Goal: Task Accomplishment & Management: Use online tool/utility

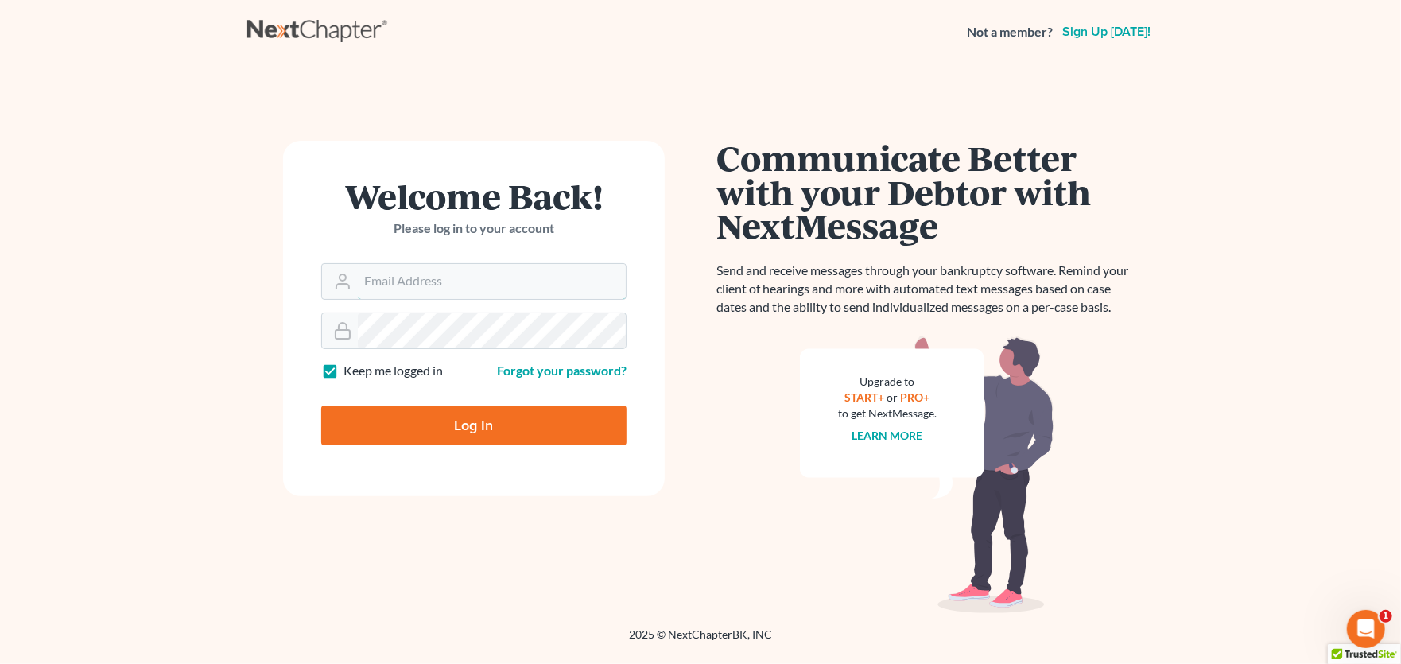
type input "[PERSON_NAME][EMAIL_ADDRESS][PERSON_NAME][DOMAIN_NAME]"
click at [469, 429] on input "Log In" at bounding box center [473, 425] width 305 height 40
type input "Thinking..."
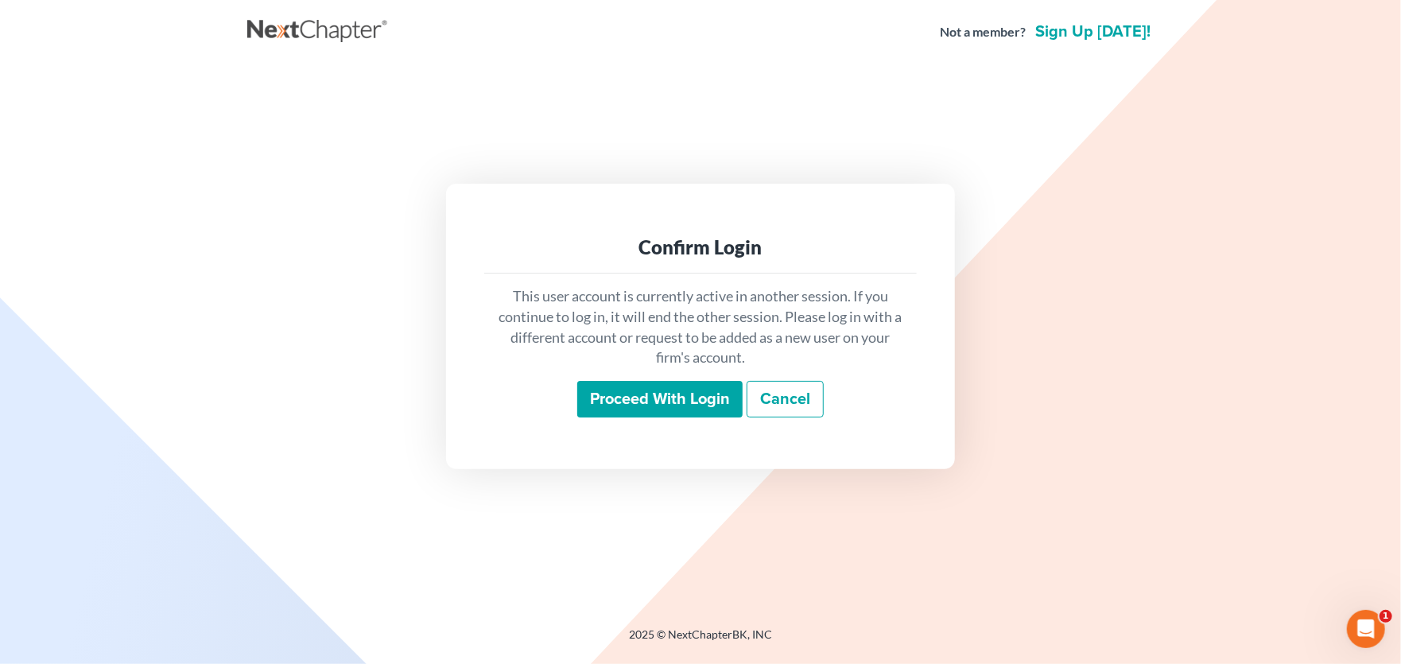
click at [642, 404] on input "Proceed with login" at bounding box center [659, 399] width 165 height 37
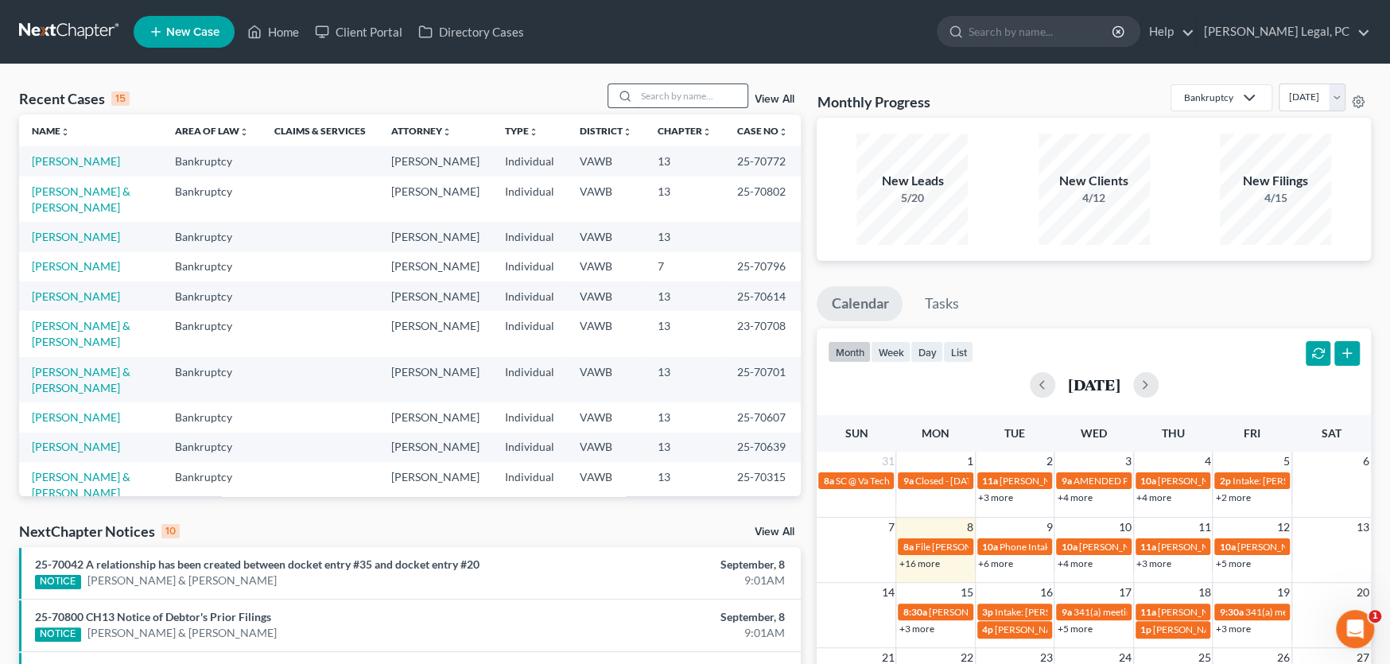
click at [665, 95] on input "search" at bounding box center [691, 95] width 111 height 23
type input "polly"
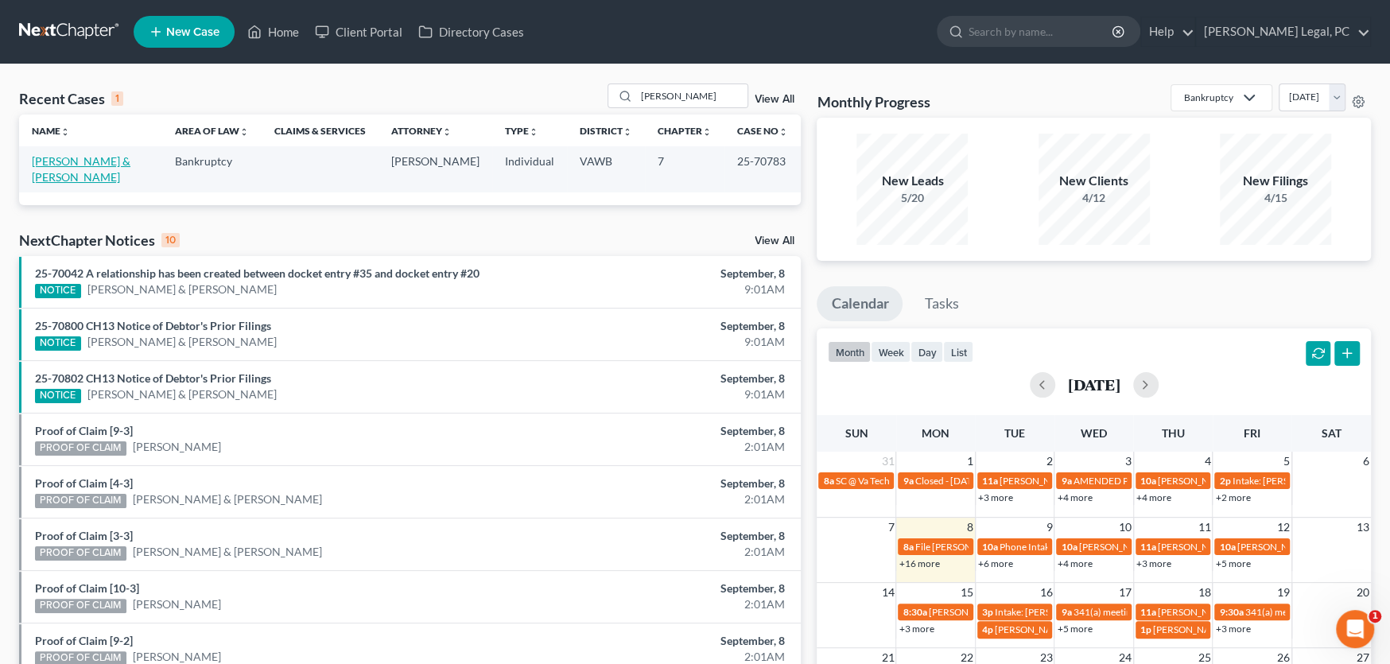
click at [92, 165] on link "[PERSON_NAME] & [PERSON_NAME]" at bounding box center [81, 168] width 99 height 29
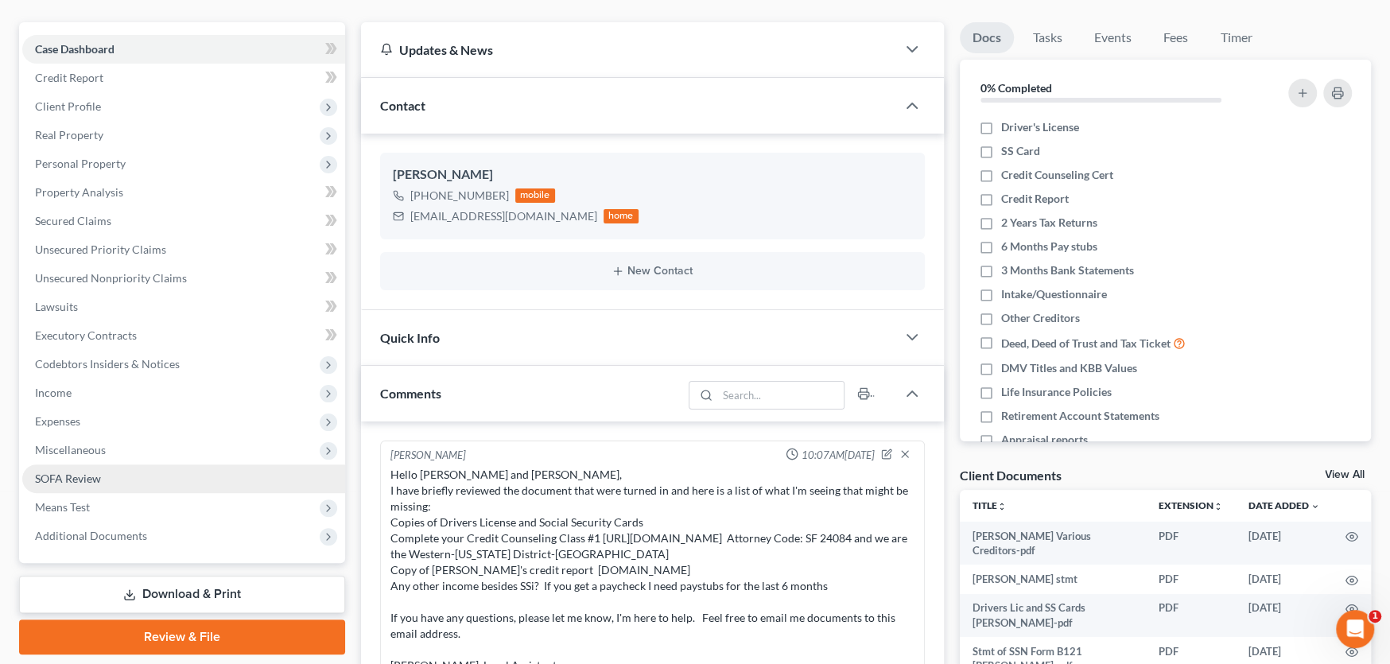
scroll to position [159, 0]
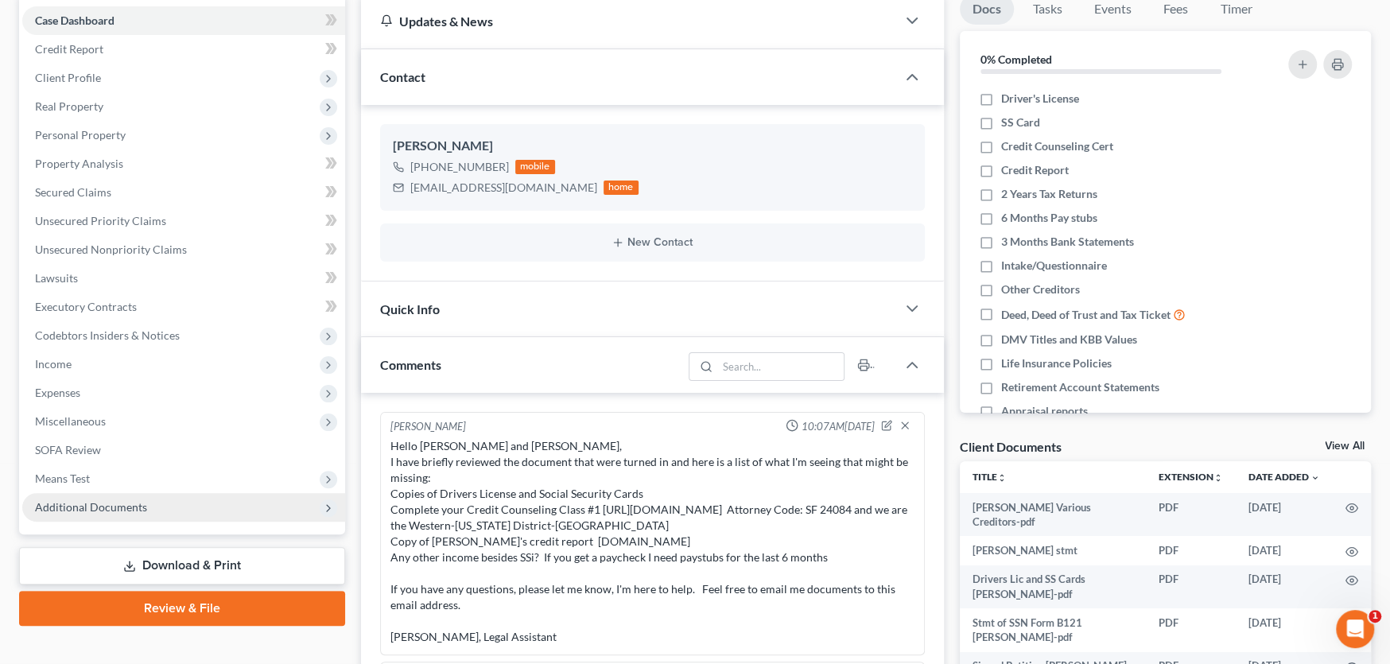
click at [123, 503] on span "Additional Documents" at bounding box center [91, 507] width 112 height 14
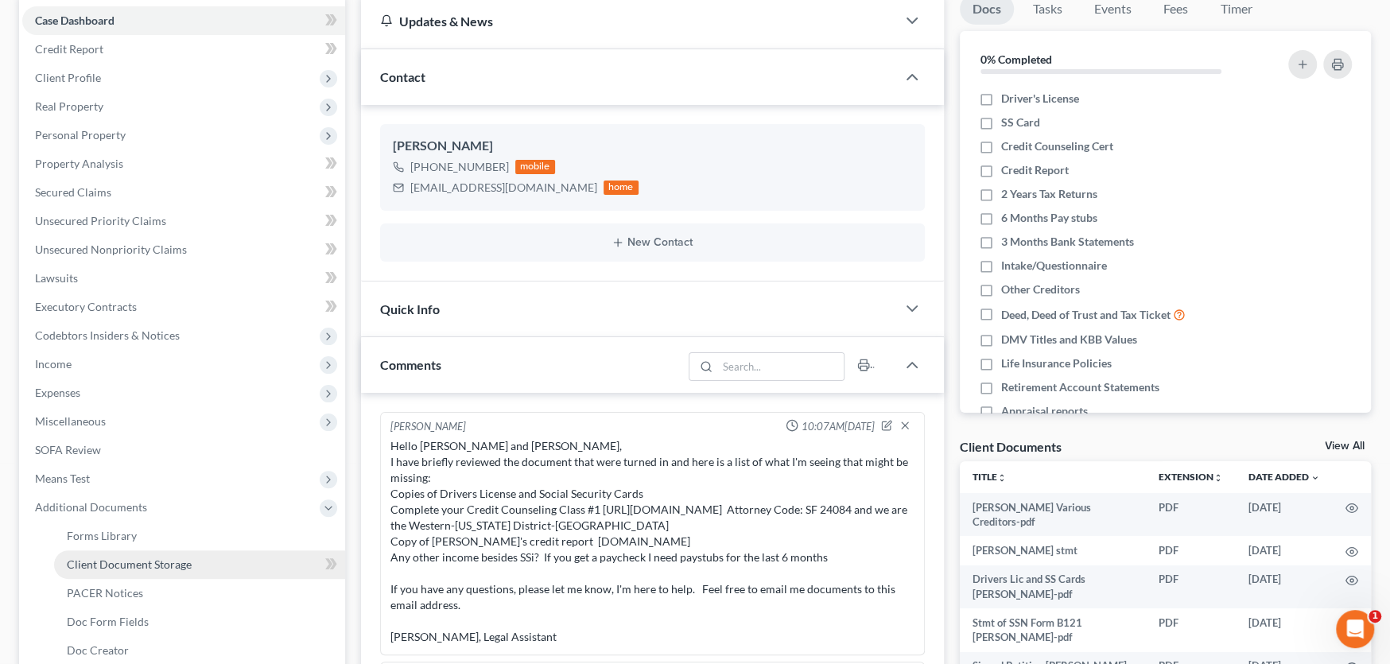
click at [127, 566] on span "Client Document Storage" at bounding box center [129, 564] width 125 height 14
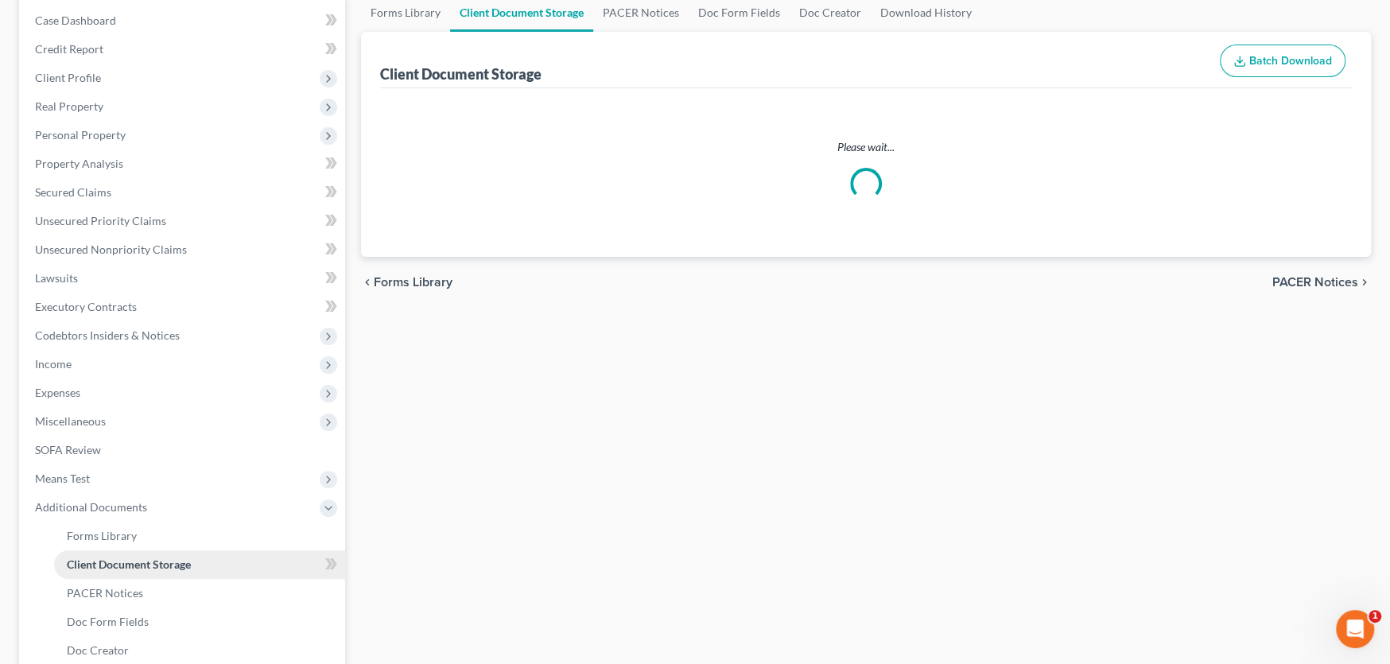
scroll to position [25, 0]
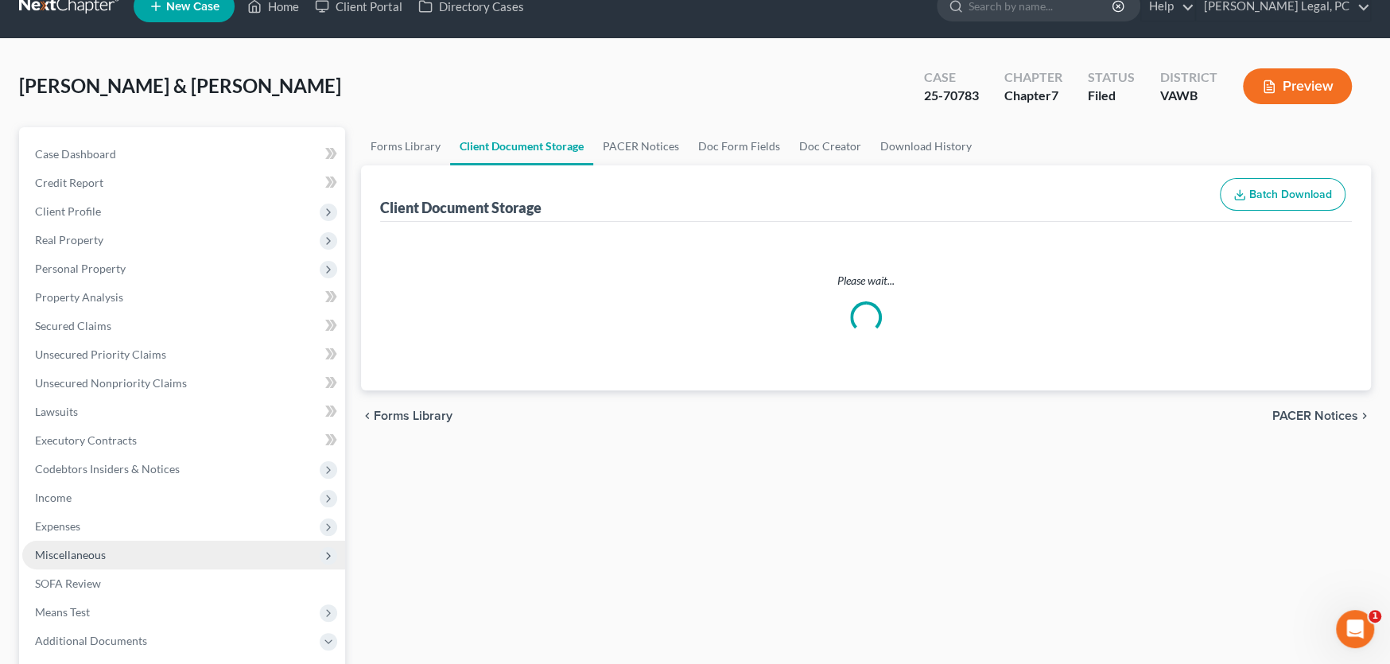
select select "0"
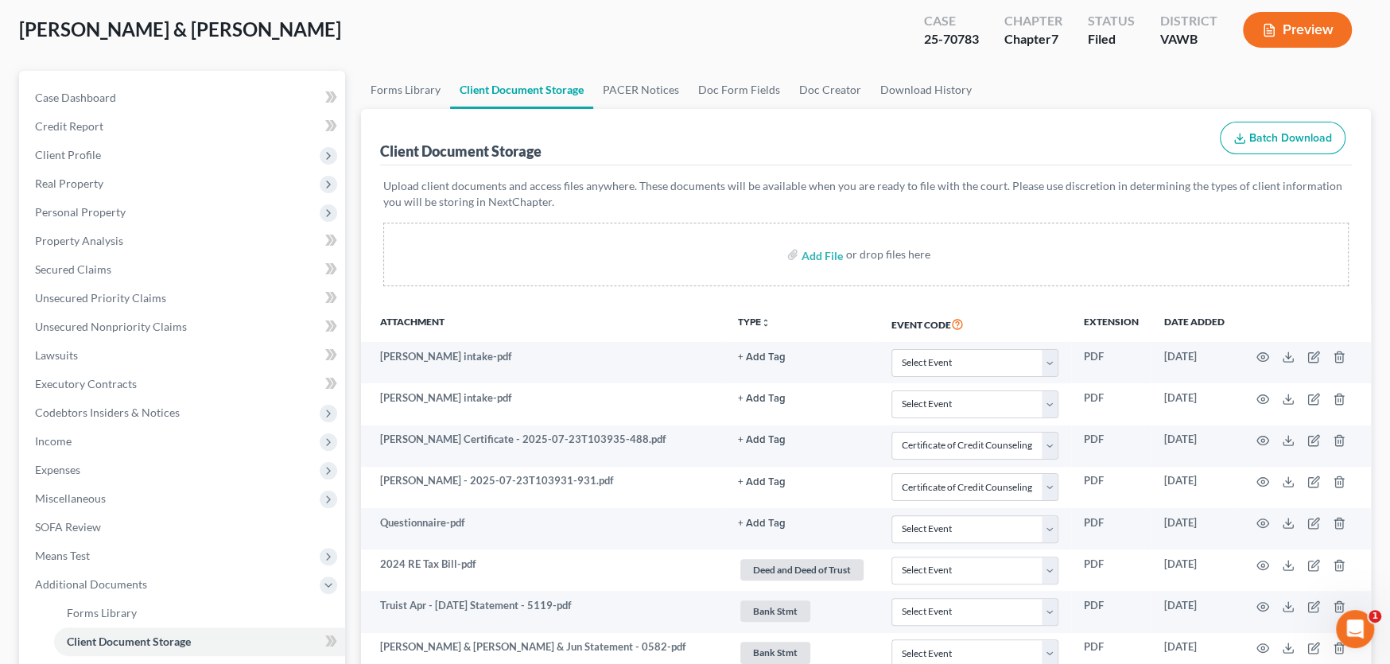
scroll to position [80, 0]
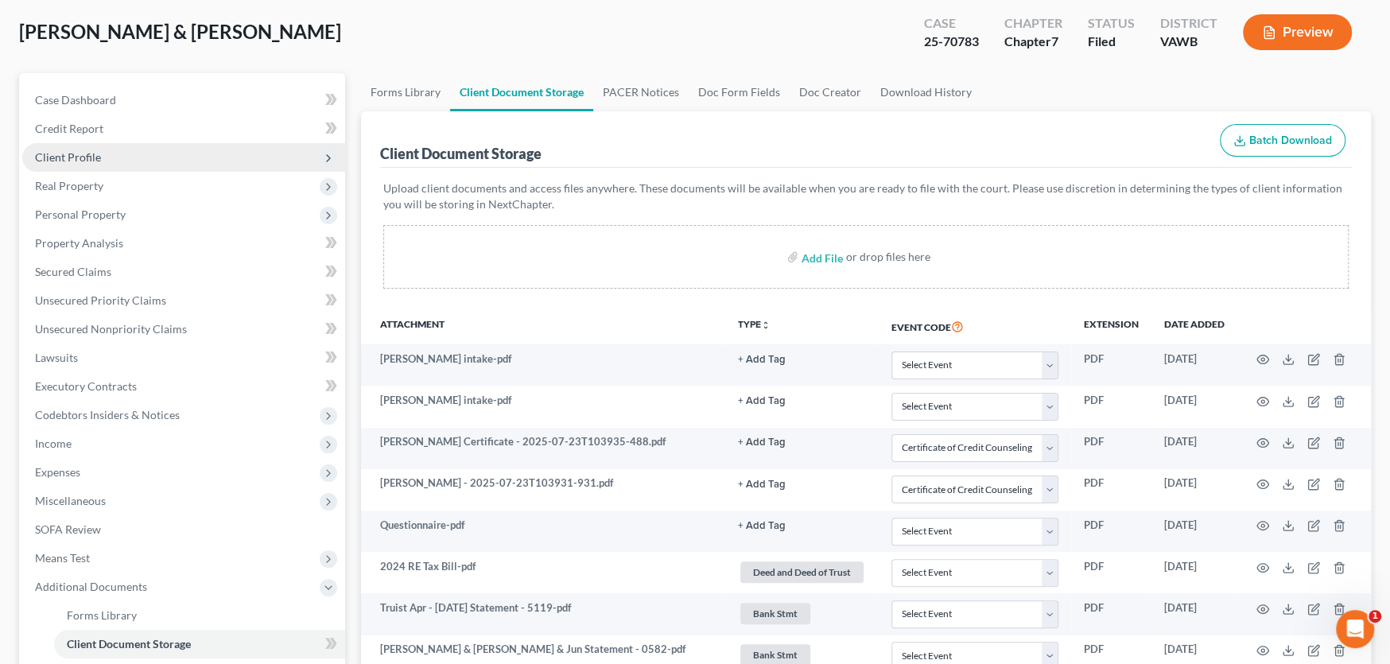
click at [69, 157] on span "Client Profile" at bounding box center [68, 157] width 66 height 14
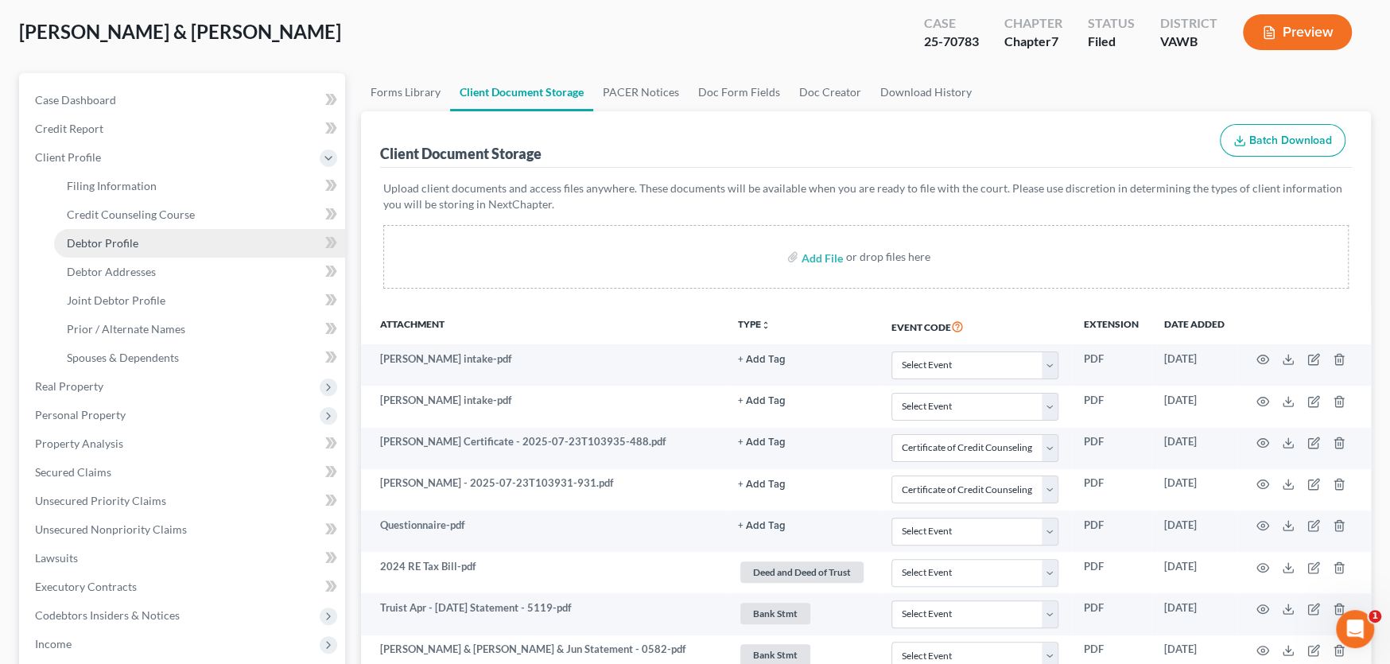
click at [114, 242] on span "Debtor Profile" at bounding box center [103, 243] width 72 height 14
select select "1"
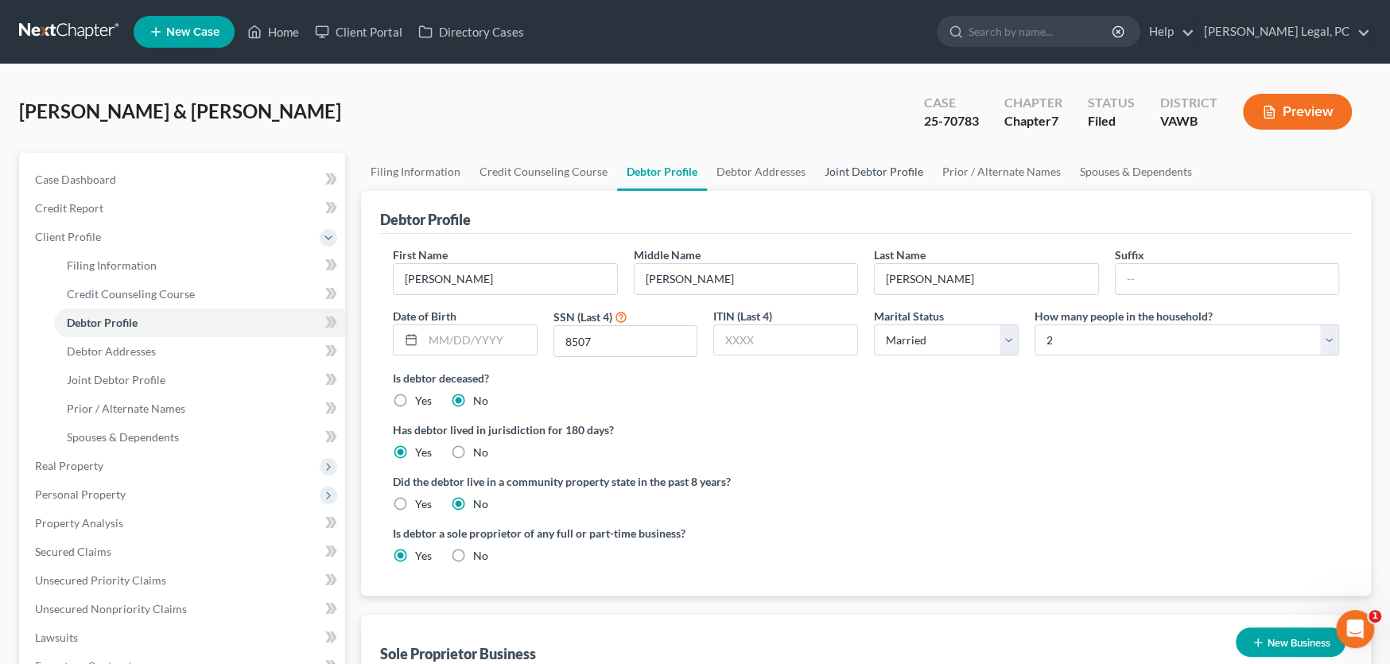
click at [859, 169] on link "Joint Debtor Profile" at bounding box center [874, 172] width 118 height 38
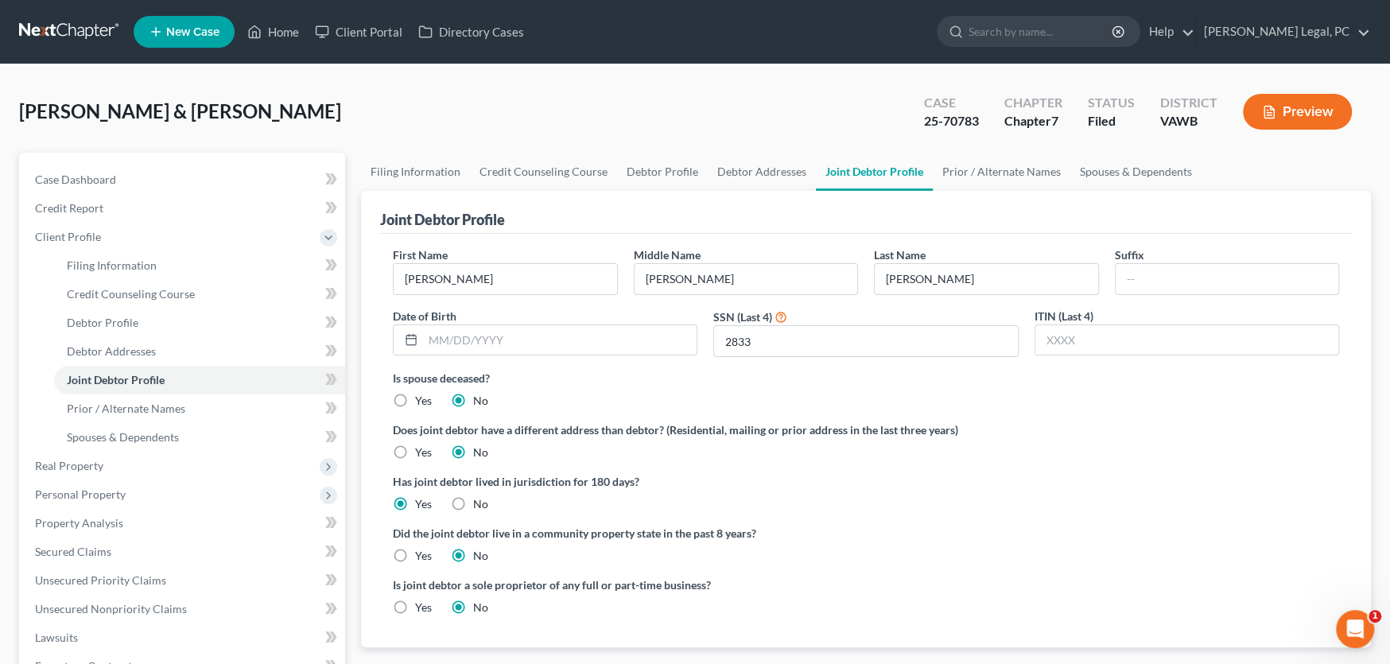
click at [62, 29] on link at bounding box center [70, 31] width 102 height 29
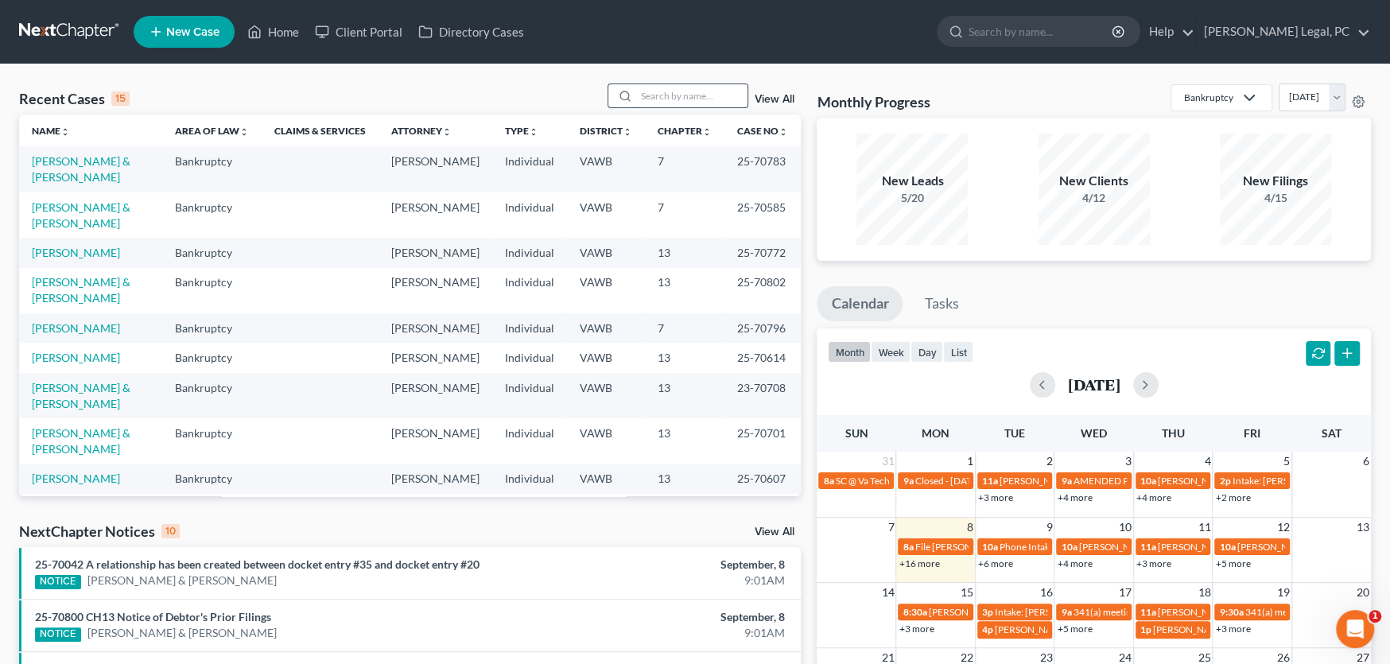
click at [660, 89] on input "search" at bounding box center [691, 95] width 111 height 23
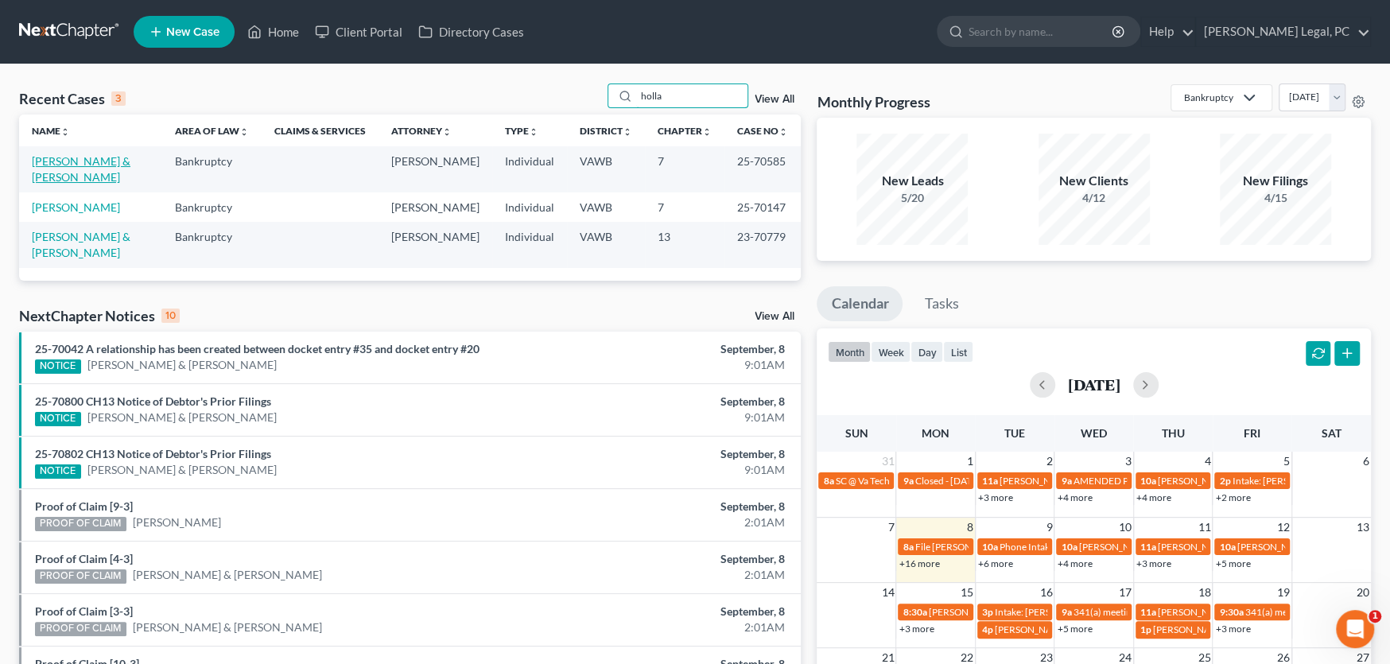
type input "holla"
click at [52, 154] on link "[PERSON_NAME] & [PERSON_NAME]" at bounding box center [81, 168] width 99 height 29
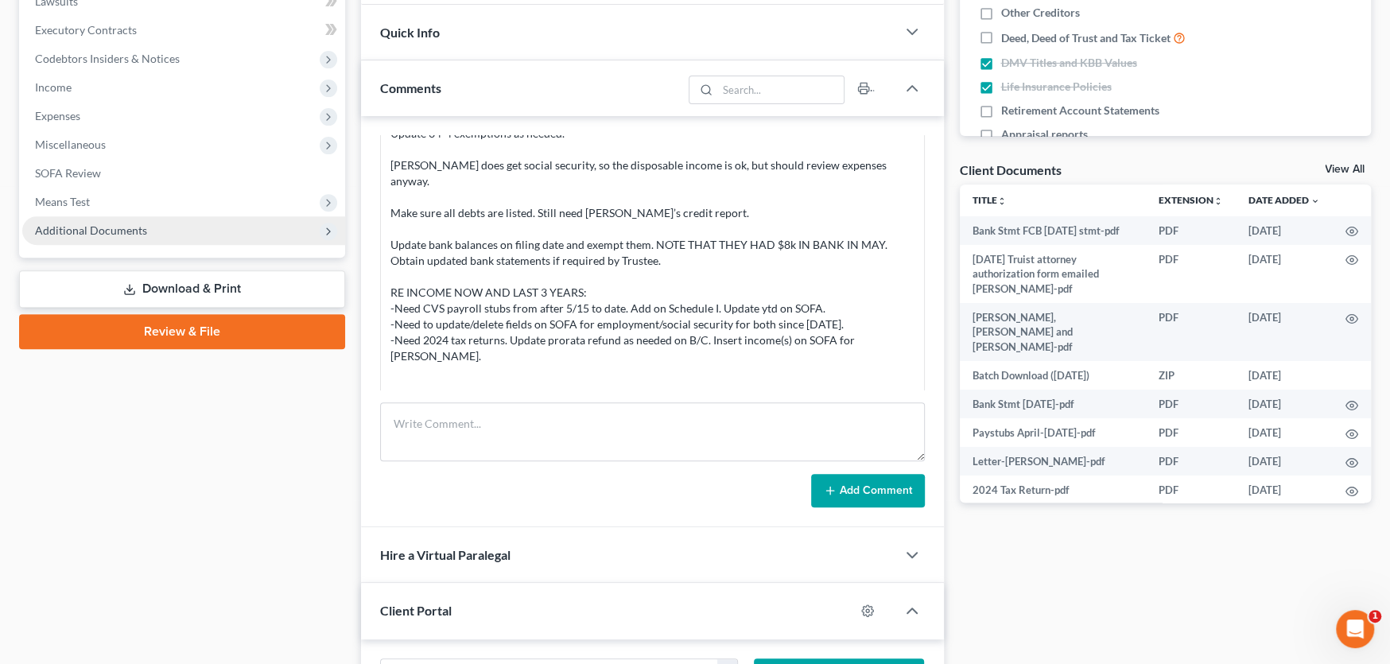
scroll to position [477, 0]
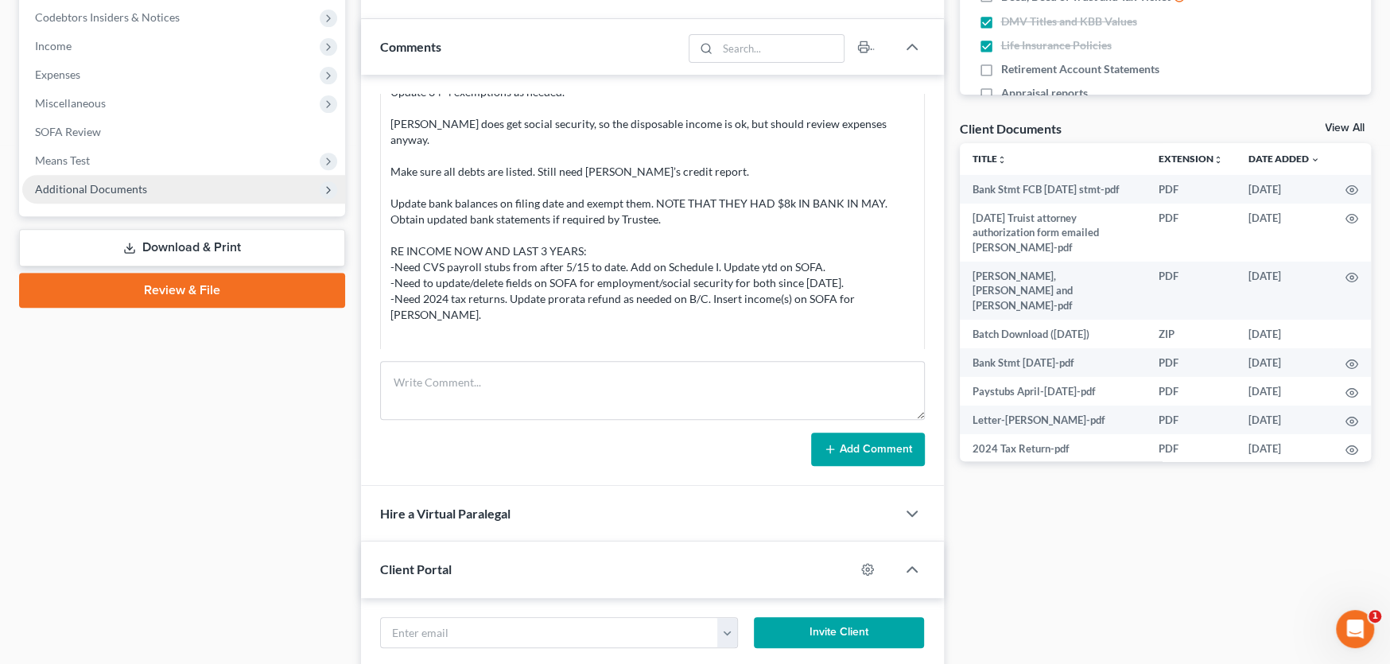
click at [70, 182] on span "Additional Documents" at bounding box center [91, 189] width 112 height 14
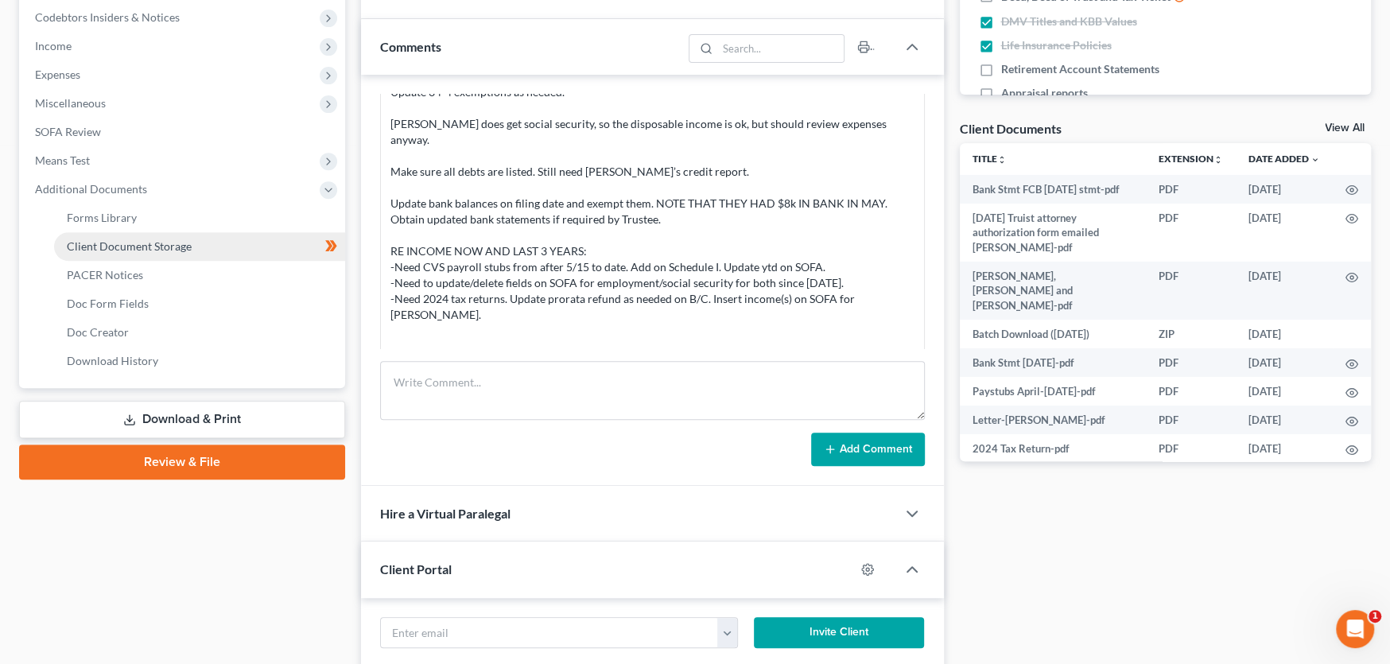
click at [88, 245] on span "Client Document Storage" at bounding box center [129, 246] width 125 height 14
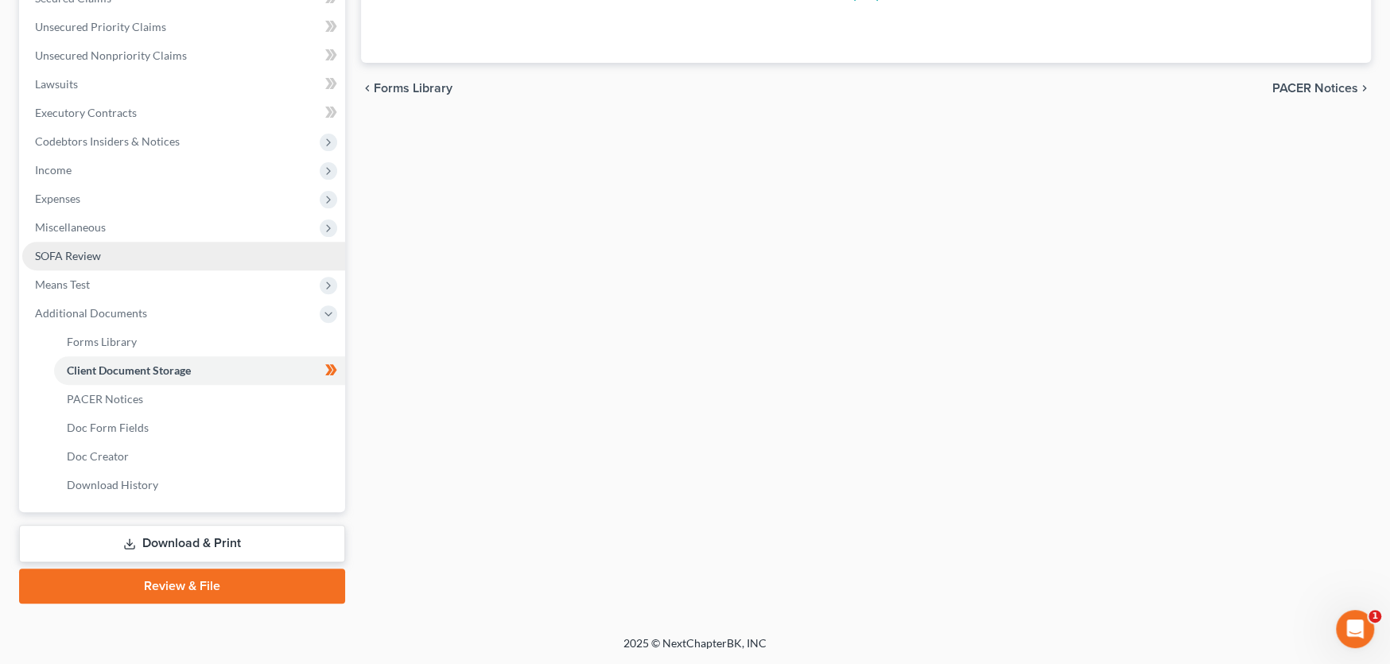
scroll to position [177, 0]
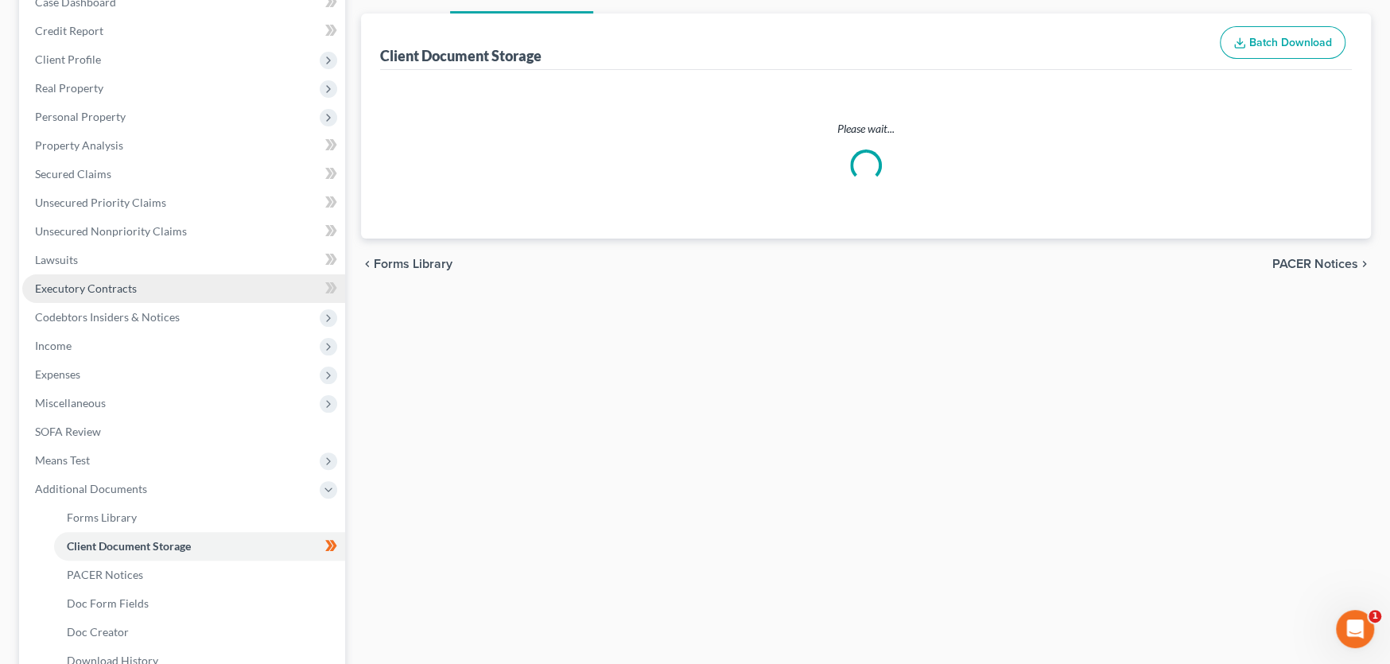
select select "0"
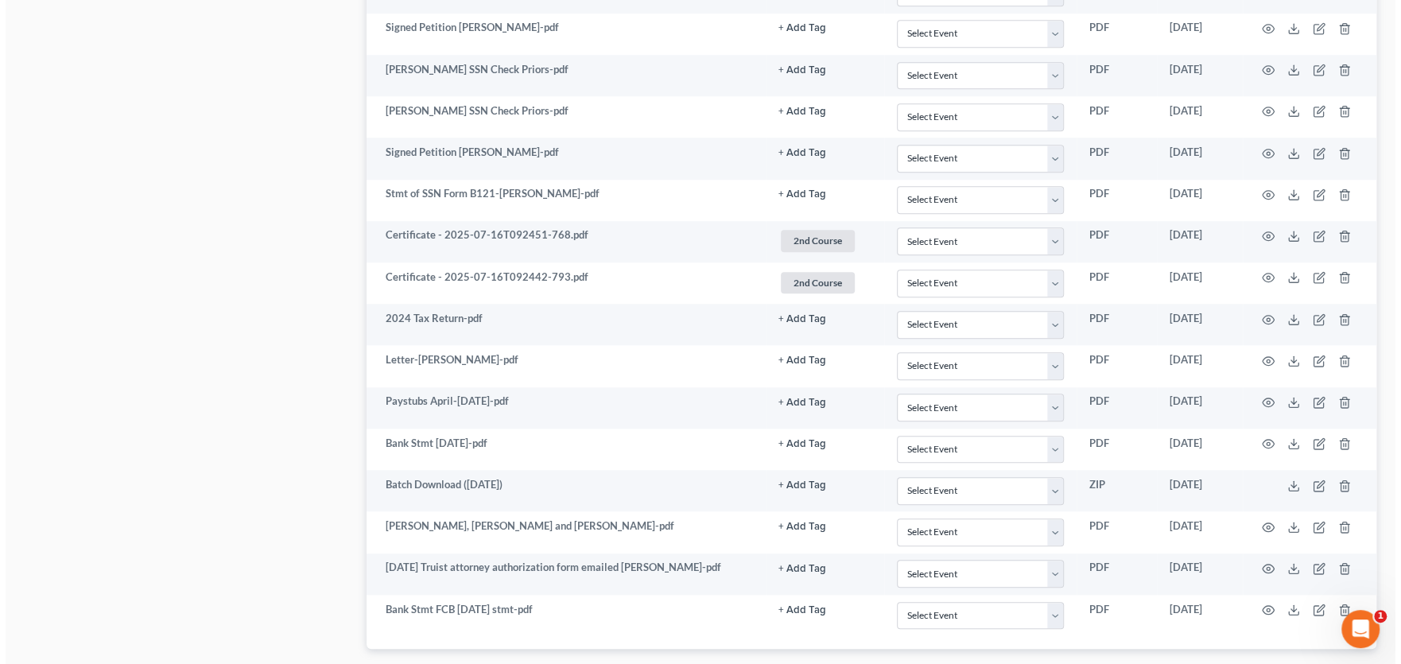
scroll to position [1124, 0]
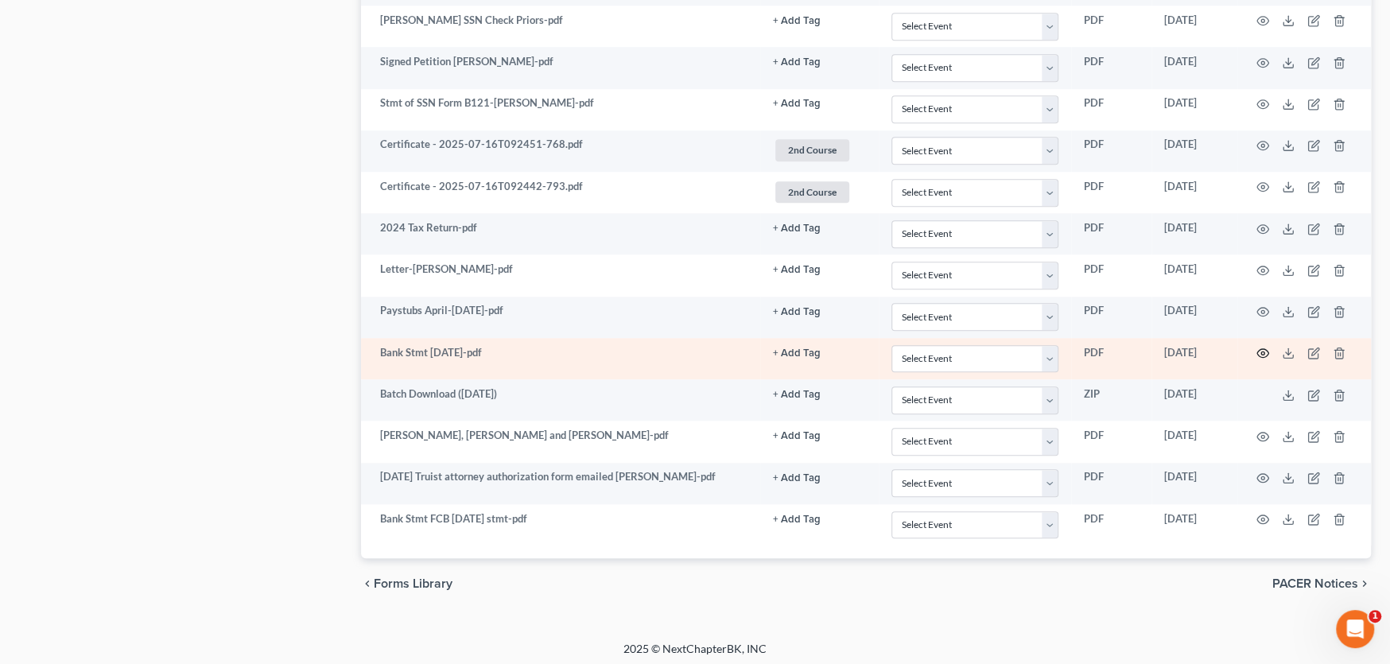
click at [1263, 349] on icon "button" at bounding box center [1263, 353] width 12 height 9
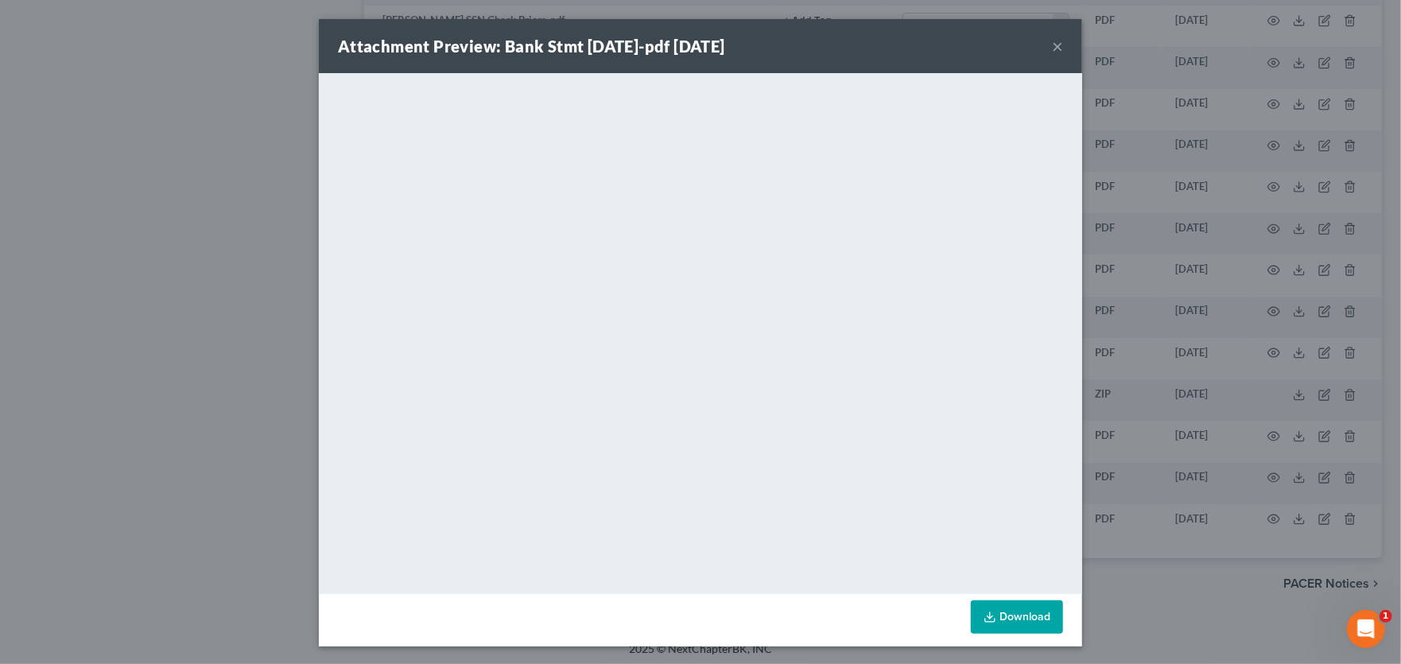
click at [1052, 45] on button "×" at bounding box center [1057, 46] width 11 height 19
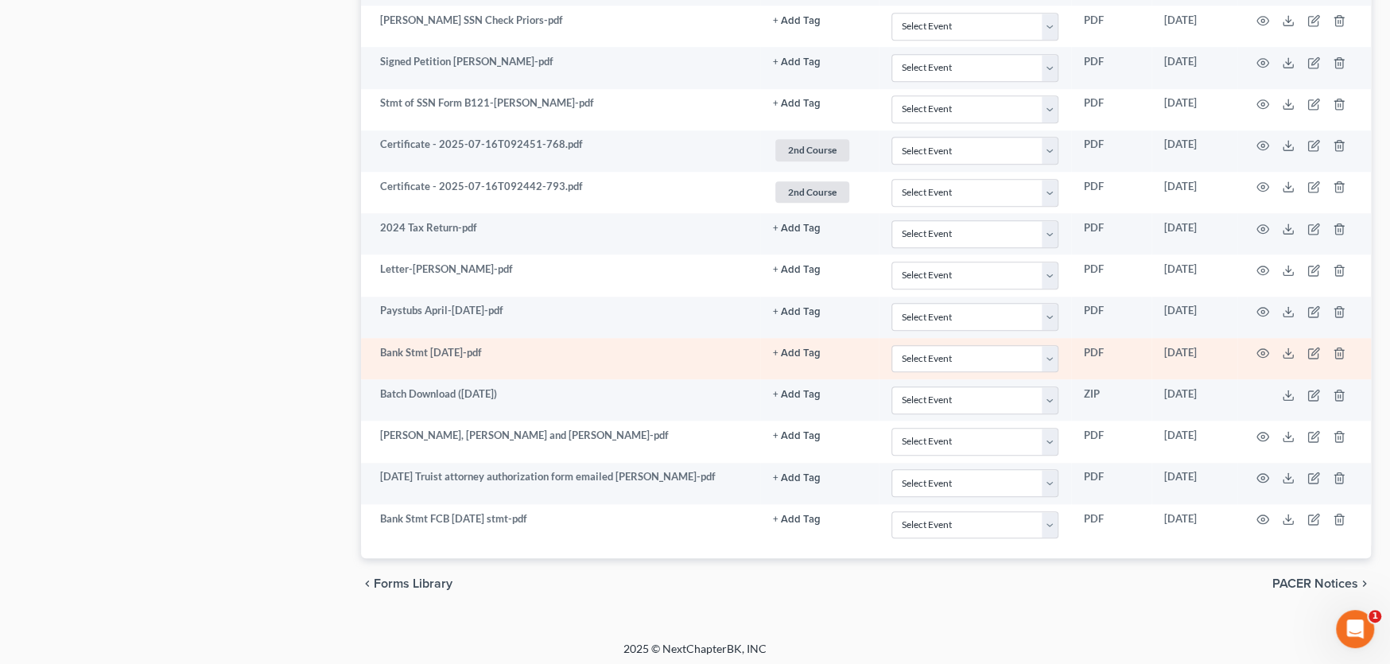
click at [1304, 343] on td at bounding box center [1304, 358] width 134 height 41
click at [1321, 345] on td at bounding box center [1304, 358] width 134 height 41
click at [1313, 347] on icon "button" at bounding box center [1313, 353] width 13 height 13
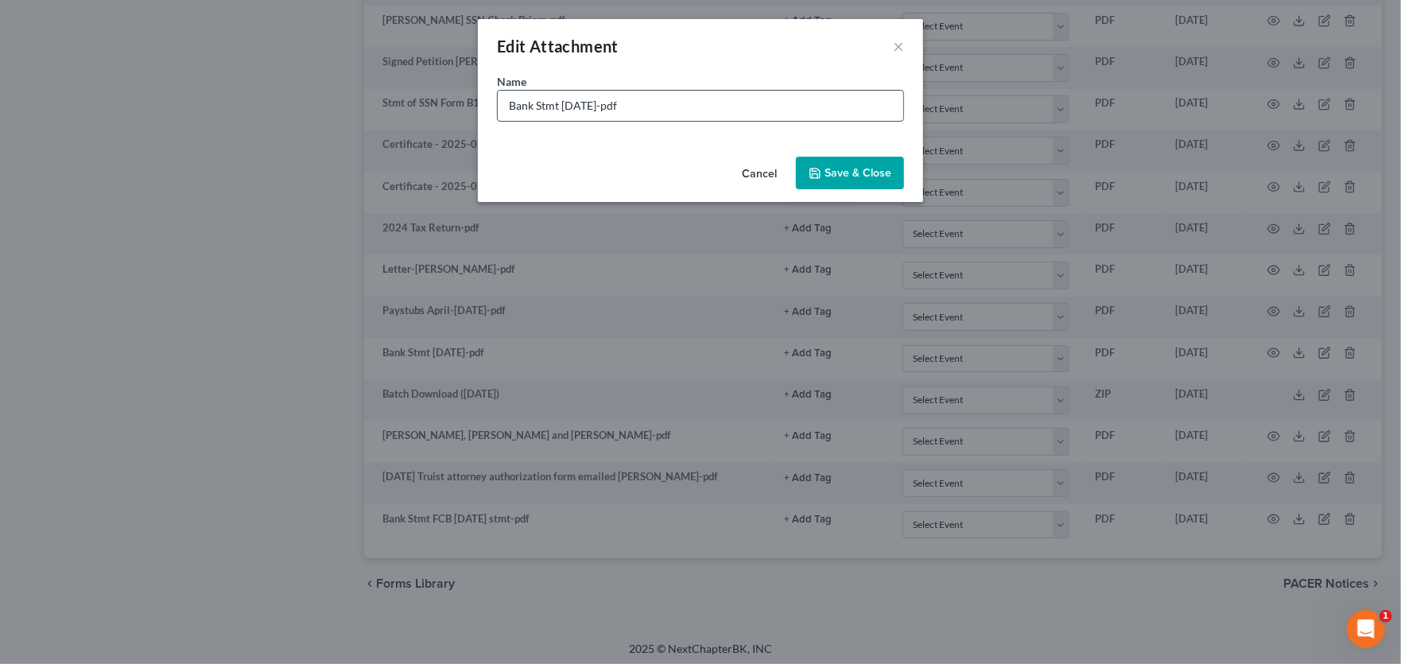
click at [504, 104] on input "Bank Stmt 6-17-25-pdf" at bounding box center [700, 106] width 405 height 30
type input "TruistBank Stmt 6-17-25-pdf"
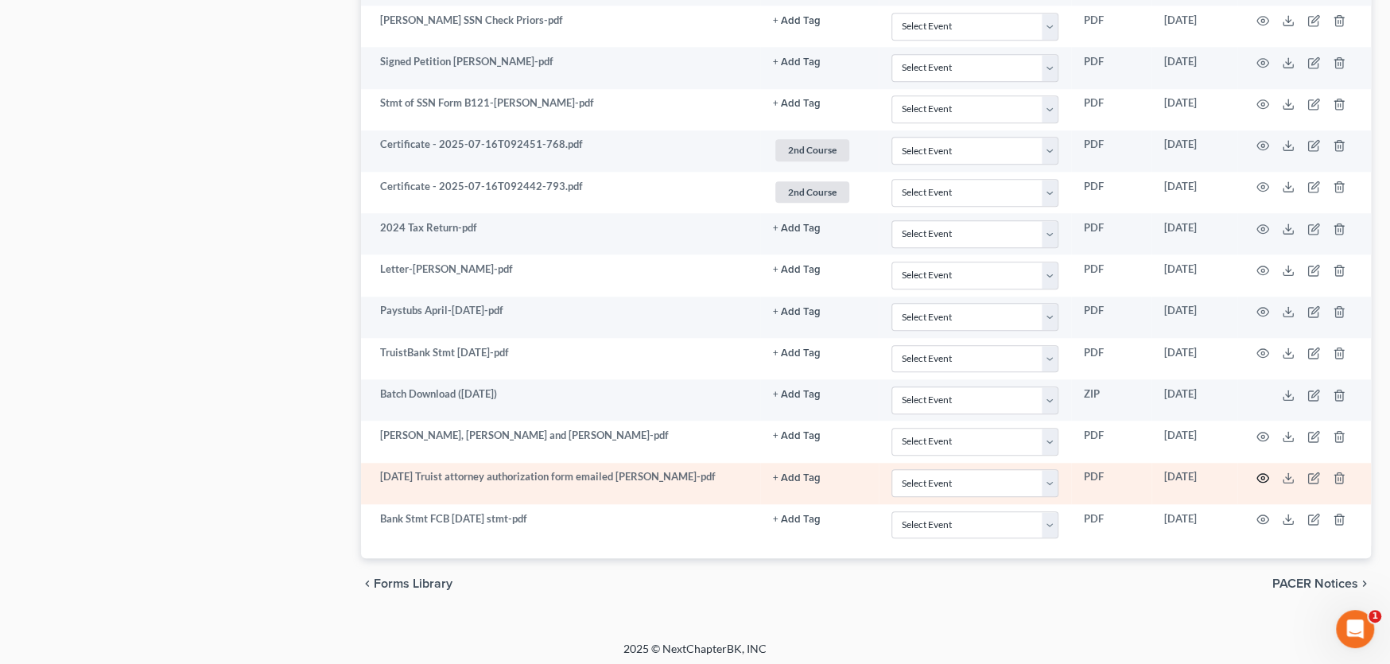
click at [1259, 471] on icon "button" at bounding box center [1262, 477] width 13 height 13
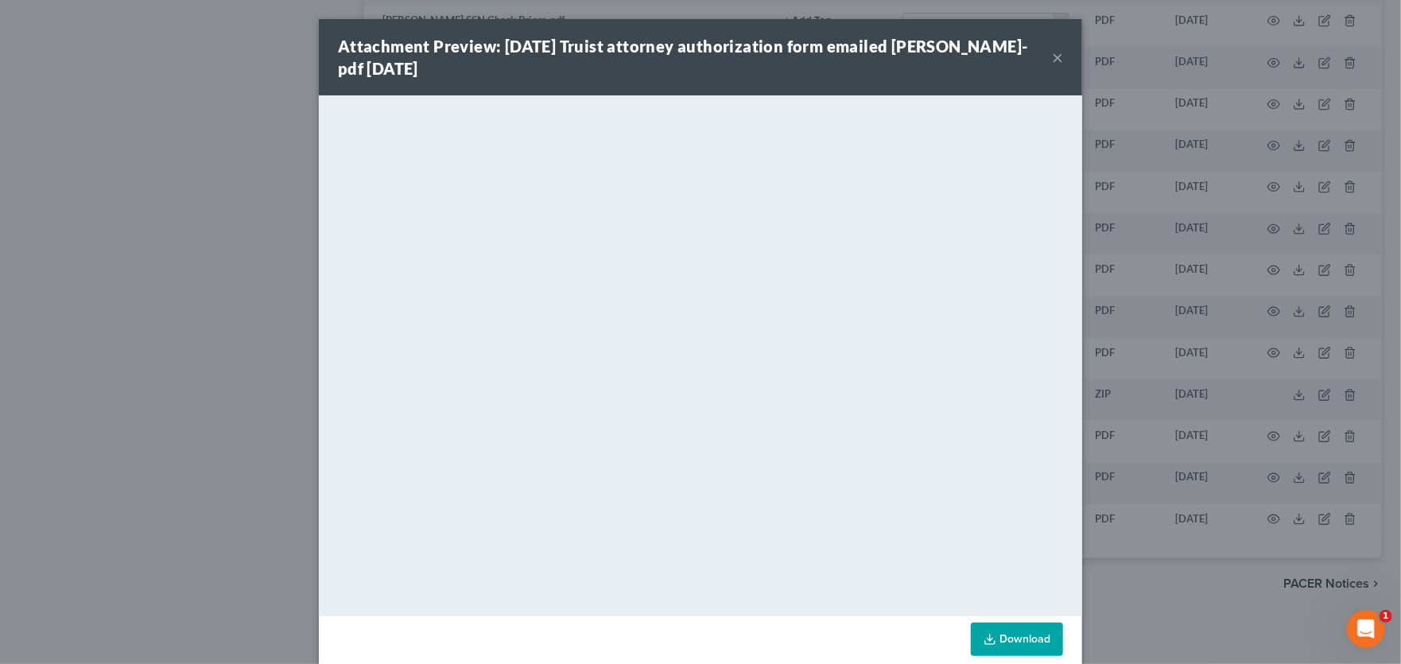
click at [1052, 58] on button "×" at bounding box center [1057, 57] width 11 height 19
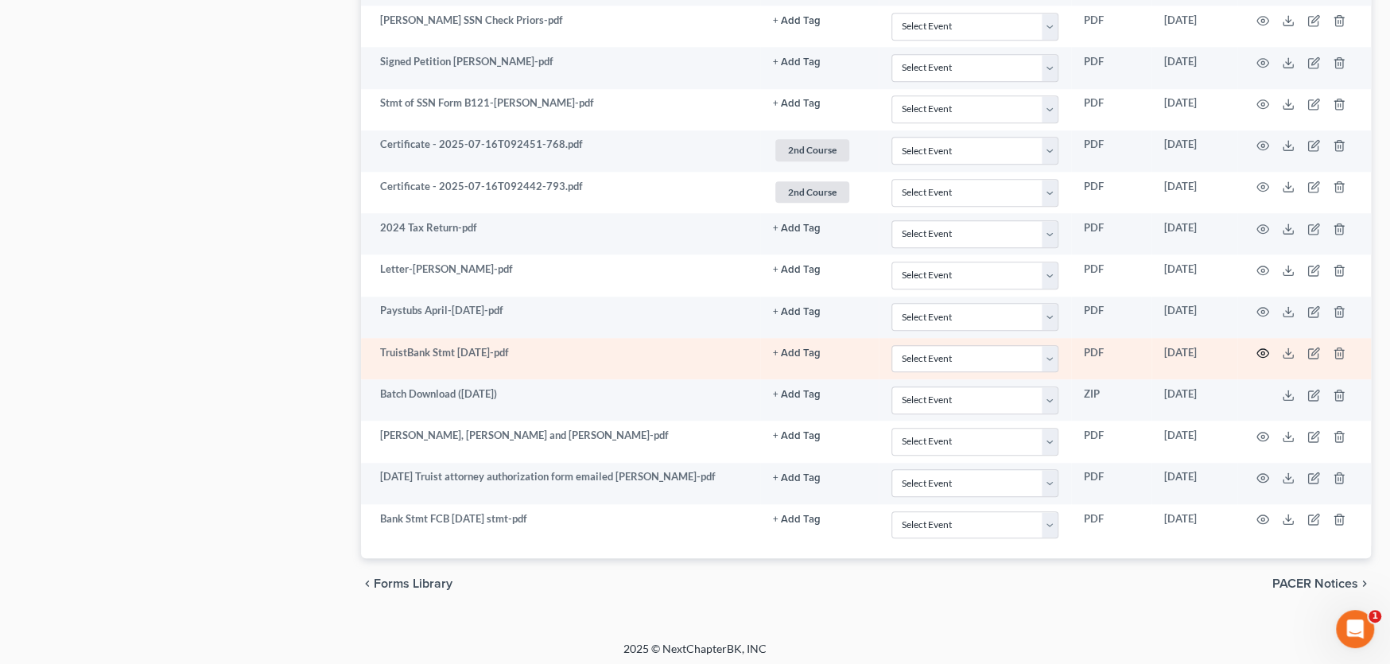
click at [1263, 347] on icon "button" at bounding box center [1262, 353] width 13 height 13
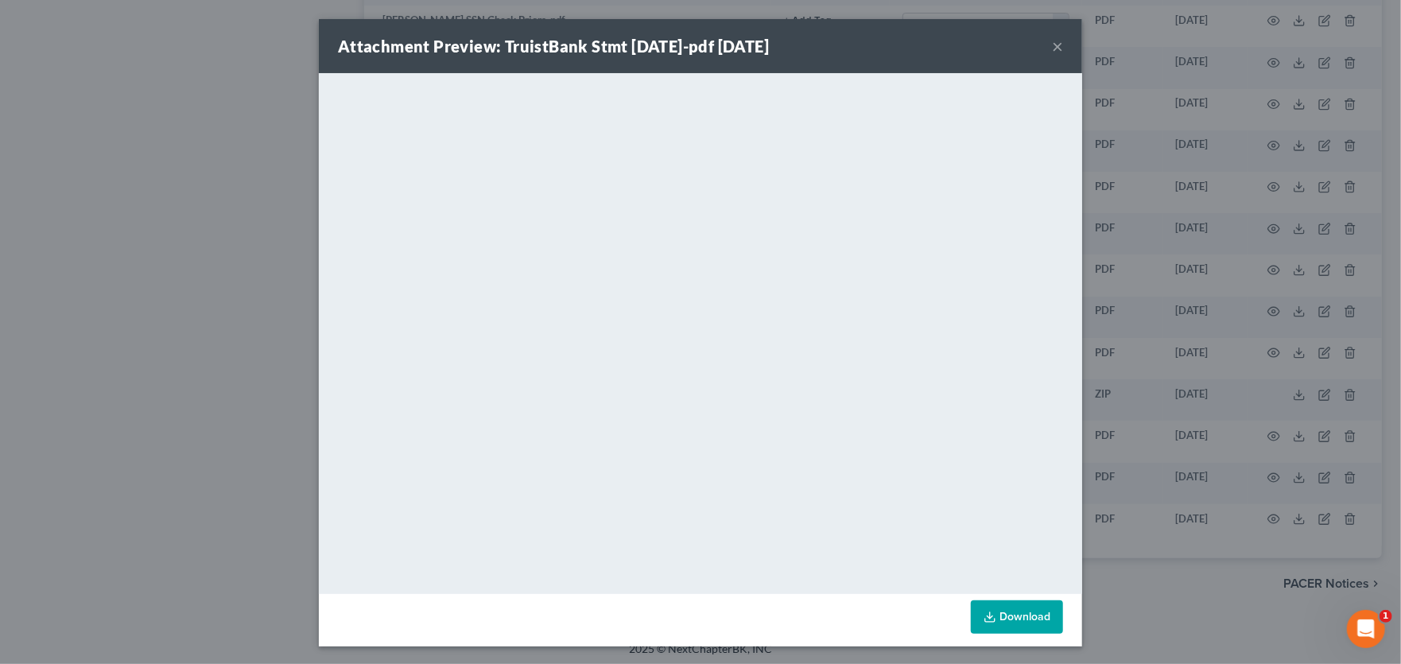
click at [1052, 46] on button "×" at bounding box center [1057, 46] width 11 height 19
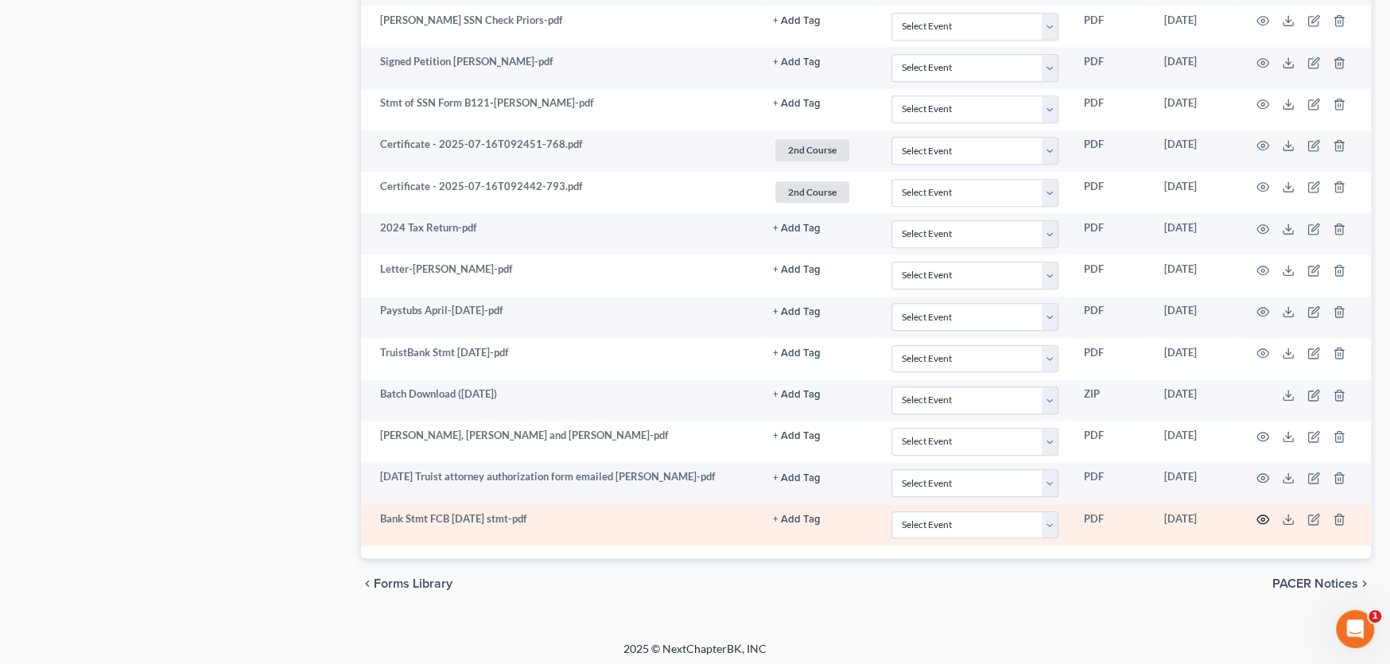
click at [1256, 513] on icon "button" at bounding box center [1262, 519] width 13 height 13
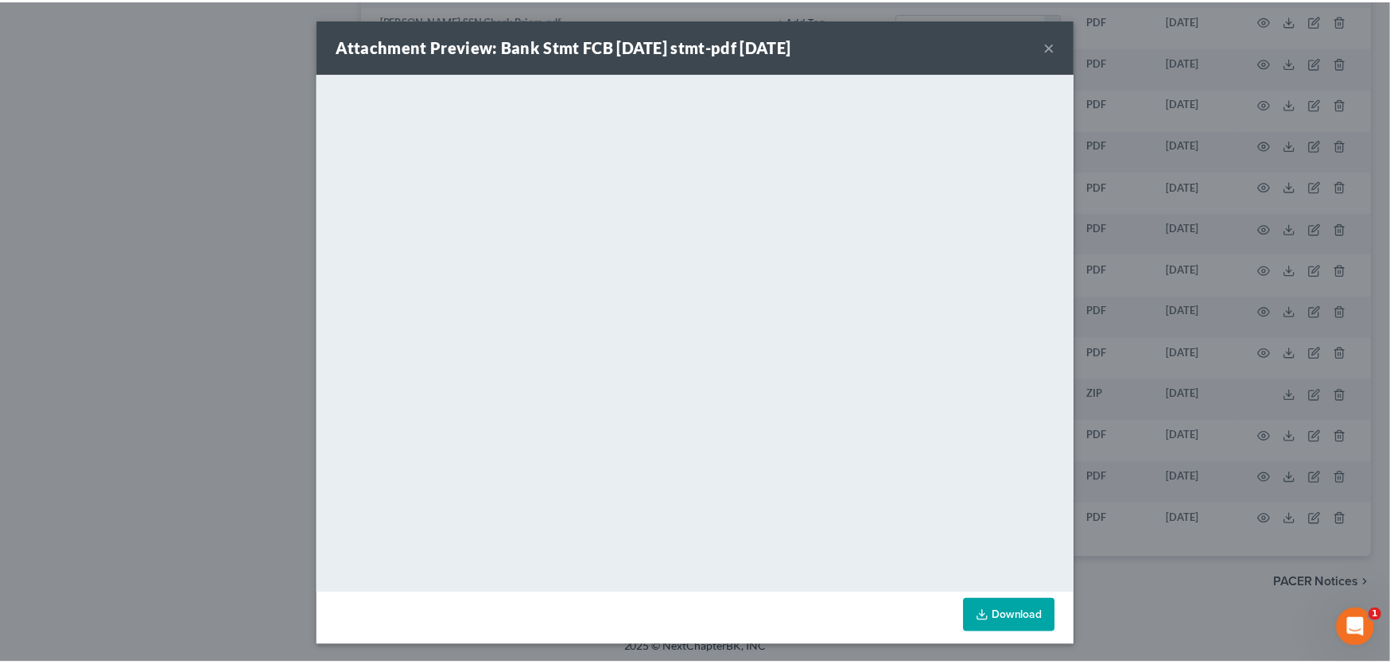
scroll to position [1, 0]
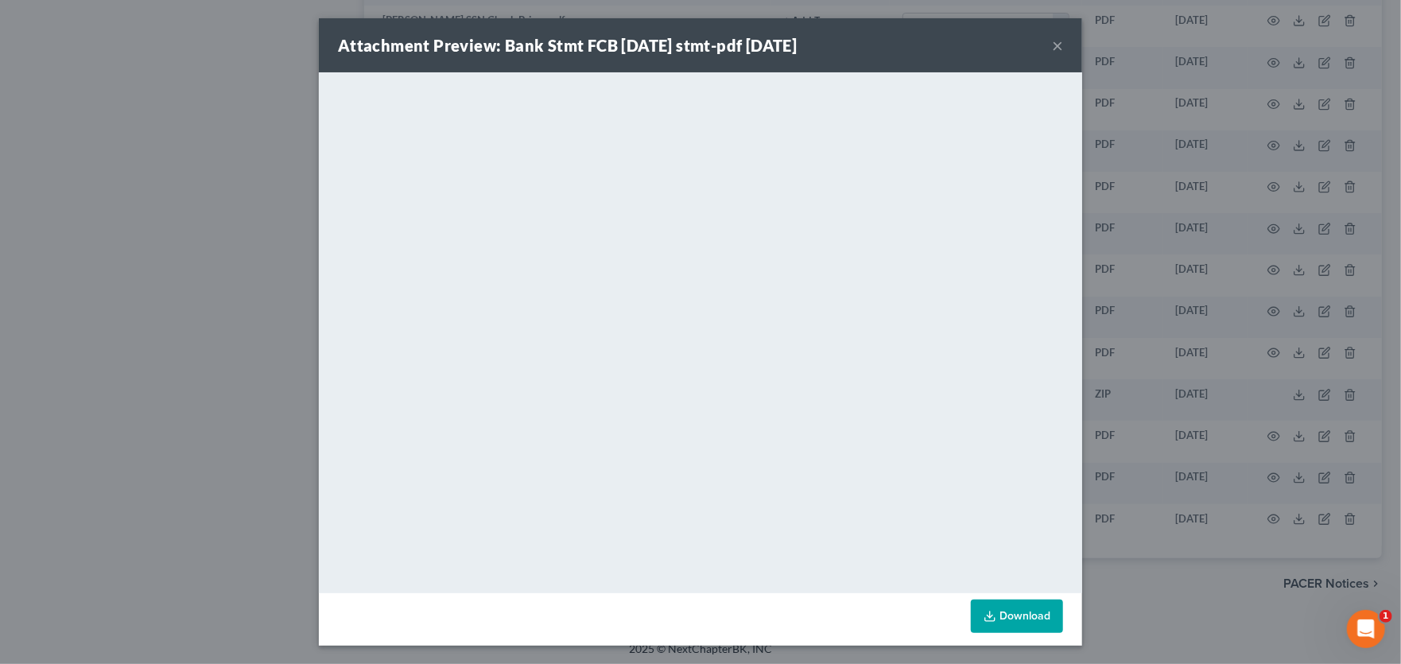
click at [1052, 45] on button "×" at bounding box center [1057, 45] width 11 height 19
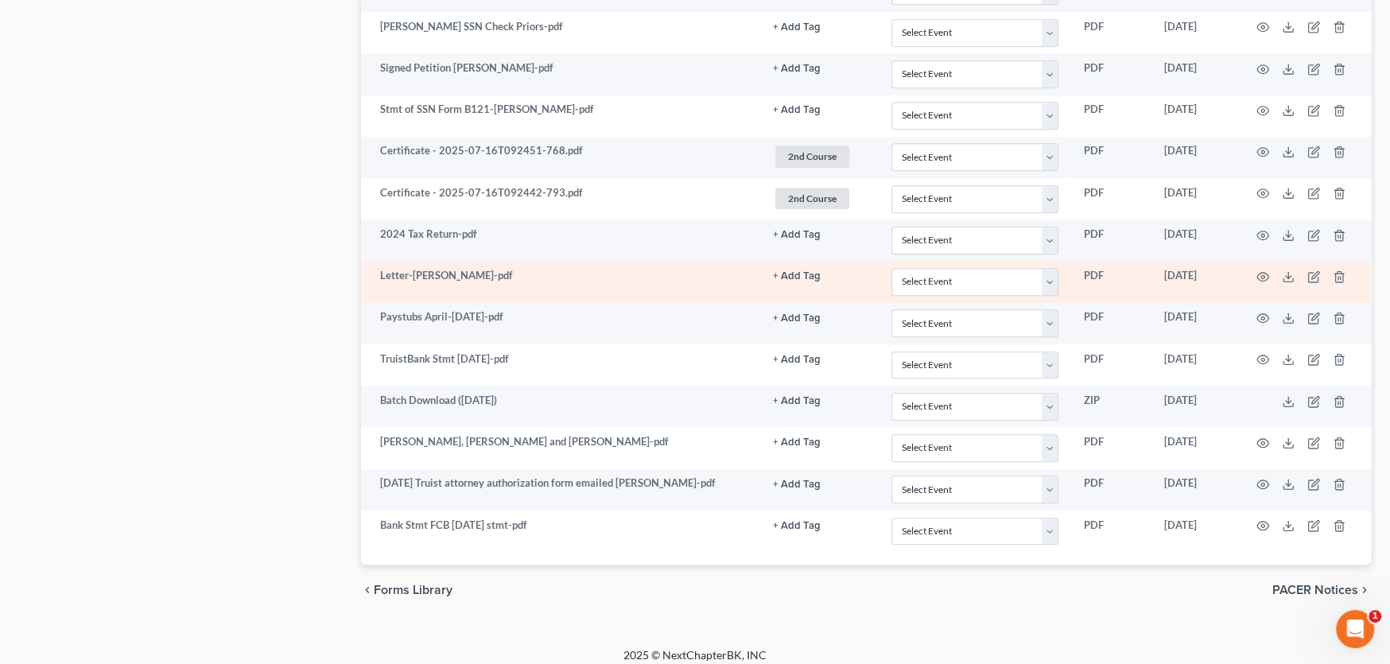
scroll to position [1124, 0]
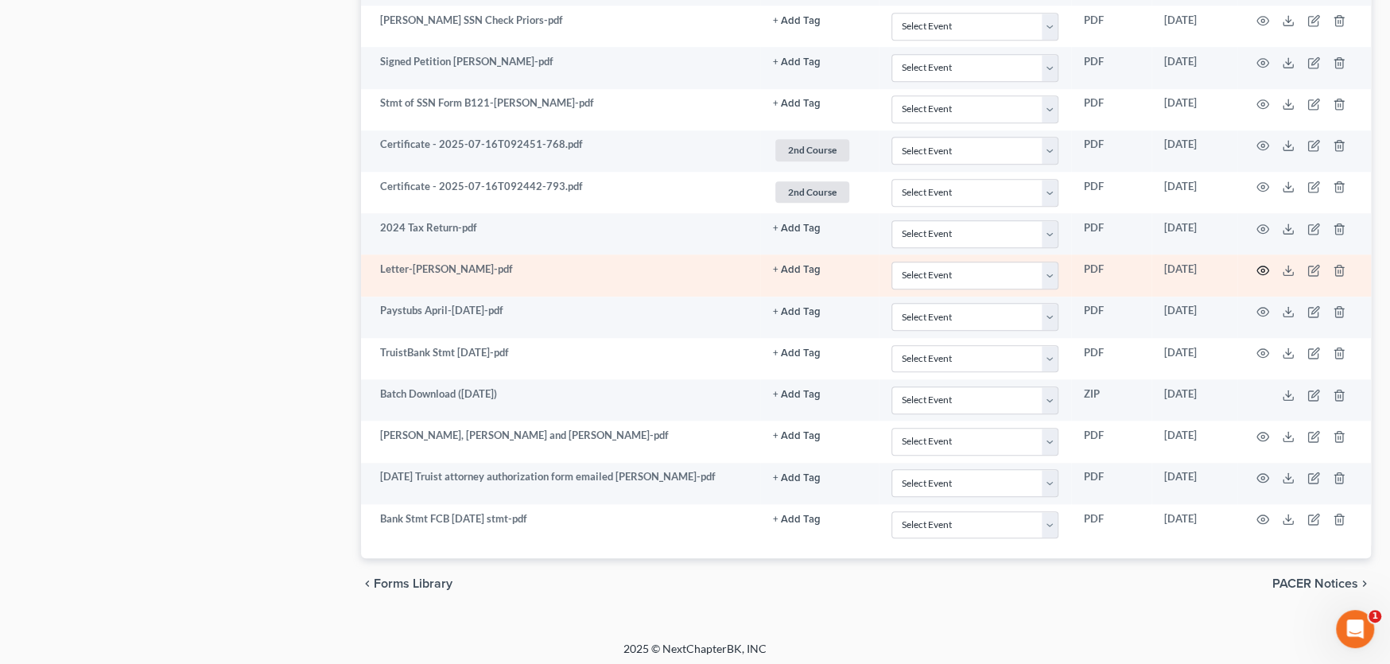
click at [1262, 264] on icon "button" at bounding box center [1262, 270] width 13 height 13
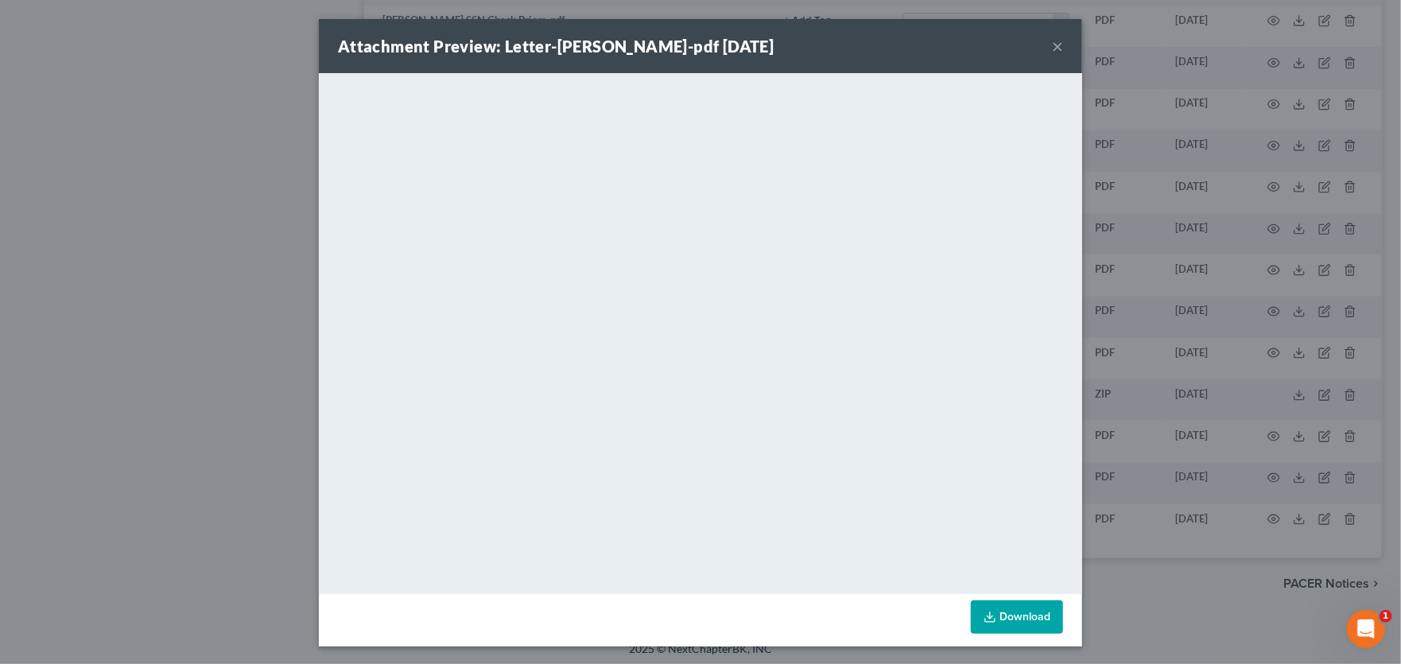
click at [1052, 48] on button "×" at bounding box center [1057, 46] width 11 height 19
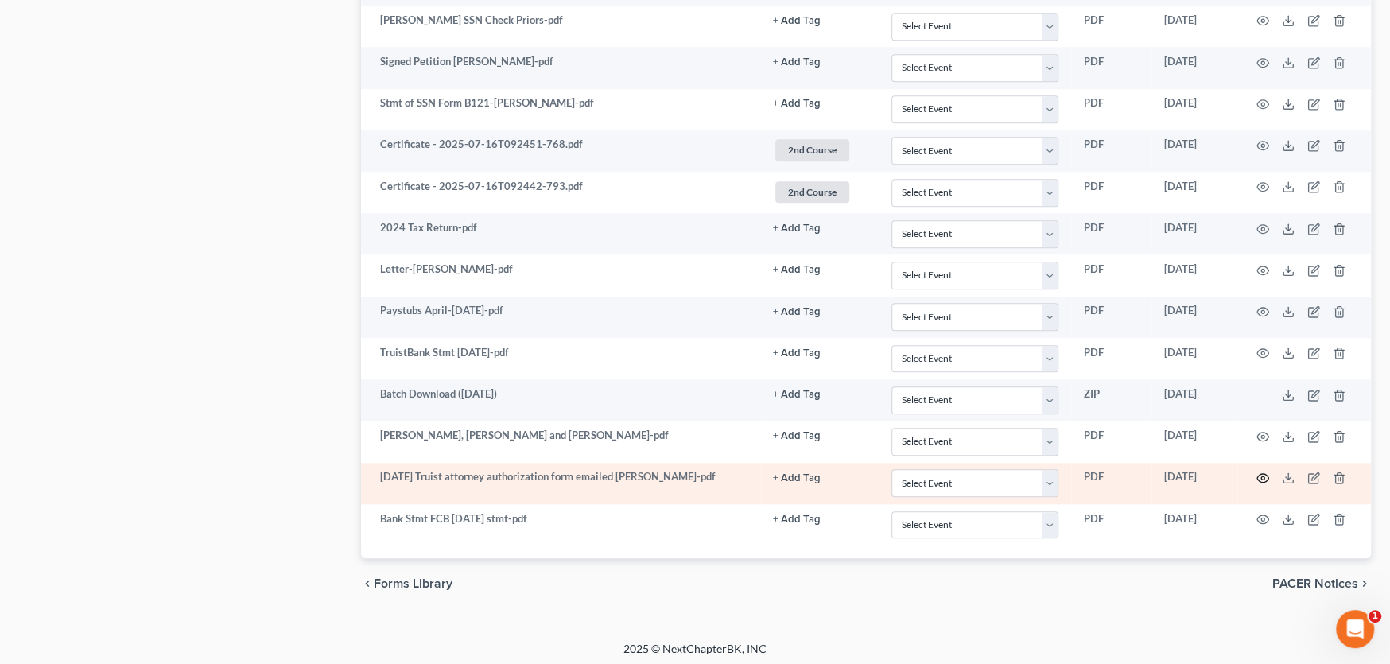
click at [1261, 473] on icon "button" at bounding box center [1262, 477] width 13 height 13
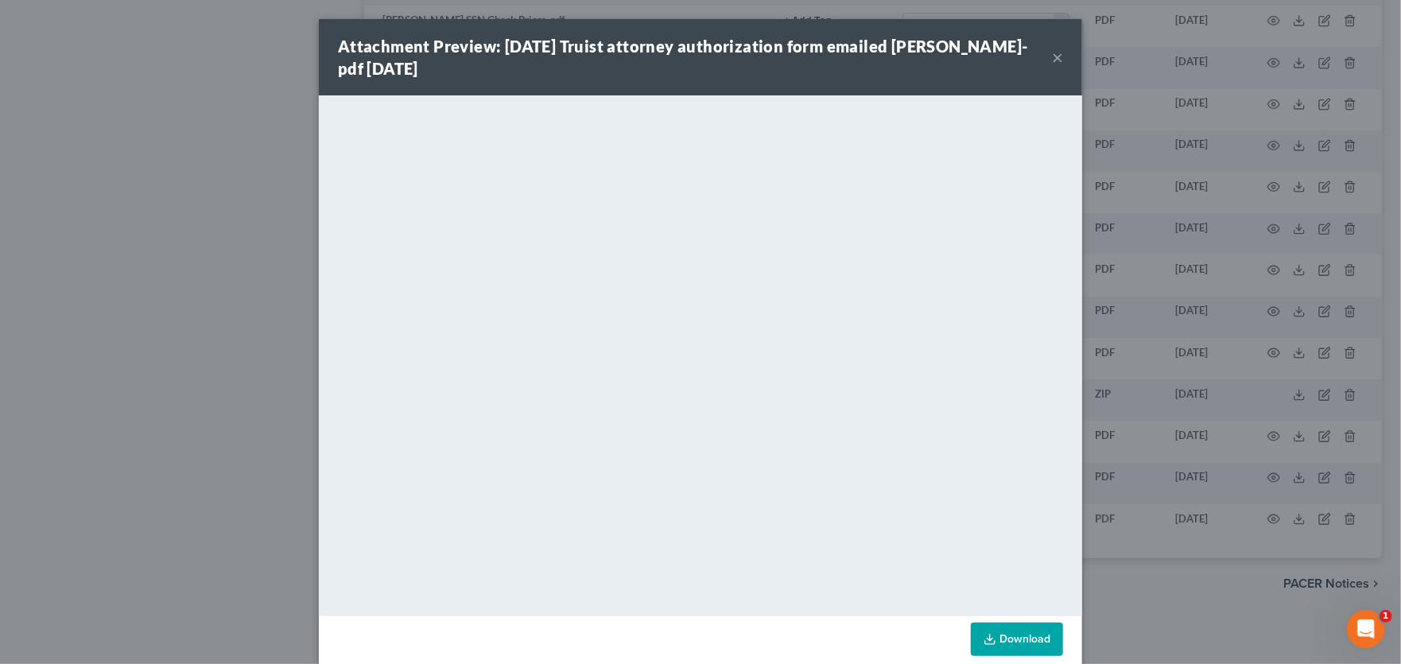
click at [1052, 53] on button "×" at bounding box center [1057, 57] width 11 height 19
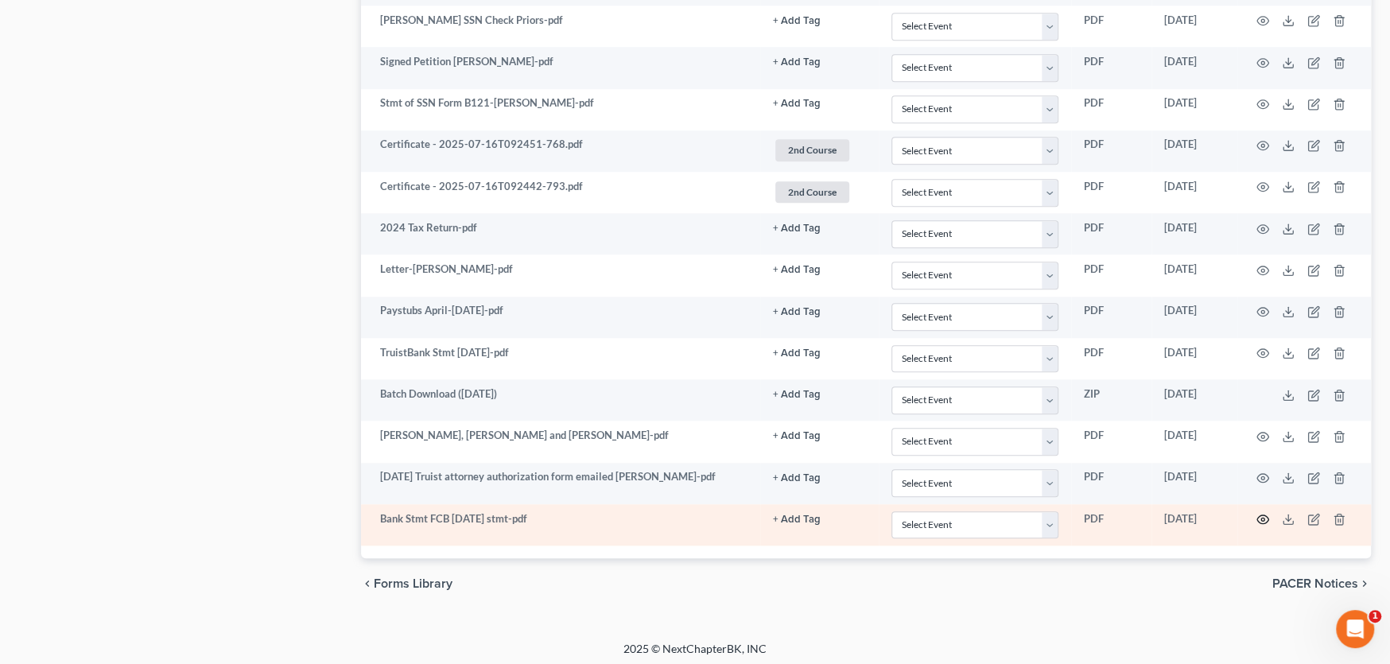
click at [1262, 516] on icon "button" at bounding box center [1262, 519] width 13 height 13
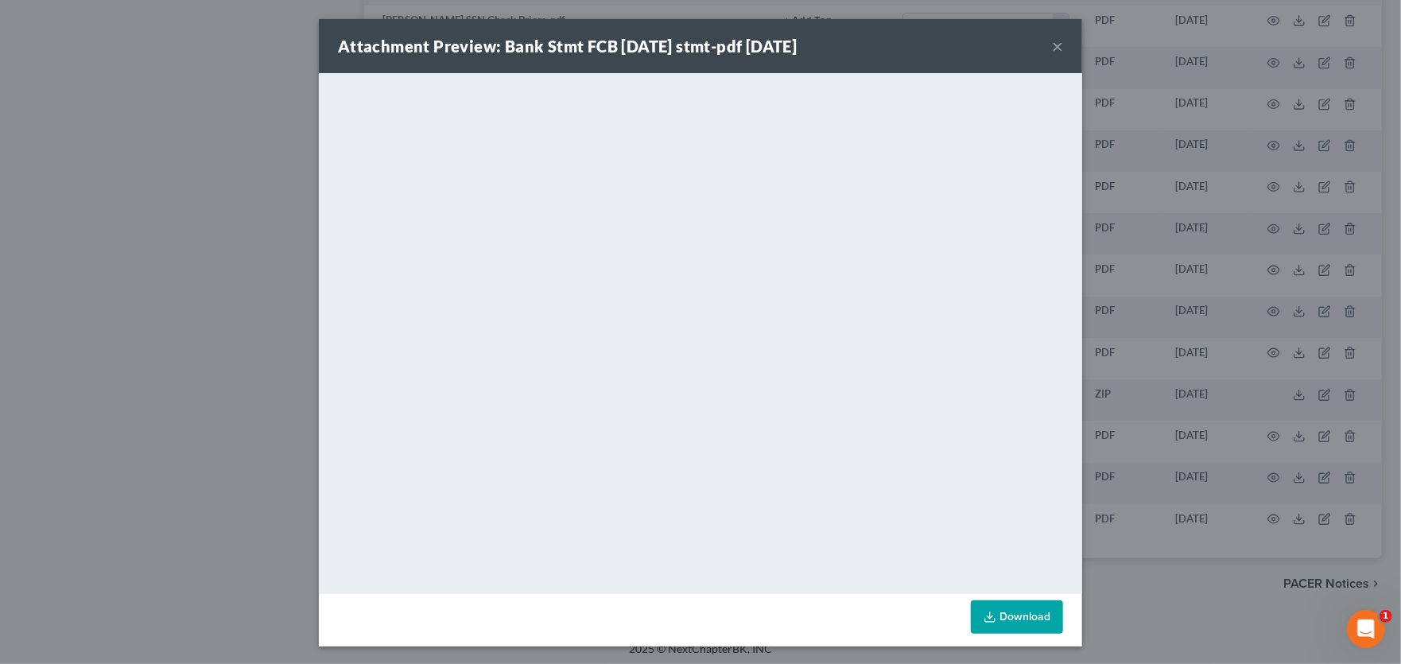
click at [1052, 43] on button "×" at bounding box center [1057, 46] width 11 height 19
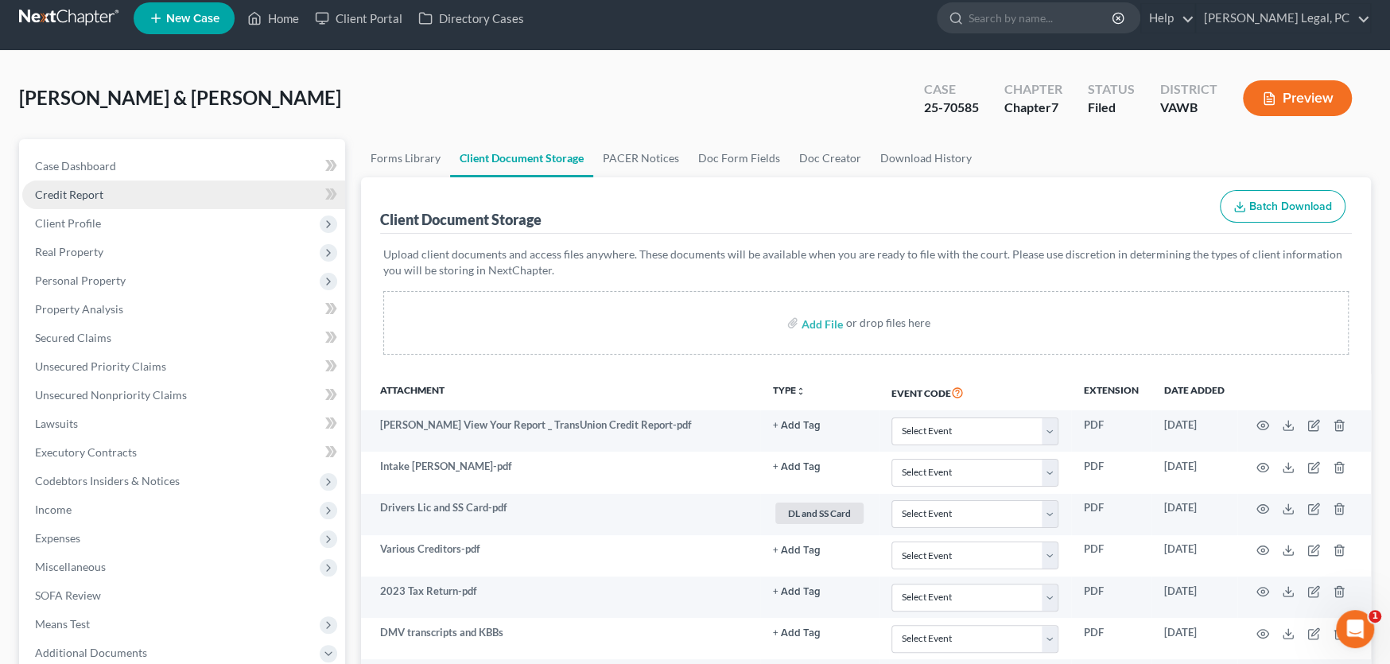
scroll to position [0, 0]
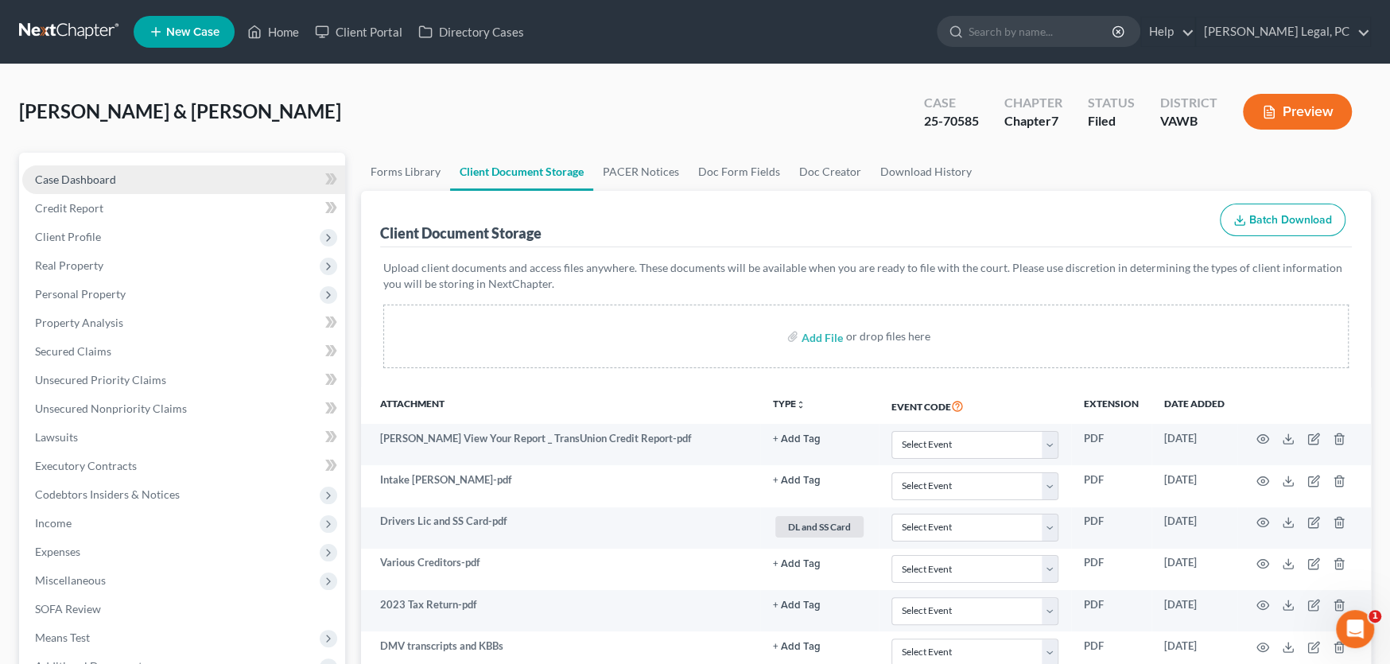
click at [95, 176] on span "Case Dashboard" at bounding box center [75, 180] width 81 height 14
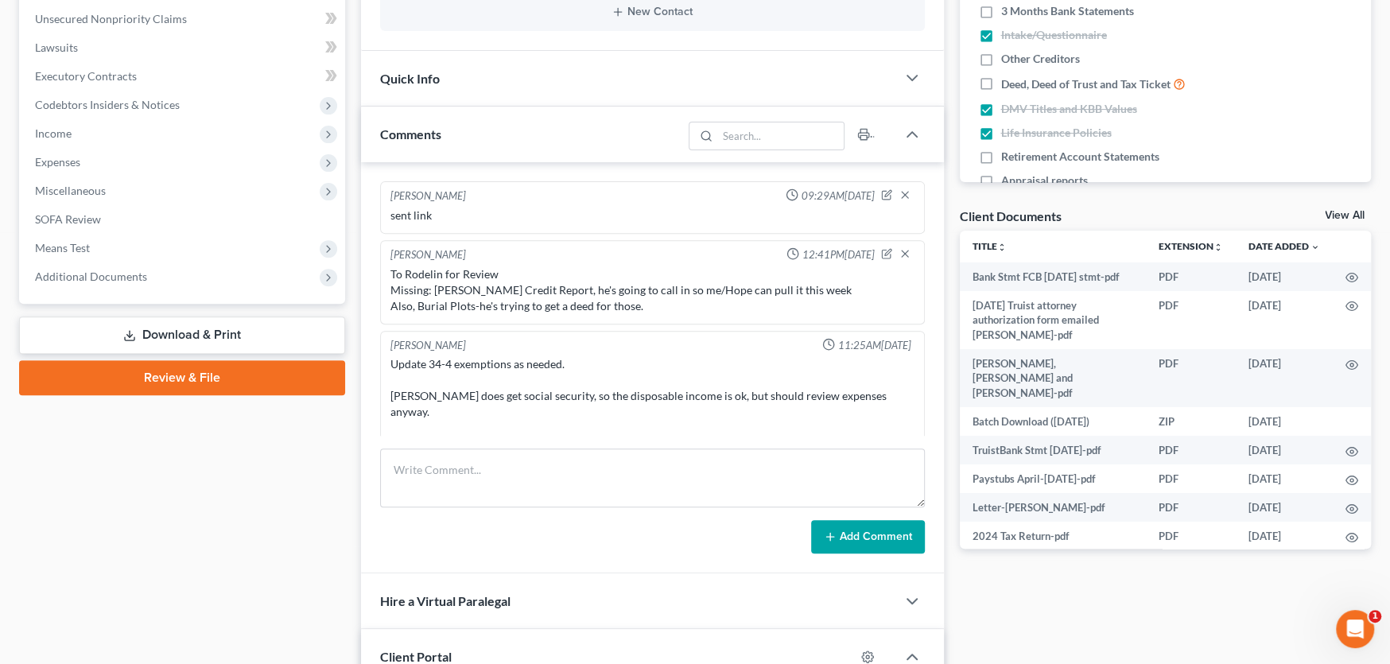
scroll to position [184, 0]
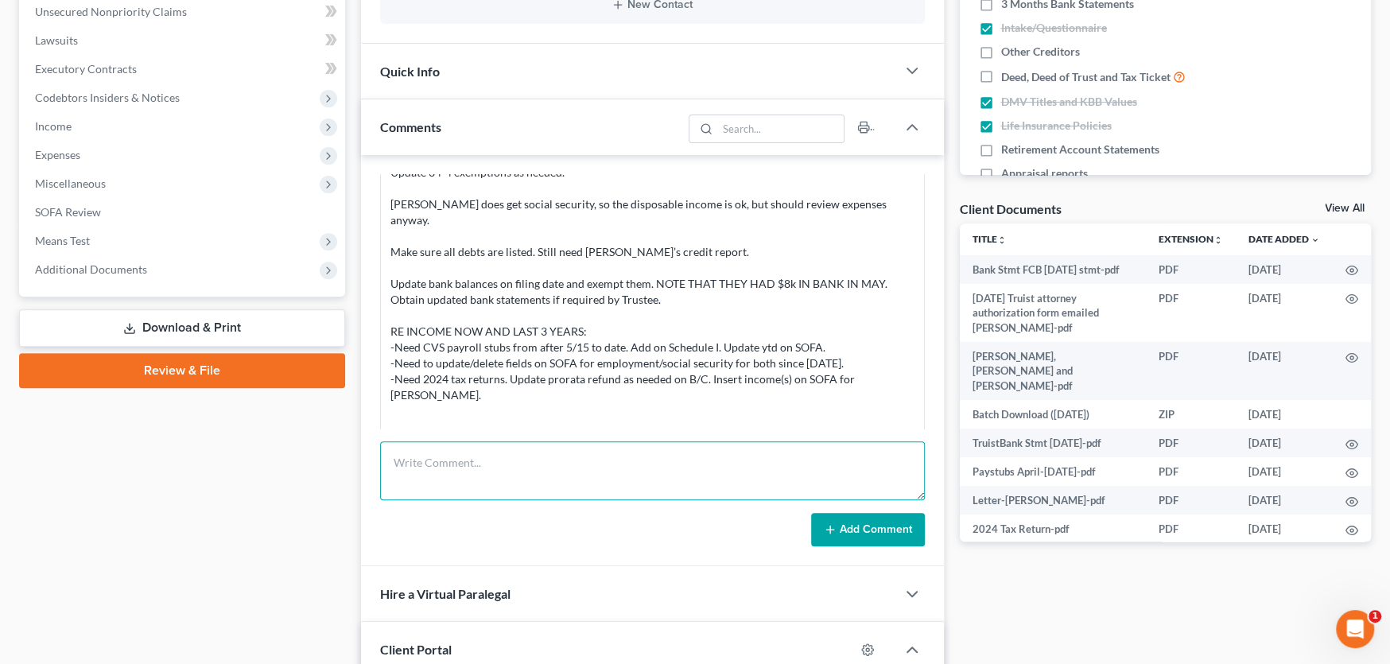
click at [475, 479] on textarea at bounding box center [652, 470] width 545 height 59
paste textarea "Hey [PERSON_NAME], It's [PERSON_NAME] at [PERSON_NAME] Legal. The Trustee is as…"
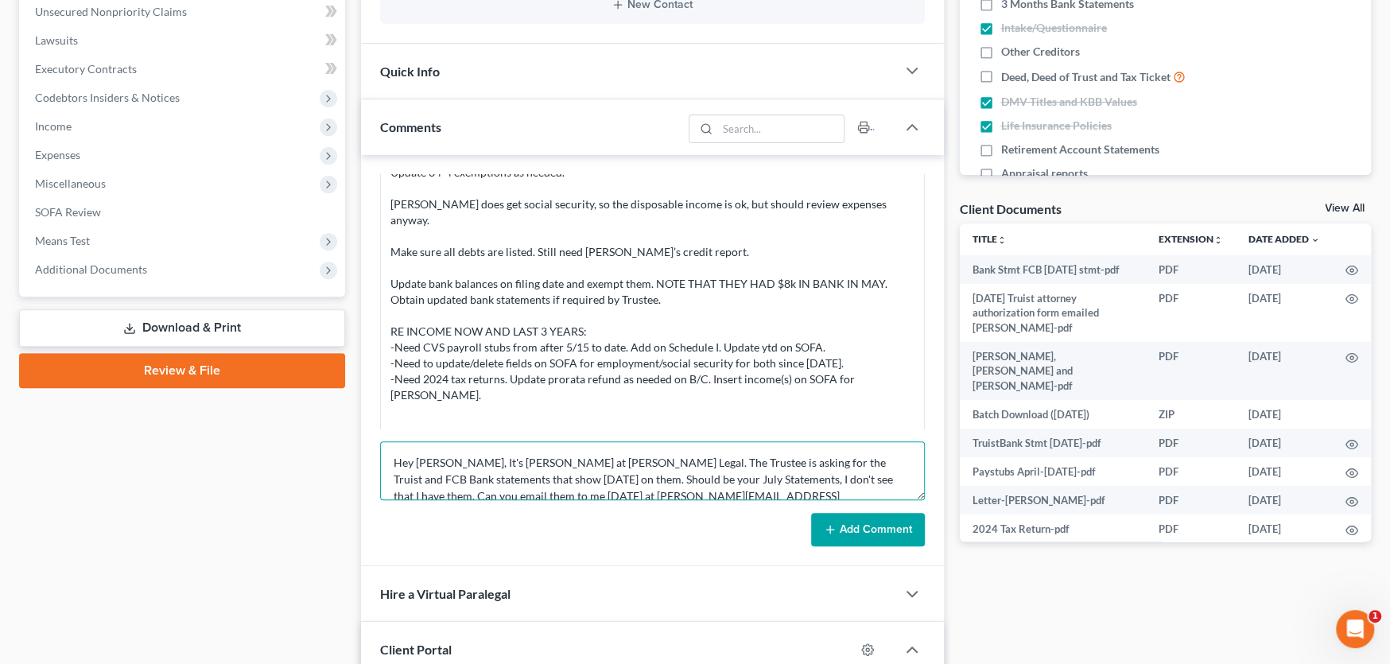
scroll to position [2, 0]
type textarea "Hey [PERSON_NAME], It's [PERSON_NAME] at [PERSON_NAME] Legal. The Trustee is as…"
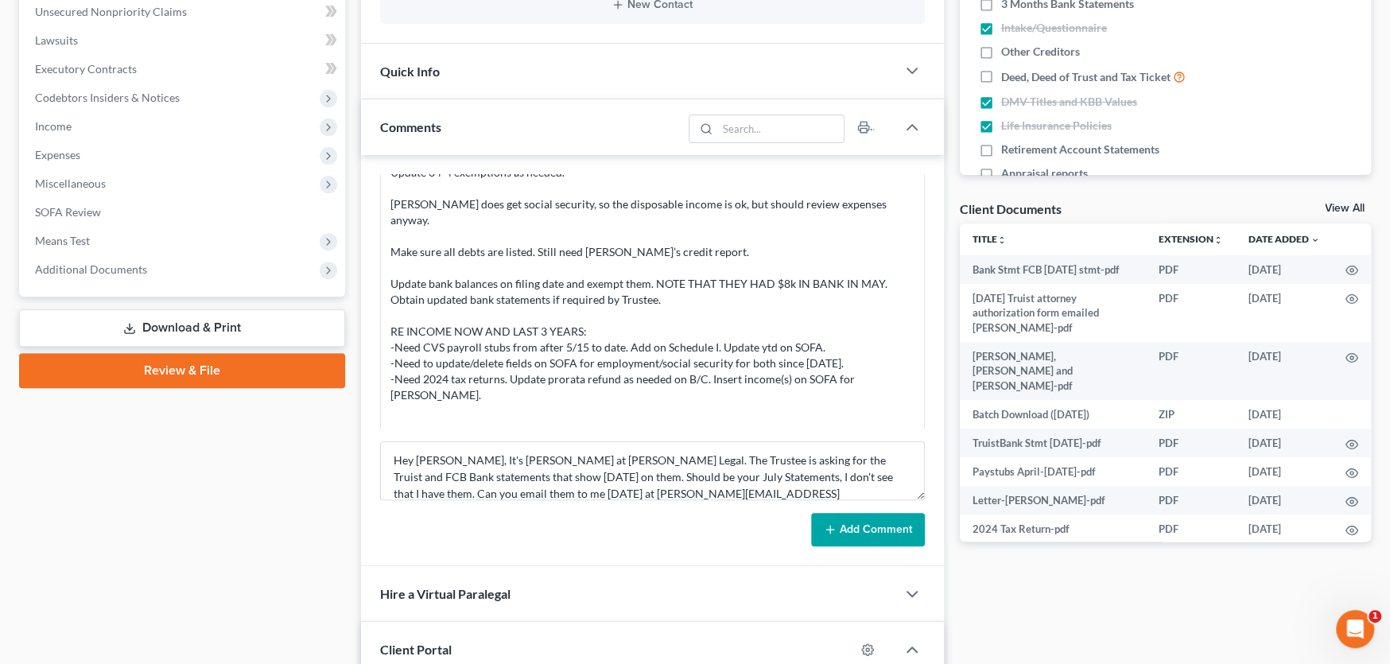
click at [883, 540] on button "Add Comment" at bounding box center [868, 529] width 114 height 33
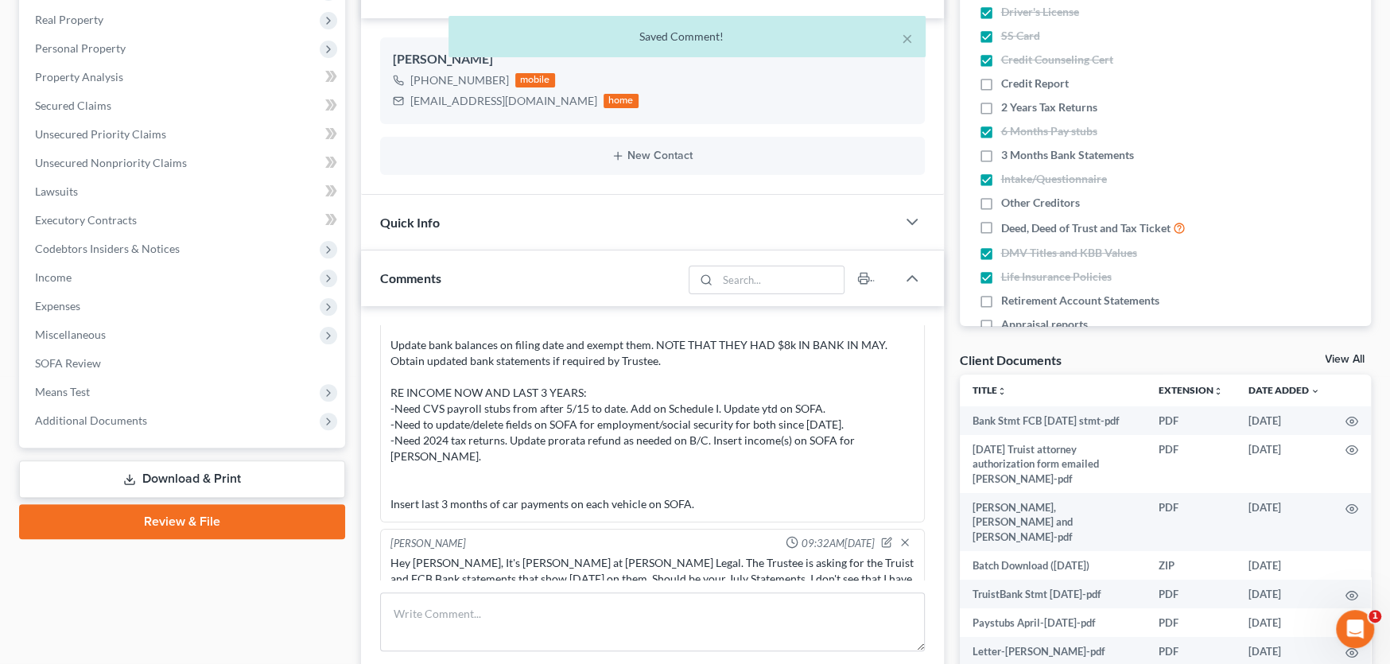
scroll to position [0, 0]
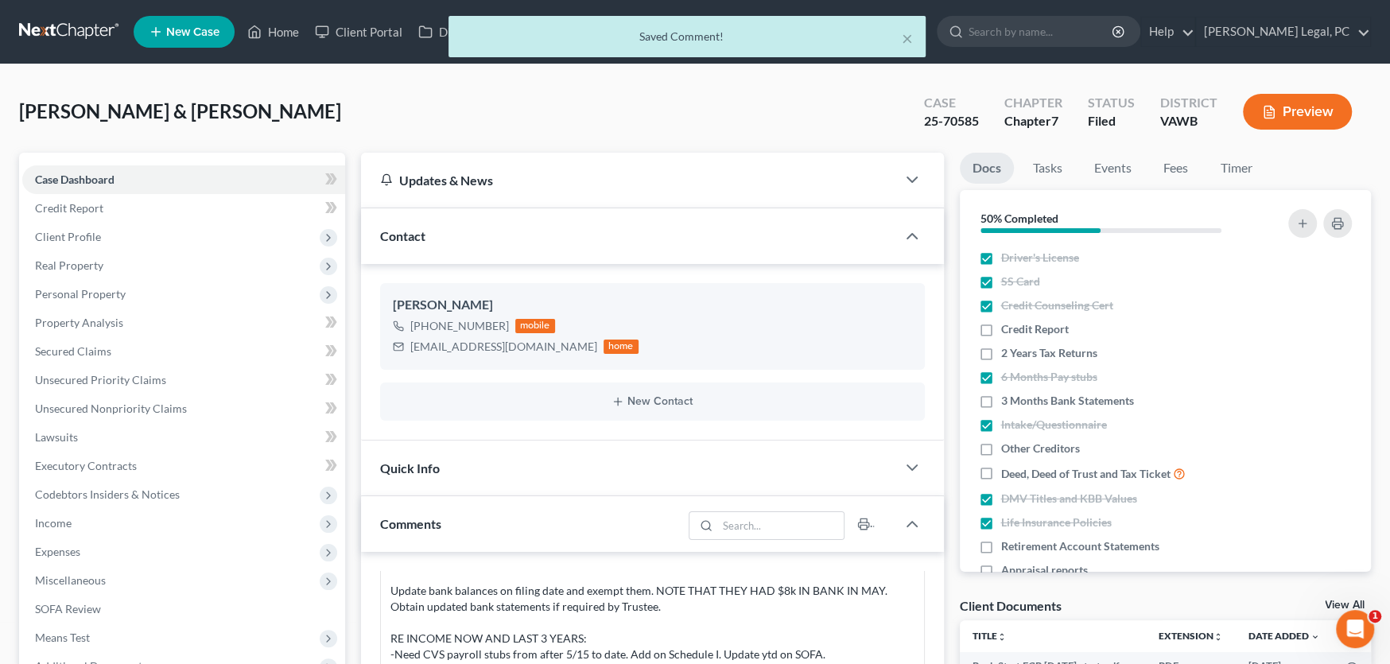
click at [50, 29] on div "× Saved Comment!" at bounding box center [687, 40] width 1390 height 49
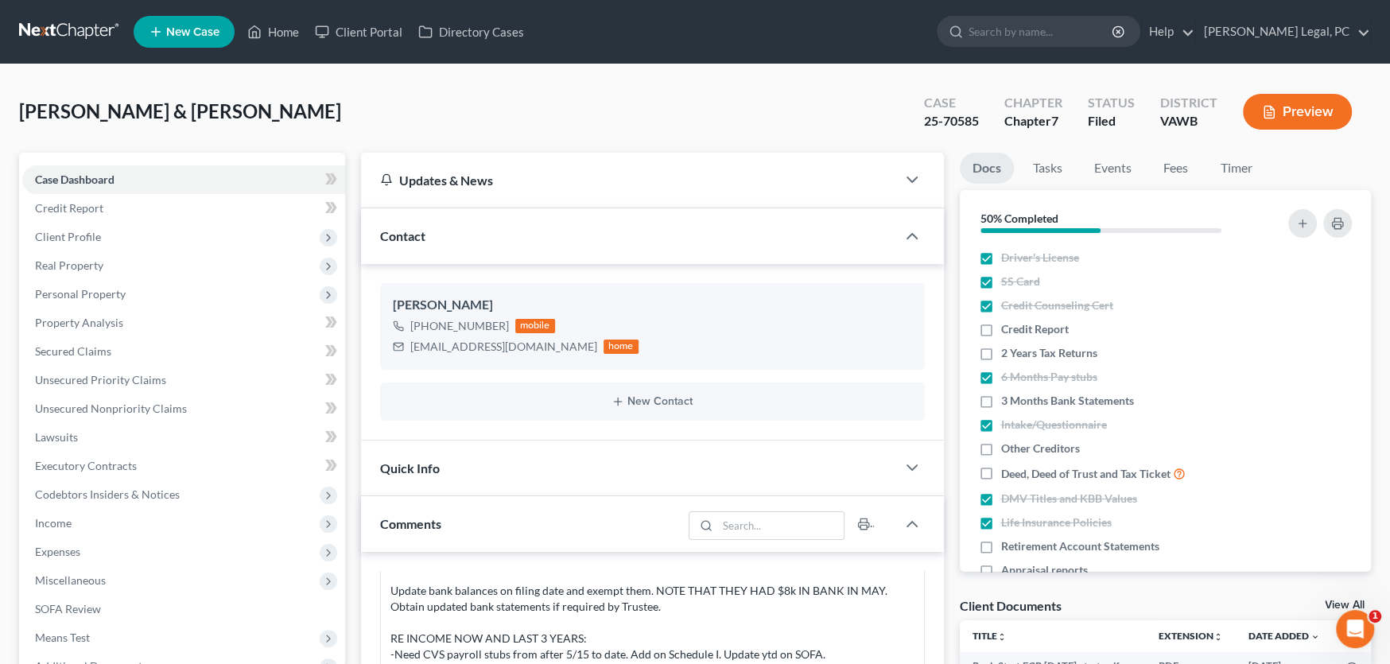
click at [91, 29] on link at bounding box center [70, 31] width 102 height 29
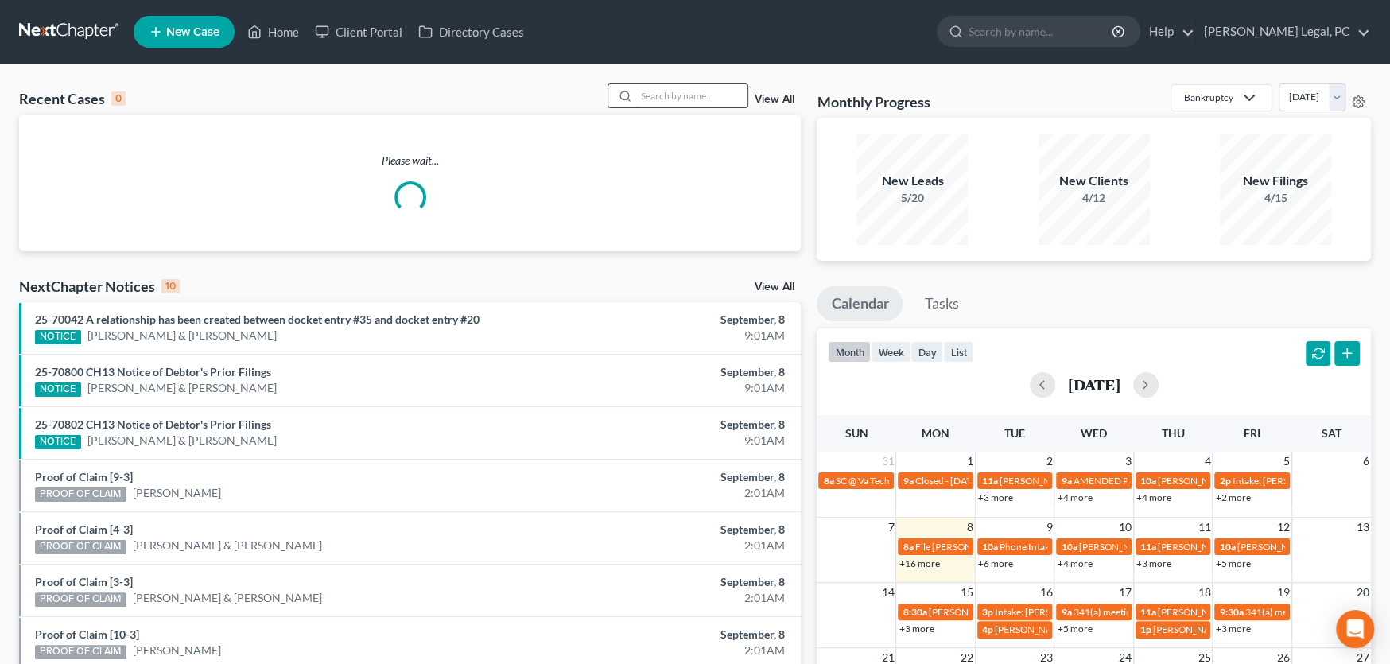
click at [665, 98] on input "search" at bounding box center [691, 95] width 111 height 23
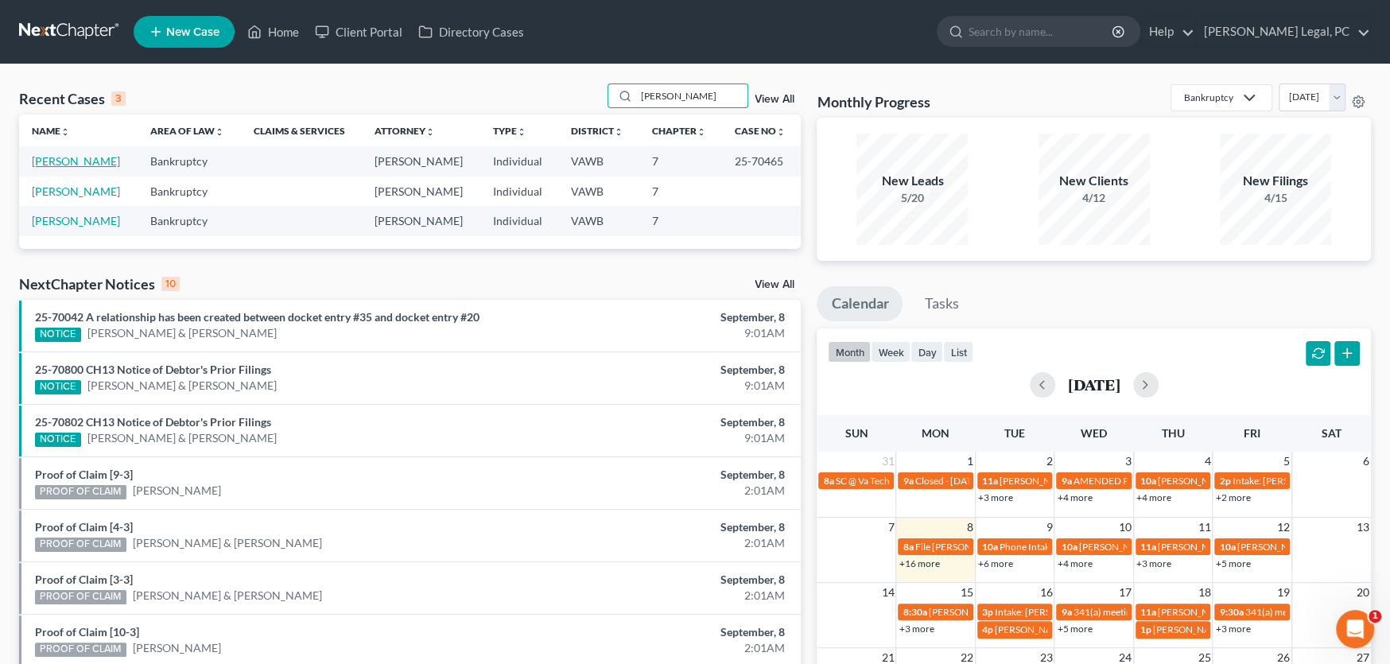
type input "Dunford"
click at [89, 164] on link "Dunford, Dillon" at bounding box center [76, 161] width 88 height 14
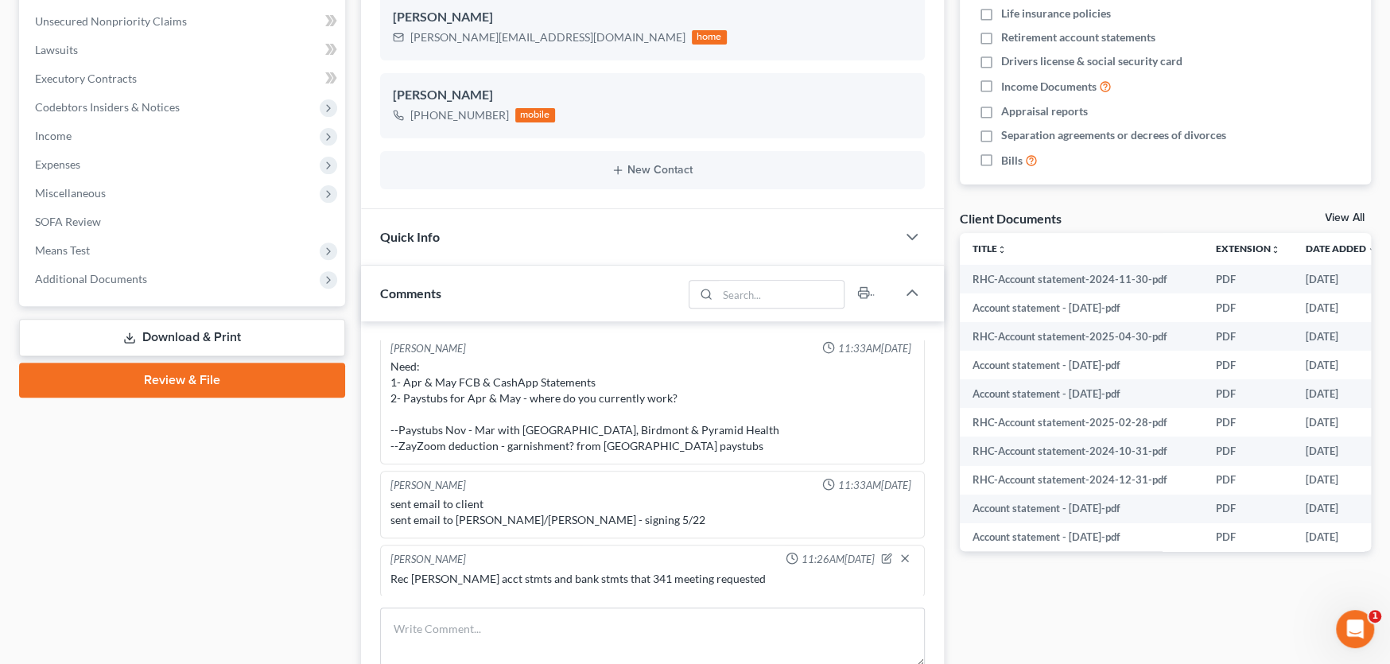
scroll to position [397, 0]
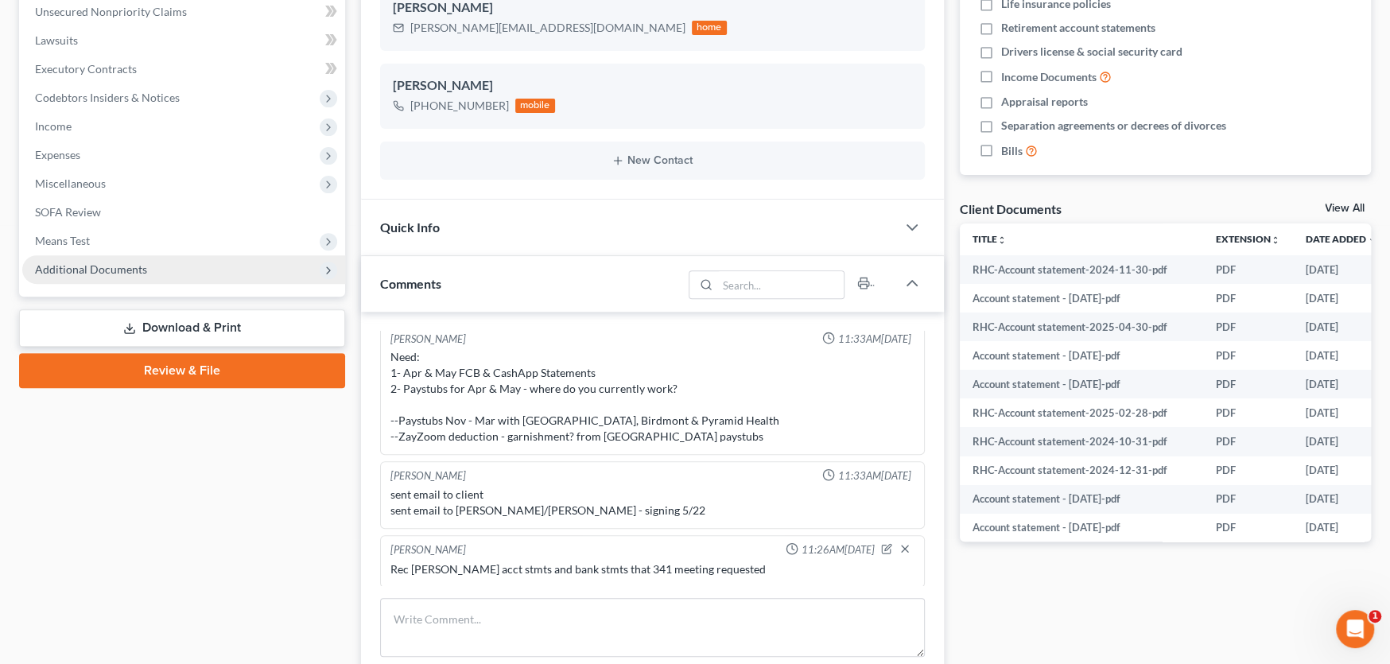
click at [134, 275] on span "Additional Documents" at bounding box center [183, 269] width 323 height 29
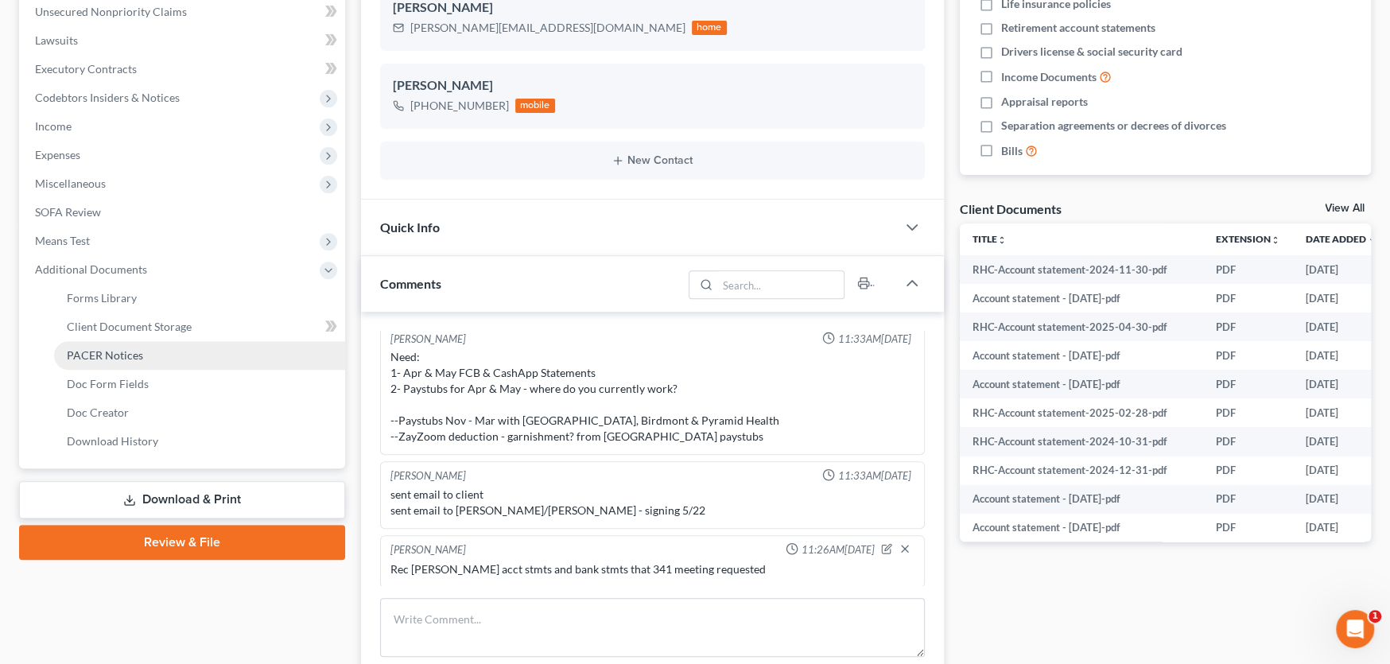
click at [115, 351] on span "PACER Notices" at bounding box center [105, 355] width 76 height 14
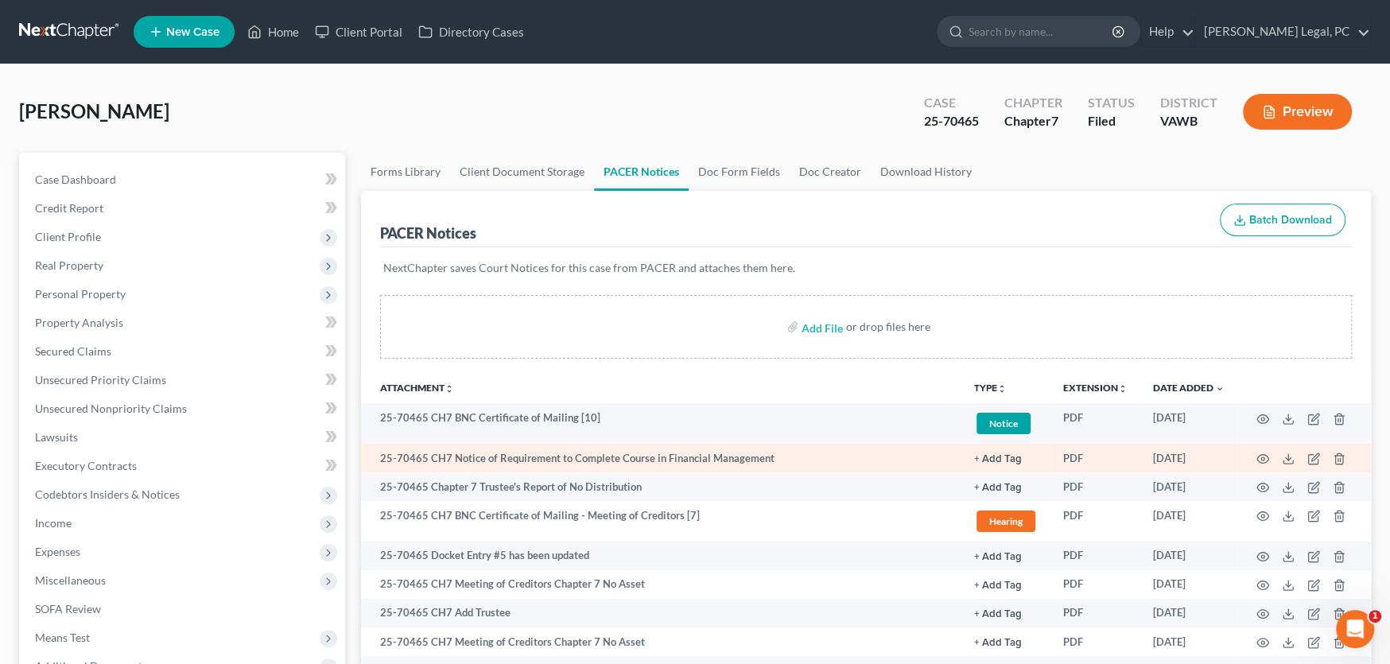
click at [809, 457] on td "25-70465 CH7 Notice of Requirement to Complete Course in Financial Management" at bounding box center [661, 458] width 600 height 29
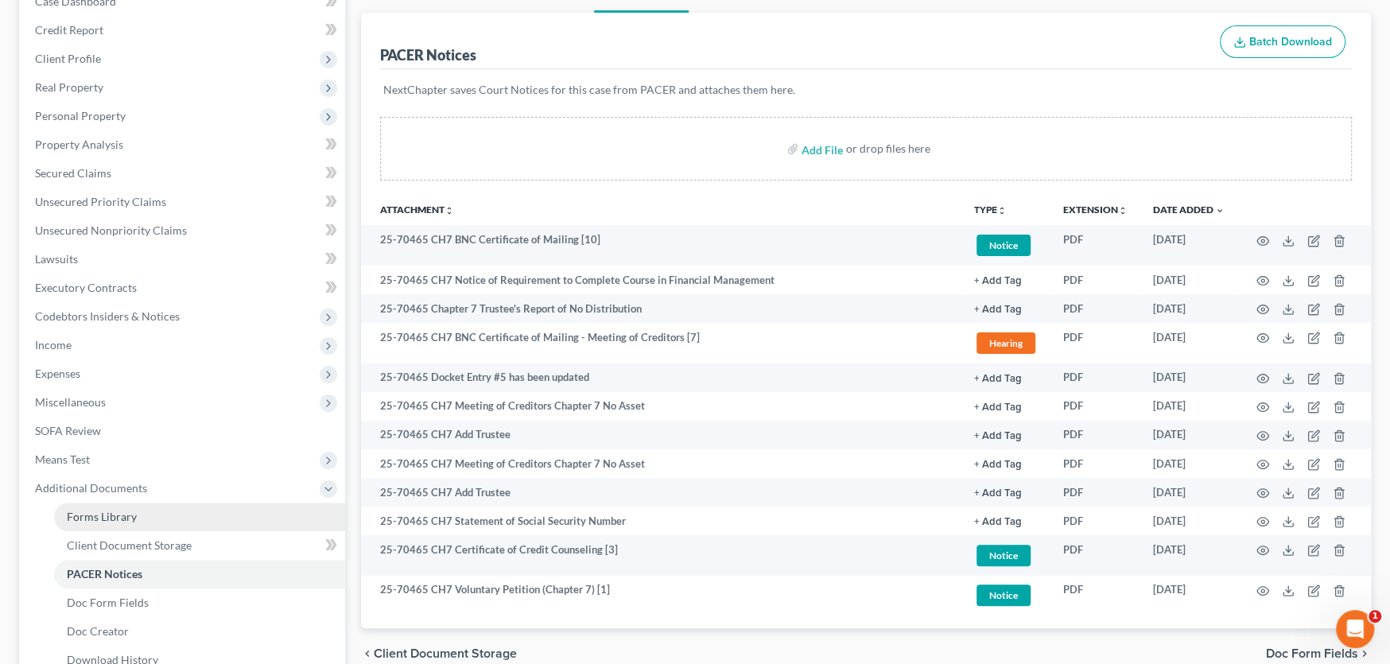
scroll to position [351, 0]
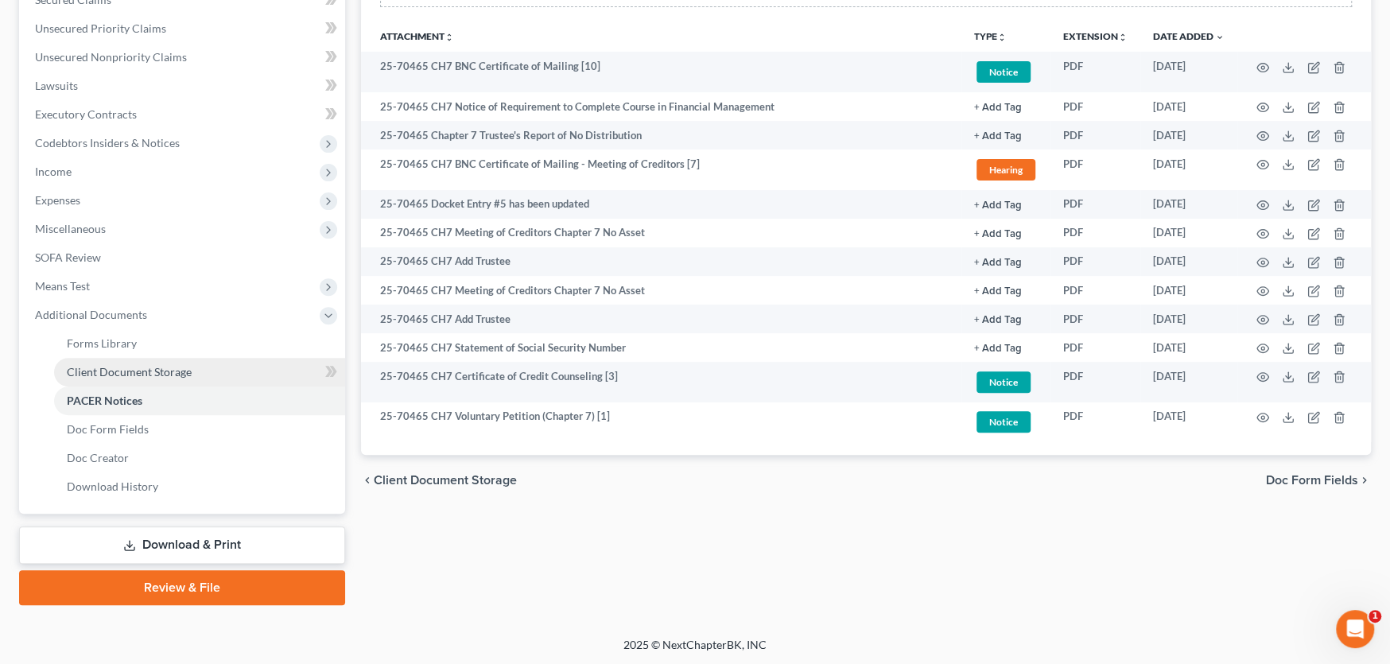
click at [124, 371] on span "Client Document Storage" at bounding box center [129, 372] width 125 height 14
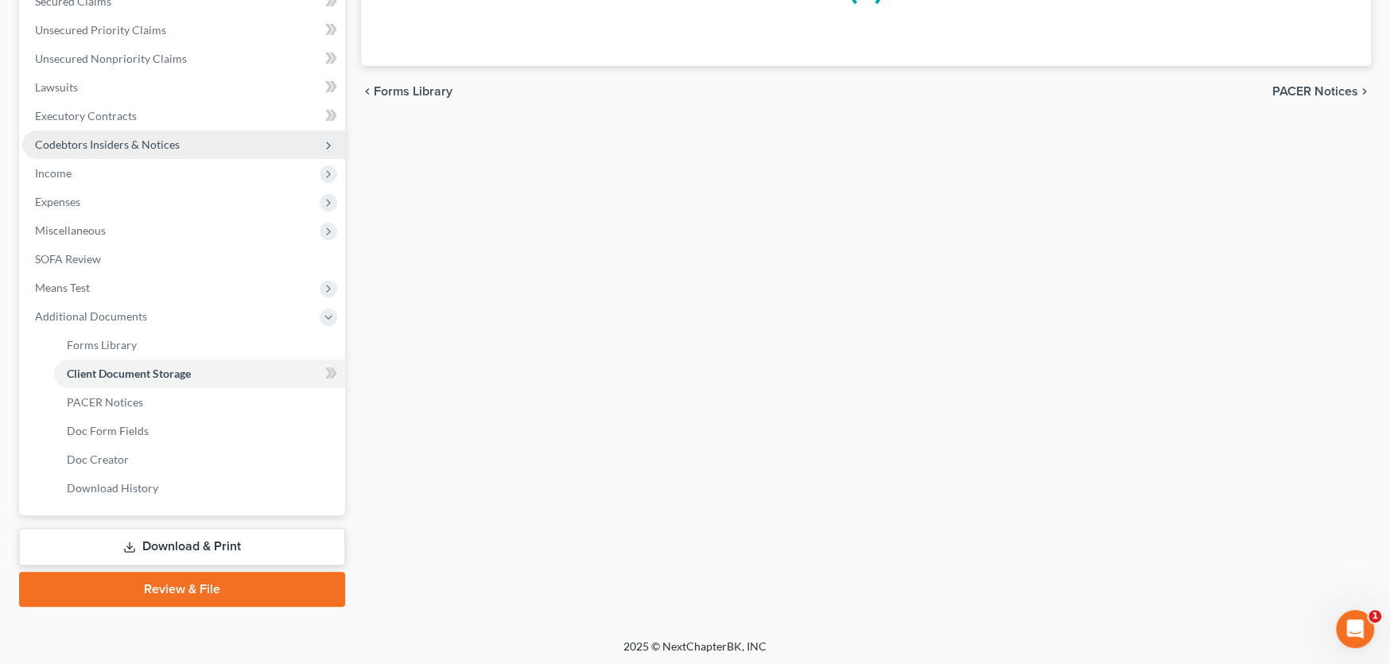
scroll to position [133, 0]
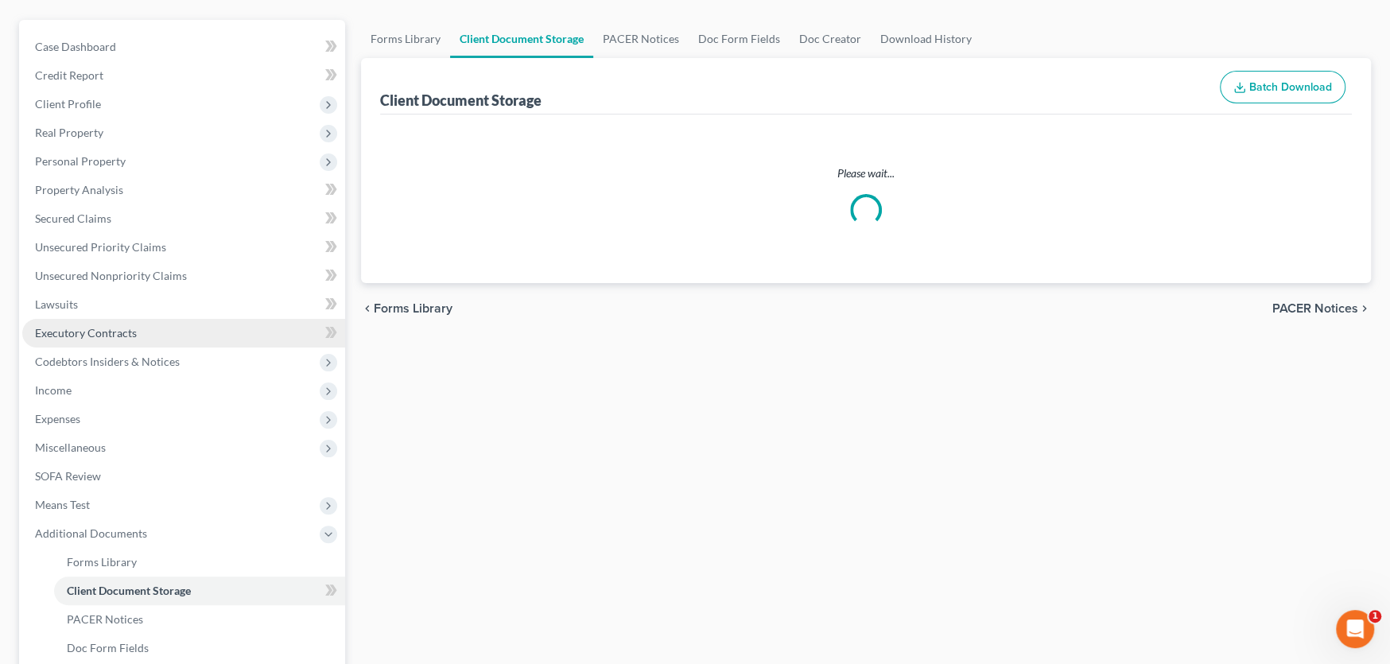
select select "0"
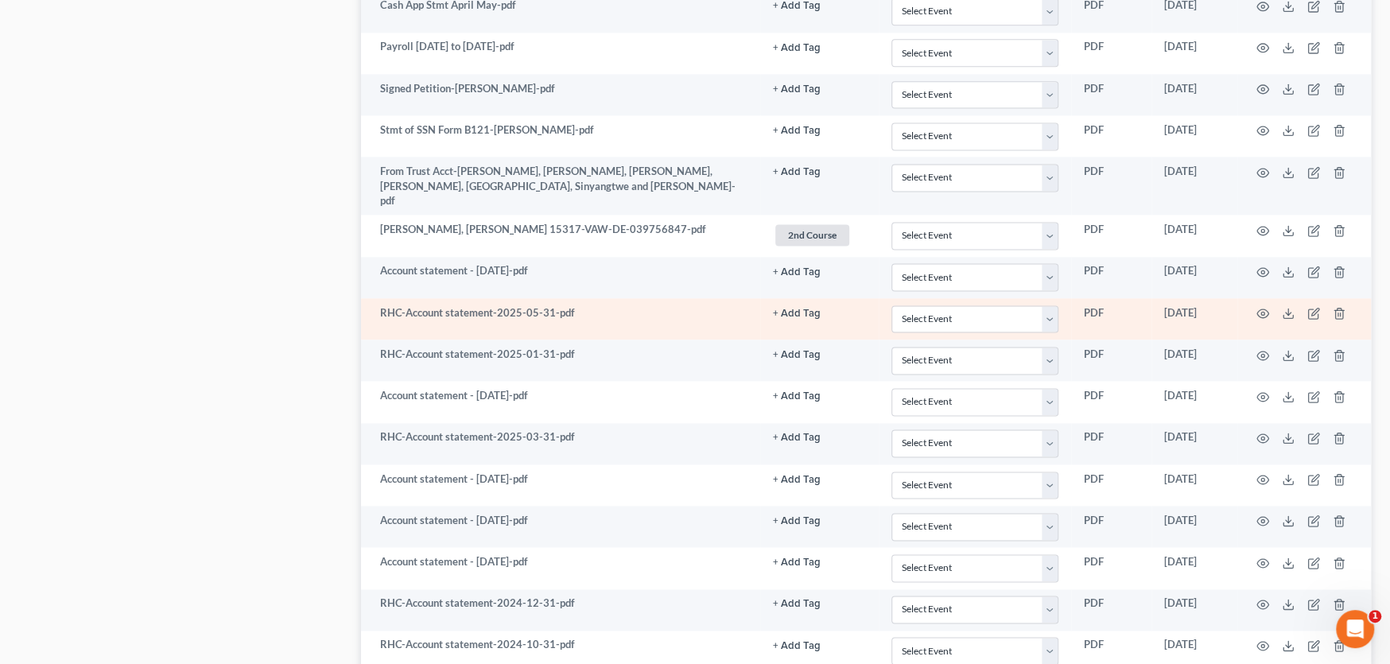
scroll to position [1670, 0]
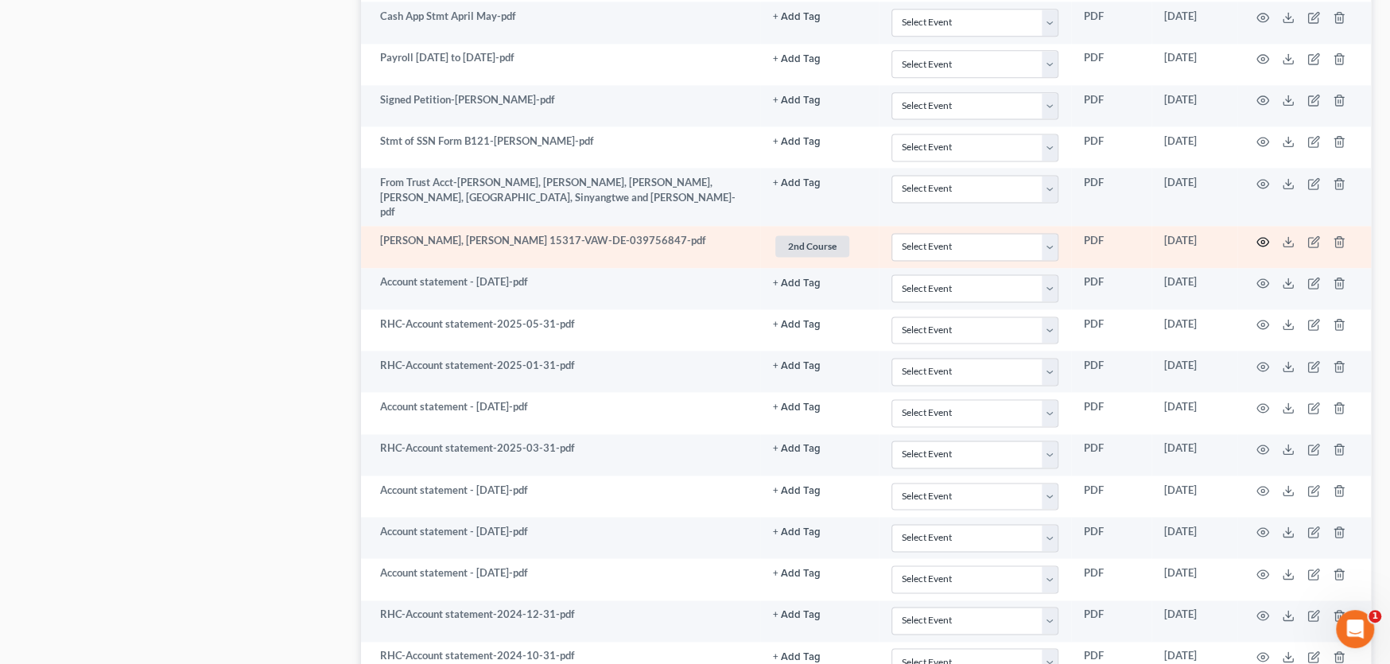
click at [1261, 240] on circle "button" at bounding box center [1262, 241] width 3 height 3
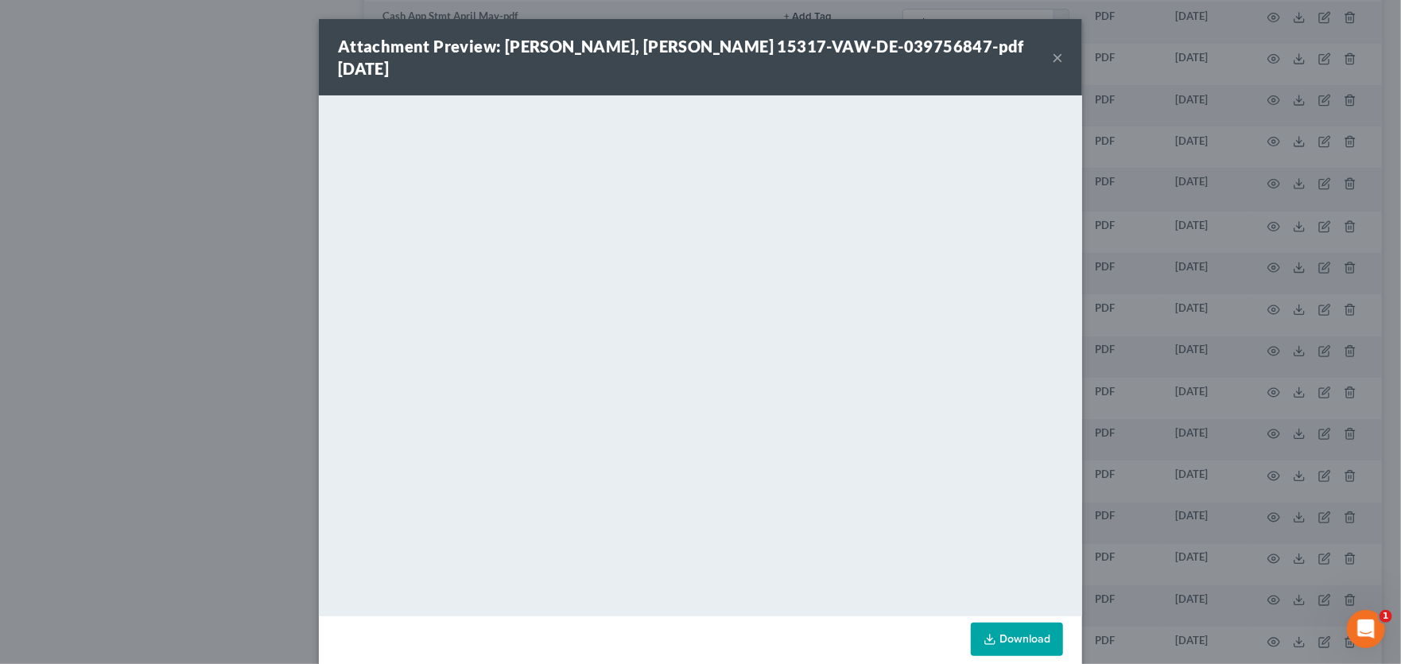
click at [1032, 623] on link "Download" at bounding box center [1017, 639] width 92 height 33
click at [1052, 48] on button "×" at bounding box center [1057, 57] width 11 height 19
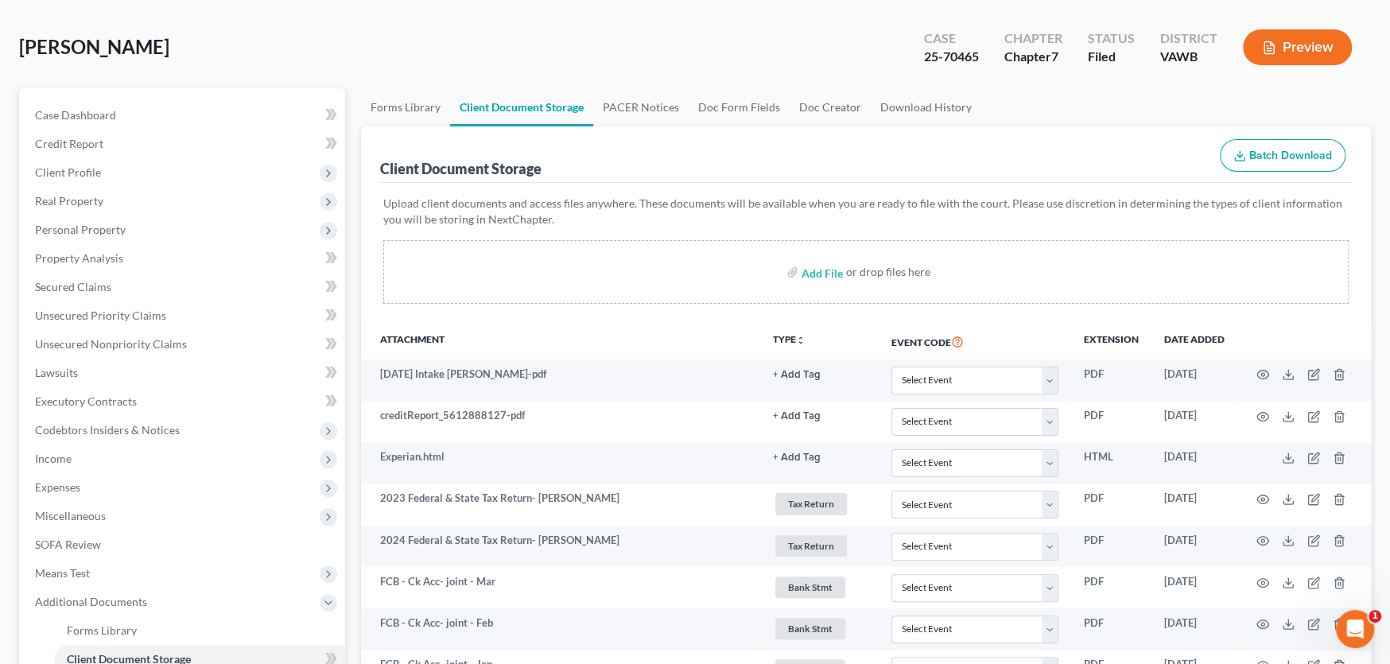
scroll to position [0, 0]
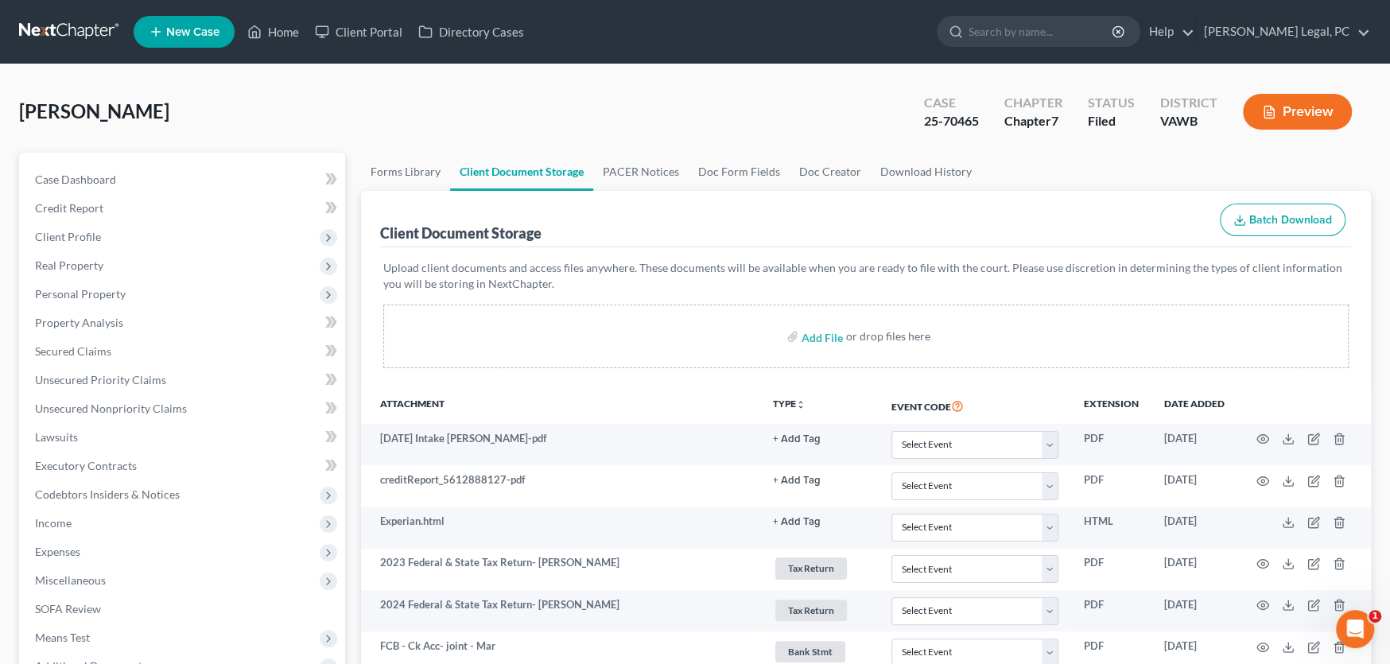
click at [53, 25] on link at bounding box center [70, 31] width 102 height 29
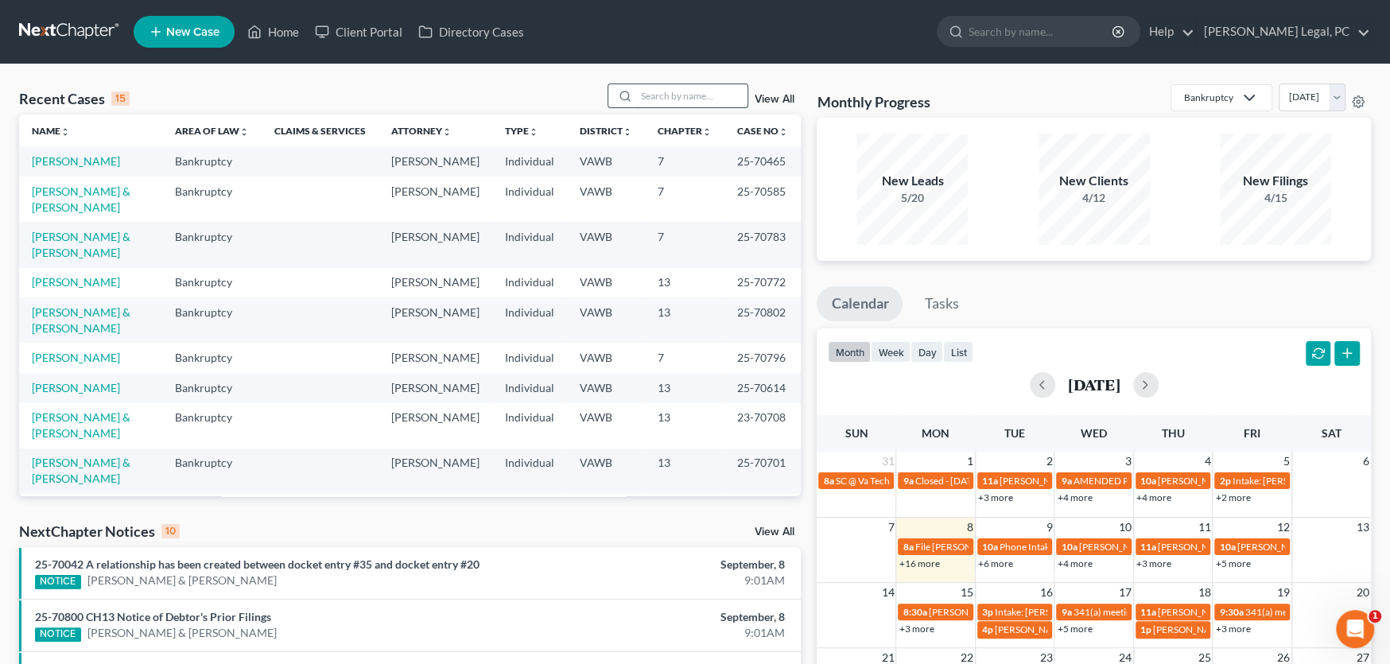
click at [643, 98] on input "search" at bounding box center [691, 95] width 111 height 23
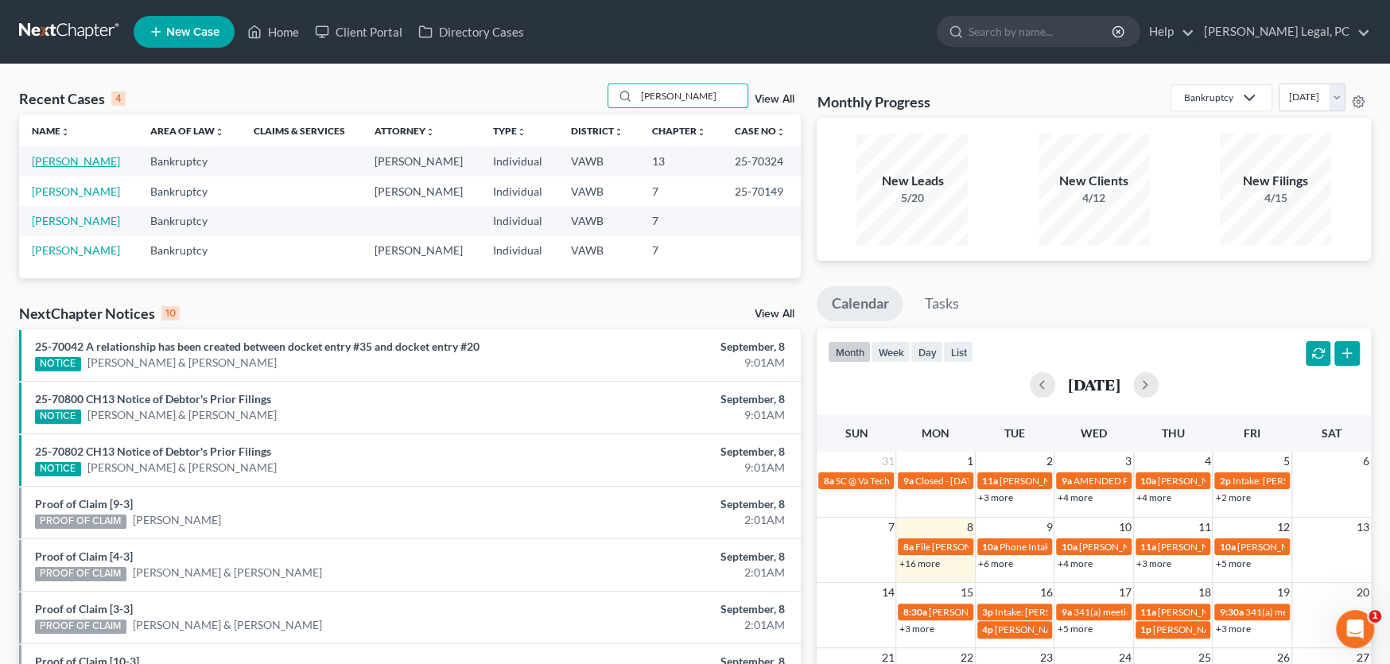
type input "[PERSON_NAME]"
click at [80, 163] on link "[PERSON_NAME]" at bounding box center [76, 161] width 88 height 14
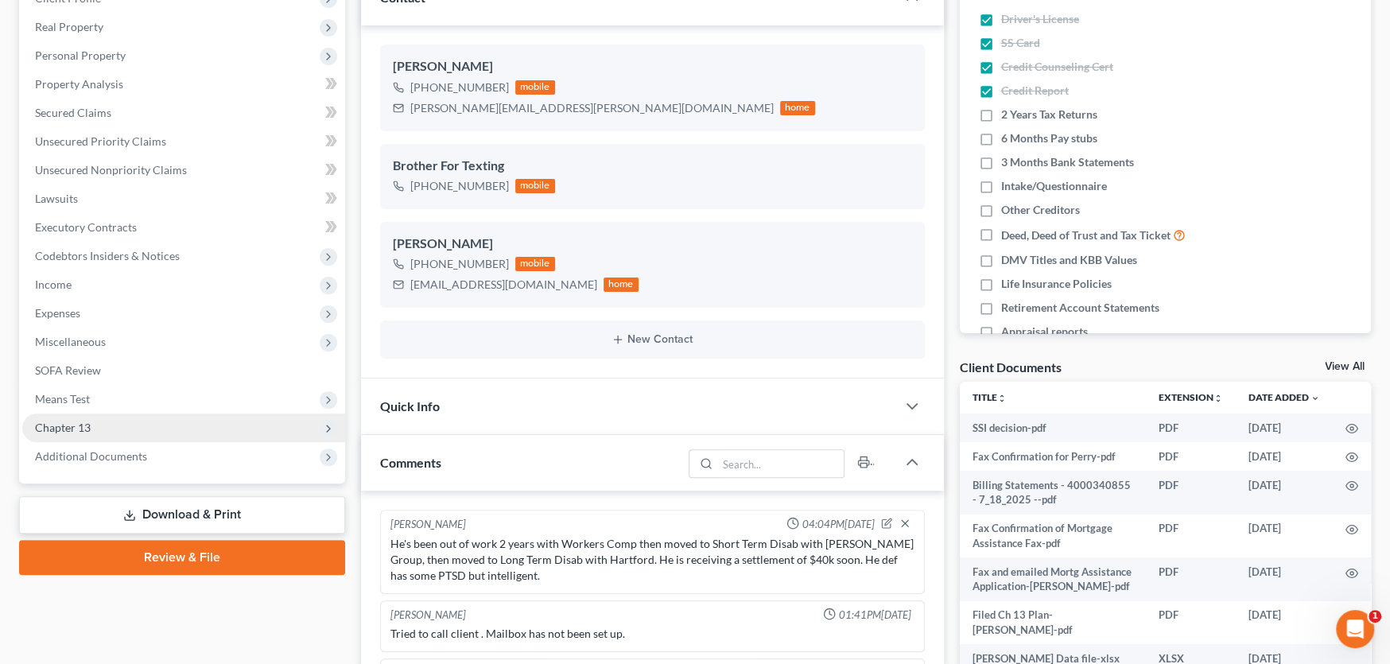
scroll to position [76, 0]
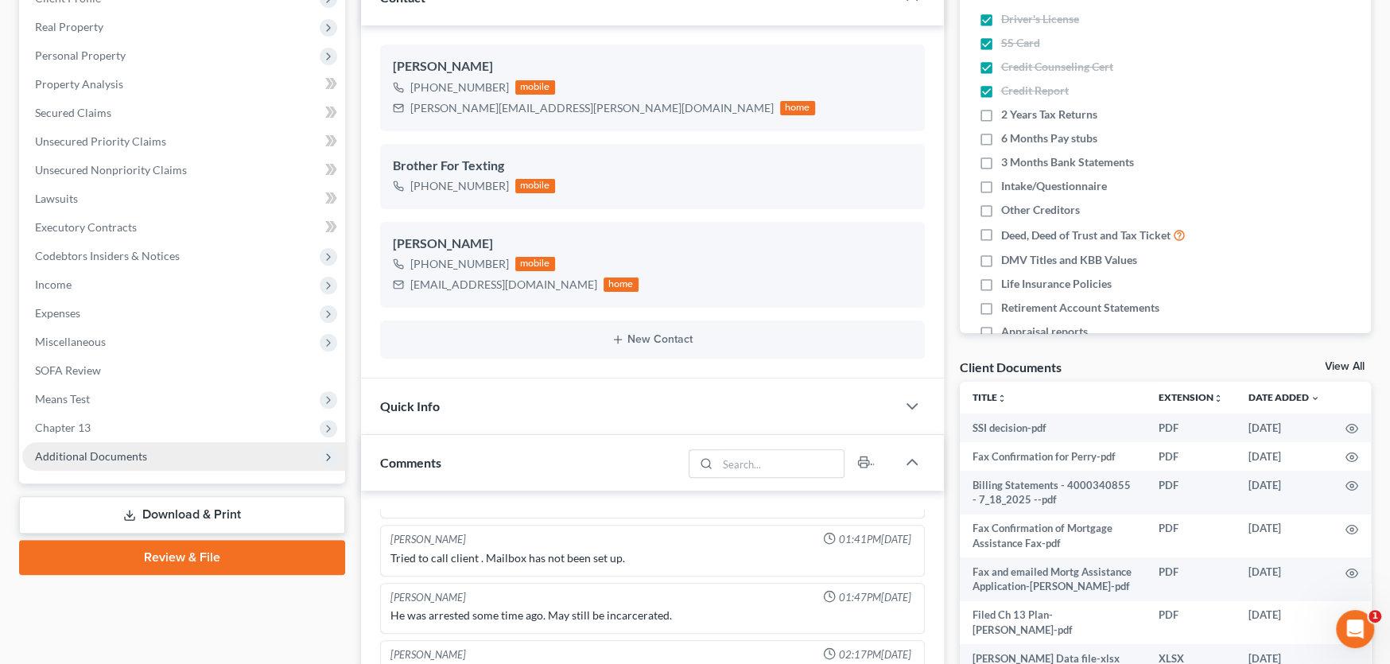
click at [89, 459] on span "Additional Documents" at bounding box center [91, 456] width 112 height 14
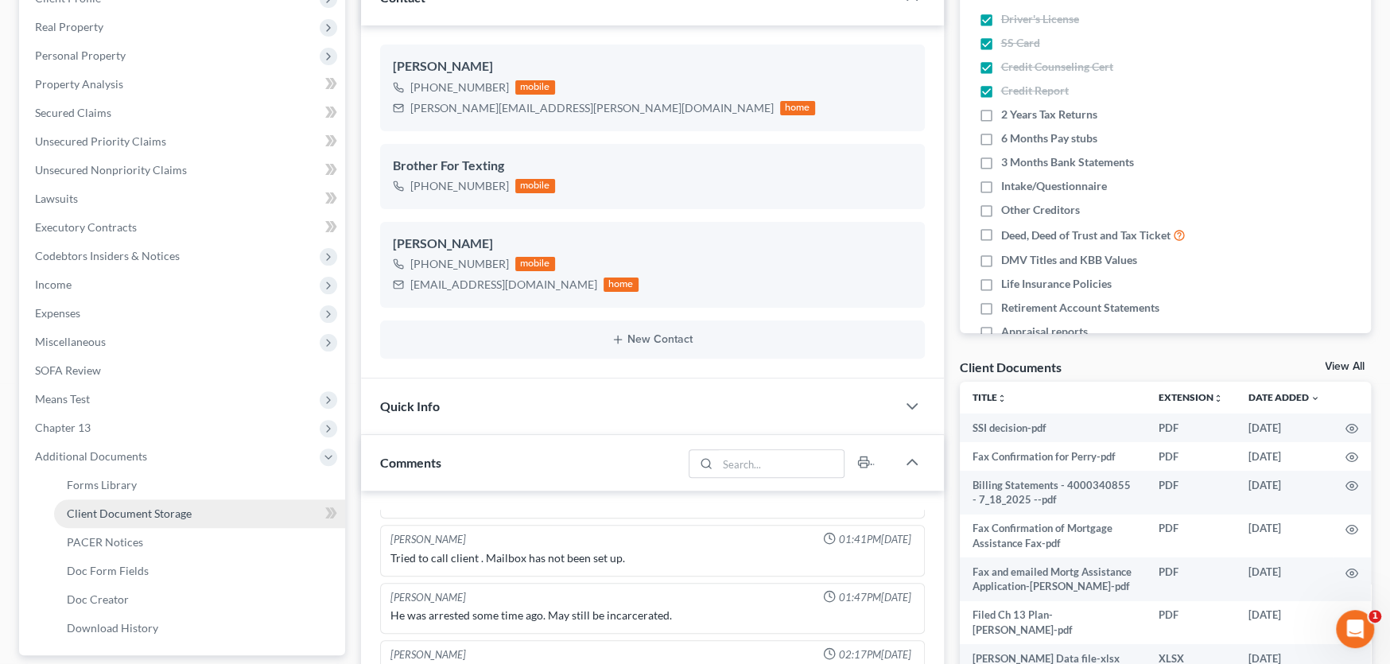
click at [103, 507] on span "Client Document Storage" at bounding box center [129, 513] width 125 height 14
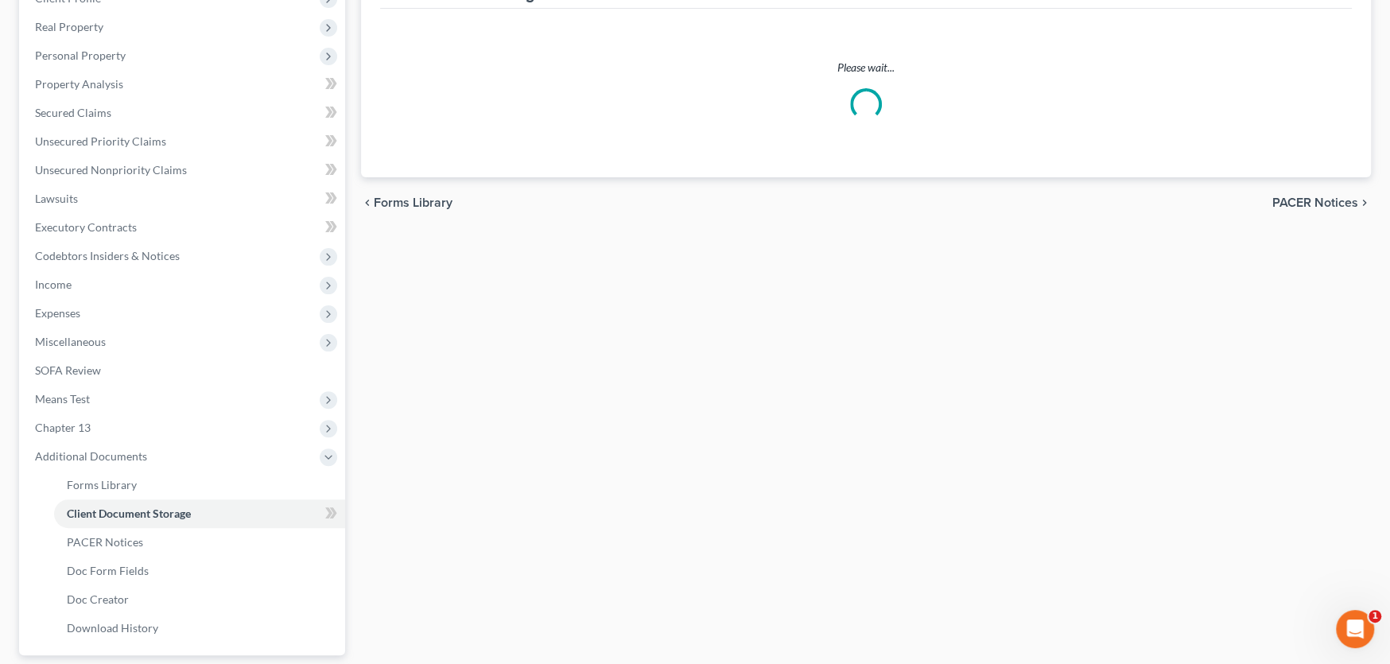
scroll to position [61, 0]
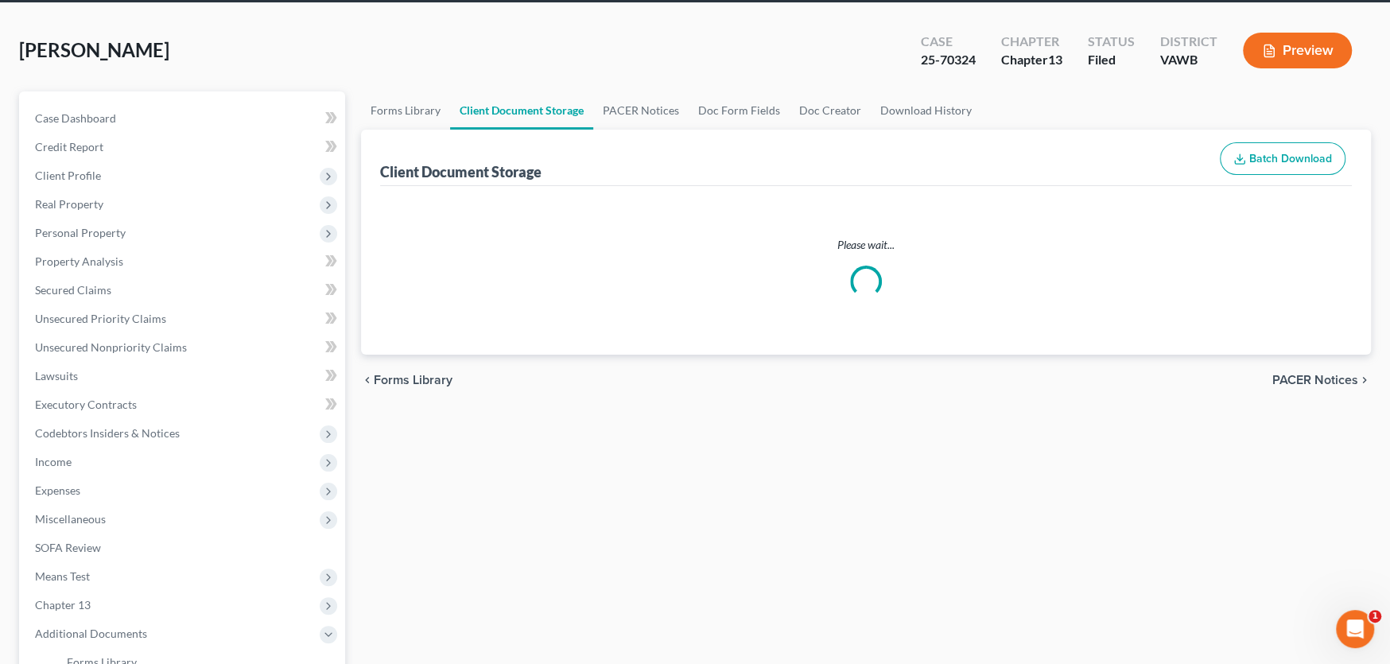
select select "0"
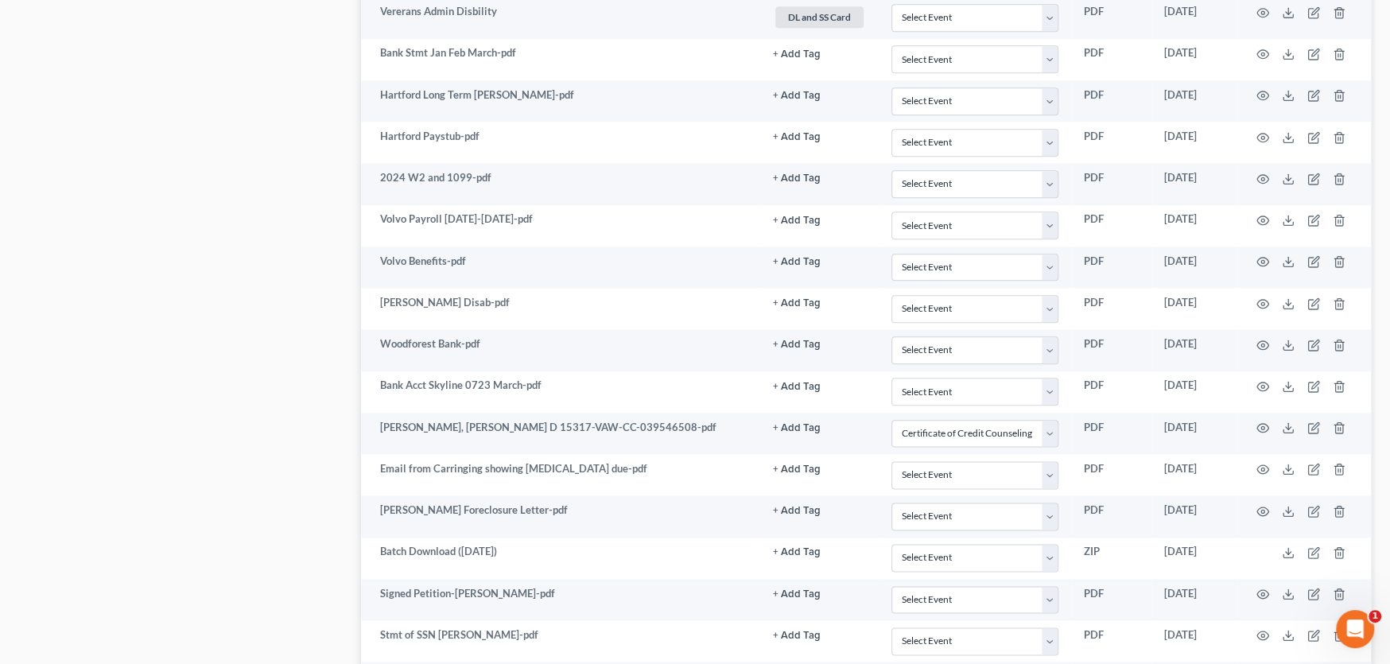
scroll to position [1318, 0]
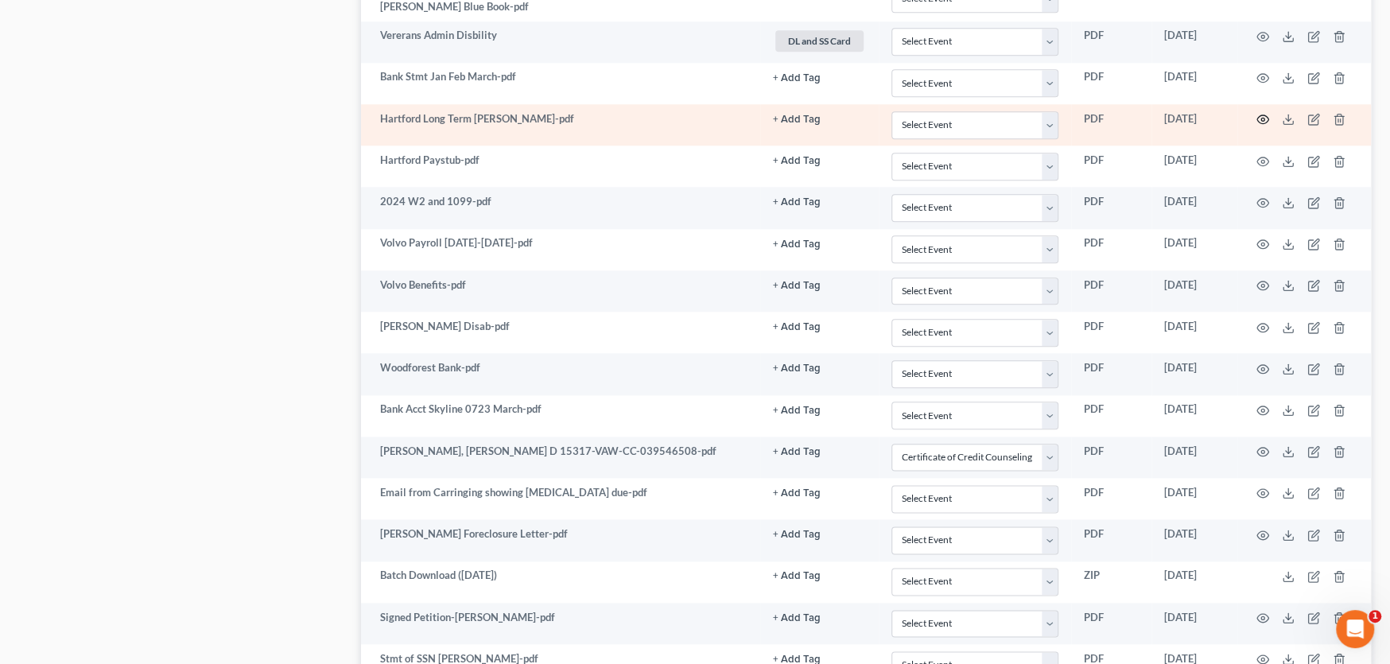
click at [1258, 113] on icon "button" at bounding box center [1262, 119] width 13 height 13
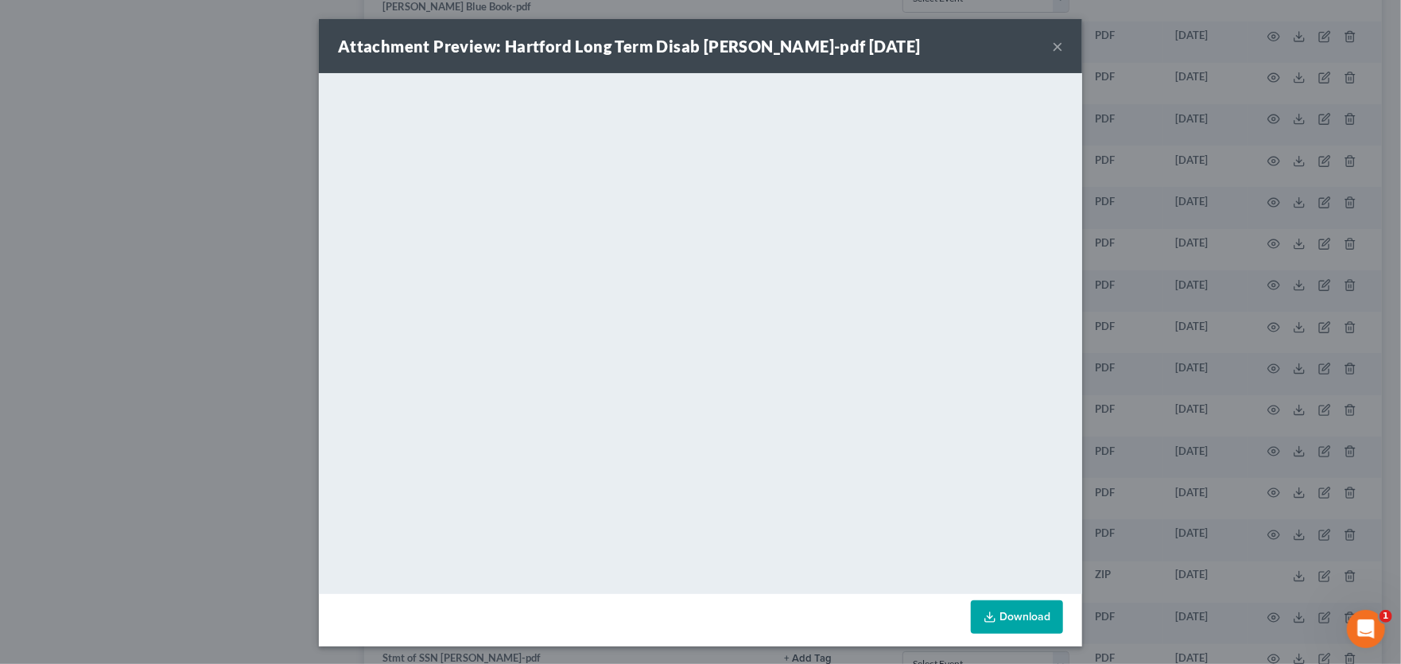
click at [1052, 47] on button "×" at bounding box center [1057, 46] width 11 height 19
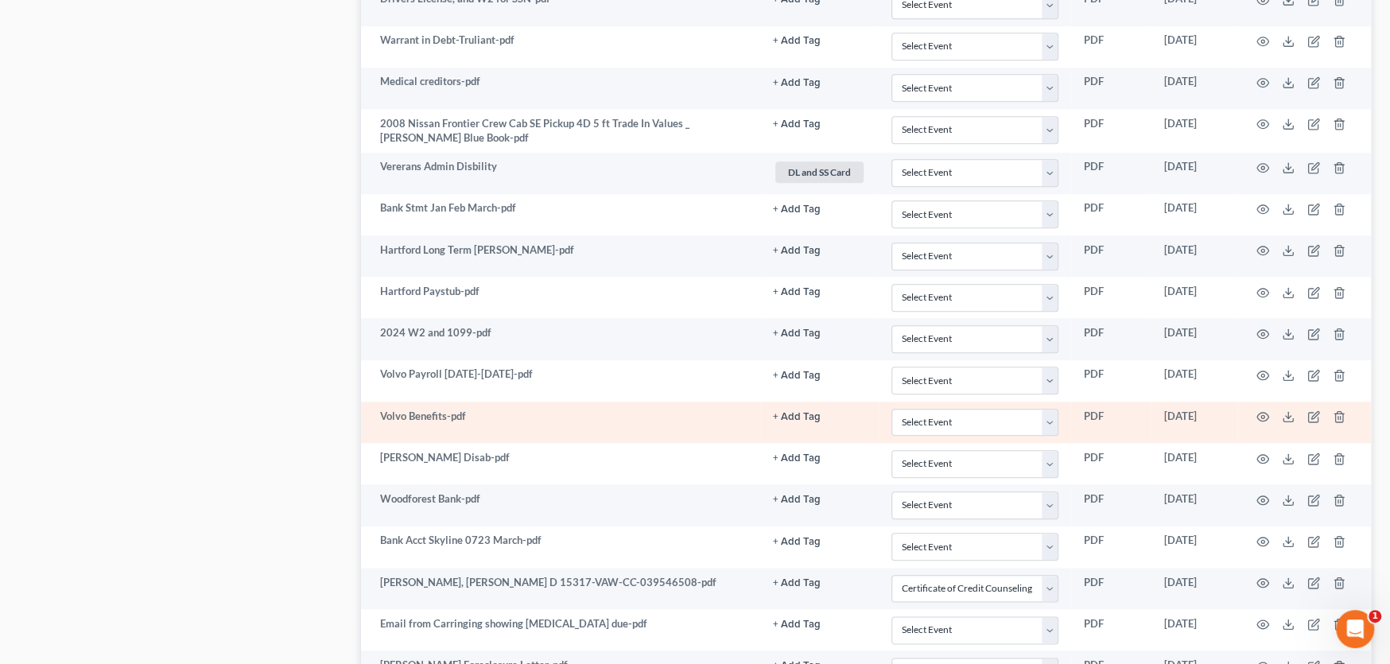
scroll to position [1159, 0]
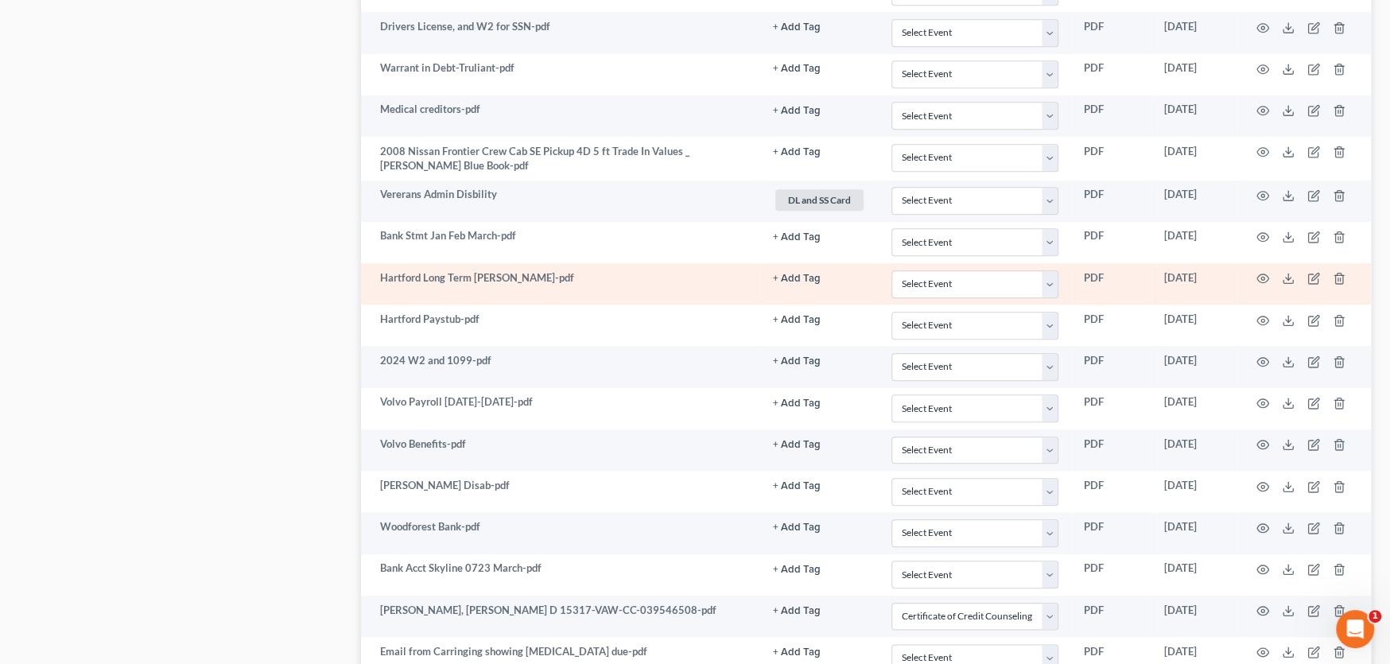
click at [552, 285] on td "Hartford Long Term [PERSON_NAME]-pdf" at bounding box center [560, 283] width 399 height 41
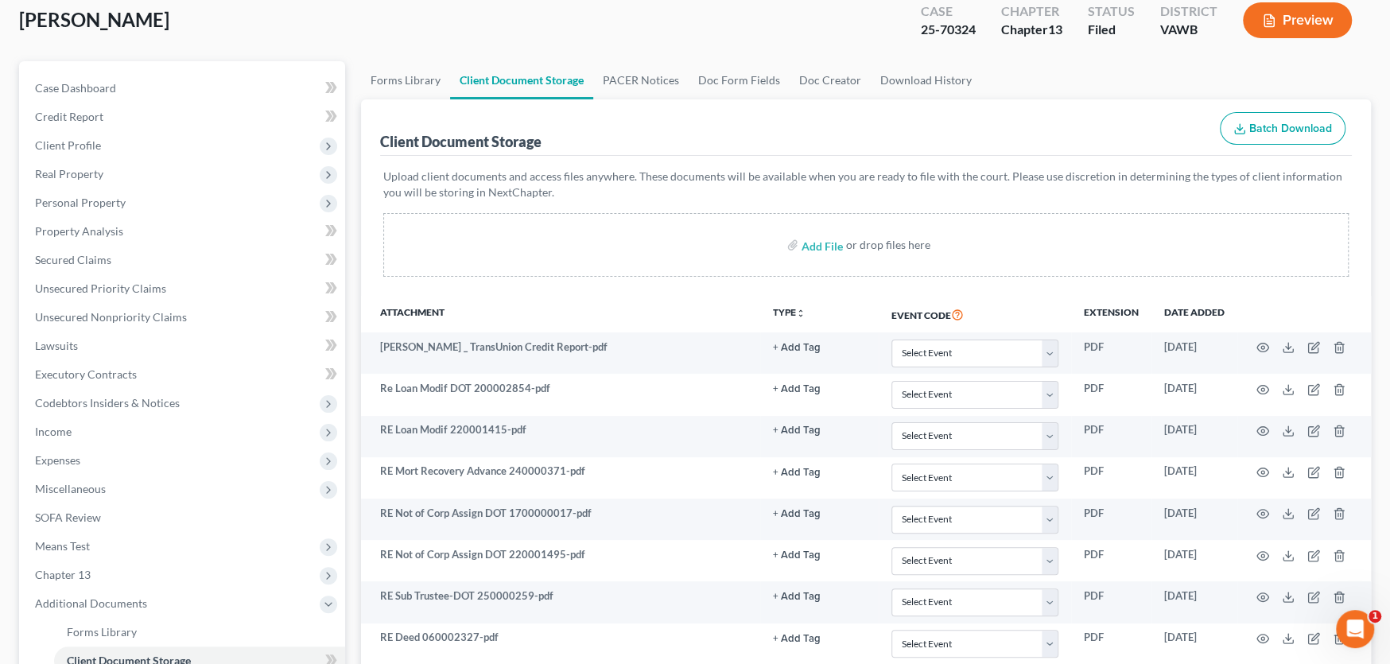
scroll to position [0, 0]
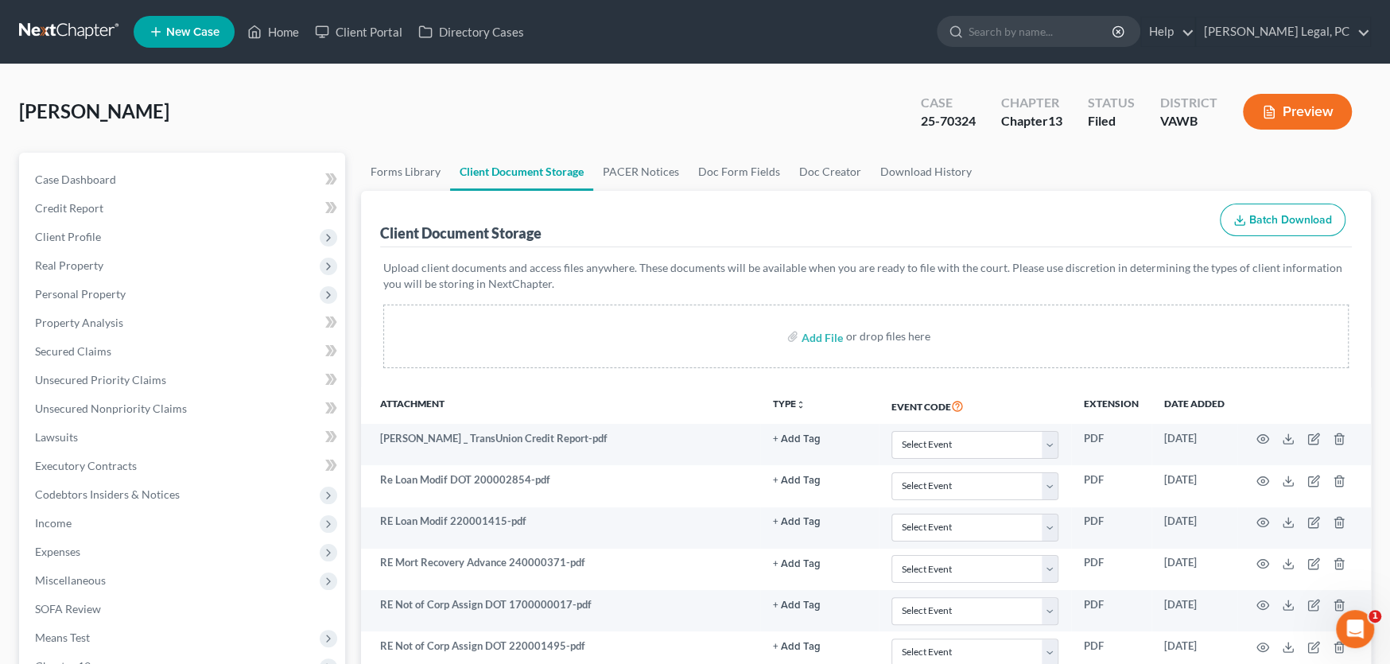
click at [79, 32] on link at bounding box center [70, 31] width 102 height 29
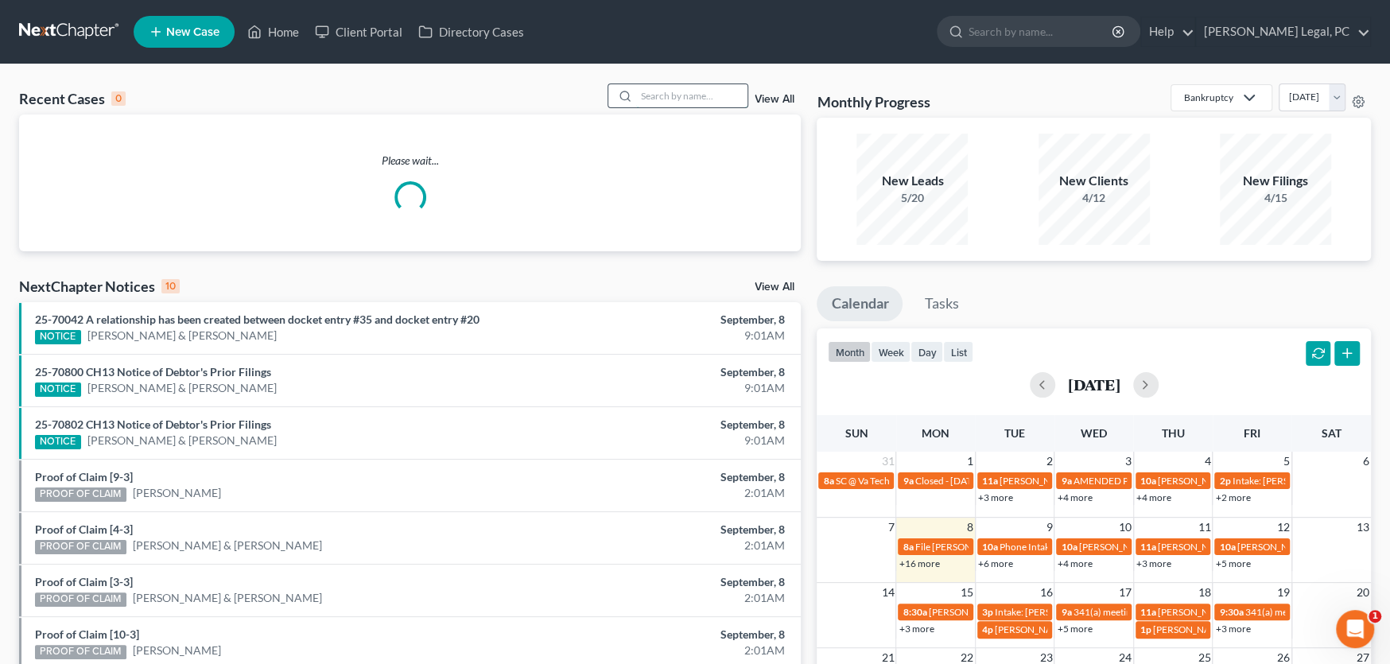
click at [653, 89] on input "search" at bounding box center [691, 95] width 111 height 23
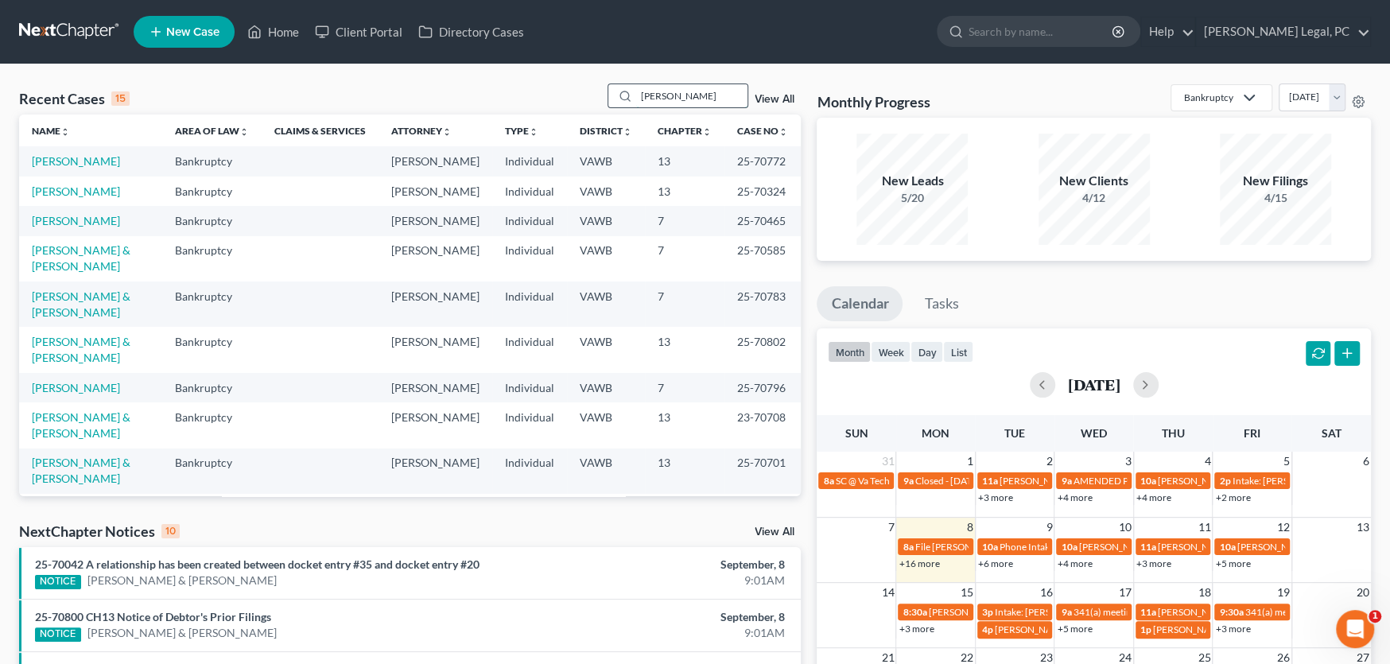
type input "Tate"
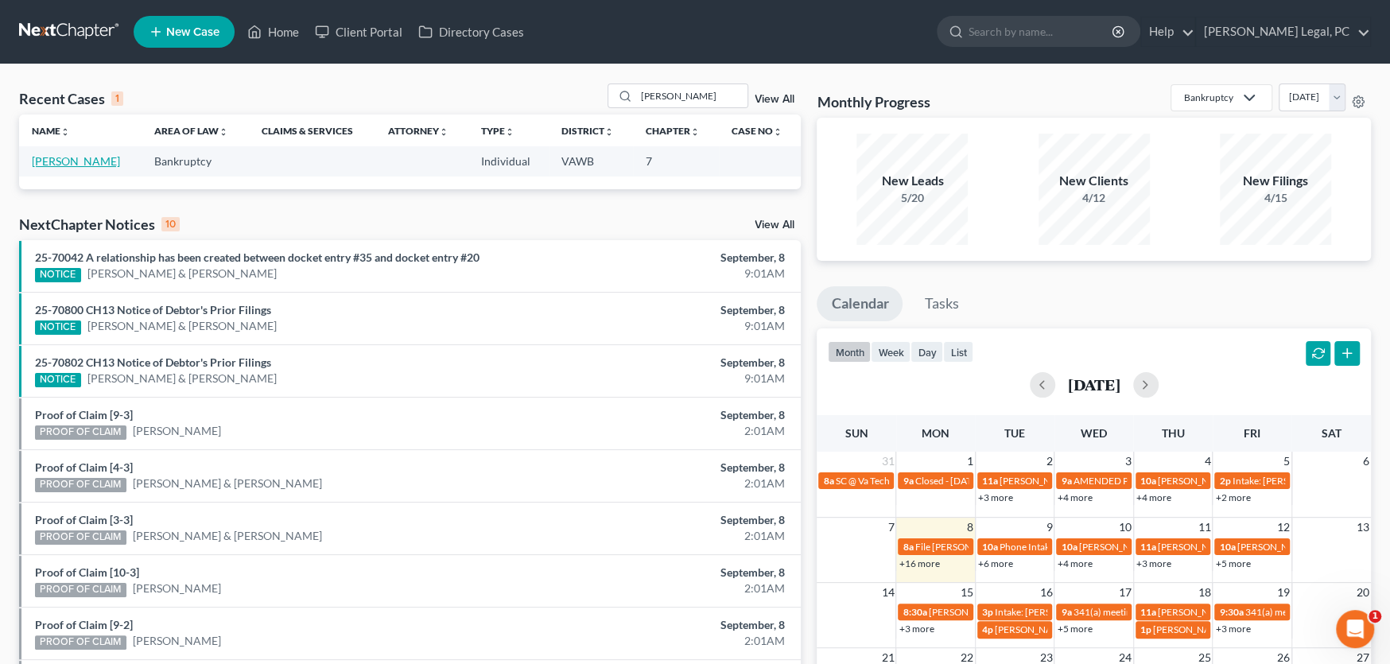
click at [80, 166] on link "[PERSON_NAME]" at bounding box center [76, 161] width 88 height 14
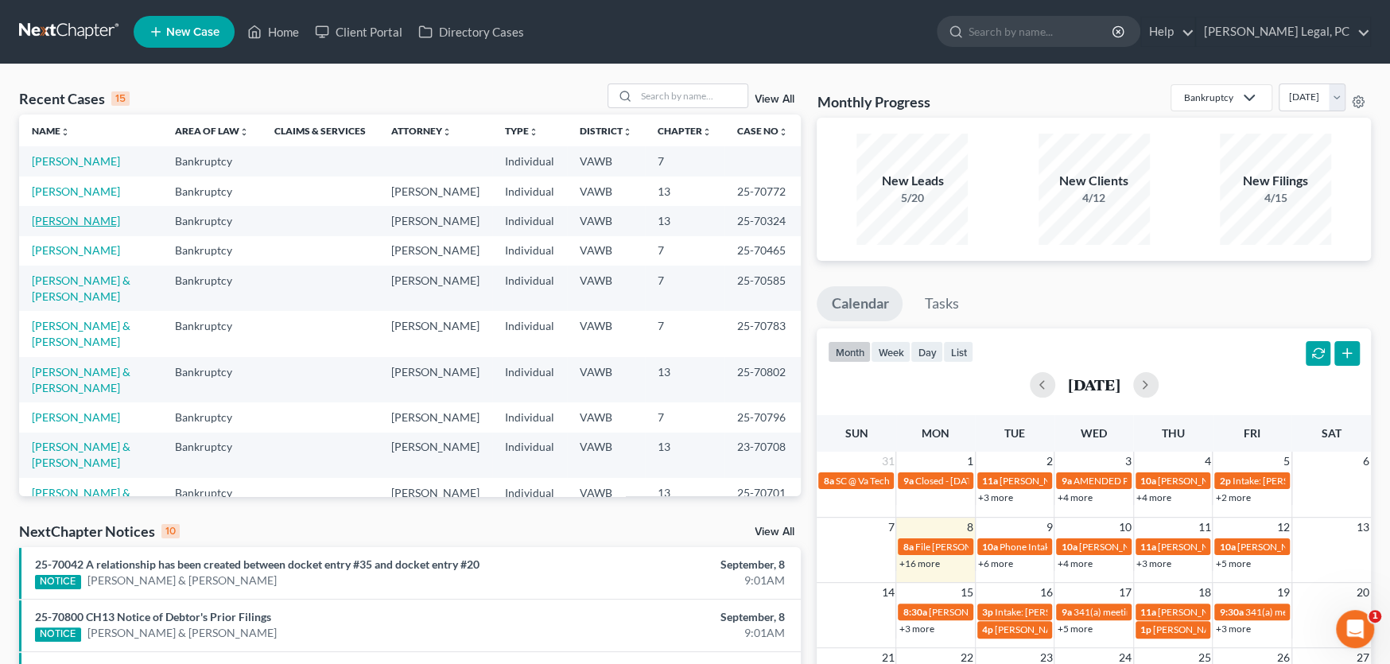
click at [86, 217] on link "[PERSON_NAME]" at bounding box center [76, 221] width 88 height 14
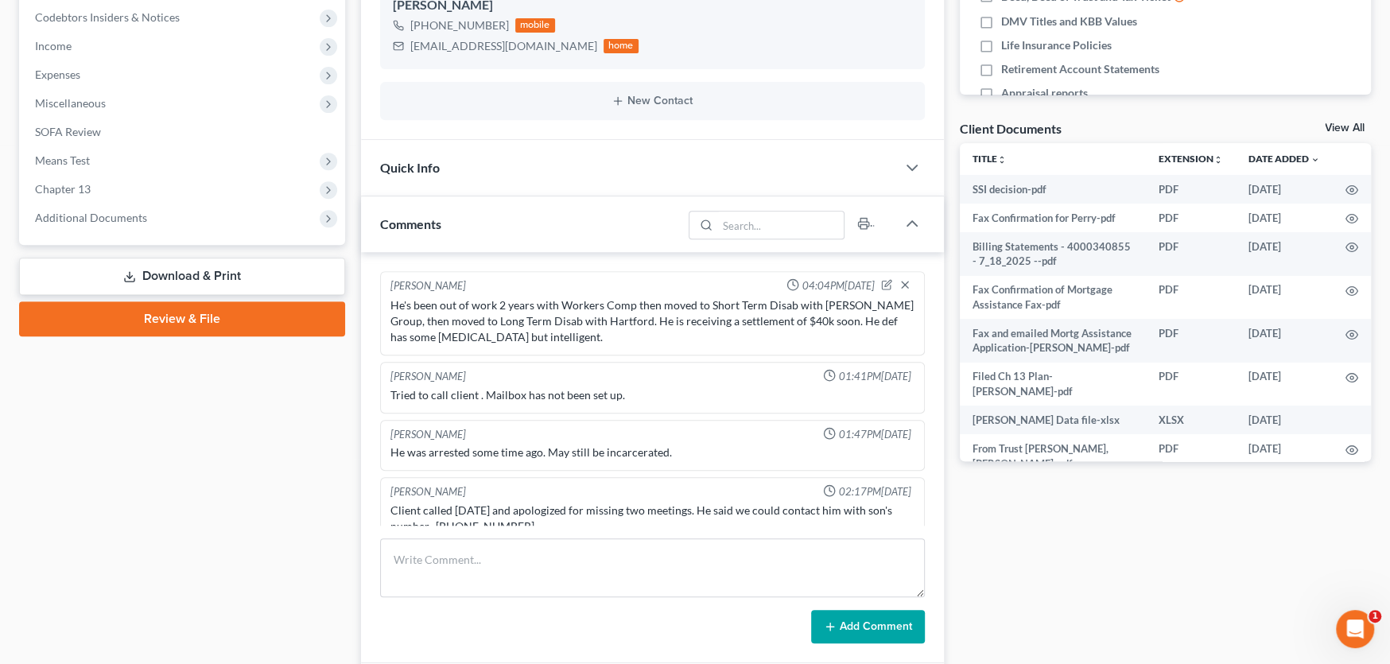
scroll to position [76, 0]
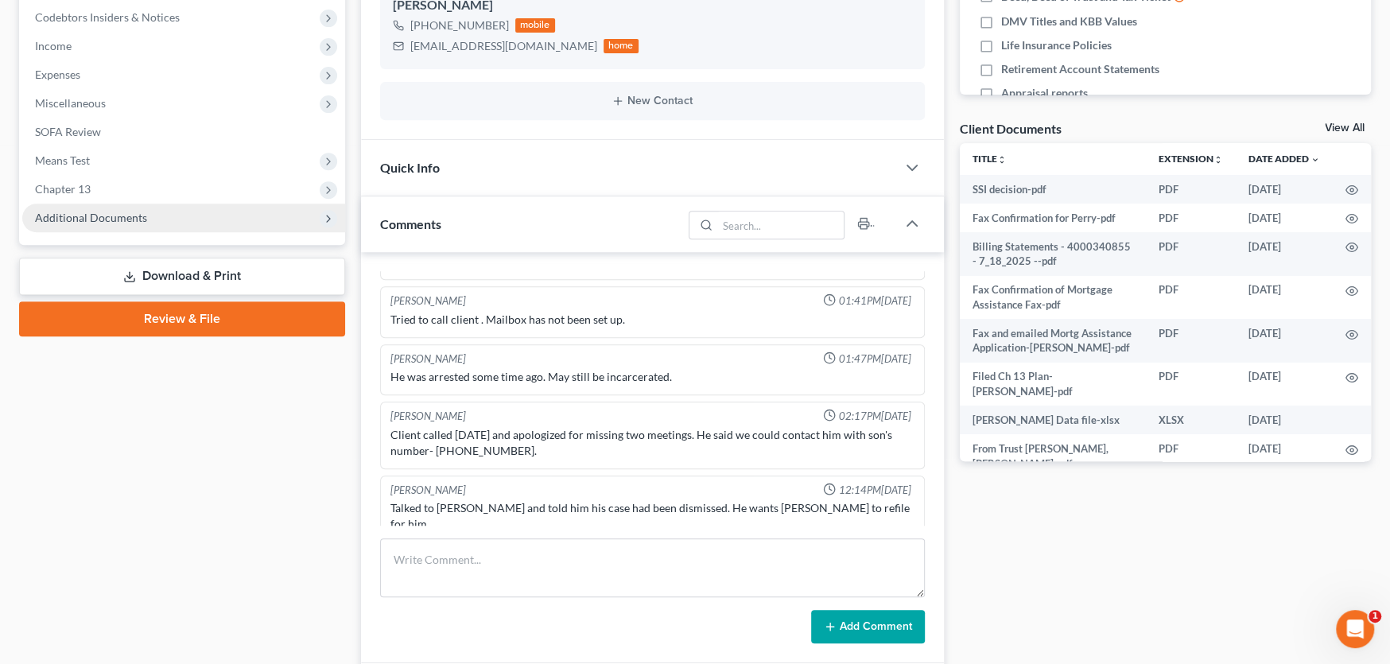
click at [80, 223] on span "Additional Documents" at bounding box center [183, 218] width 323 height 29
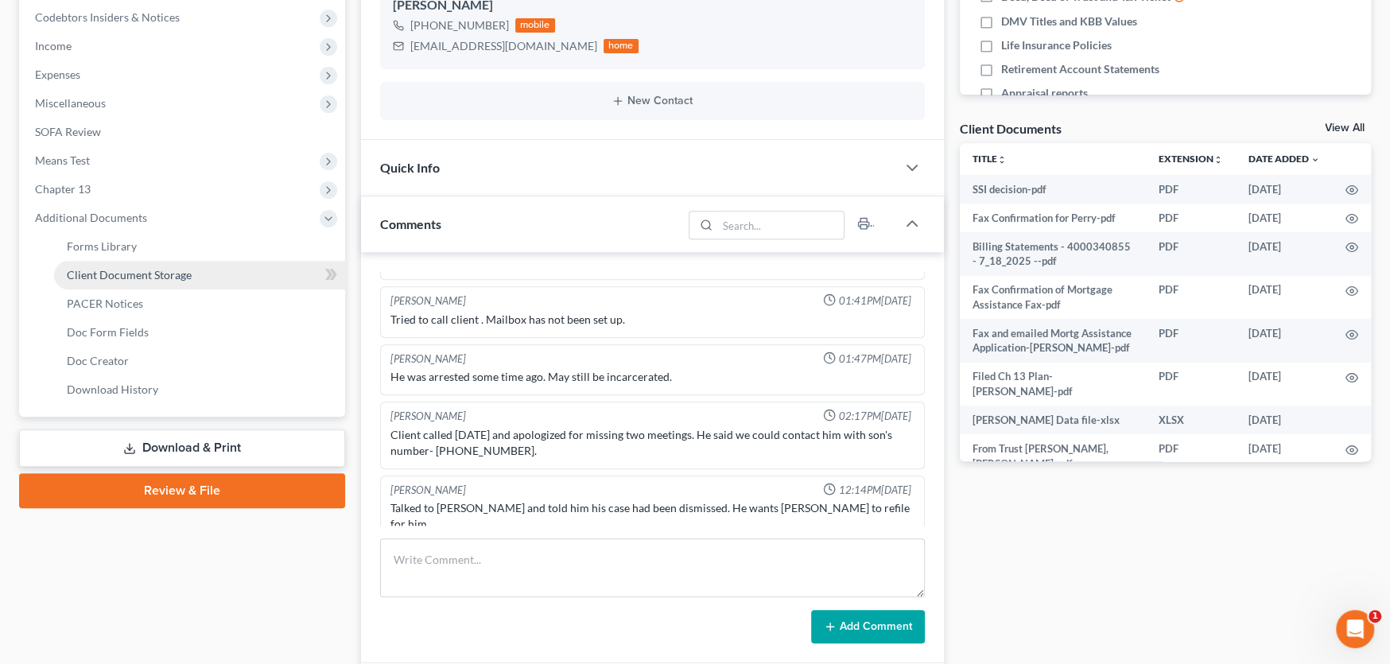
click at [112, 277] on span "Client Document Storage" at bounding box center [129, 275] width 125 height 14
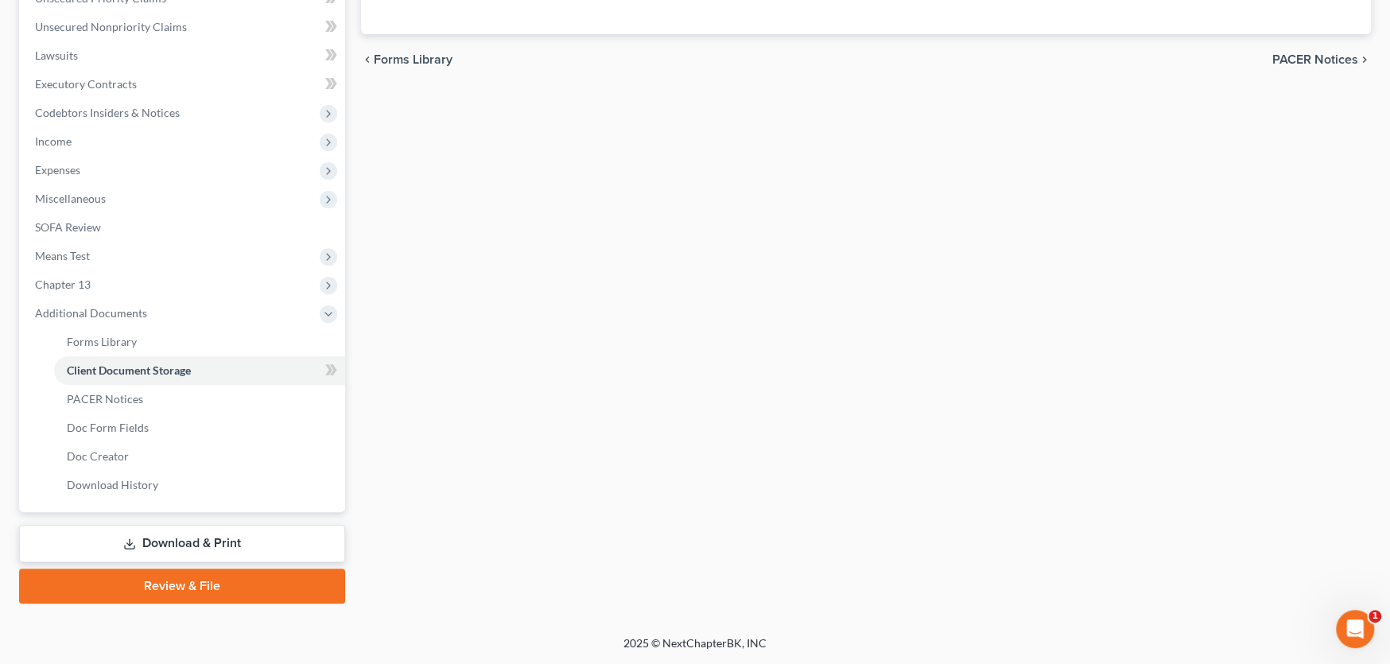
scroll to position [206, 0]
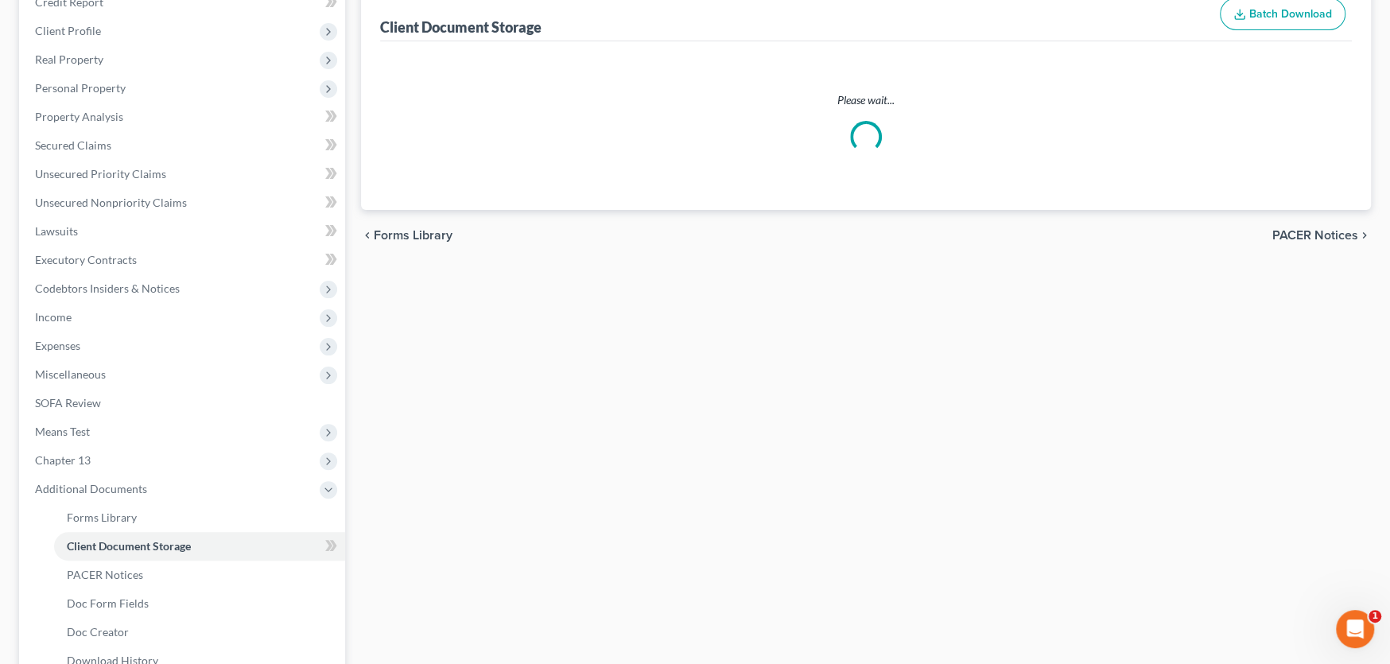
select select "0"
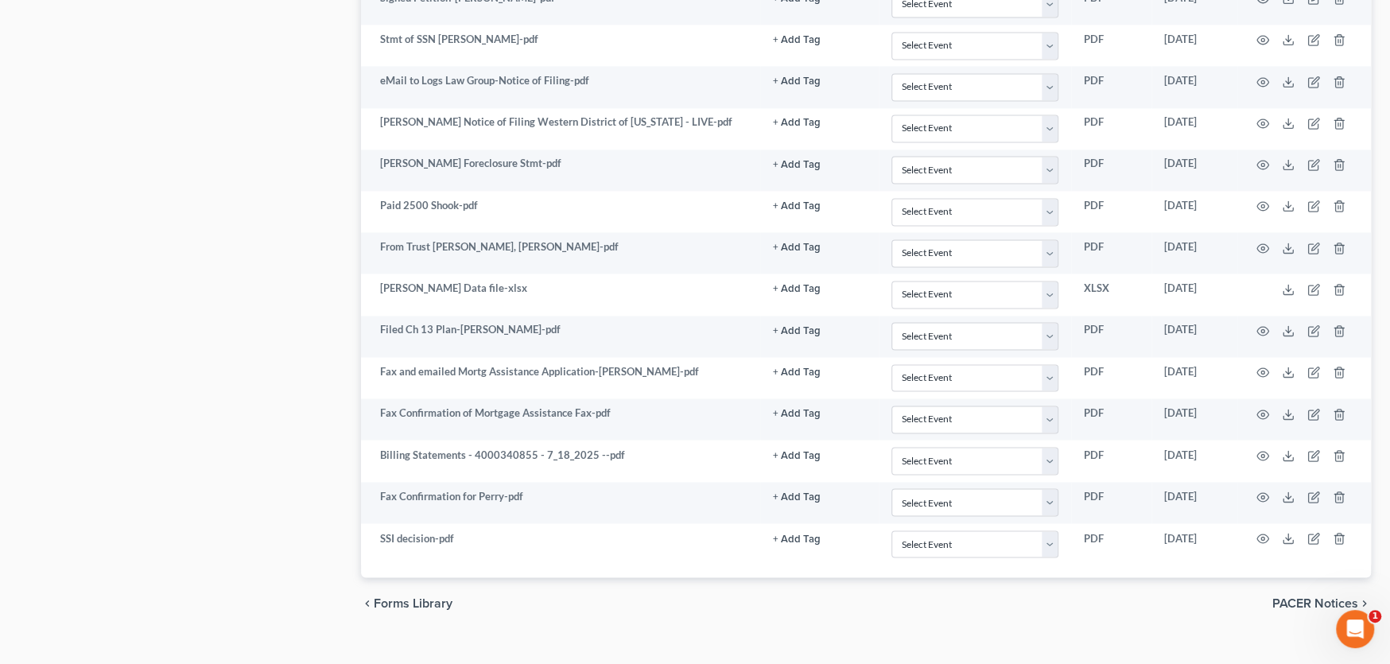
scroll to position [1954, 0]
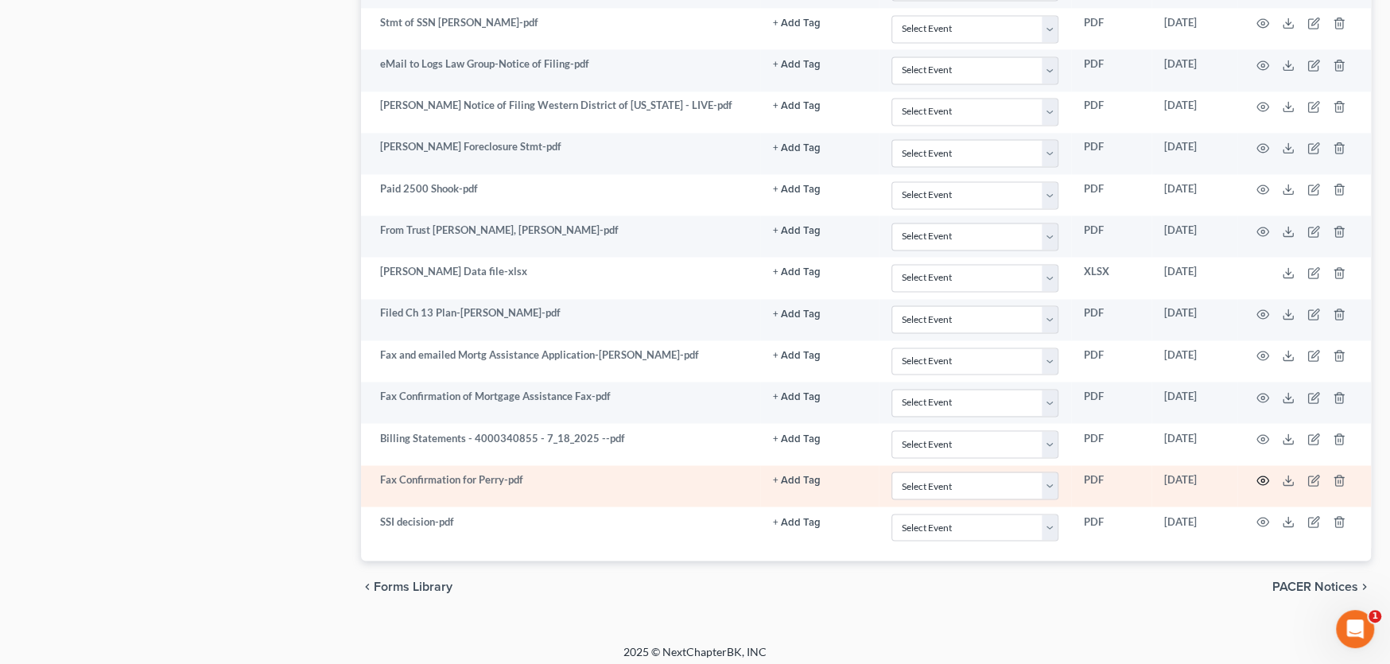
click at [1262, 479] on circle "button" at bounding box center [1262, 480] width 3 height 3
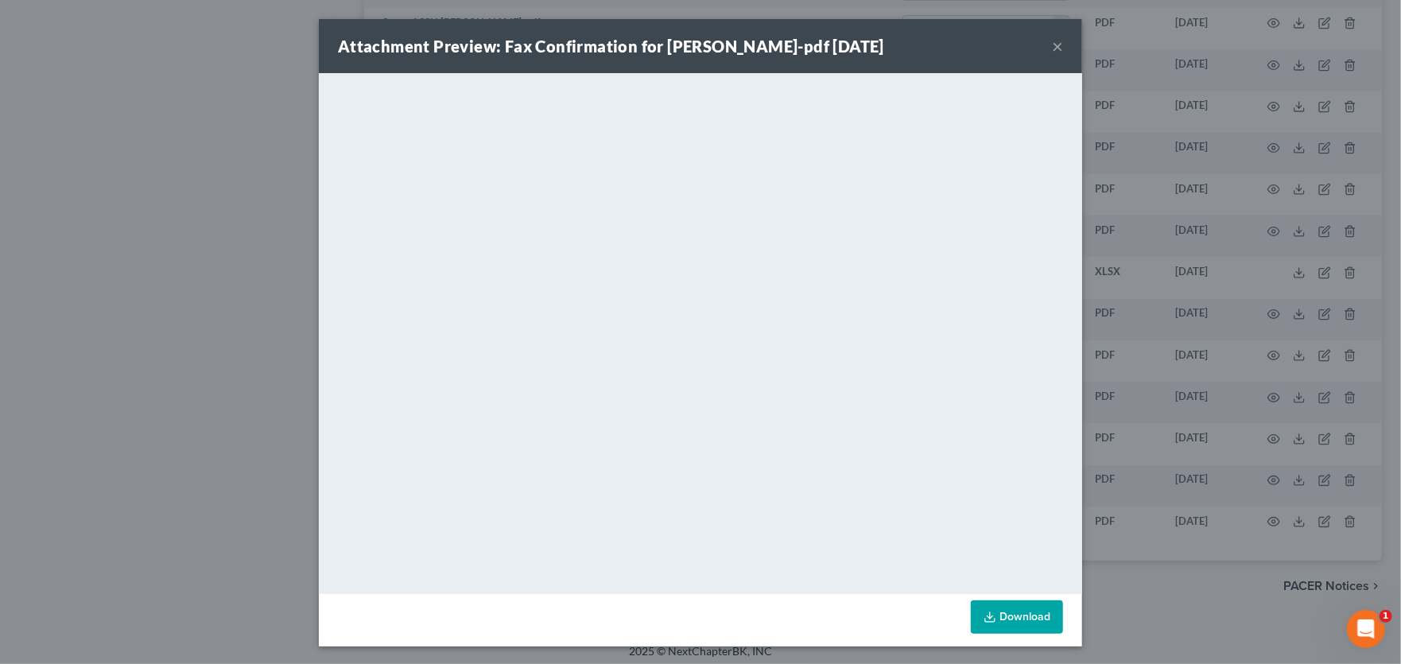
click at [1052, 43] on button "×" at bounding box center [1057, 46] width 11 height 19
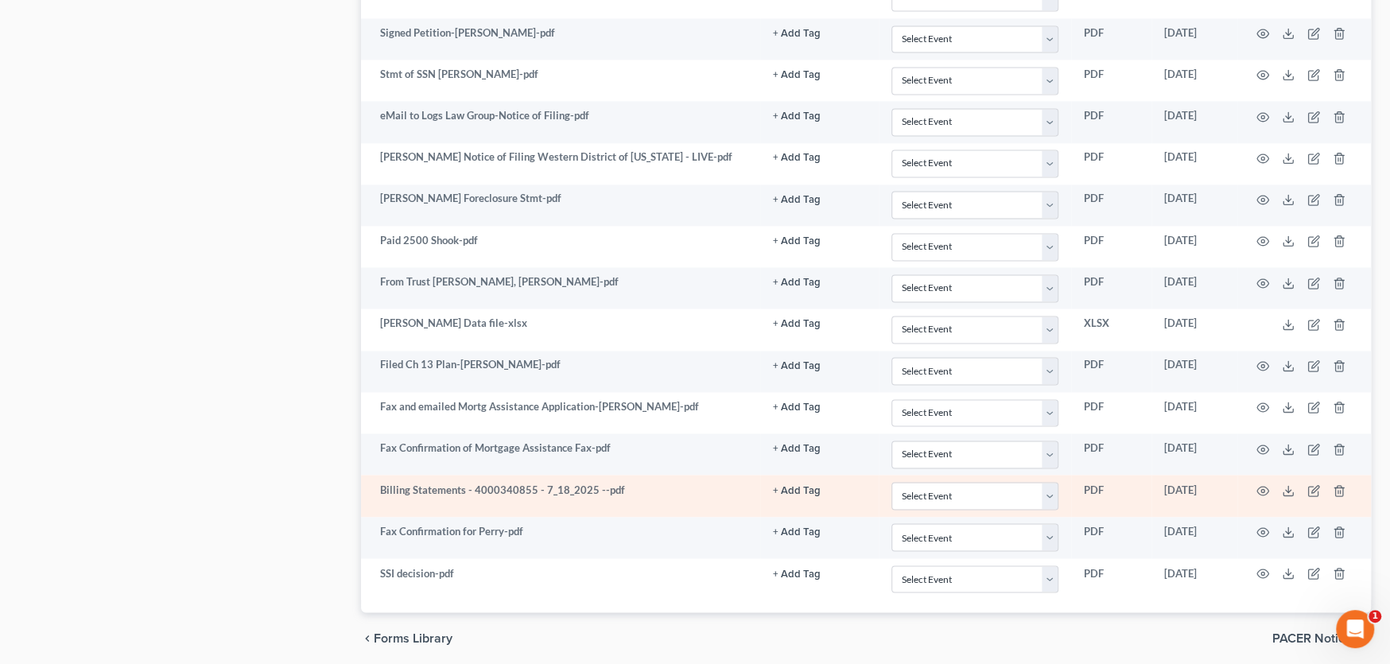
scroll to position [1875, 0]
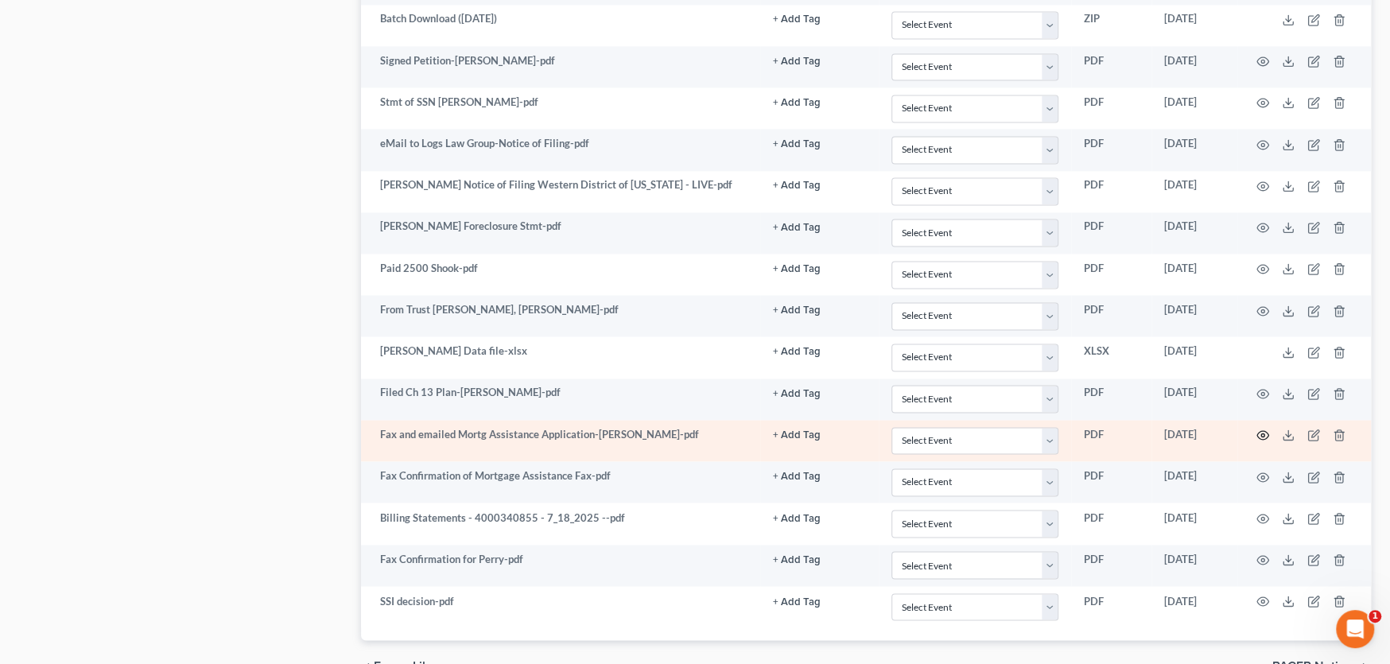
click at [1264, 429] on icon "button" at bounding box center [1262, 435] width 13 height 13
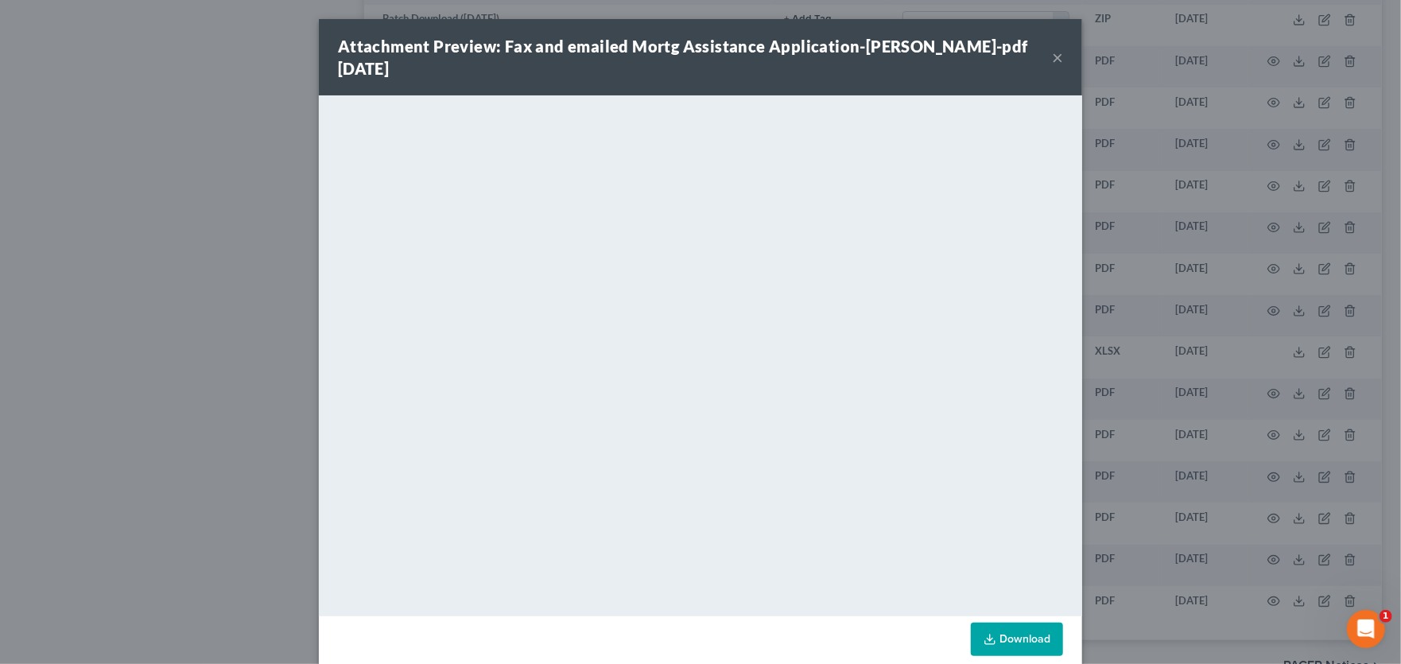
click at [1052, 48] on button "×" at bounding box center [1057, 57] width 11 height 19
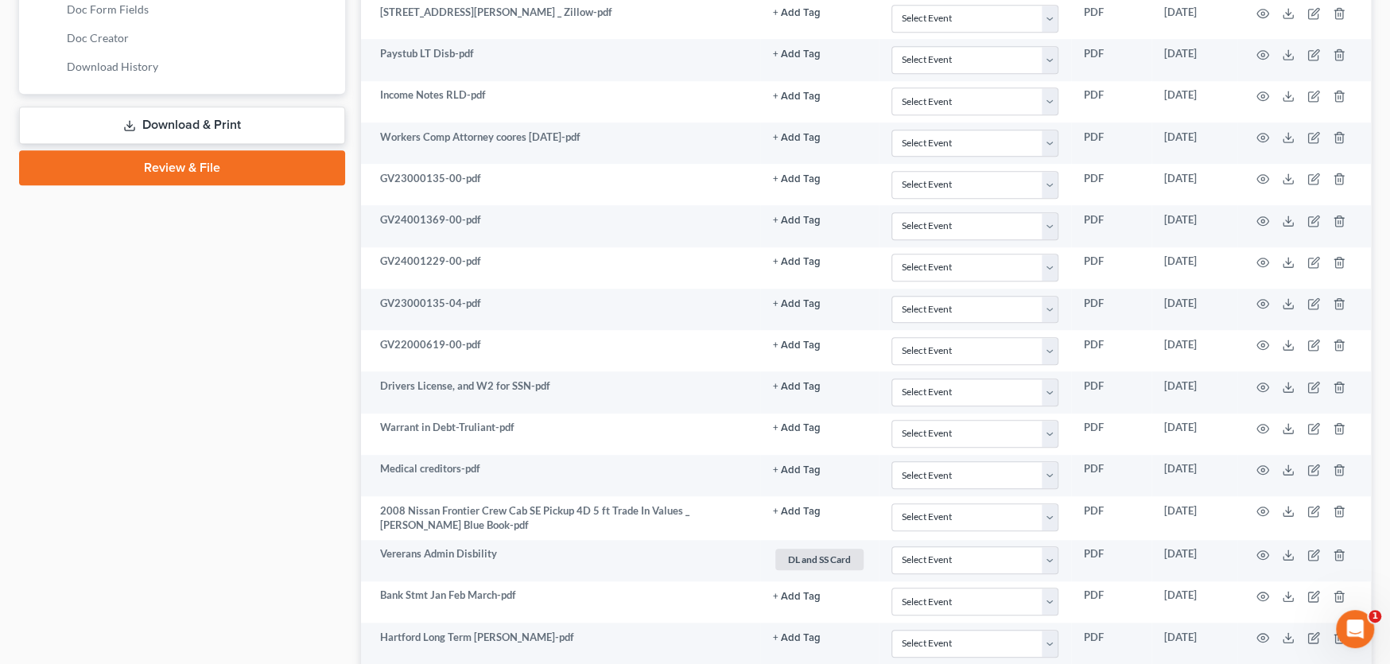
scroll to position [762, 0]
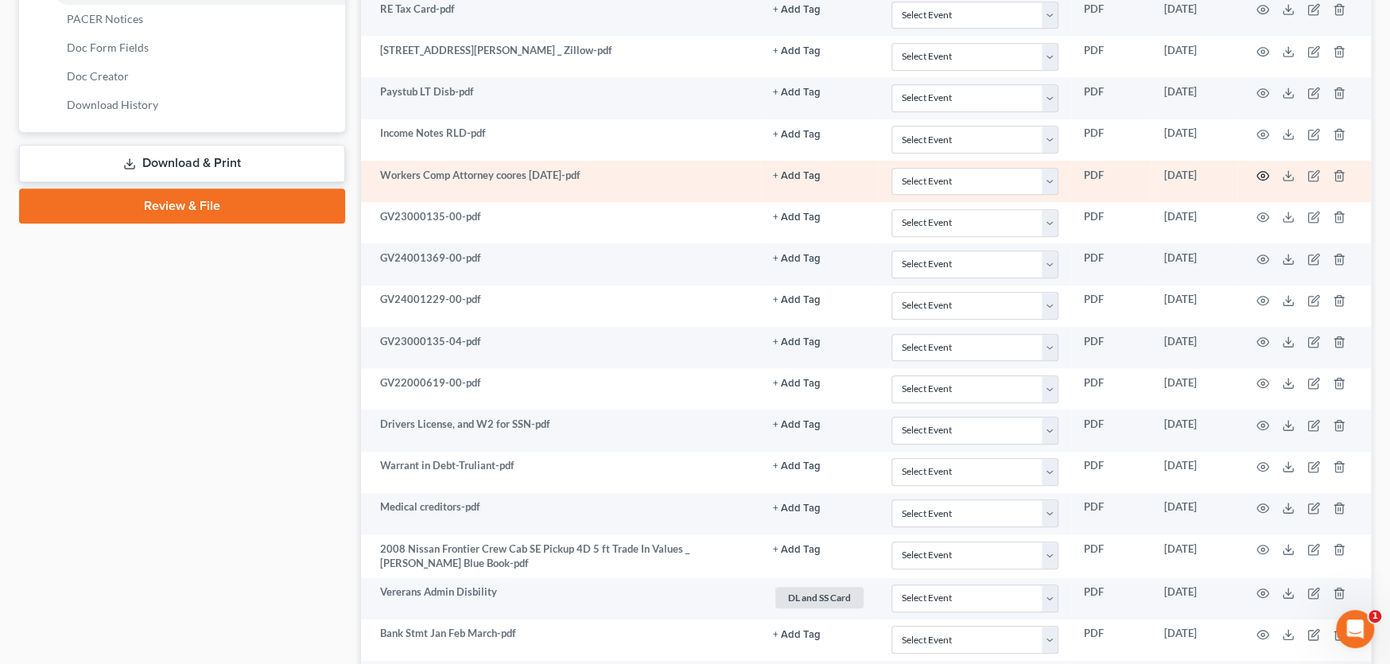
click at [1258, 171] on icon "button" at bounding box center [1262, 175] width 13 height 13
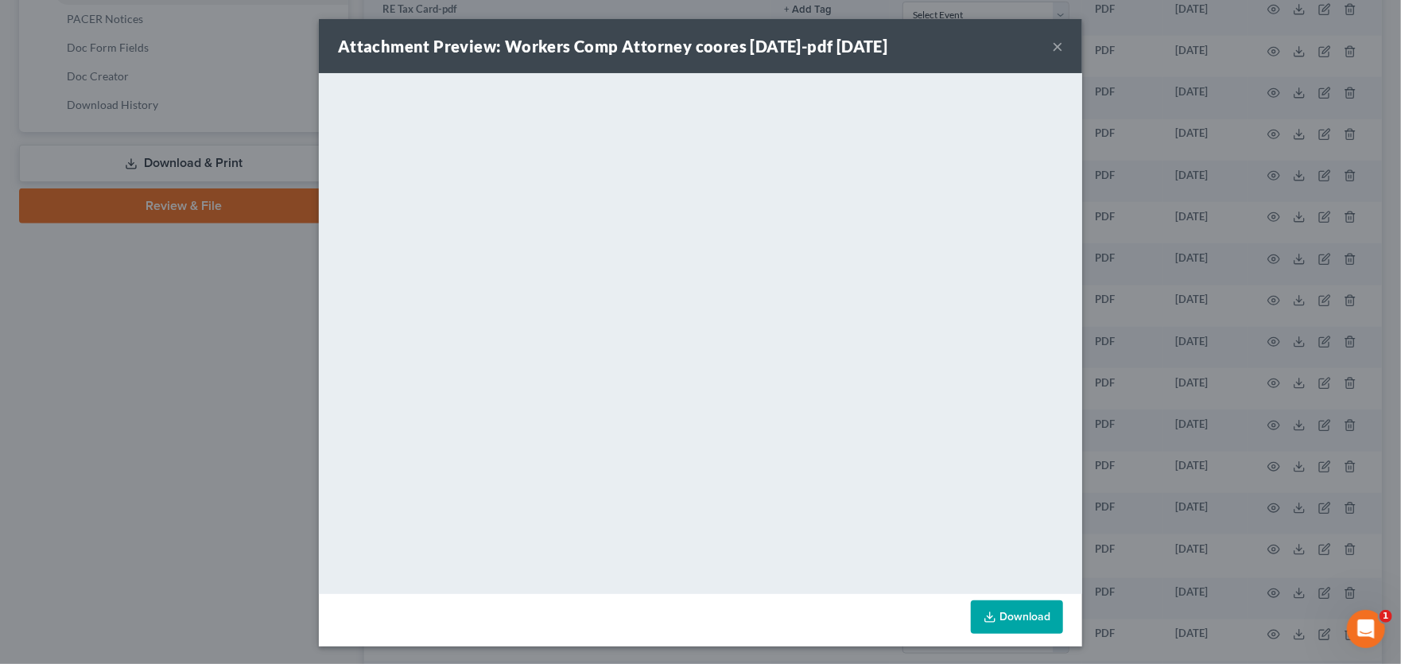
click at [1052, 45] on button "×" at bounding box center [1057, 46] width 11 height 19
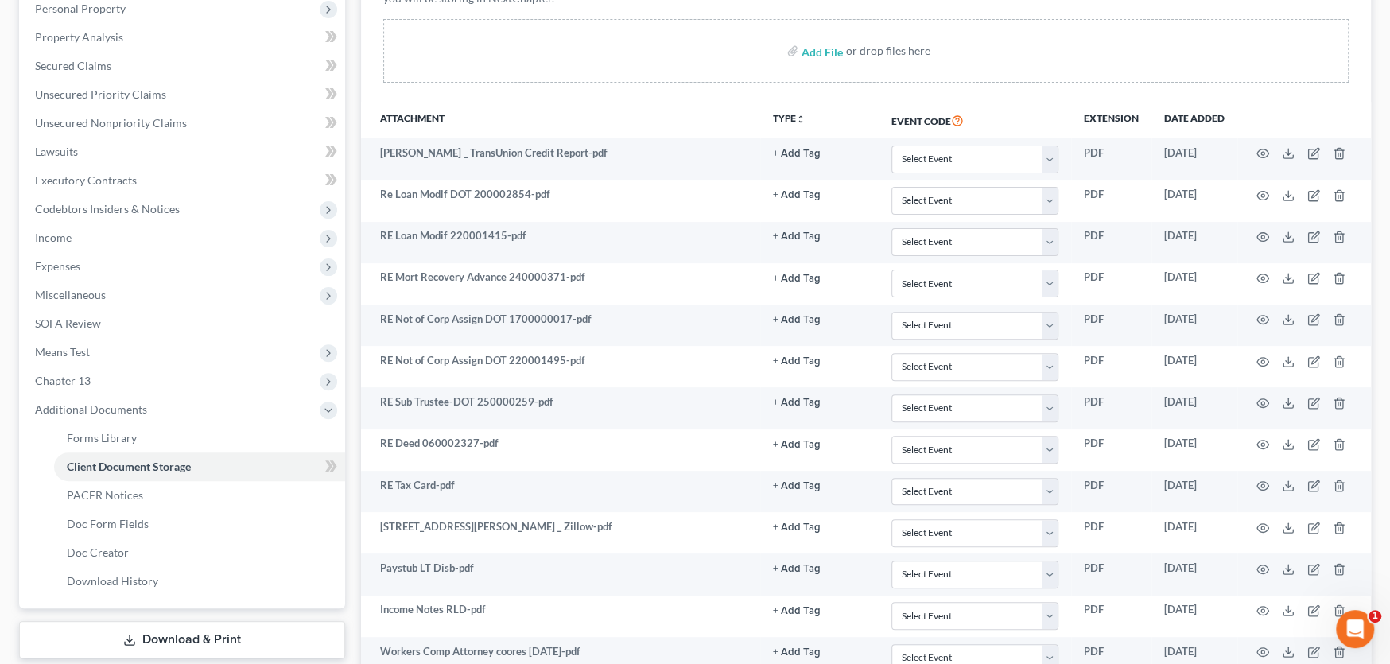
scroll to position [285, 0]
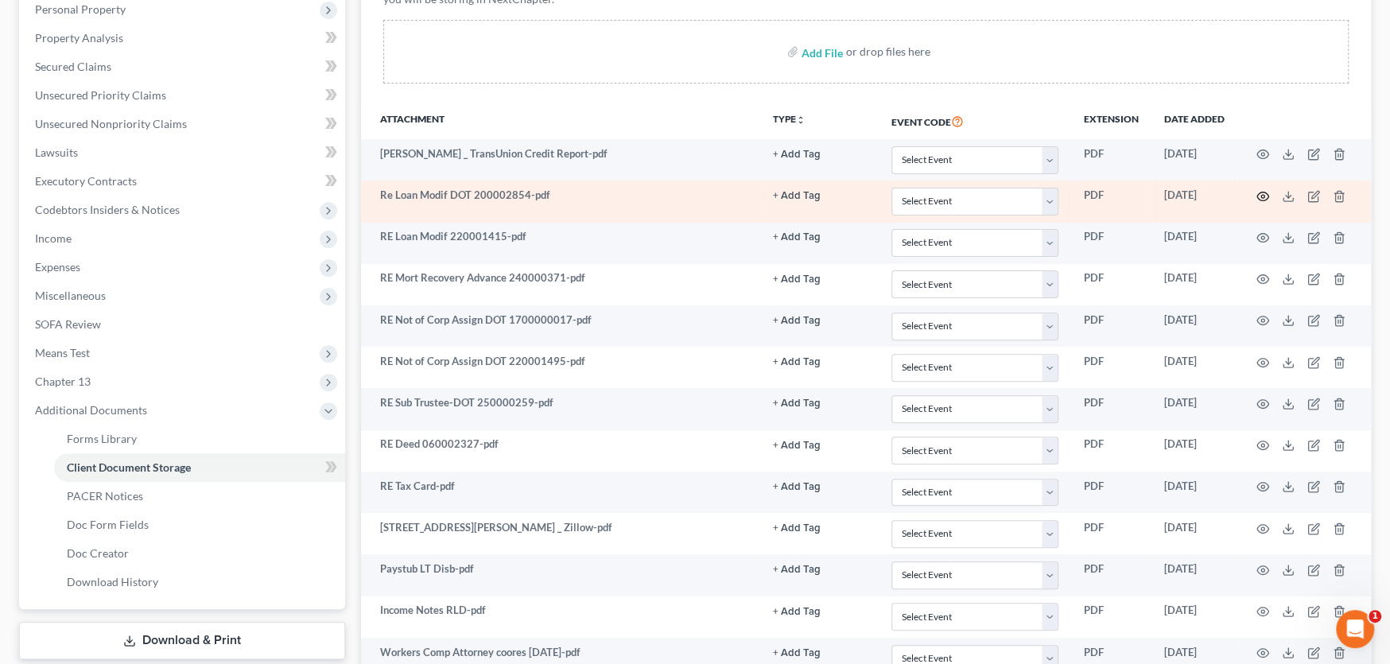
click at [1259, 196] on icon "button" at bounding box center [1262, 196] width 13 height 13
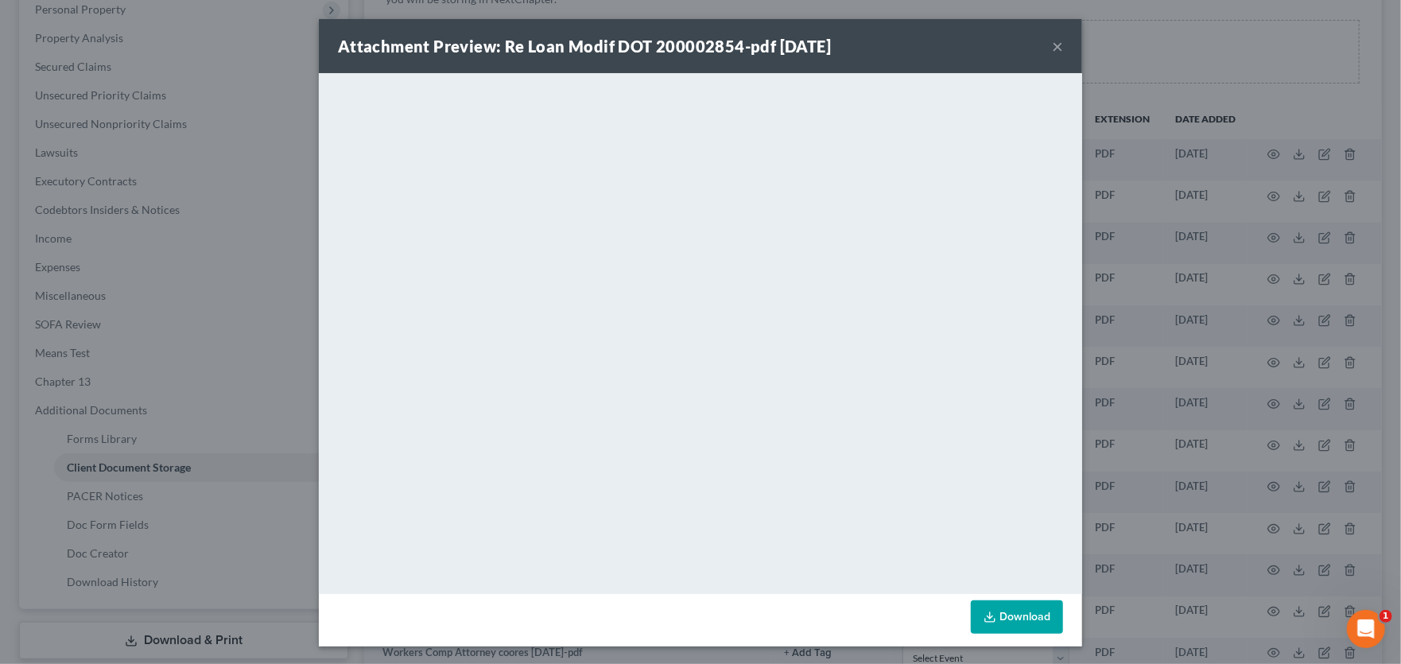
click at [1052, 45] on button "×" at bounding box center [1057, 46] width 11 height 19
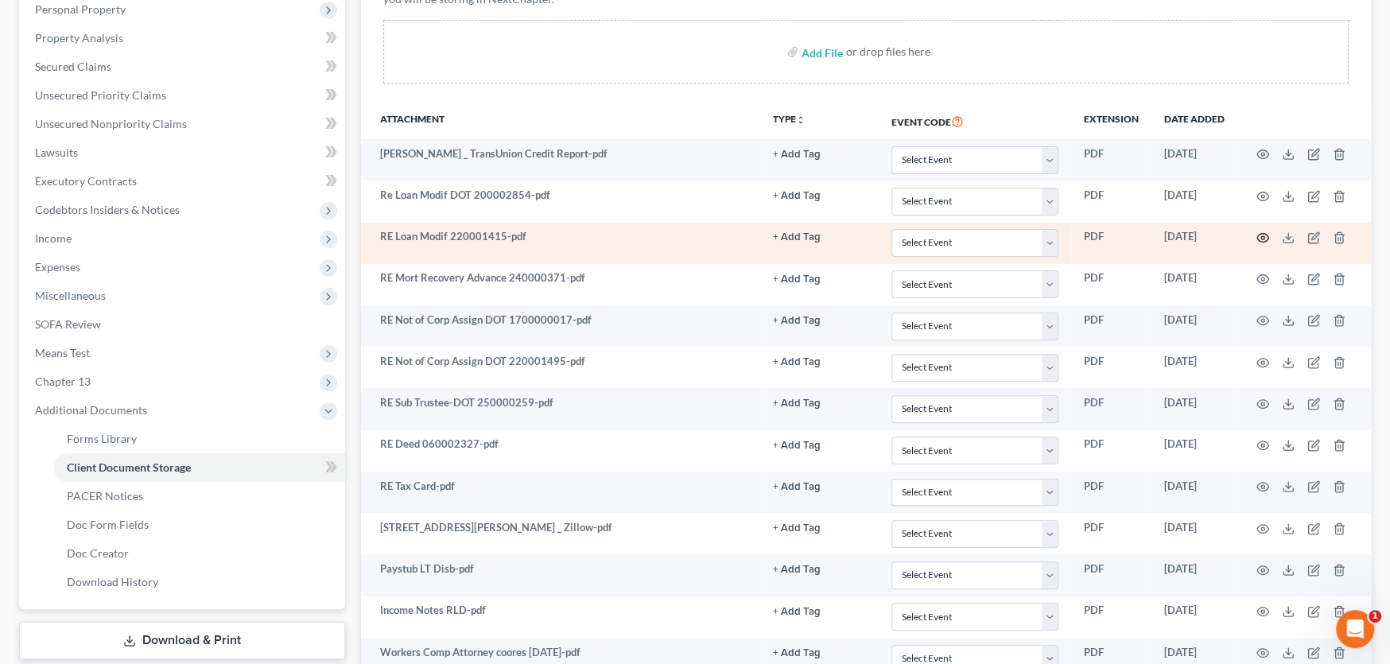
click at [1267, 236] on icon "button" at bounding box center [1263, 238] width 12 height 9
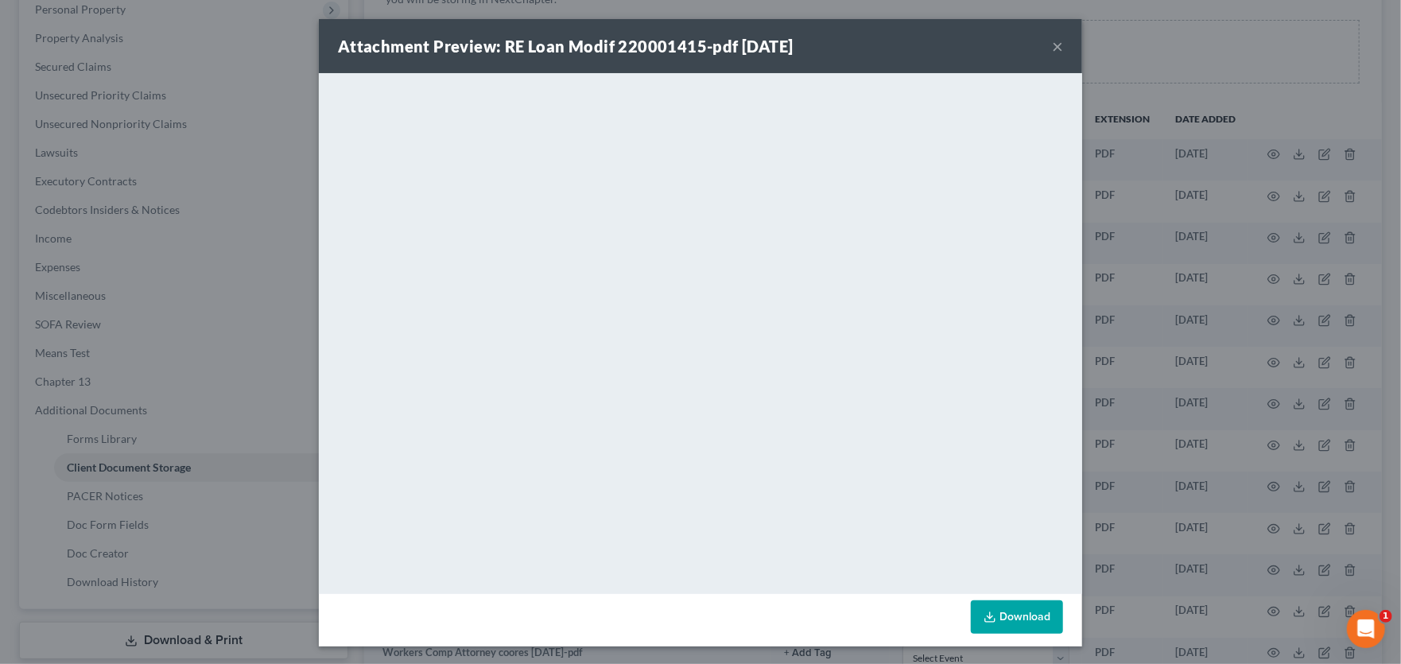
click at [1052, 45] on button "×" at bounding box center [1057, 46] width 11 height 19
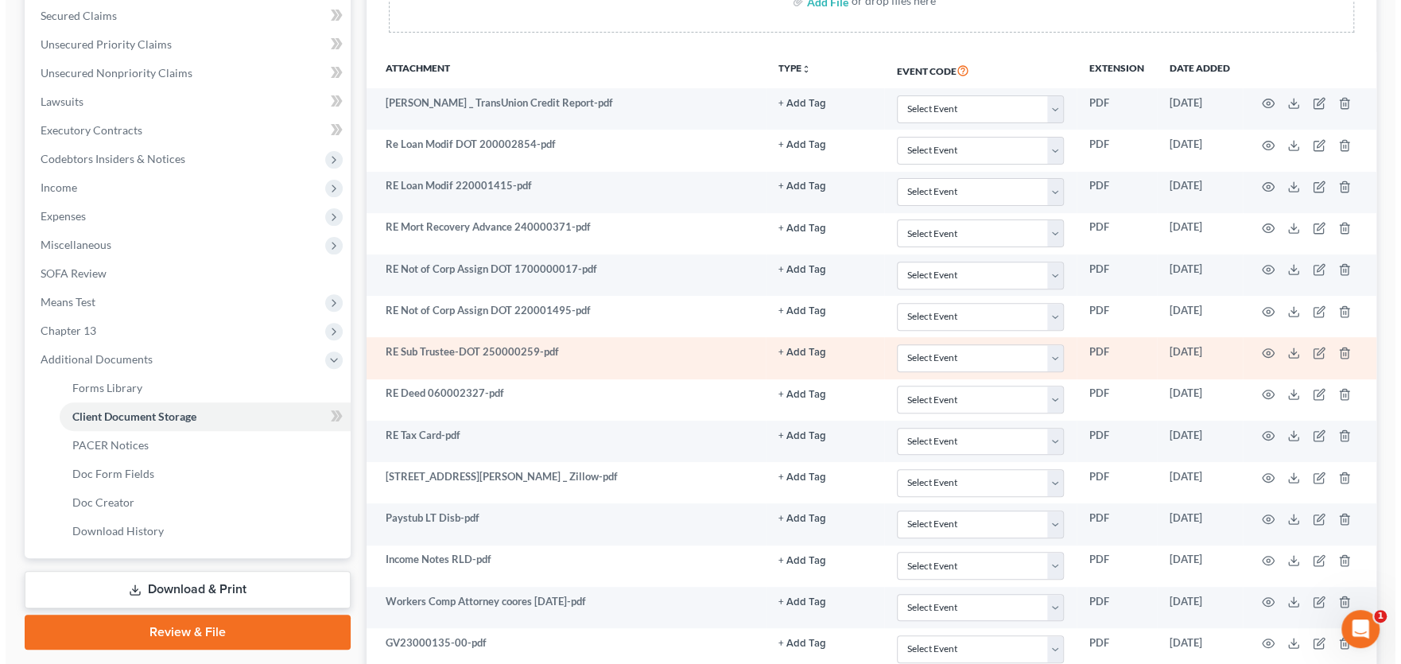
scroll to position [364, 0]
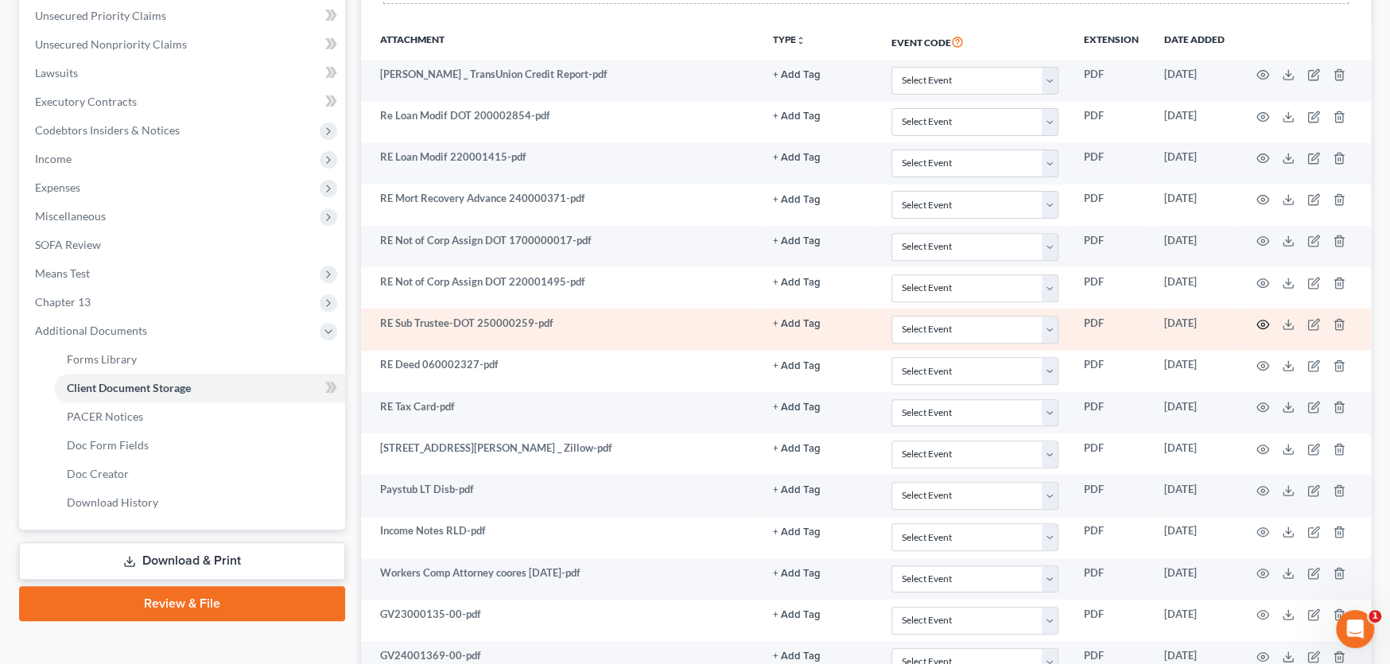
click at [1263, 321] on icon "button" at bounding box center [1262, 324] width 13 height 13
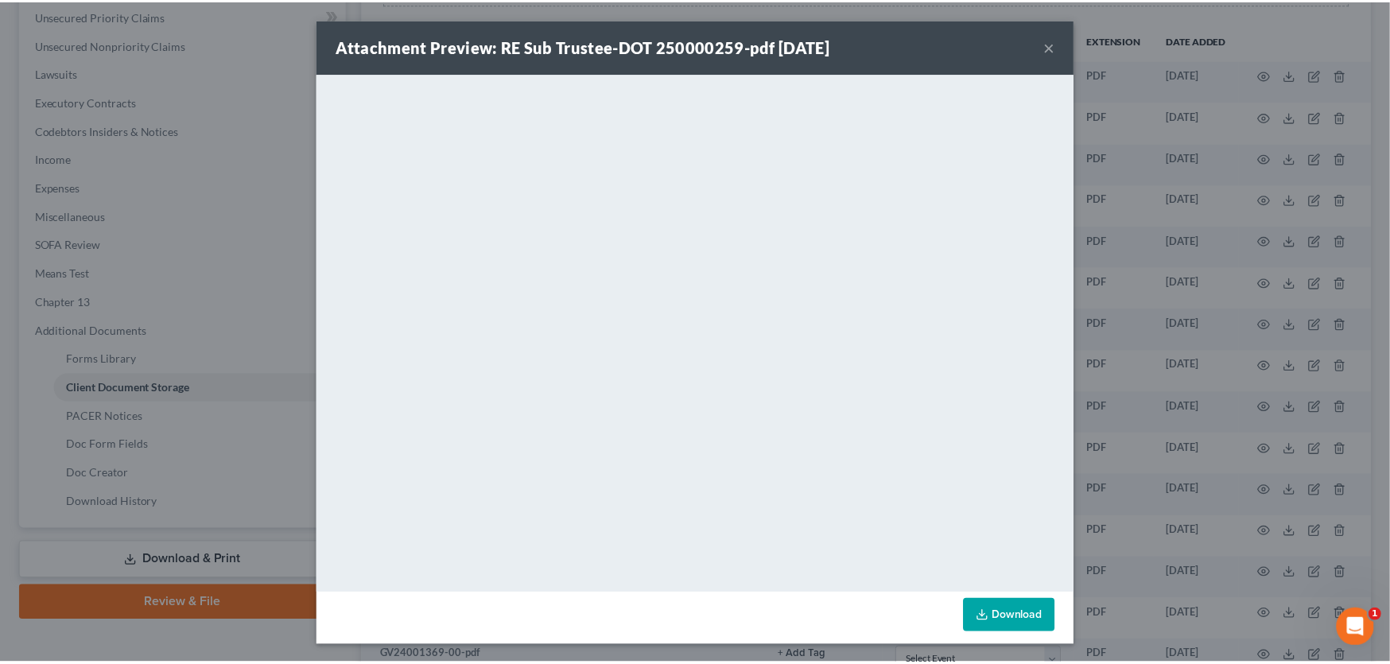
scroll to position [1, 0]
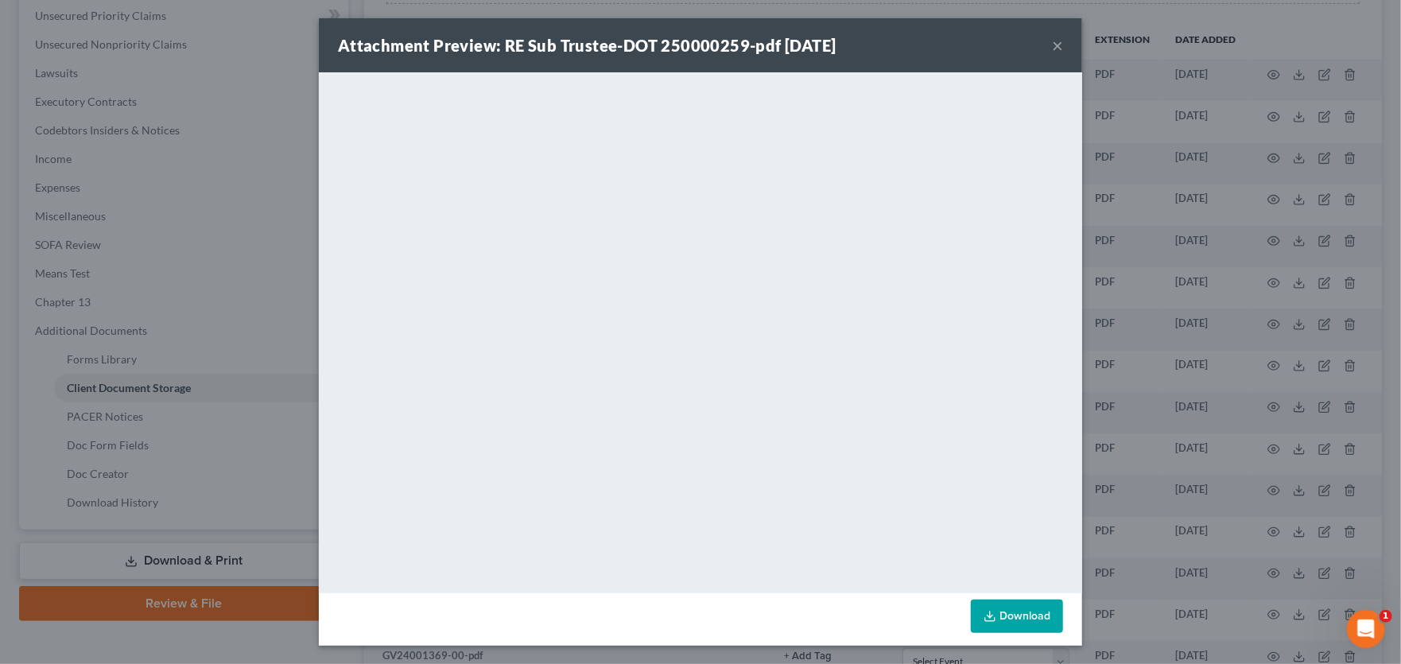
click at [1052, 45] on button "×" at bounding box center [1057, 45] width 11 height 19
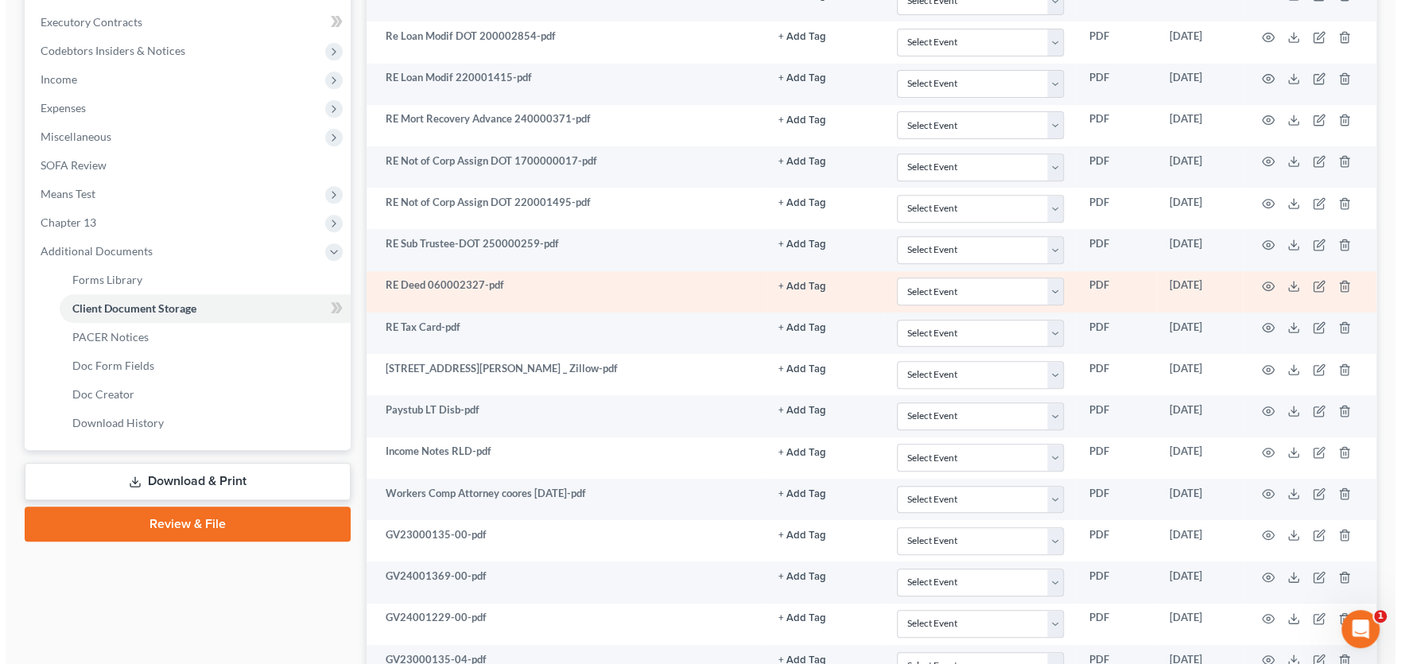
scroll to position [523, 0]
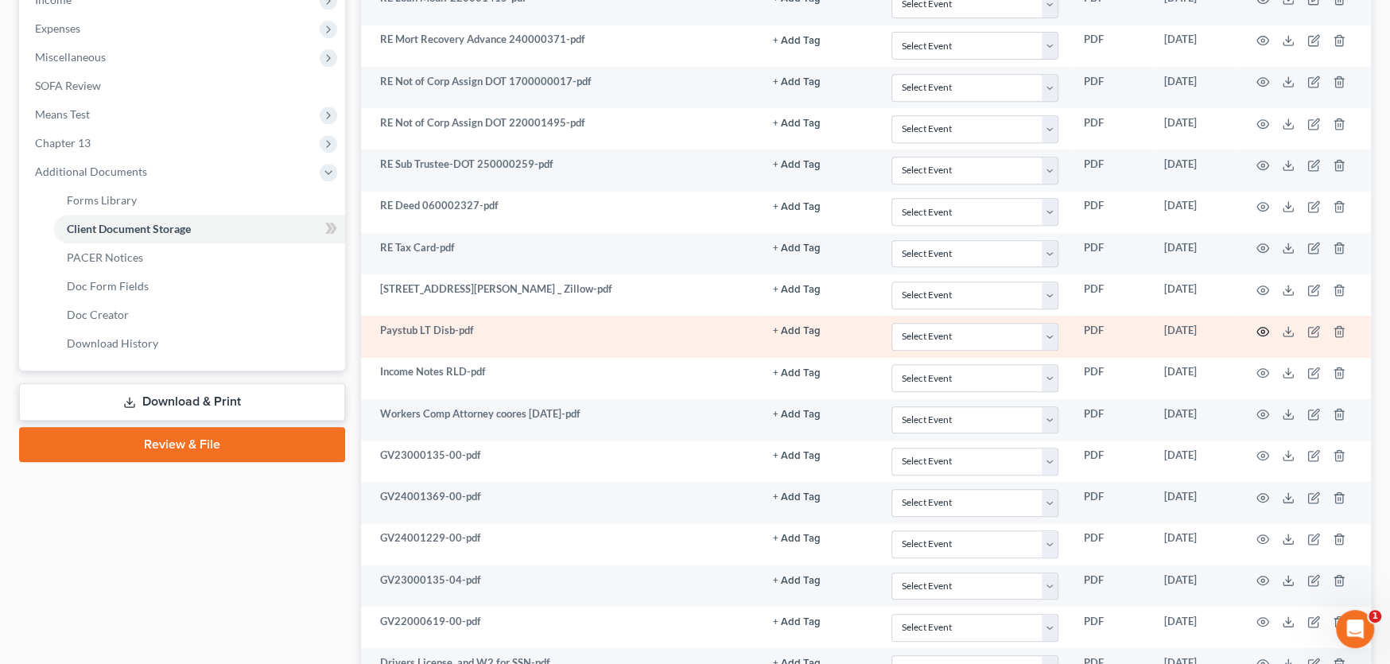
click at [1261, 330] on circle "button" at bounding box center [1262, 331] width 3 height 3
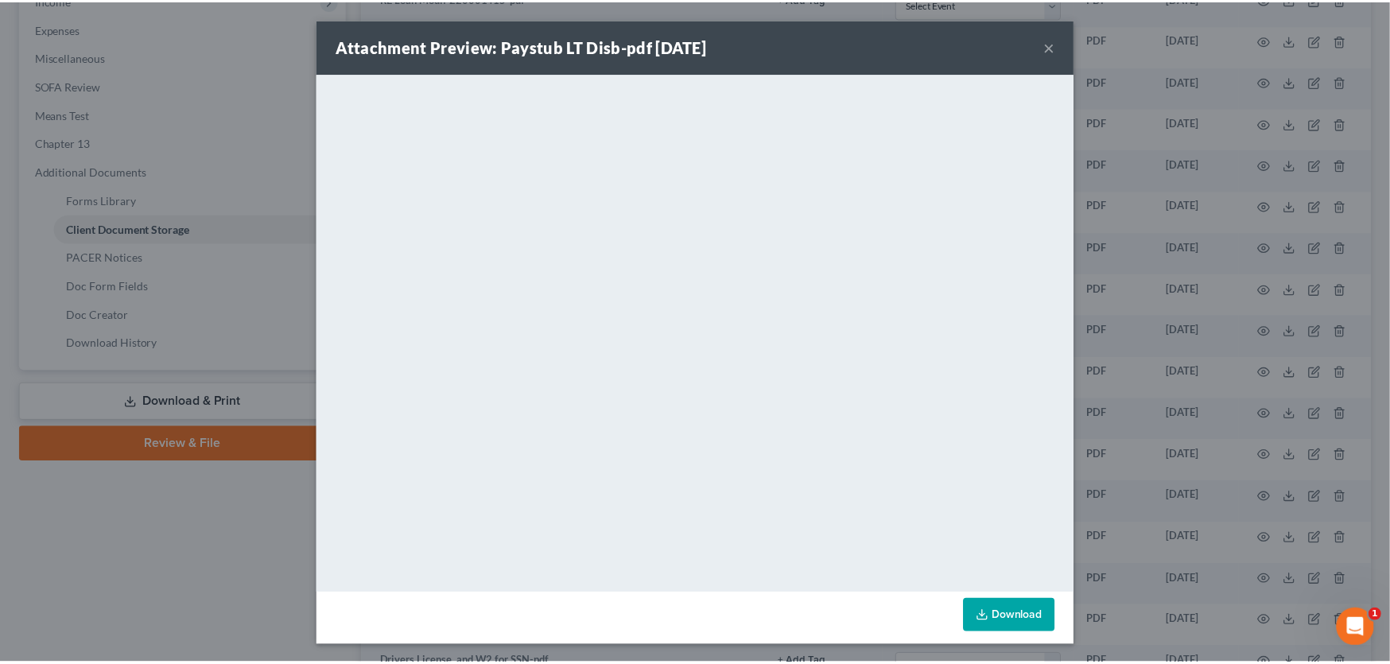
scroll to position [1, 0]
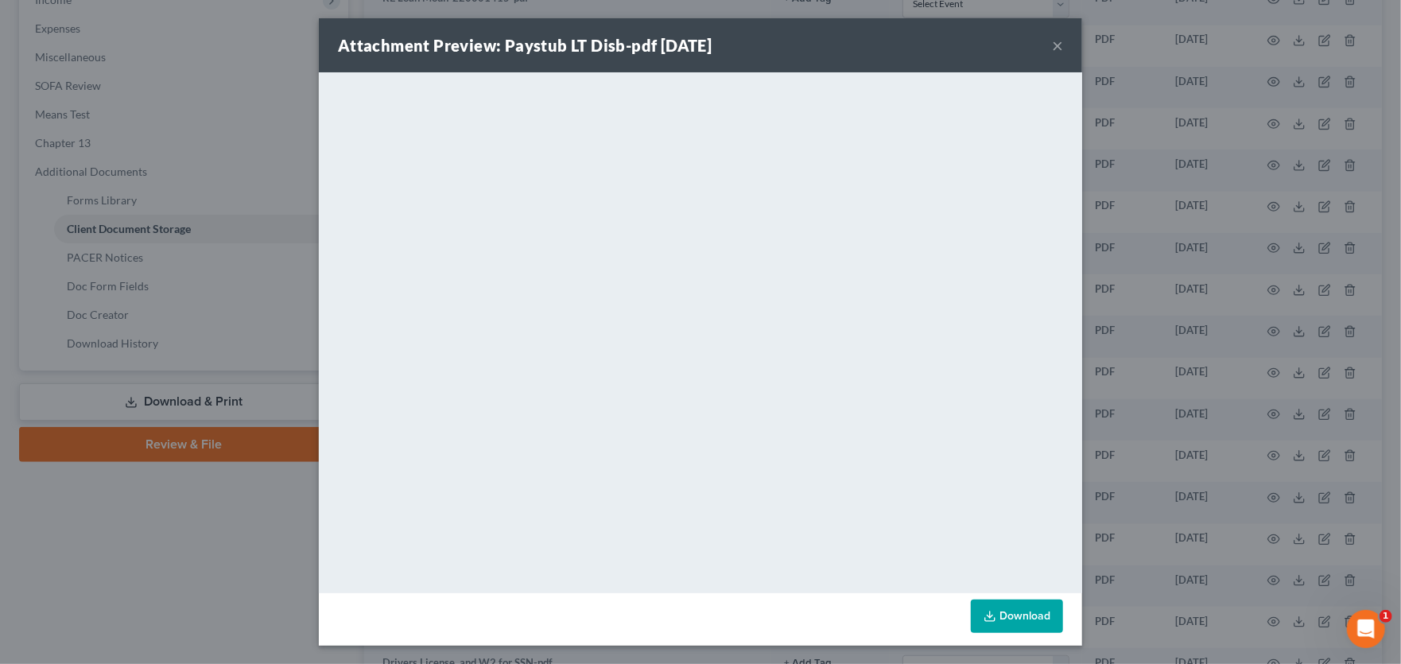
click at [1052, 42] on button "×" at bounding box center [1057, 45] width 11 height 19
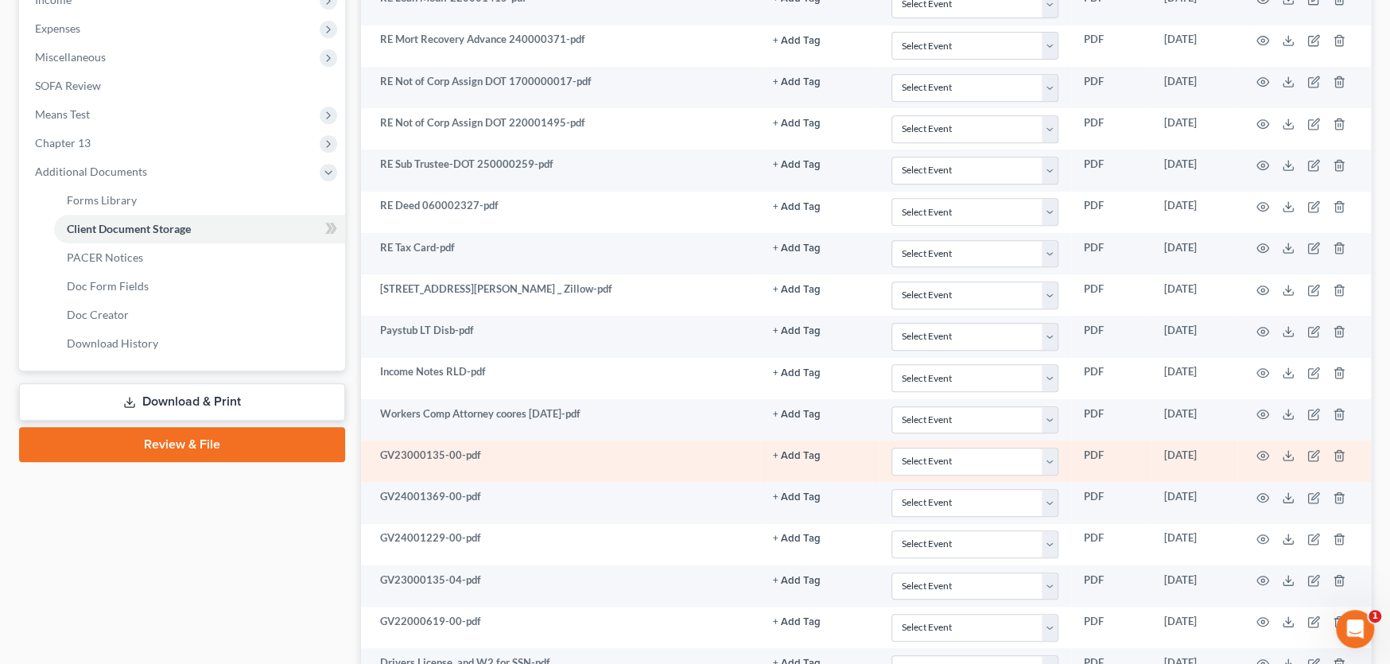
scroll to position [603, 0]
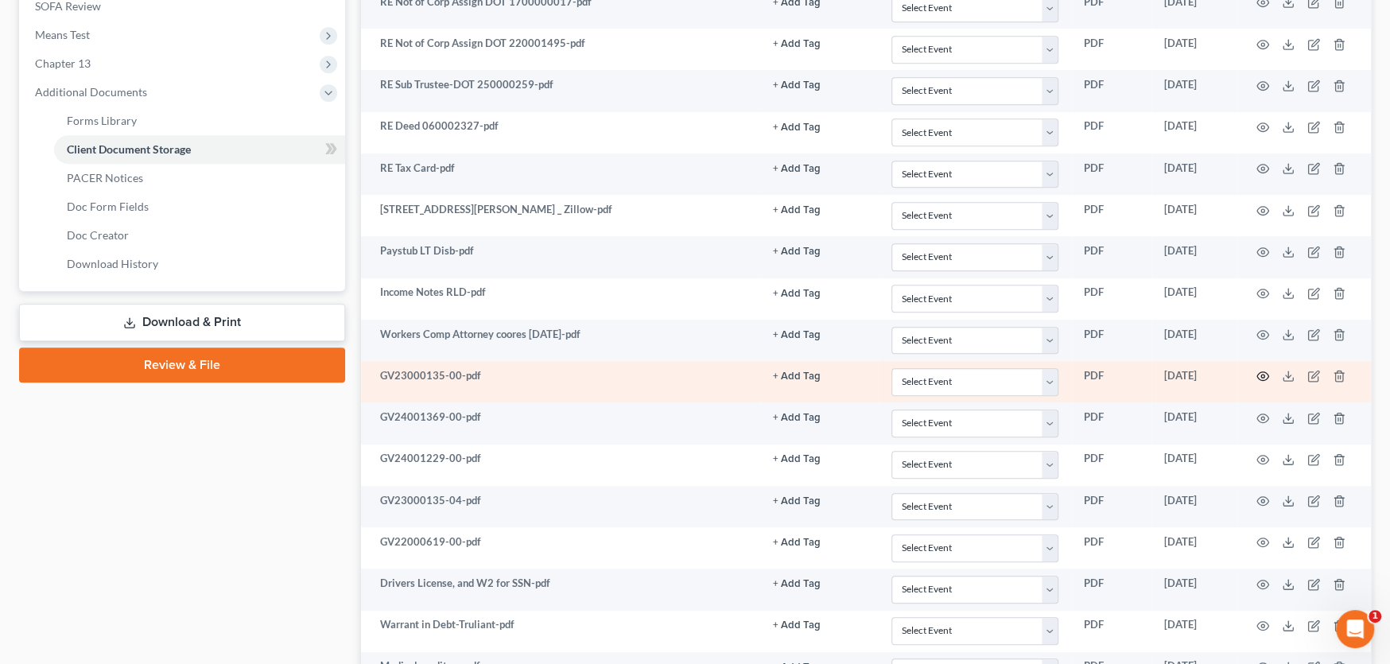
click at [1260, 374] on icon "button" at bounding box center [1262, 376] width 13 height 13
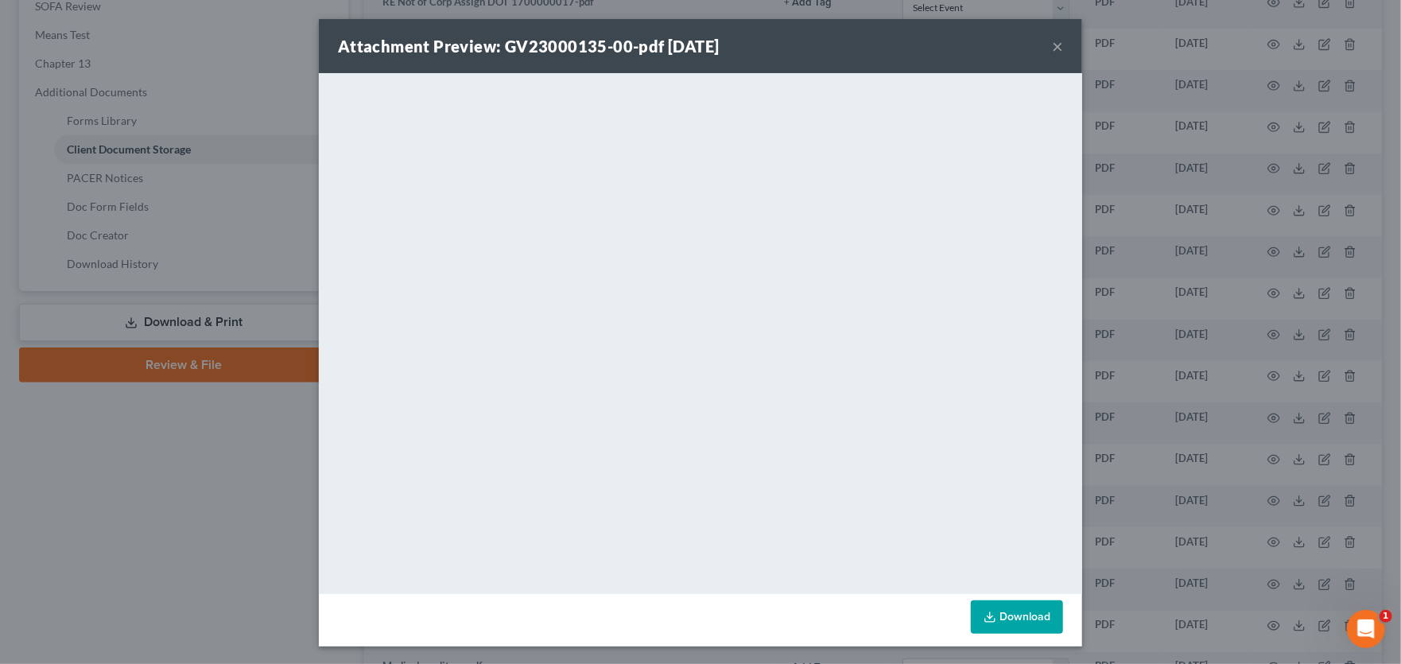
click at [1058, 49] on div "Attachment Preview: GV23000135-00-pdf 04/10/2025 ×" at bounding box center [700, 46] width 763 height 54
click at [1052, 49] on button "×" at bounding box center [1057, 46] width 11 height 19
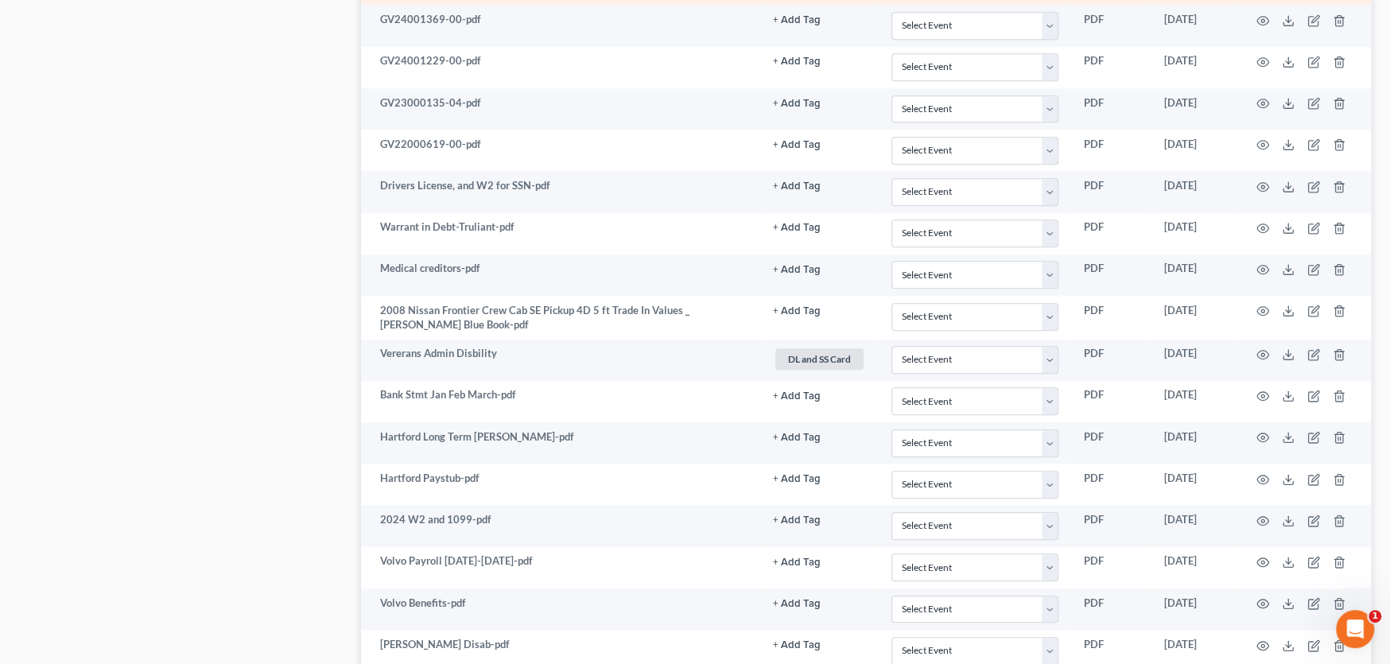
scroll to position [1080, 0]
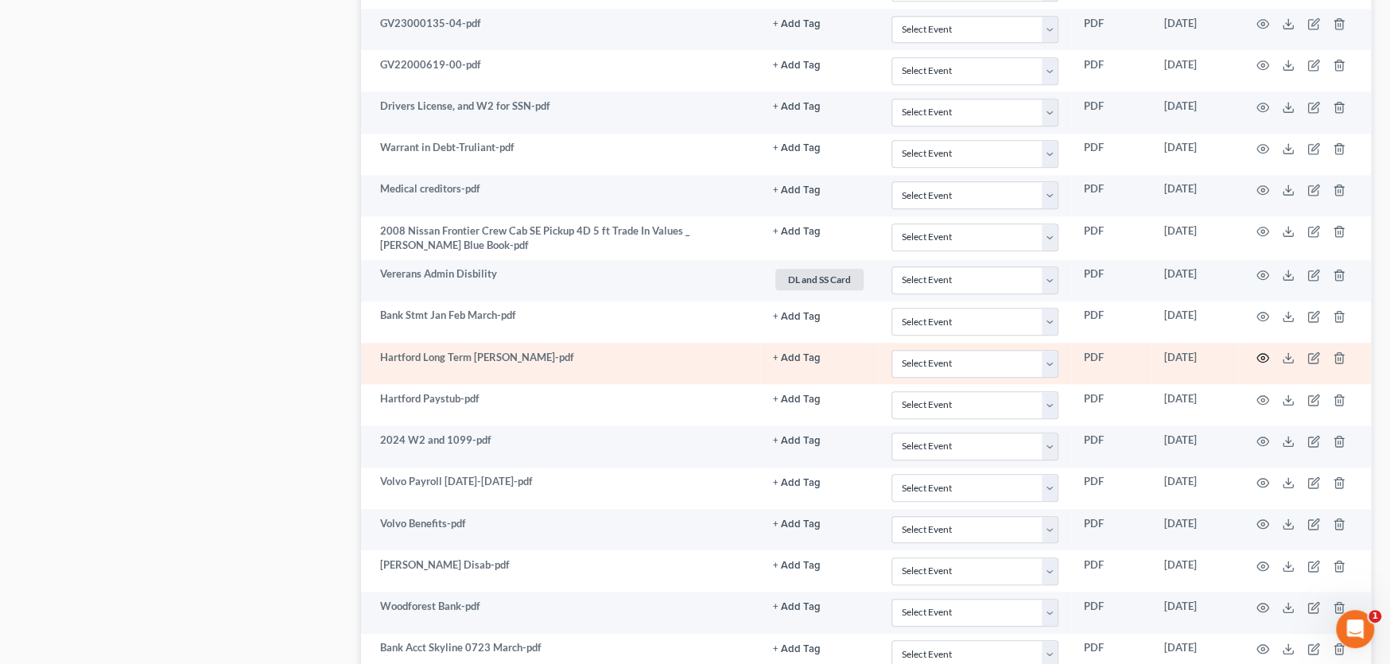
click at [1263, 354] on icon "button" at bounding box center [1262, 357] width 13 height 13
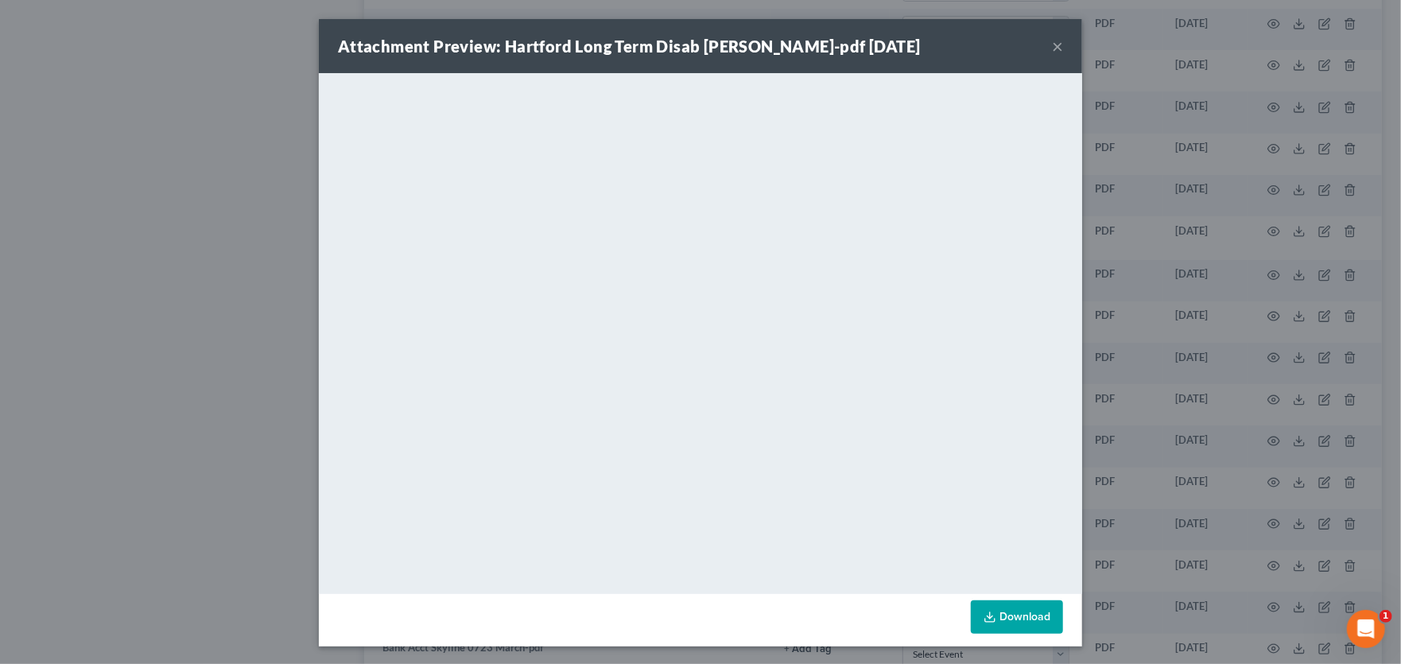
click at [1052, 45] on button "×" at bounding box center [1057, 46] width 11 height 19
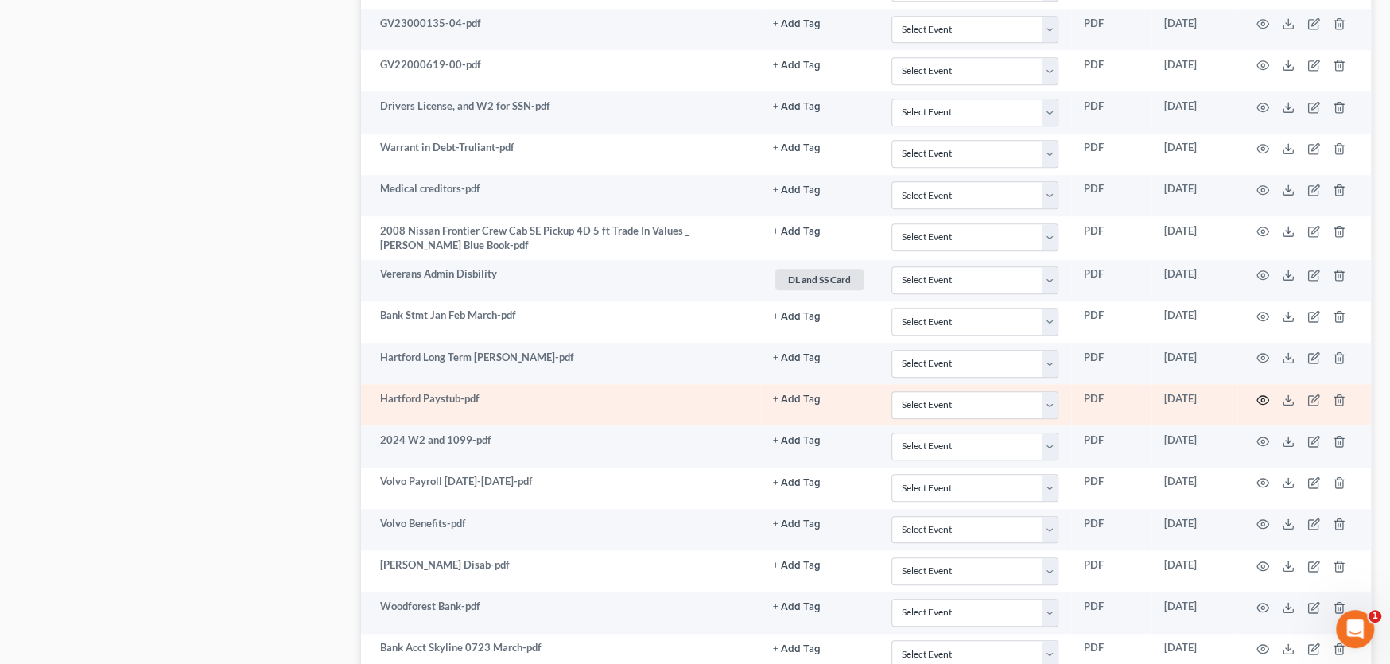
click at [1259, 394] on icon "button" at bounding box center [1262, 400] width 13 height 13
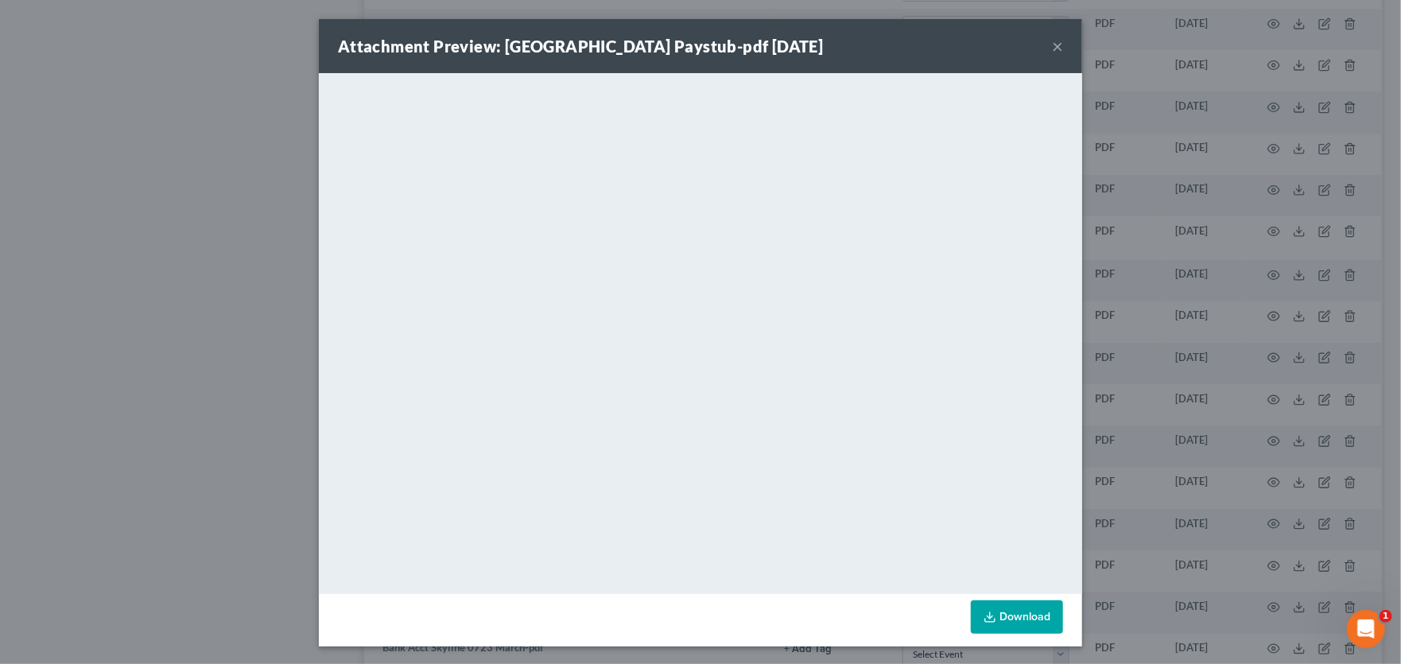
click at [1057, 41] on div "Attachment Preview: Hartford Paystub-pdf 04/11/2025 ×" at bounding box center [700, 46] width 763 height 54
click at [1054, 48] on button "×" at bounding box center [1057, 46] width 11 height 19
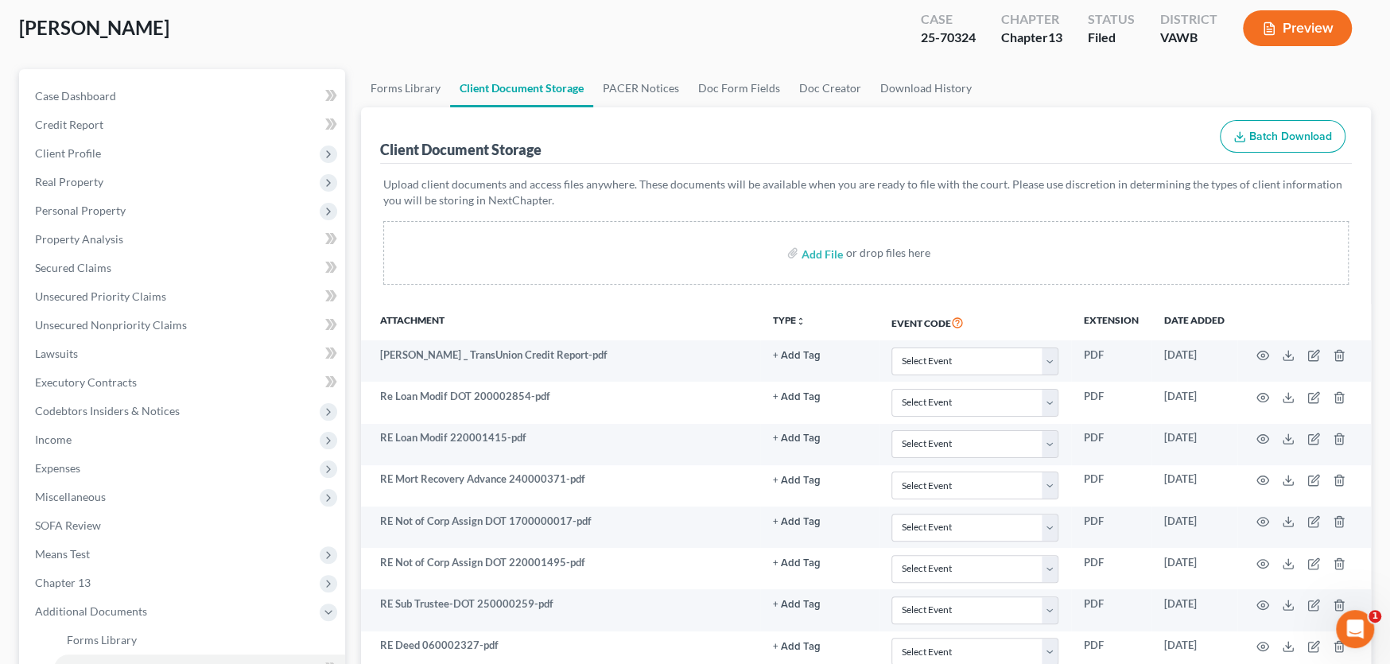
scroll to position [0, 0]
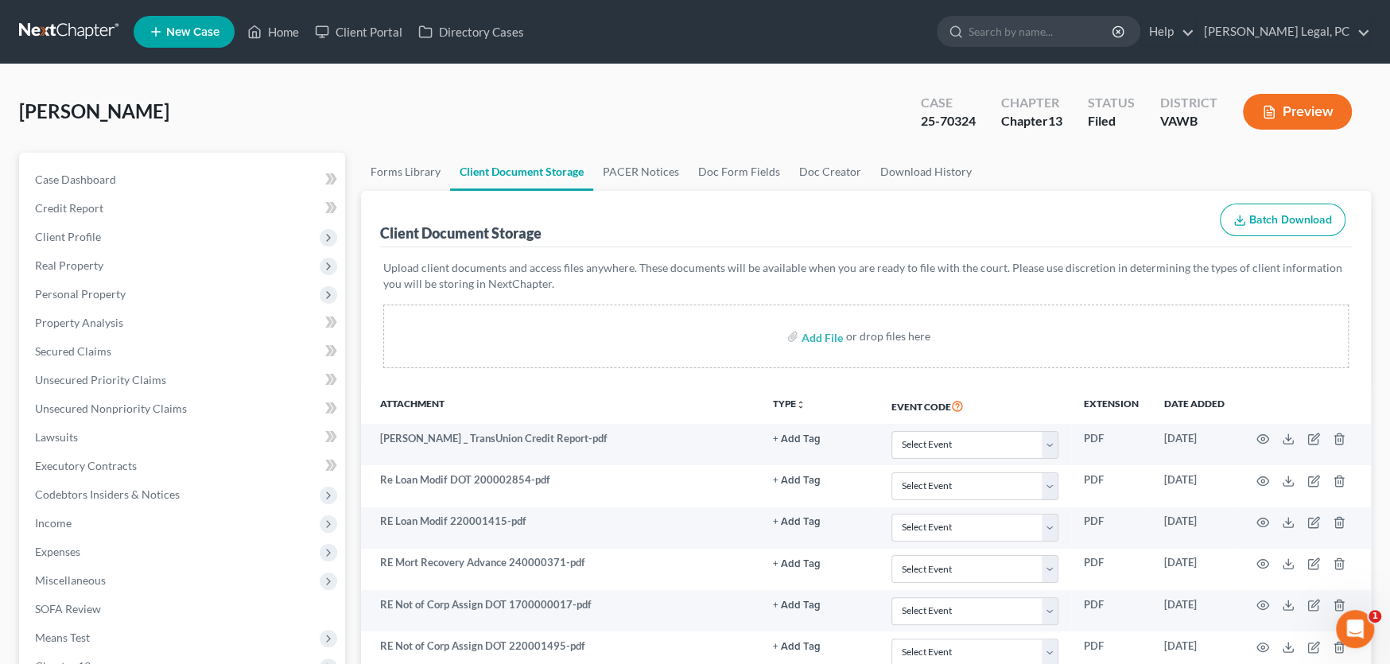
click at [85, 28] on link at bounding box center [70, 31] width 102 height 29
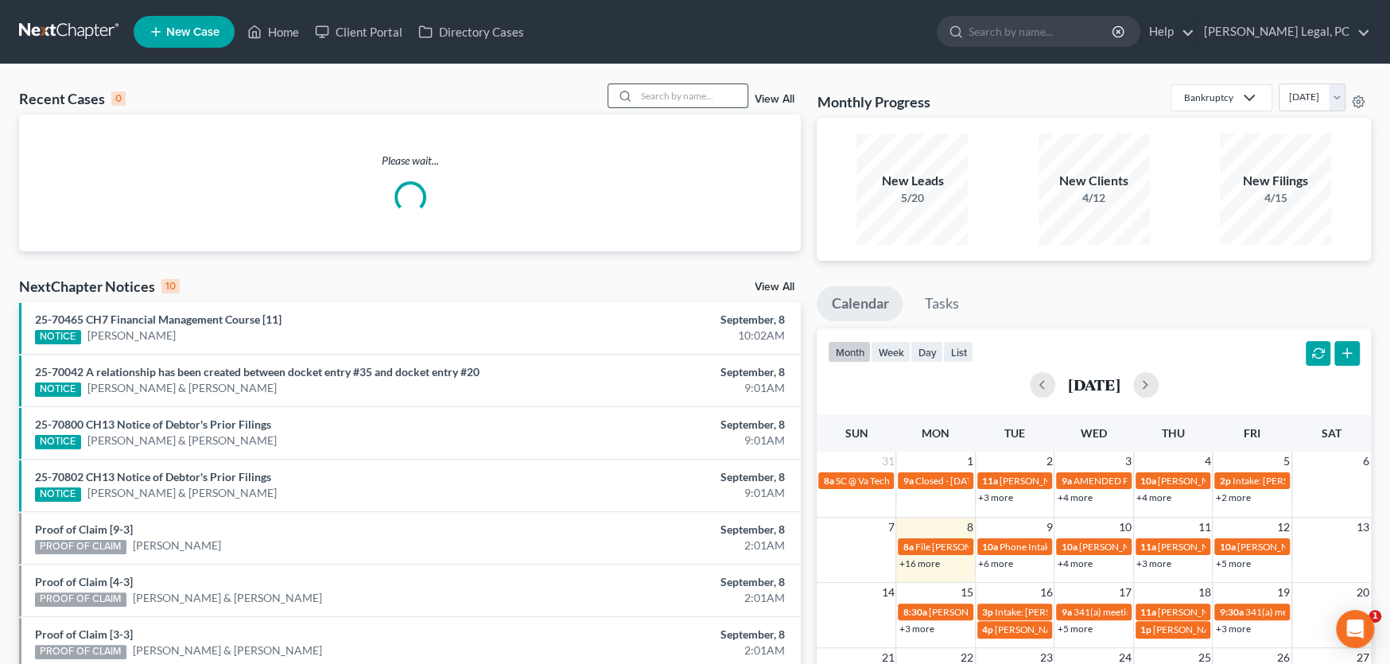
click at [650, 96] on input "search" at bounding box center [691, 95] width 111 height 23
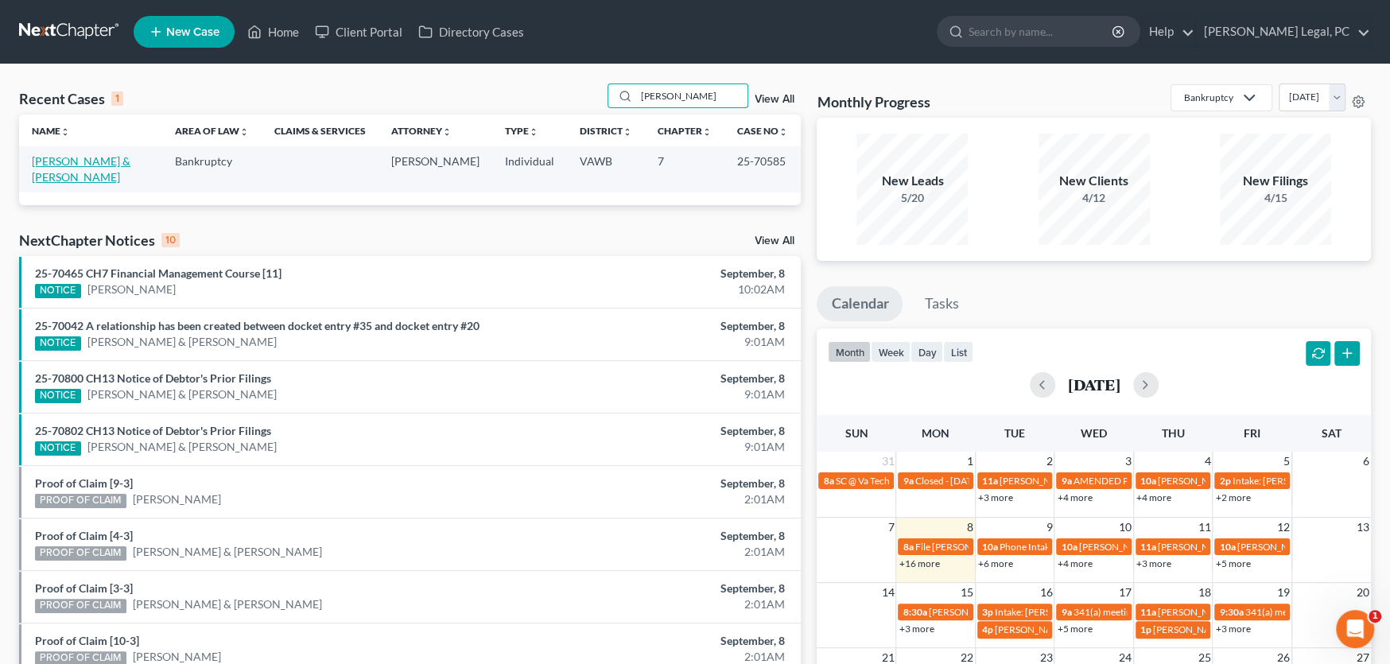
type input "[PERSON_NAME]"
click at [99, 156] on link "[PERSON_NAME] & [PERSON_NAME]" at bounding box center [81, 168] width 99 height 29
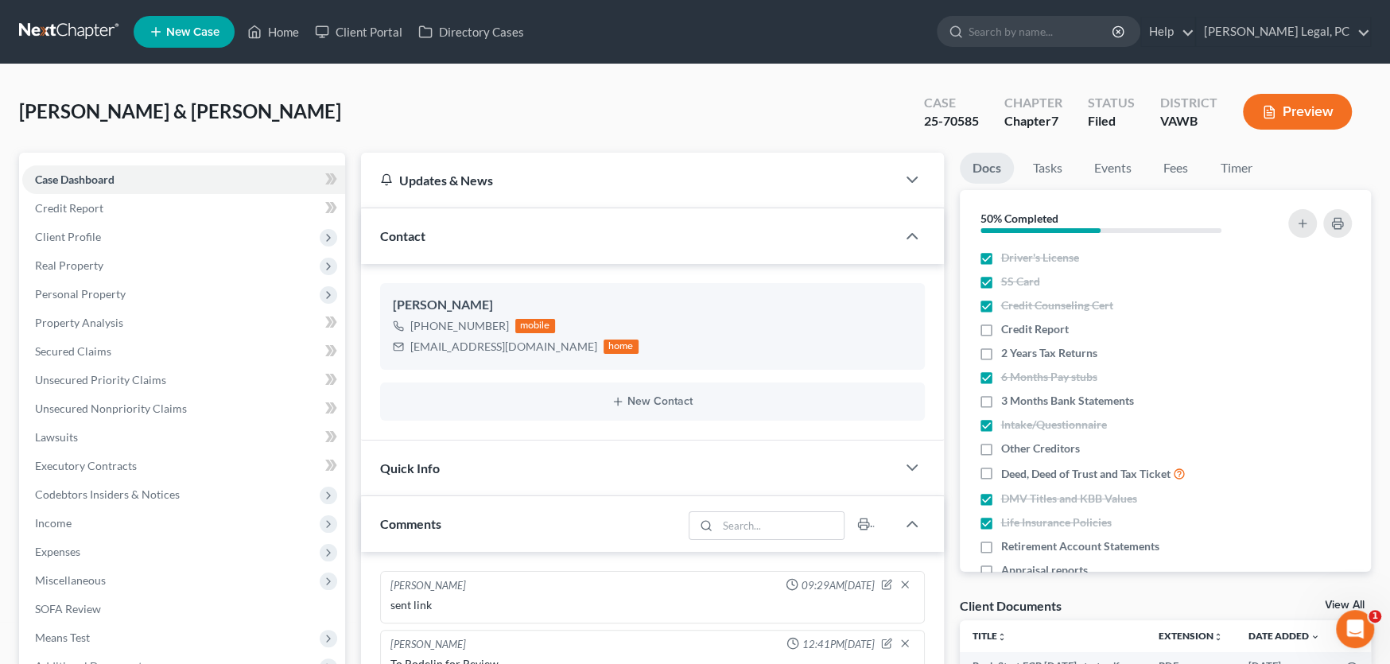
scroll to position [274, 0]
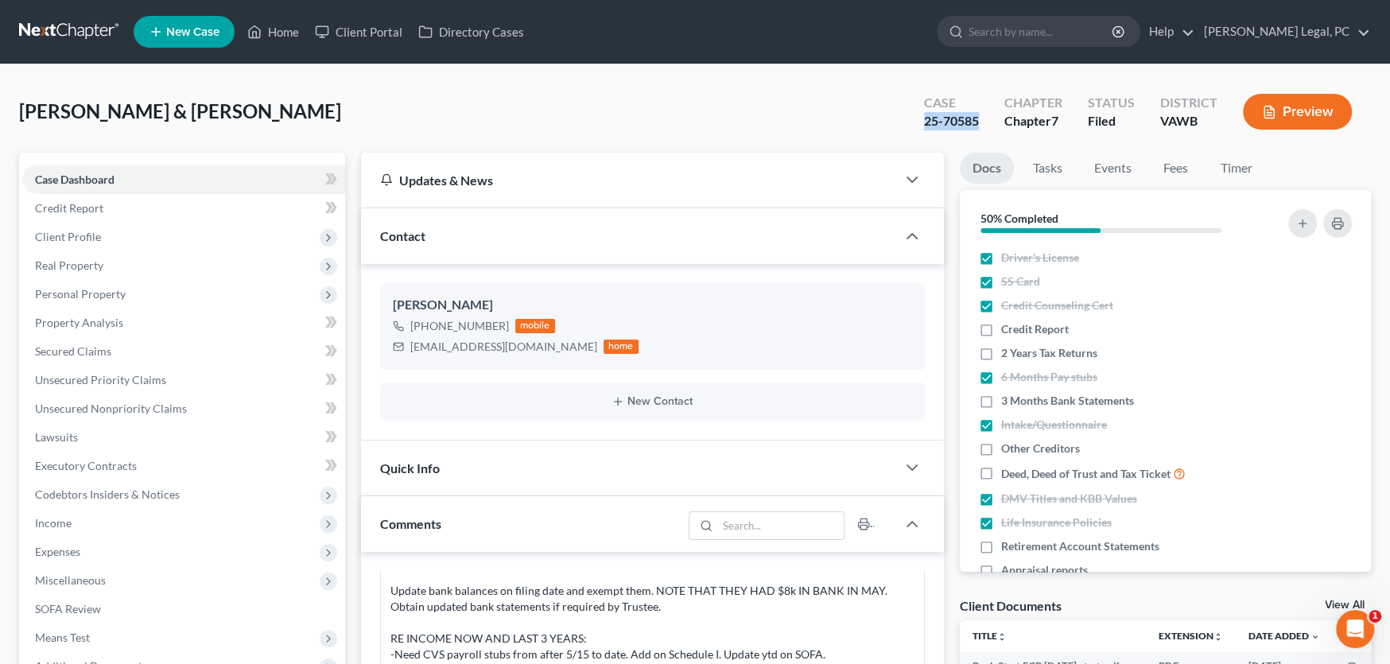
drag, startPoint x: 978, startPoint y: 121, endPoint x: 894, endPoint y: 119, distance: 83.5
click at [894, 119] on div "Holladay, Tyson & Wellman, Matthew Upgraded Case 25-70585 Chapter Chapter 7 Sta…" at bounding box center [695, 117] width 1352 height 69
copy div "25-70585"
click at [874, 130] on div "Holladay, Tyson & Wellman, Matthew Upgraded Case 25-70585 Chapter Chapter 7 Sta…" at bounding box center [695, 117] width 1352 height 69
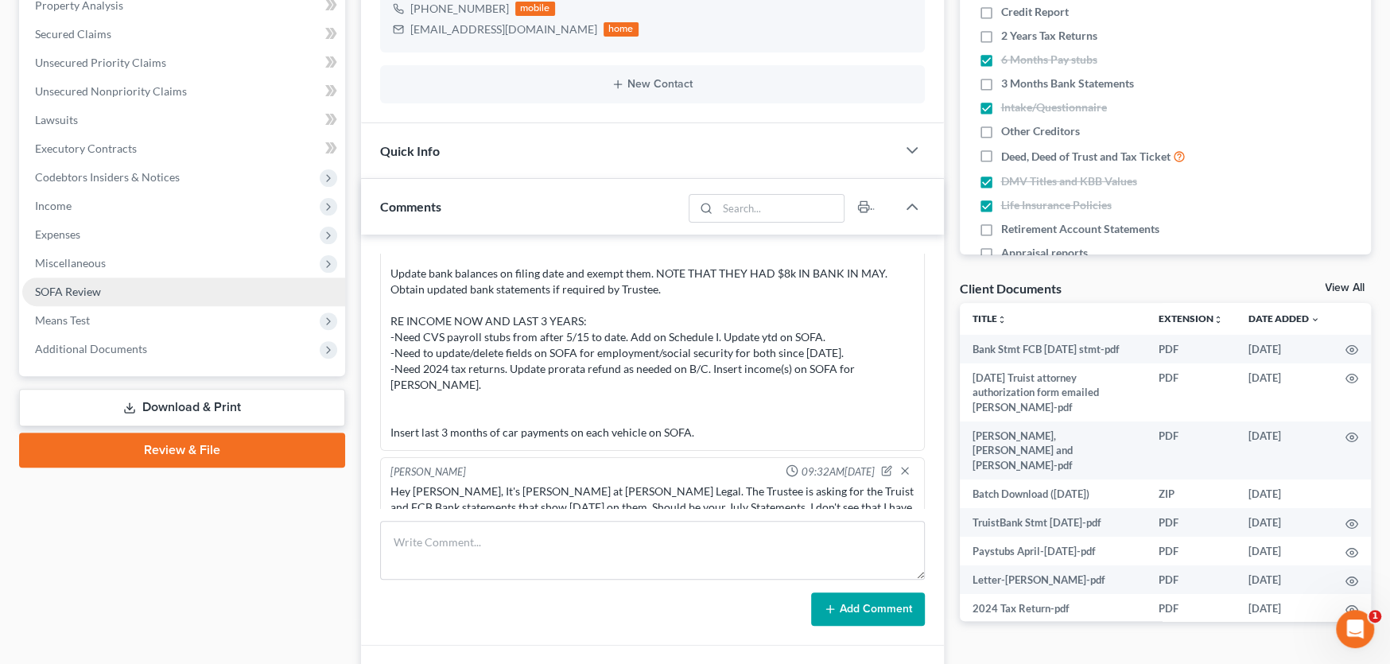
scroll to position [318, 0]
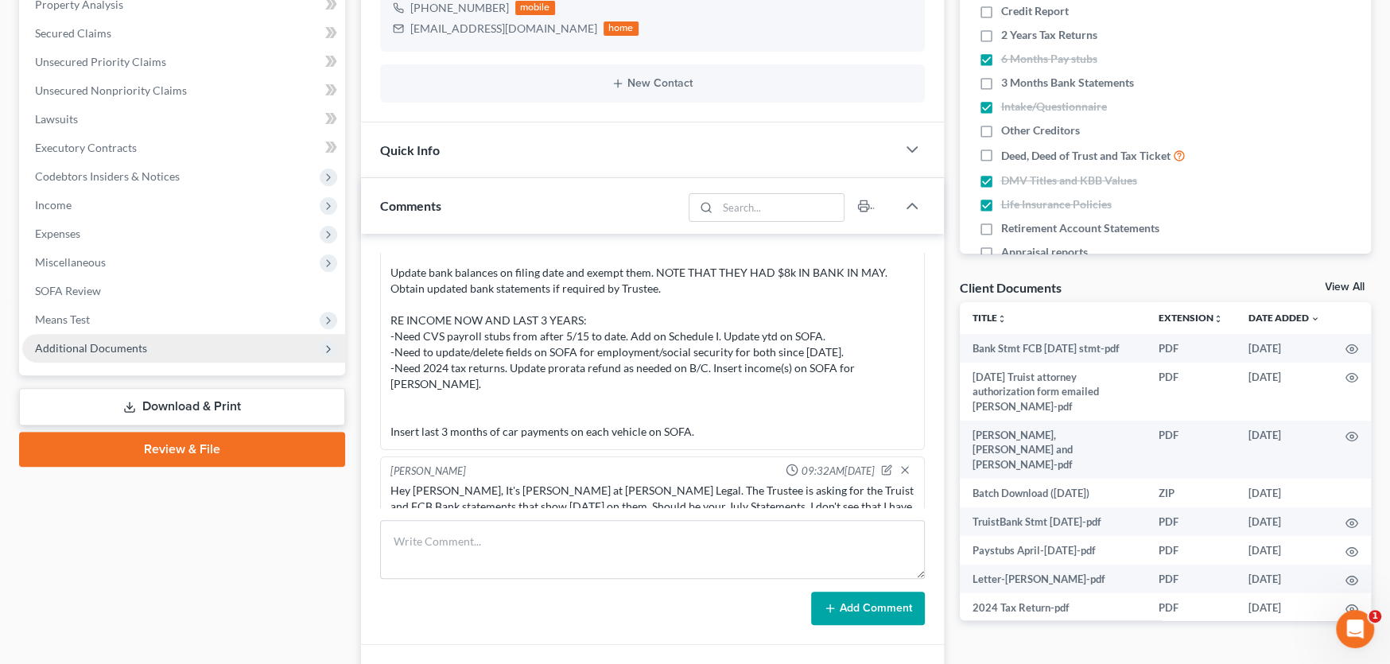
click at [81, 351] on span "Additional Documents" at bounding box center [91, 348] width 112 height 14
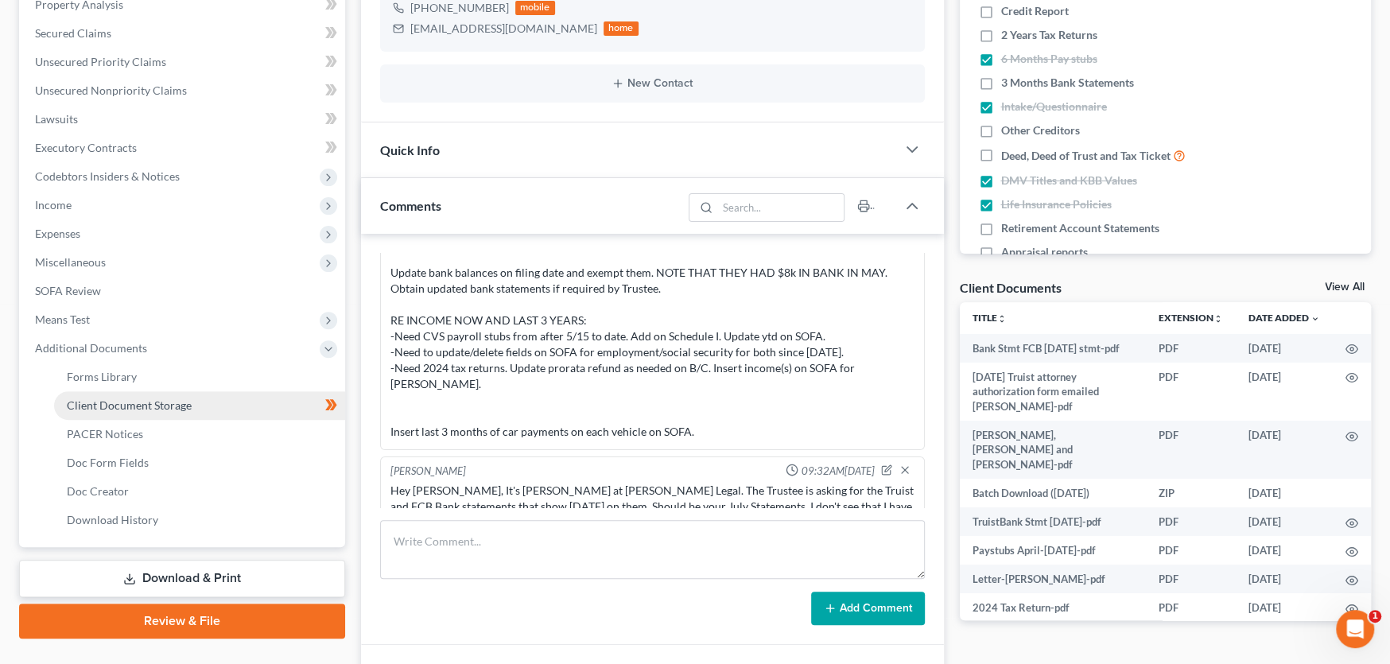
click at [107, 405] on span "Client Document Storage" at bounding box center [129, 405] width 125 height 14
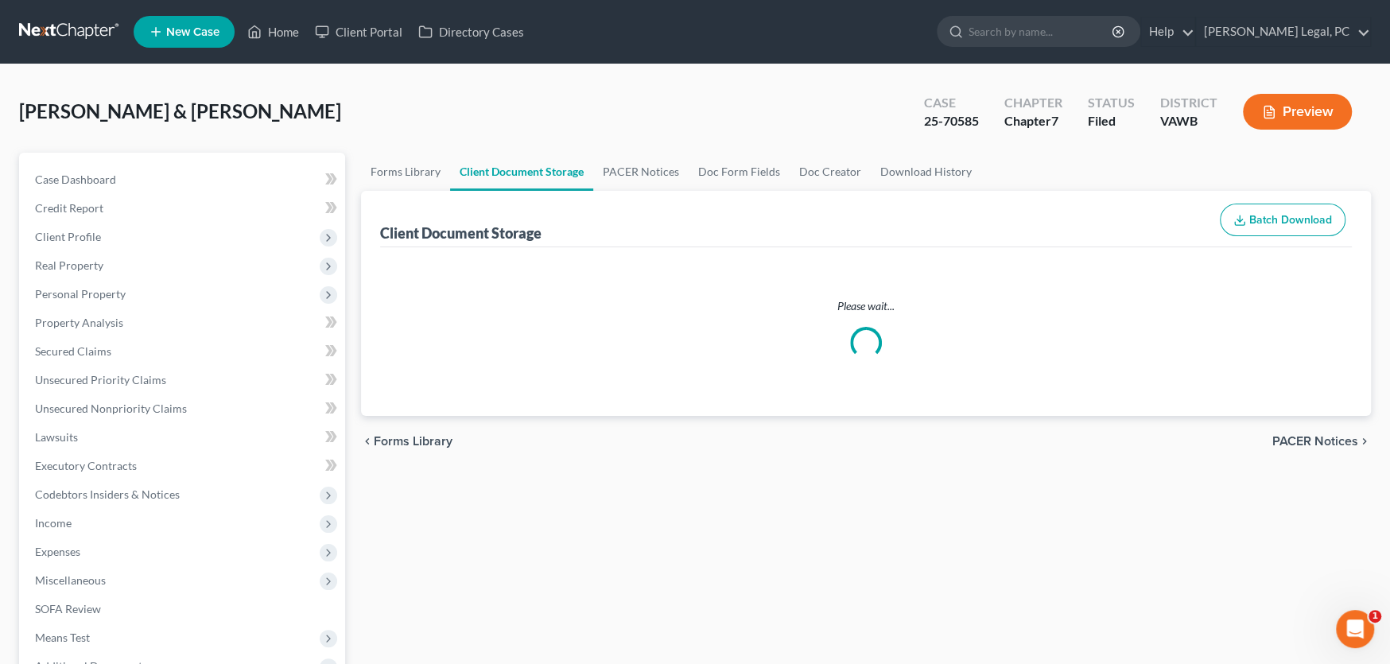
select select "0"
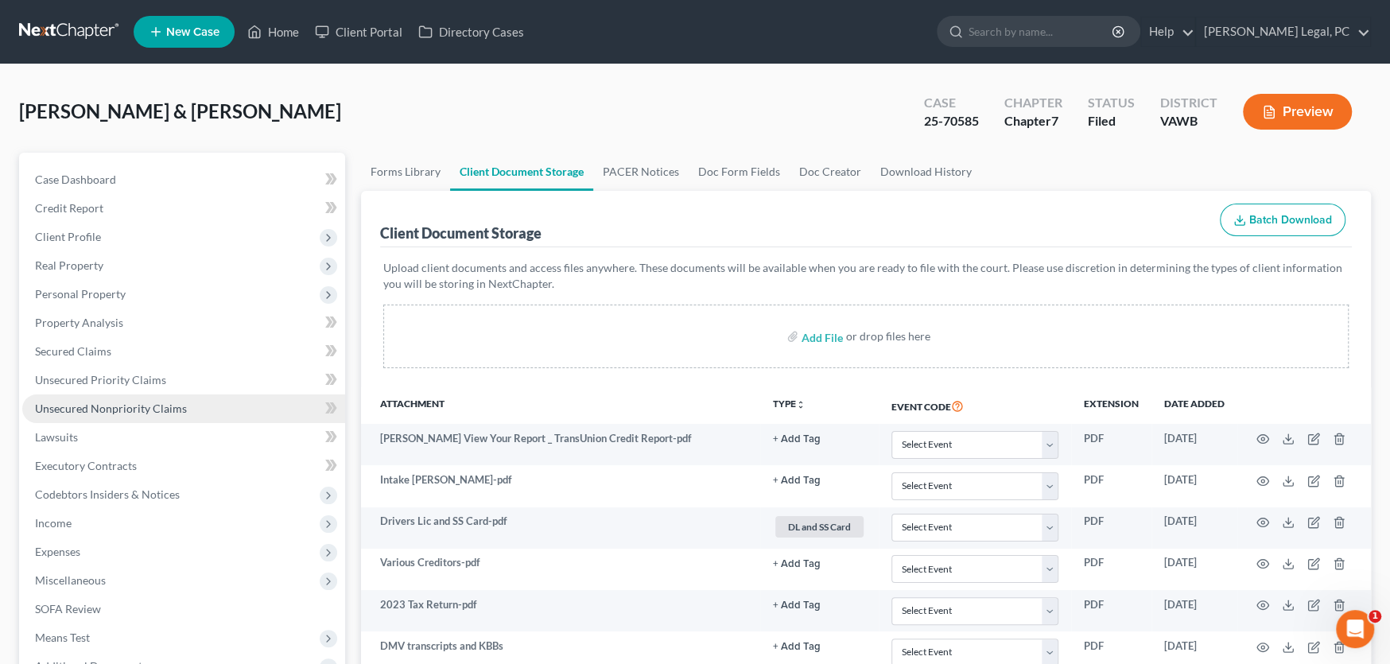
select select "0"
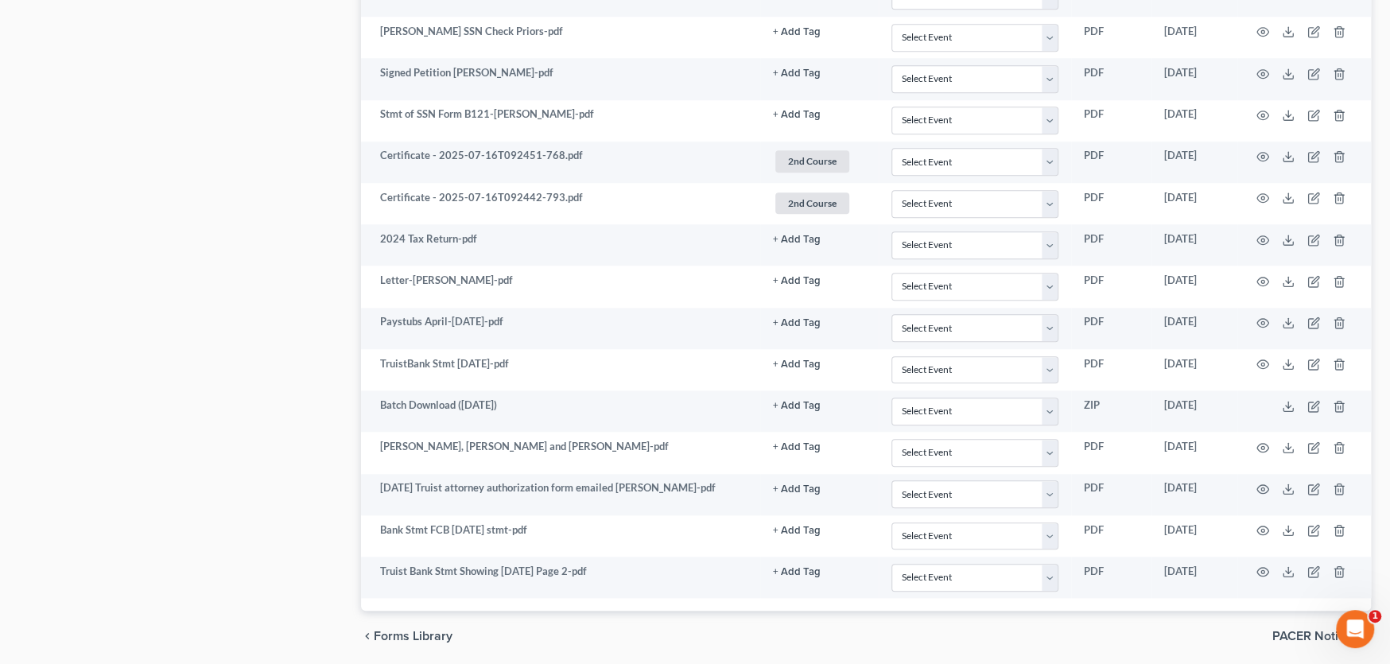
select select "0"
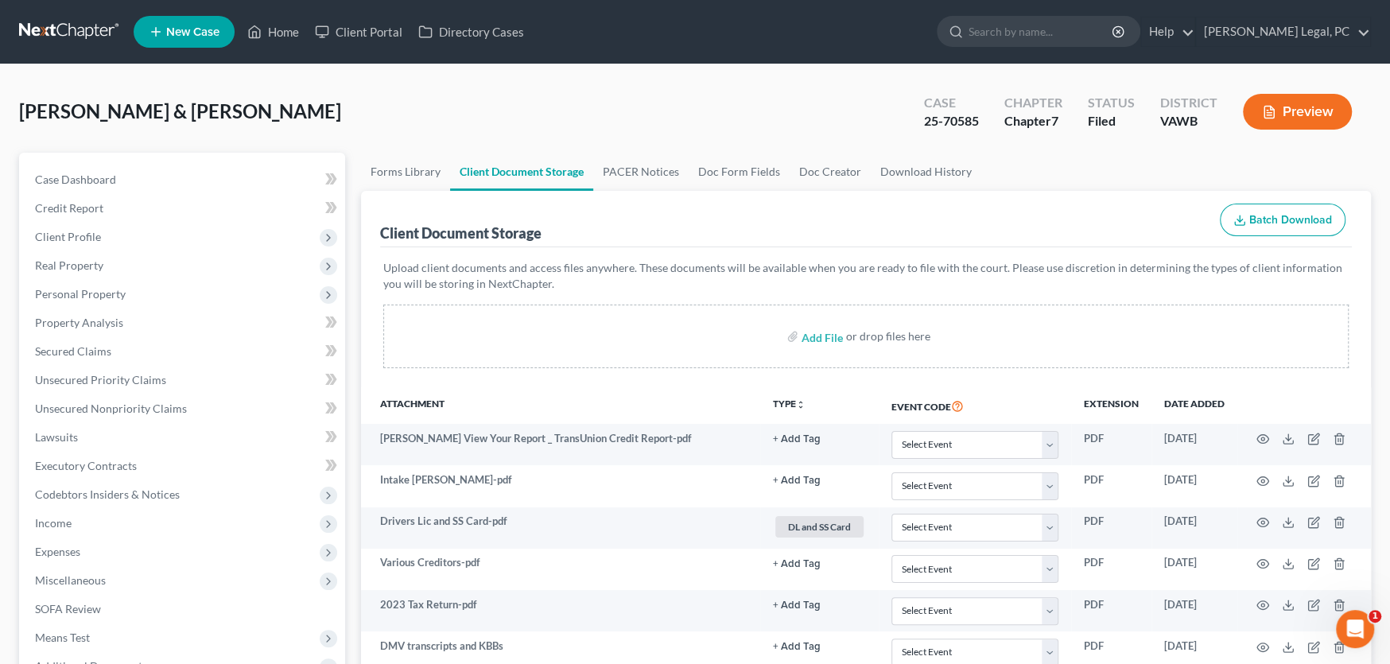
click at [77, 27] on link at bounding box center [70, 31] width 102 height 29
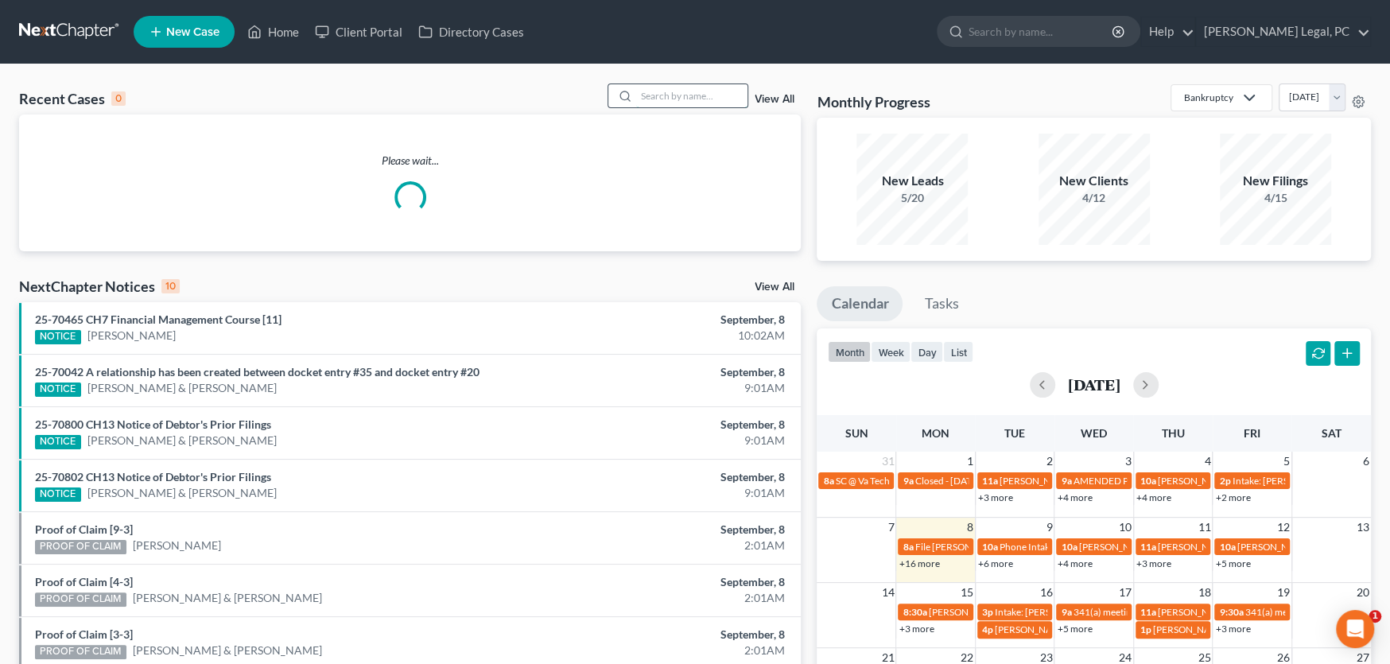
click at [647, 93] on input "search" at bounding box center [691, 95] width 111 height 23
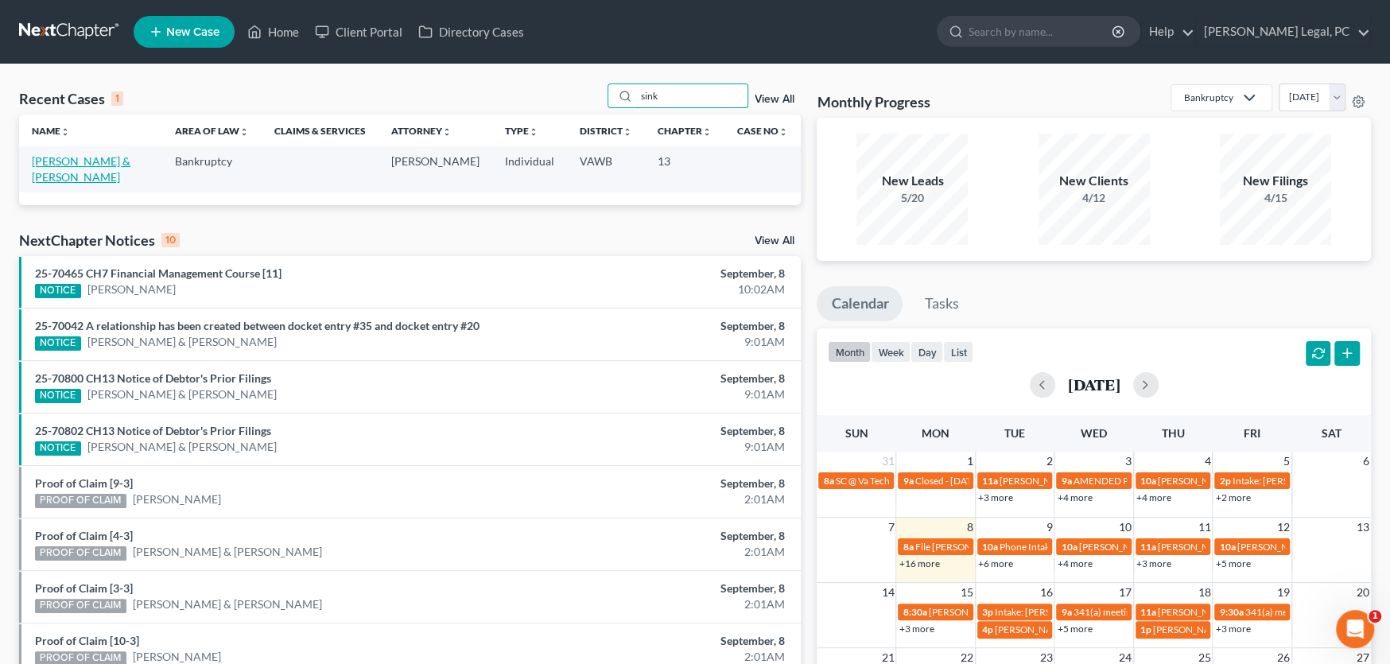
type input "sink"
click at [80, 157] on link "[PERSON_NAME] & [PERSON_NAME]" at bounding box center [81, 168] width 99 height 29
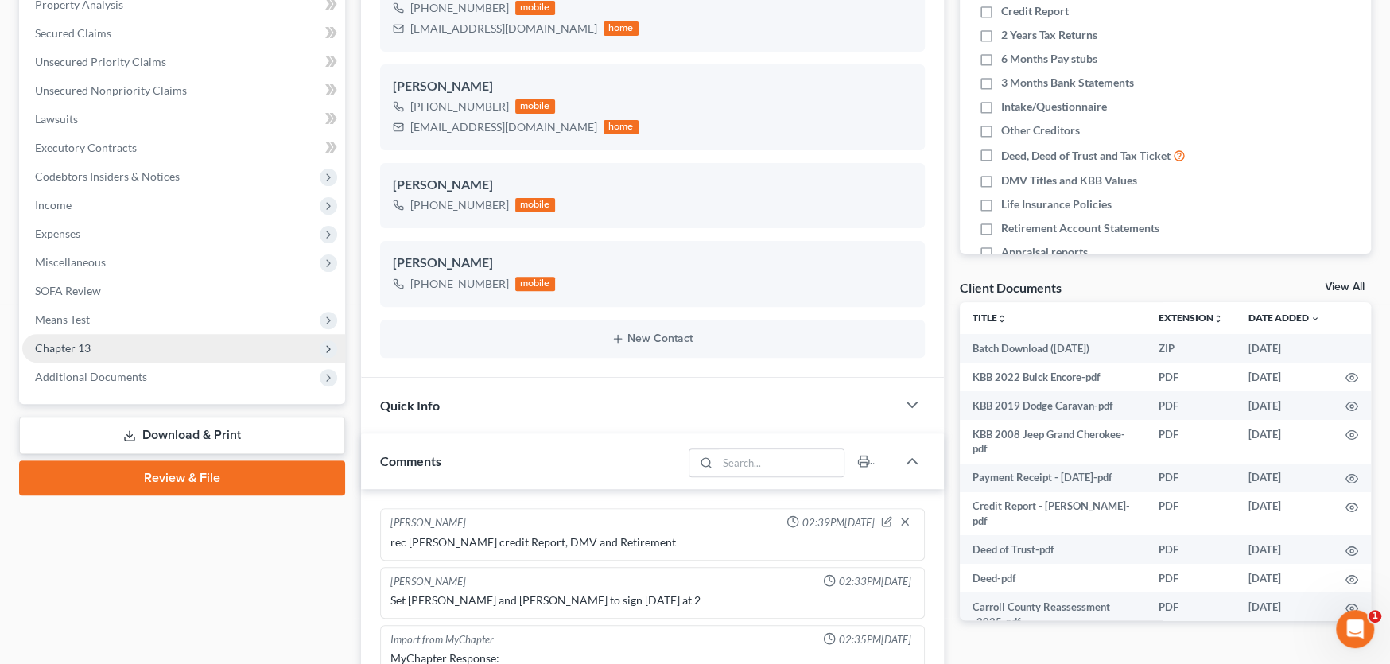
scroll to position [691, 0]
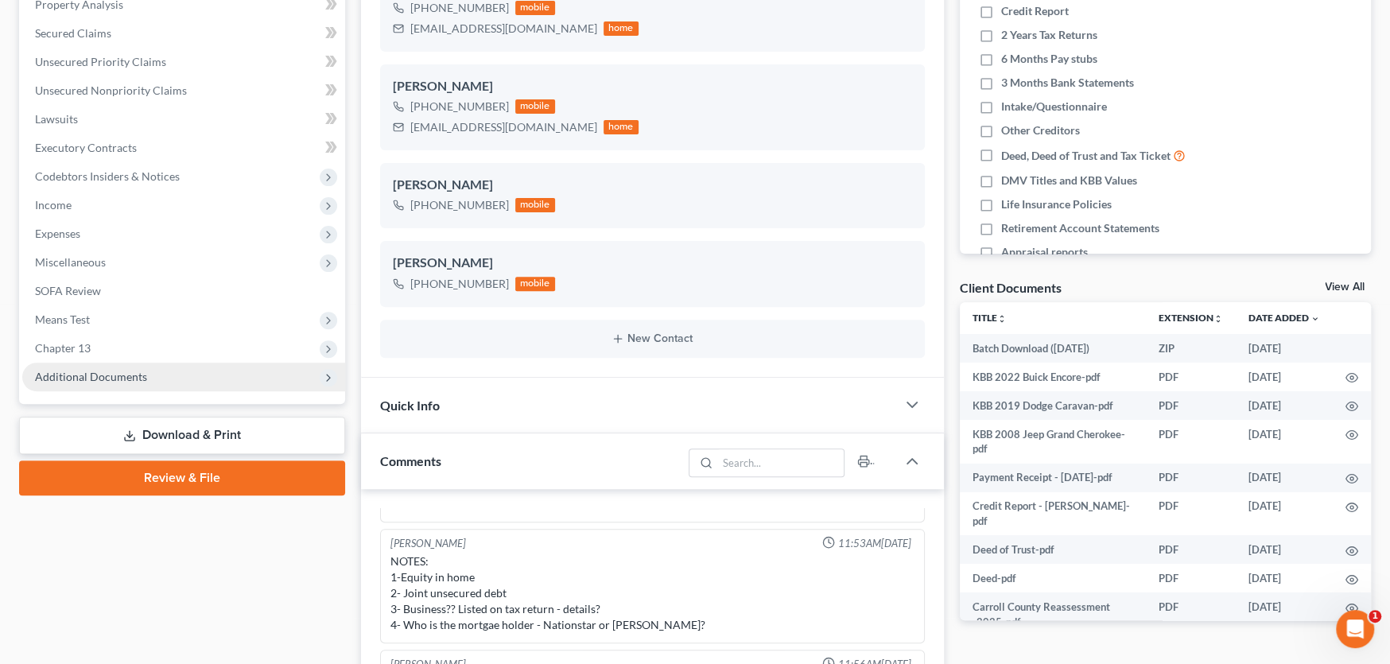
click at [138, 374] on span "Additional Documents" at bounding box center [91, 377] width 112 height 14
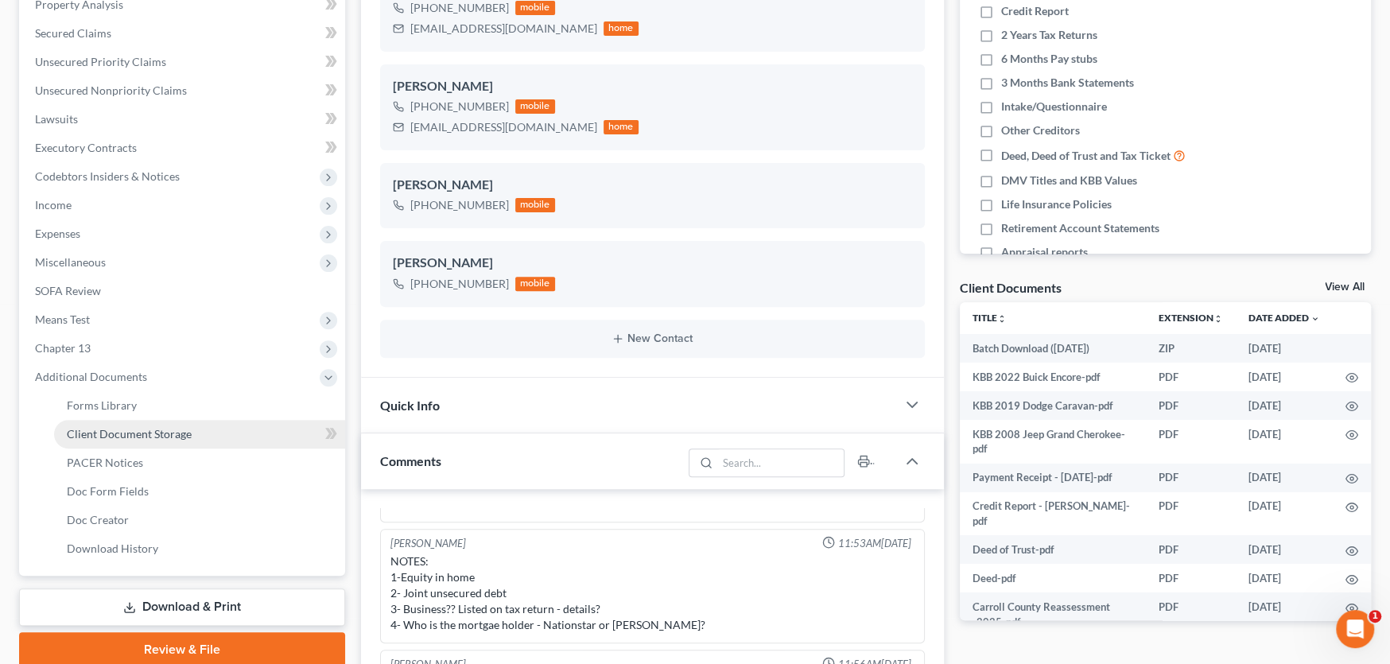
click at [135, 433] on span "Client Document Storage" at bounding box center [129, 434] width 125 height 14
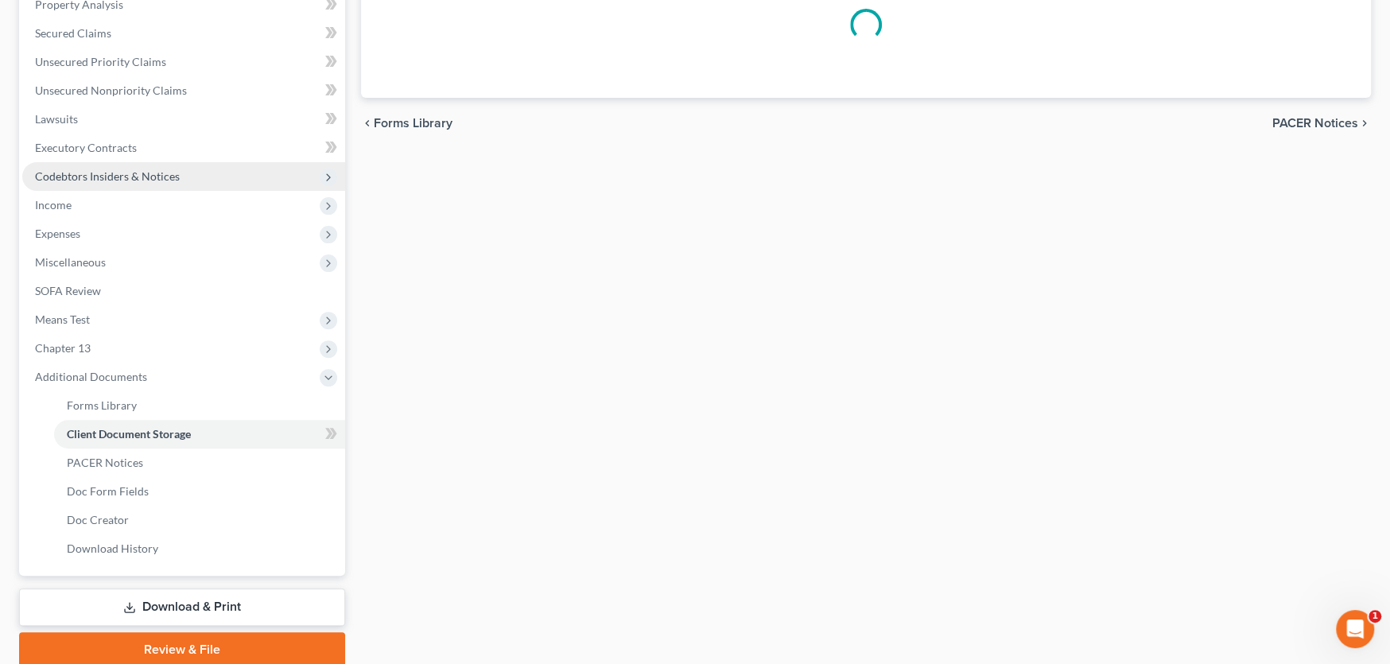
scroll to position [109, 0]
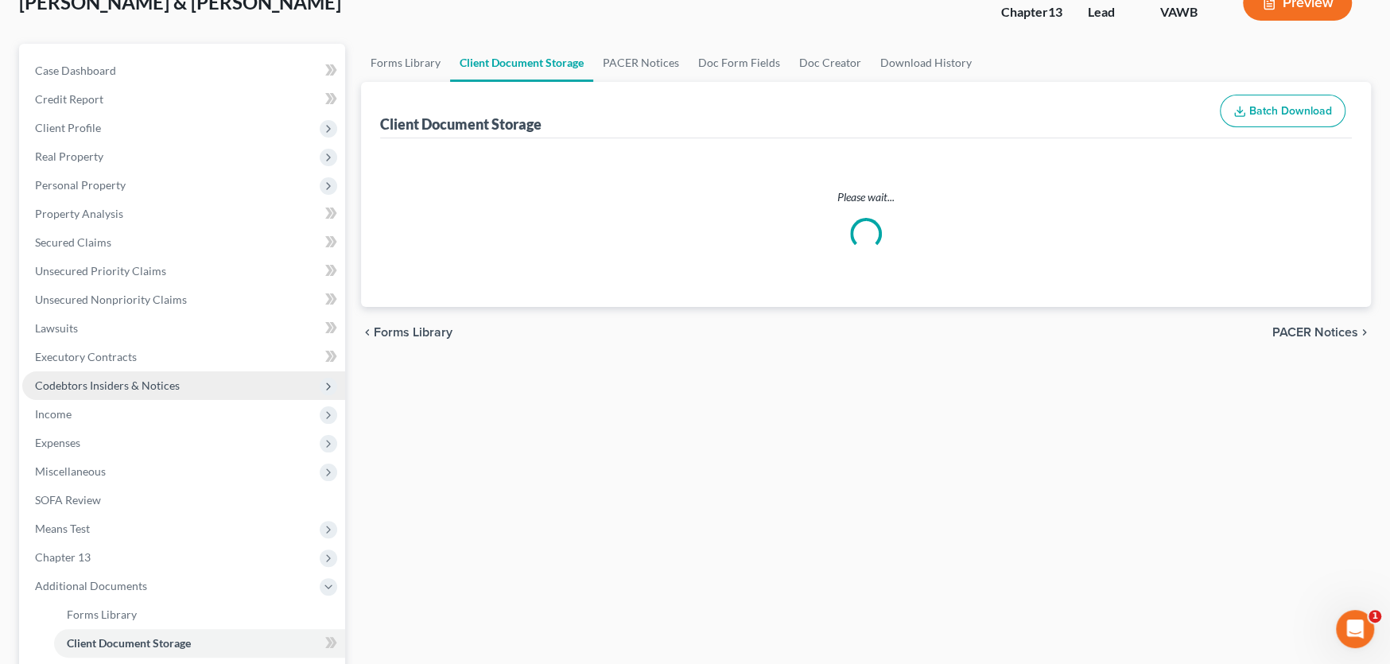
select select "0"
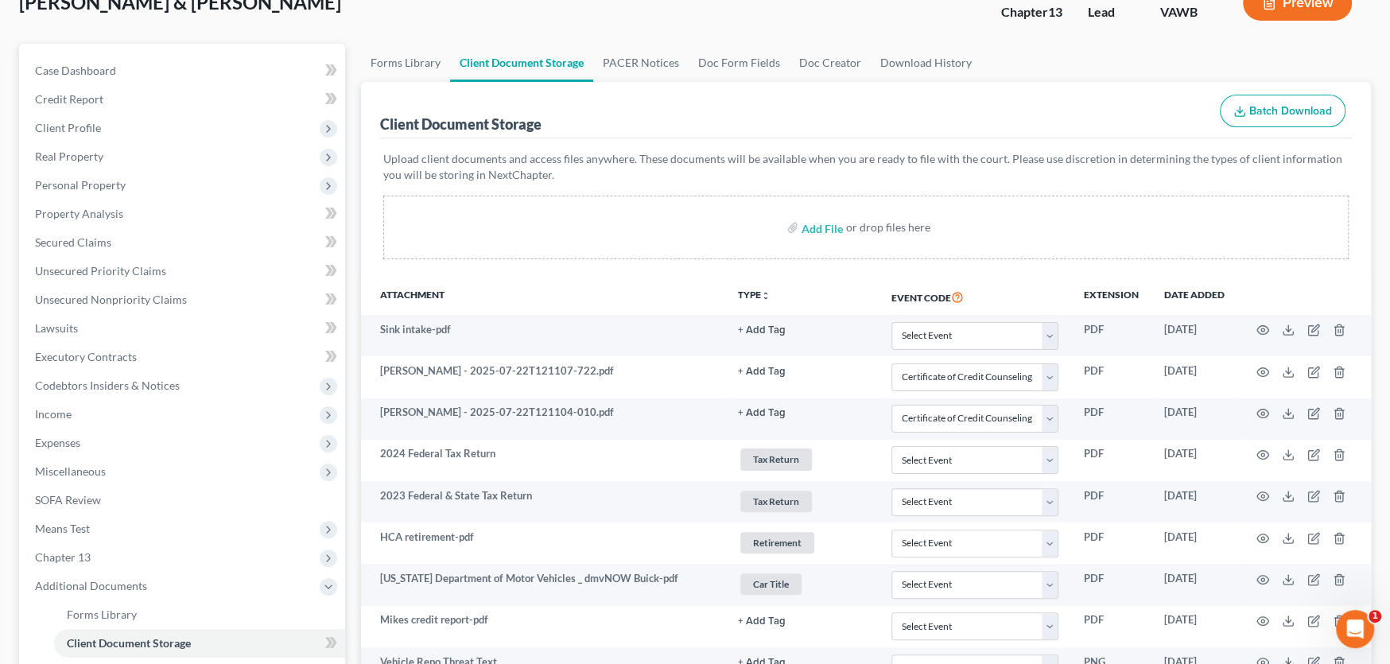
scroll to position [0, 0]
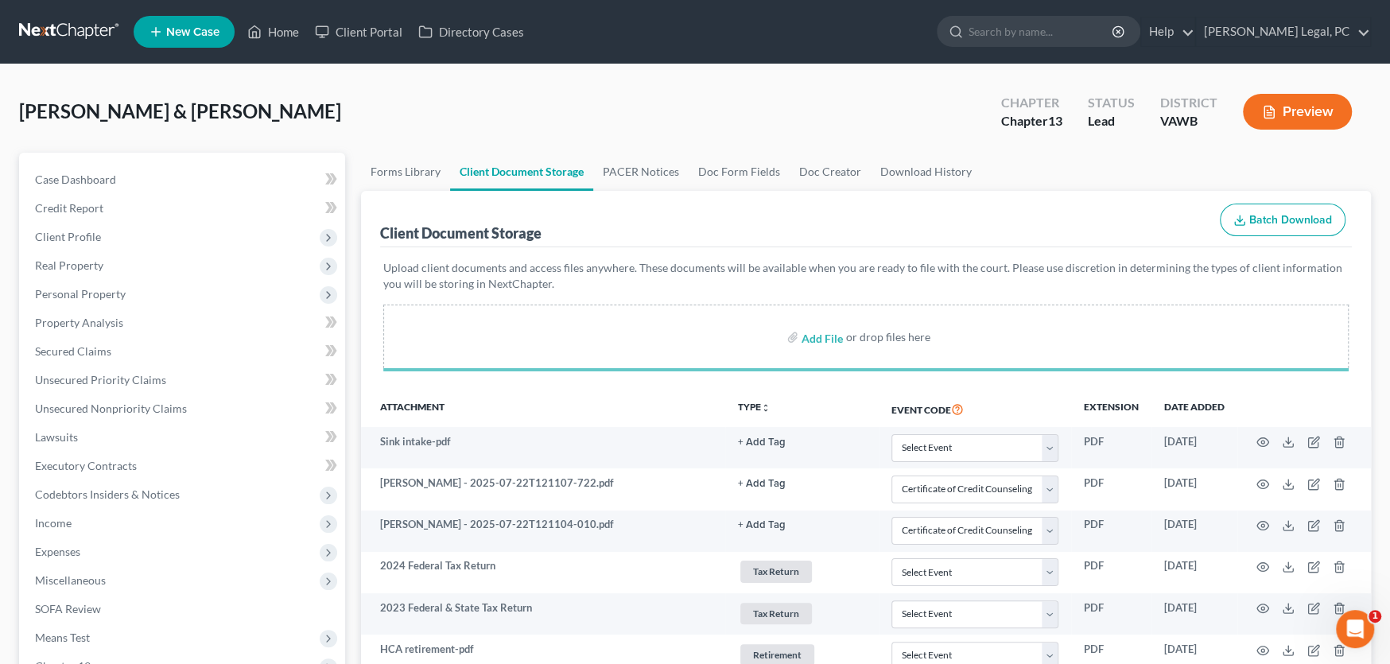
select select "0"
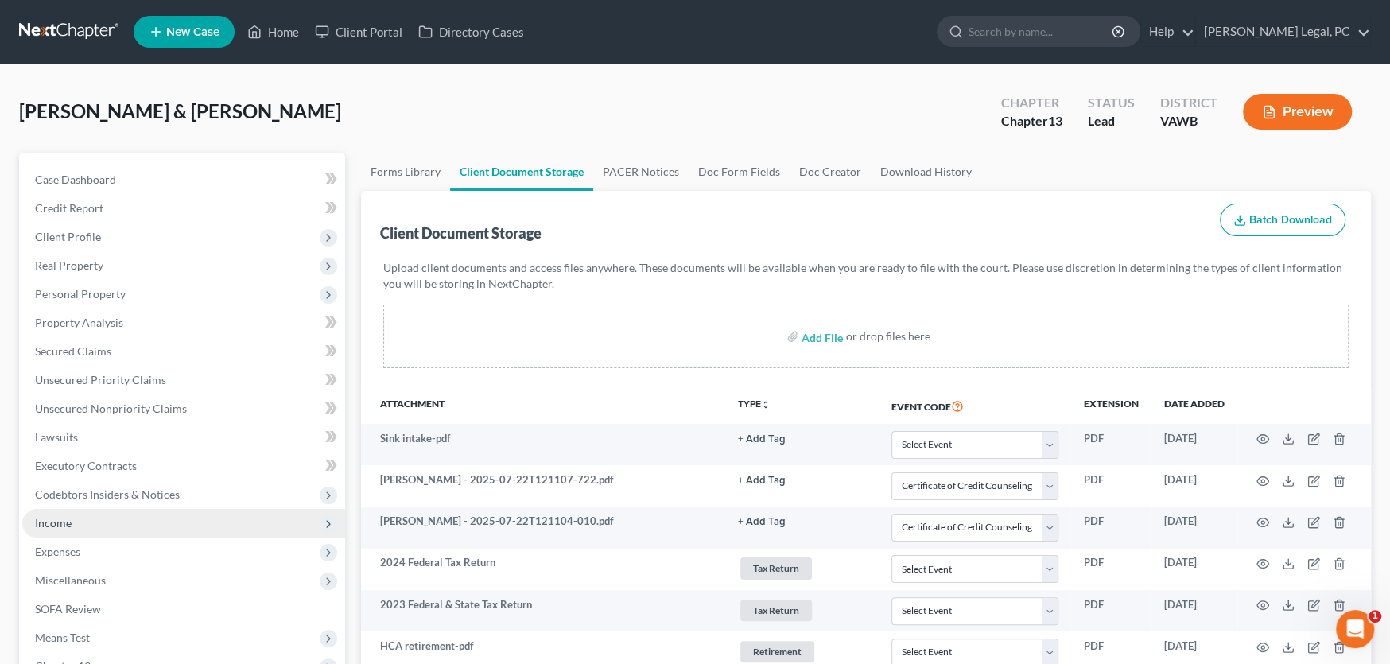
select select "0"
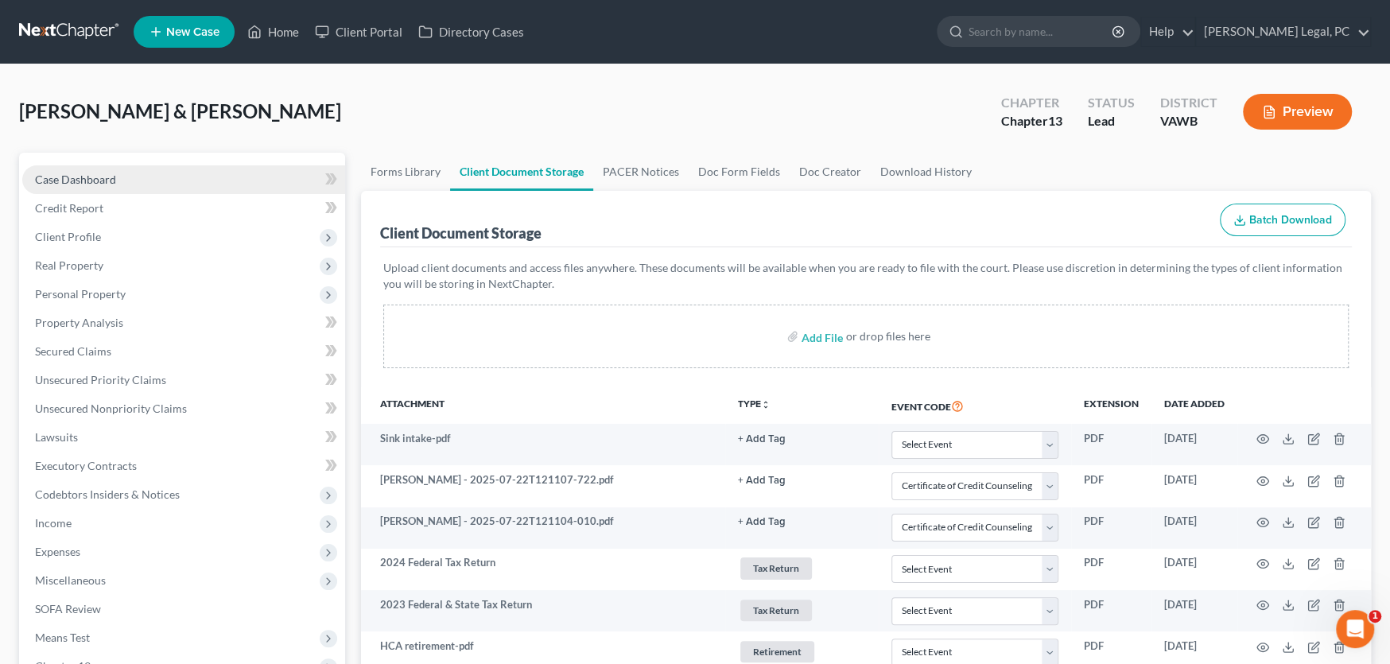
click at [81, 182] on span "Case Dashboard" at bounding box center [75, 180] width 81 height 14
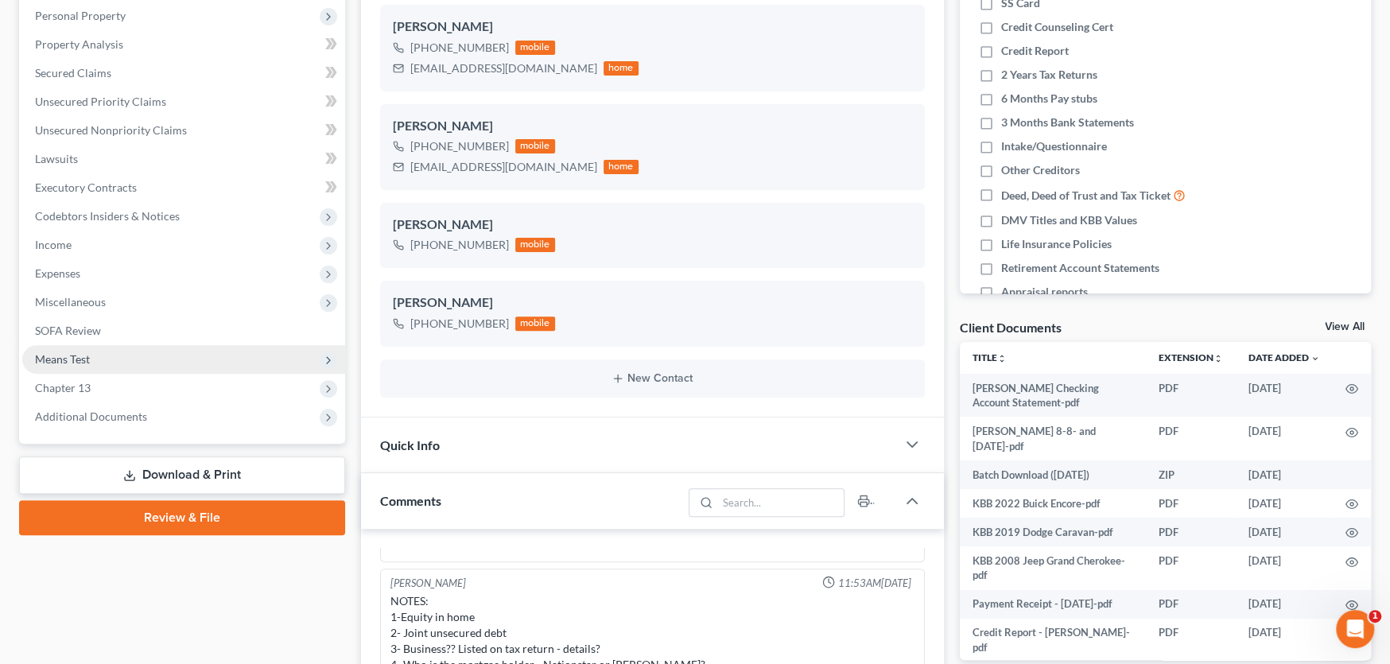
scroll to position [318, 0]
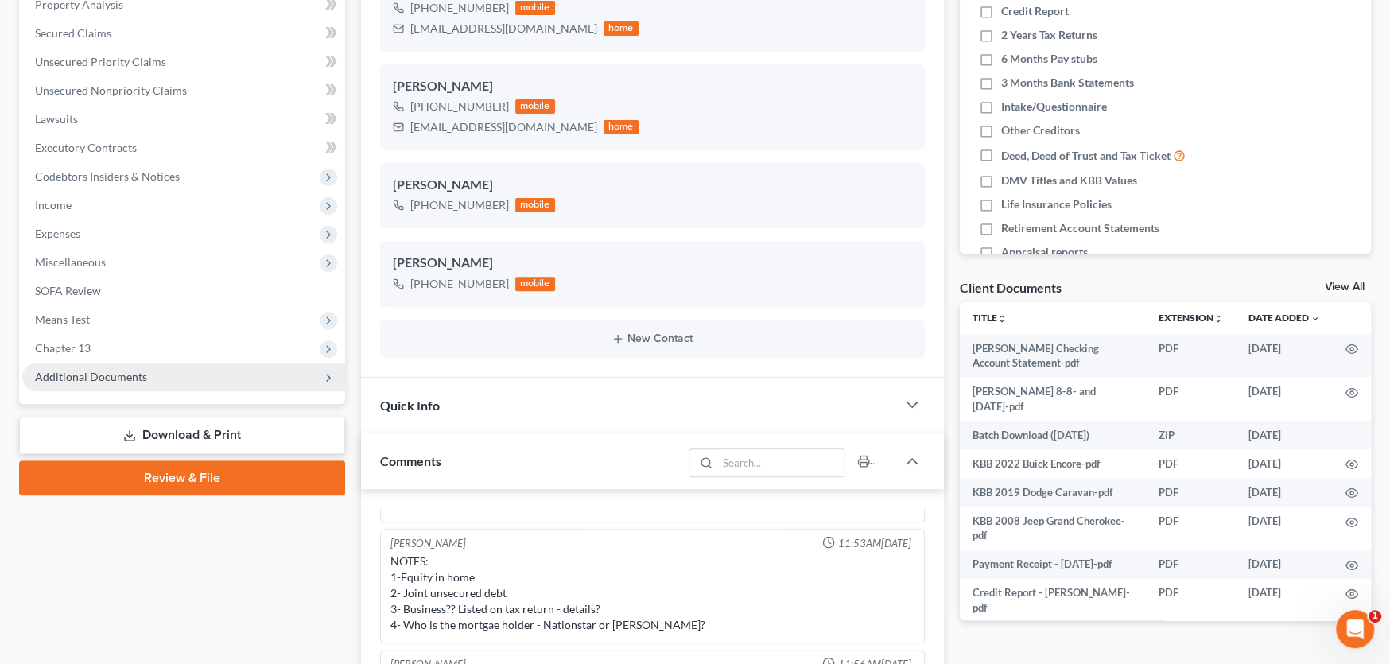
click at [110, 378] on span "Additional Documents" at bounding box center [91, 377] width 112 height 14
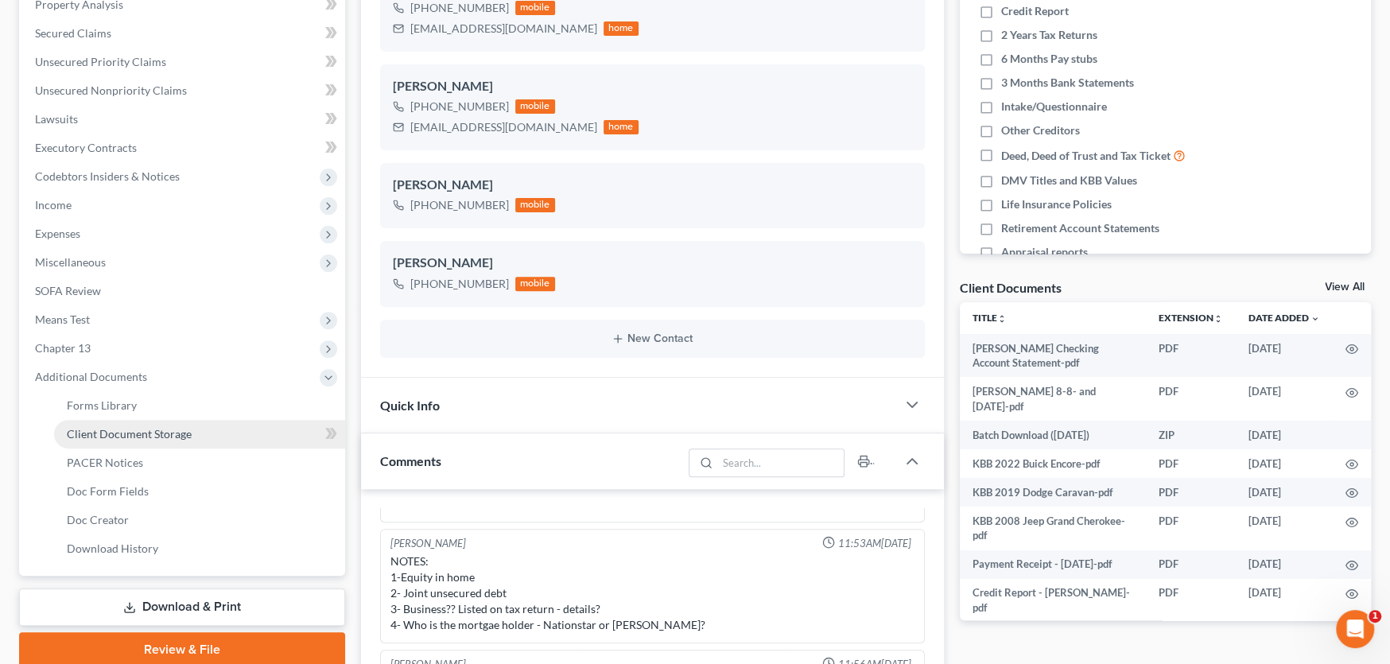
click at [138, 433] on span "Client Document Storage" at bounding box center [129, 434] width 125 height 14
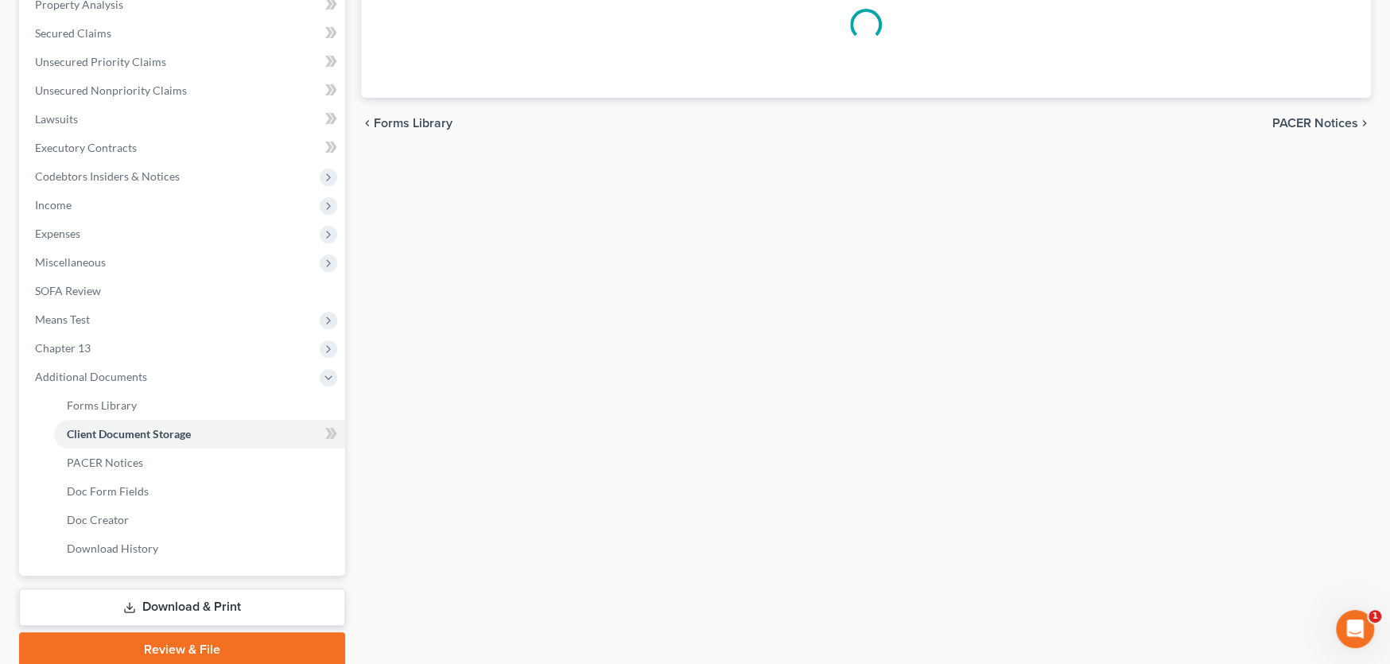
scroll to position [109, 0]
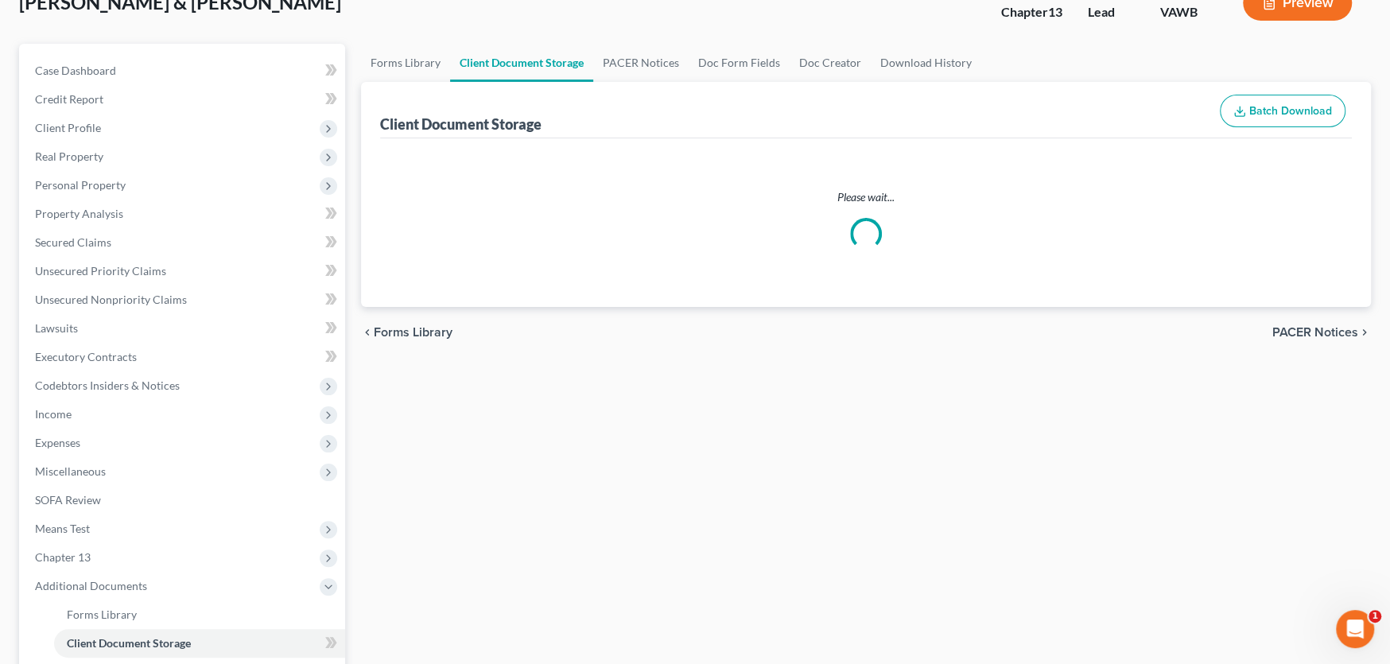
select select "0"
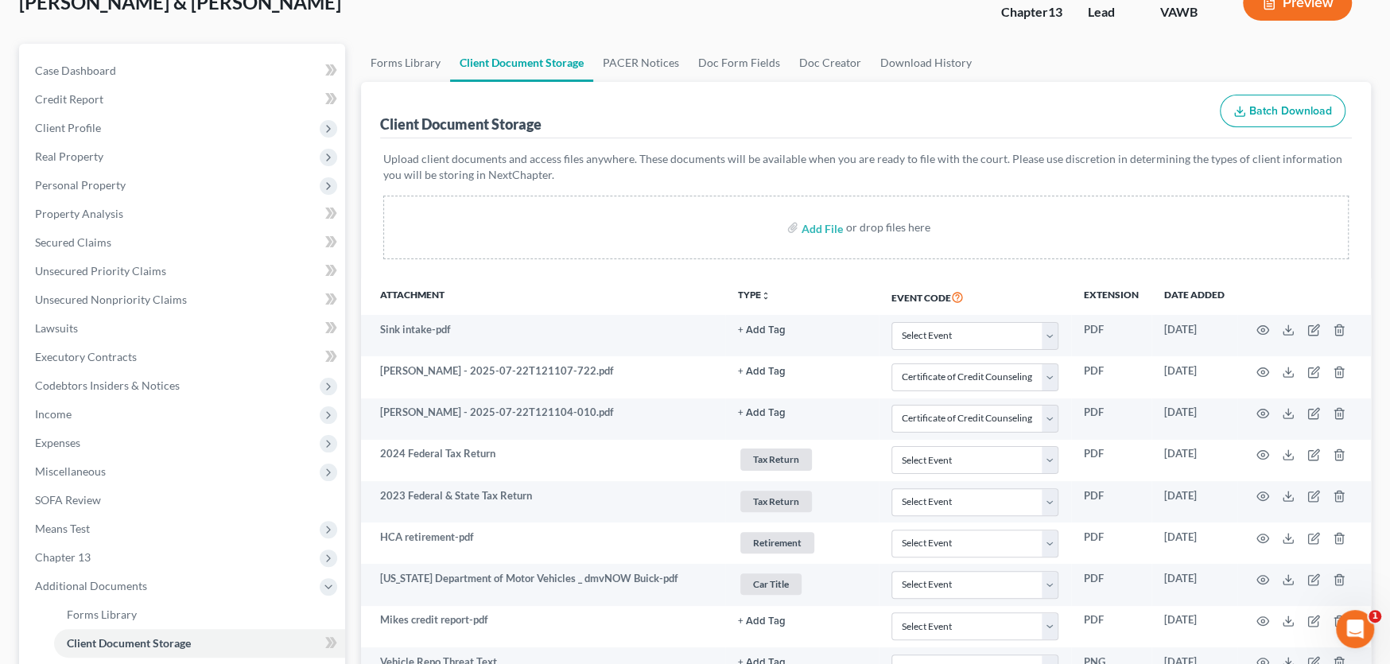
scroll to position [0, 0]
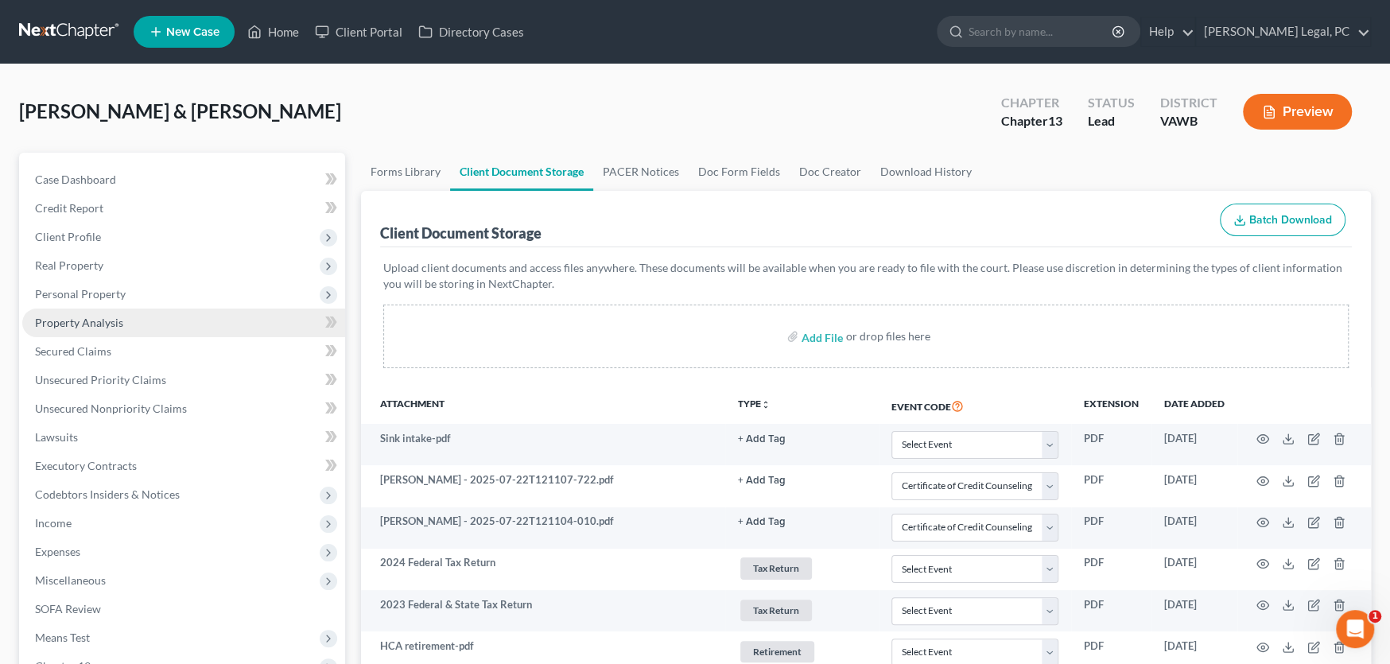
select select "0"
click at [80, 36] on link at bounding box center [70, 31] width 102 height 29
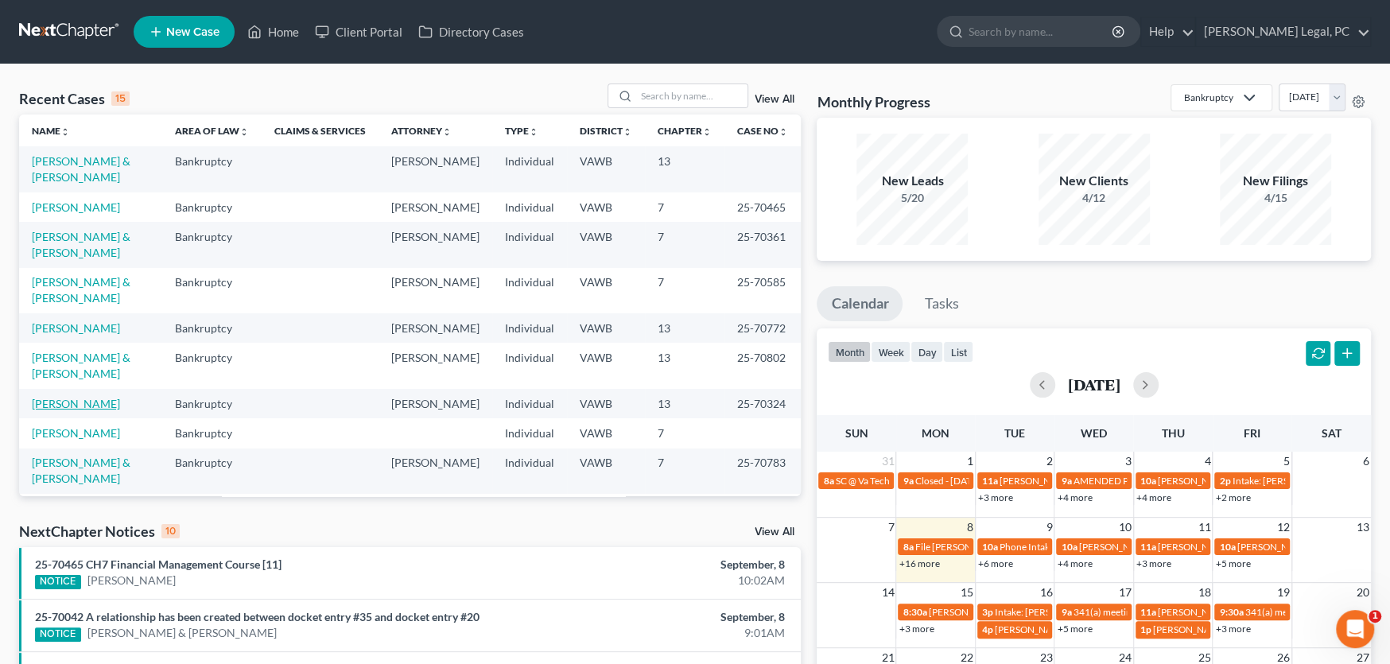
click at [60, 397] on link "[PERSON_NAME]" at bounding box center [76, 404] width 88 height 14
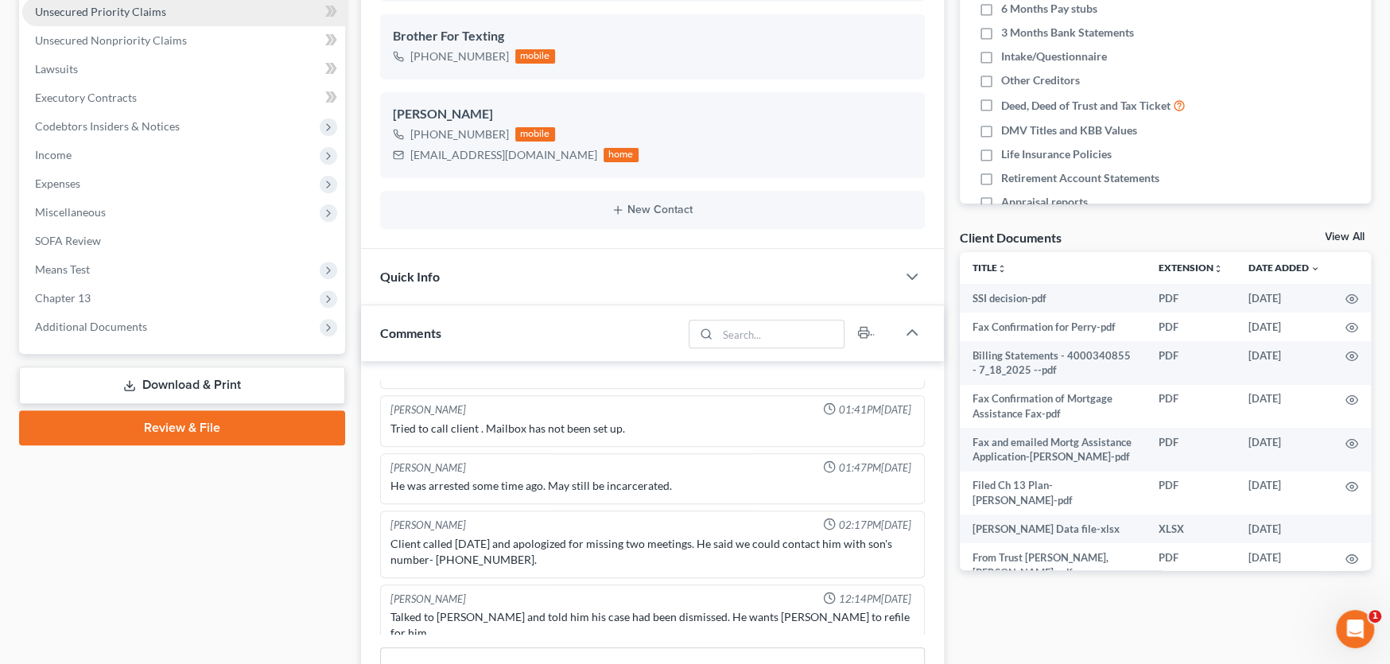
scroll to position [397, 0]
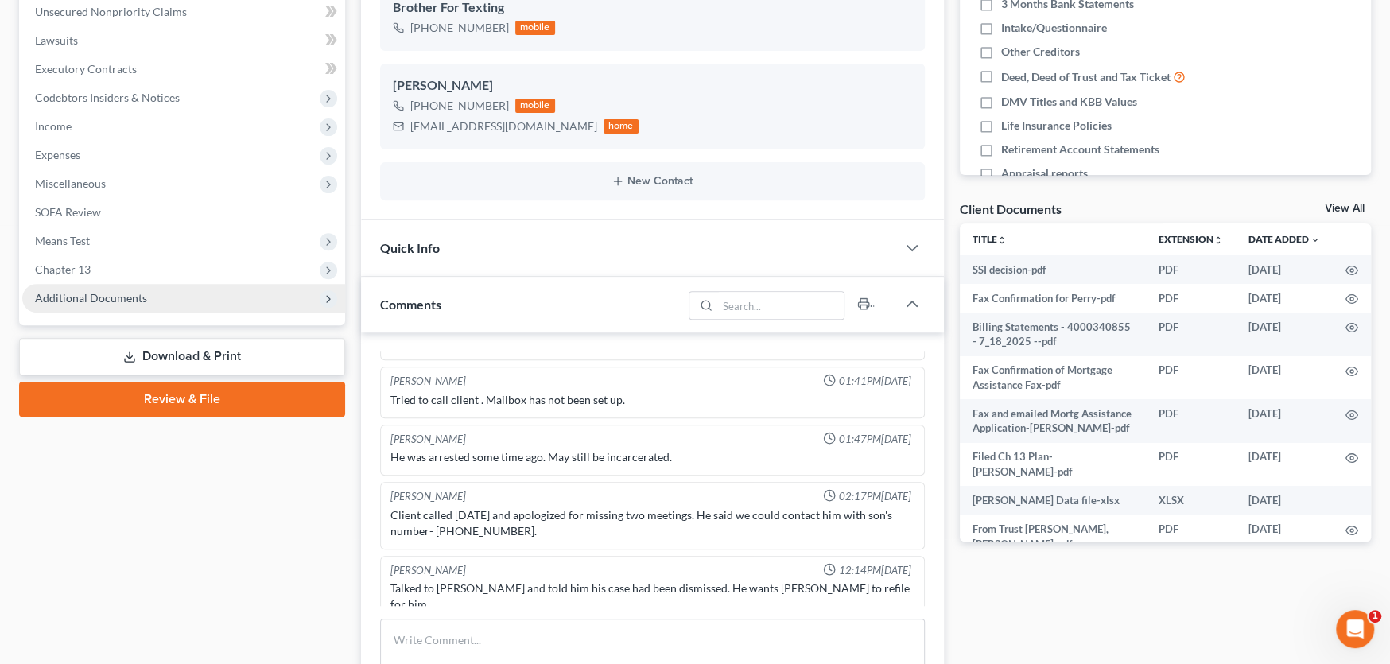
click at [120, 300] on span "Additional Documents" at bounding box center [91, 298] width 112 height 14
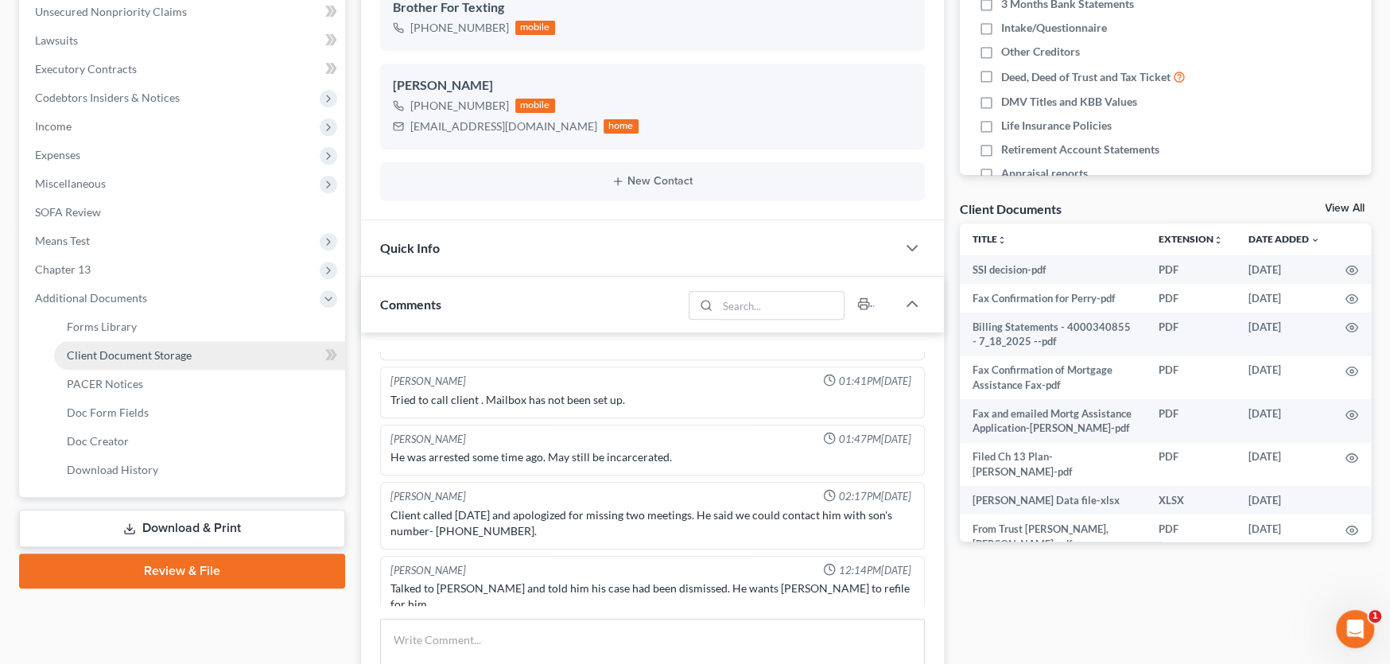
click at [118, 354] on span "Client Document Storage" at bounding box center [129, 355] width 125 height 14
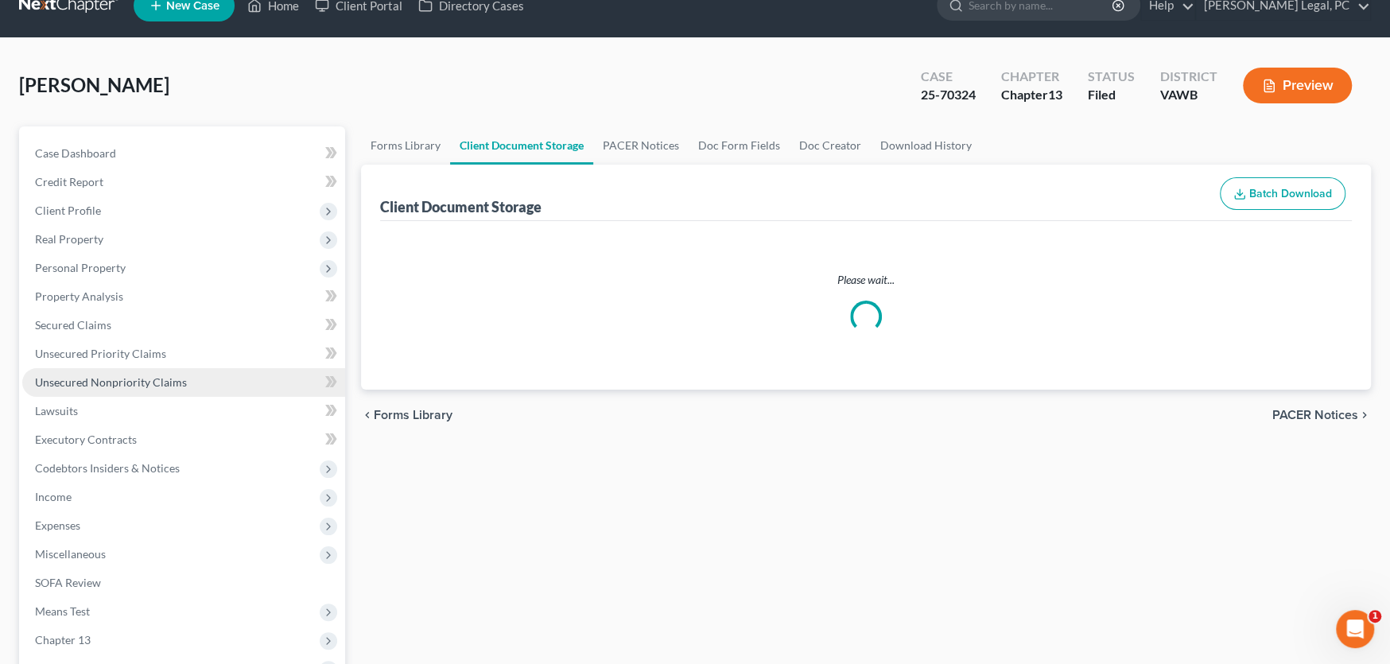
select select "0"
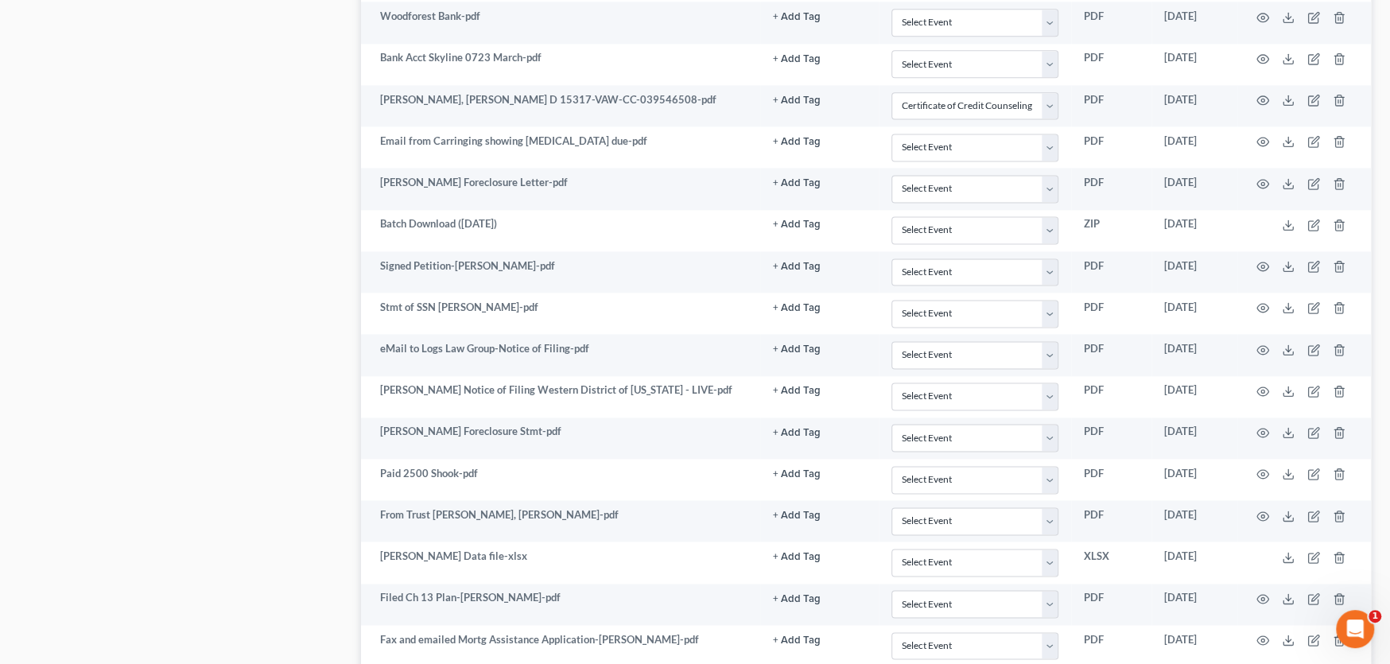
scroll to position [1954, 0]
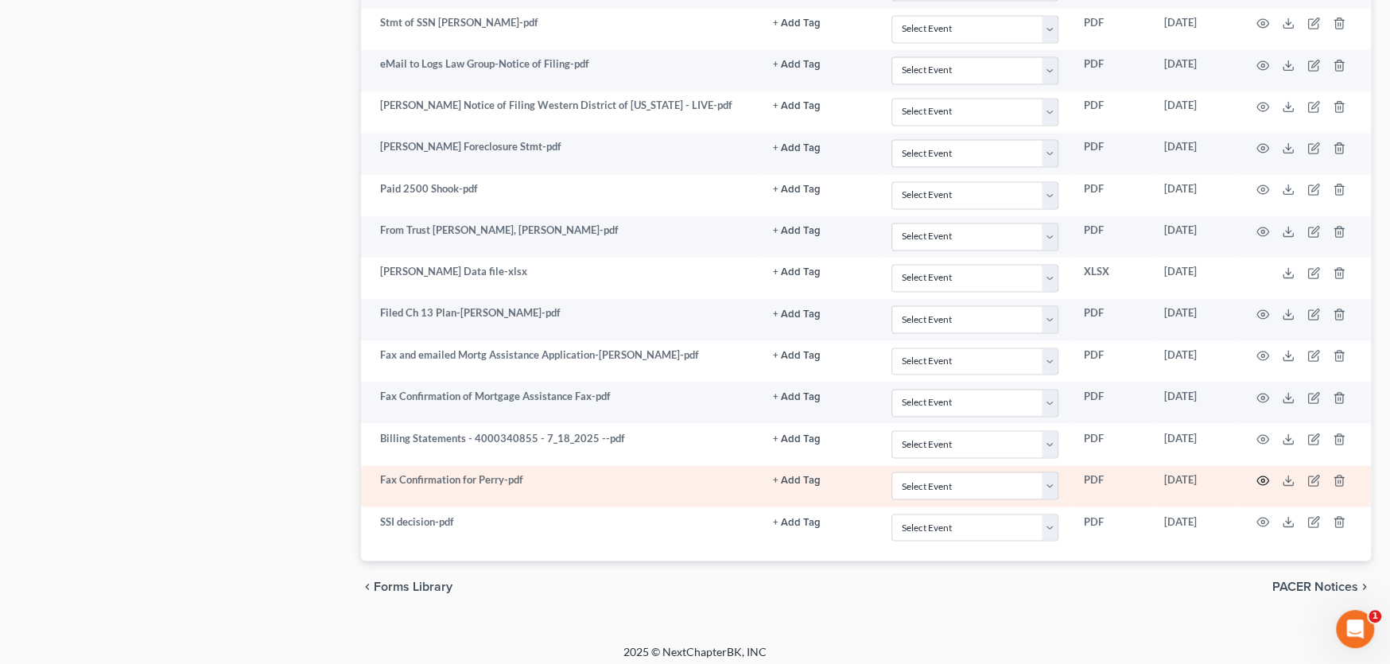
click at [1263, 474] on icon "button" at bounding box center [1262, 480] width 13 height 13
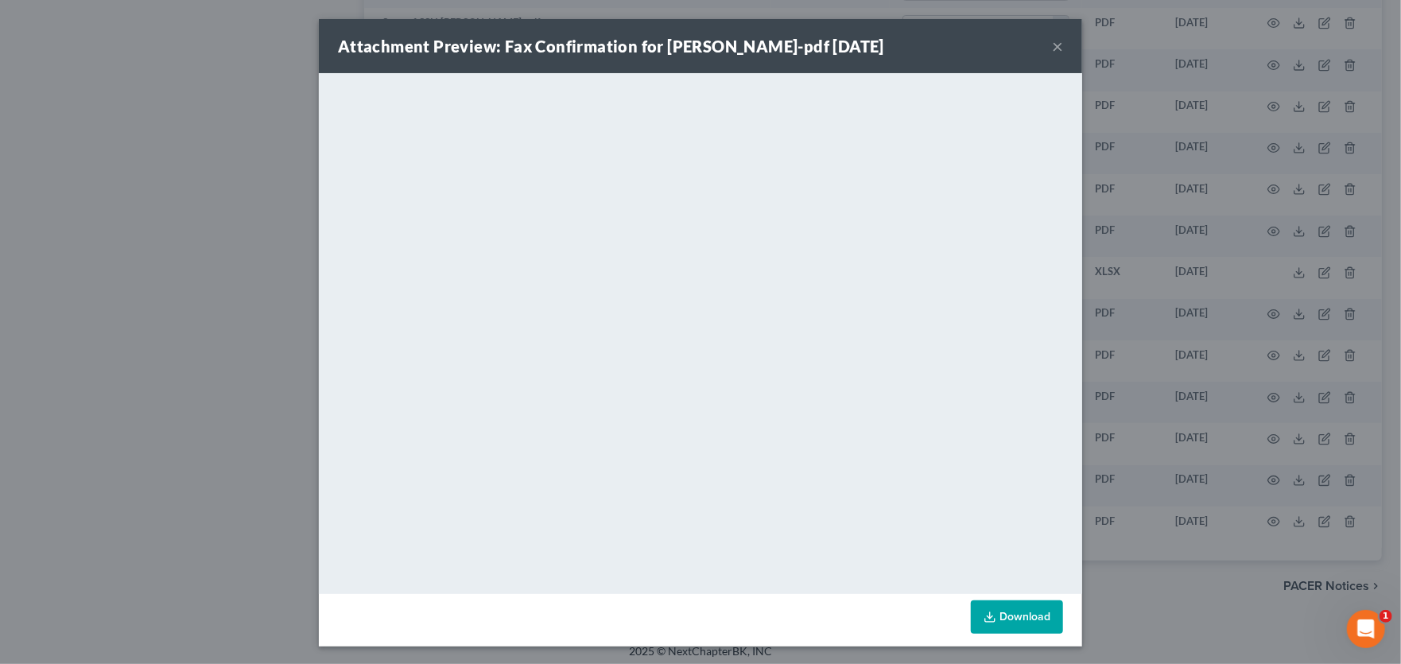
click at [1052, 45] on button "×" at bounding box center [1057, 46] width 11 height 19
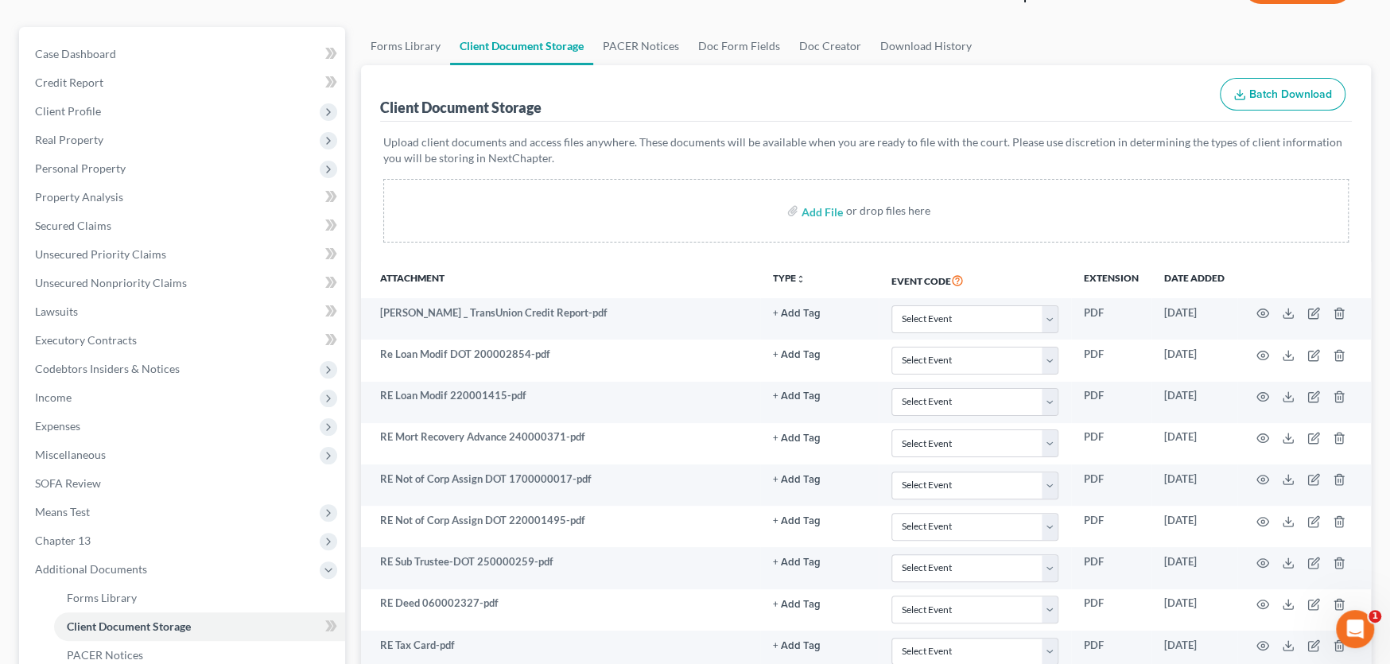
scroll to position [0, 0]
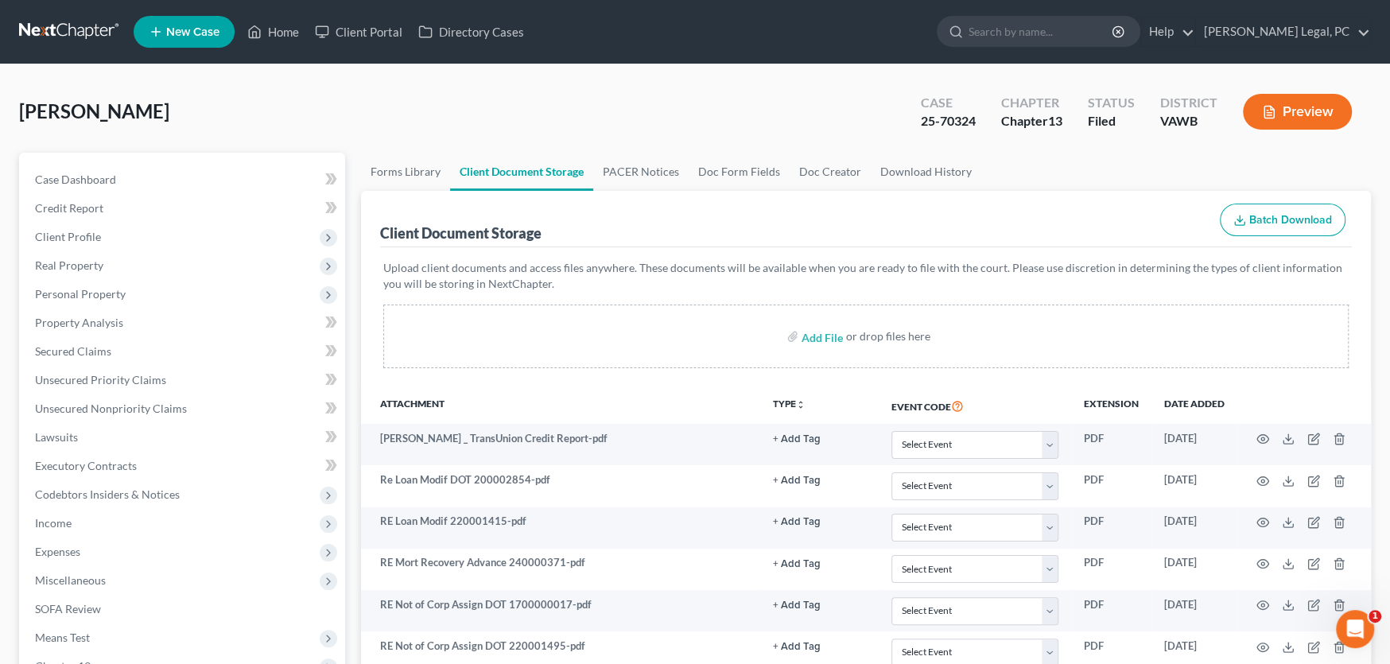
click at [44, 25] on link at bounding box center [70, 31] width 102 height 29
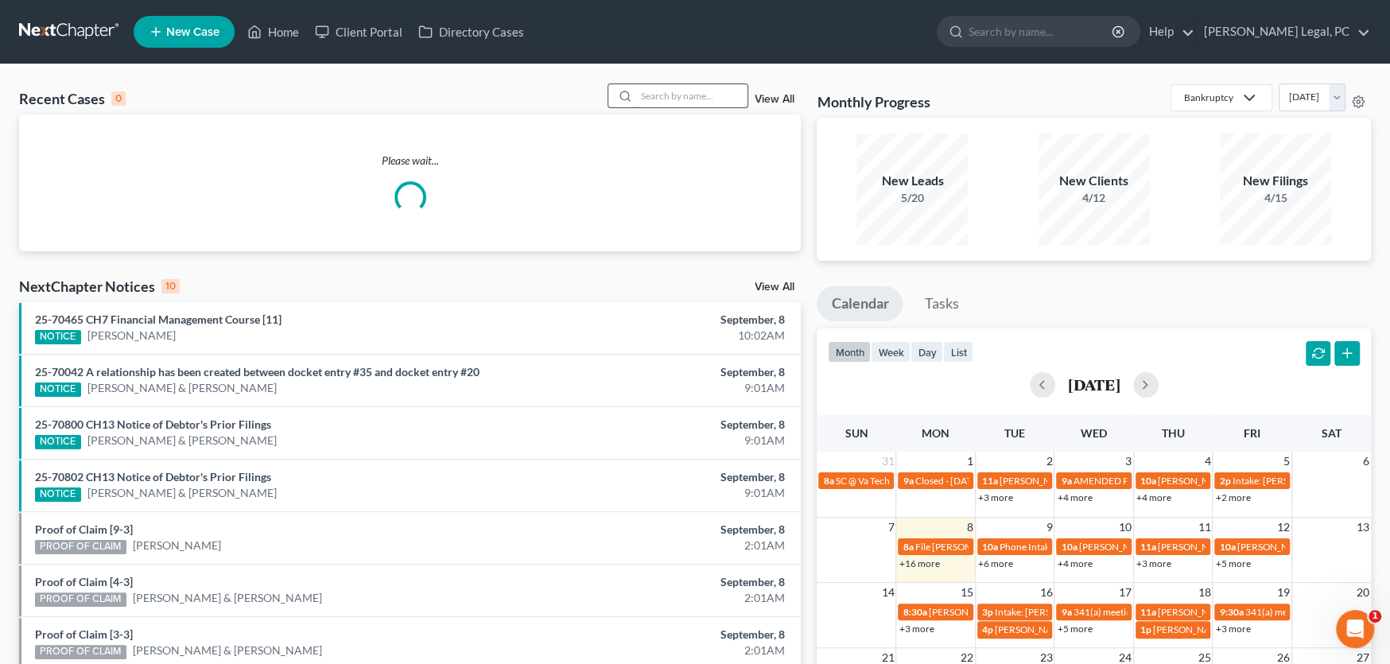
click at [669, 90] on input "search" at bounding box center [691, 95] width 111 height 23
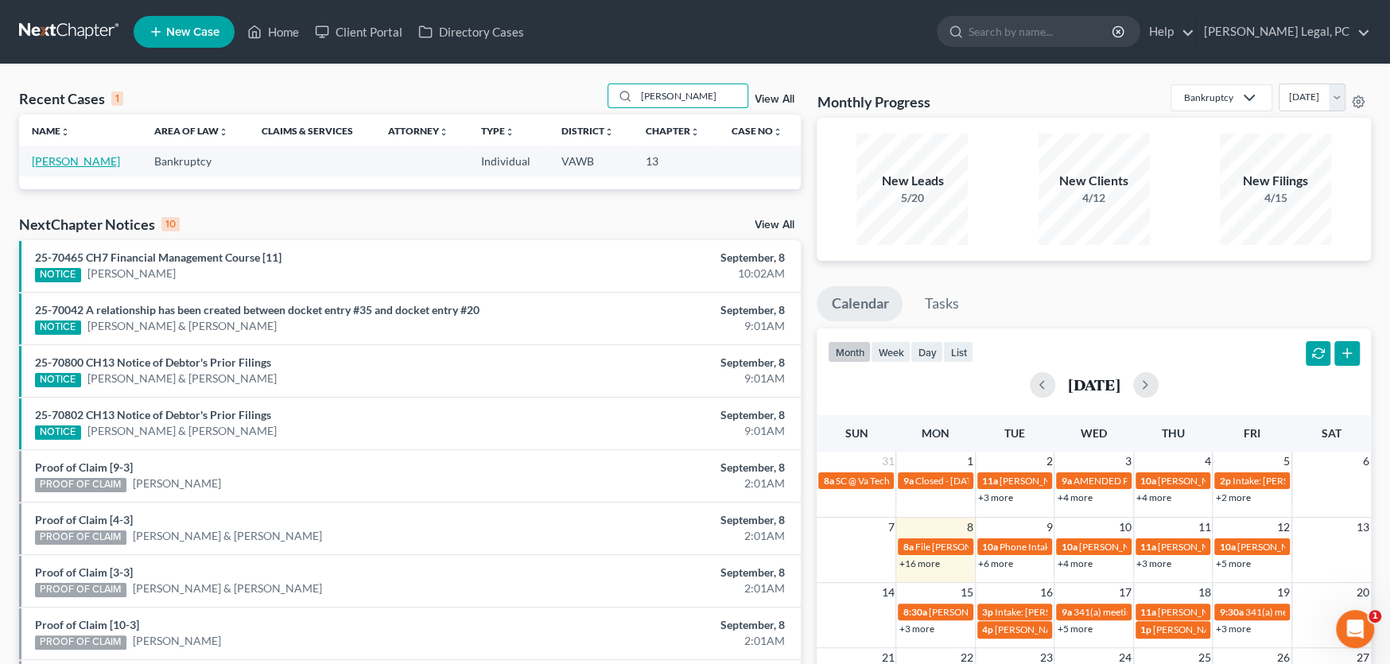
type input "Wolfe"
click at [58, 161] on link "Wolfe, Denise" at bounding box center [76, 161] width 88 height 14
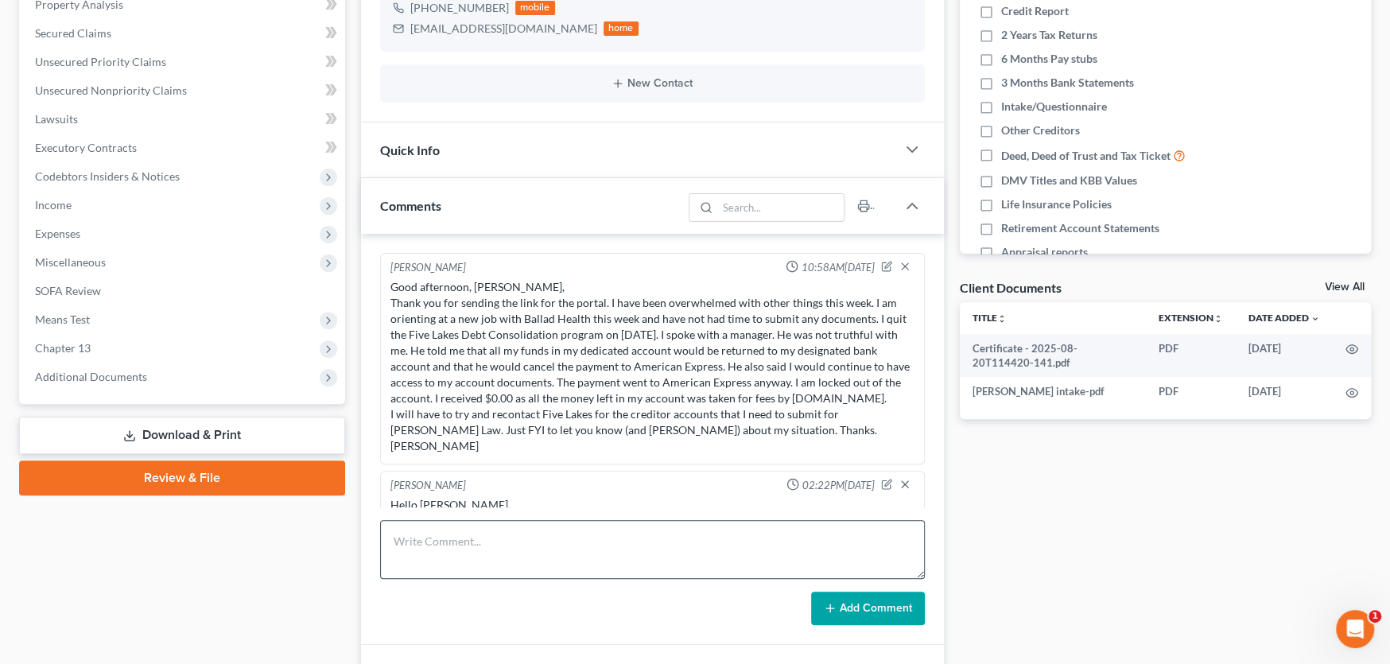
scroll to position [705, 0]
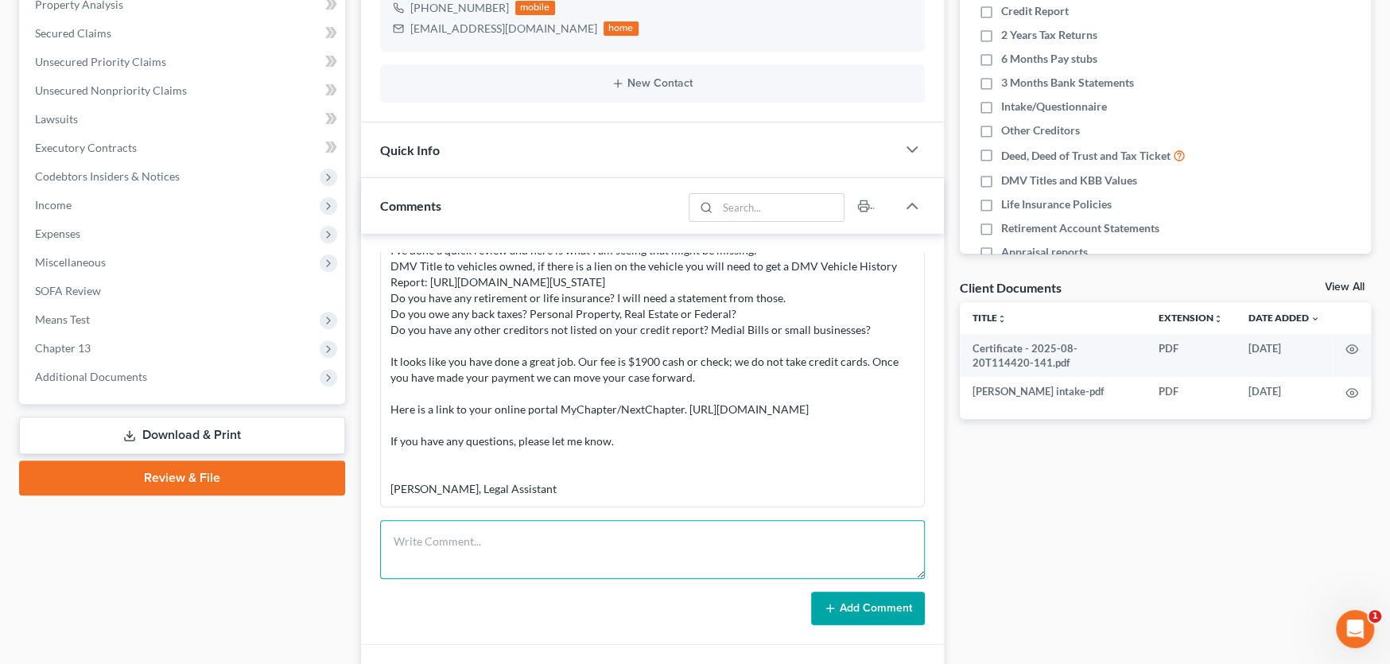
click at [445, 549] on textarea at bounding box center [652, 549] width 545 height 59
paste textarea "Hi Rachel, Since you emailed me, I have had little time to work on more documen…"
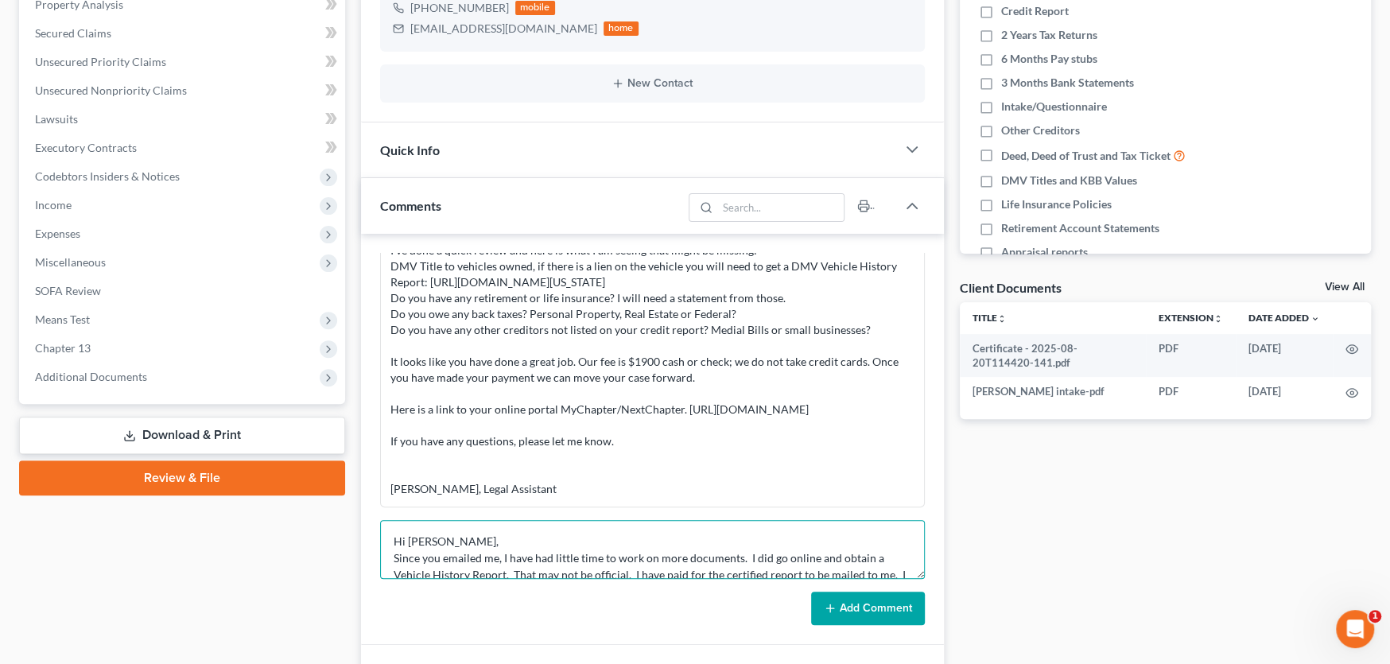
scroll to position [253, 0]
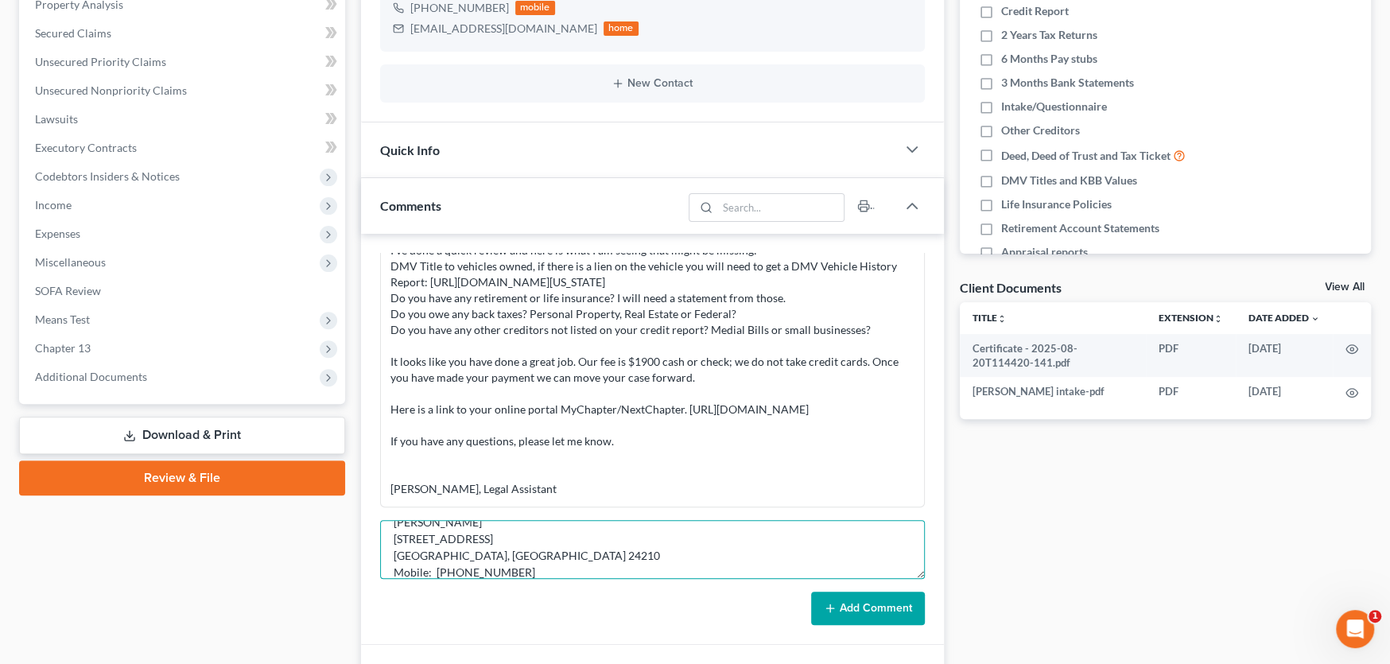
type textarea "Hi Rachel, Since you emailed me, I have had little time to work on more documen…"
click at [899, 594] on button "Add Comment" at bounding box center [868, 608] width 114 height 33
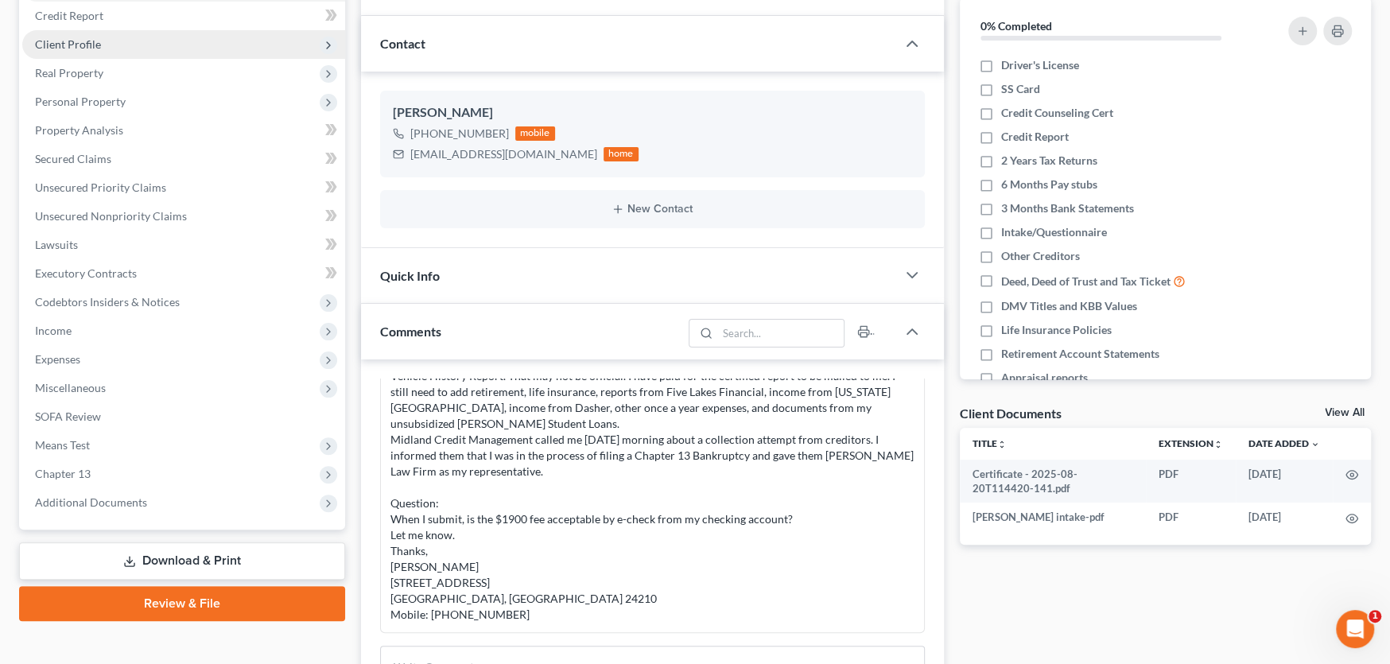
scroll to position [0, 0]
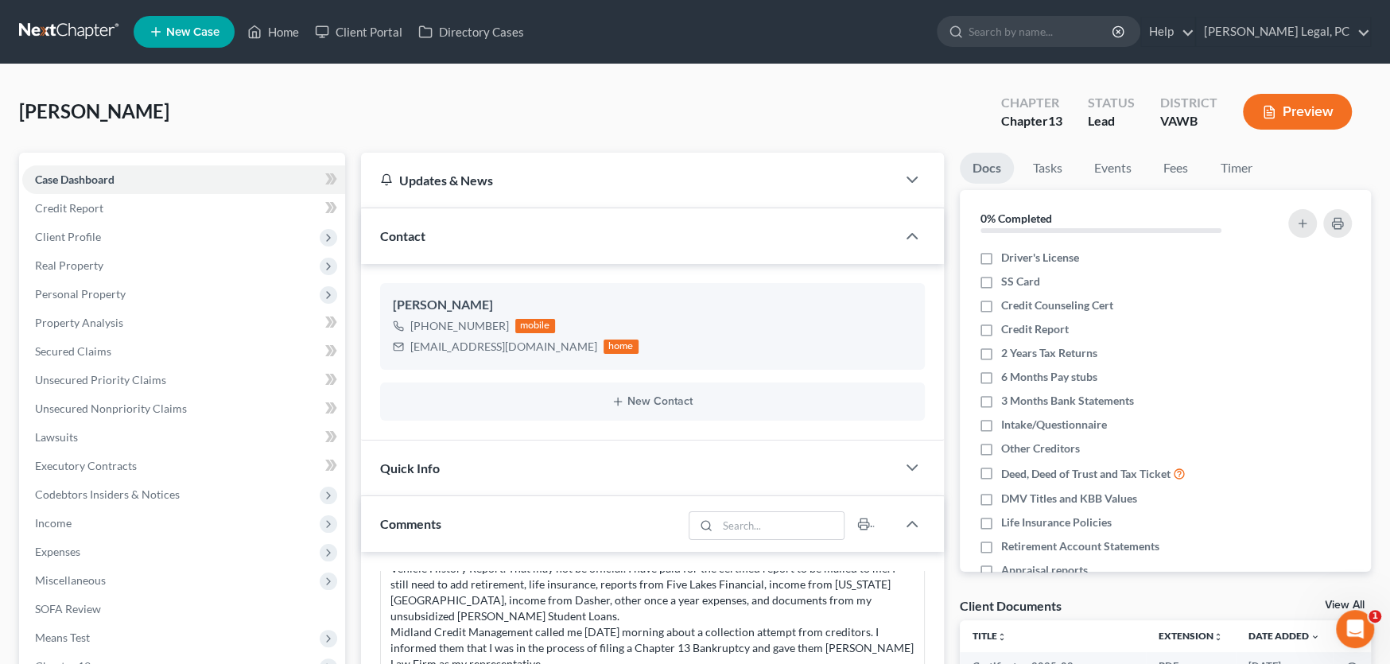
click at [72, 33] on link at bounding box center [70, 31] width 102 height 29
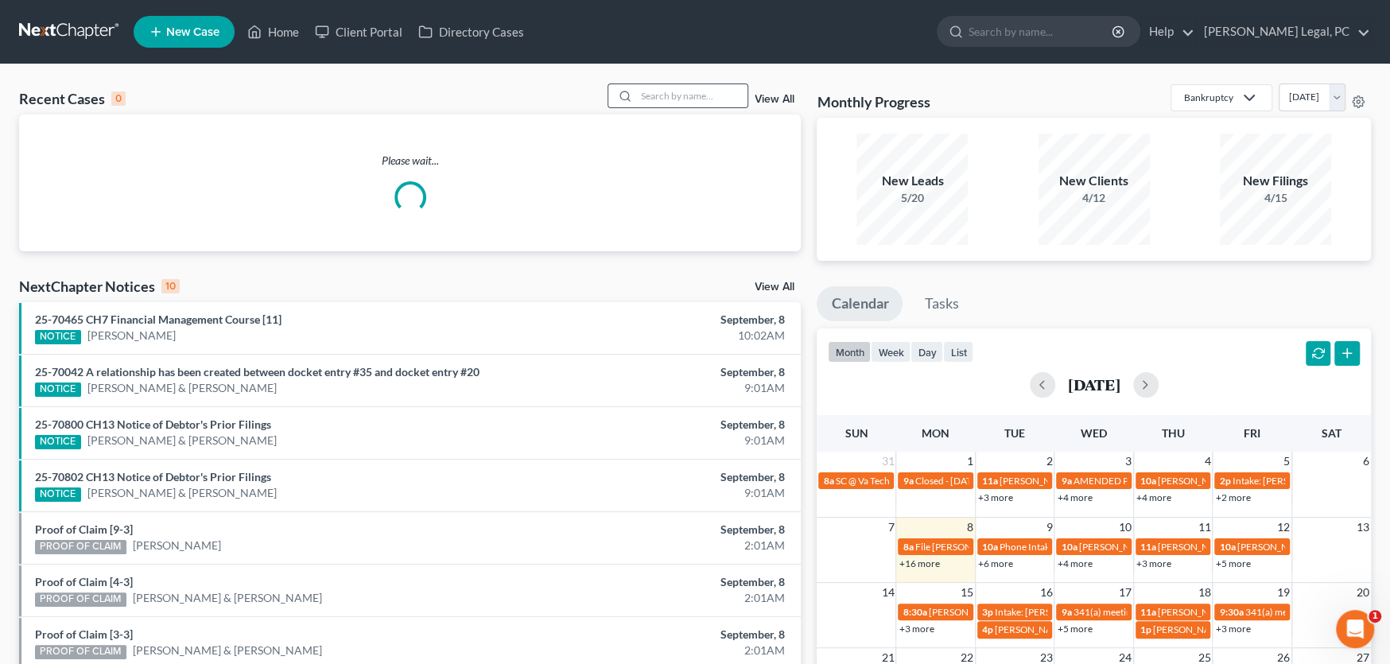
click at [689, 107] on div at bounding box center [678, 95] width 142 height 25
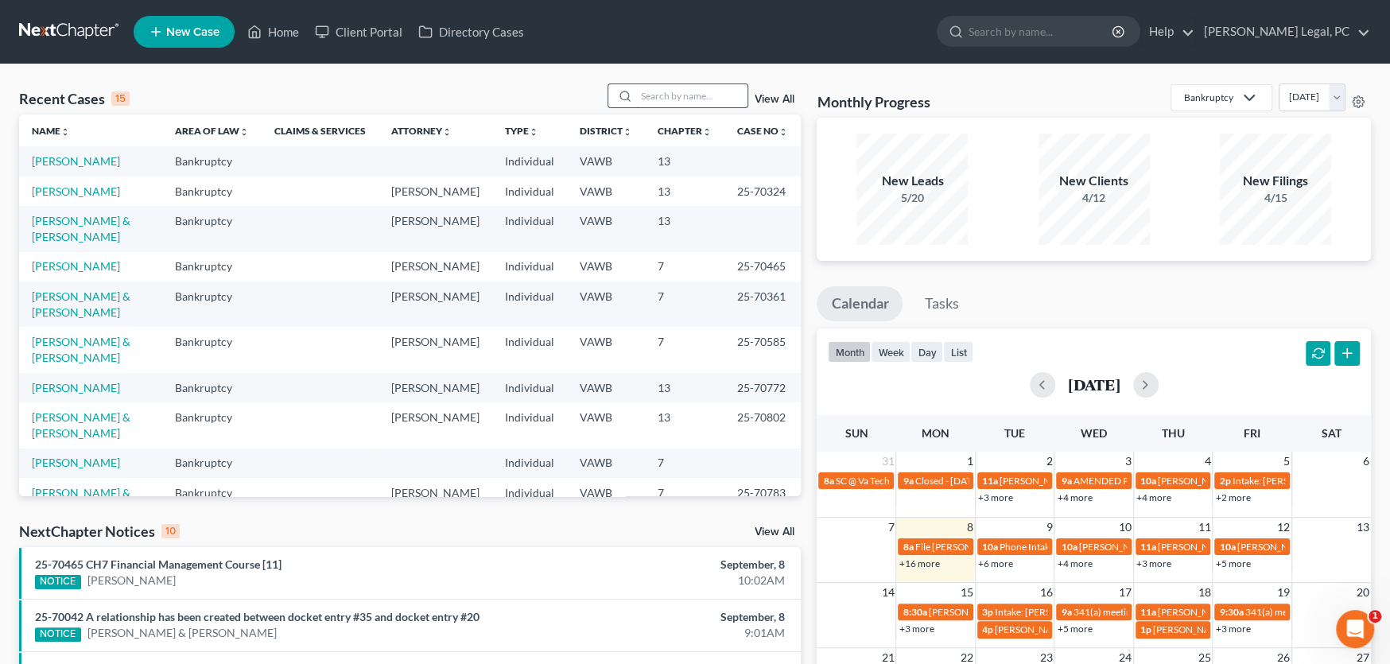
click at [650, 97] on input "search" at bounding box center [691, 95] width 111 height 23
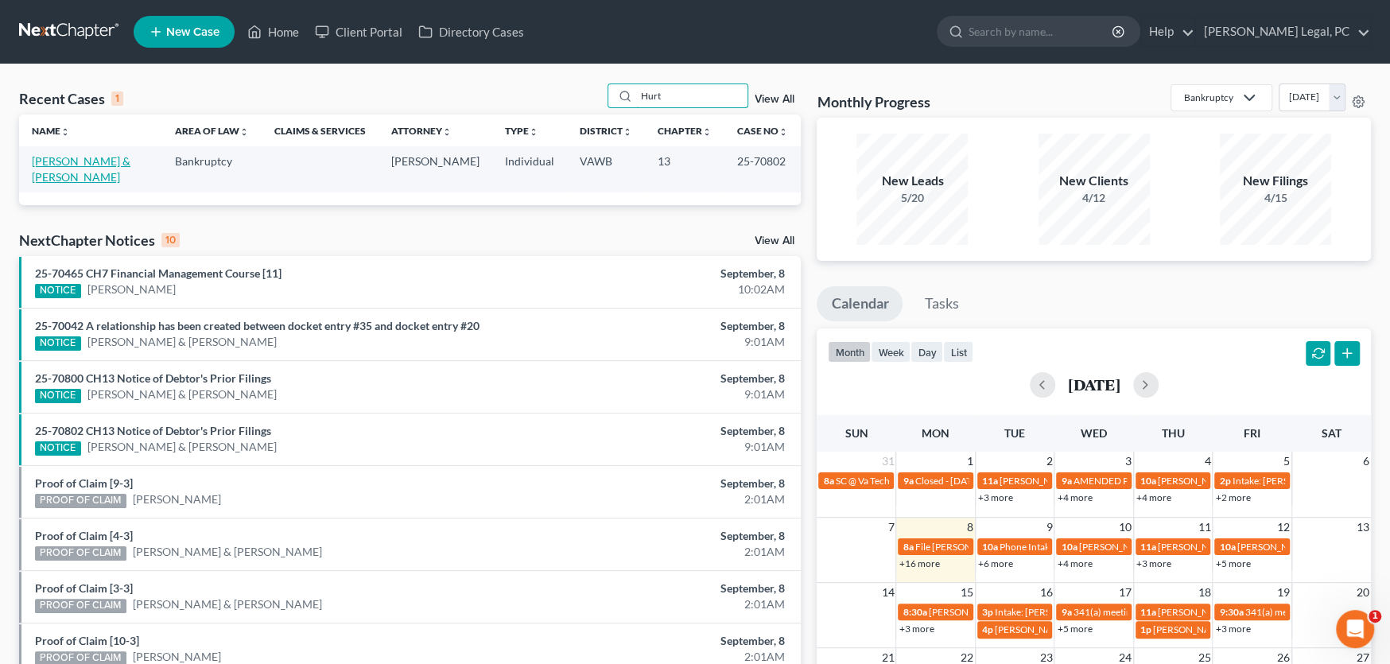
type input "Hurt"
click at [74, 163] on link "[PERSON_NAME] & [PERSON_NAME]" at bounding box center [81, 168] width 99 height 29
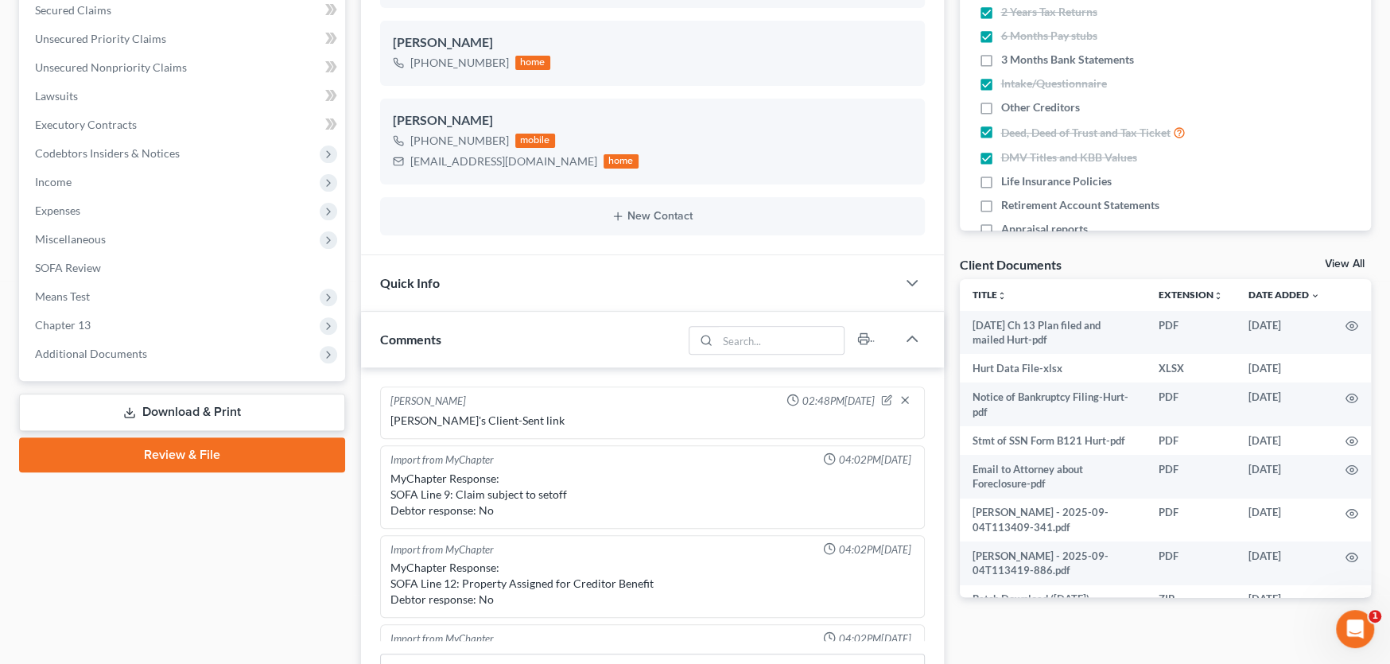
scroll to position [397, 0]
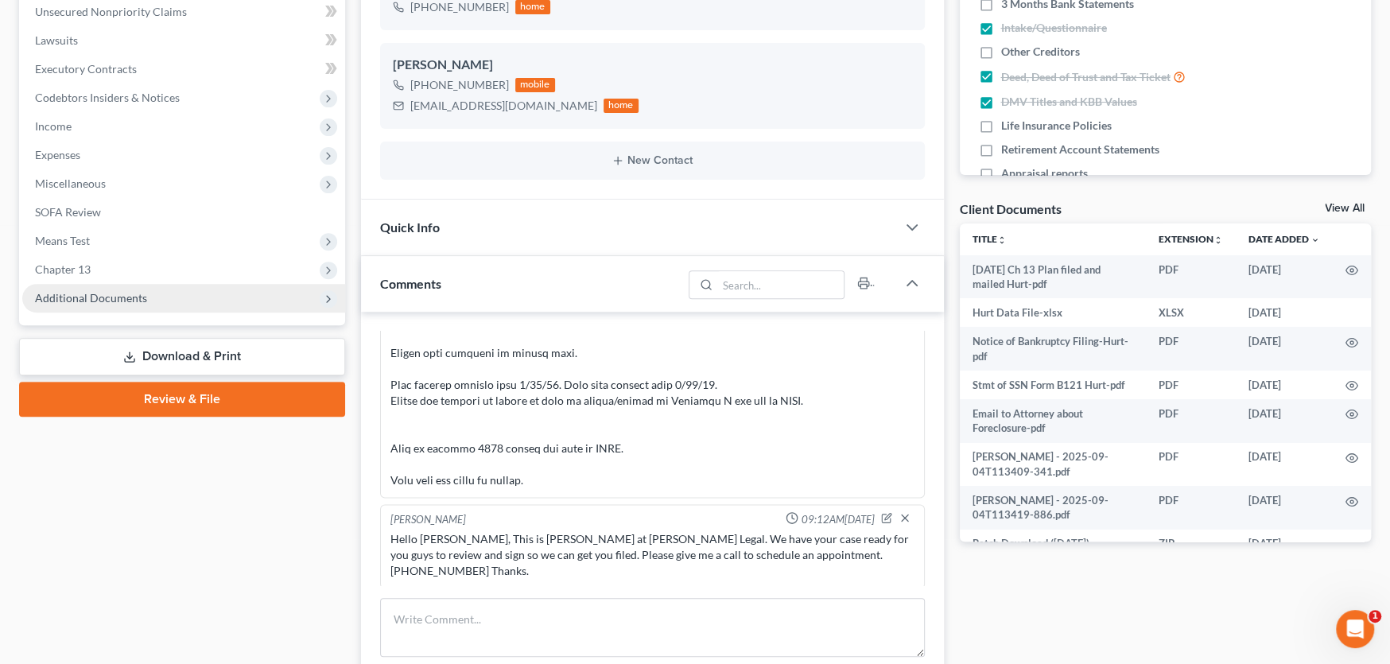
click at [90, 292] on span "Additional Documents" at bounding box center [91, 298] width 112 height 14
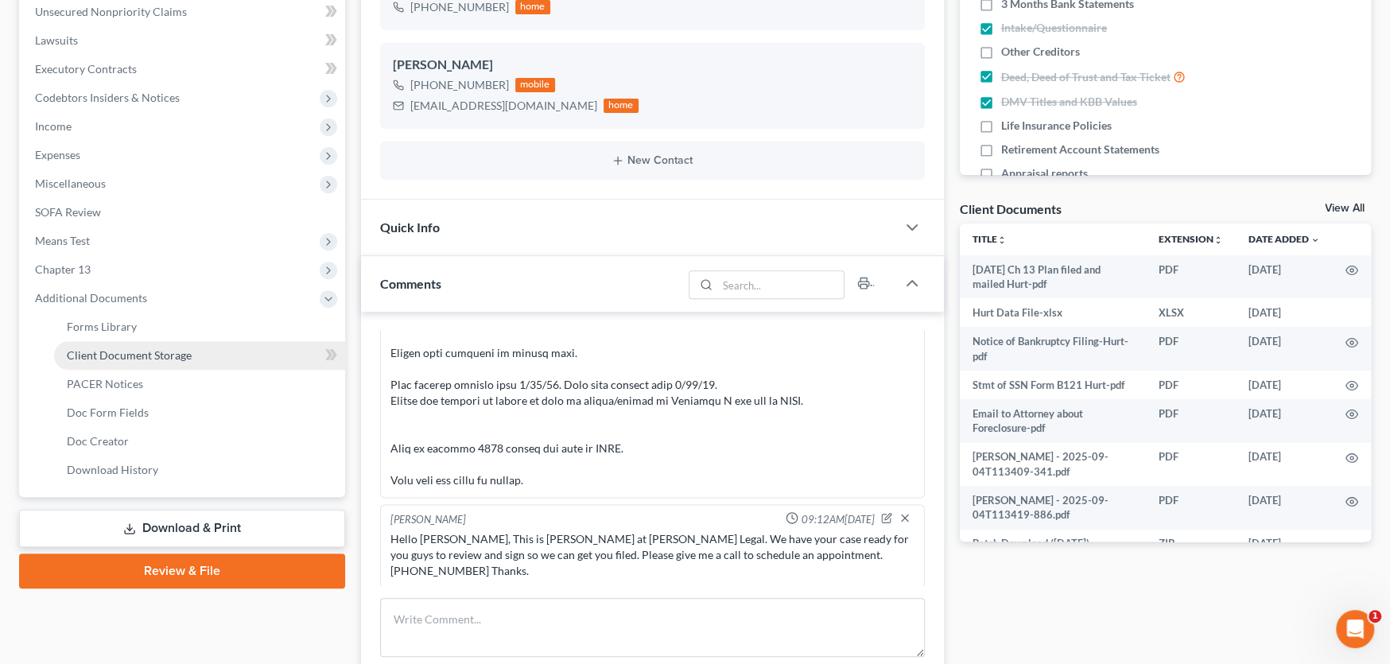
click at [111, 354] on span "Client Document Storage" at bounding box center [129, 355] width 125 height 14
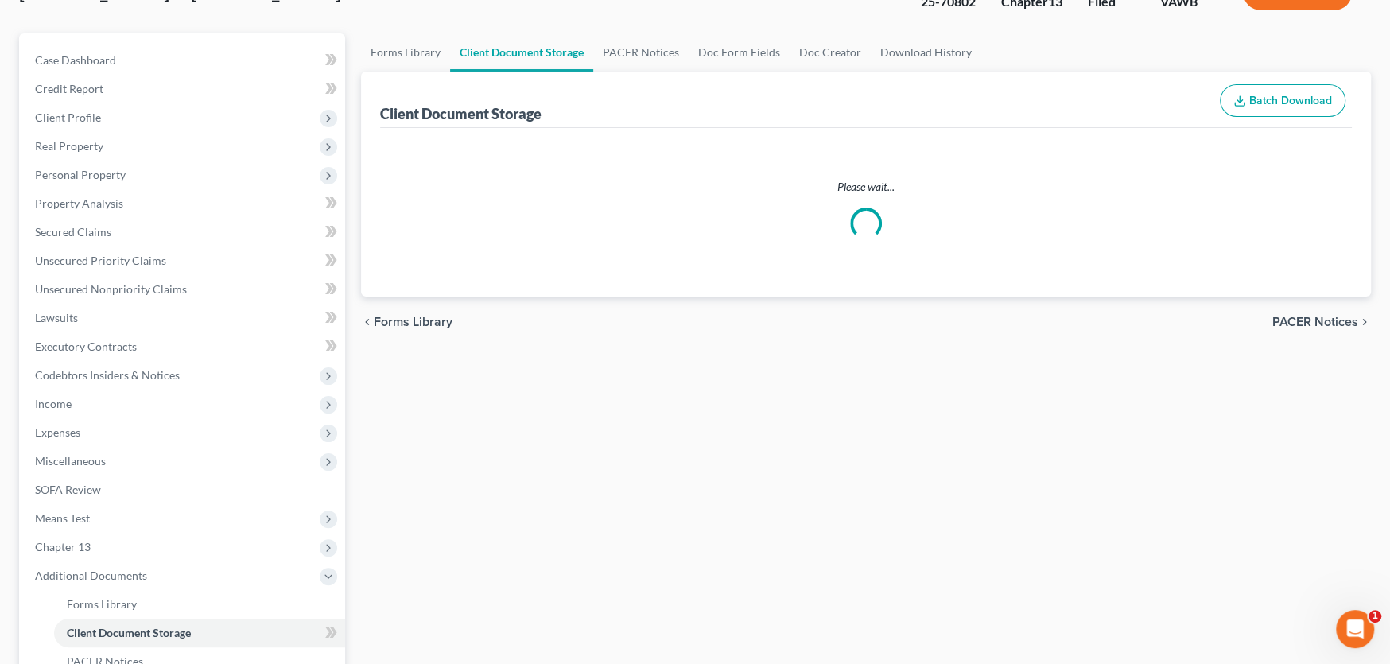
select select "0"
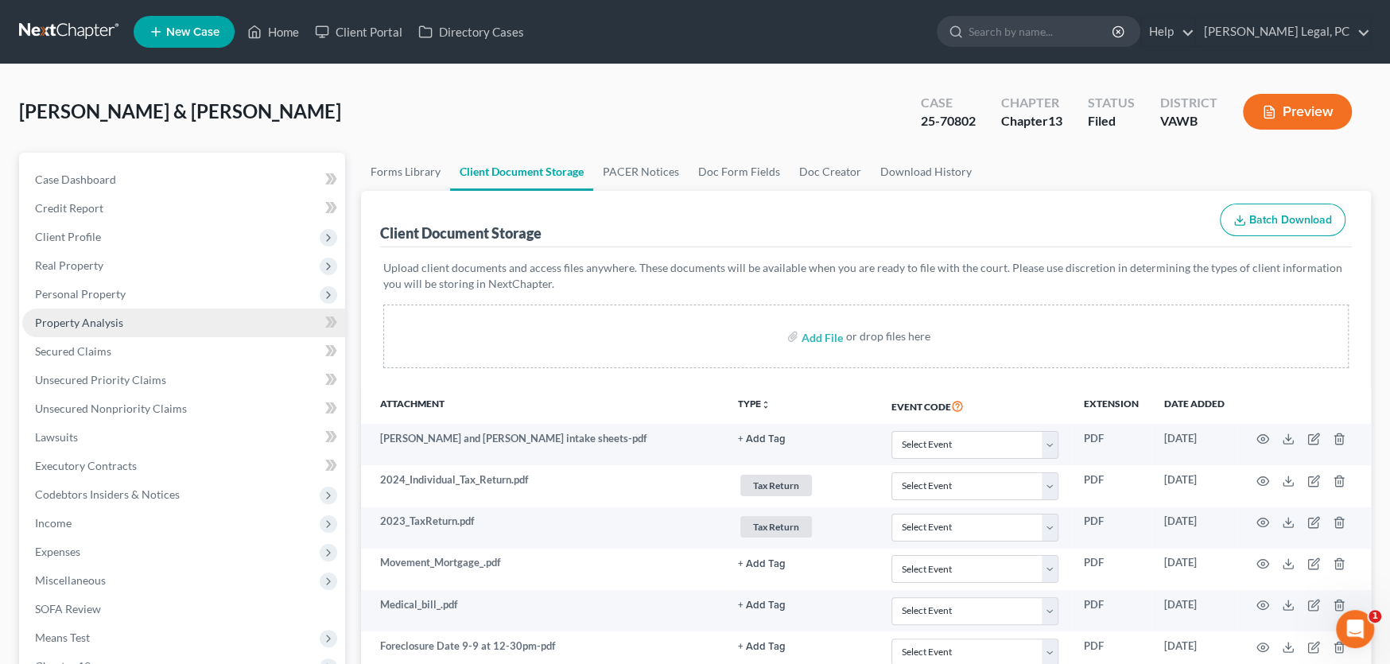
select select "0"
click at [67, 21] on link at bounding box center [70, 31] width 102 height 29
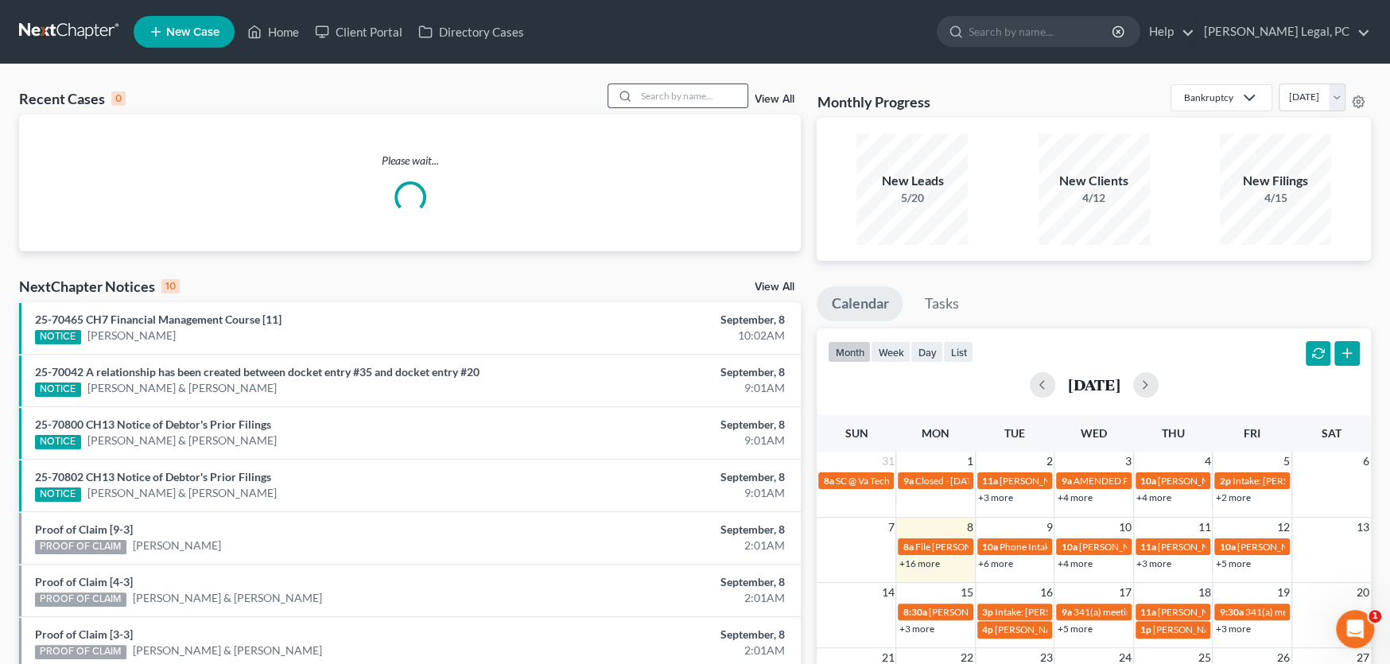
click at [631, 91] on div at bounding box center [622, 95] width 29 height 23
click at [636, 89] on input "search" at bounding box center [691, 95] width 111 height 23
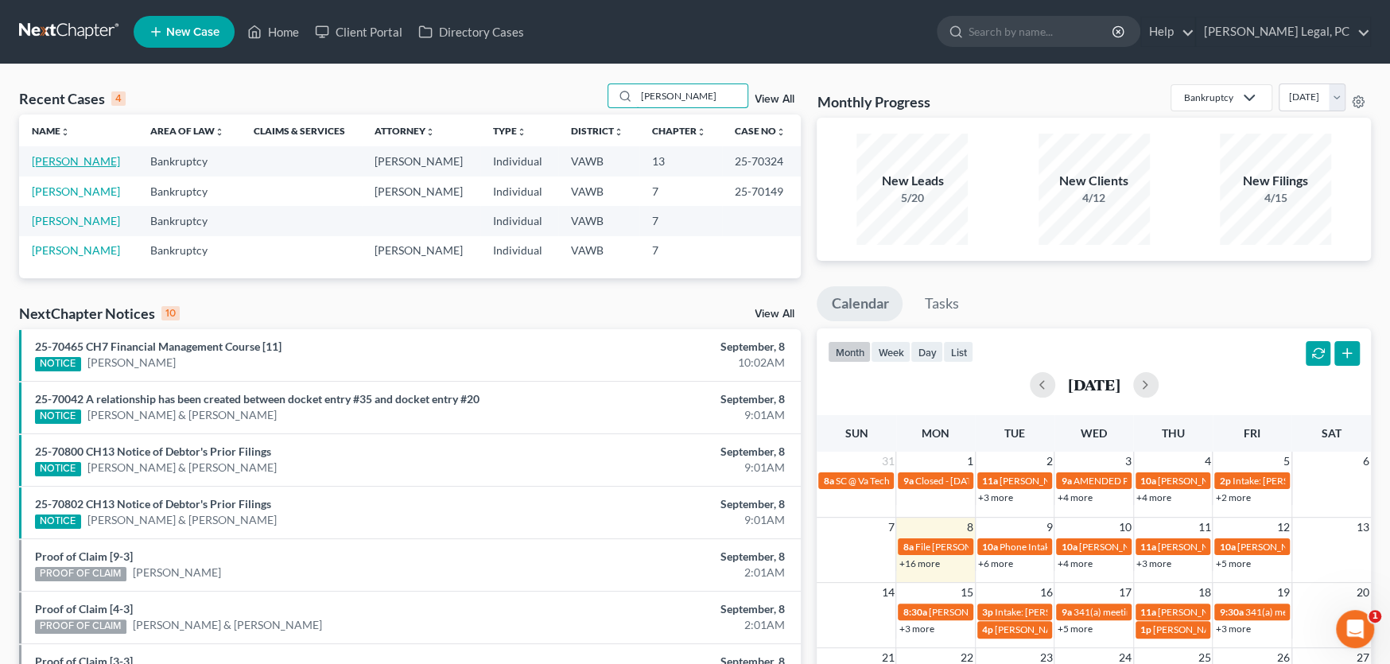
type input "[PERSON_NAME]"
click at [83, 160] on link "[PERSON_NAME]" at bounding box center [76, 161] width 88 height 14
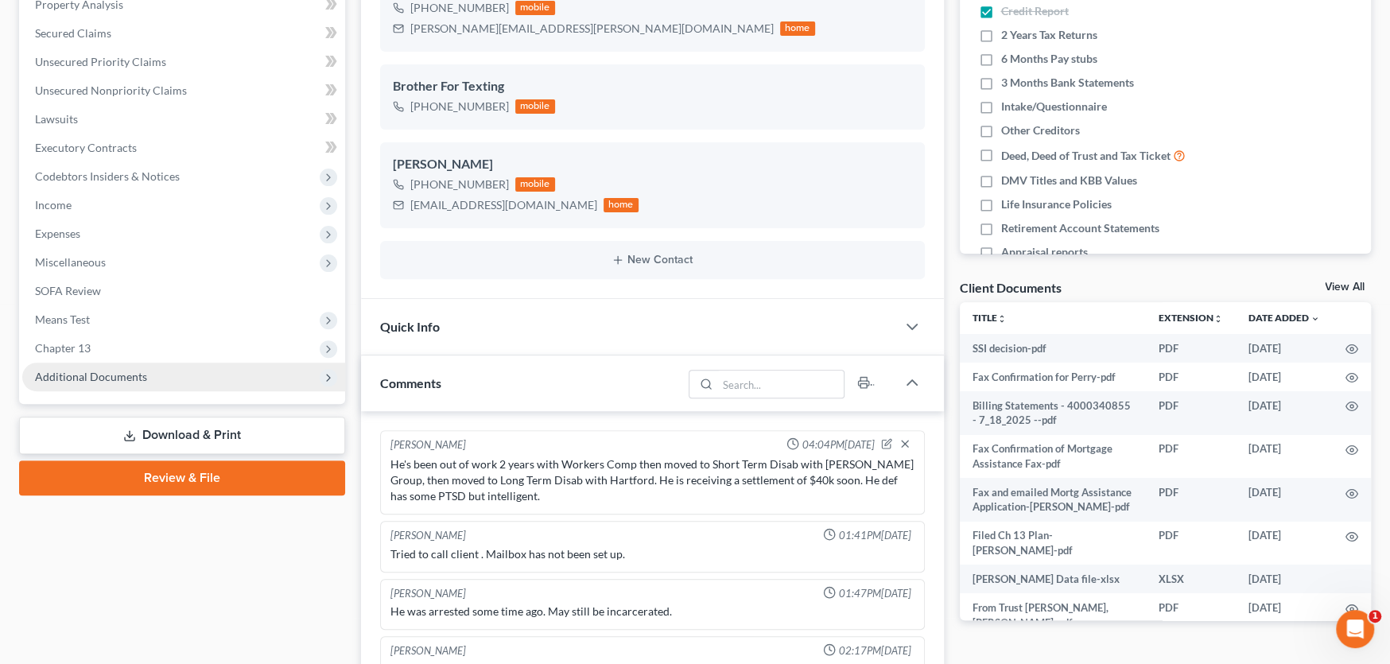
scroll to position [76, 0]
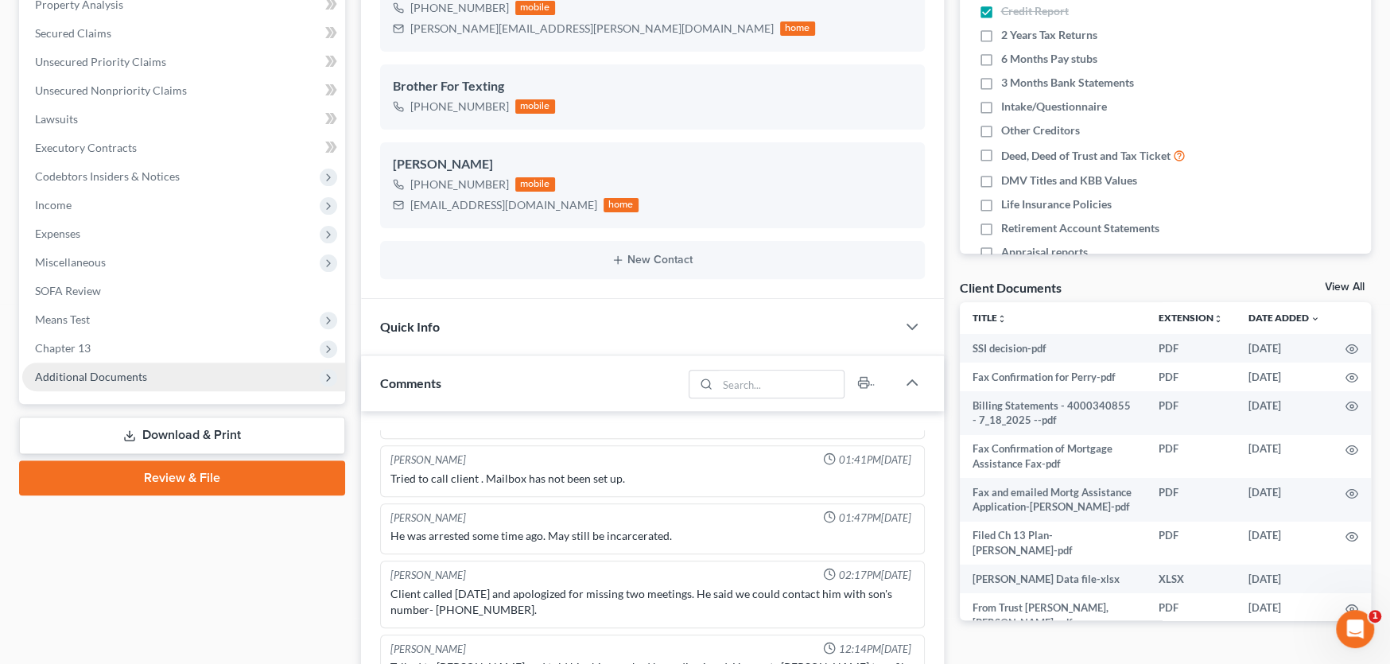
click at [111, 378] on span "Additional Documents" at bounding box center [91, 377] width 112 height 14
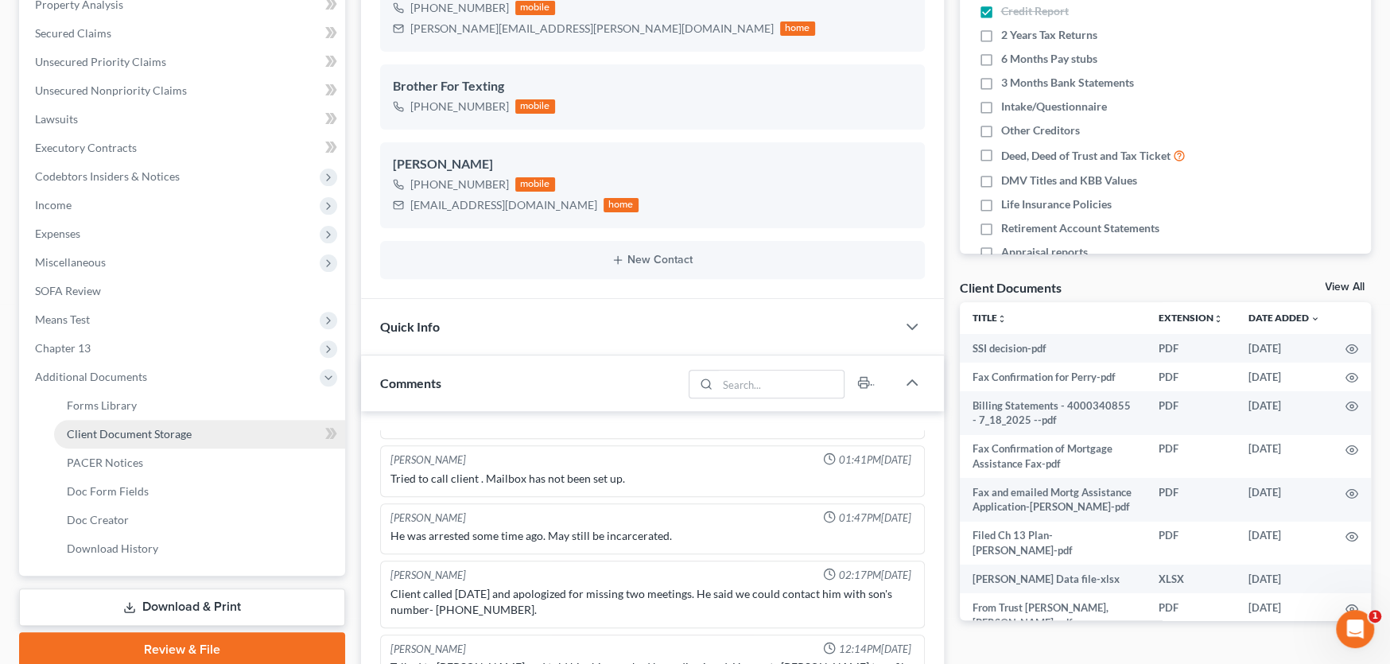
click at [139, 429] on span "Client Document Storage" at bounding box center [129, 434] width 125 height 14
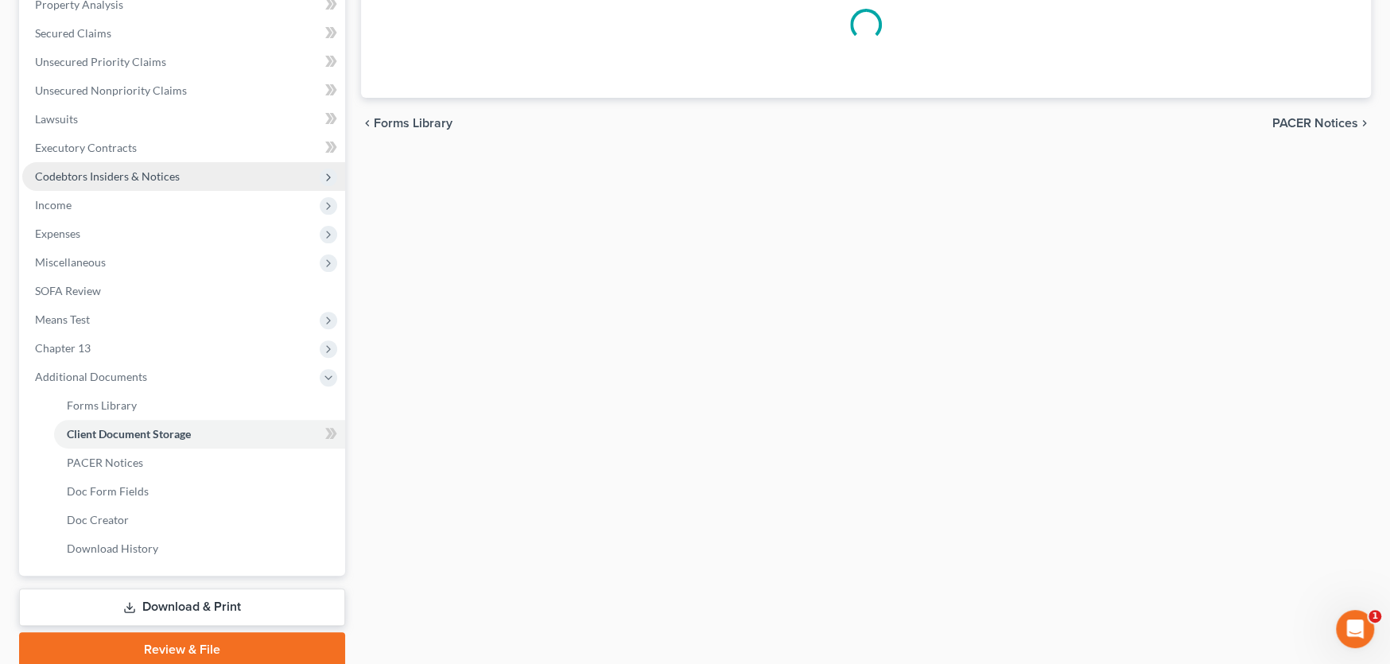
scroll to position [109, 0]
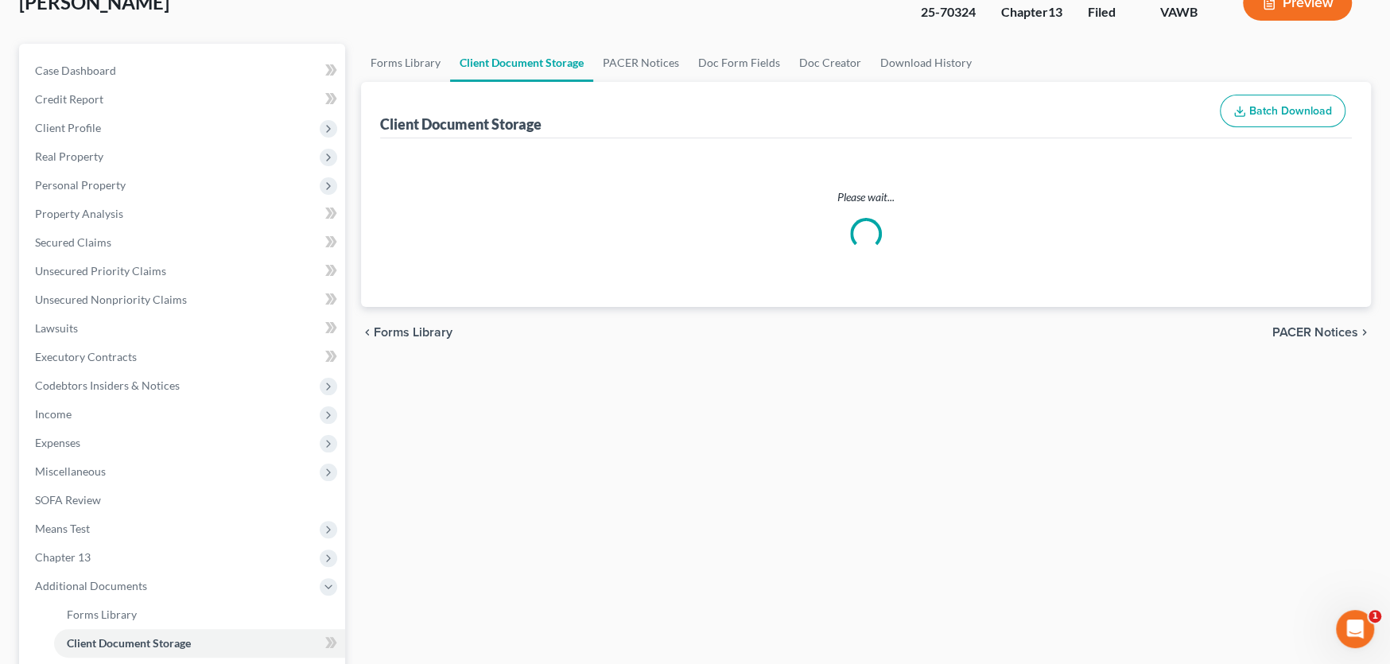
select select "0"
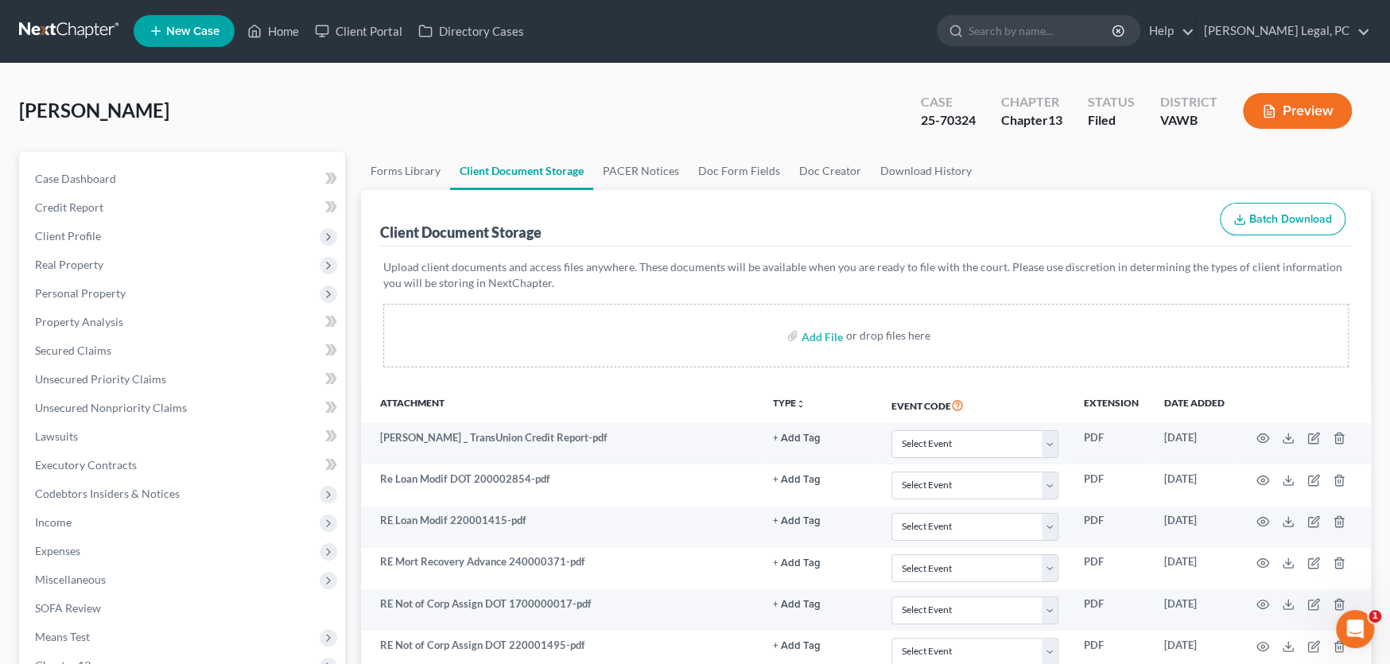
scroll to position [0, 0]
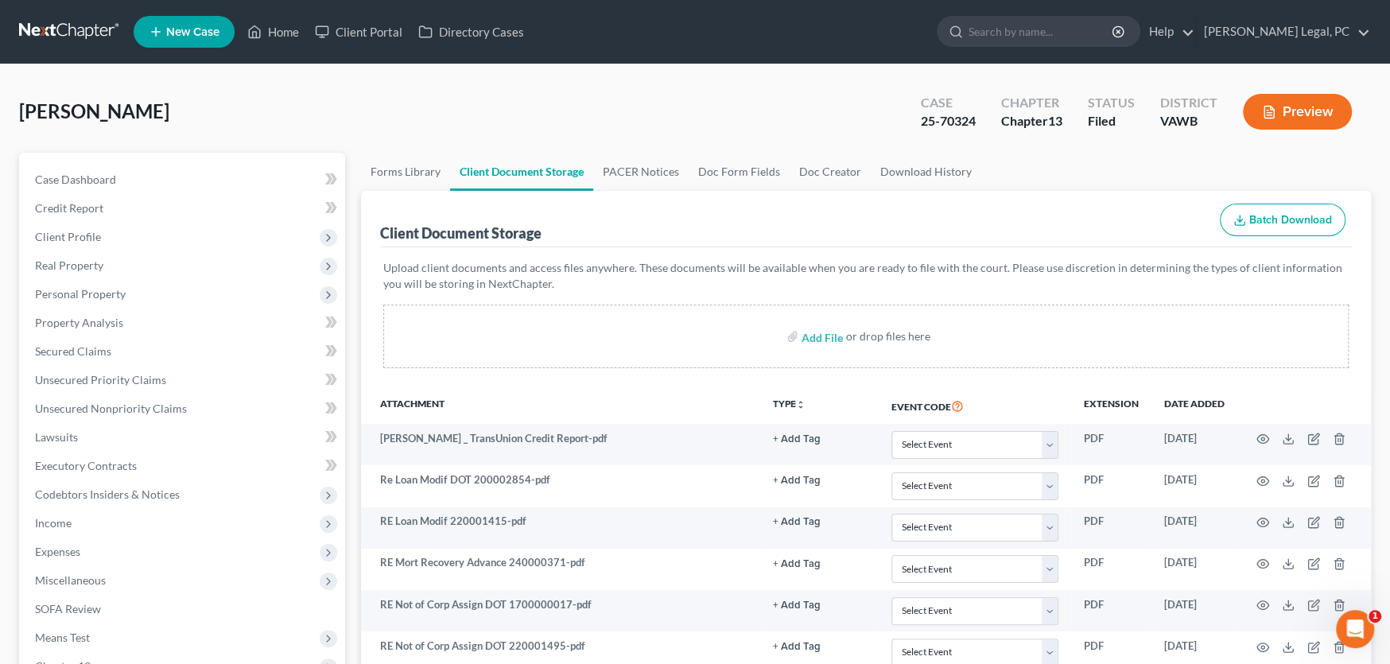
select select "0"
click at [70, 45] on link at bounding box center [70, 31] width 102 height 29
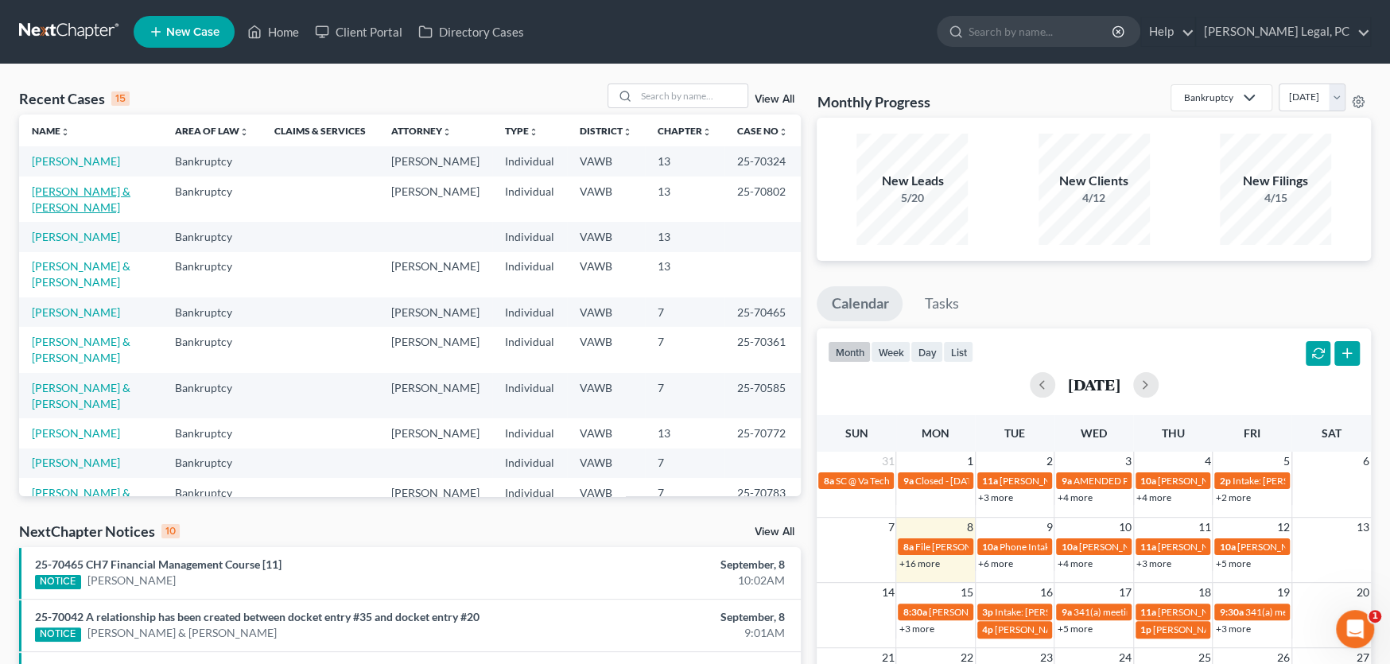
click at [82, 190] on link "[PERSON_NAME] & [PERSON_NAME]" at bounding box center [81, 198] width 99 height 29
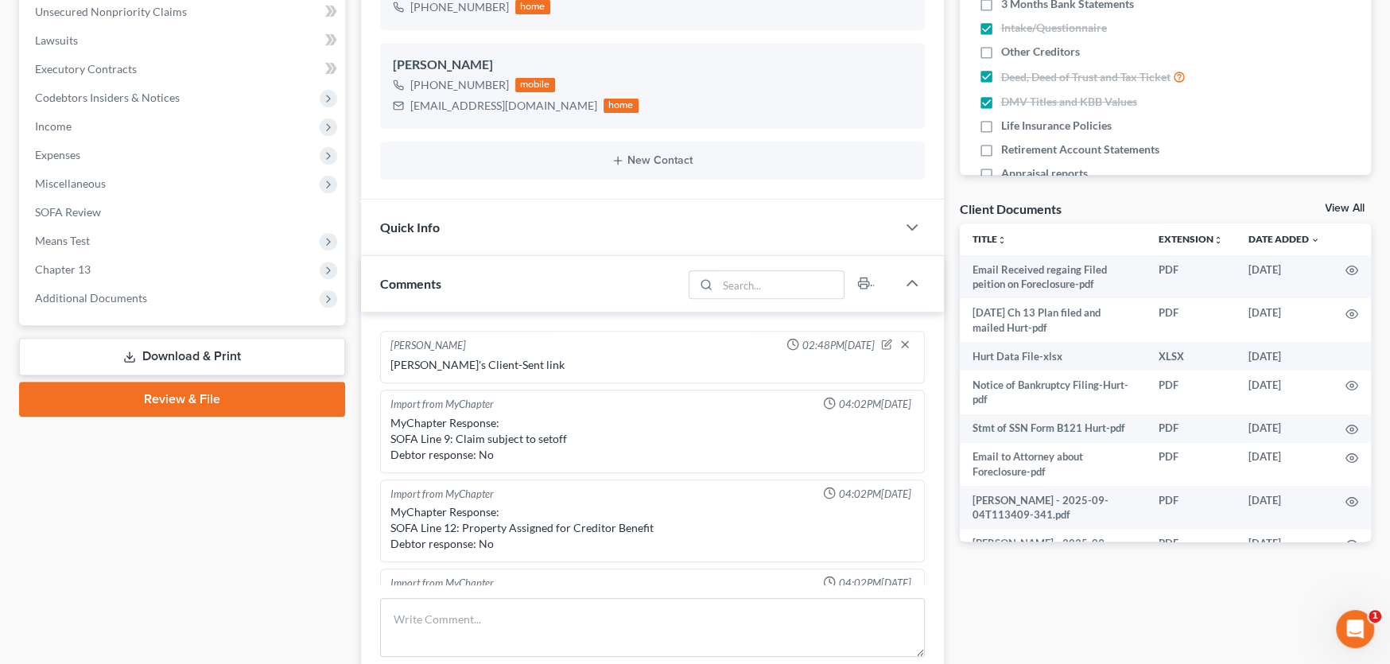
scroll to position [2455, 0]
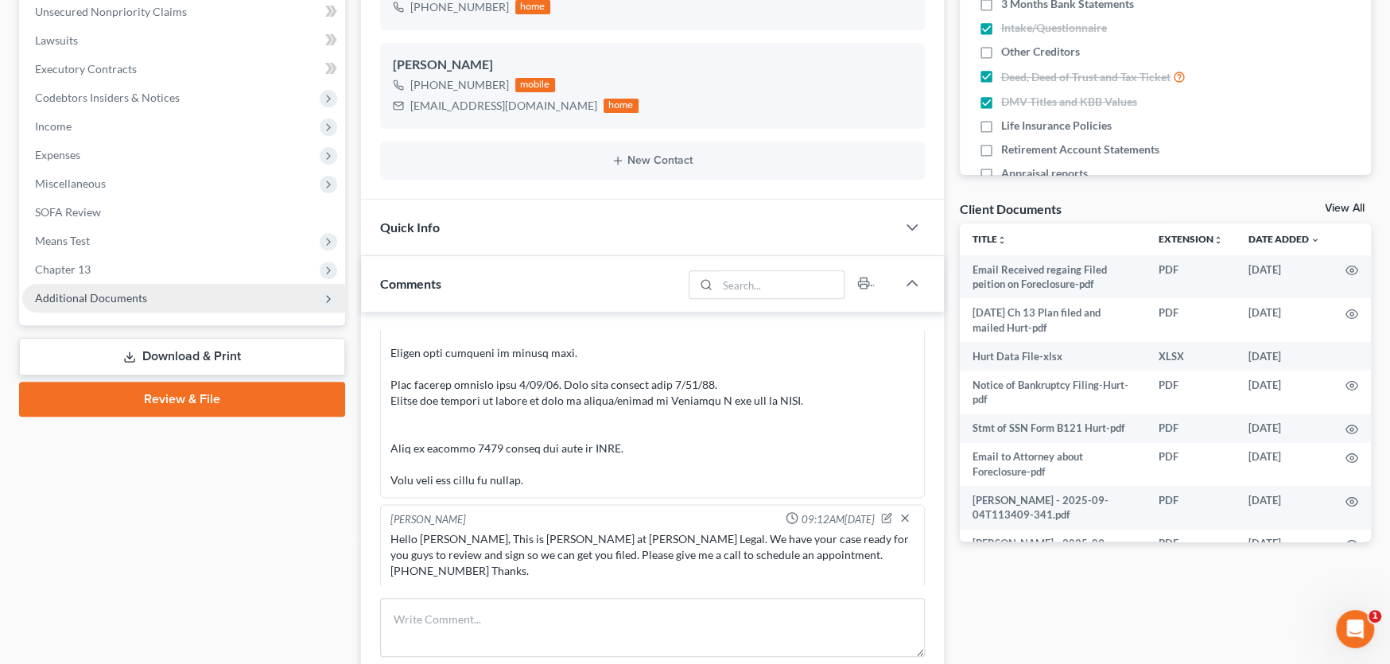
click at [142, 298] on span "Additional Documents" at bounding box center [91, 298] width 112 height 14
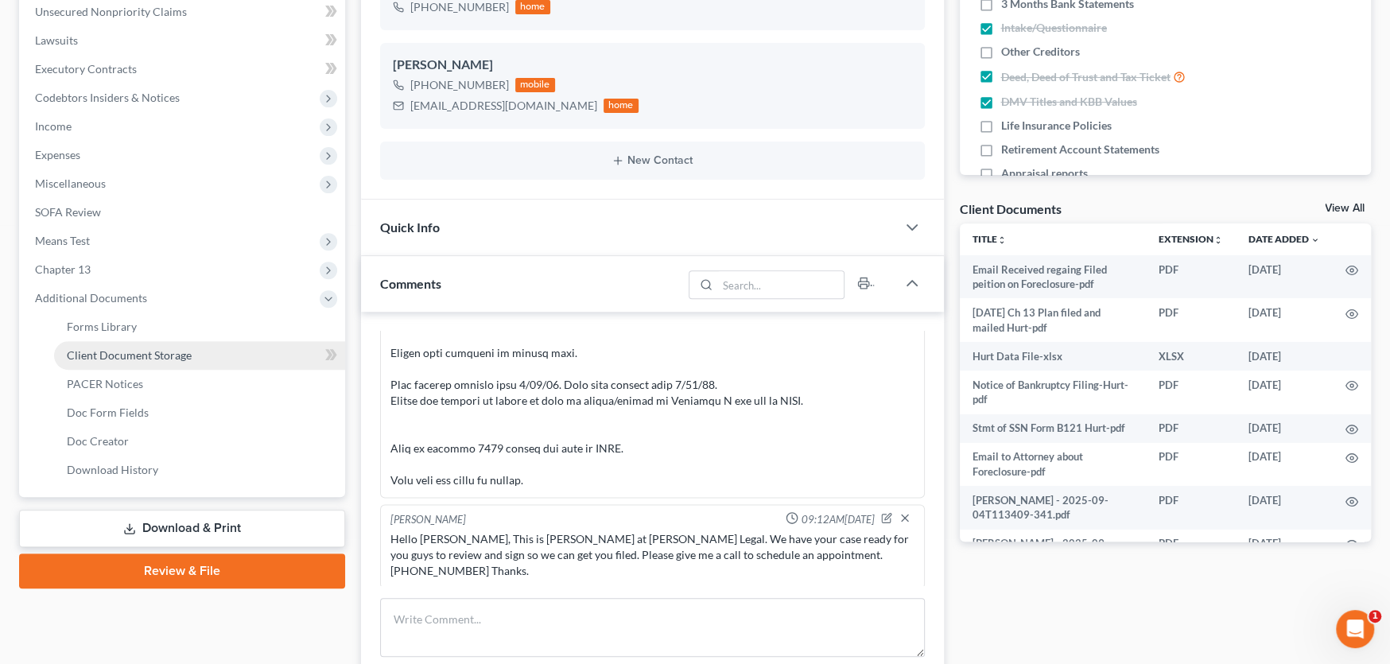
click at [151, 354] on span "Client Document Storage" at bounding box center [129, 355] width 125 height 14
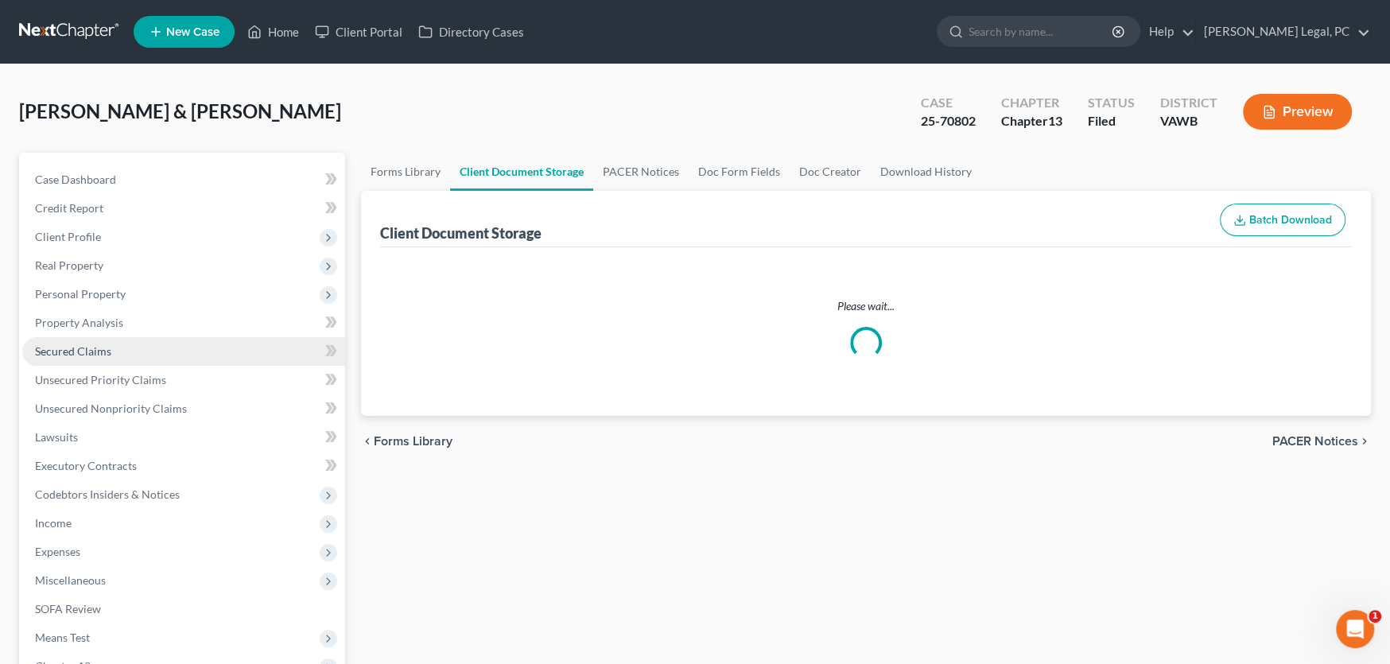
select select "0"
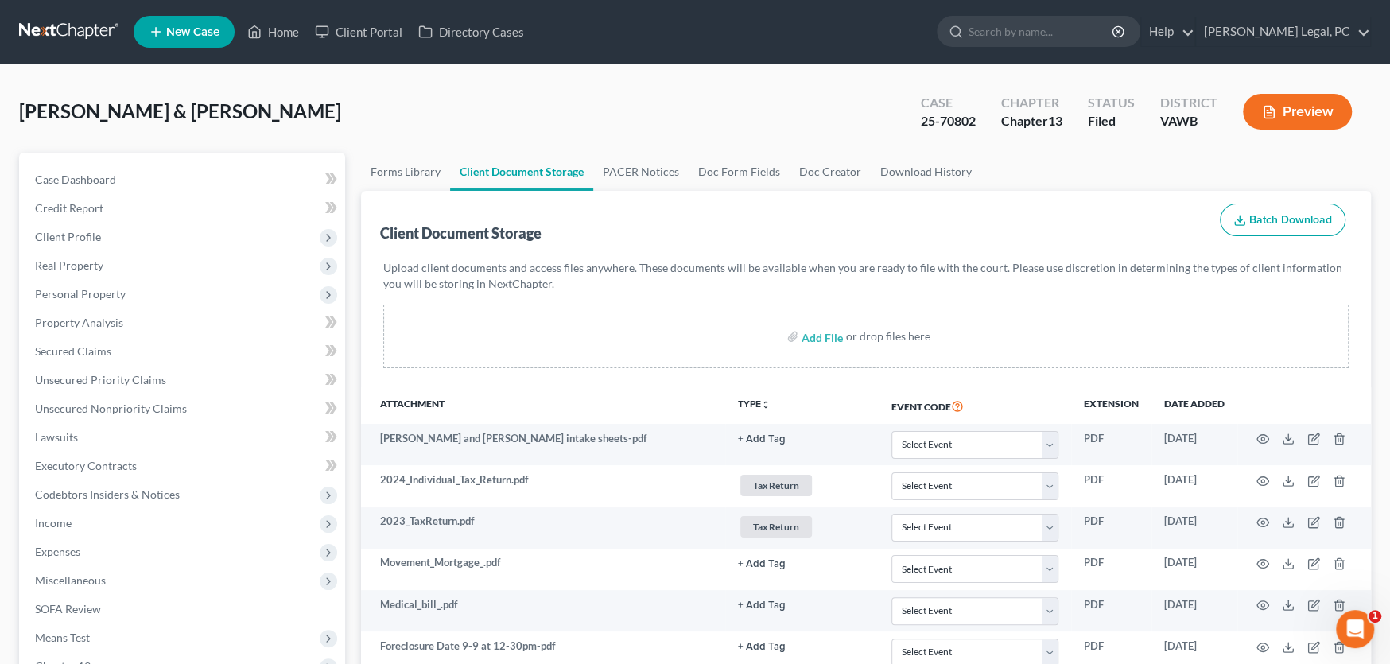
select select "0"
click at [26, 28] on link at bounding box center [70, 31] width 102 height 29
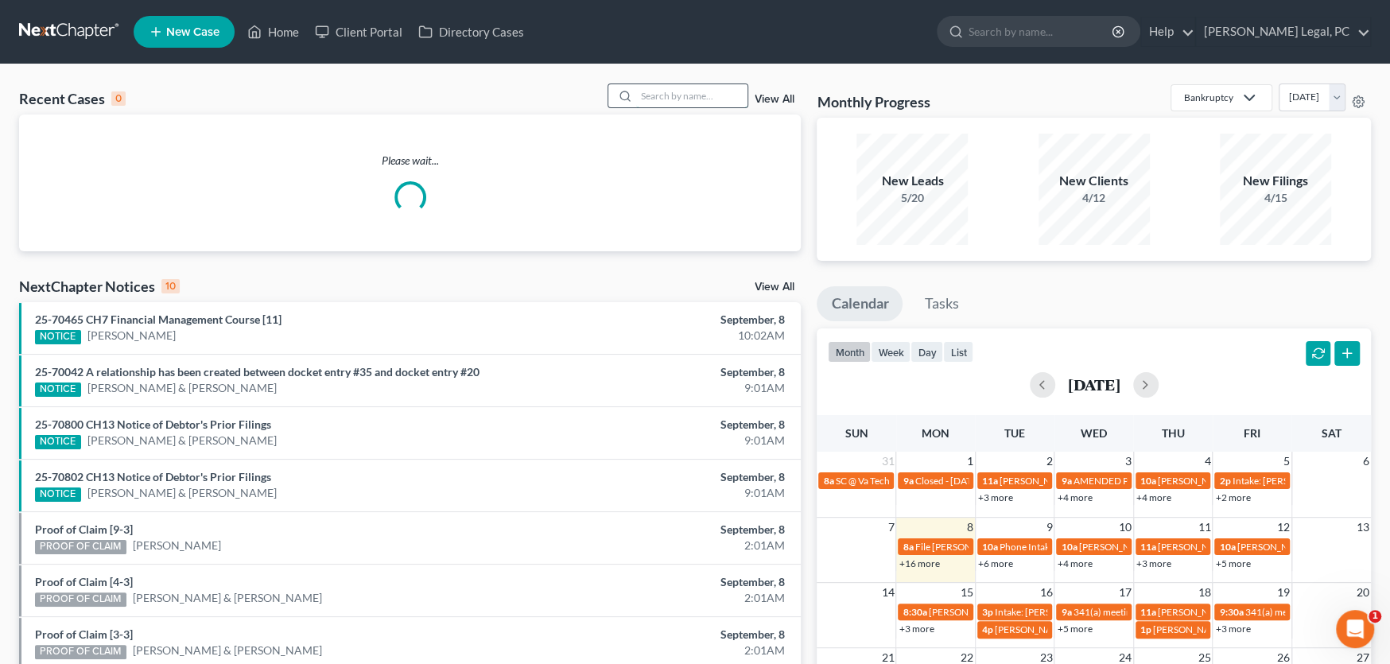
click at [658, 102] on input "search" at bounding box center [691, 95] width 111 height 23
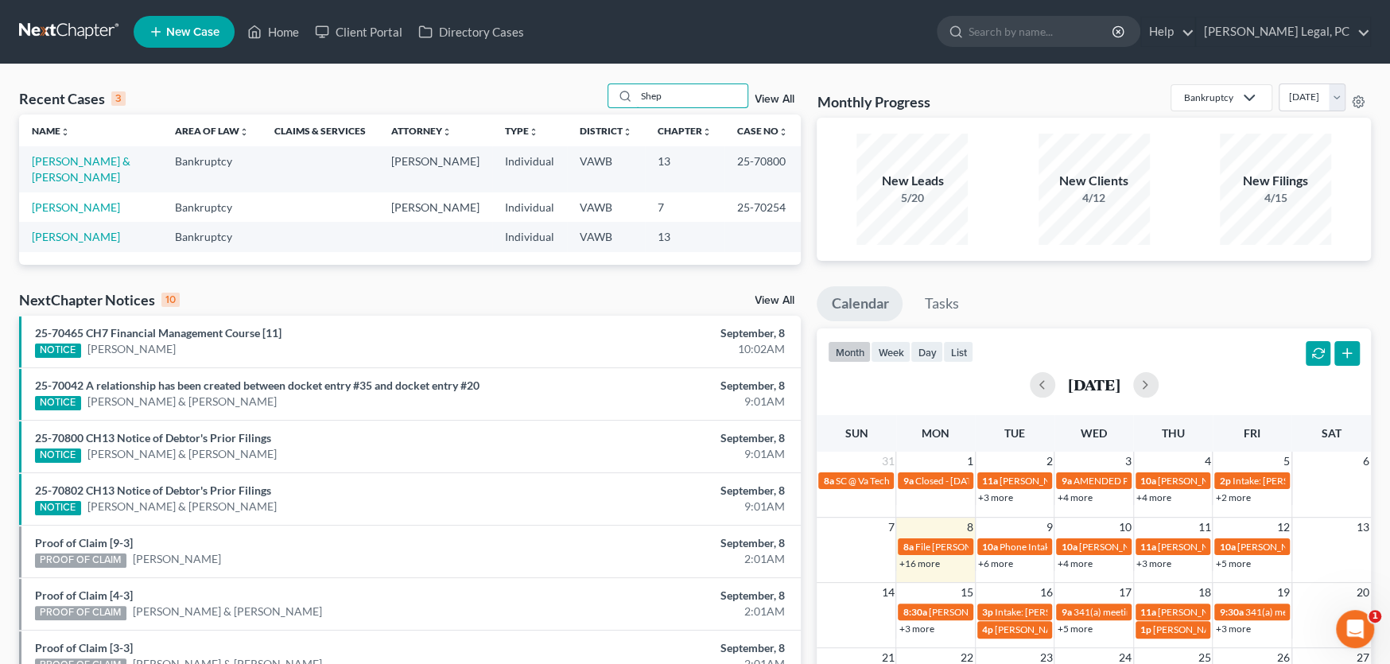
type input "Shep"
click at [64, 152] on td "[PERSON_NAME] & [PERSON_NAME]" at bounding box center [90, 168] width 143 height 45
click at [72, 160] on link "[PERSON_NAME] & [PERSON_NAME]" at bounding box center [81, 168] width 99 height 29
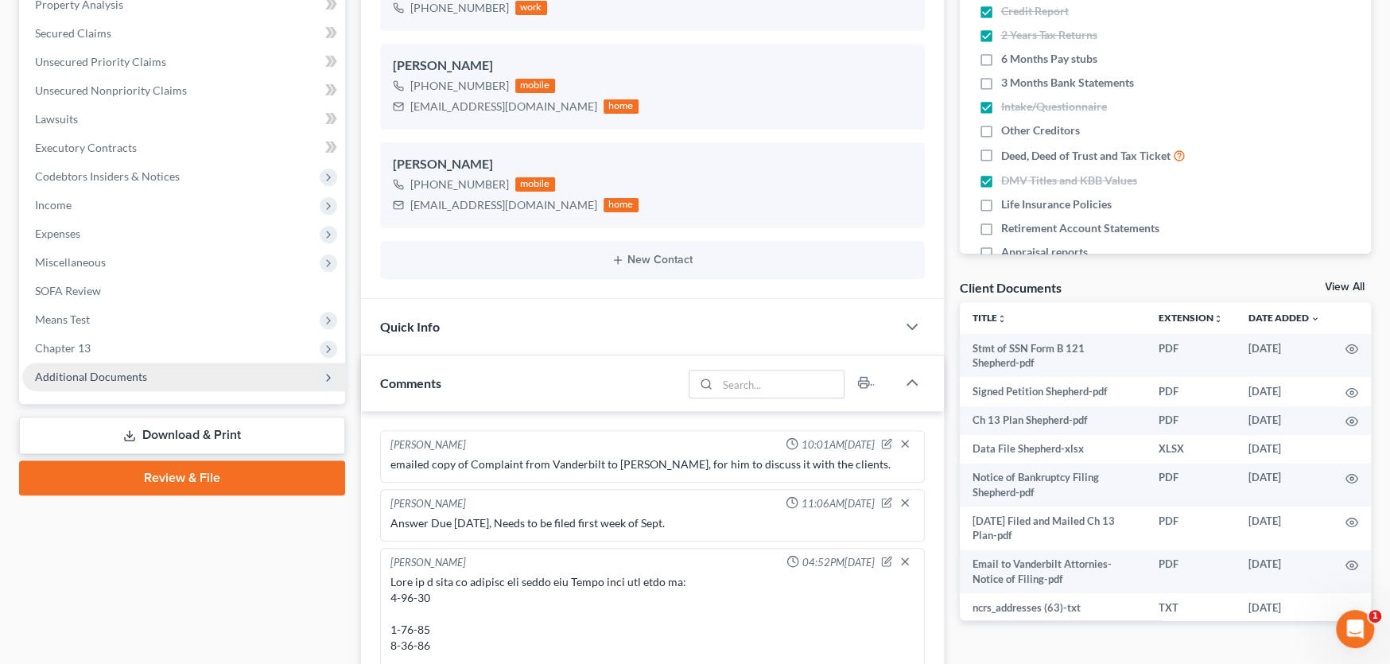
scroll to position [678, 0]
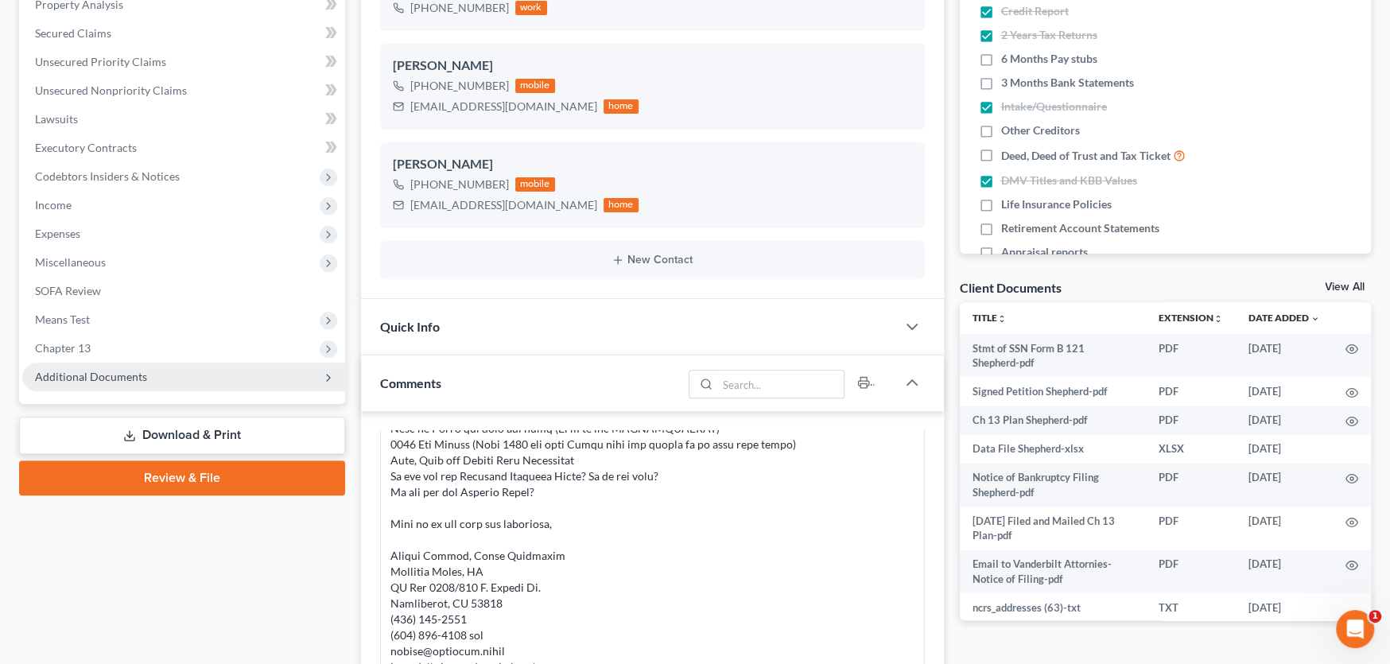
click at [94, 375] on span "Additional Documents" at bounding box center [91, 377] width 112 height 14
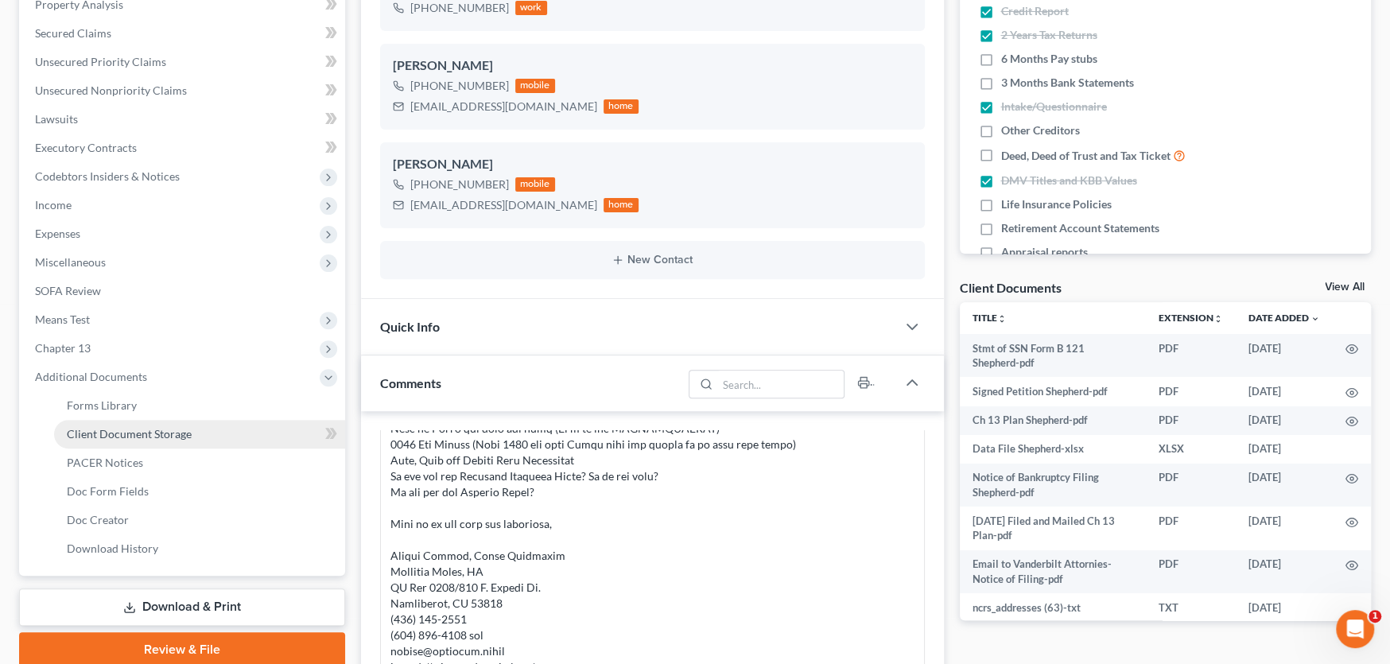
click at [123, 429] on span "Client Document Storage" at bounding box center [129, 434] width 125 height 14
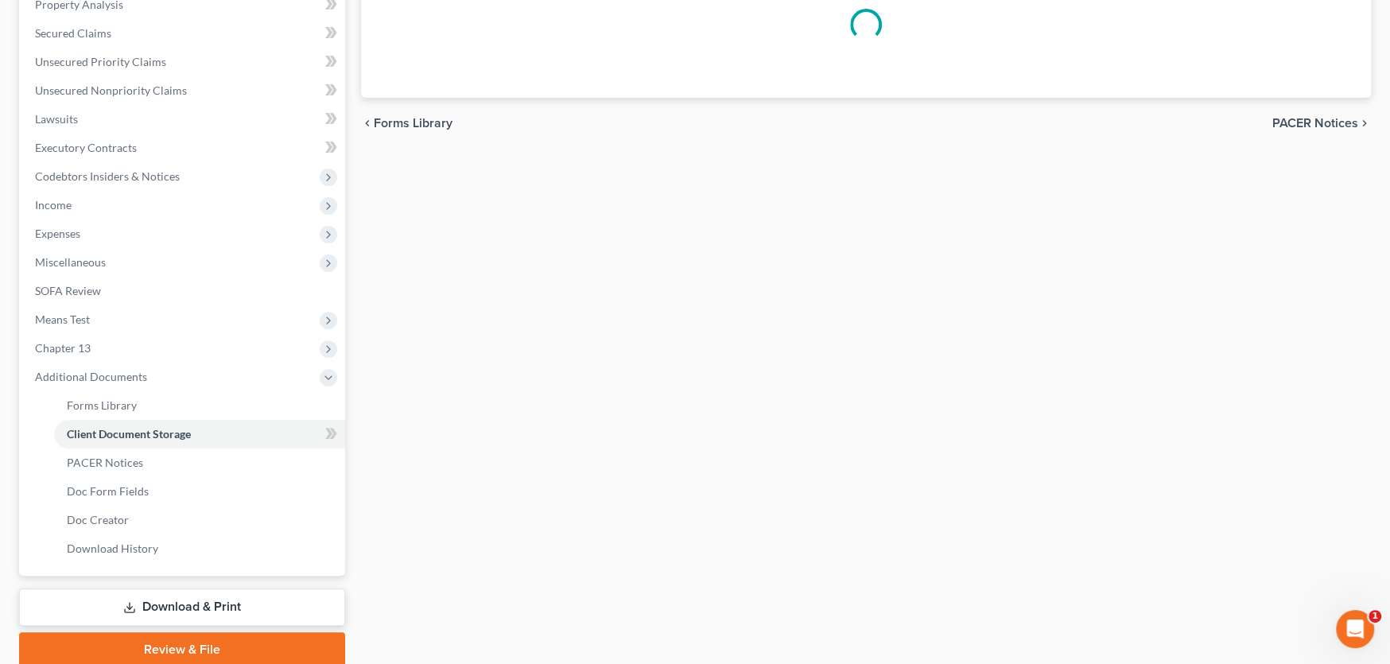
scroll to position [83, 0]
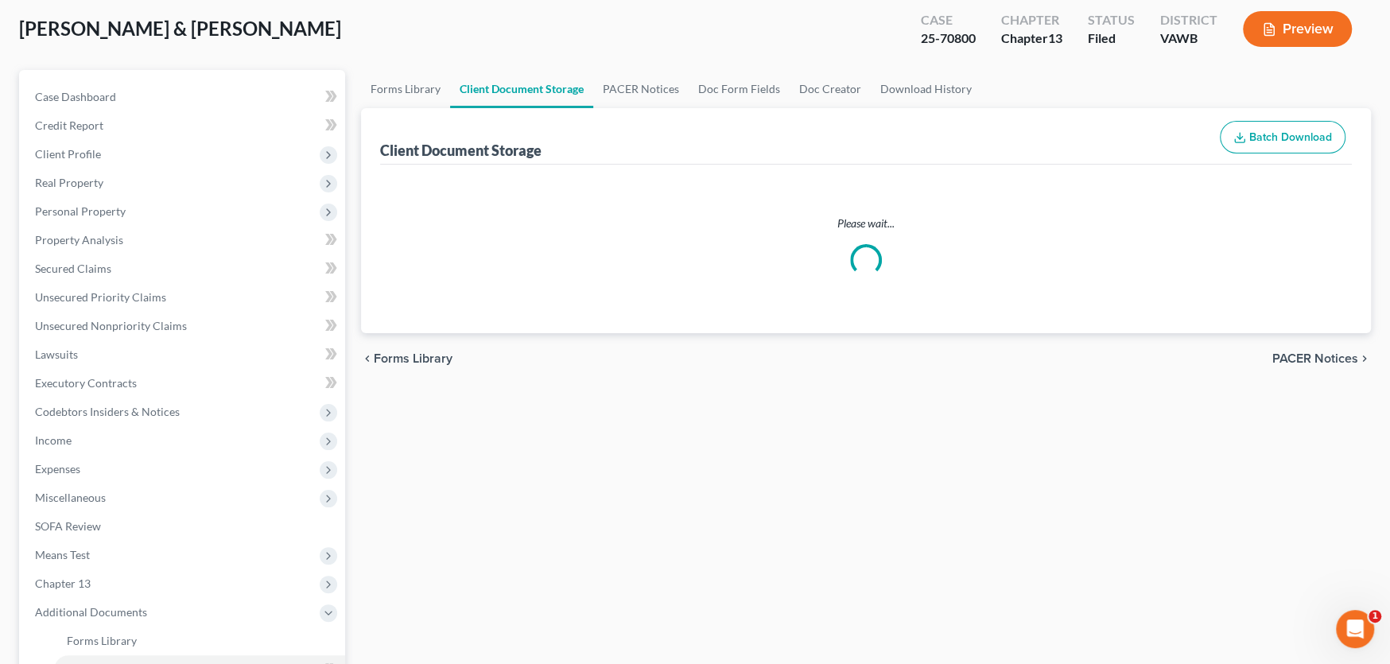
select select "0"
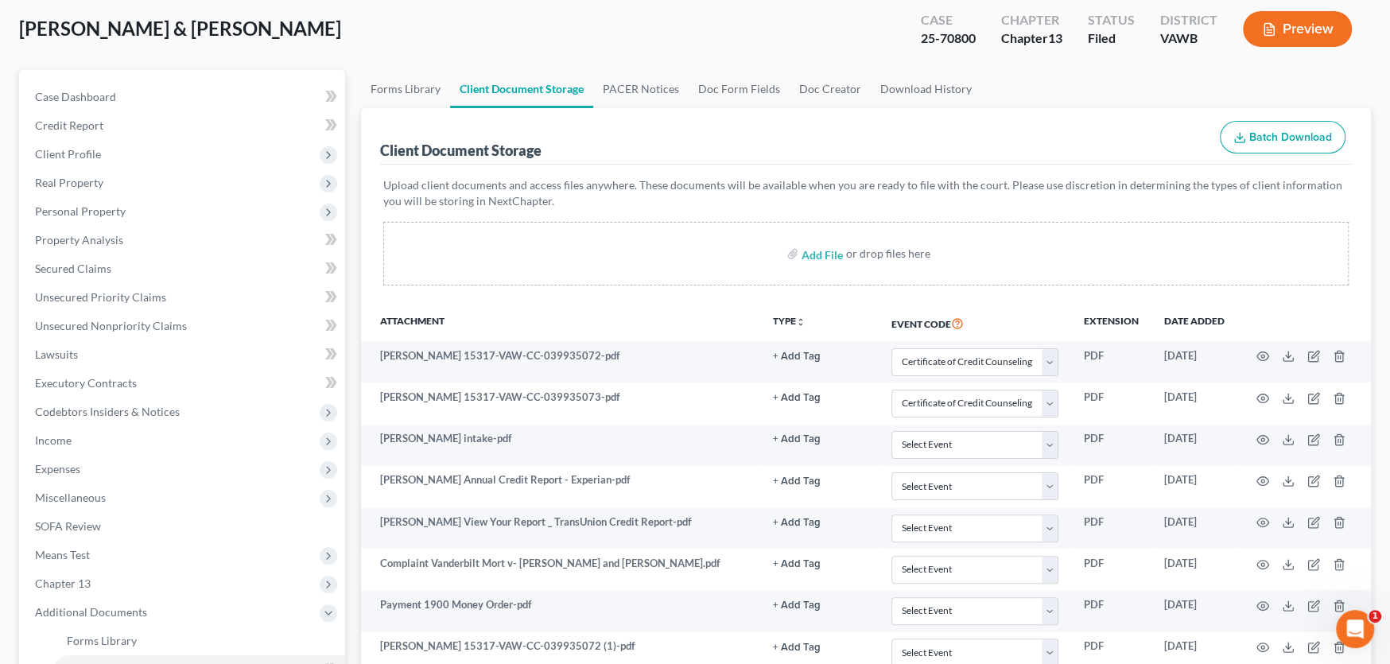
scroll to position [0, 0]
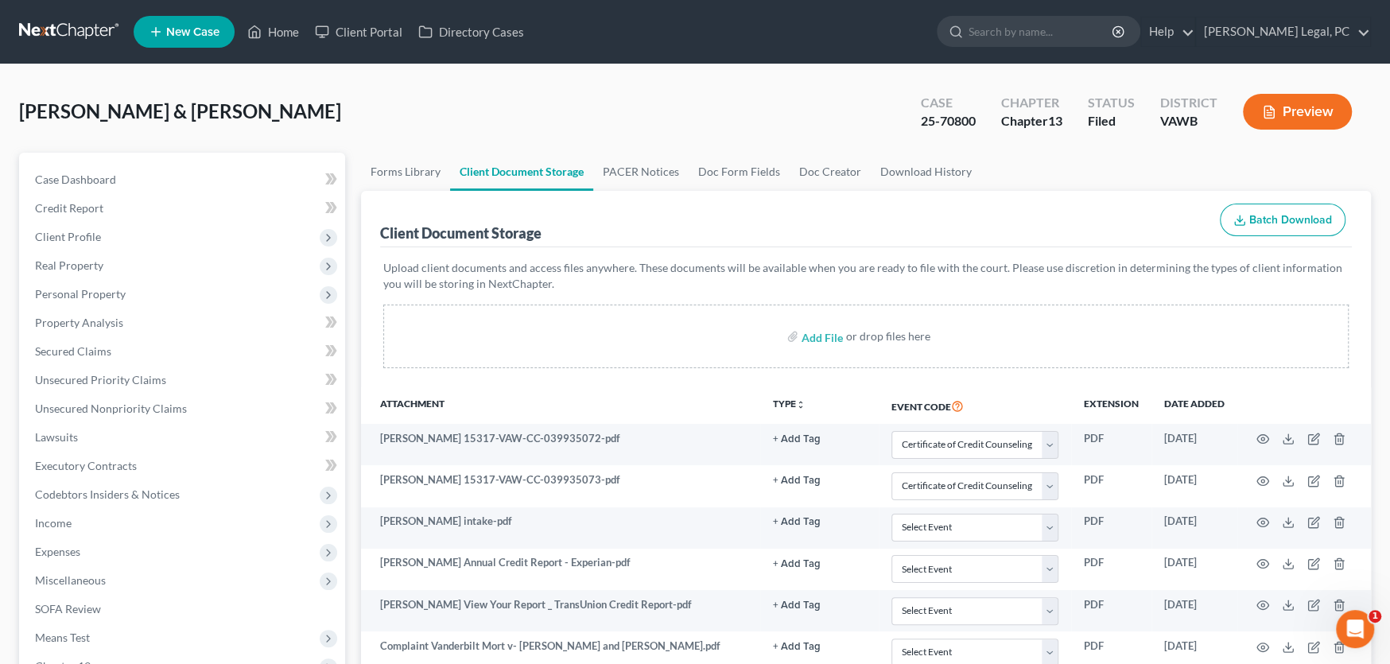
select select "0"
click at [63, 29] on link at bounding box center [70, 31] width 102 height 29
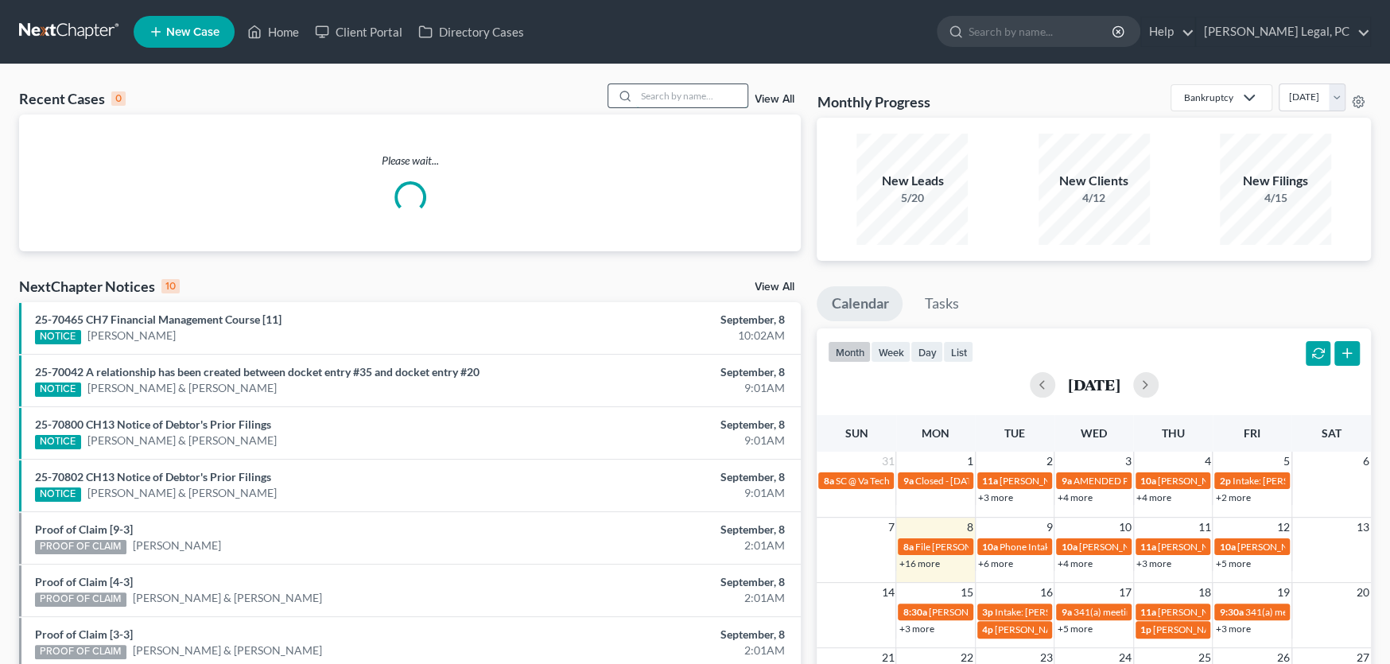
click at [646, 99] on input "search" at bounding box center [691, 95] width 111 height 23
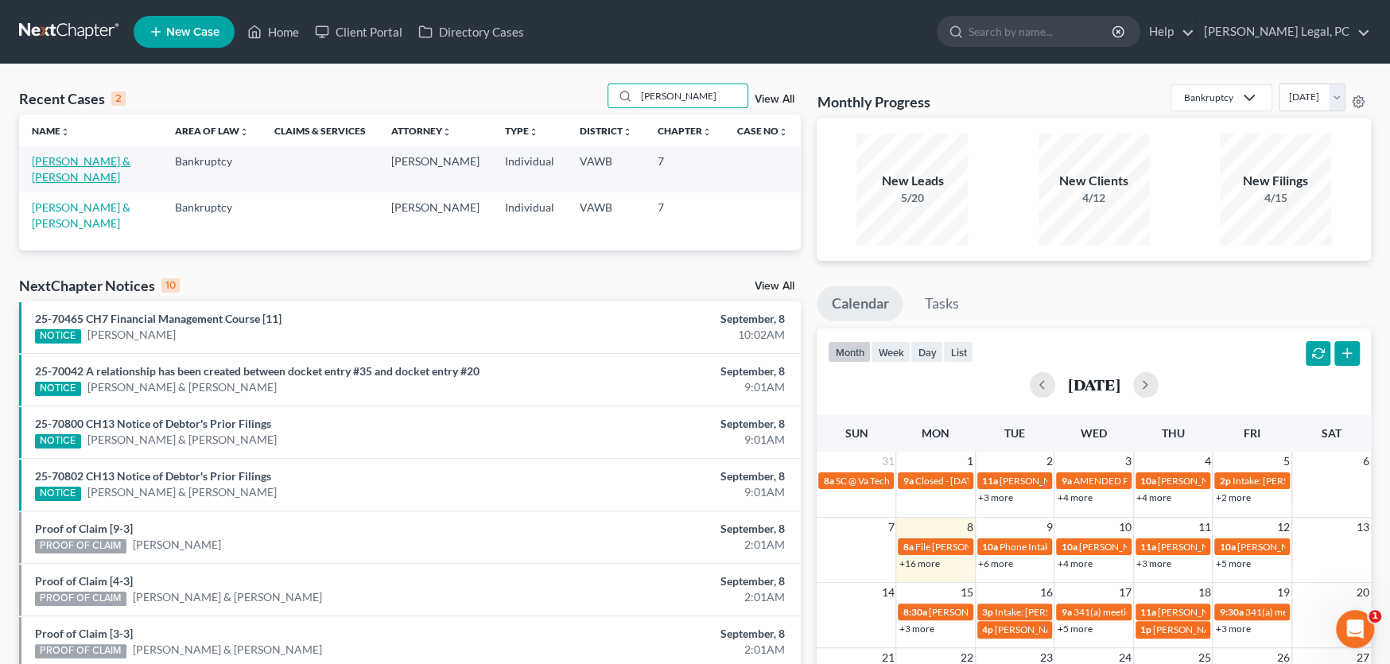
type input "[PERSON_NAME]"
click at [110, 157] on link "[PERSON_NAME] & [PERSON_NAME]" at bounding box center [81, 168] width 99 height 29
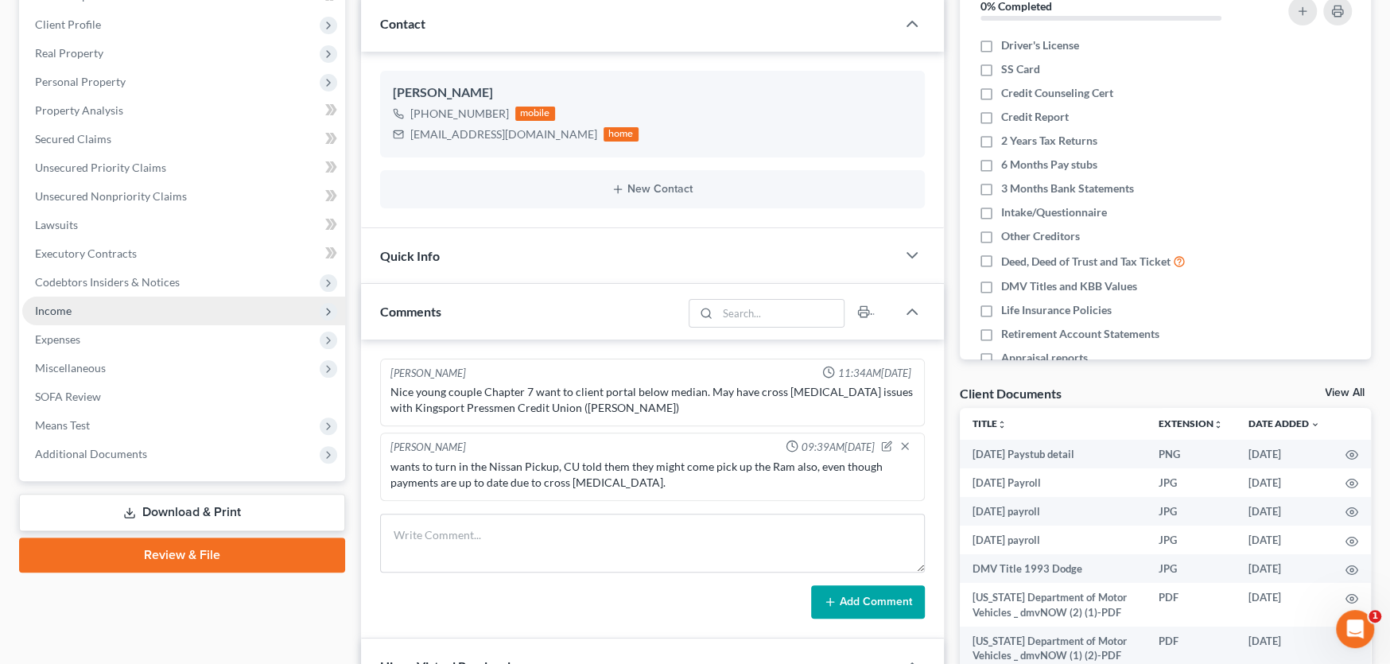
scroll to position [239, 0]
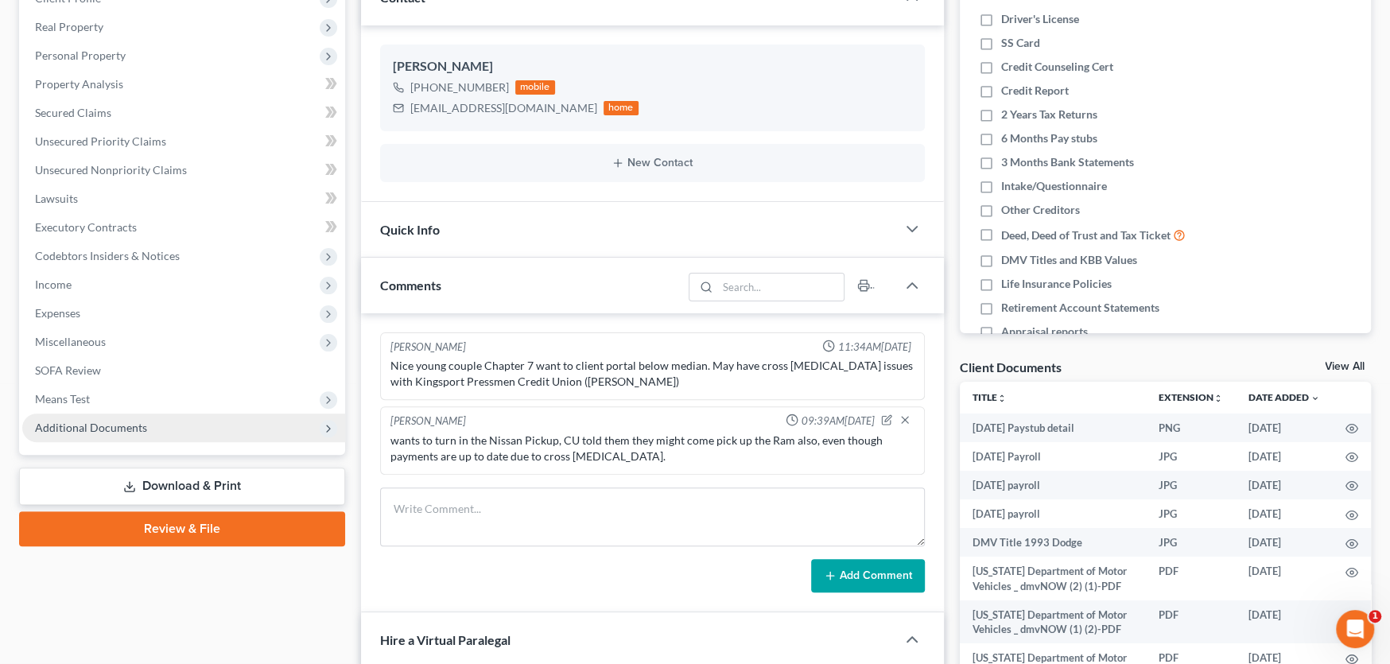
click at [125, 432] on span "Additional Documents" at bounding box center [91, 428] width 112 height 14
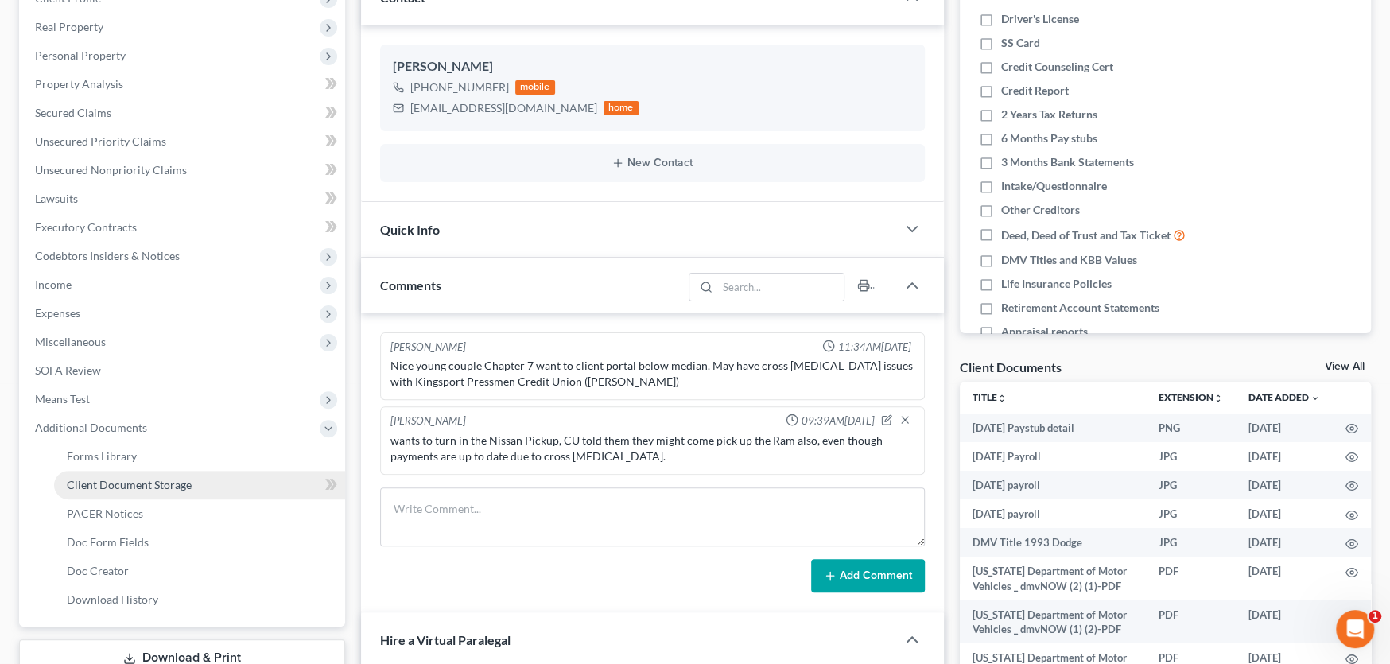
click at [121, 484] on span "Client Document Storage" at bounding box center [129, 485] width 125 height 14
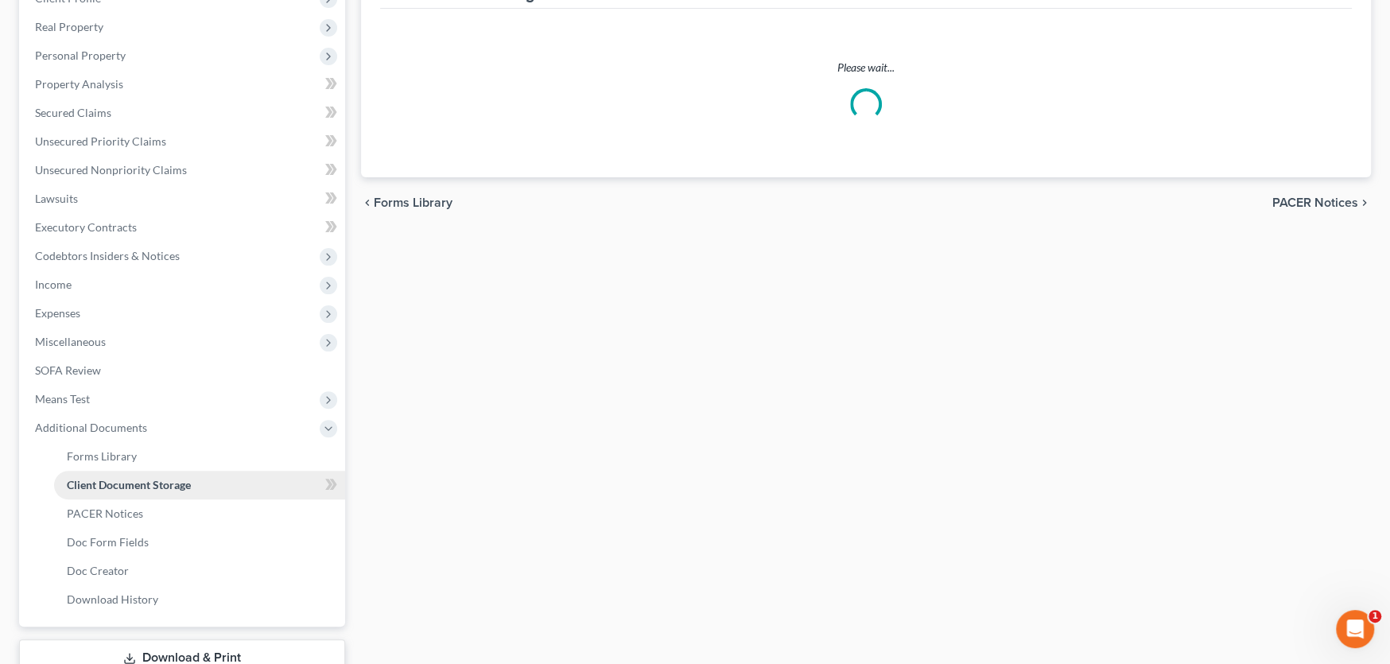
scroll to position [170, 0]
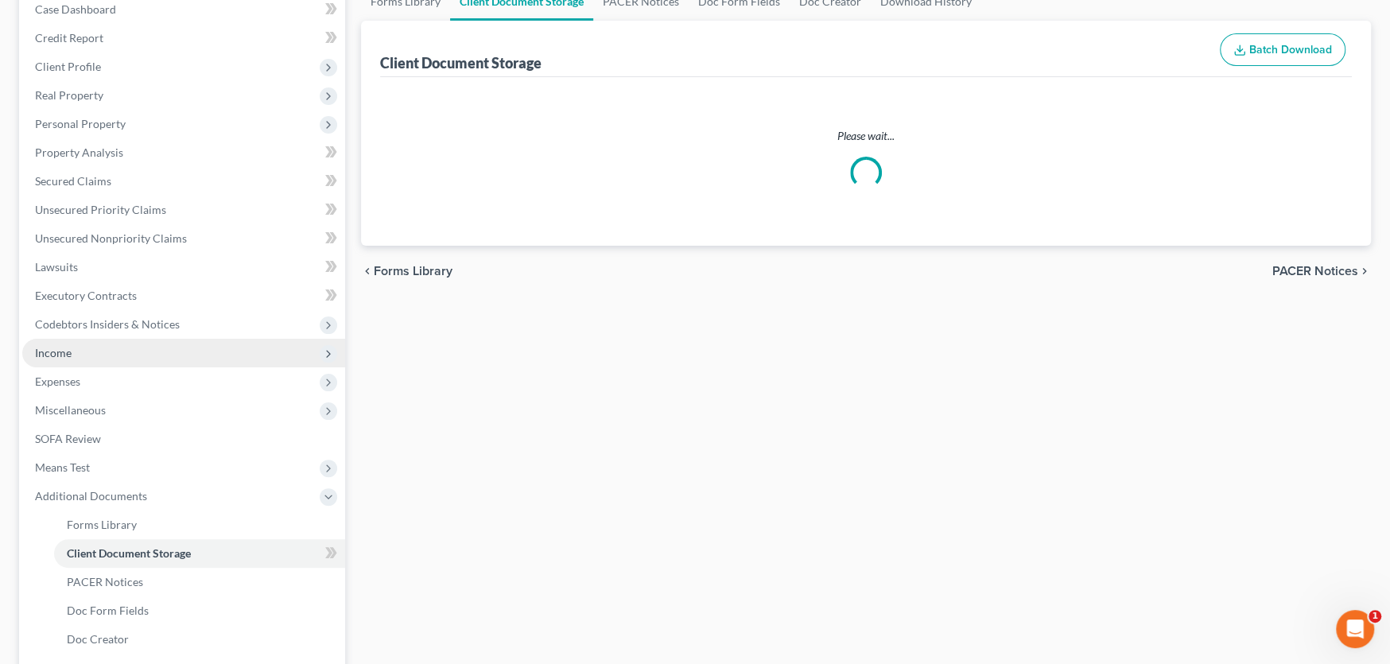
select select "0"
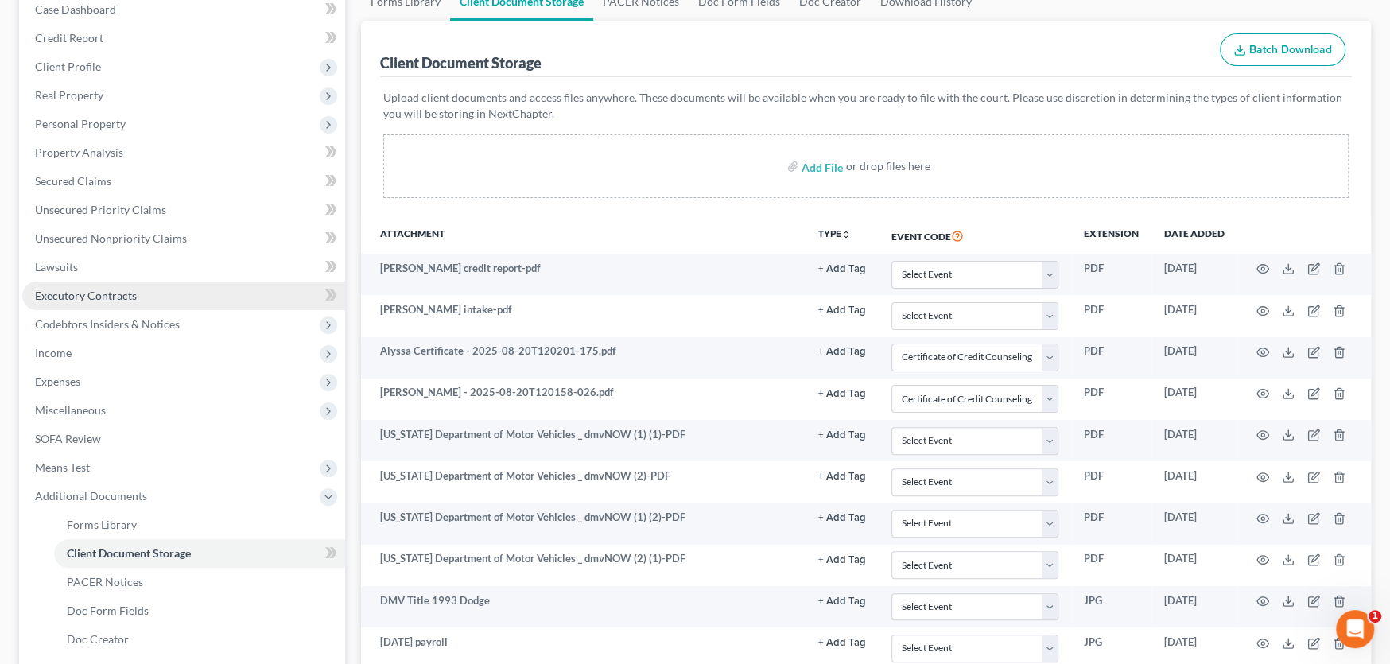
scroll to position [0, 0]
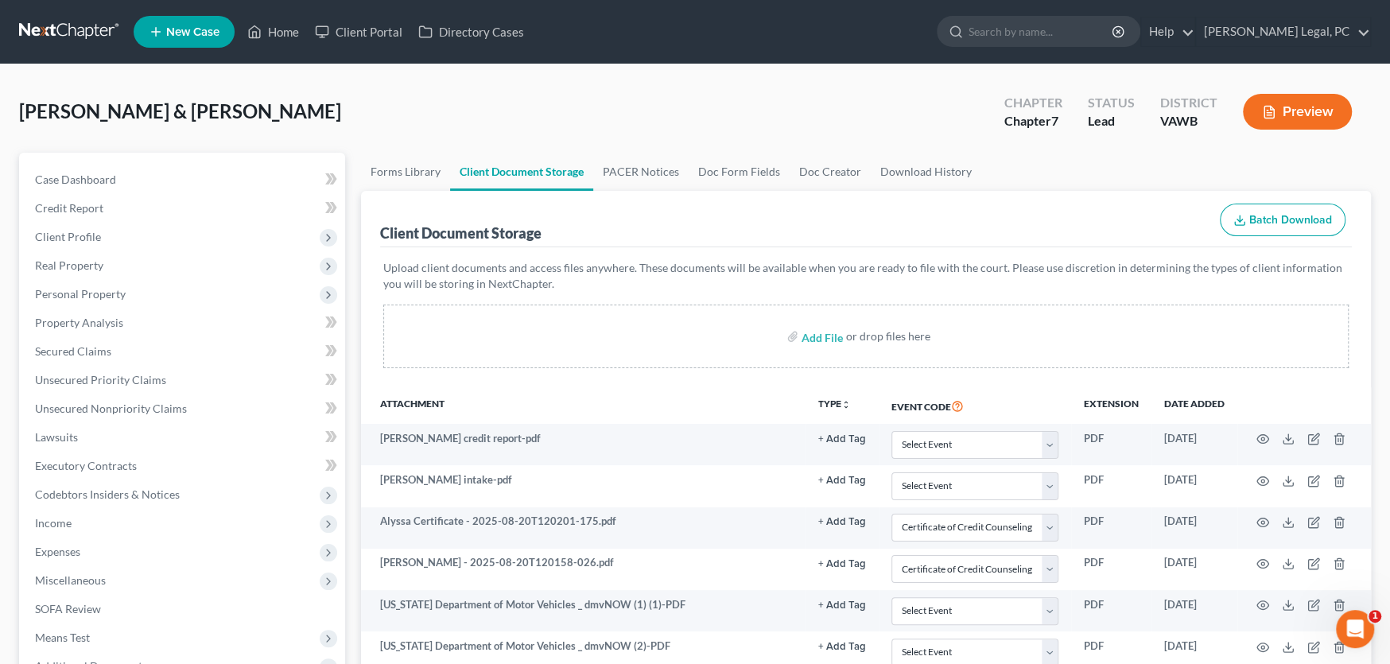
select select "0"
click at [54, 45] on link at bounding box center [70, 31] width 102 height 29
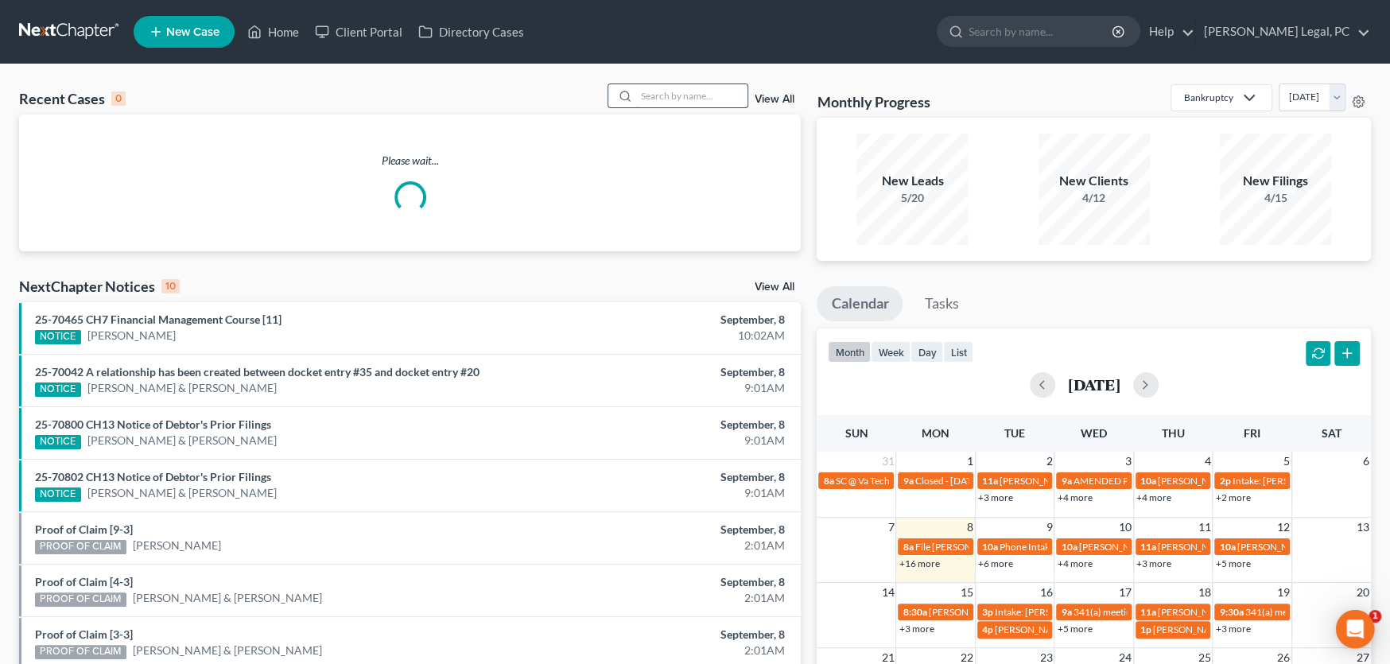
click at [646, 98] on input "search" at bounding box center [691, 95] width 111 height 23
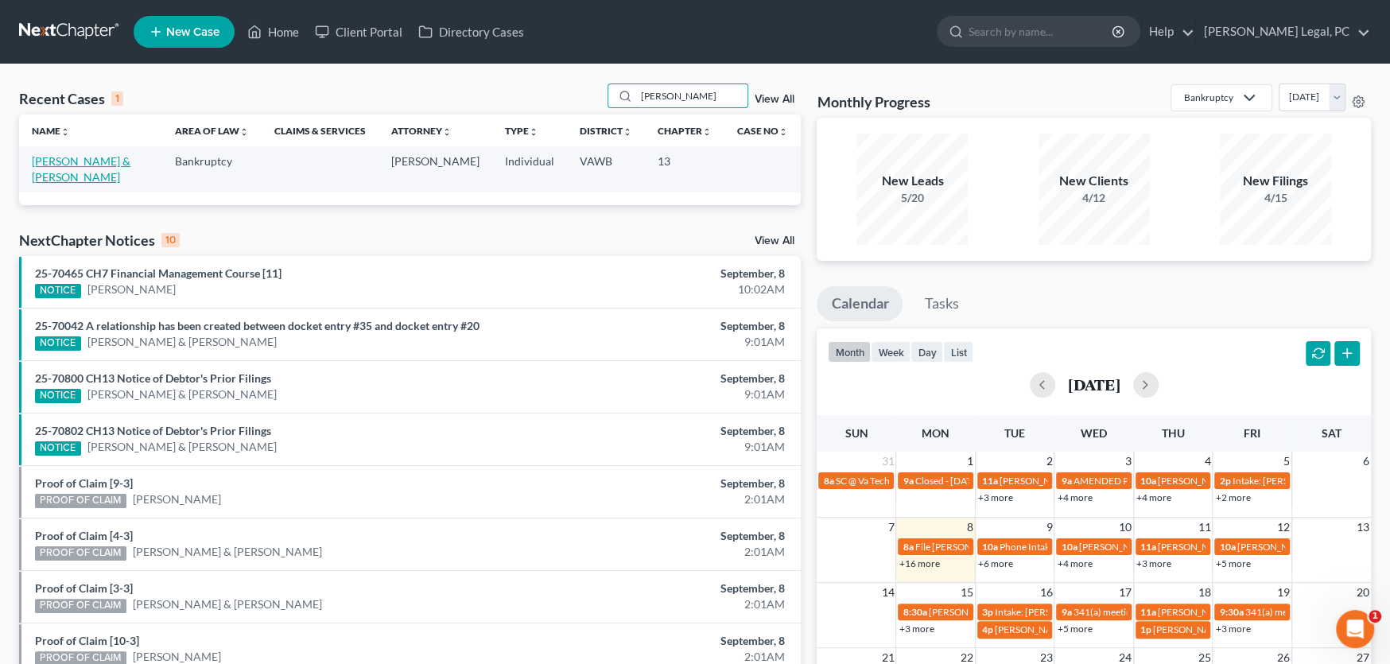
type input "[PERSON_NAME]"
click at [56, 160] on link "[PERSON_NAME] & [PERSON_NAME]" at bounding box center [81, 168] width 99 height 29
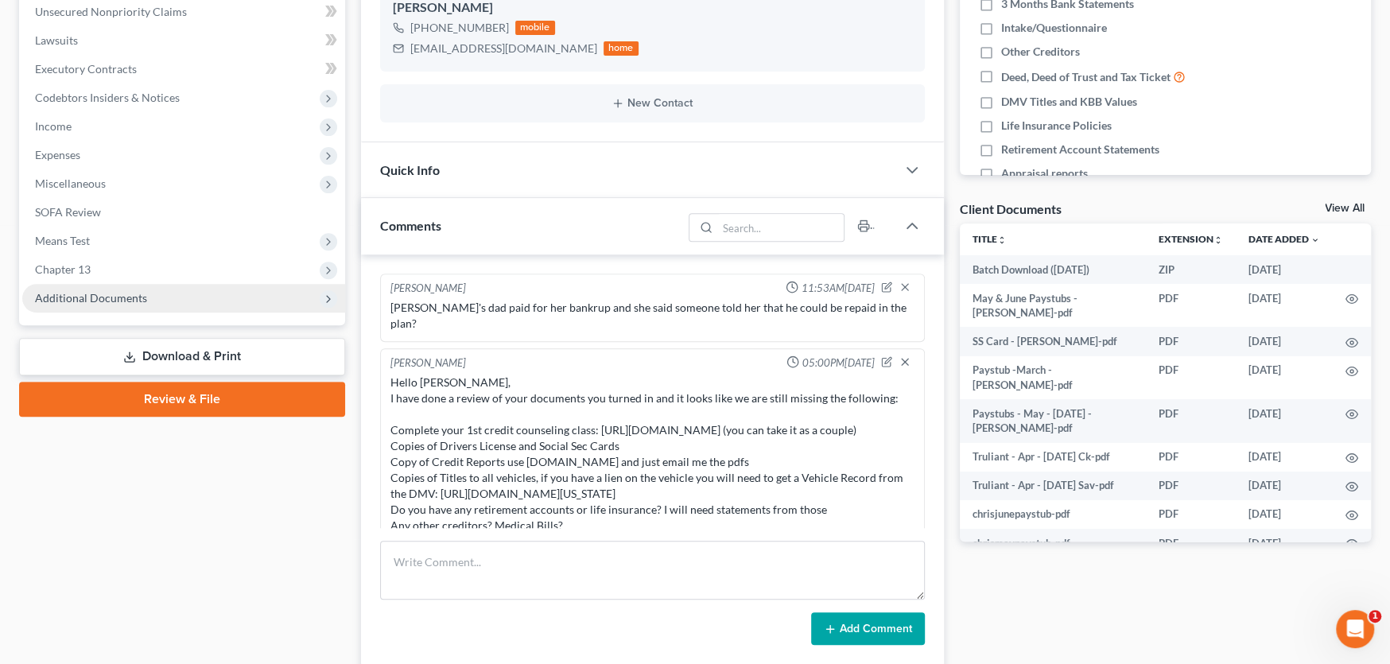
scroll to position [976, 0]
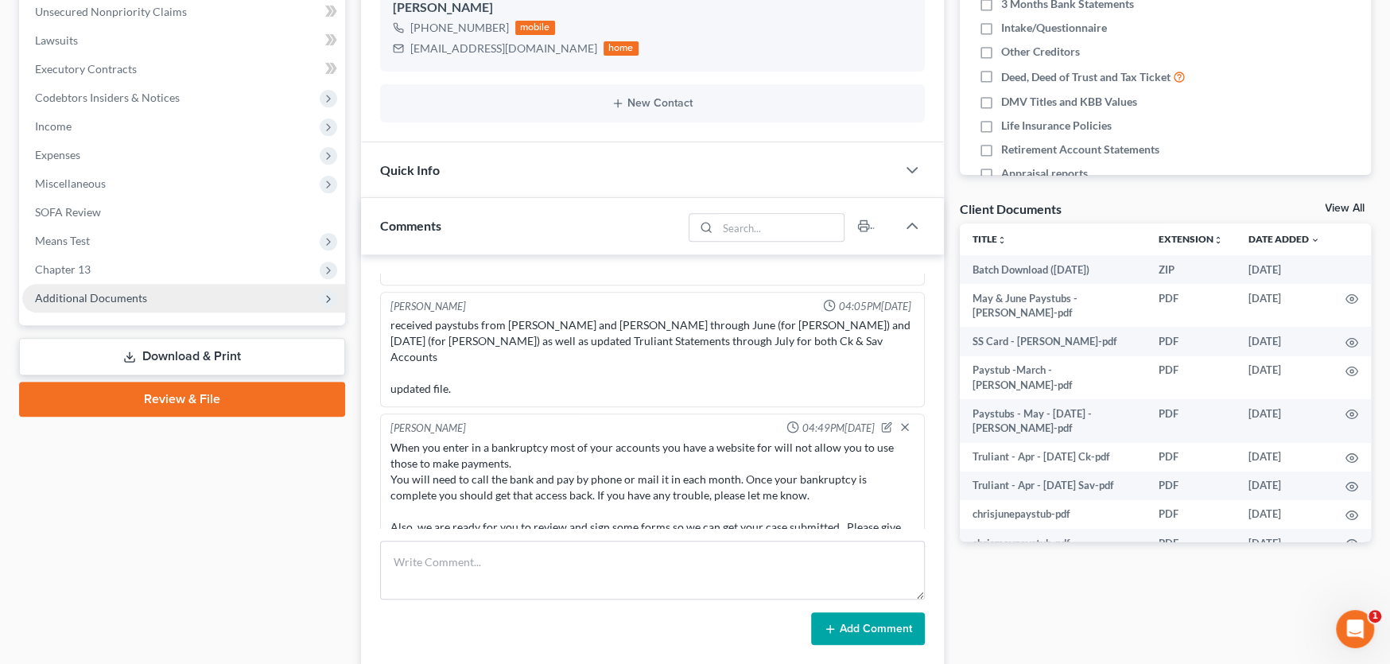
click at [114, 287] on span "Additional Documents" at bounding box center [183, 298] width 323 height 29
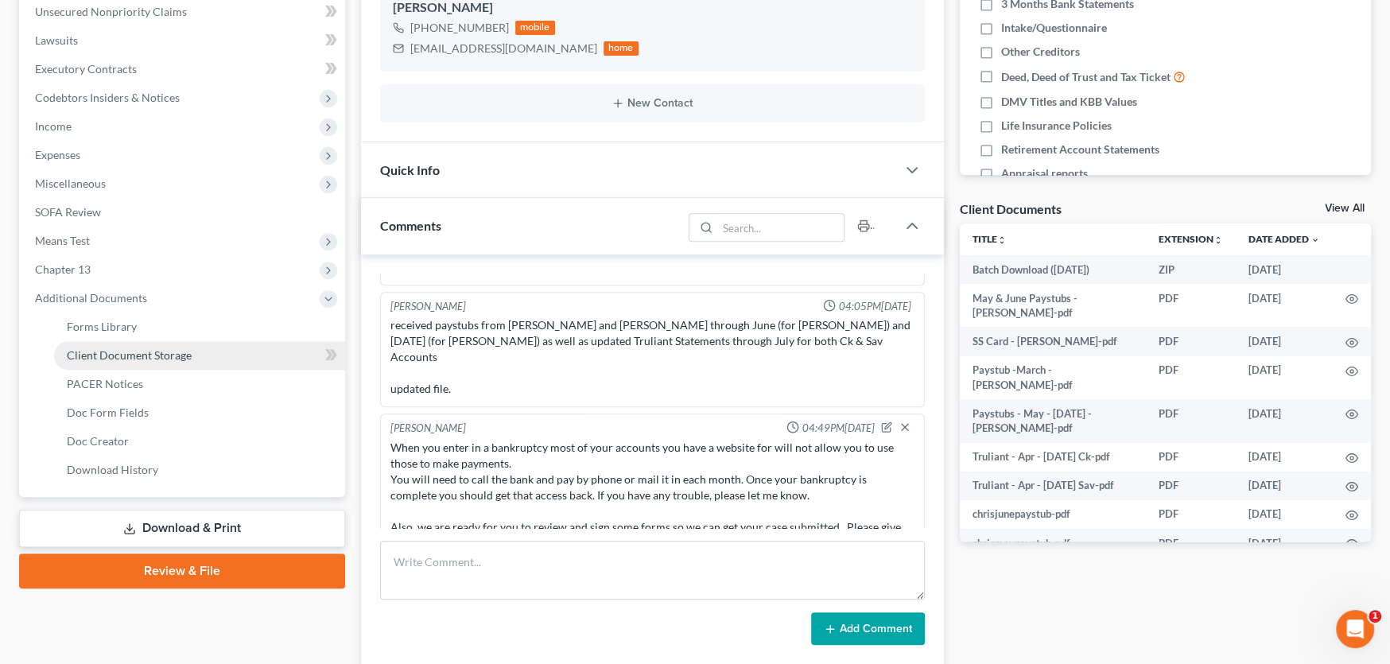
click at [111, 353] on span "Client Document Storage" at bounding box center [129, 355] width 125 height 14
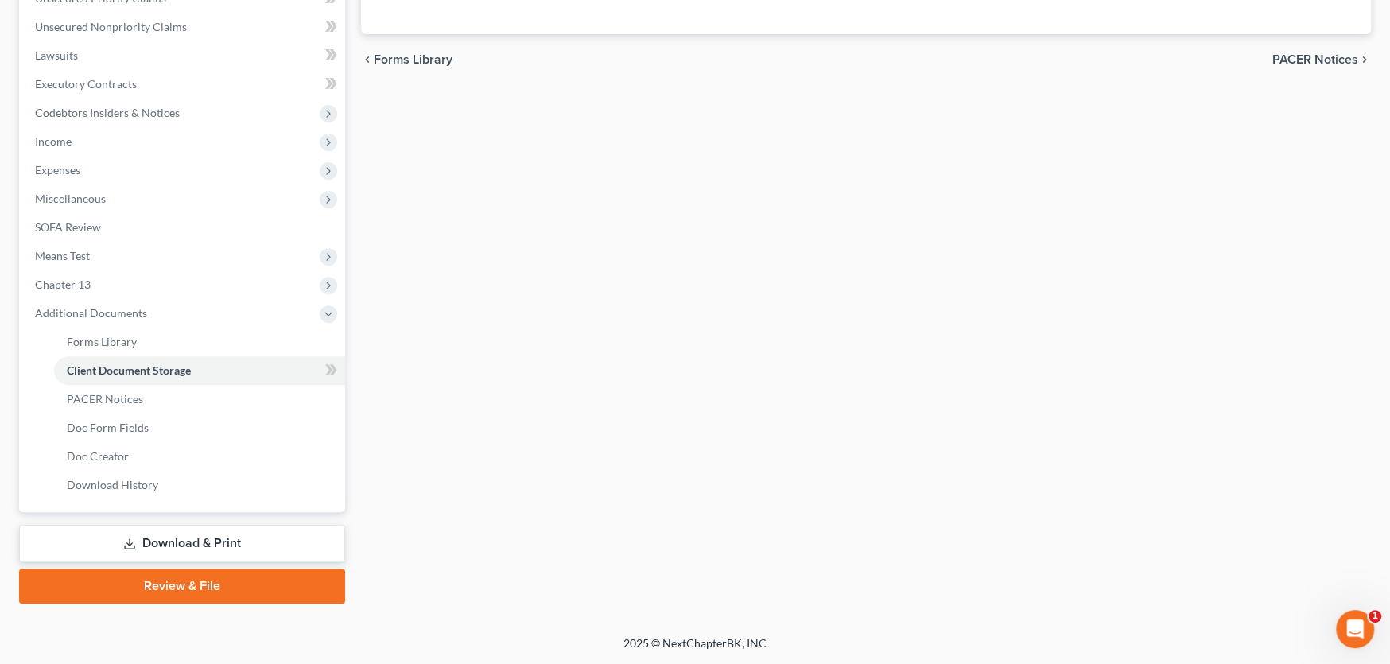
scroll to position [207, 0]
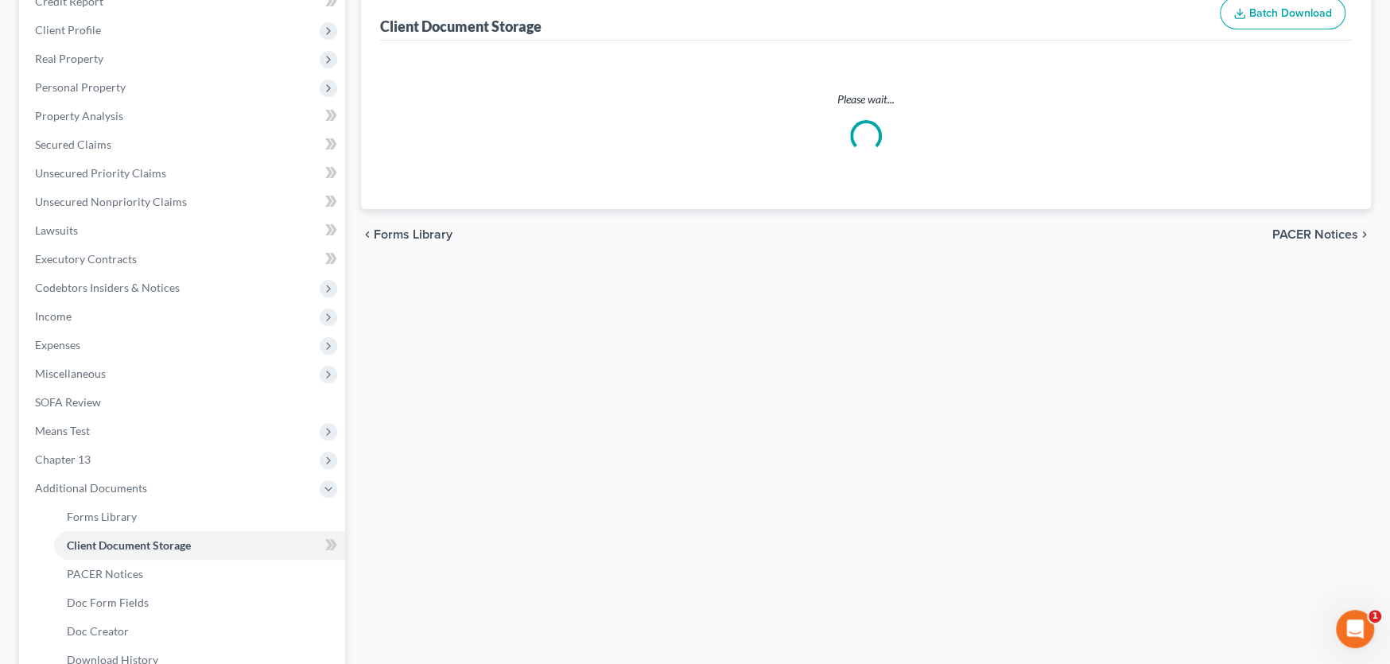
select select "0"
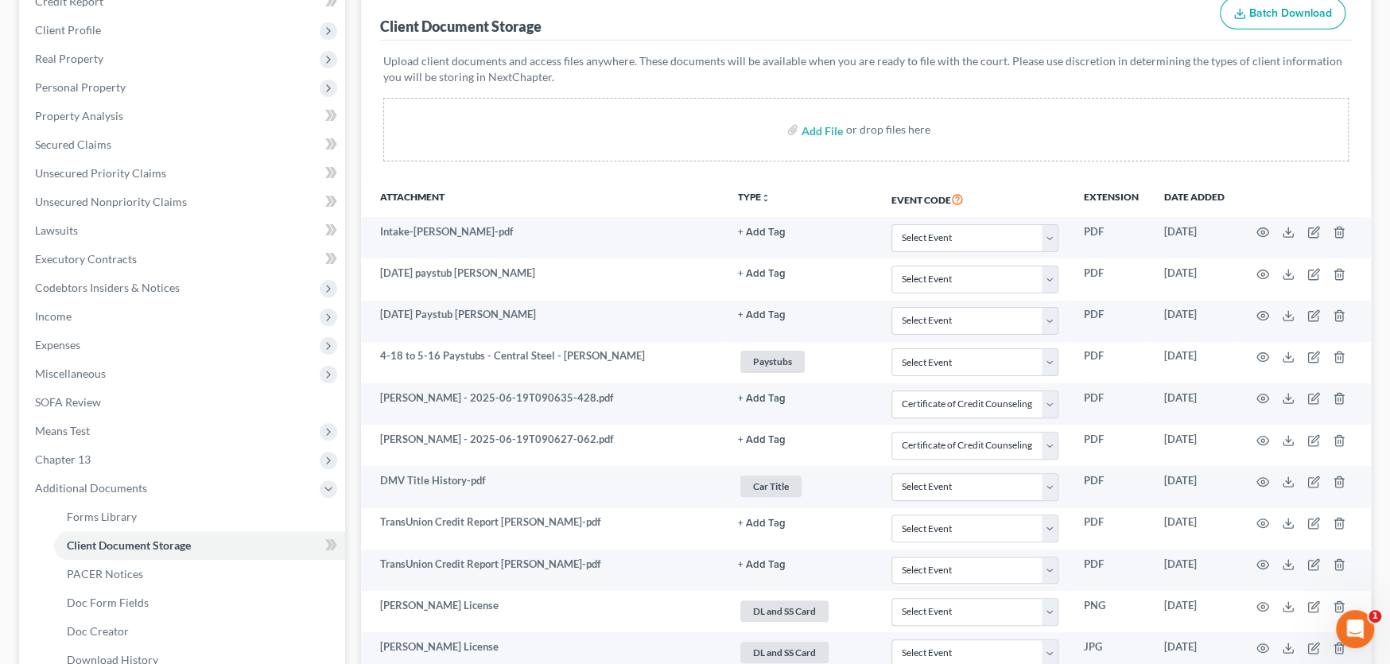
scroll to position [0, 0]
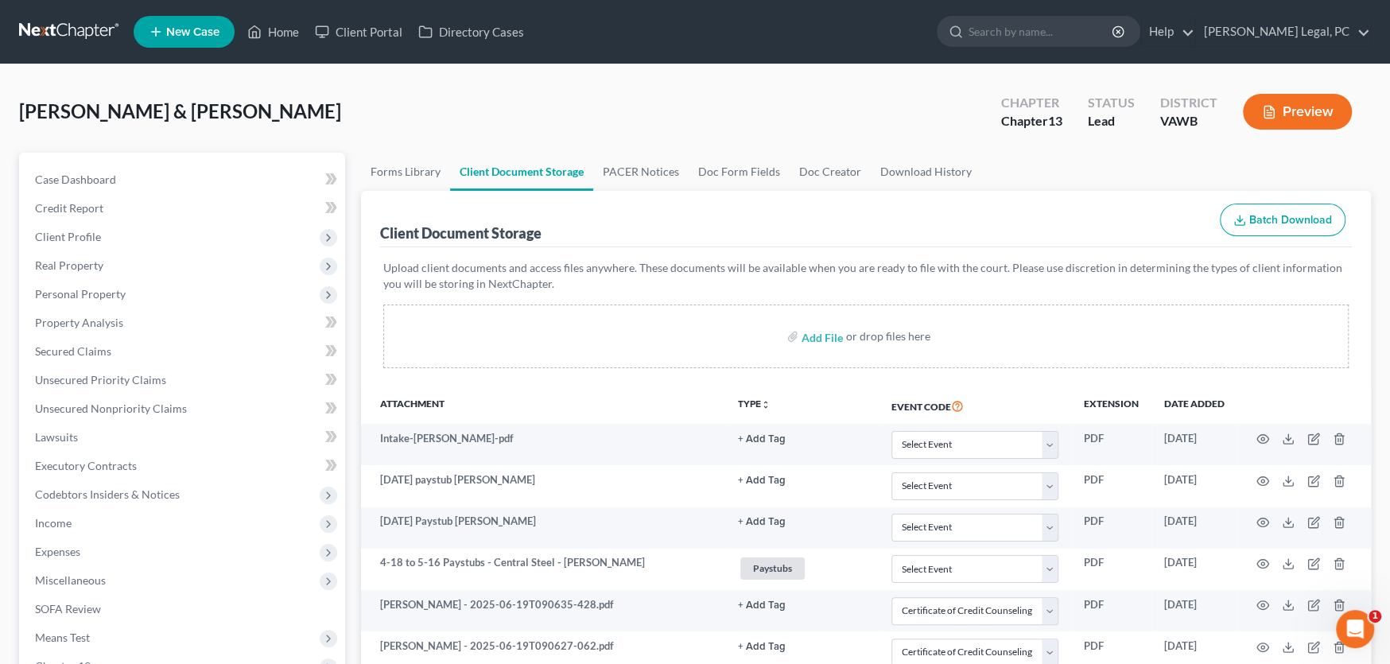
select select "0"
click at [99, 180] on span "Case Dashboard" at bounding box center [75, 180] width 81 height 14
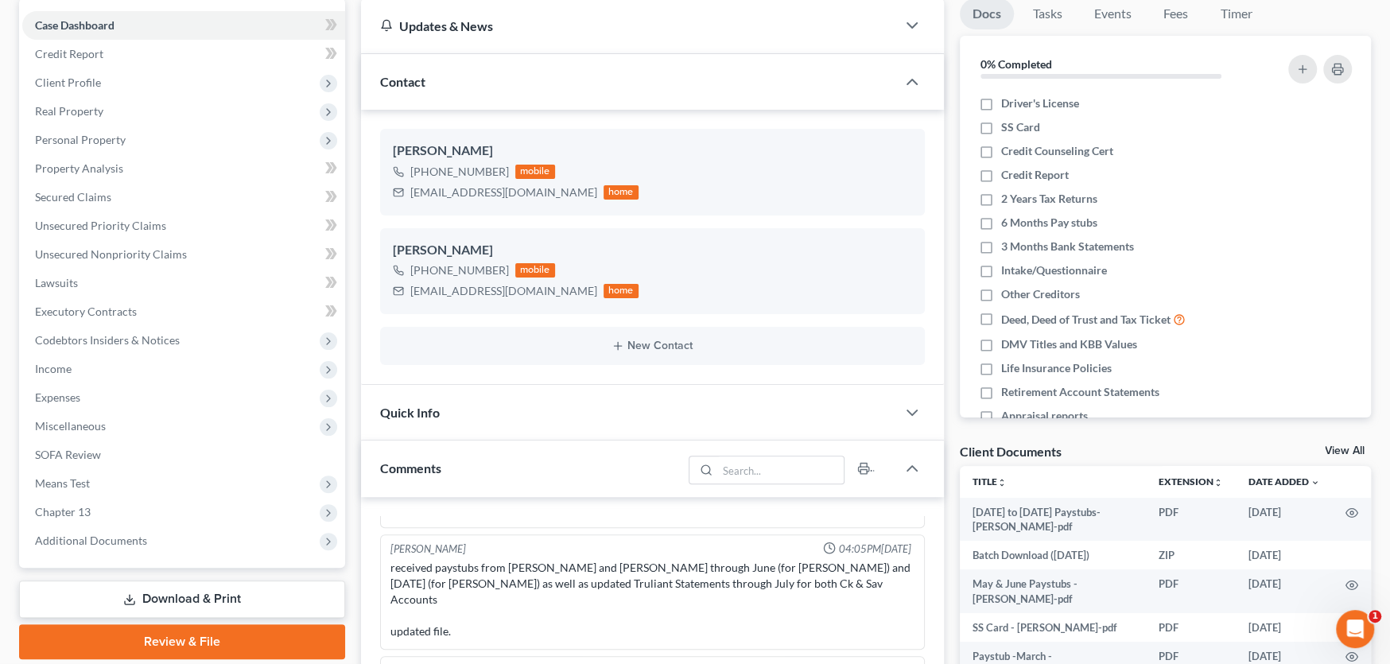
scroll to position [397, 0]
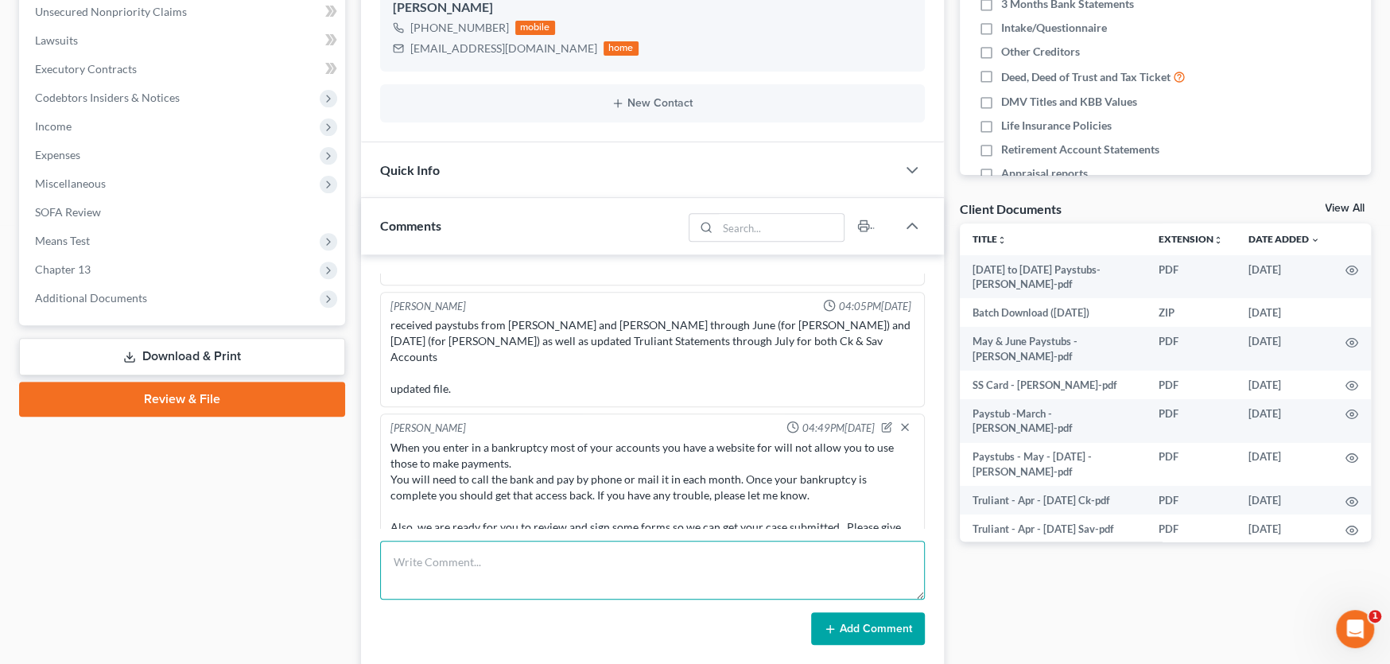
click at [599, 561] on textarea at bounding box center [652, 570] width 545 height 59
type textarea "Rec Mary's Aug Paystubs"
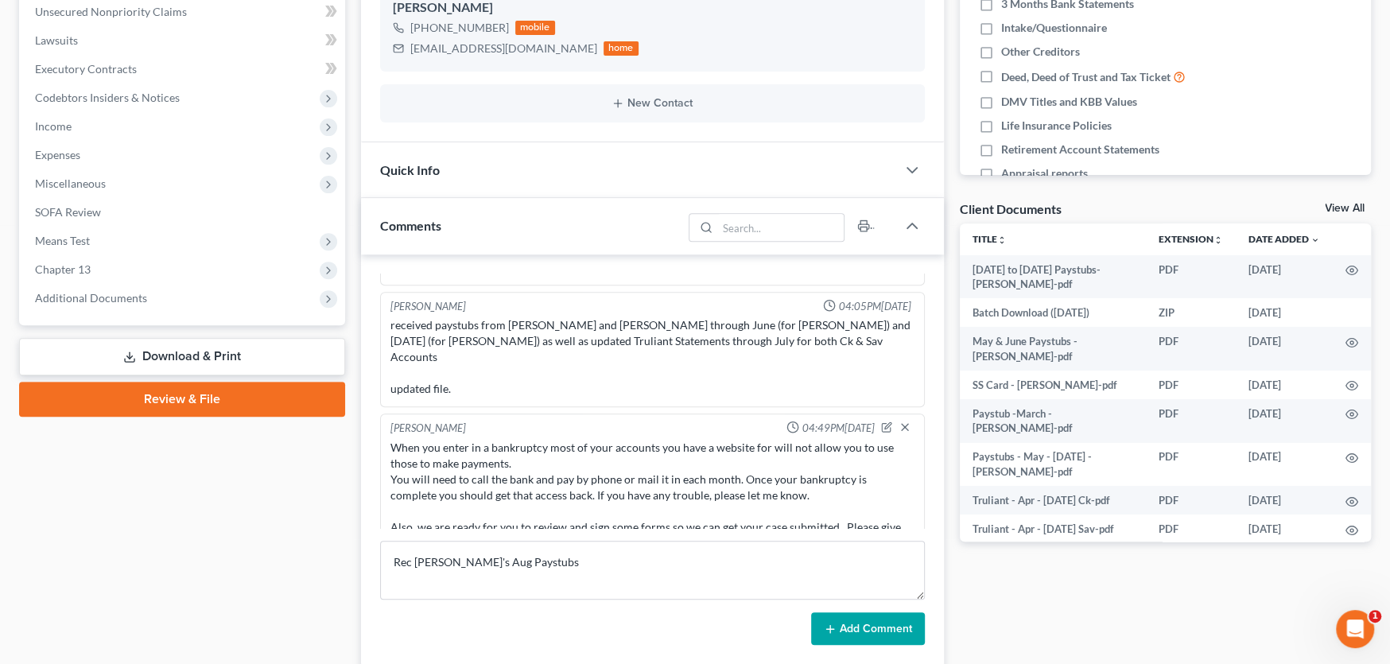
click at [867, 628] on button "Add Comment" at bounding box center [868, 628] width 114 height 33
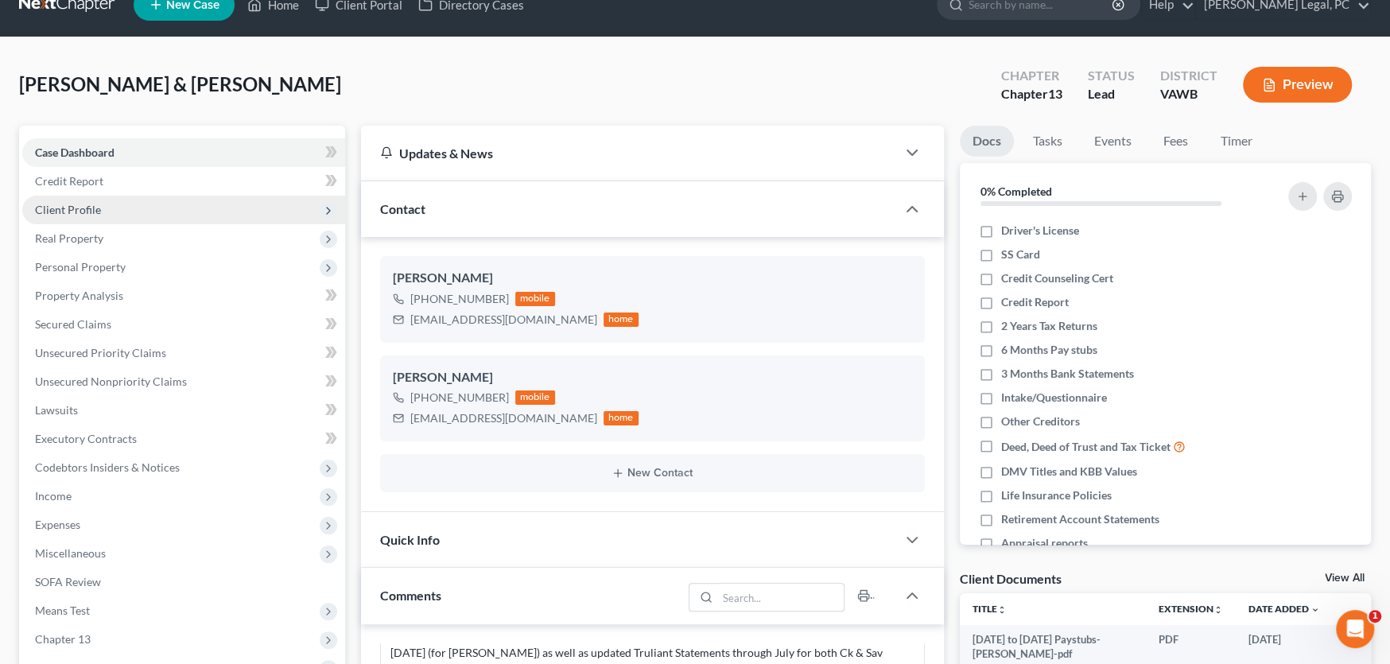
scroll to position [0, 0]
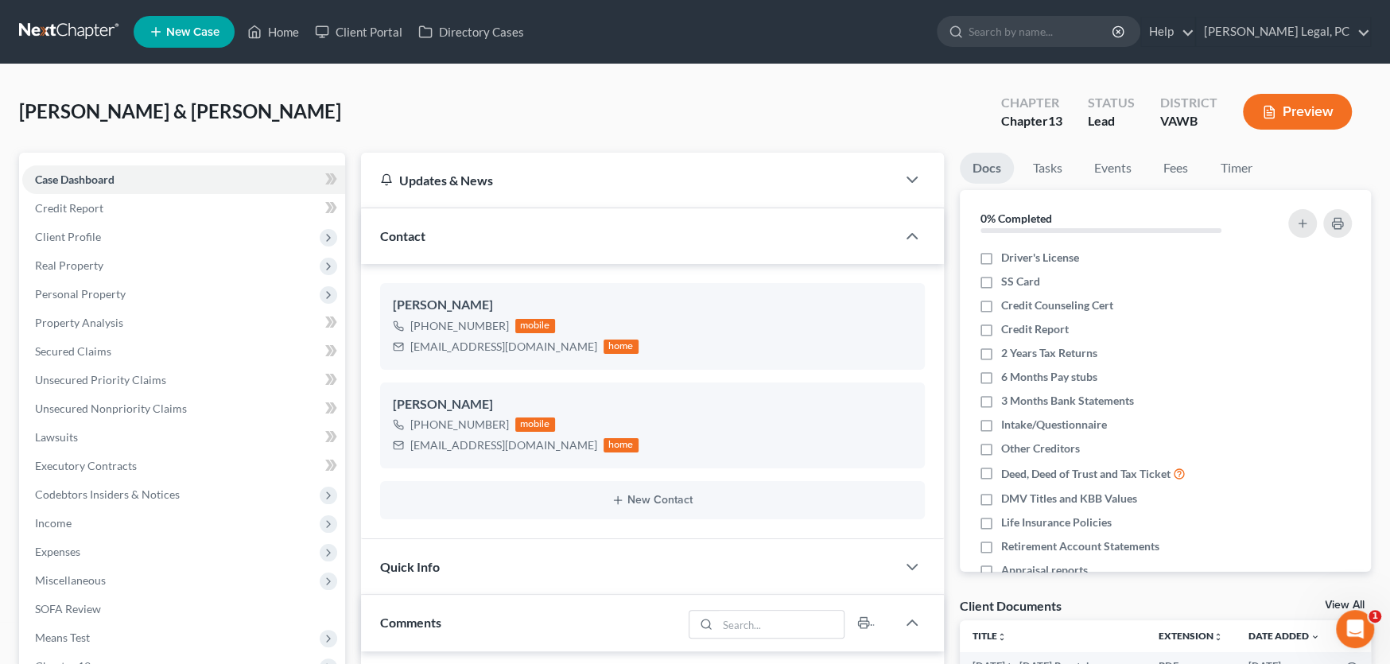
click at [75, 33] on link at bounding box center [70, 31] width 102 height 29
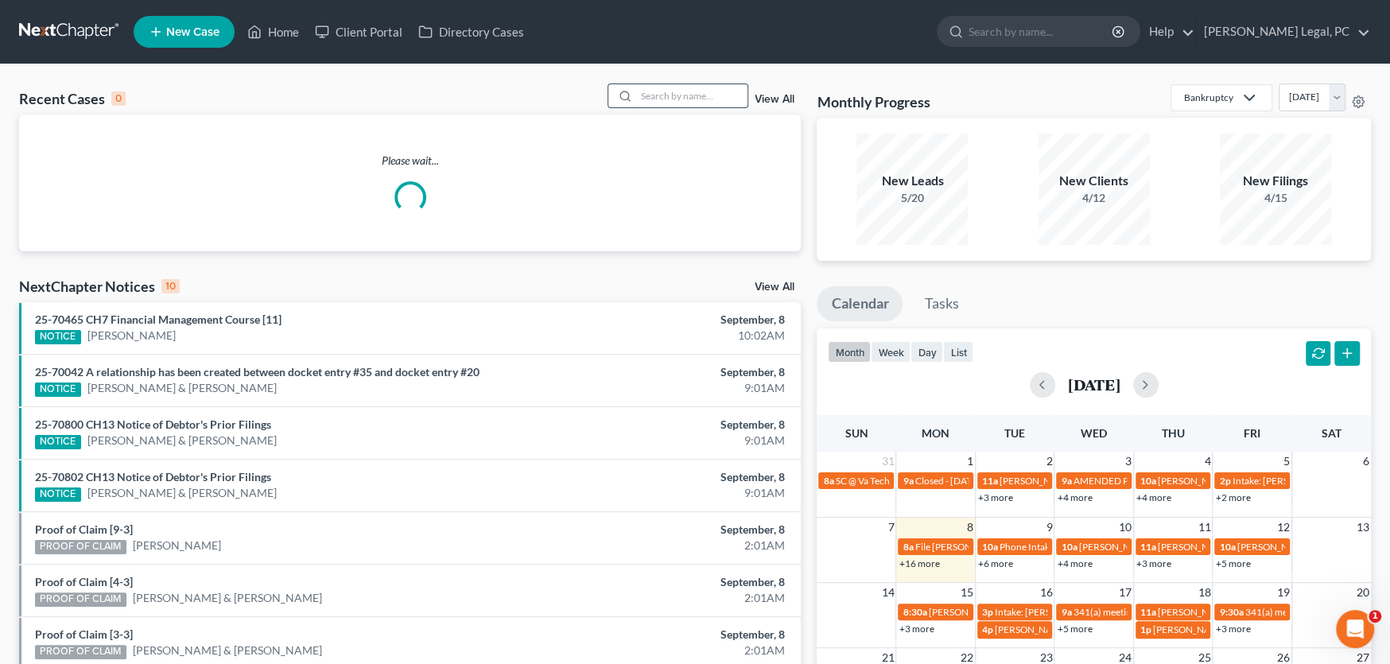
click at [655, 94] on input "search" at bounding box center [691, 95] width 111 height 23
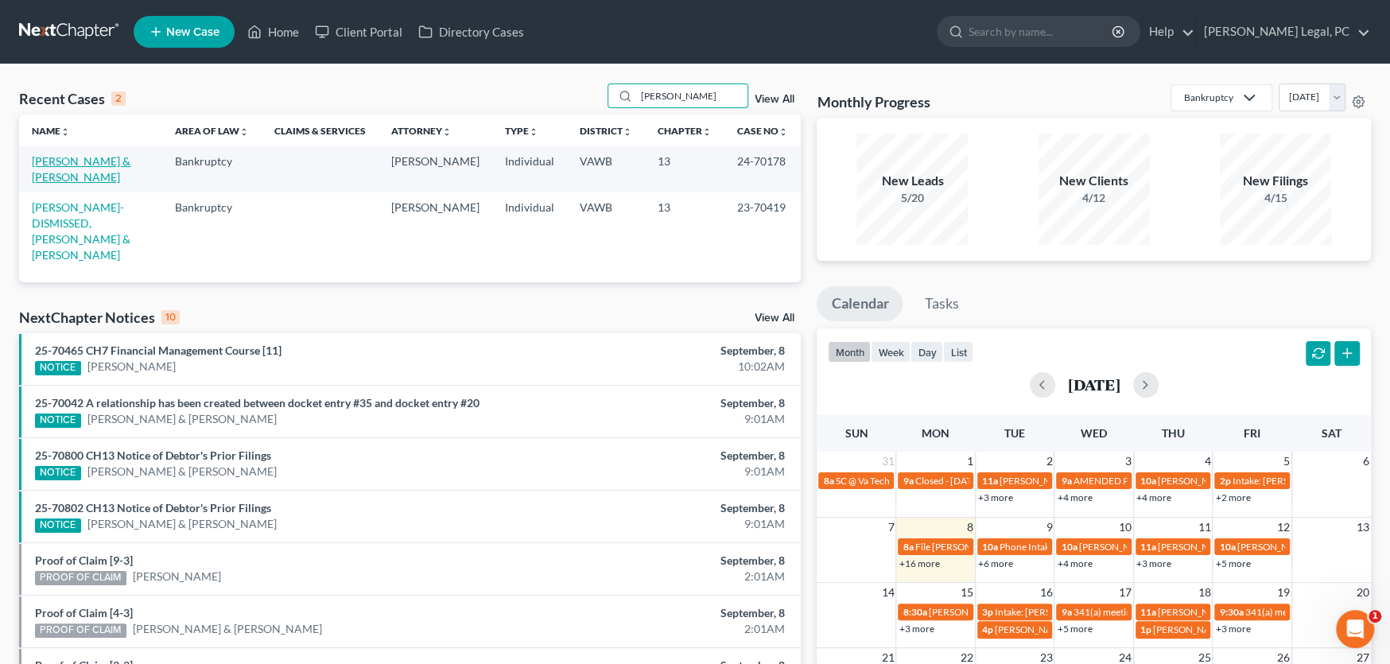
type input "[PERSON_NAME]"
click at [118, 162] on link "[PERSON_NAME] & [PERSON_NAME]" at bounding box center [81, 168] width 99 height 29
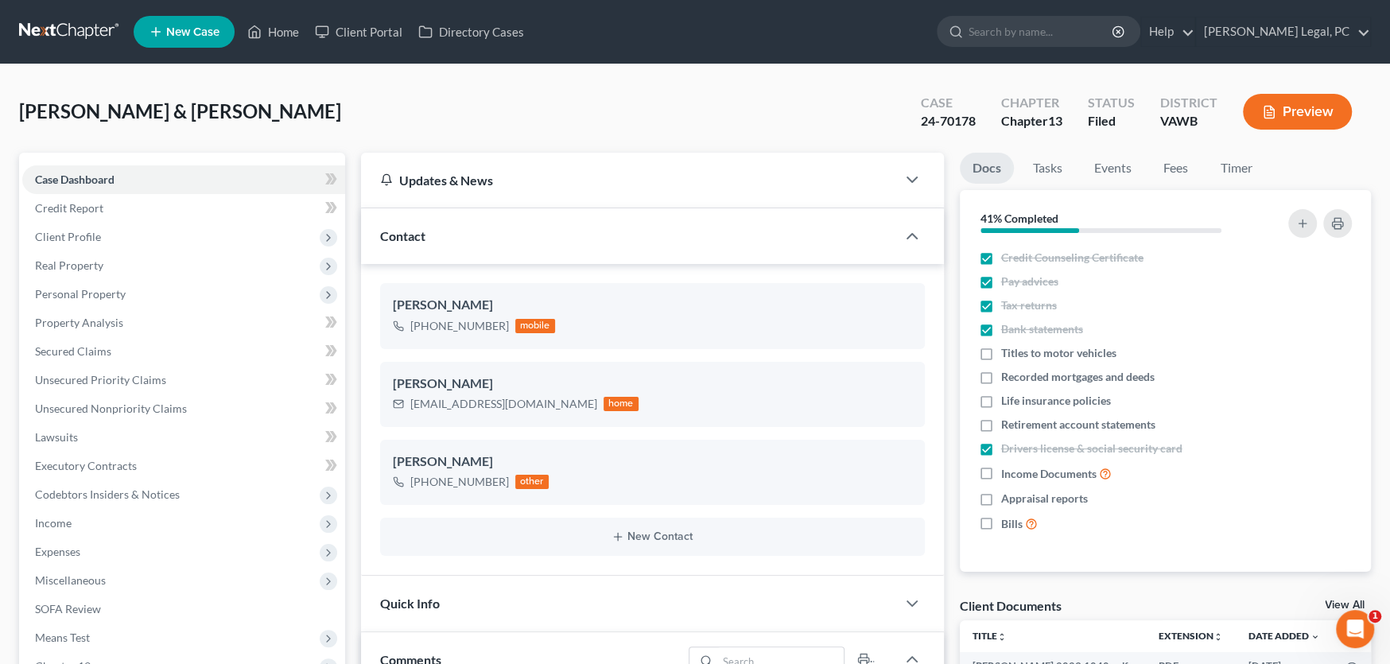
scroll to position [2077, 0]
click at [50, 25] on link at bounding box center [70, 31] width 102 height 29
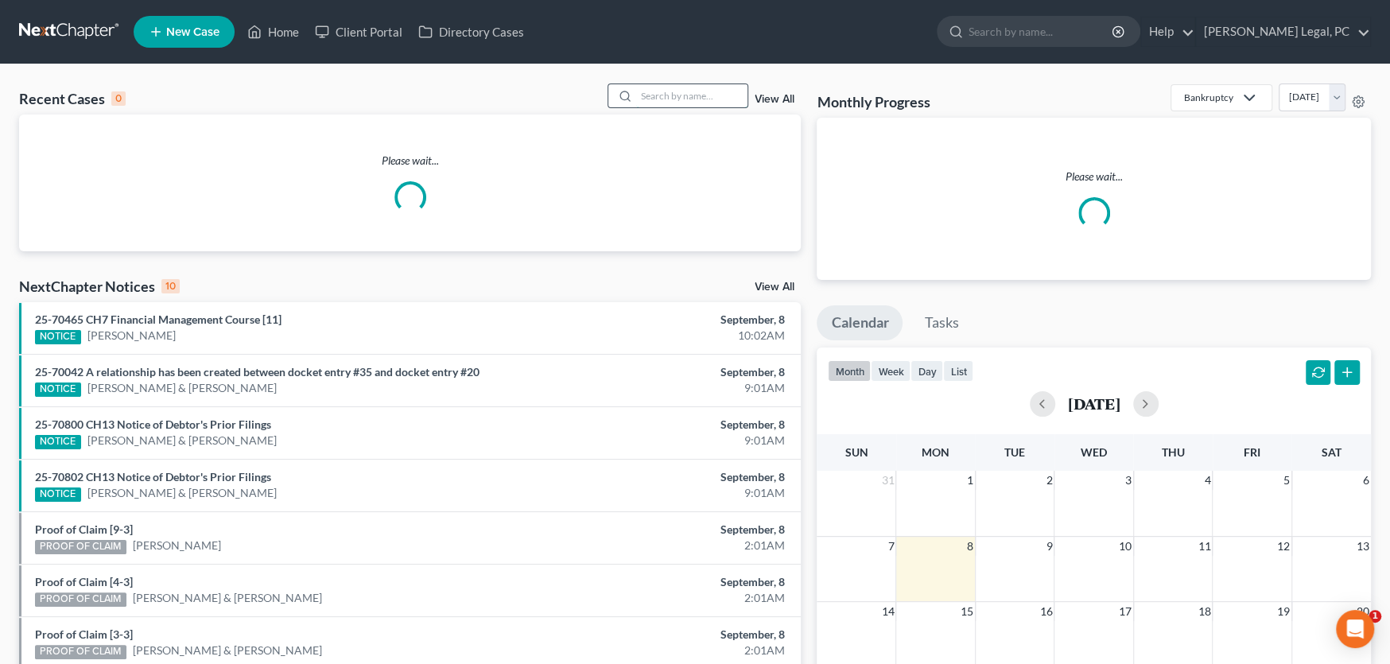
click at [675, 98] on input "search" at bounding box center [691, 95] width 111 height 23
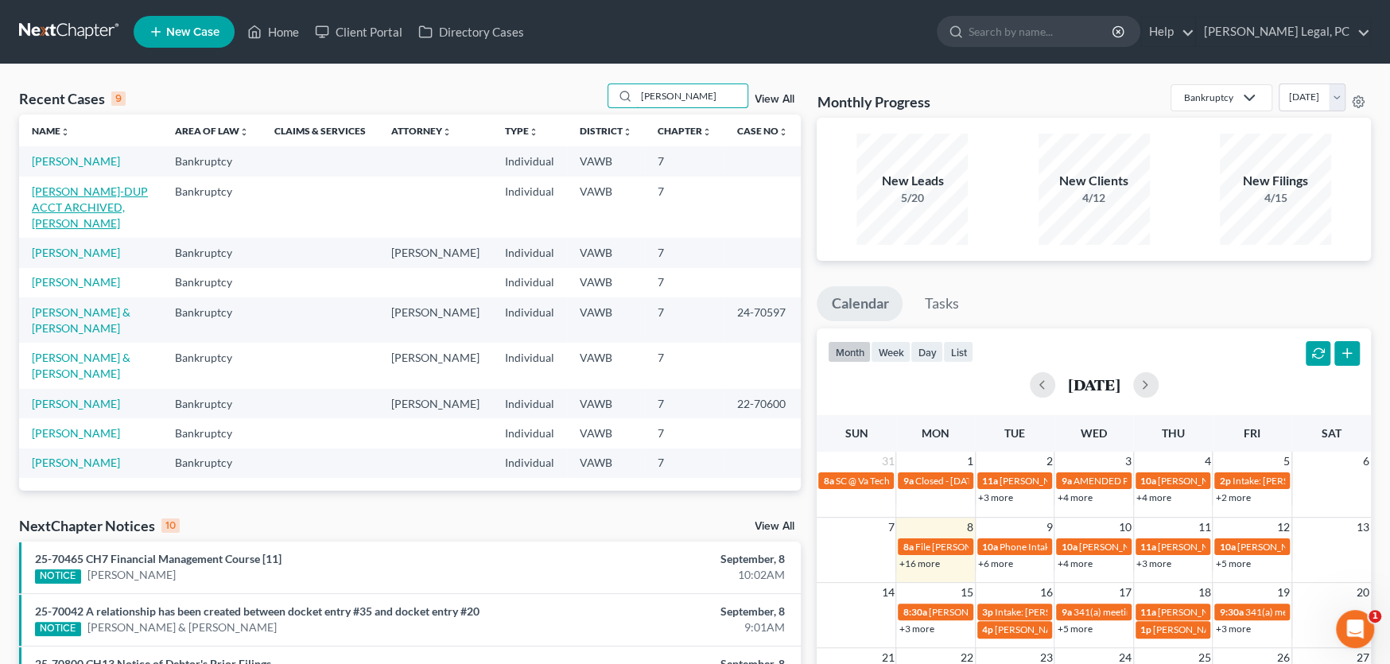
type input "[PERSON_NAME]"
click at [53, 159] on link "[PERSON_NAME]" at bounding box center [76, 161] width 88 height 14
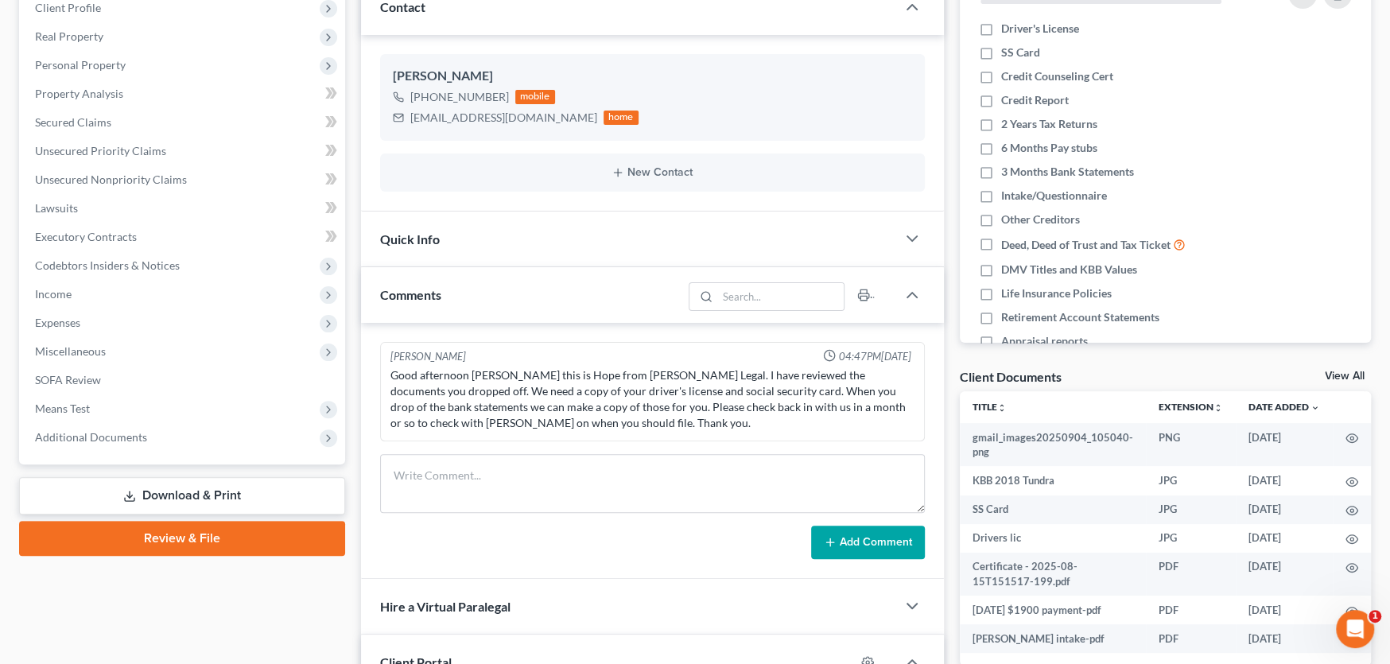
scroll to position [239, 0]
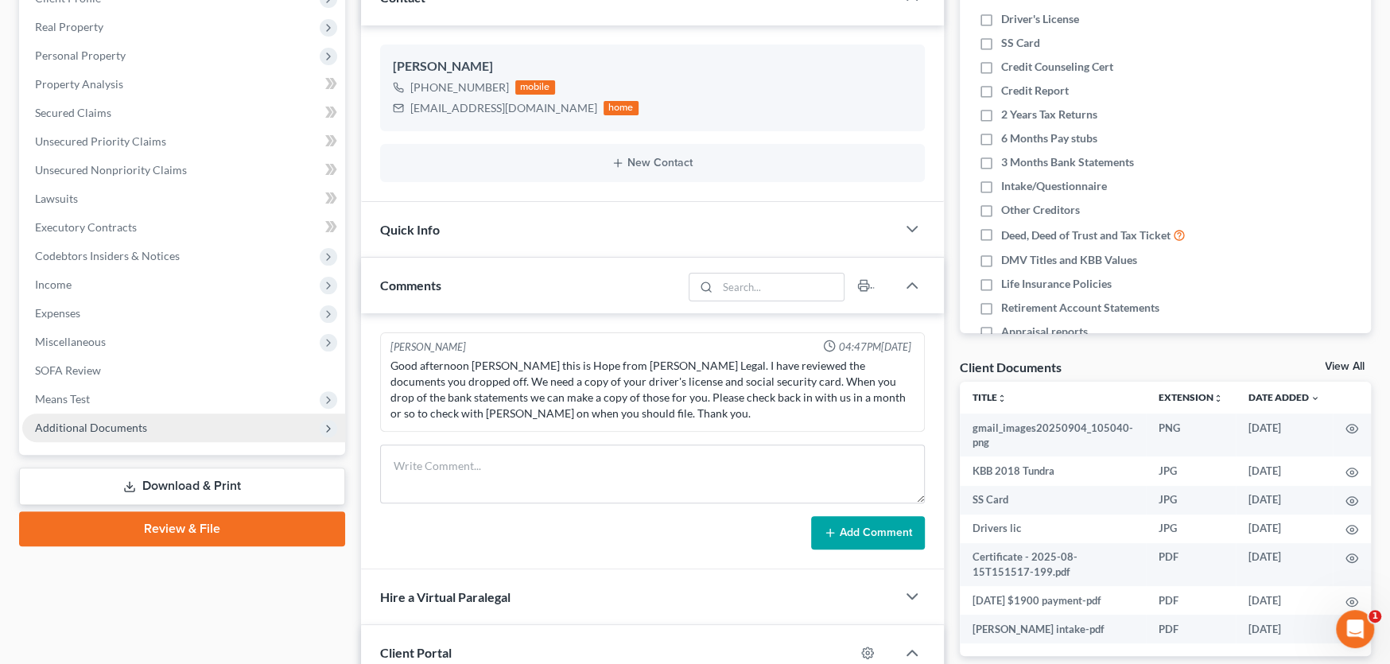
click at [125, 425] on span "Additional Documents" at bounding box center [91, 428] width 112 height 14
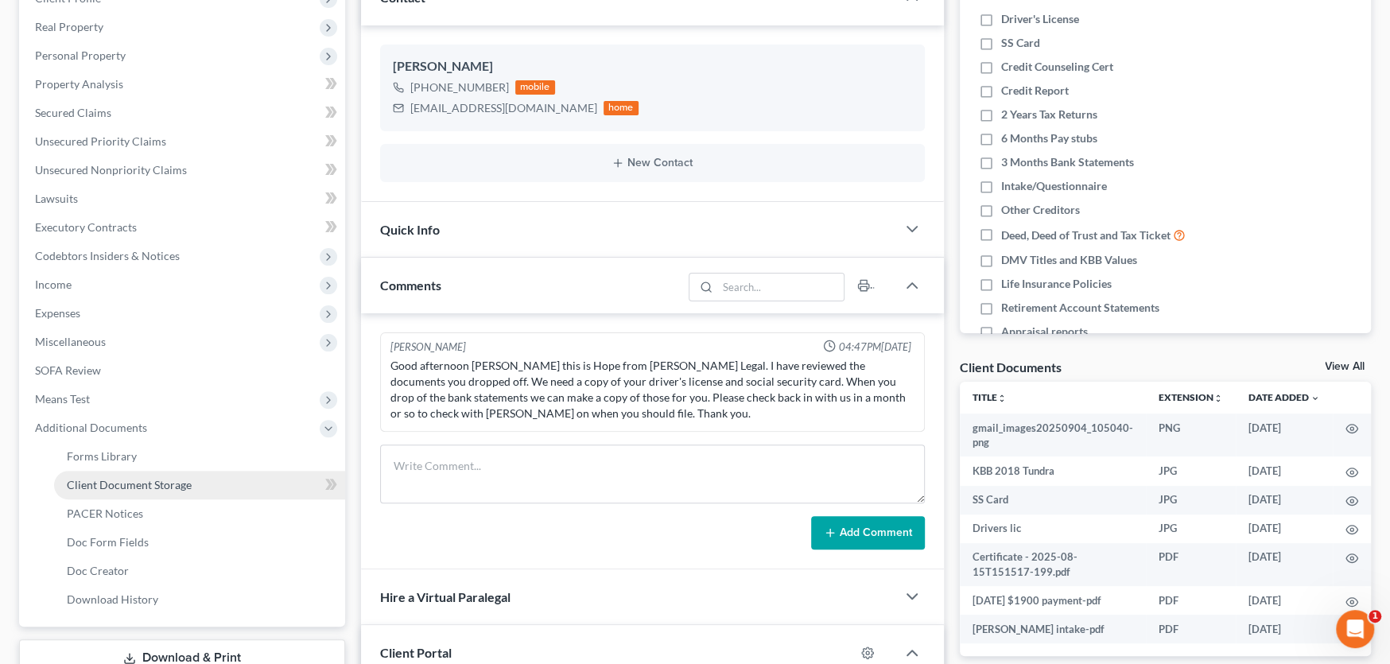
click at [128, 481] on span "Client Document Storage" at bounding box center [129, 485] width 125 height 14
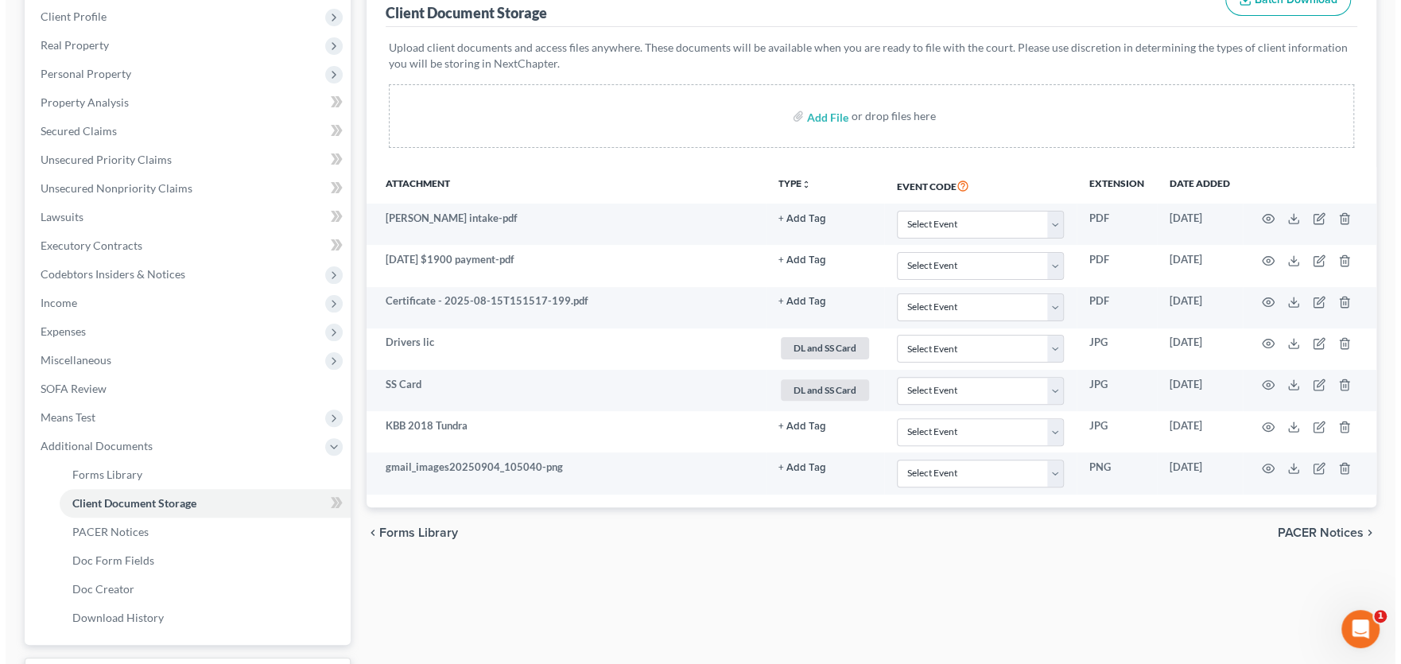
scroll to position [351, 0]
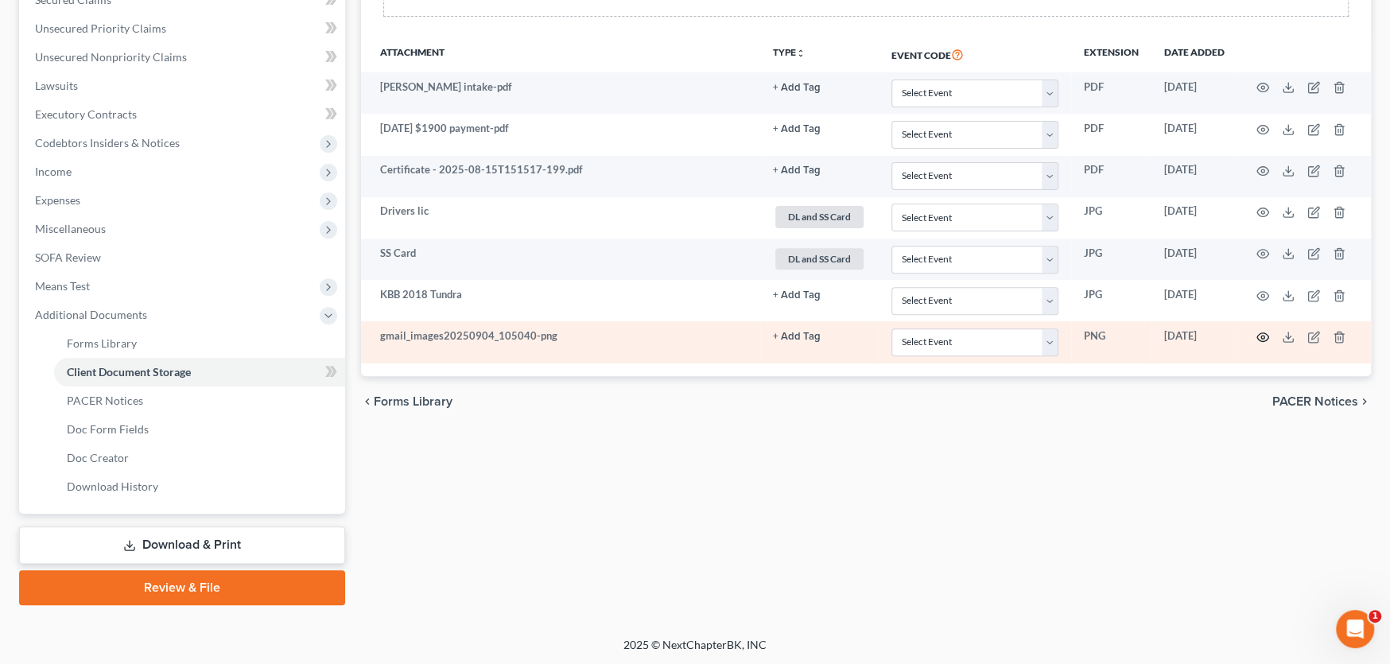
click at [1259, 333] on icon "button" at bounding box center [1263, 337] width 12 height 9
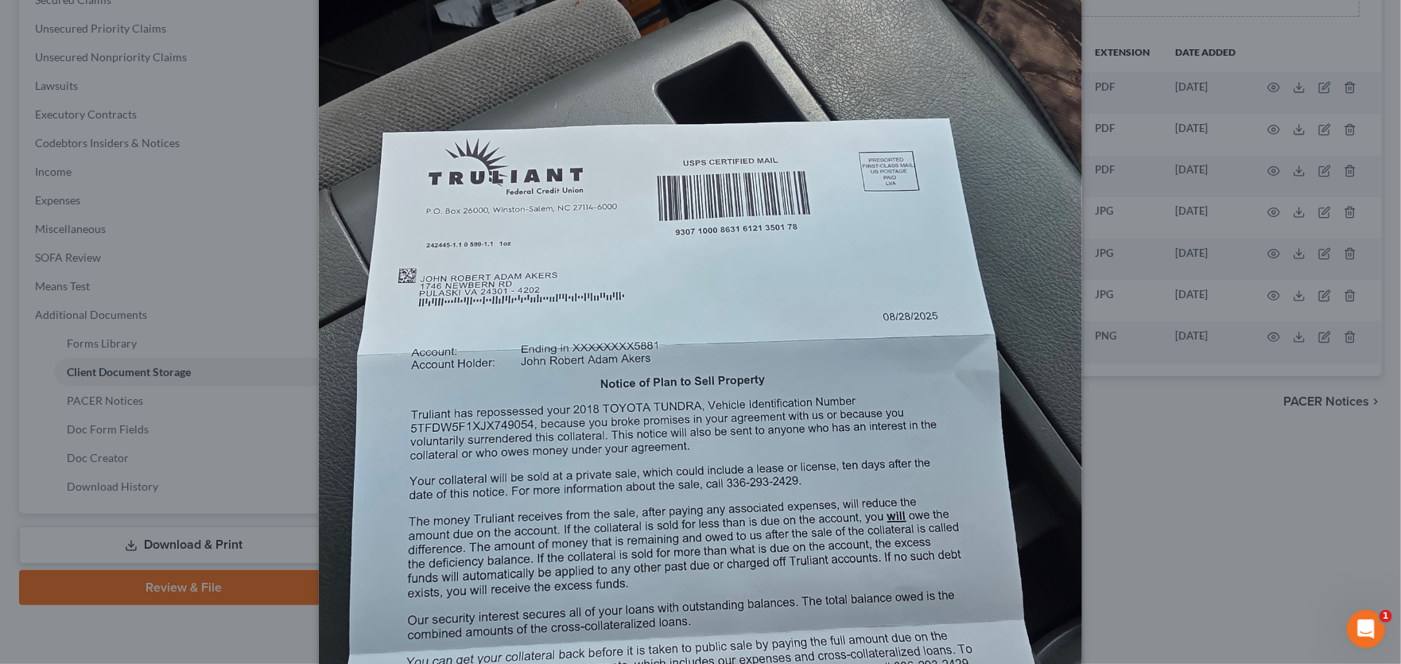
scroll to position [0, 0]
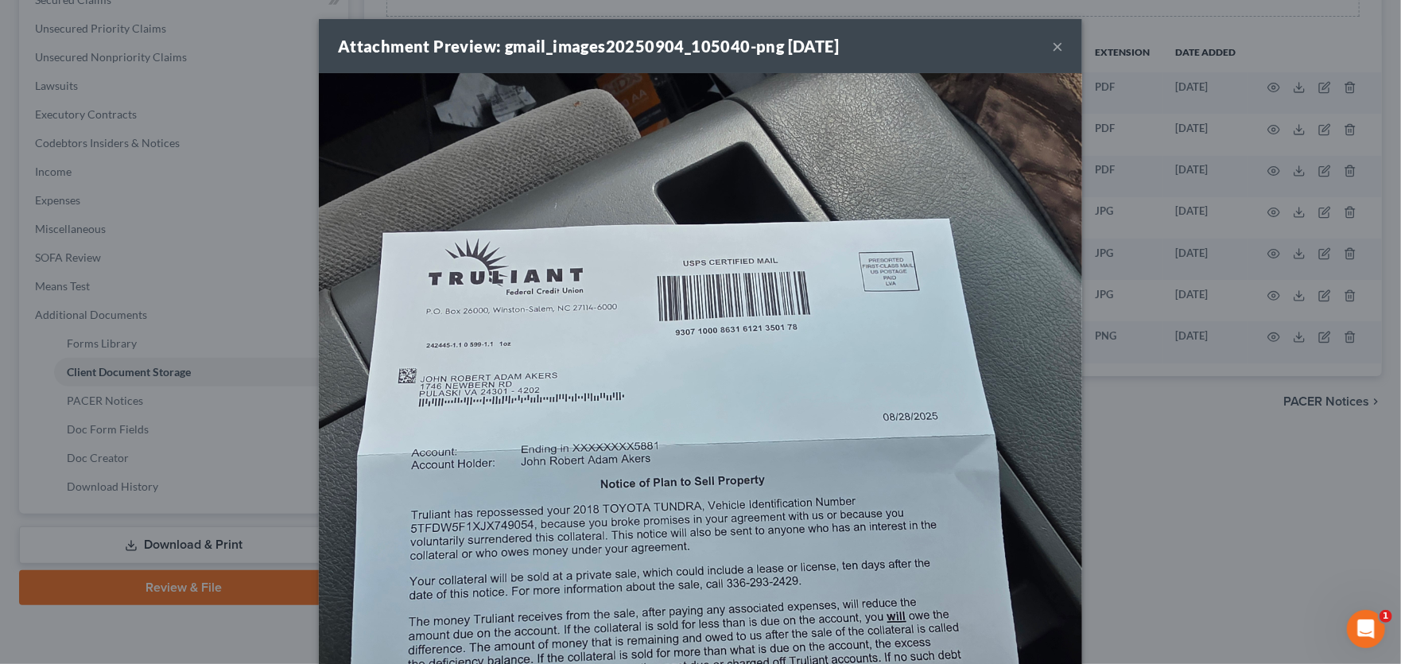
click at [1054, 44] on button "×" at bounding box center [1057, 46] width 11 height 19
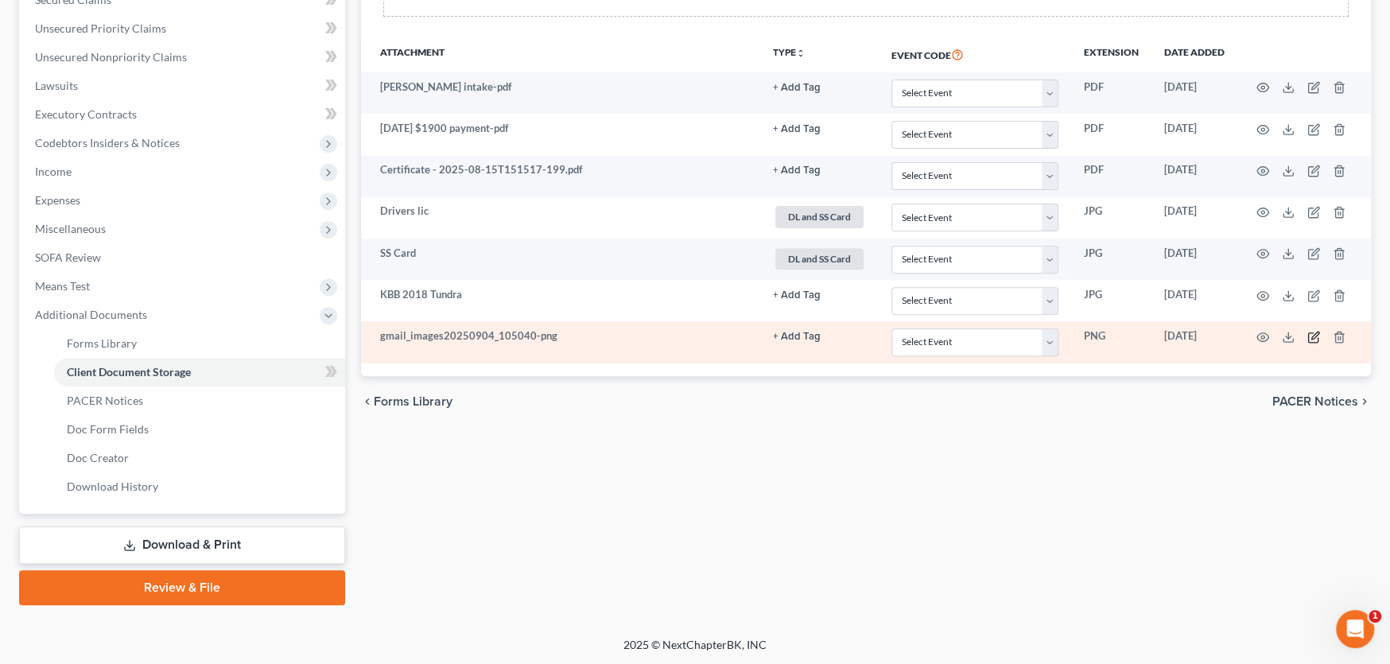
click at [1314, 333] on icon "button" at bounding box center [1313, 337] width 13 height 13
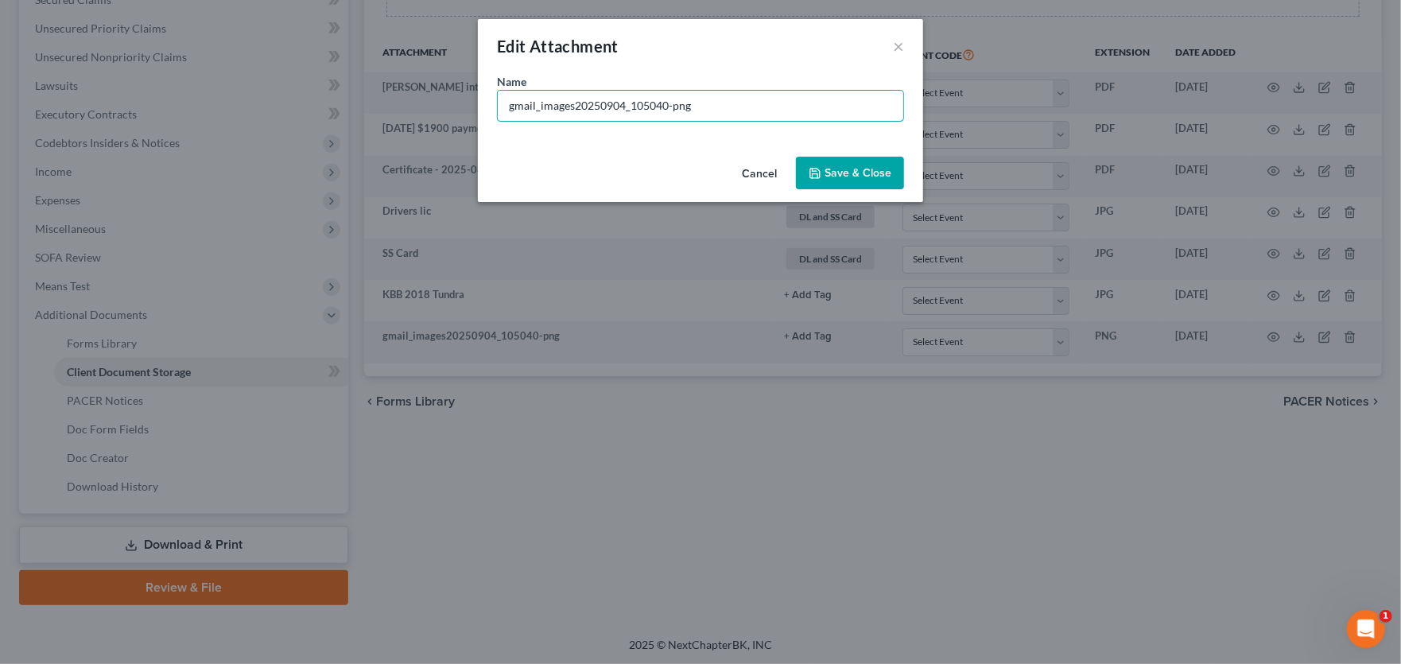
drag, startPoint x: 719, startPoint y: 98, endPoint x: 422, endPoint y: 95, distance: 296.6
click at [422, 95] on div "Edit Attachment × Name * gmail_images20250904_105040-png Cancel Save & Close" at bounding box center [700, 332] width 1401 height 664
type input "2018 Tundra Truliant-Repo threat"
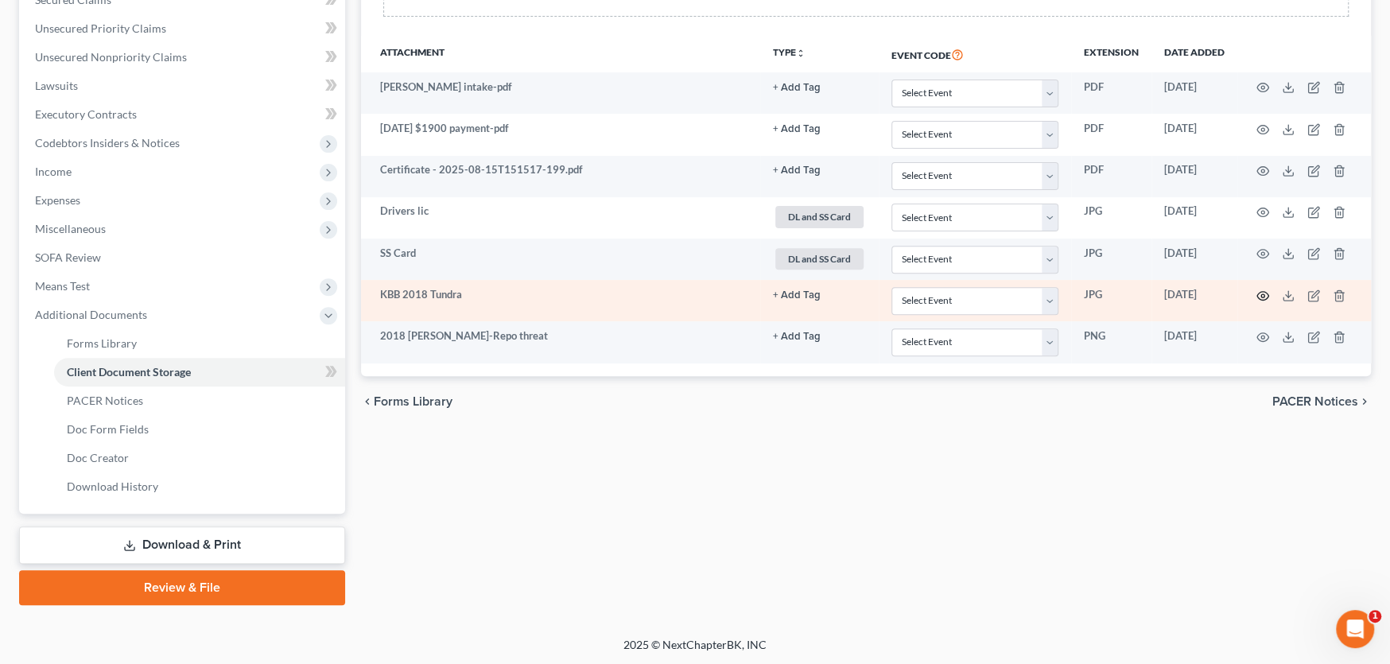
click at [1260, 291] on icon "button" at bounding box center [1262, 295] width 13 height 13
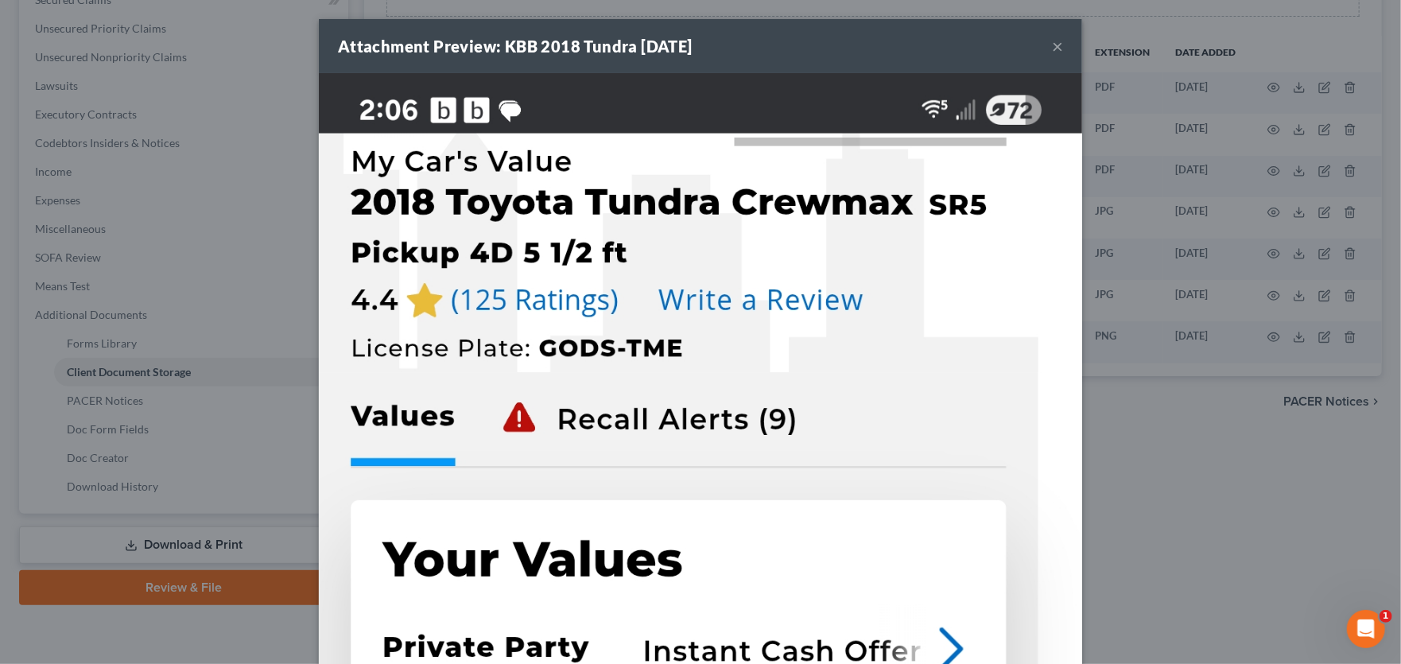
click at [1054, 49] on button "×" at bounding box center [1057, 46] width 11 height 19
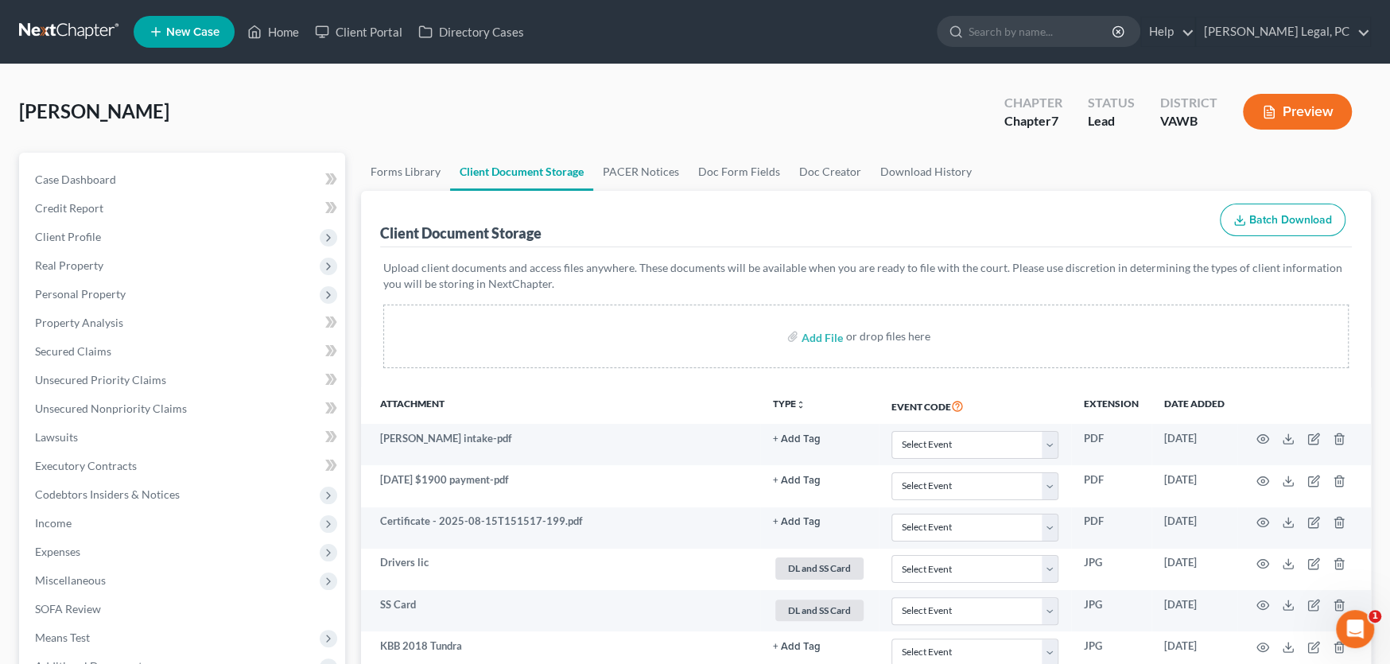
drag, startPoint x: 54, startPoint y: 26, endPoint x: 65, endPoint y: 26, distance: 11.1
click at [54, 26] on link at bounding box center [70, 31] width 102 height 29
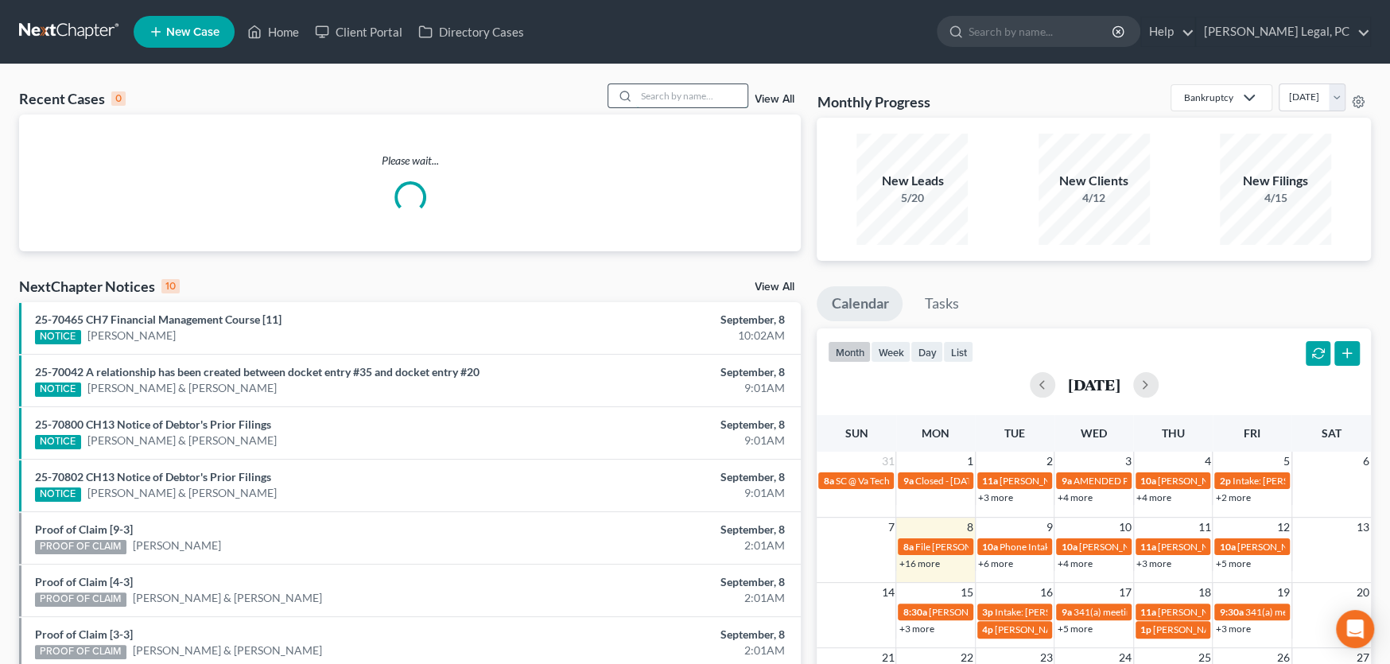
click at [650, 98] on input "search" at bounding box center [691, 95] width 111 height 23
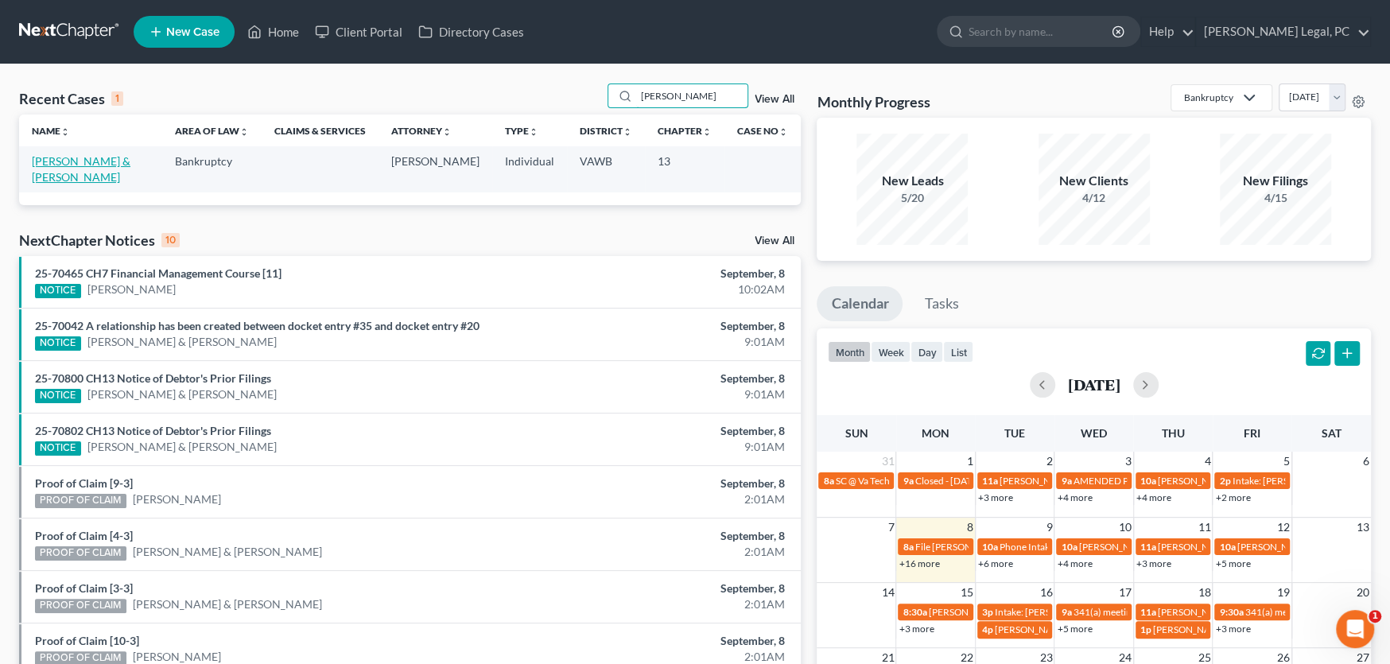
type input "Blackburn"
click at [80, 162] on link "[PERSON_NAME] & [PERSON_NAME]" at bounding box center [81, 168] width 99 height 29
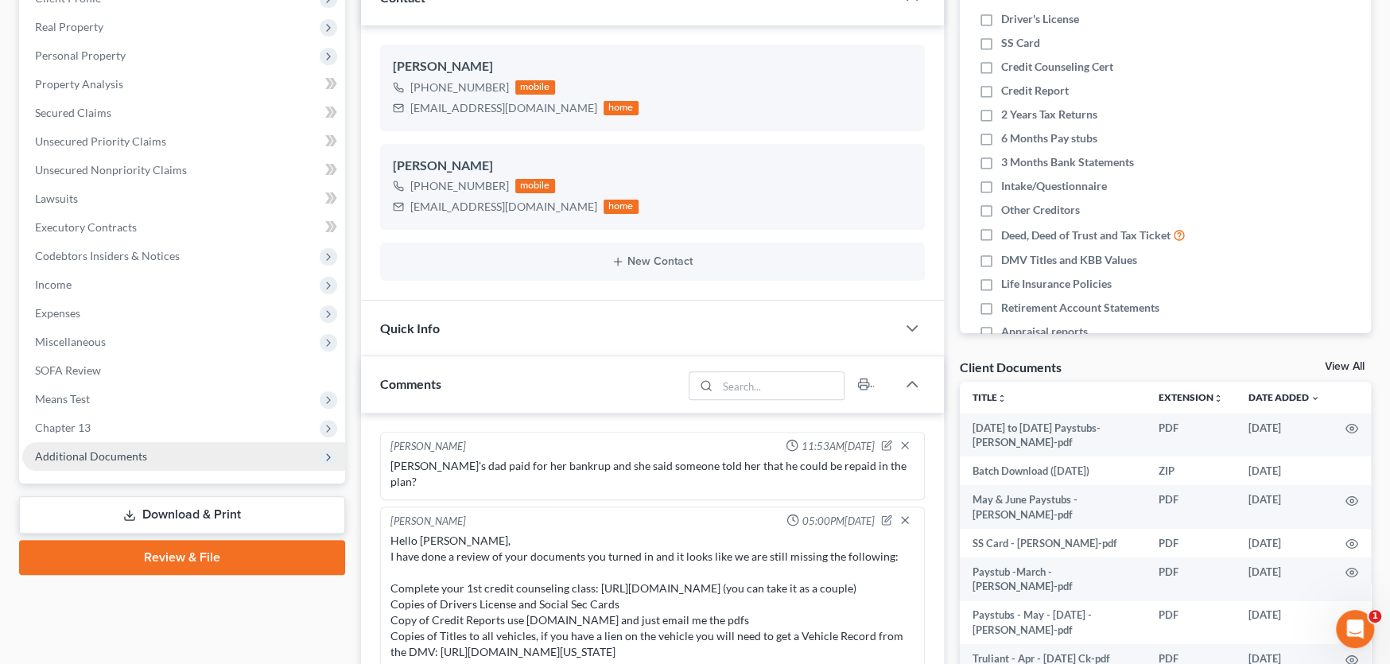
scroll to position [1034, 0]
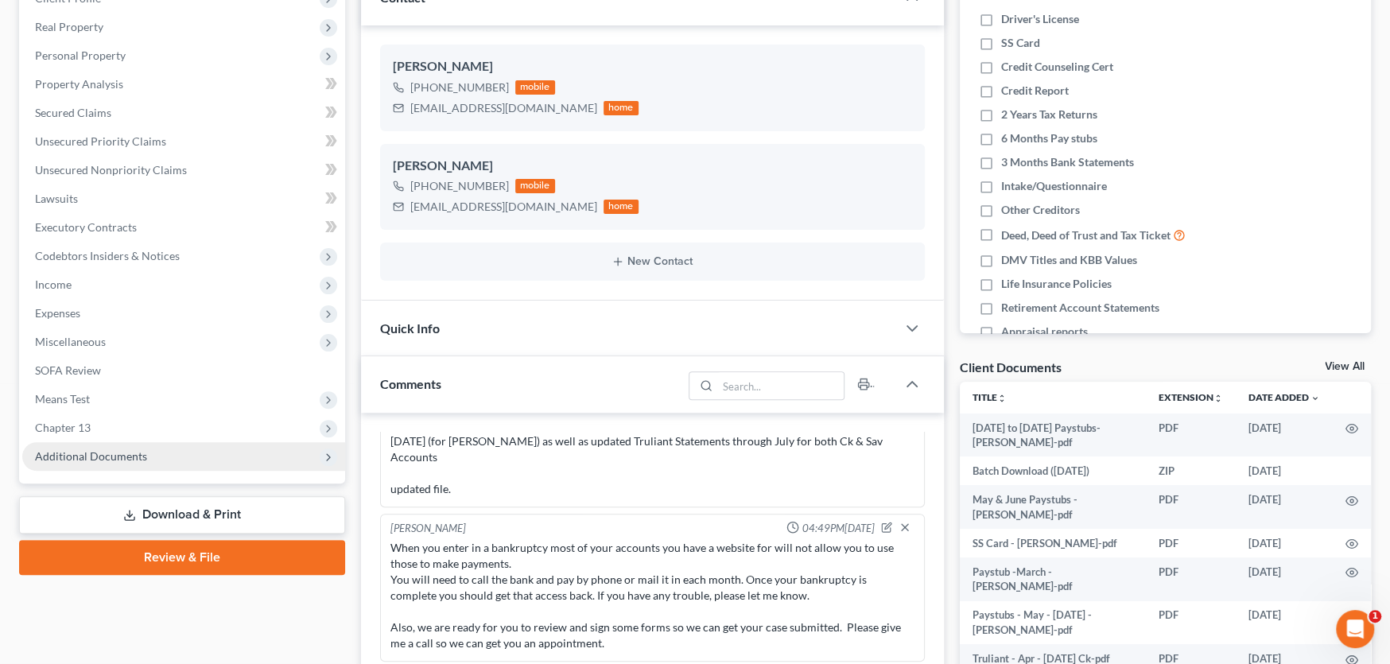
click at [114, 451] on span "Additional Documents" at bounding box center [91, 456] width 112 height 14
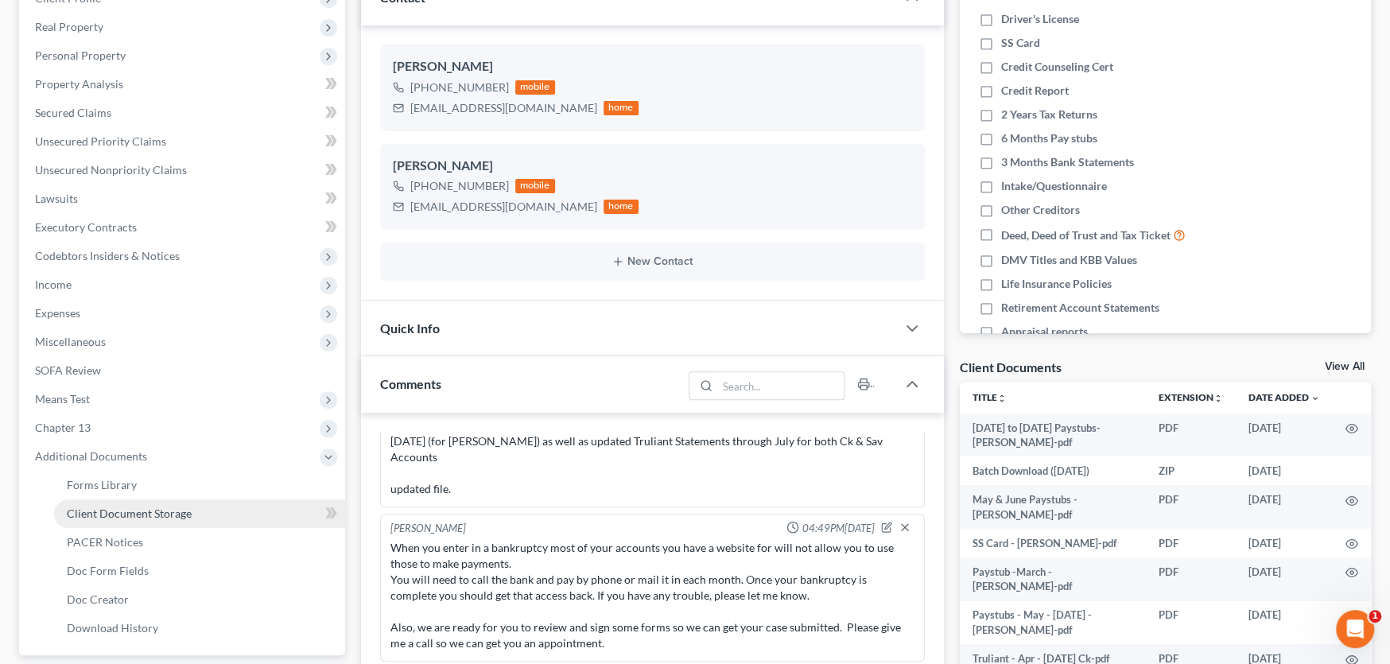
click at [119, 514] on span "Client Document Storage" at bounding box center [129, 513] width 125 height 14
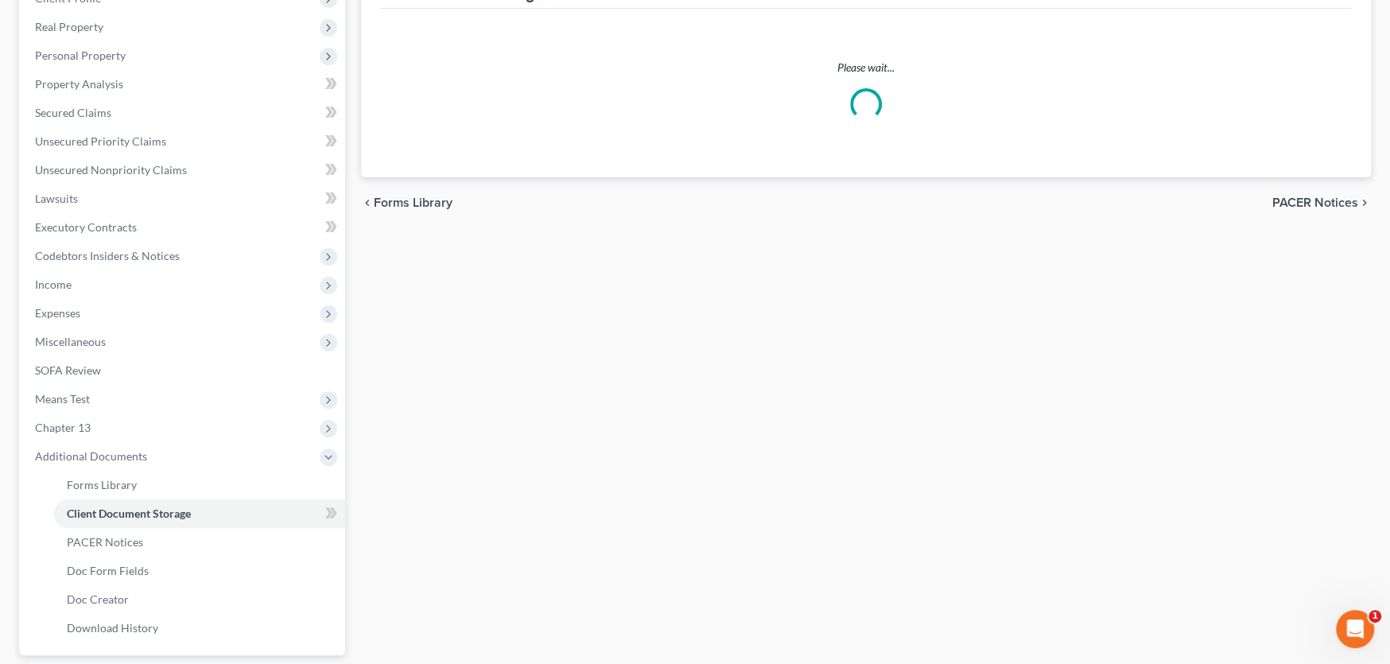
scroll to position [61, 0]
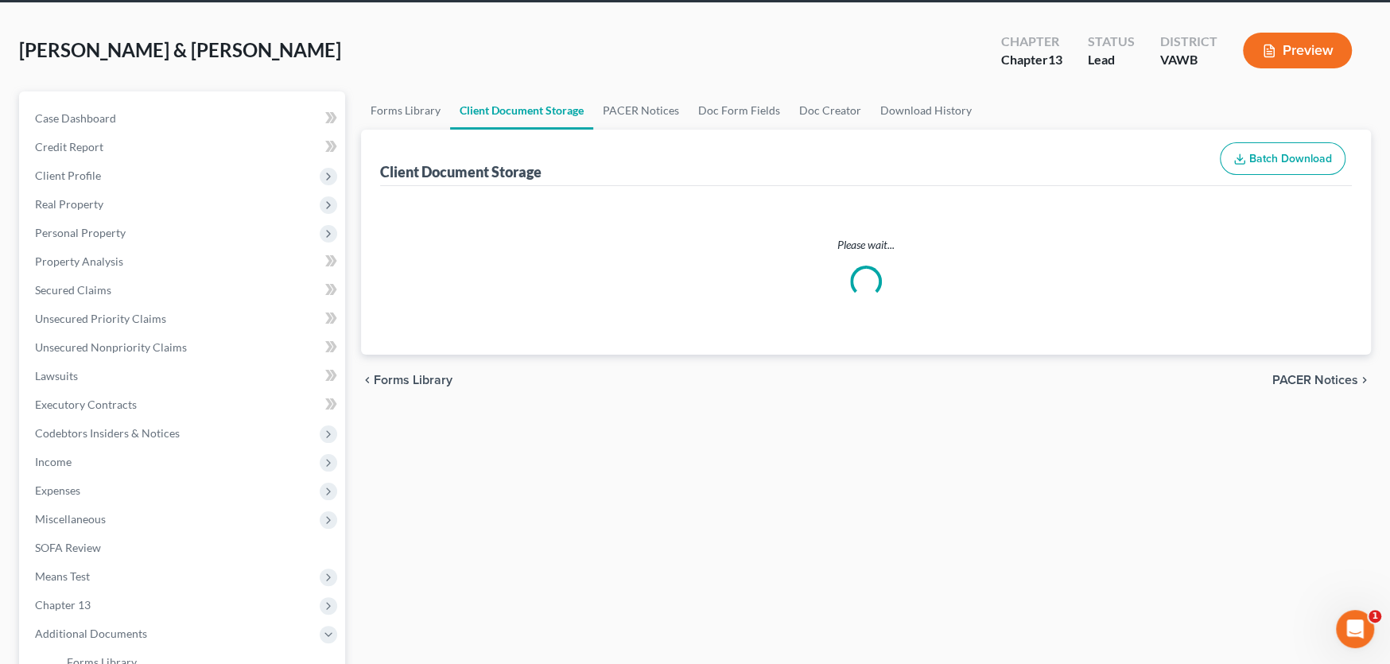
select select "0"
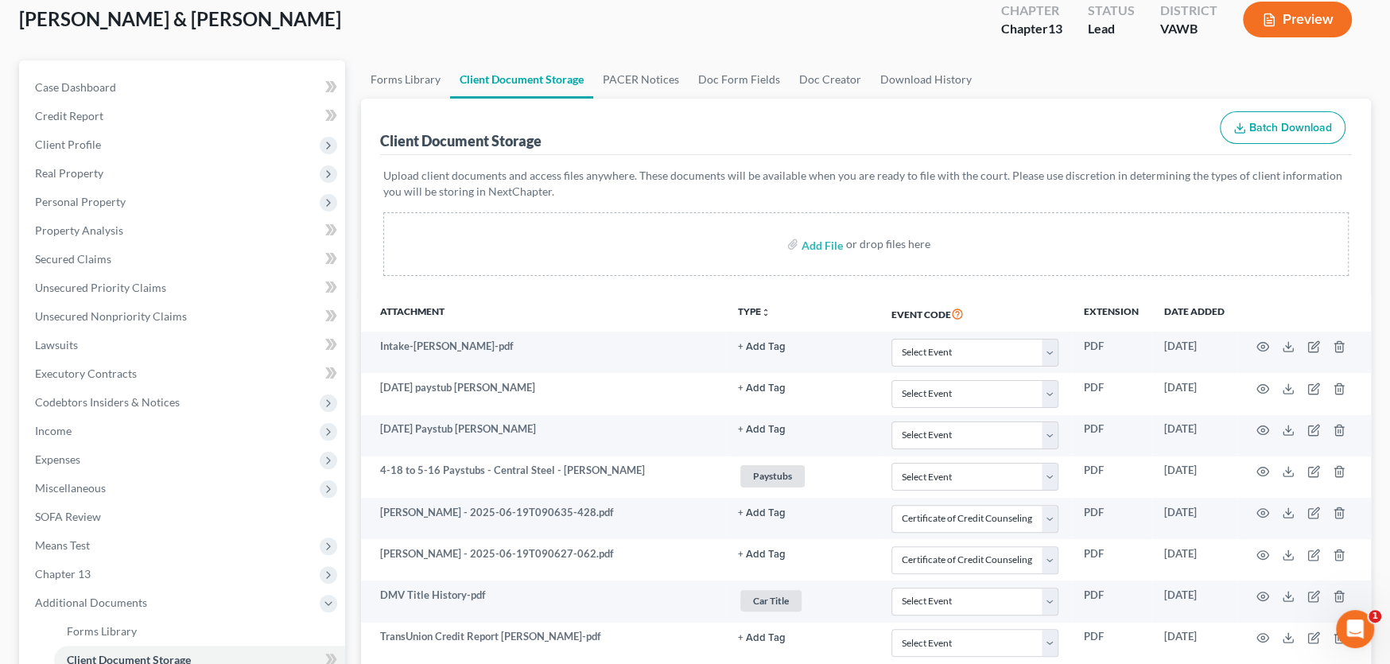
scroll to position [0, 0]
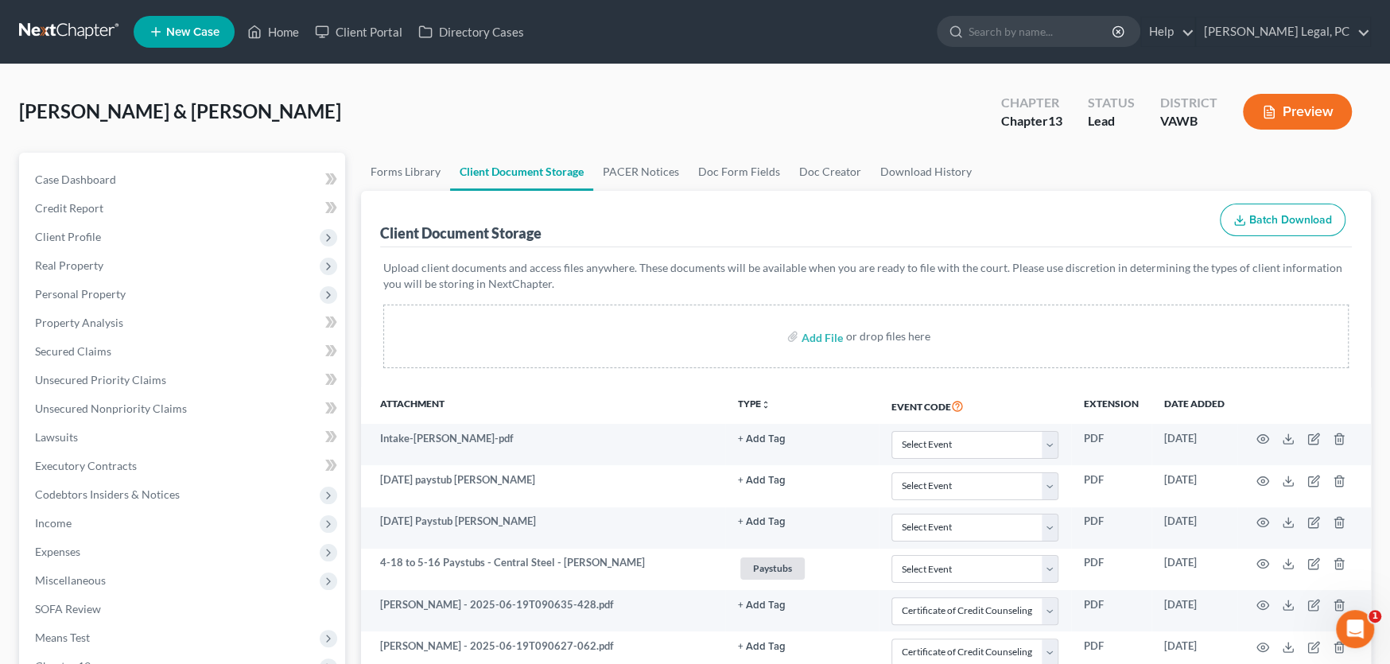
click at [63, 27] on link at bounding box center [70, 31] width 102 height 29
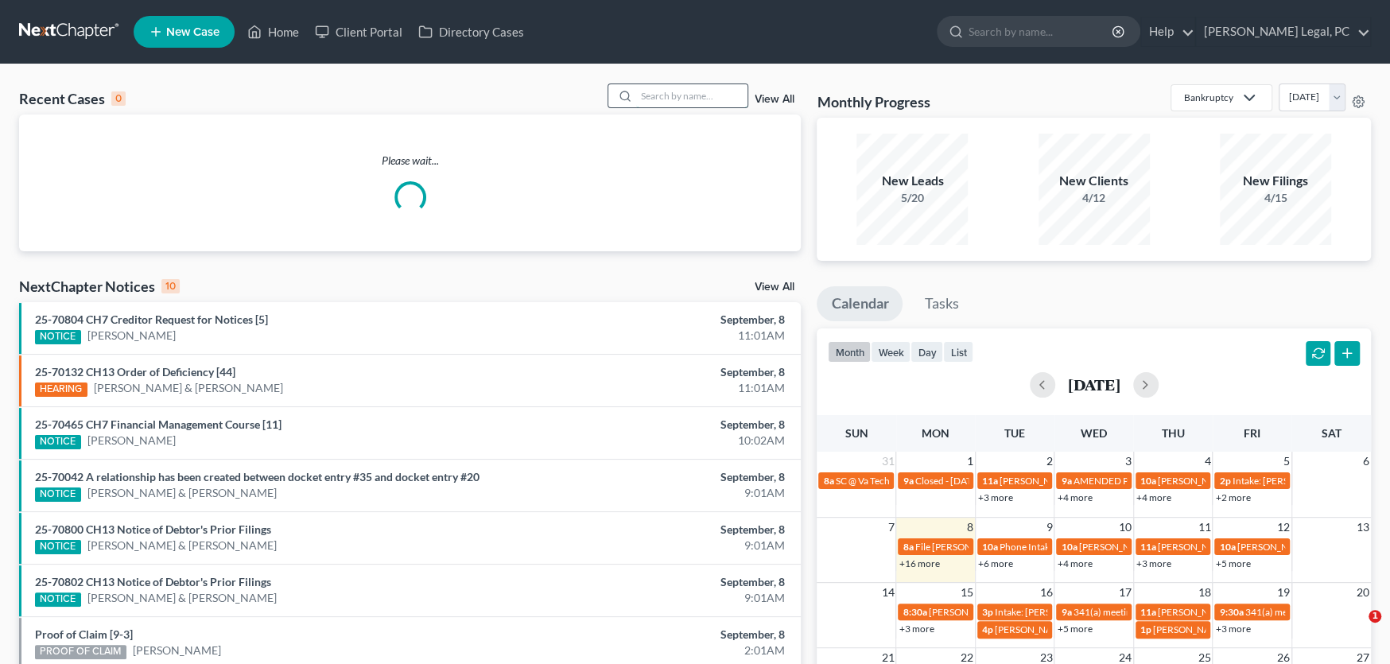
click at [677, 95] on input "search" at bounding box center [691, 95] width 111 height 23
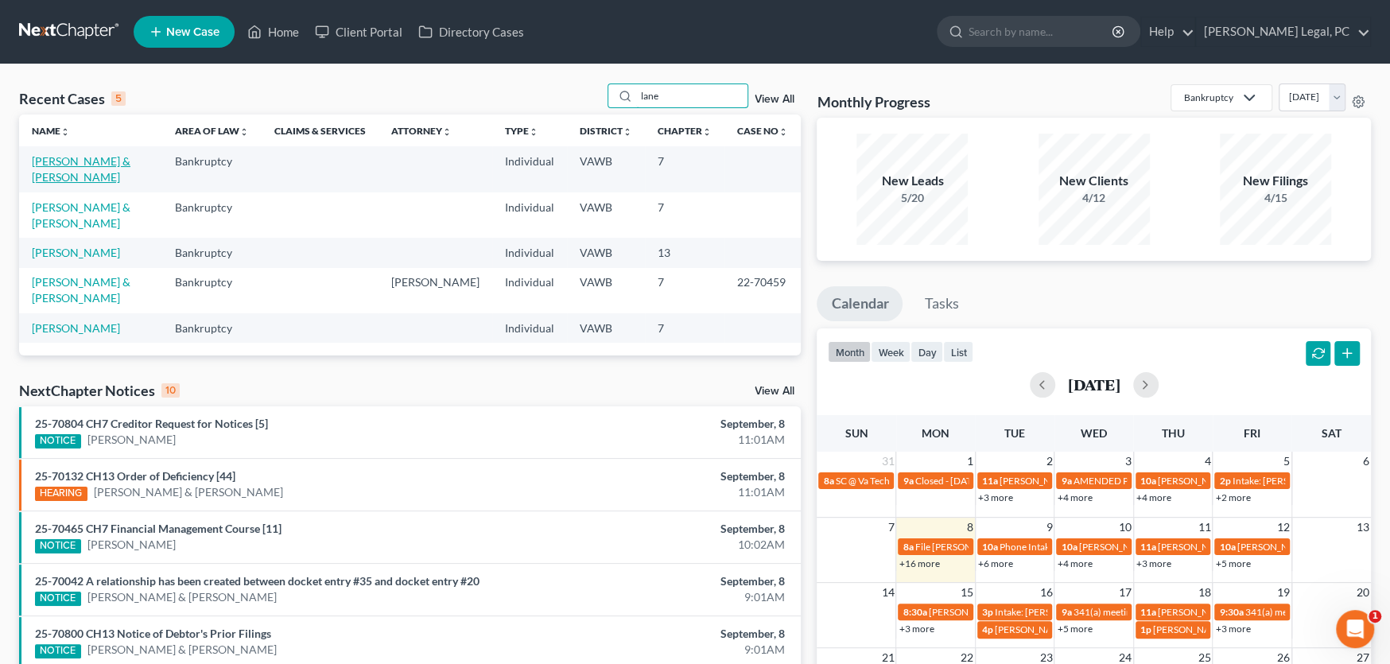
type input "lane"
click at [90, 164] on link "[PERSON_NAME] & [PERSON_NAME]" at bounding box center [81, 168] width 99 height 29
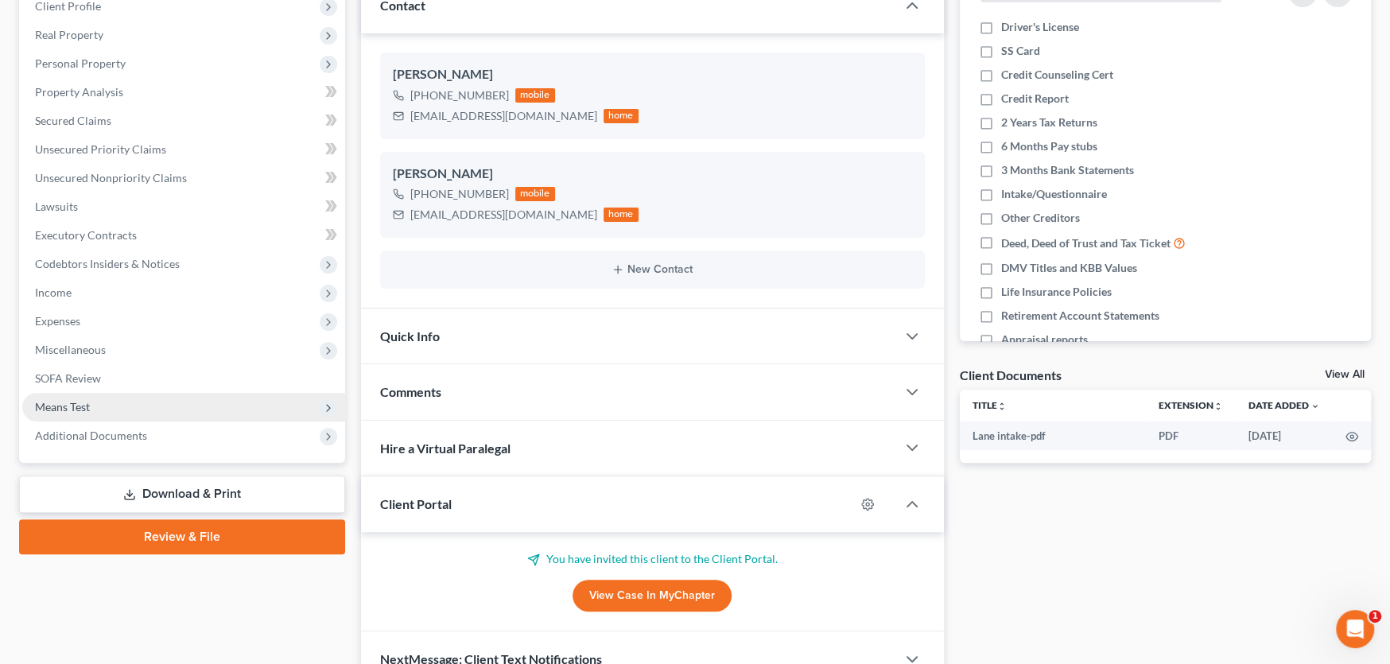
scroll to position [239, 0]
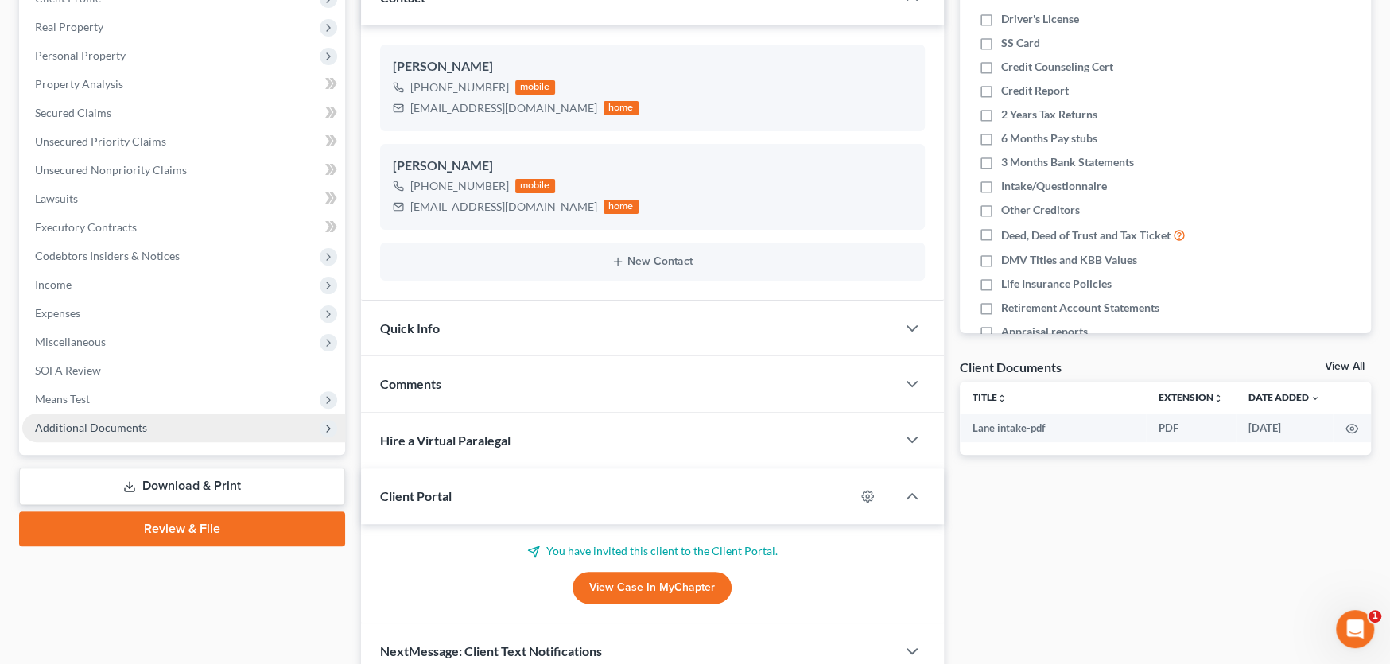
click at [99, 425] on span "Additional Documents" at bounding box center [91, 428] width 112 height 14
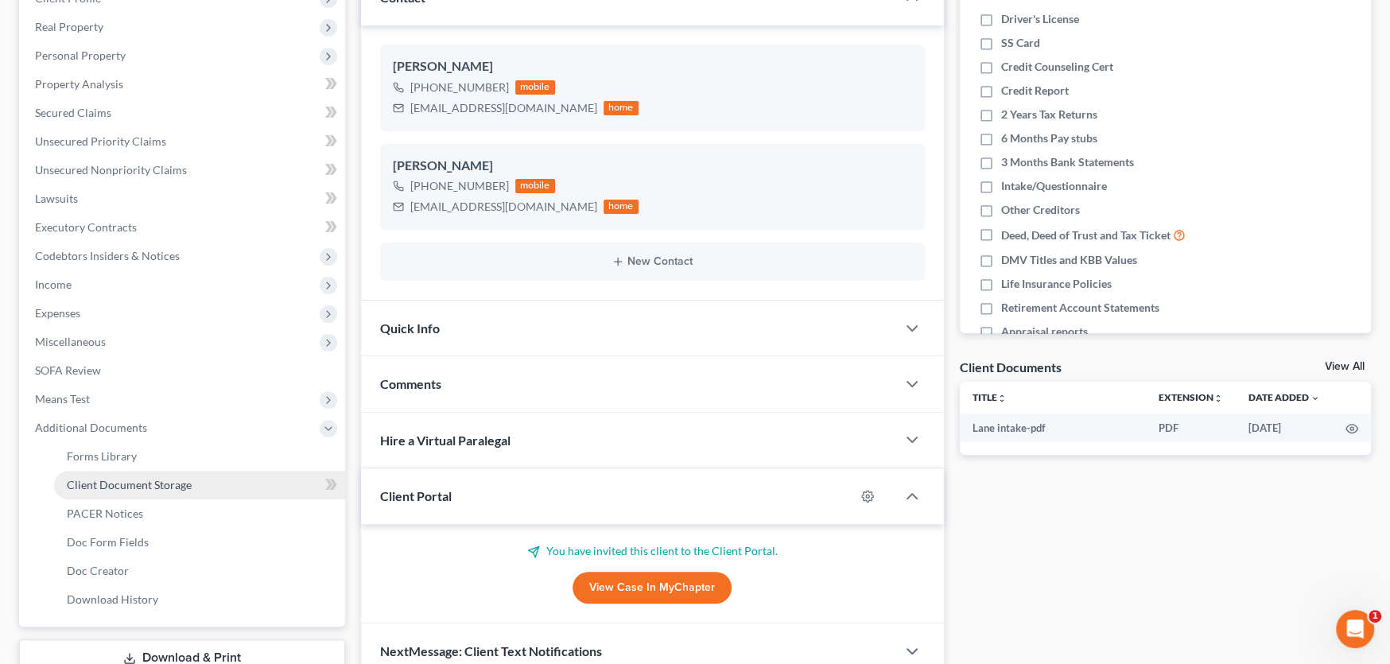
click at [127, 485] on span "Client Document Storage" at bounding box center [129, 485] width 125 height 14
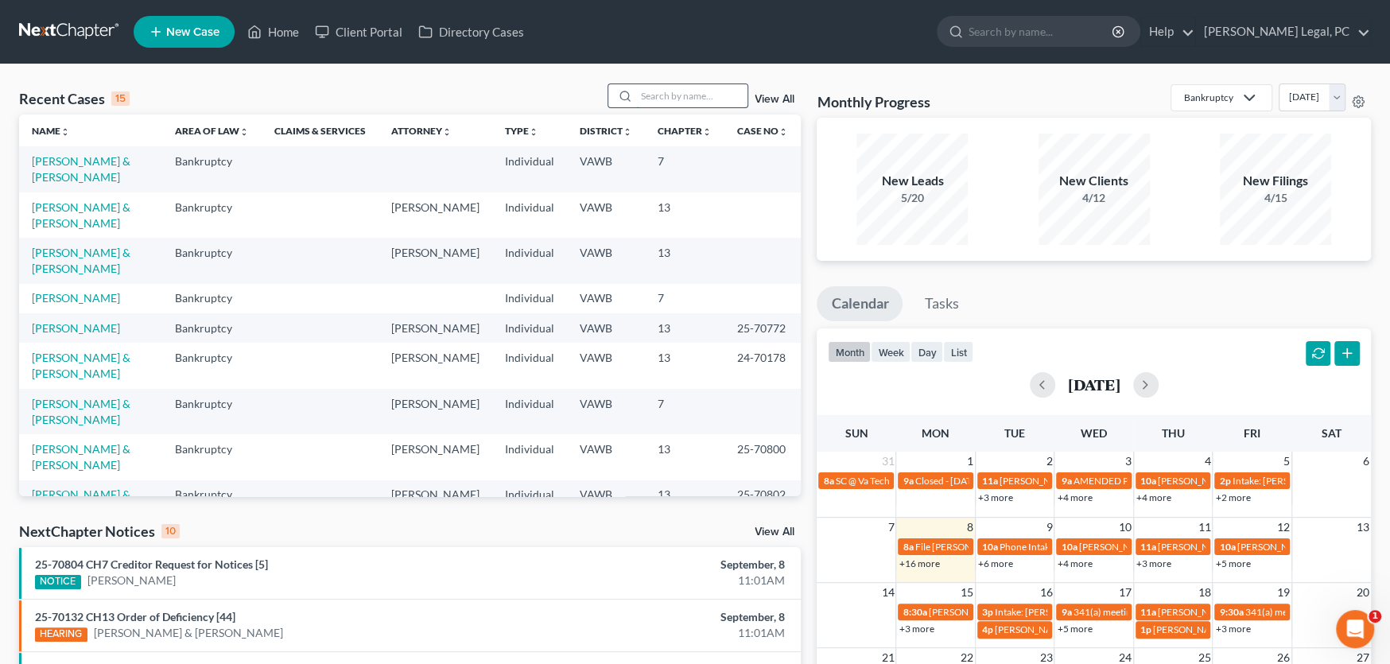
click at [690, 99] on input "search" at bounding box center [691, 95] width 111 height 23
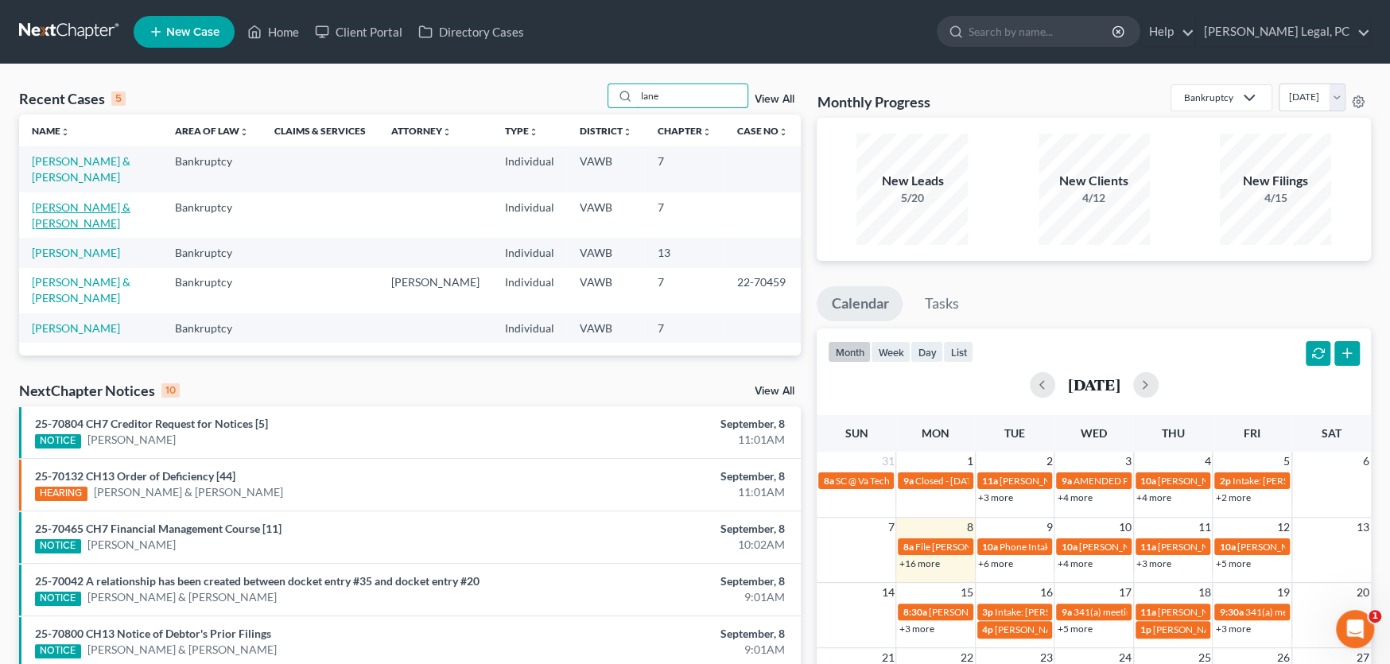
type input "lane"
click at [110, 200] on link "[PERSON_NAME] & [PERSON_NAME]" at bounding box center [81, 214] width 99 height 29
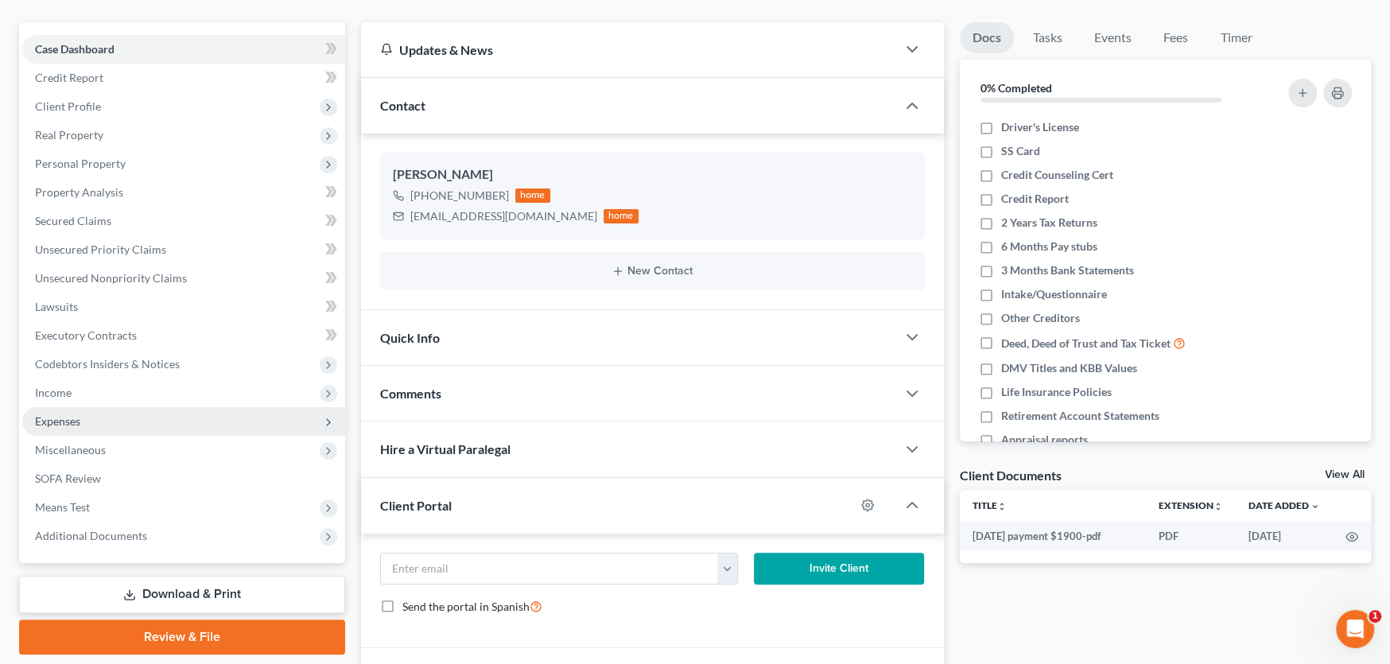
scroll to position [159, 0]
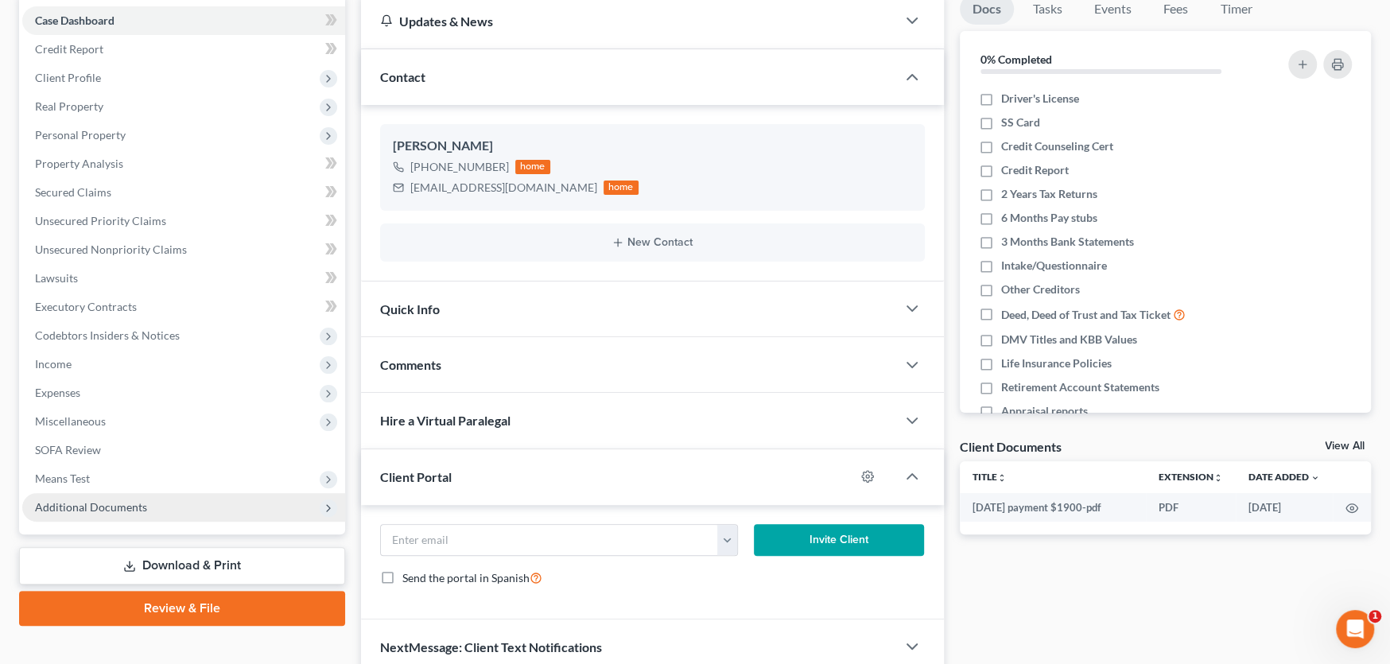
click at [87, 500] on span "Additional Documents" at bounding box center [91, 507] width 112 height 14
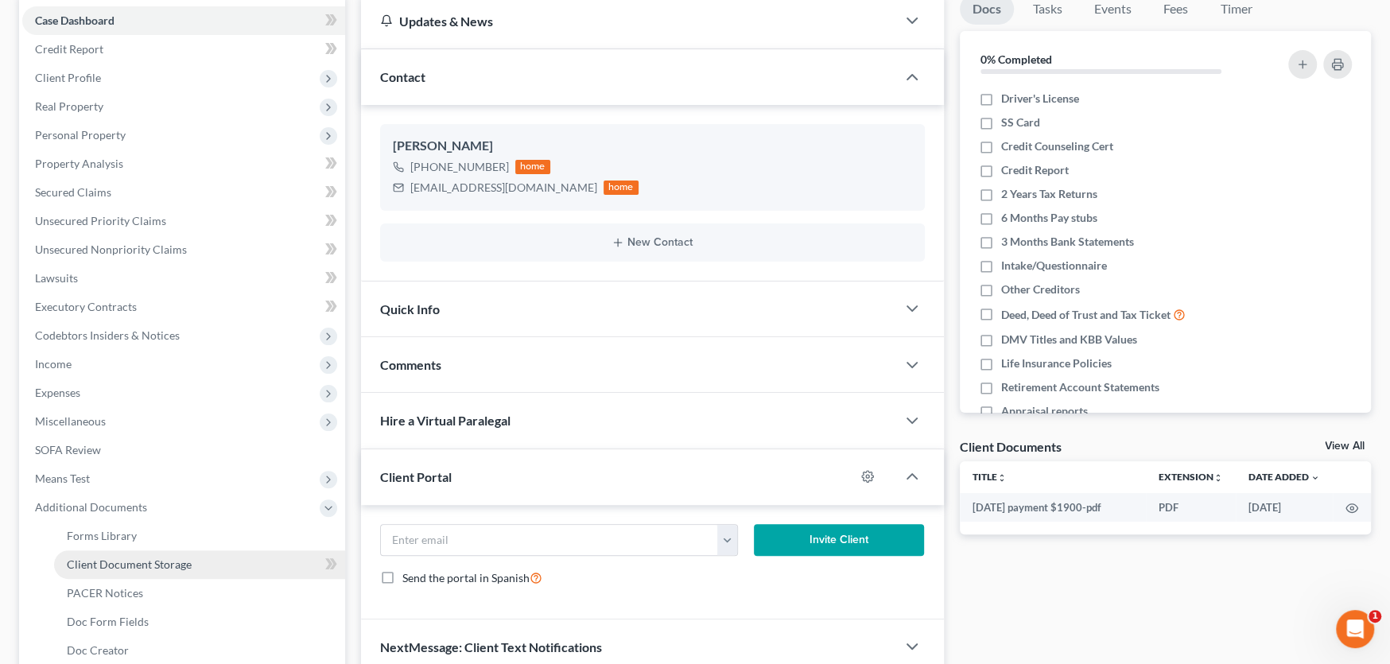
click at [140, 562] on span "Client Document Storage" at bounding box center [129, 564] width 125 height 14
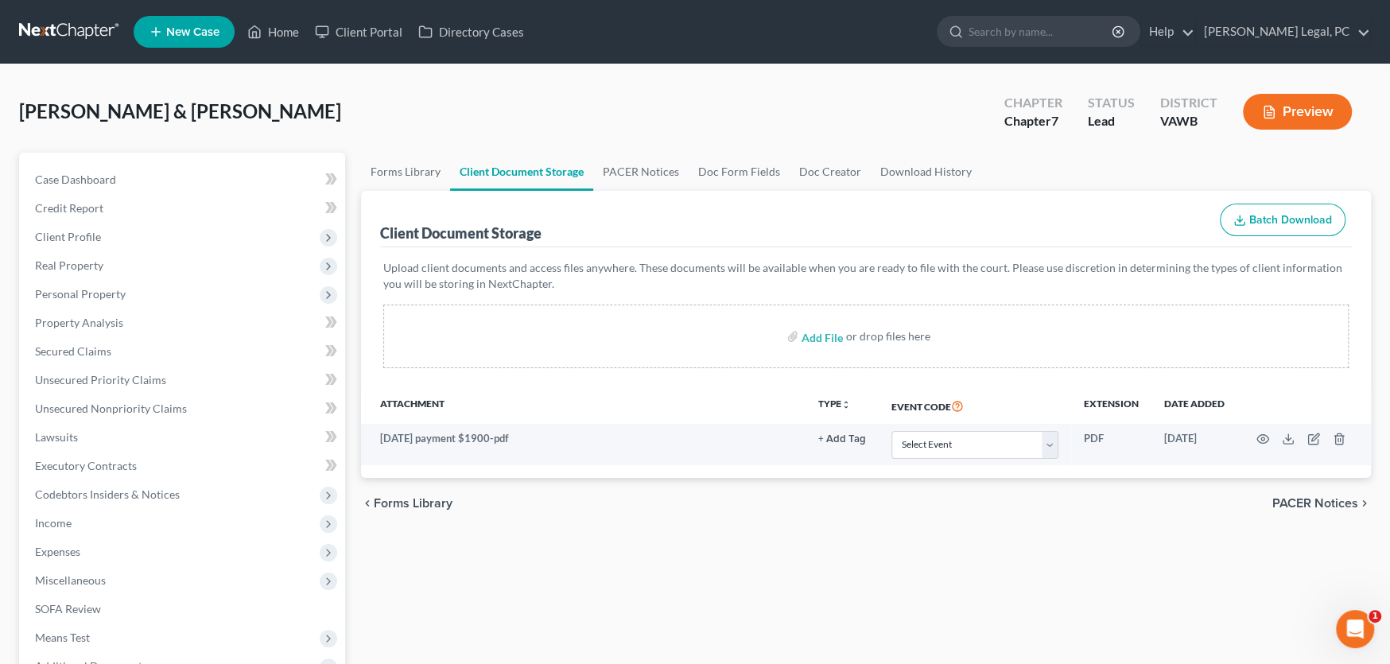
click at [70, 28] on link at bounding box center [70, 31] width 102 height 29
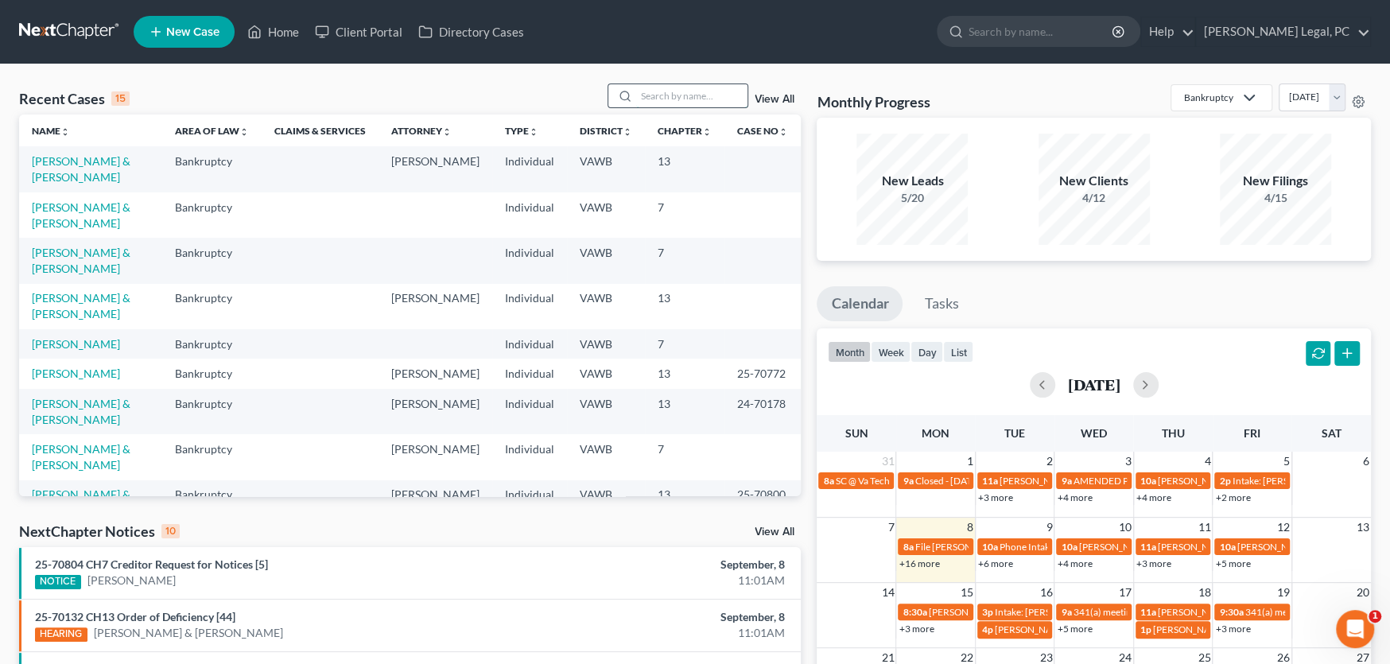
click at [648, 94] on input "search" at bounding box center [691, 95] width 111 height 23
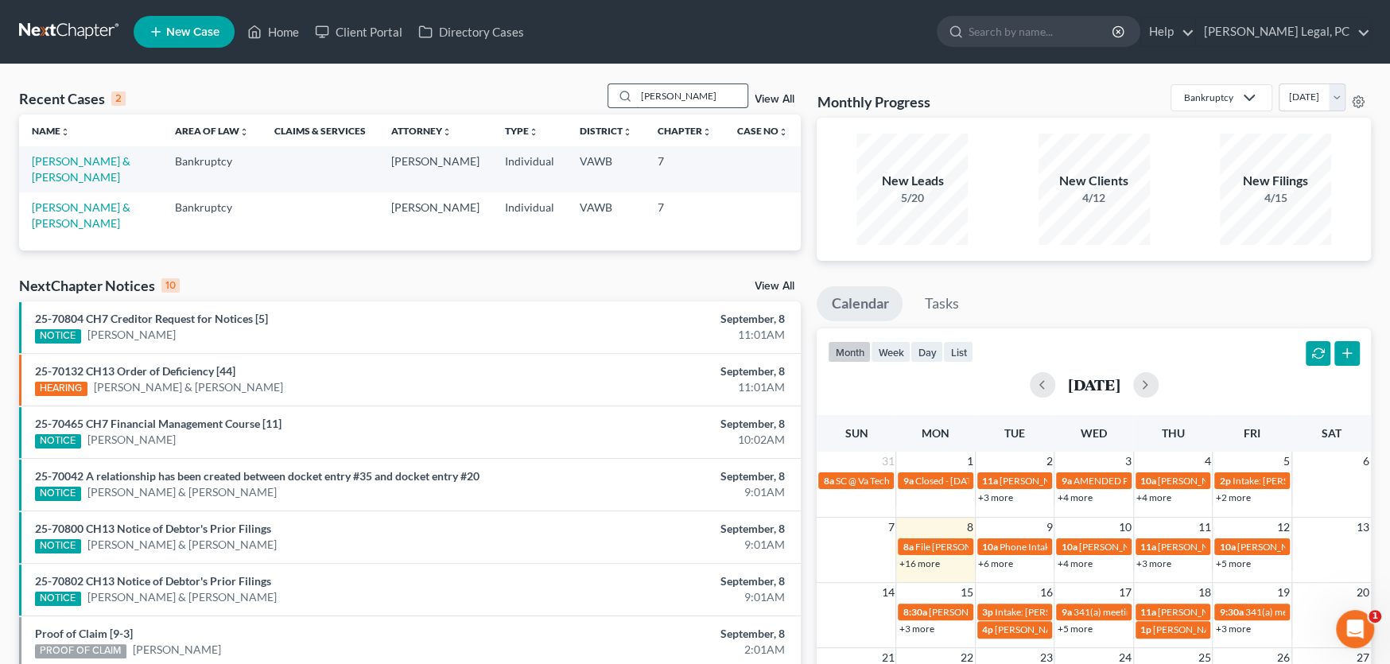
type input "[PERSON_NAME]"
click at [114, 200] on link "[PERSON_NAME] & [PERSON_NAME]" at bounding box center [81, 214] width 99 height 29
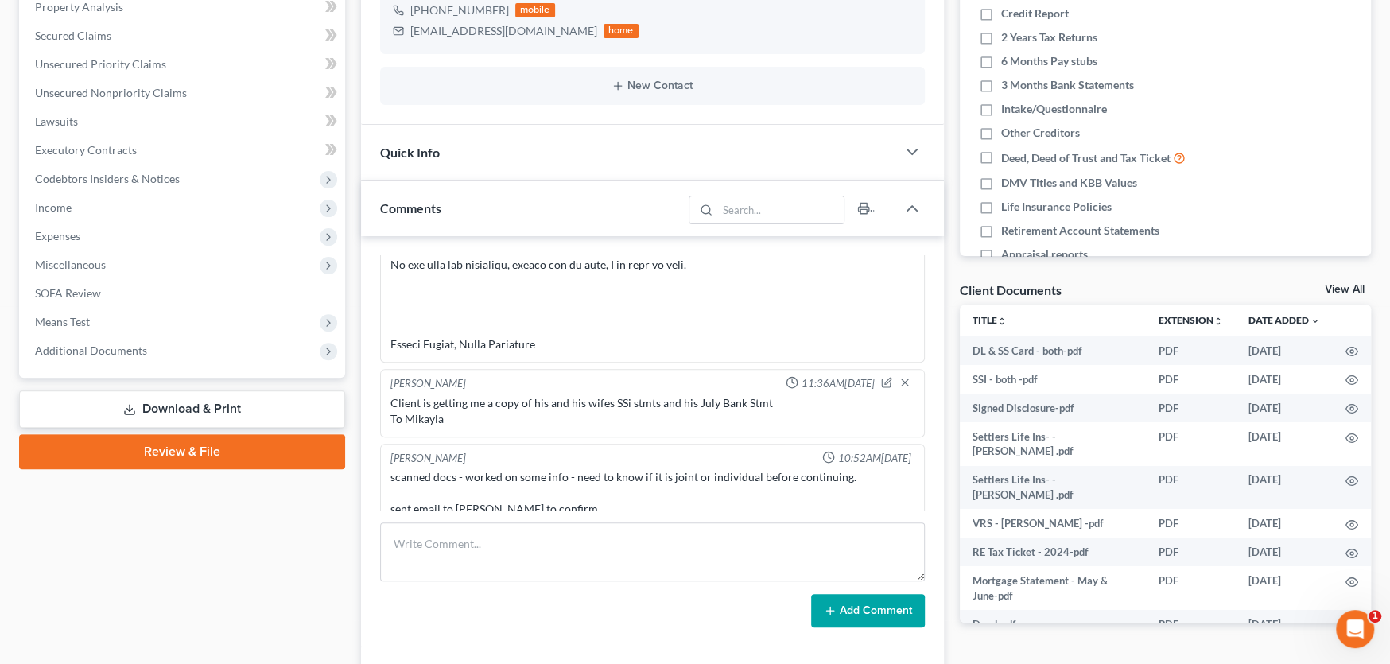
scroll to position [318, 0]
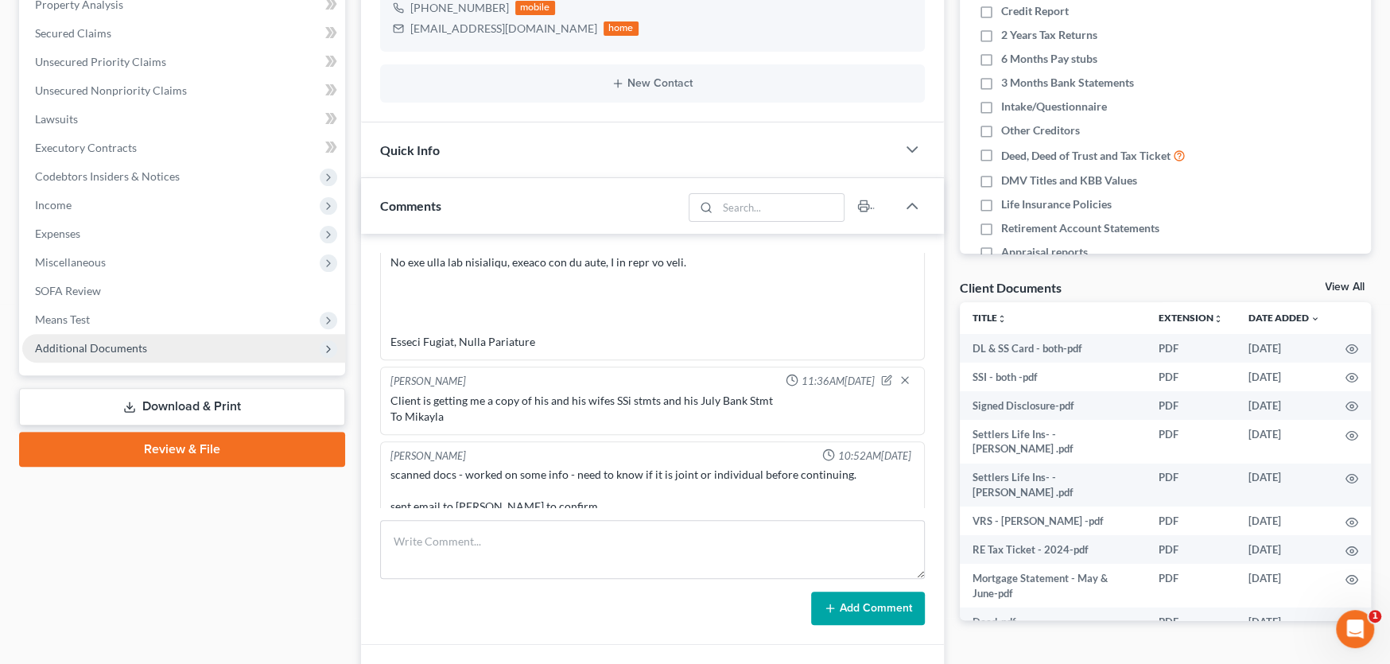
click at [118, 345] on span "Additional Documents" at bounding box center [91, 348] width 112 height 14
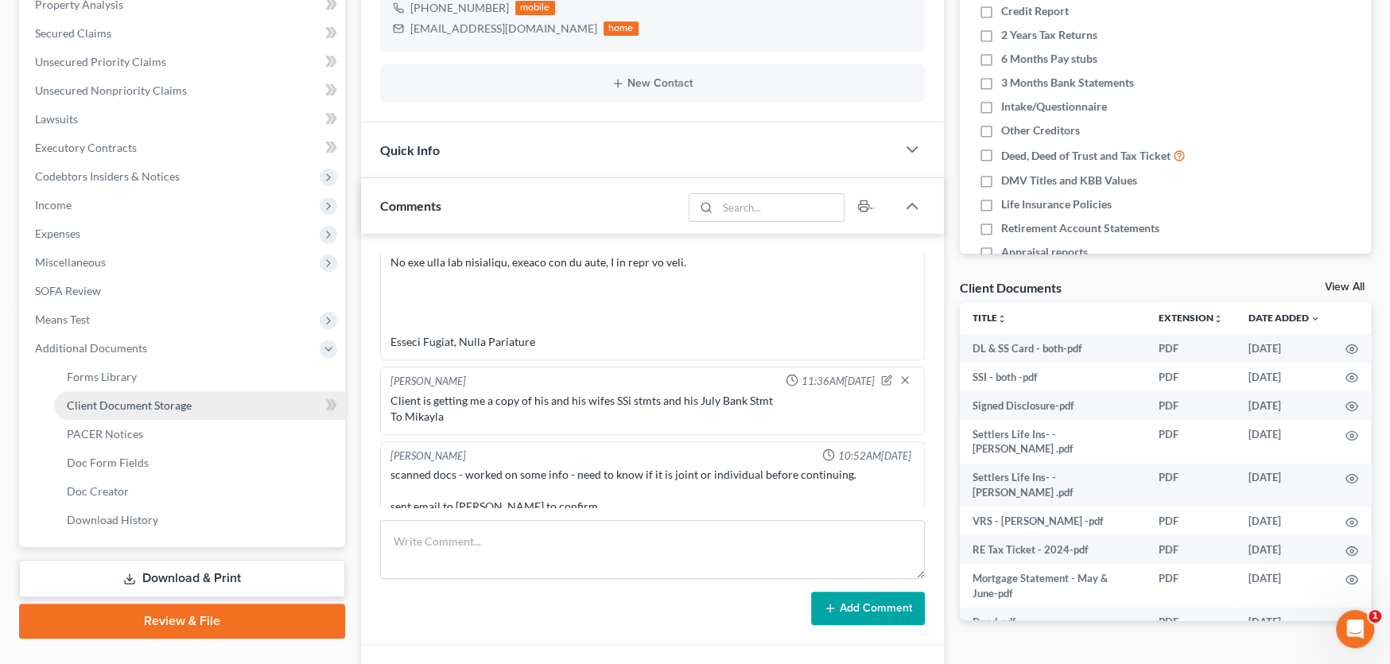
click at [116, 405] on span "Client Document Storage" at bounding box center [129, 405] width 125 height 14
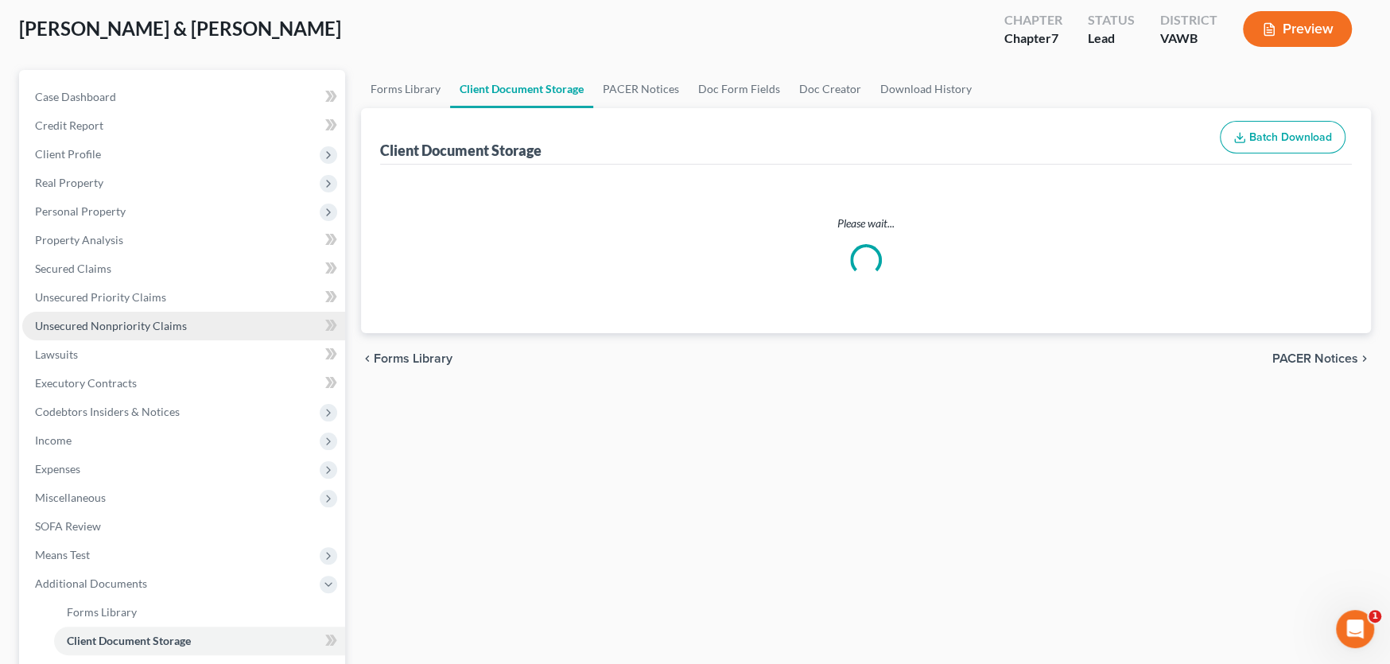
scroll to position [15, 0]
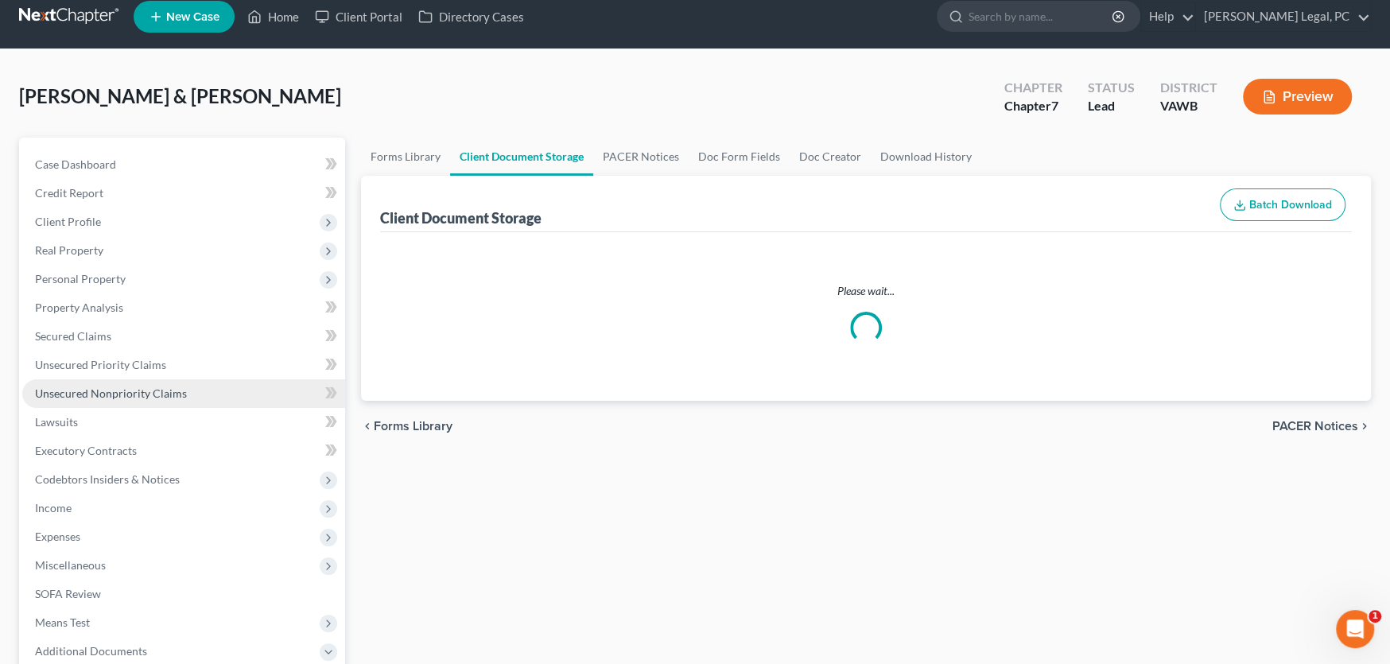
select select "0"
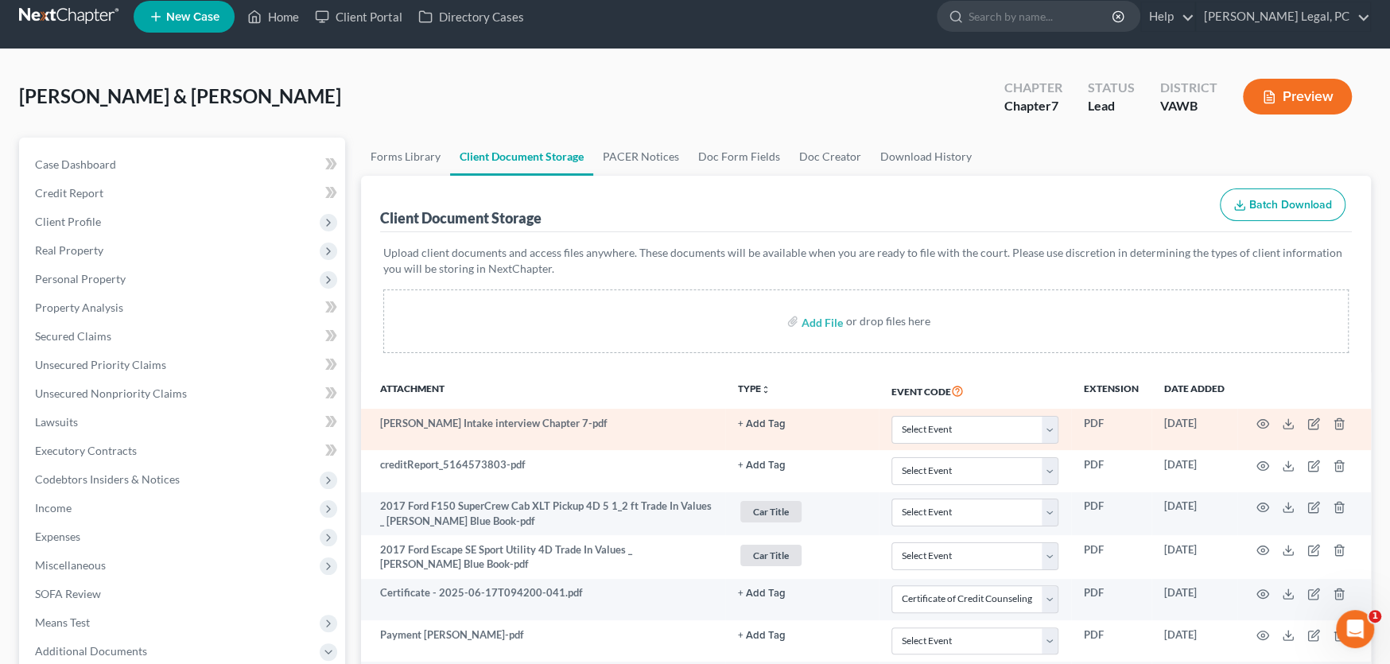
scroll to position [0, 0]
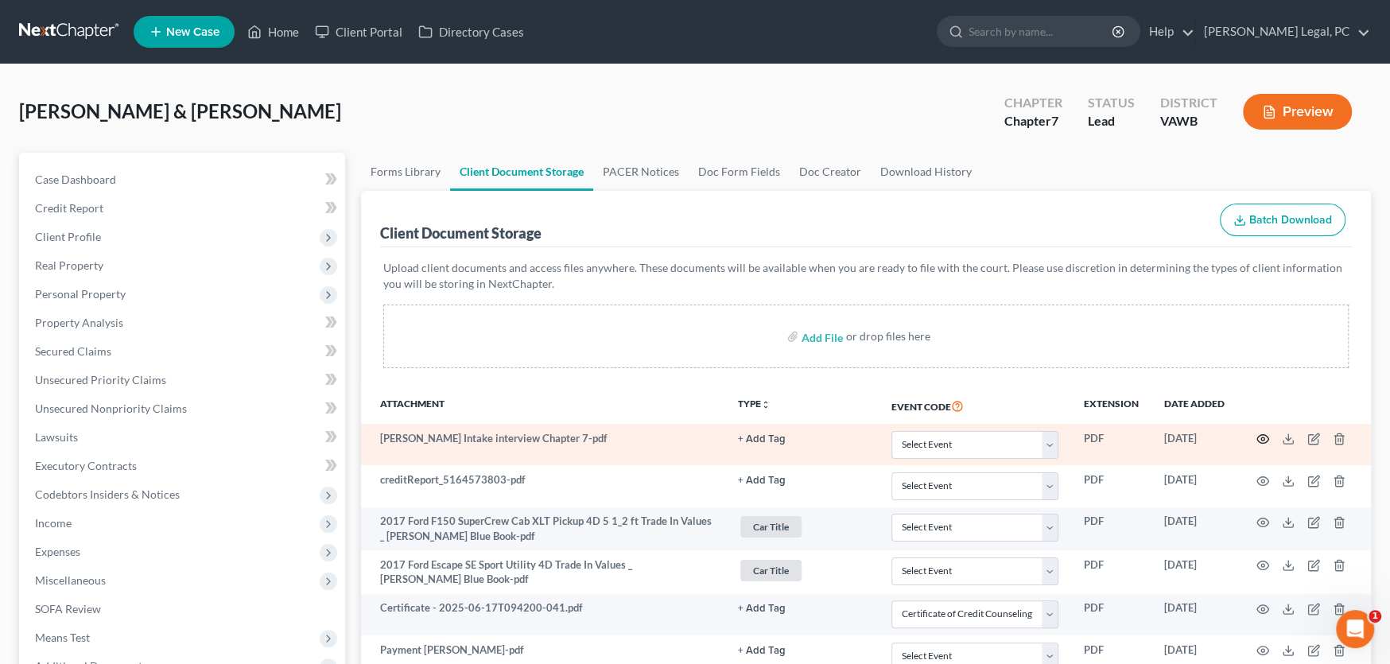
click at [1262, 437] on icon "button" at bounding box center [1262, 439] width 13 height 13
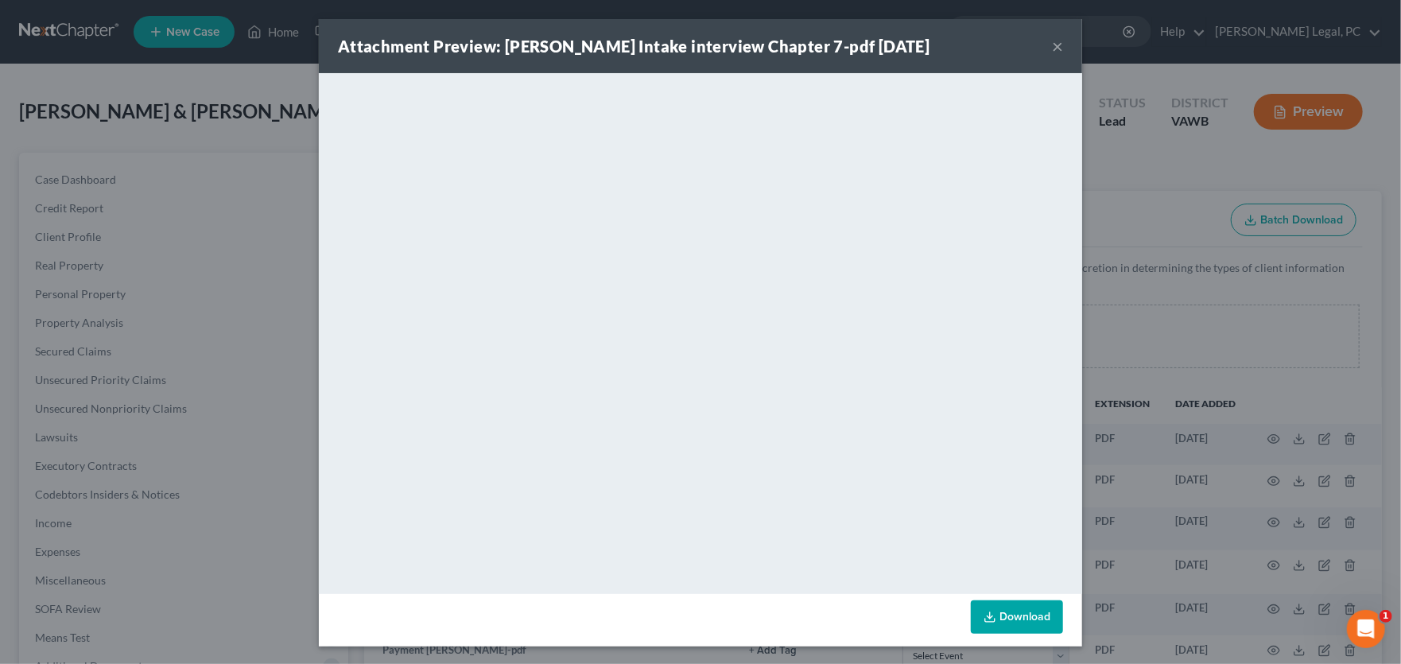
click at [1053, 43] on button "×" at bounding box center [1057, 46] width 11 height 19
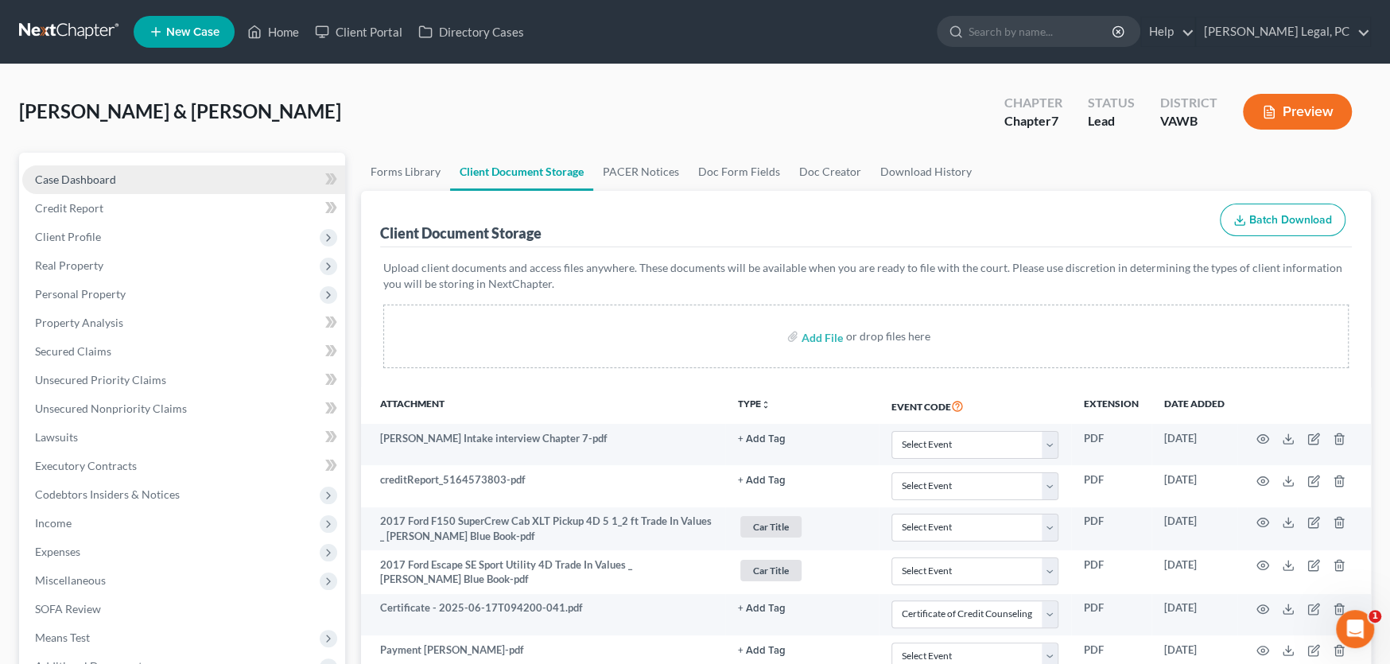
click at [84, 175] on span "Case Dashboard" at bounding box center [75, 180] width 81 height 14
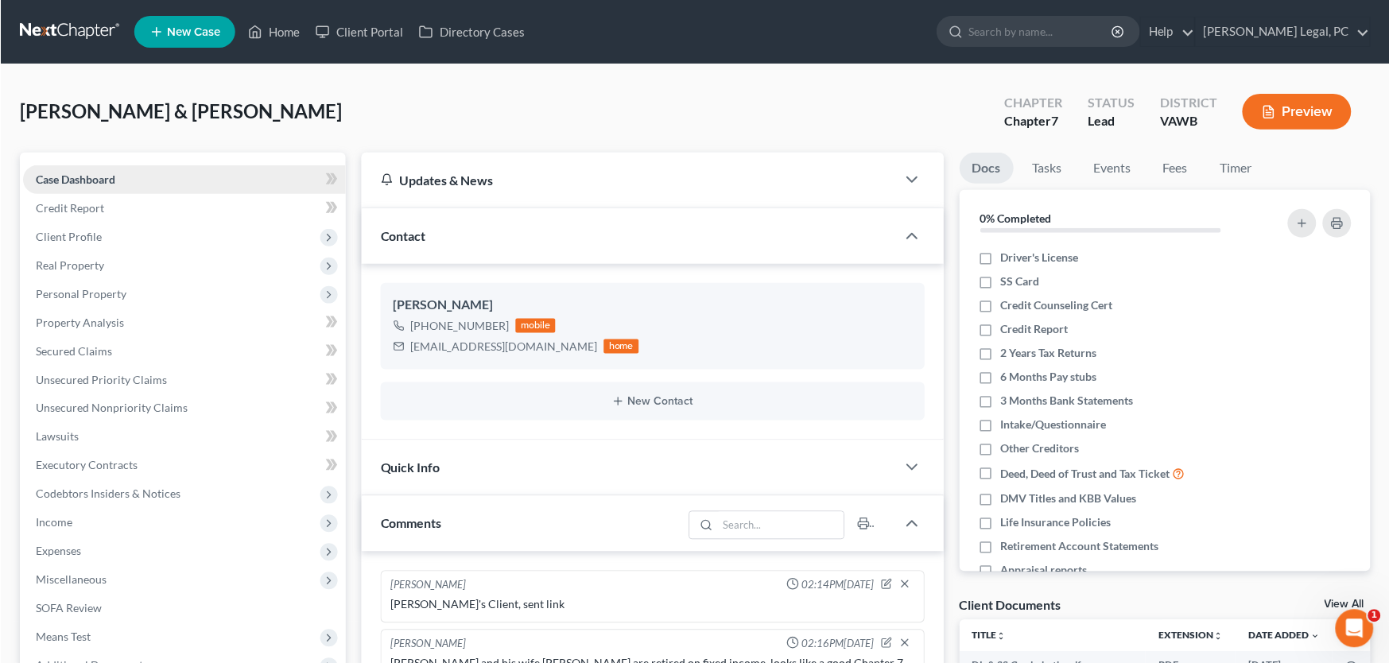
scroll to position [578, 0]
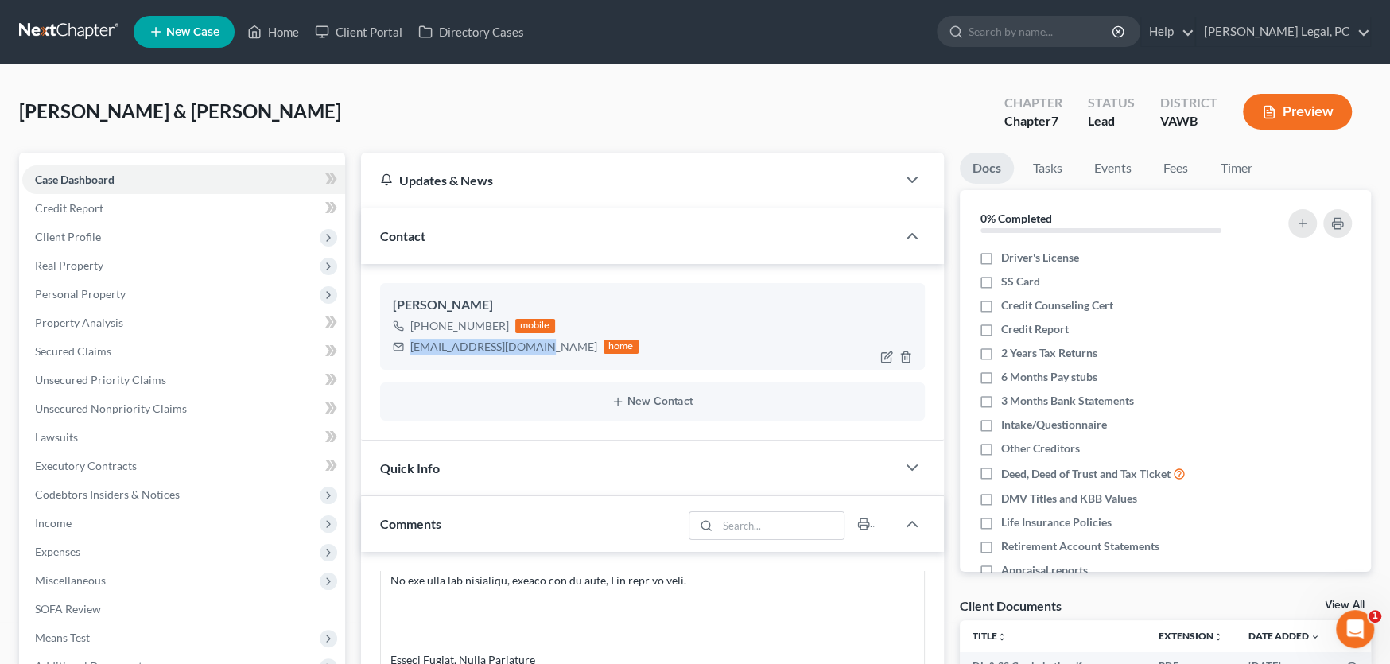
drag, startPoint x: 535, startPoint y: 343, endPoint x: 406, endPoint y: 344, distance: 128.8
click at [406, 344] on div "[EMAIL_ADDRESS][DOMAIN_NAME] home" at bounding box center [516, 346] width 246 height 21
copy div "[EMAIL_ADDRESS][DOMAIN_NAME]"
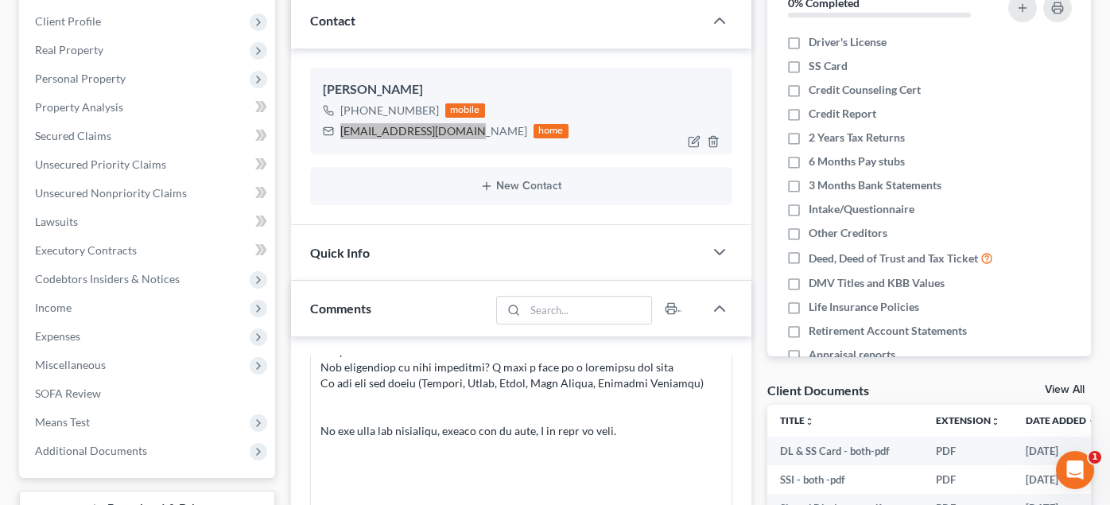
scroll to position [477, 0]
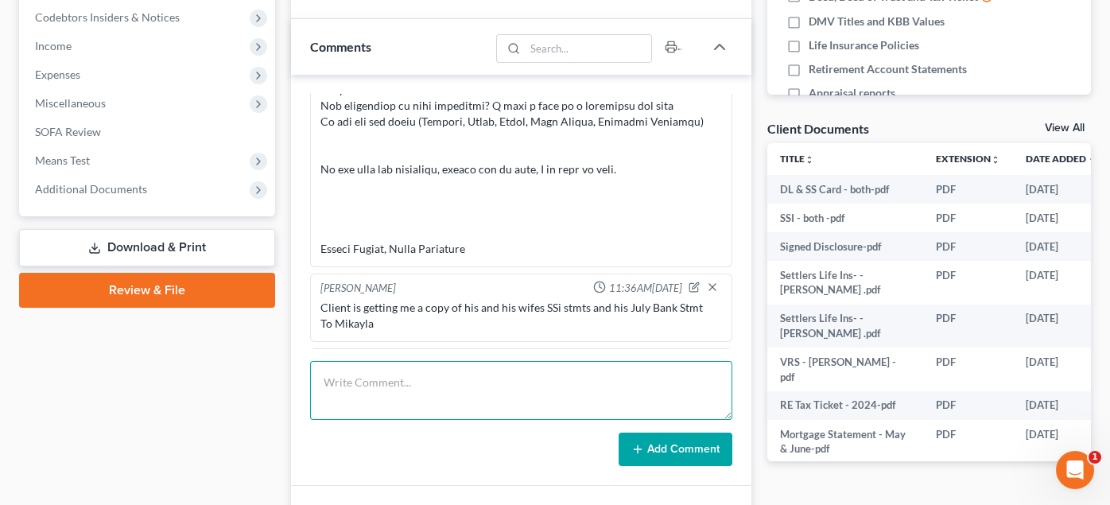
click at [406, 380] on textarea at bounding box center [521, 390] width 422 height 59
paste textarea "Hello Cecil and Glenna, We have been trying to reach you by phone, and do not h…"
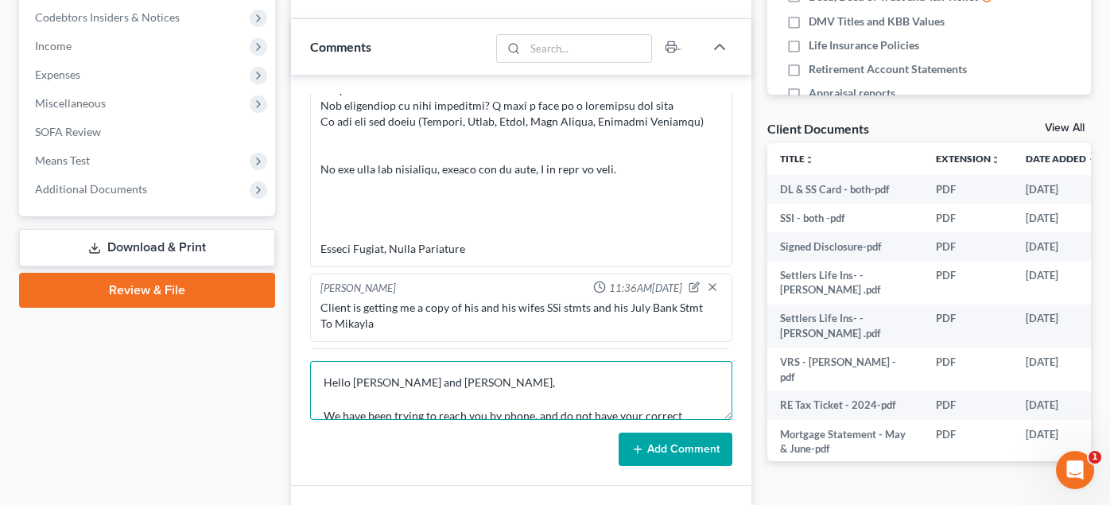
scroll to position [103, 0]
type textarea "Hello Cecil and Glenna, We have been trying to reach you by phone, and do not h…"
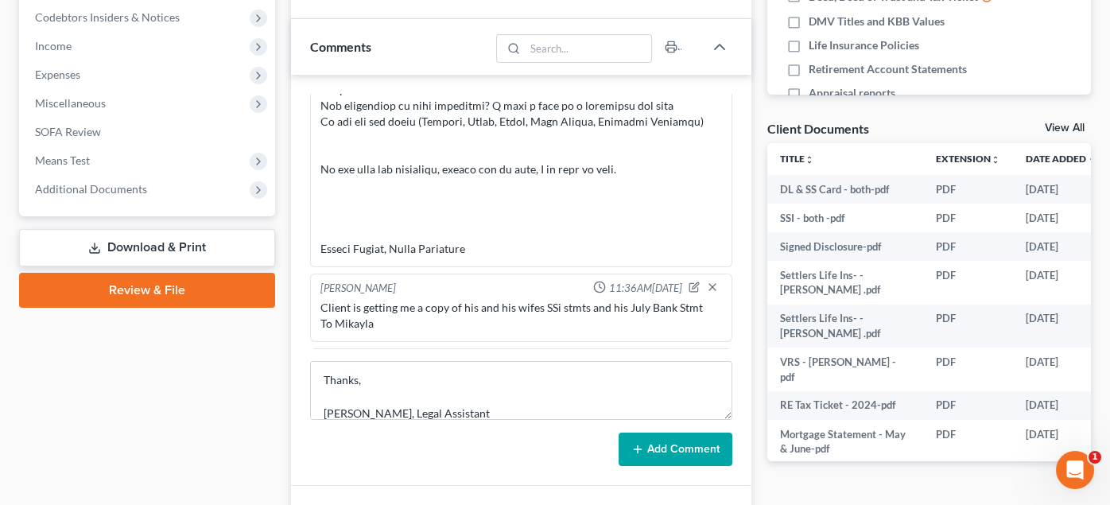
click at [659, 445] on button "Add Comment" at bounding box center [676, 449] width 114 height 33
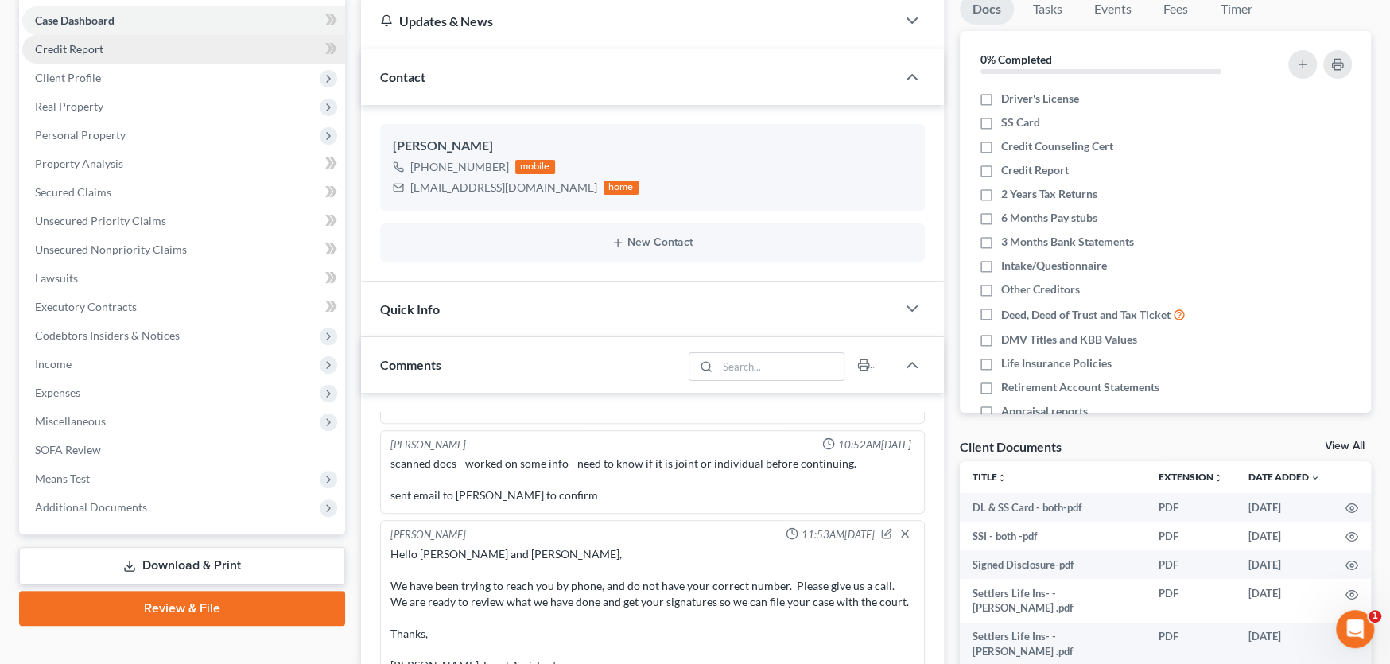
scroll to position [0, 0]
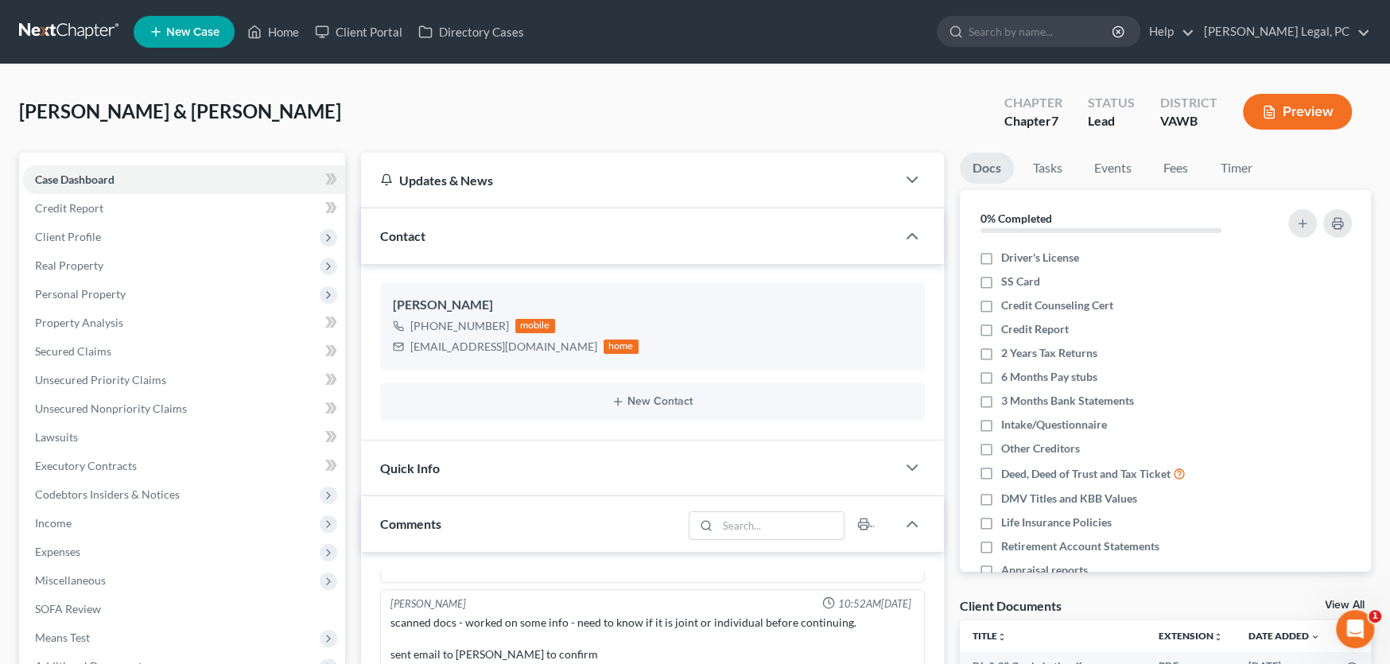
click at [52, 31] on link at bounding box center [70, 31] width 102 height 29
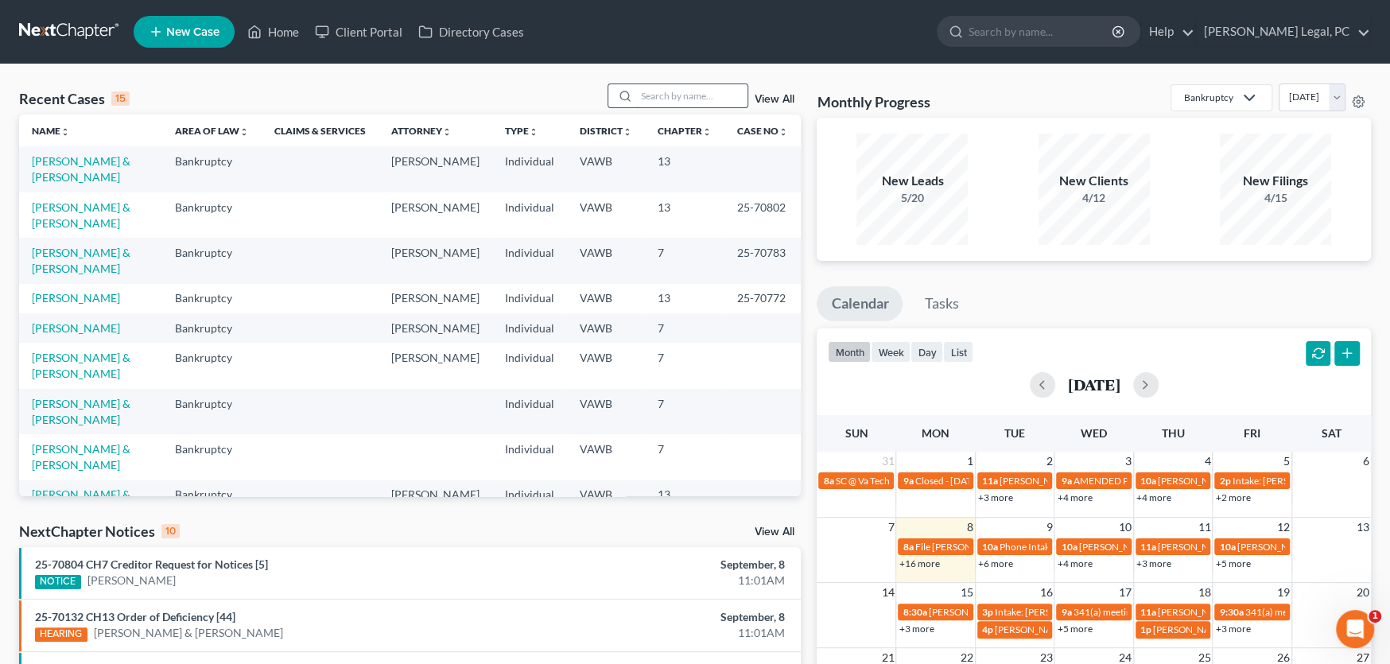
click at [658, 95] on input "search" at bounding box center [691, 95] width 111 height 23
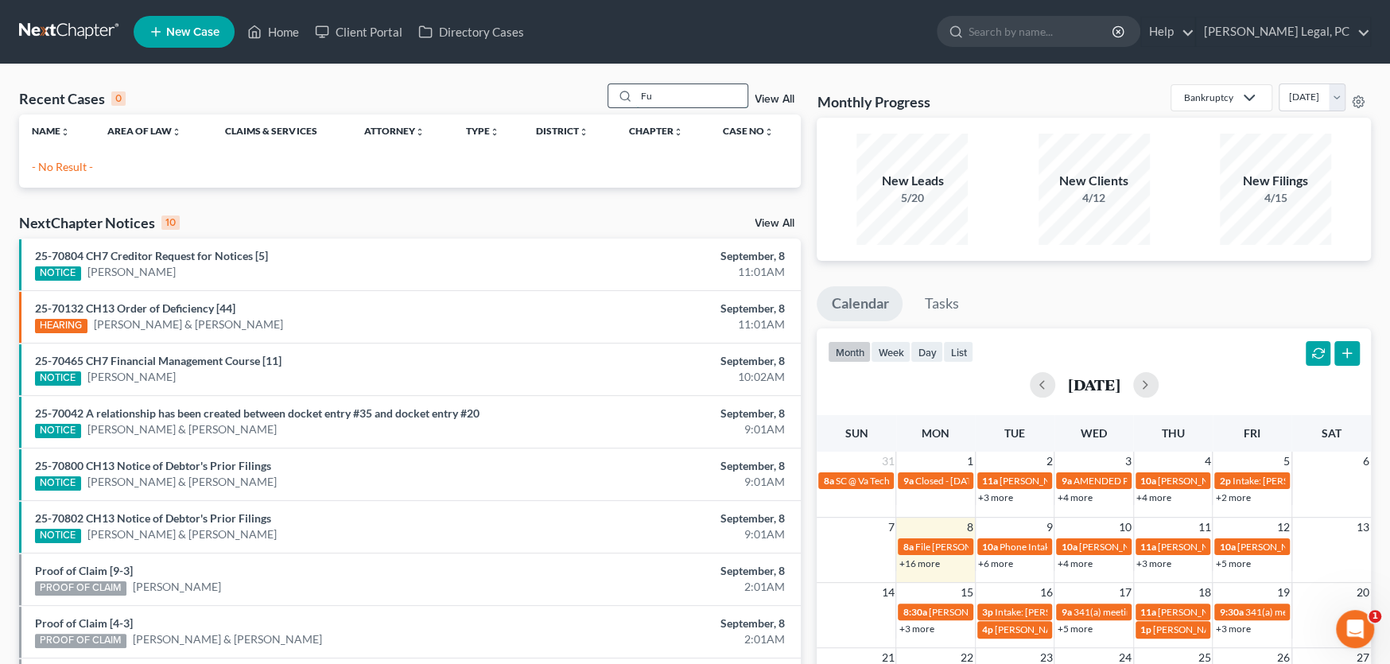
type input "F"
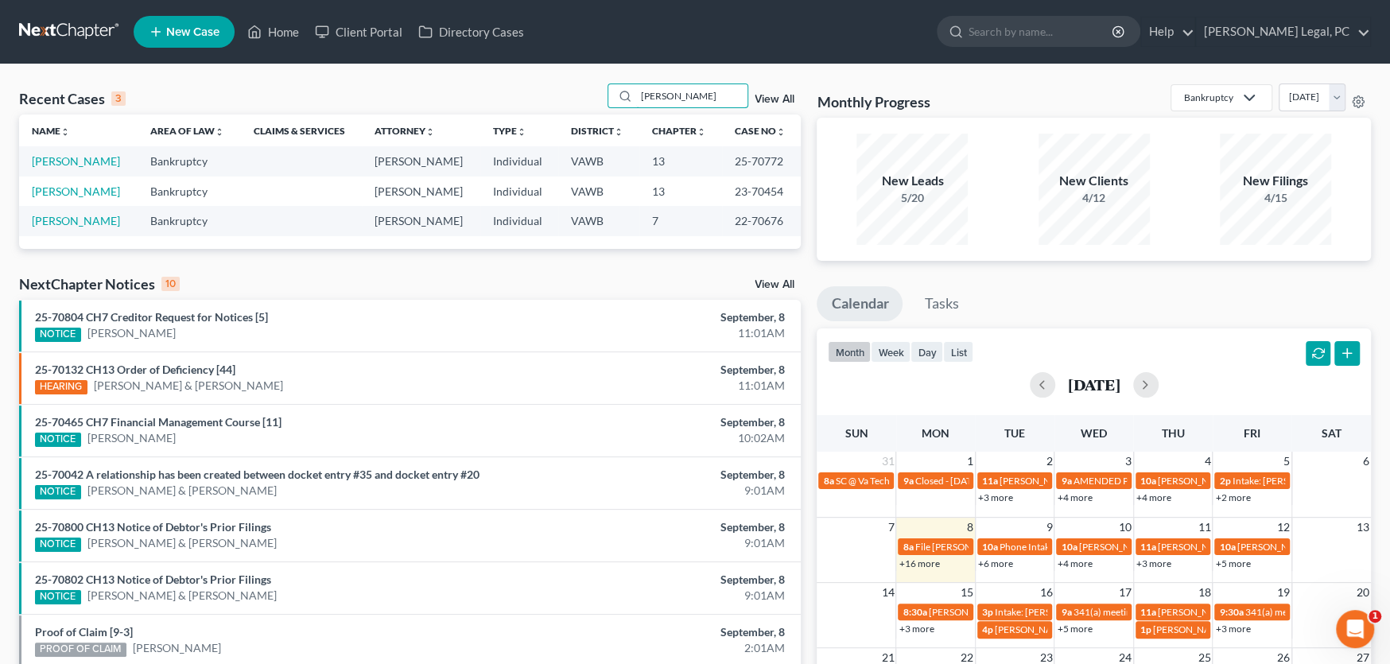
drag, startPoint x: 681, startPoint y: 97, endPoint x: 600, endPoint y: 99, distance: 80.3
click at [600, 99] on div "Recent Cases 3 [PERSON_NAME] View All" at bounding box center [410, 98] width 782 height 31
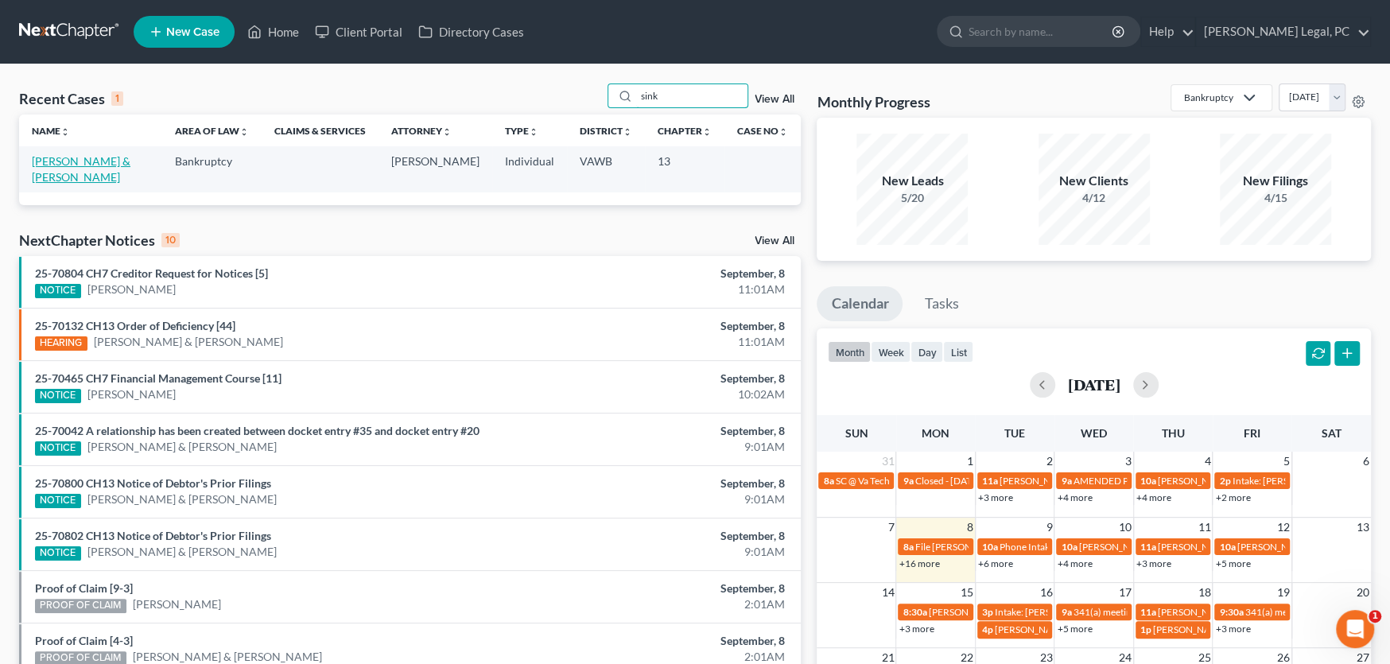
type input "sink"
click at [95, 157] on link "[PERSON_NAME] & [PERSON_NAME]" at bounding box center [81, 168] width 99 height 29
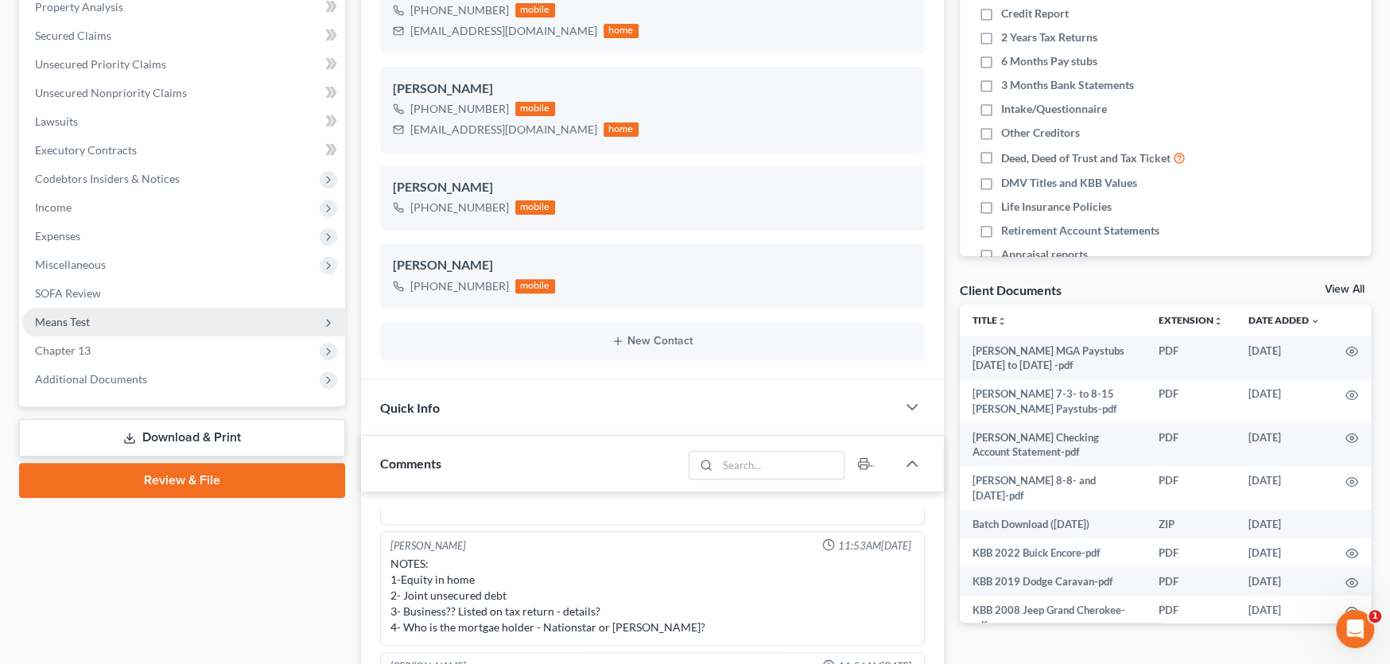
scroll to position [318, 0]
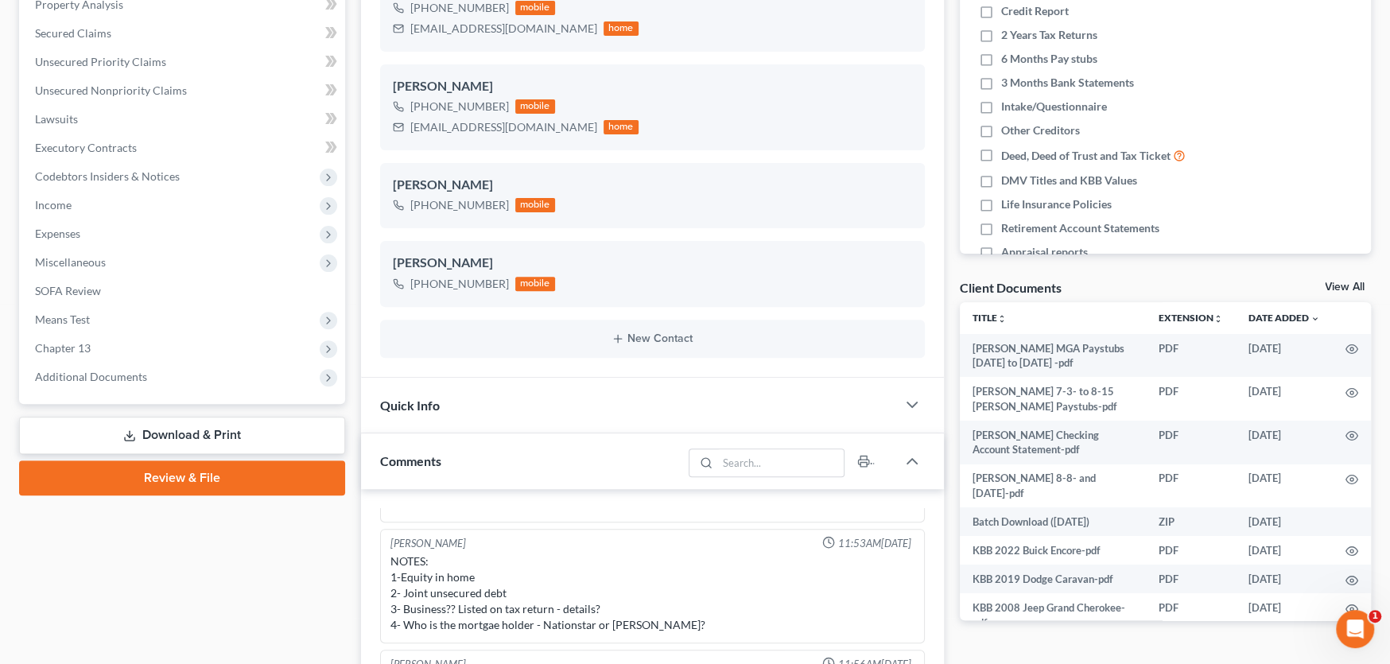
click at [164, 434] on link "Download & Print" at bounding box center [182, 435] width 326 height 37
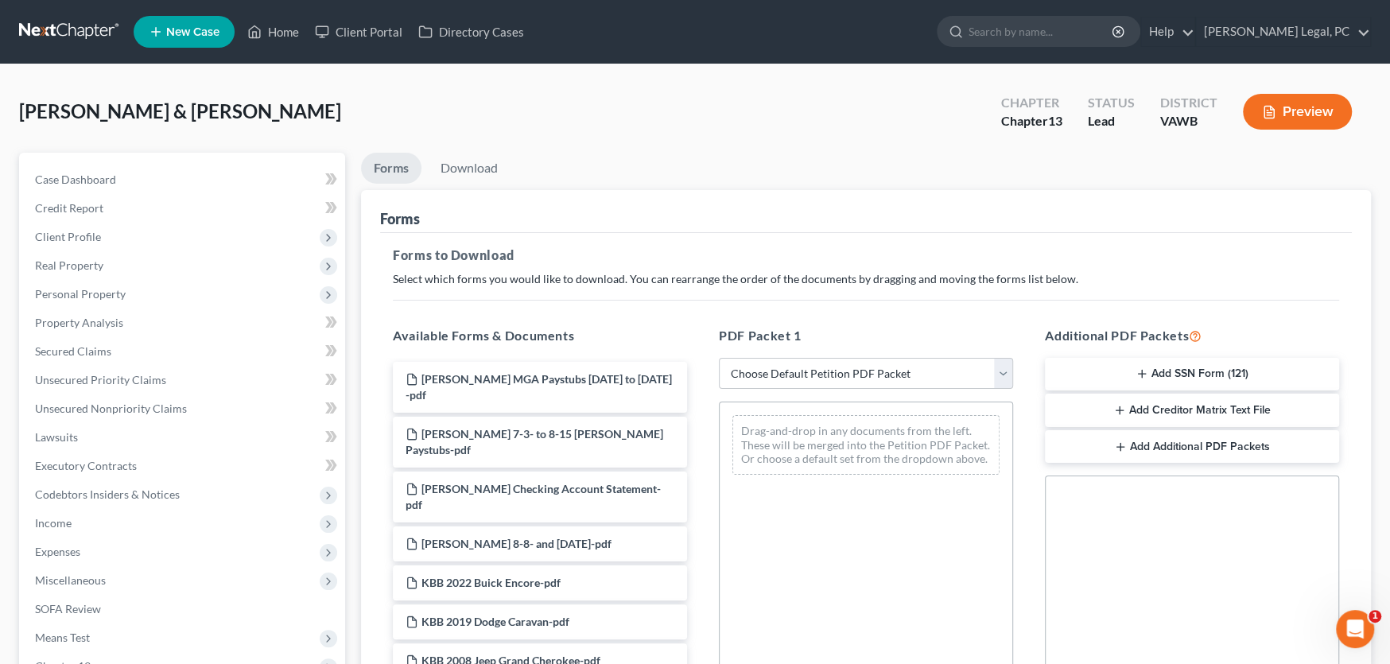
click at [1132, 372] on button "Add SSN Form (121)" at bounding box center [1192, 374] width 294 height 33
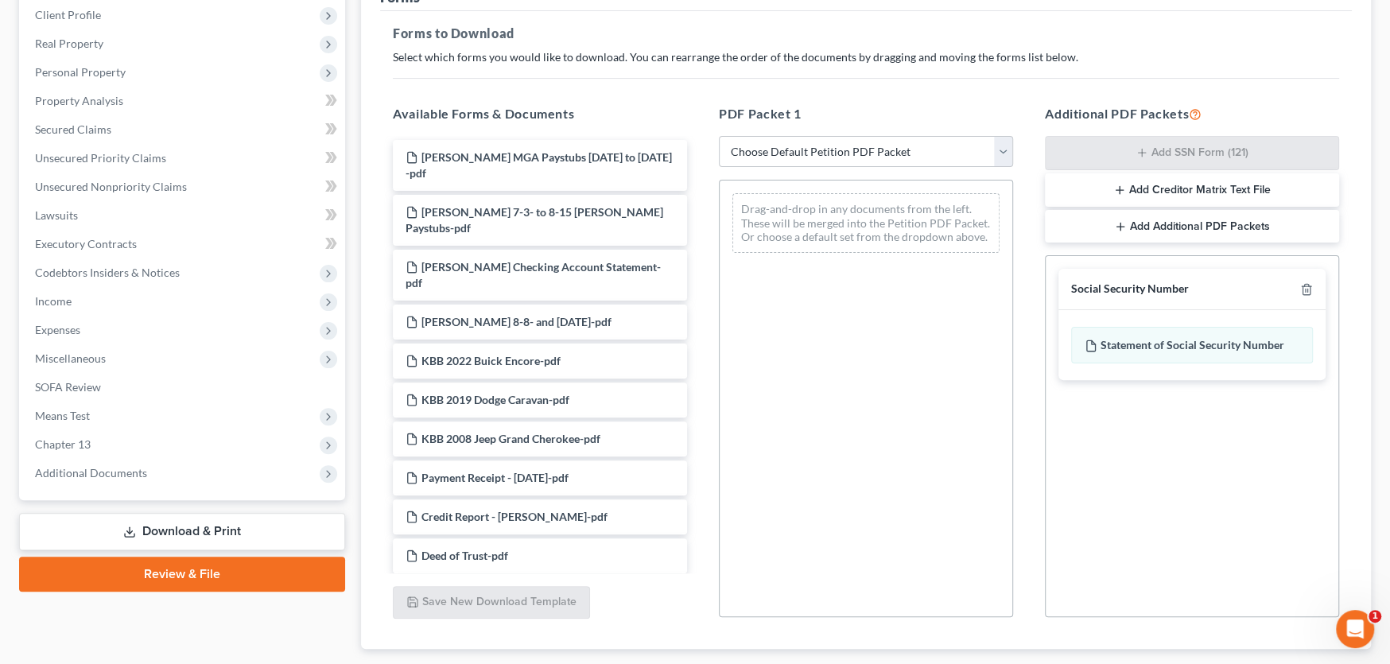
scroll to position [317, 0]
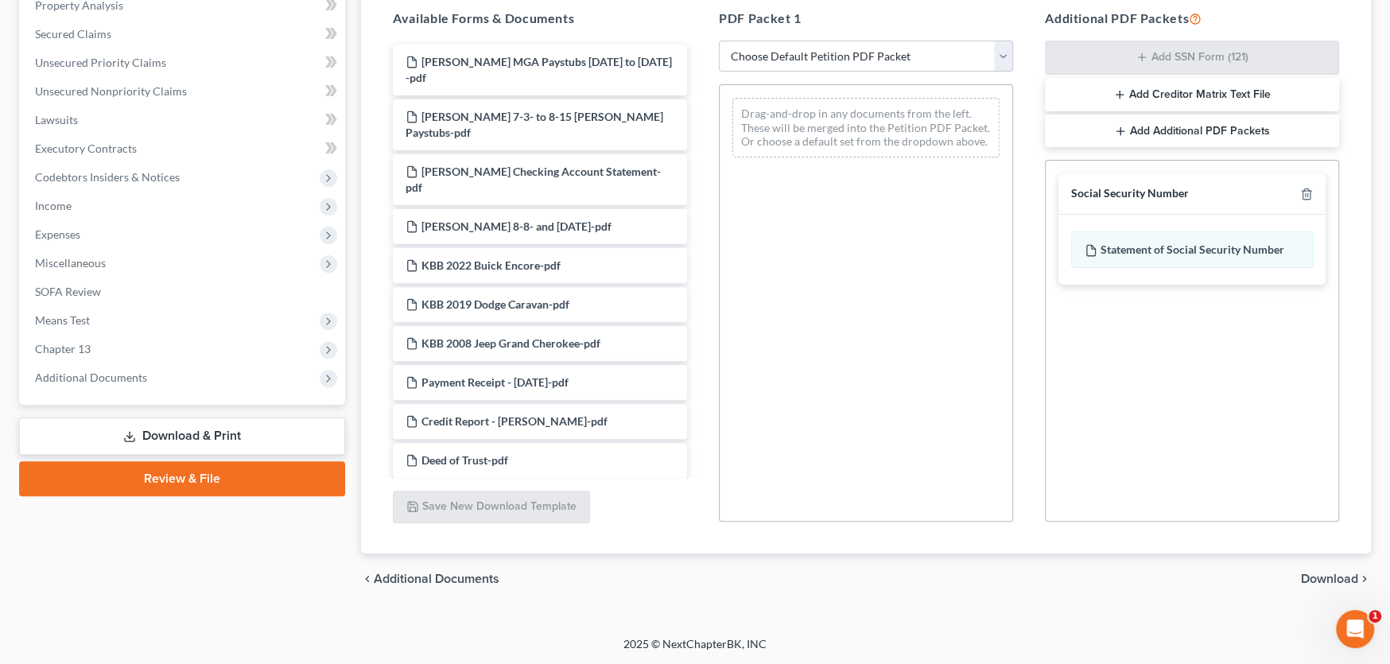
click at [1312, 572] on span "Download" at bounding box center [1329, 578] width 57 height 13
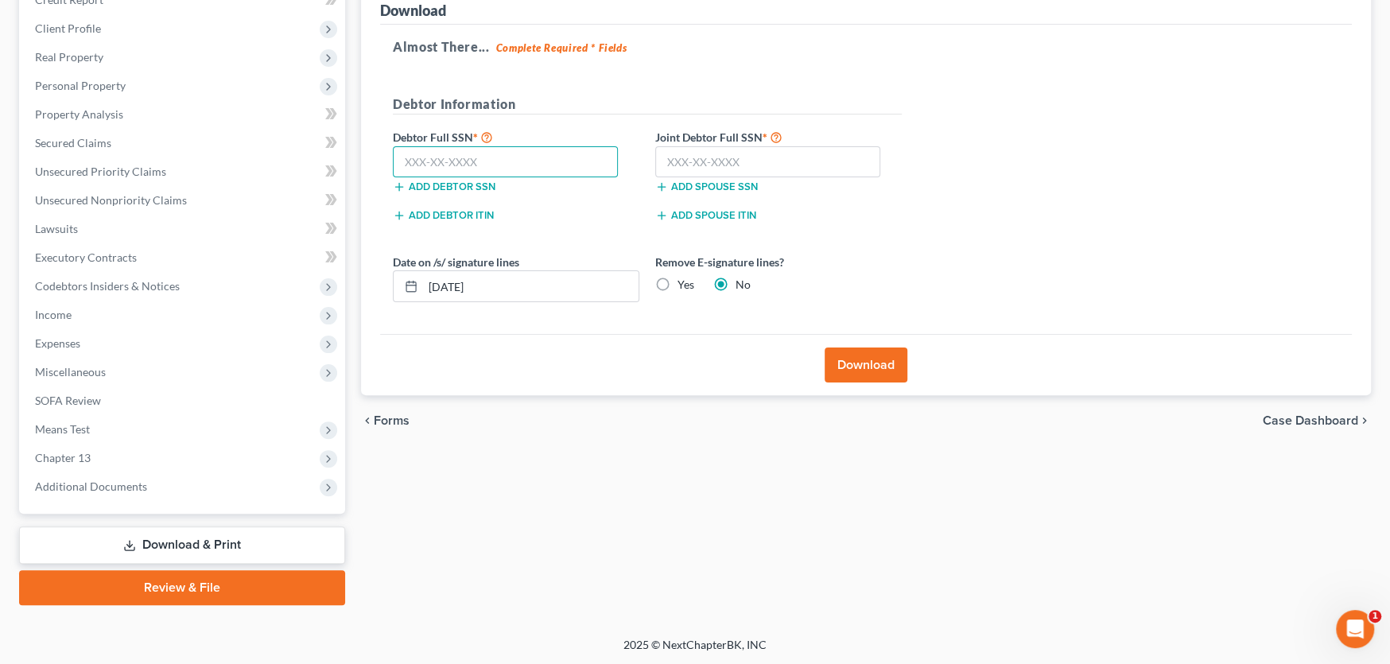
click at [433, 161] on input "text" at bounding box center [505, 162] width 225 height 32
type input "230-35-6767"
click at [751, 164] on input "text" at bounding box center [767, 162] width 225 height 32
type input "226-11-0784"
click at [566, 168] on input "230-35-6767" at bounding box center [505, 162] width 225 height 32
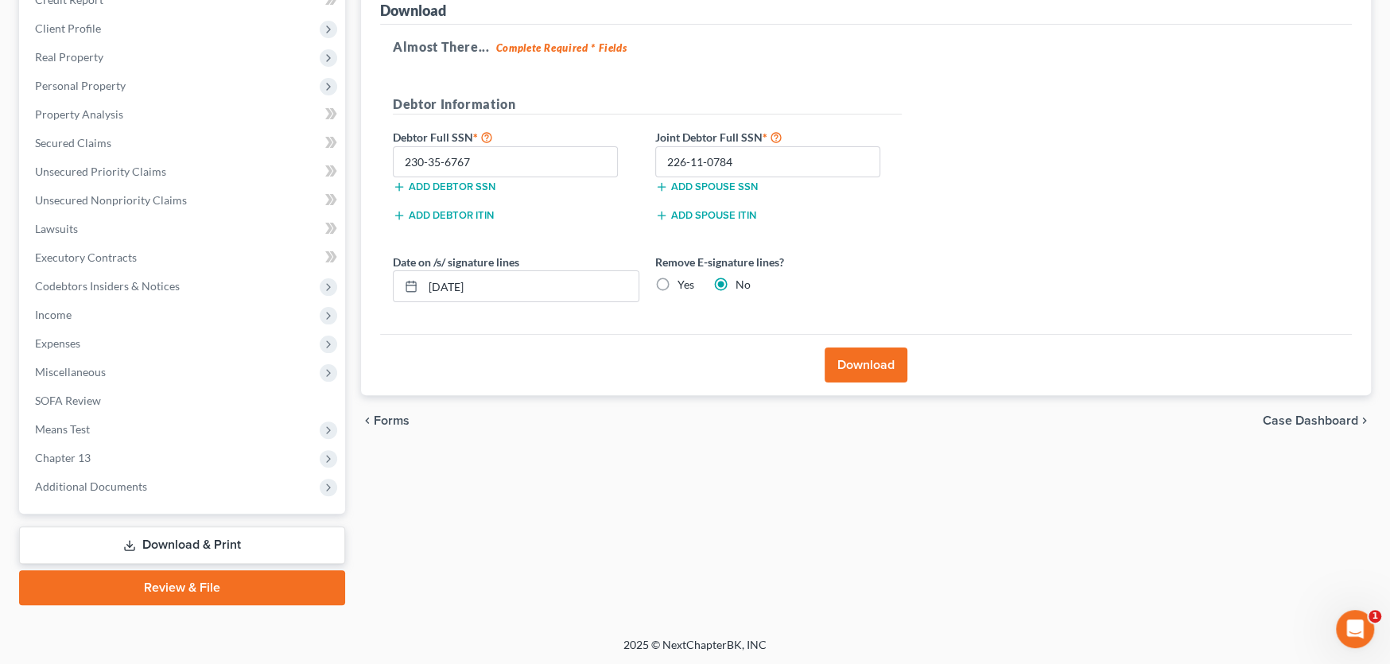
click at [840, 363] on button "Download" at bounding box center [866, 364] width 83 height 35
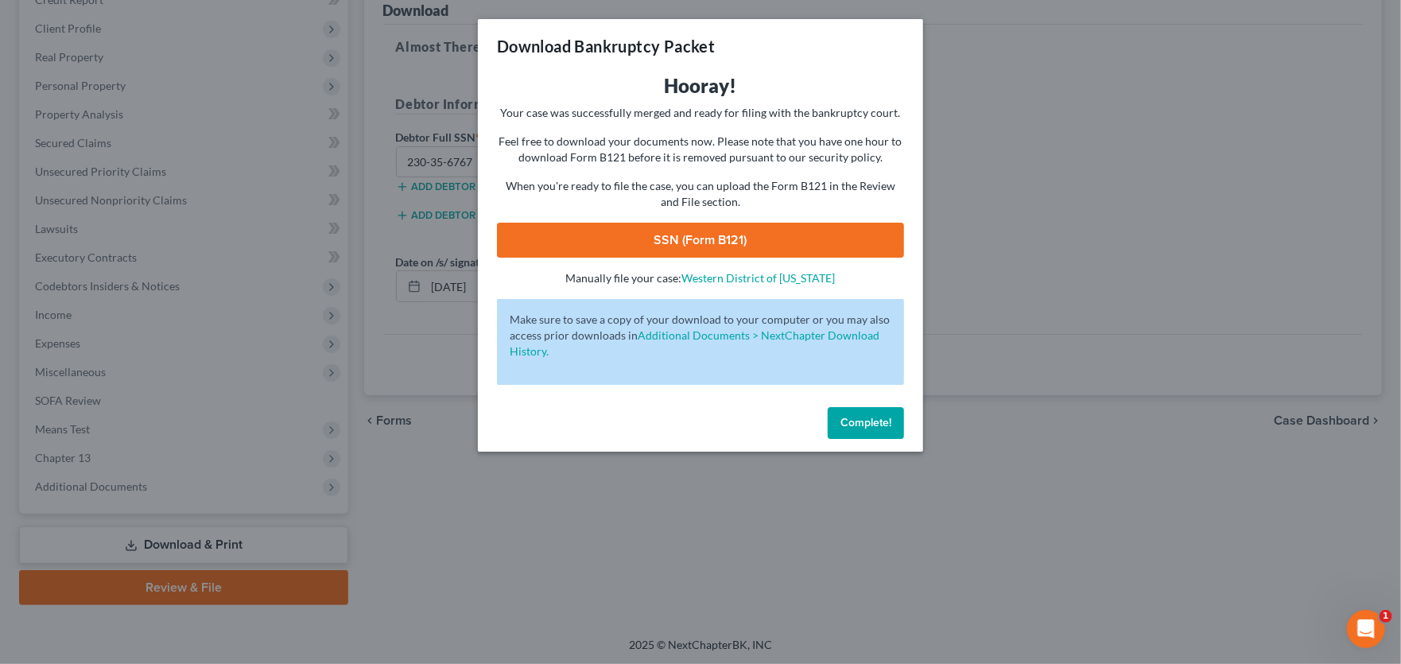
click at [766, 231] on link "SSN (Form B121)" at bounding box center [700, 240] width 407 height 35
click at [863, 418] on span "Complete!" at bounding box center [865, 423] width 51 height 14
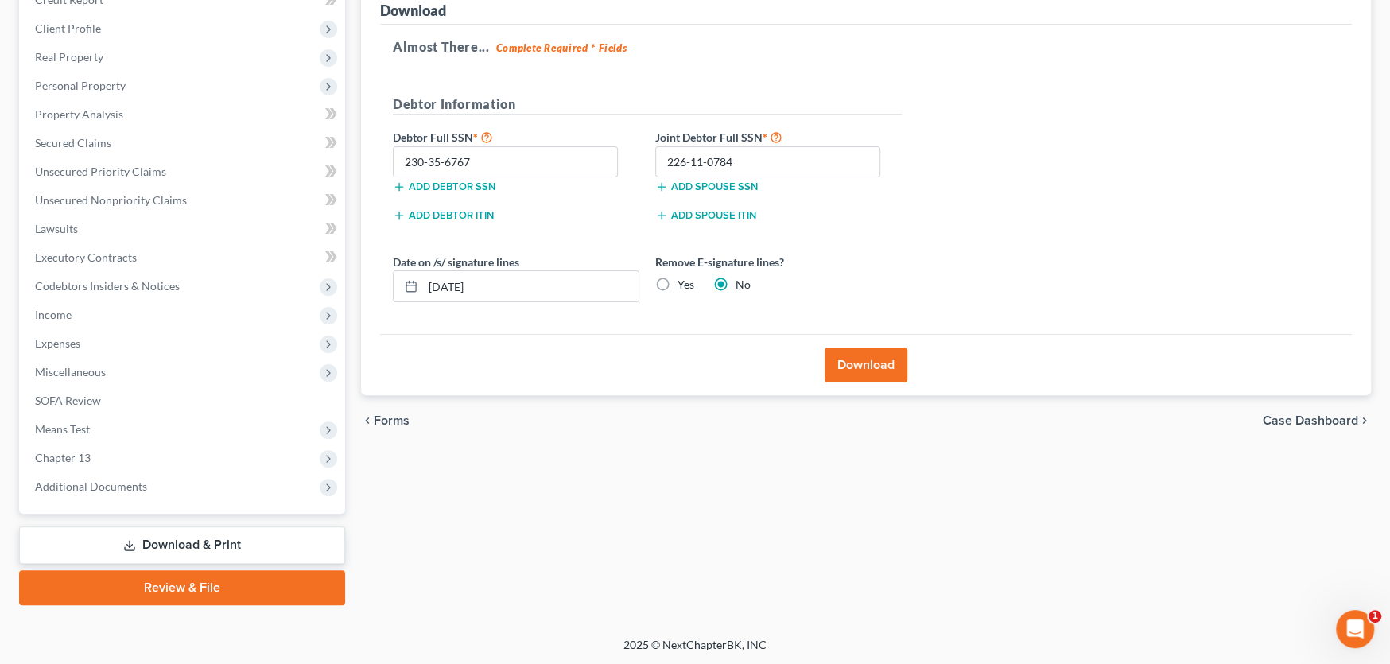
click at [215, 579] on link "Review & File" at bounding box center [182, 587] width 326 height 35
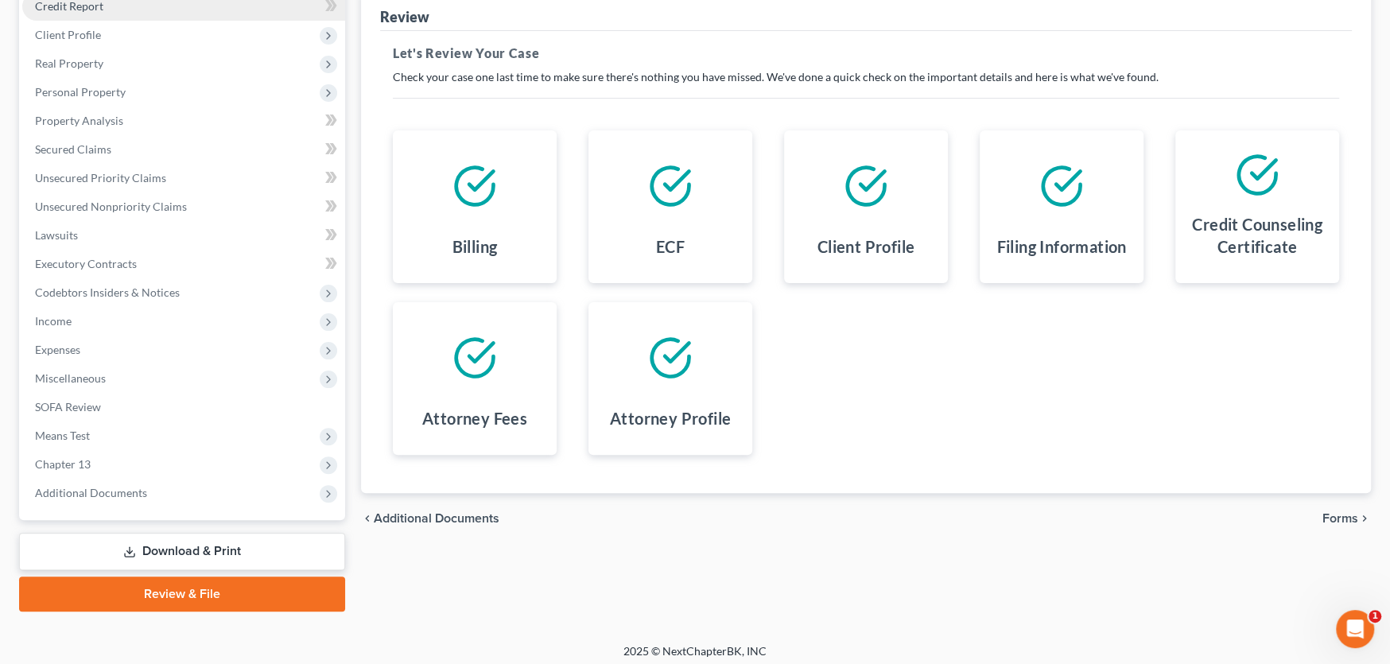
scroll to position [208, 0]
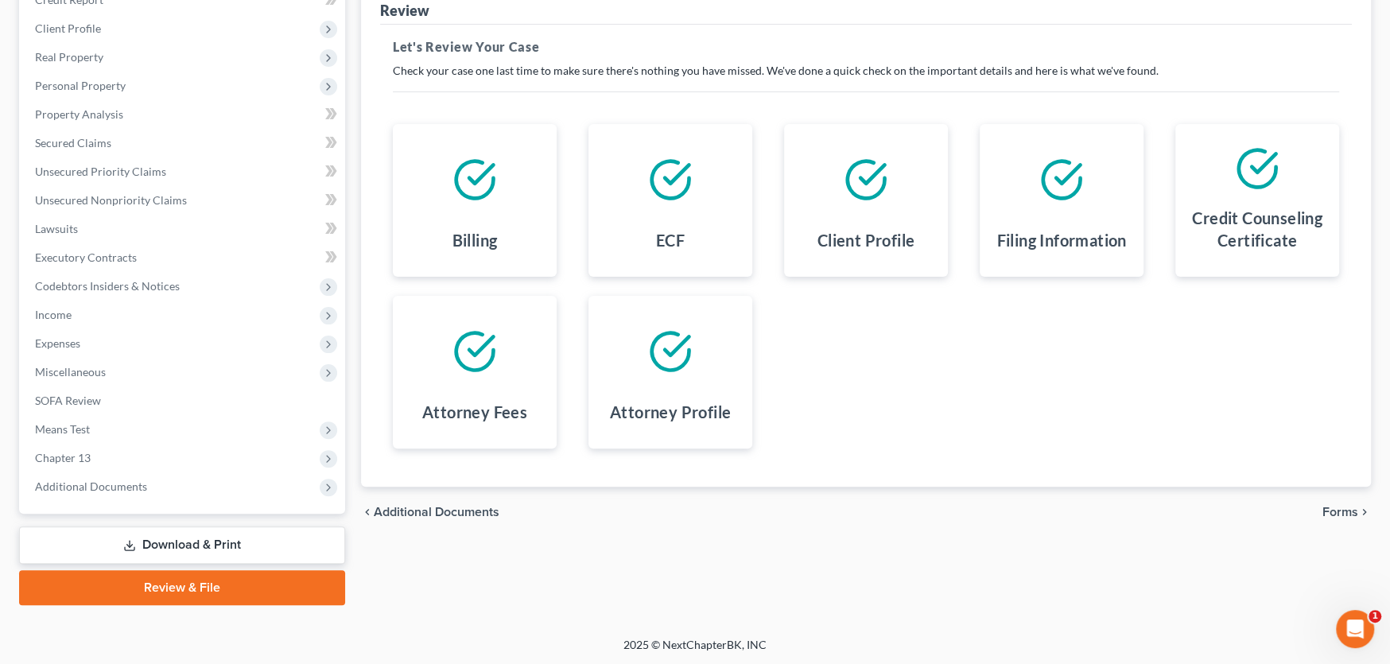
click at [1328, 506] on span "Forms" at bounding box center [1340, 512] width 36 height 13
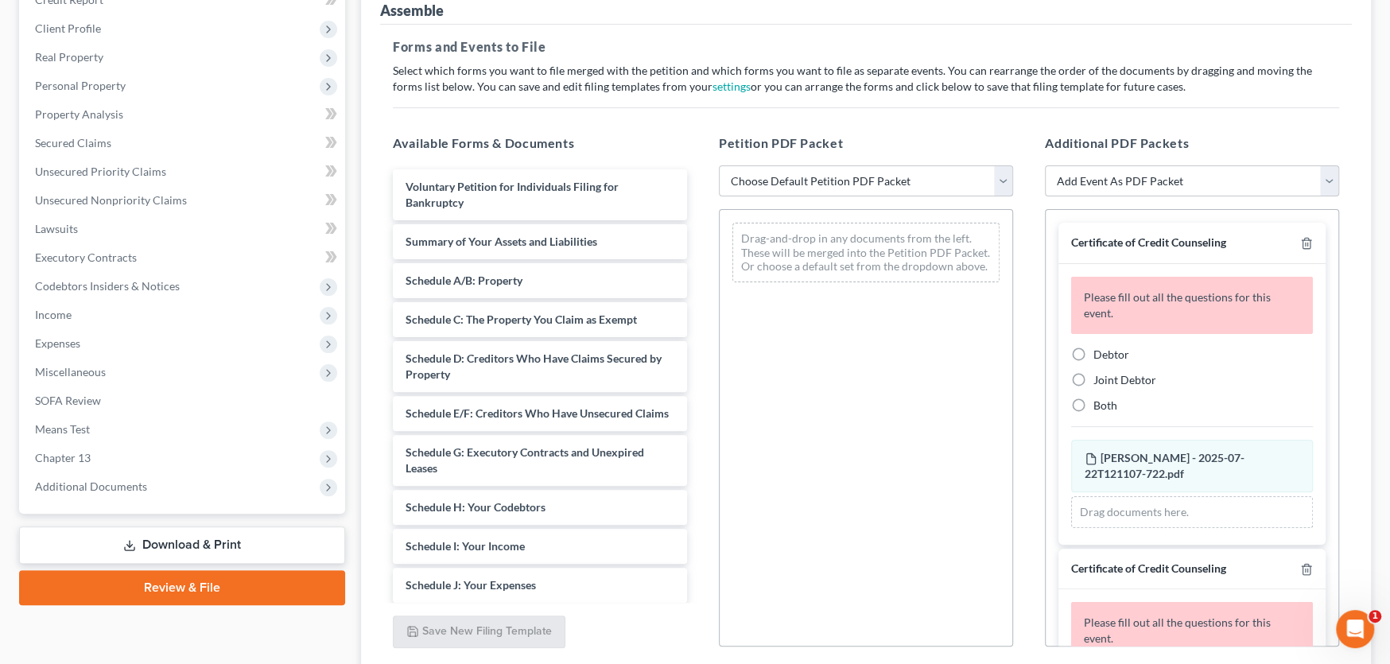
click at [948, 181] on select "Choose Default Petition PDF Packet Complete Bankruptcy Petition (all forms and …" at bounding box center [866, 181] width 294 height 32
select select "0"
click at [719, 165] on select "Choose Default Petition PDF Packet Complete Bankruptcy Petition (all forms and …" at bounding box center [866, 181] width 294 height 32
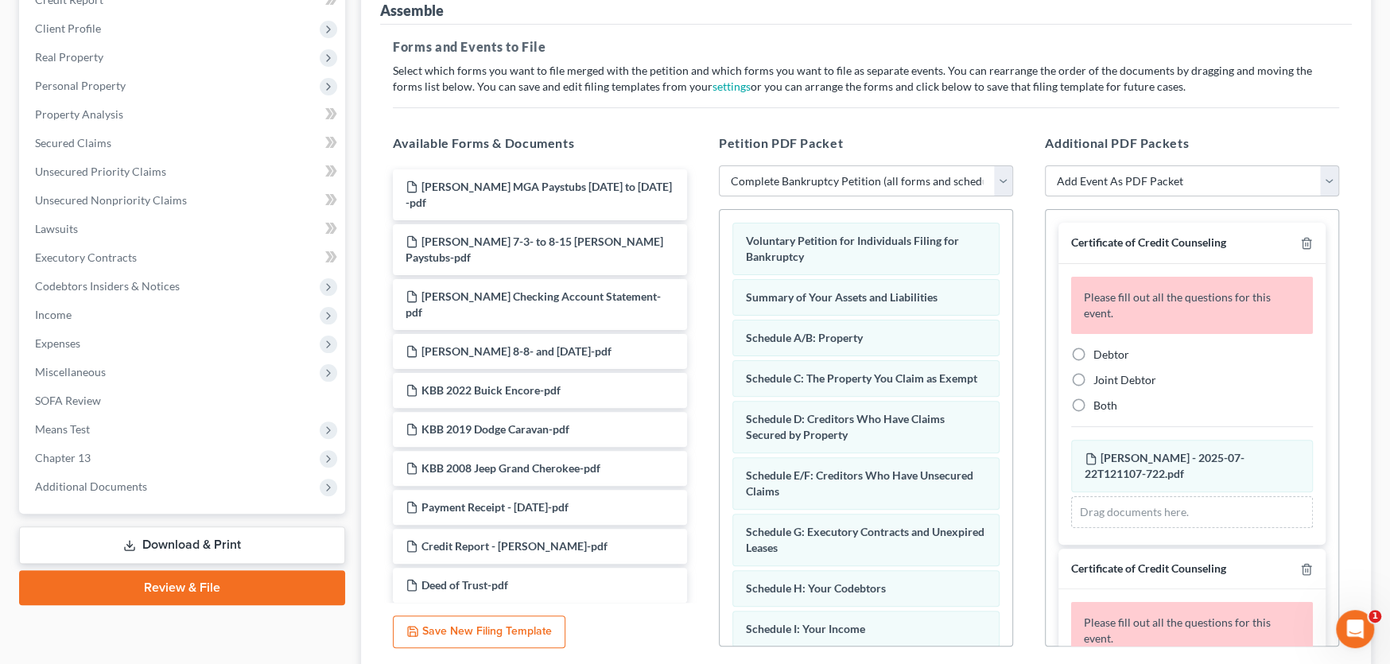
click at [1093, 381] on label "Joint Debtor" at bounding box center [1124, 380] width 63 height 16
click at [1100, 381] on input "Joint Debtor" at bounding box center [1105, 377] width 10 height 10
radio input "true"
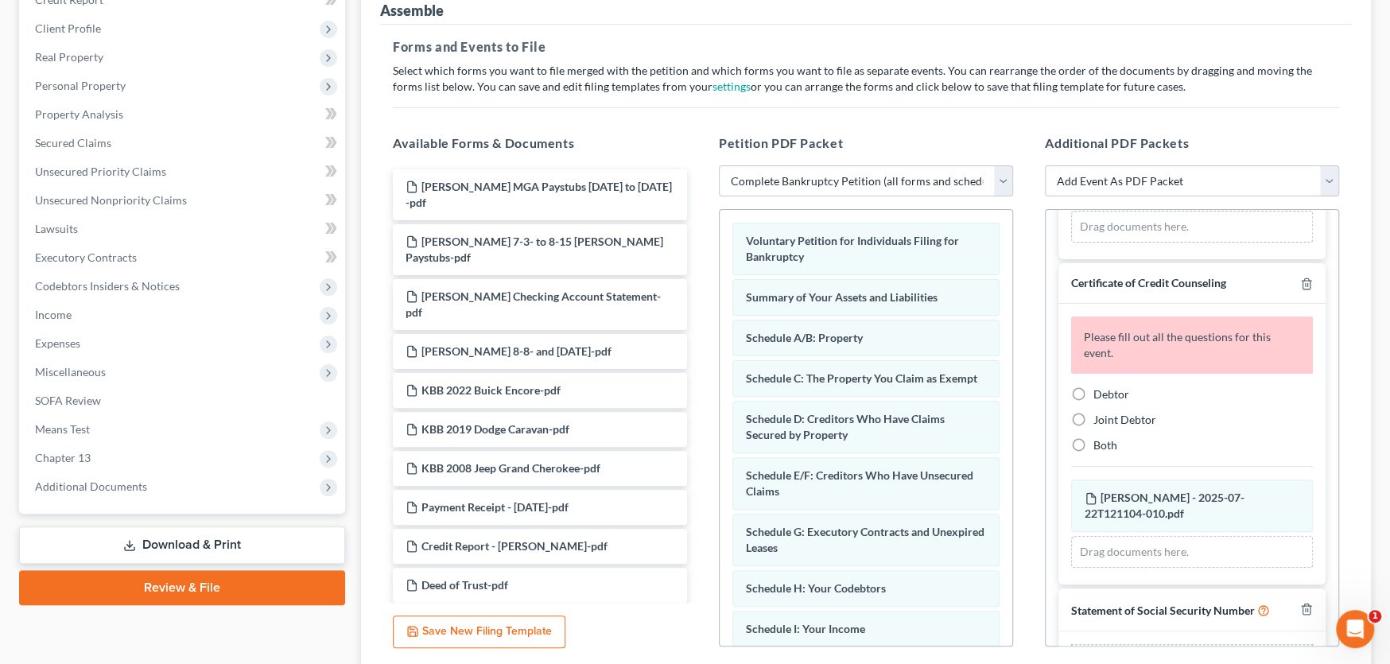
scroll to position [239, 0]
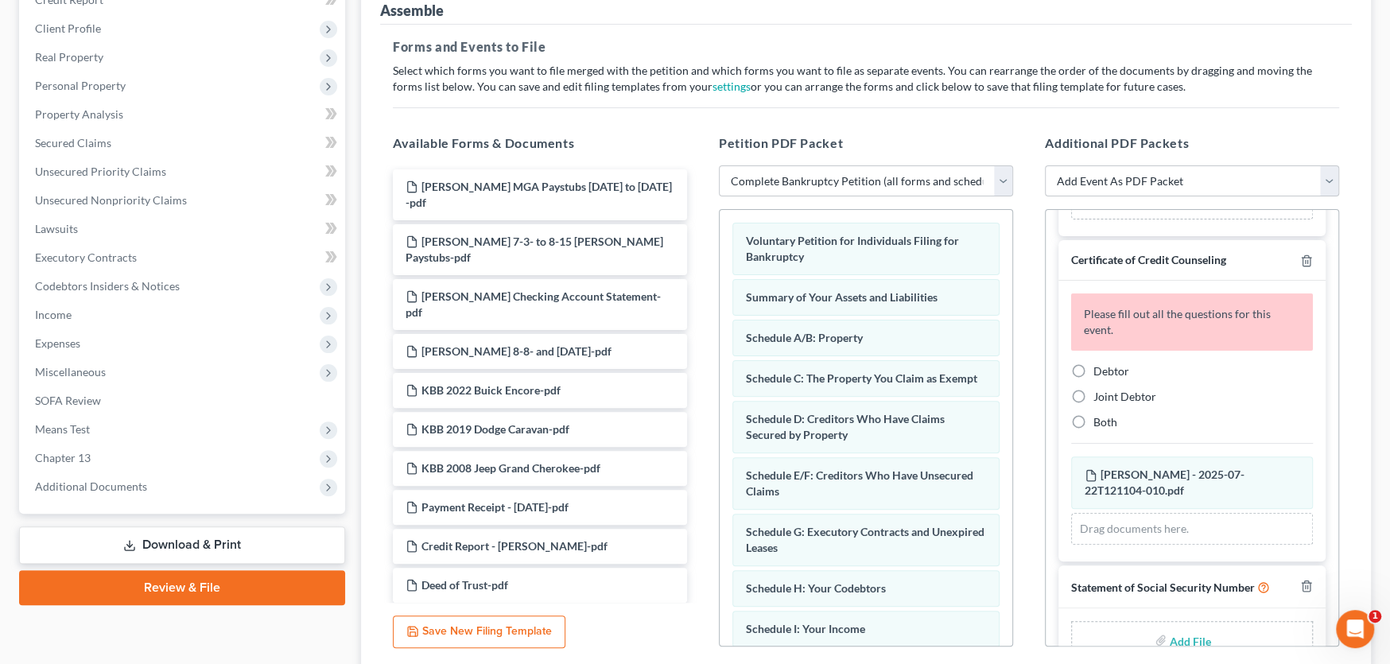
click at [1093, 369] on label "Debtor" at bounding box center [1111, 371] width 36 height 16
click at [1100, 369] on input "Debtor" at bounding box center [1105, 368] width 10 height 10
radio input "true"
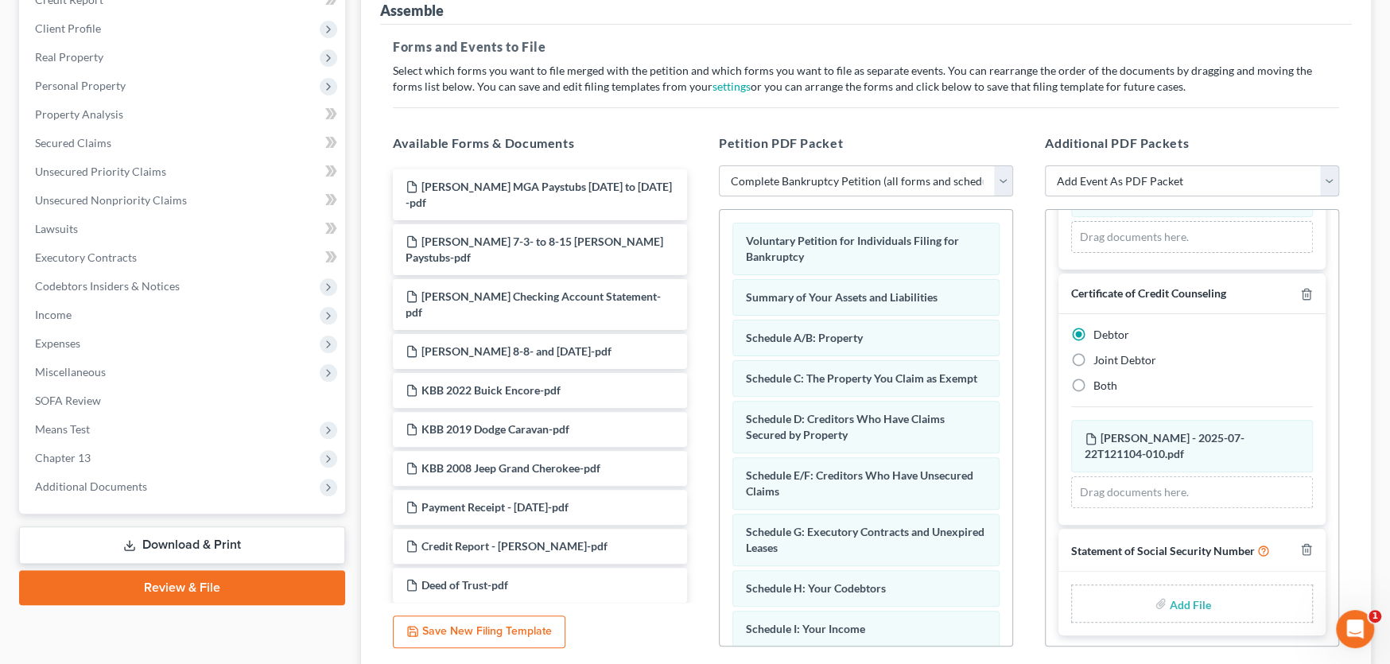
click at [1189, 592] on input "file" at bounding box center [1189, 603] width 38 height 29
type input "C:\fakepath\Stmt of SSN Form B121-Sink.pdf"
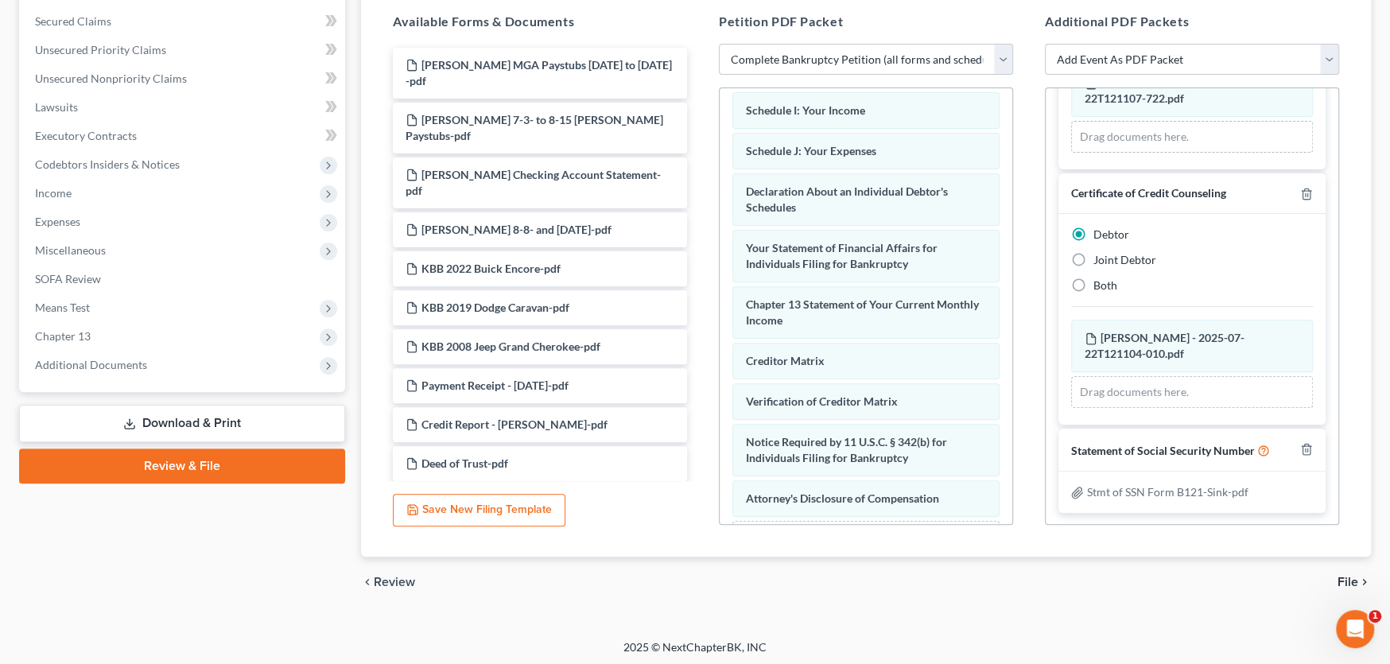
scroll to position [332, 0]
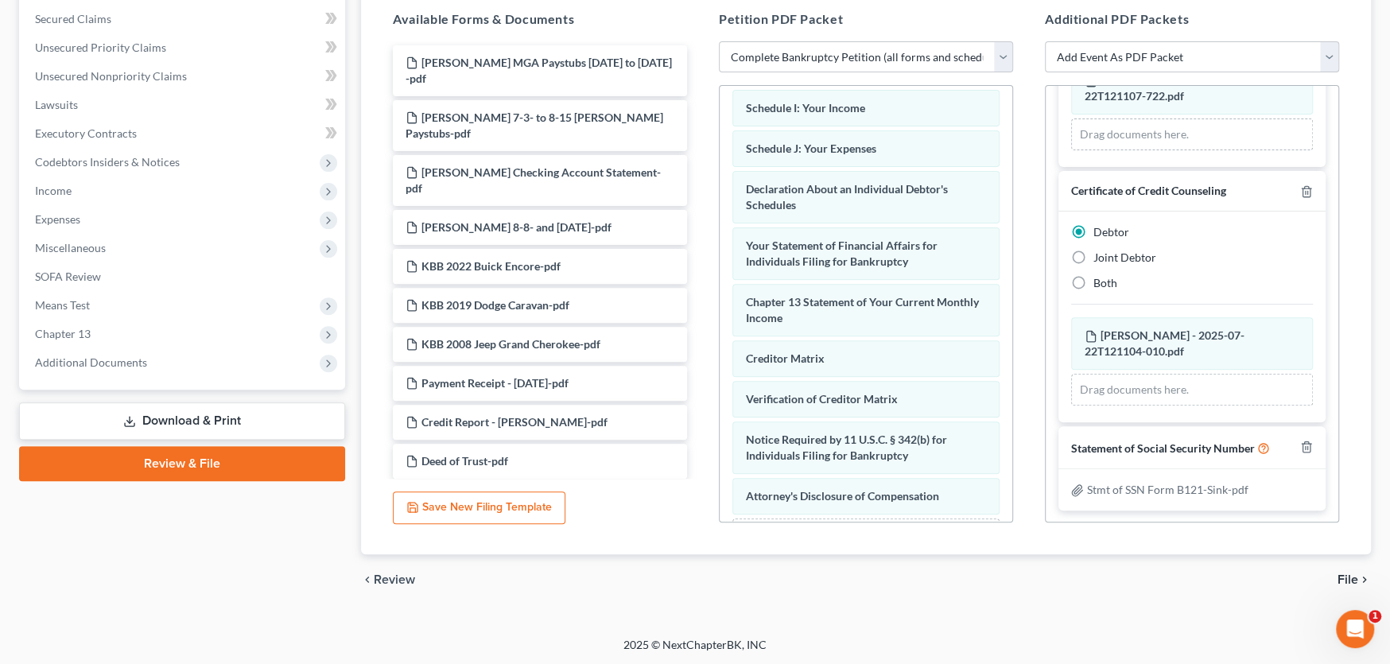
click at [1344, 576] on span "File" at bounding box center [1347, 579] width 21 height 13
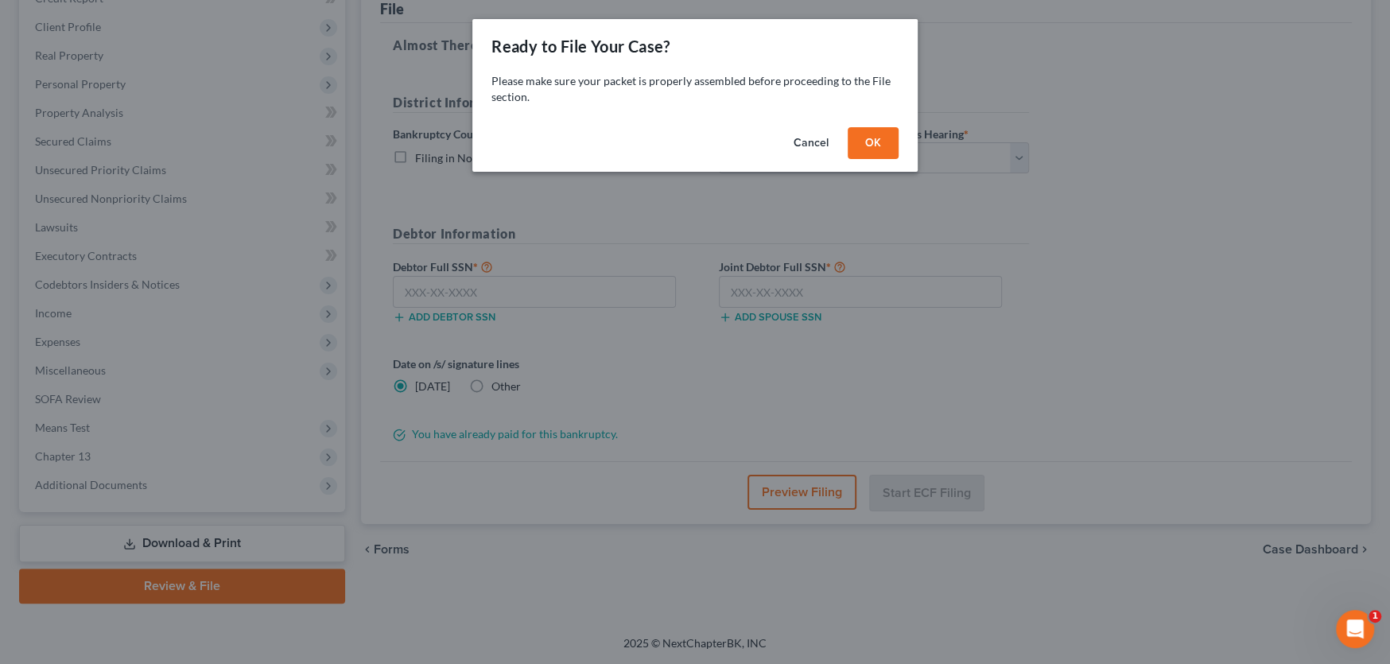
scroll to position [208, 0]
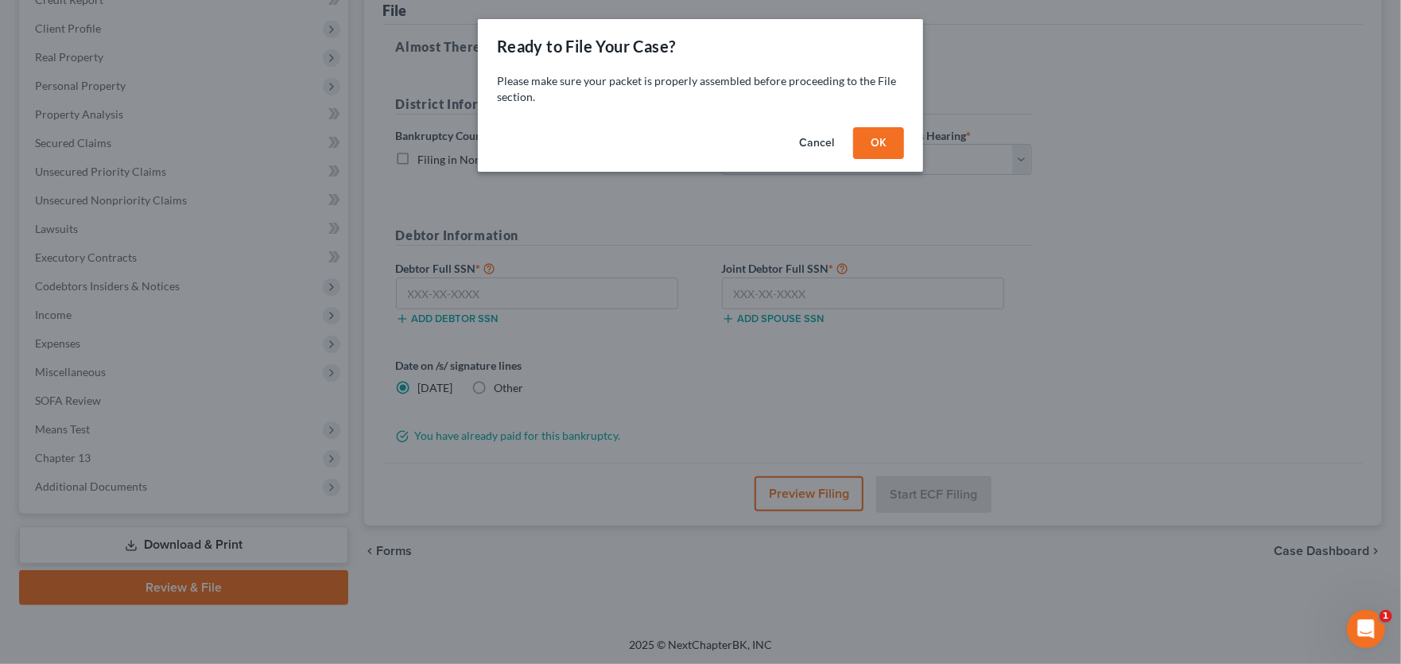
click at [880, 146] on button "OK" at bounding box center [878, 143] width 51 height 32
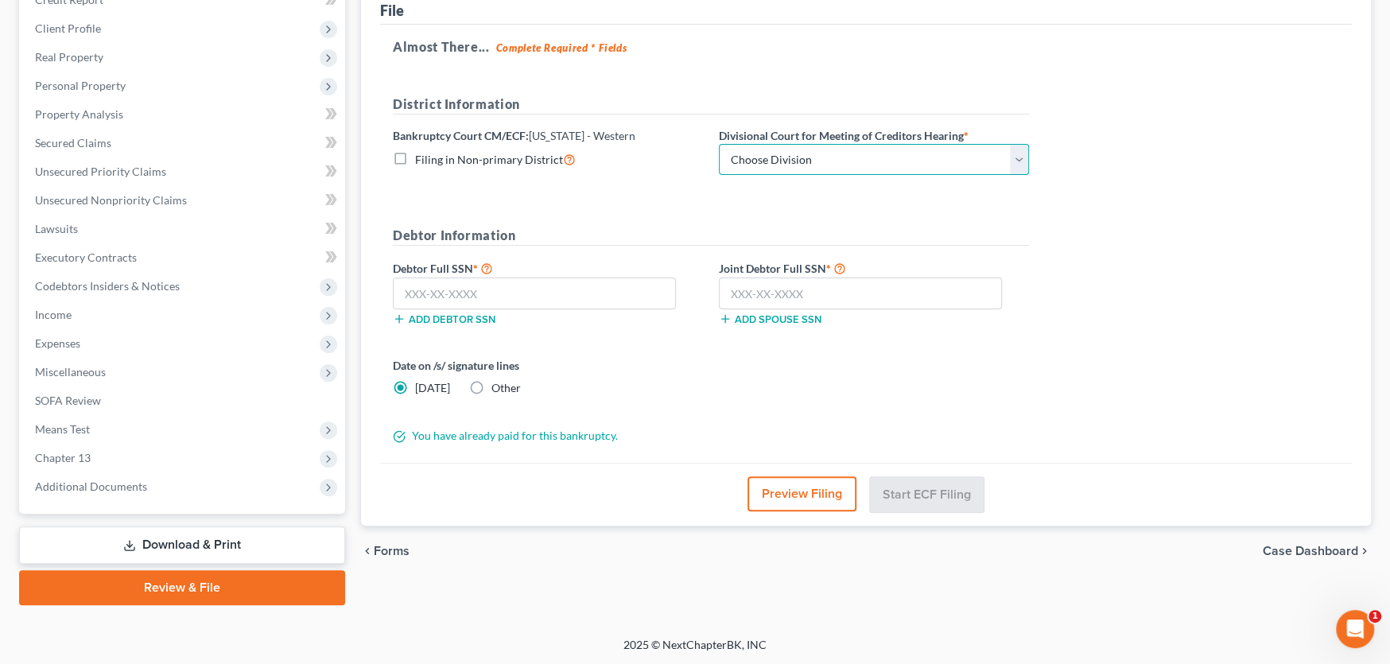
click at [856, 157] on select "Choose Division Roanoke Lynchburg Harrisonburg Lynchburg/ Roanoke Norfolk" at bounding box center [874, 160] width 310 height 32
select select "0"
click at [719, 144] on select "Choose Division Roanoke Lynchburg Harrisonburg Lynchburg/ Roanoke Norfolk" at bounding box center [874, 160] width 310 height 32
click at [518, 284] on input "text" at bounding box center [534, 293] width 283 height 32
type input "230-35-6767"
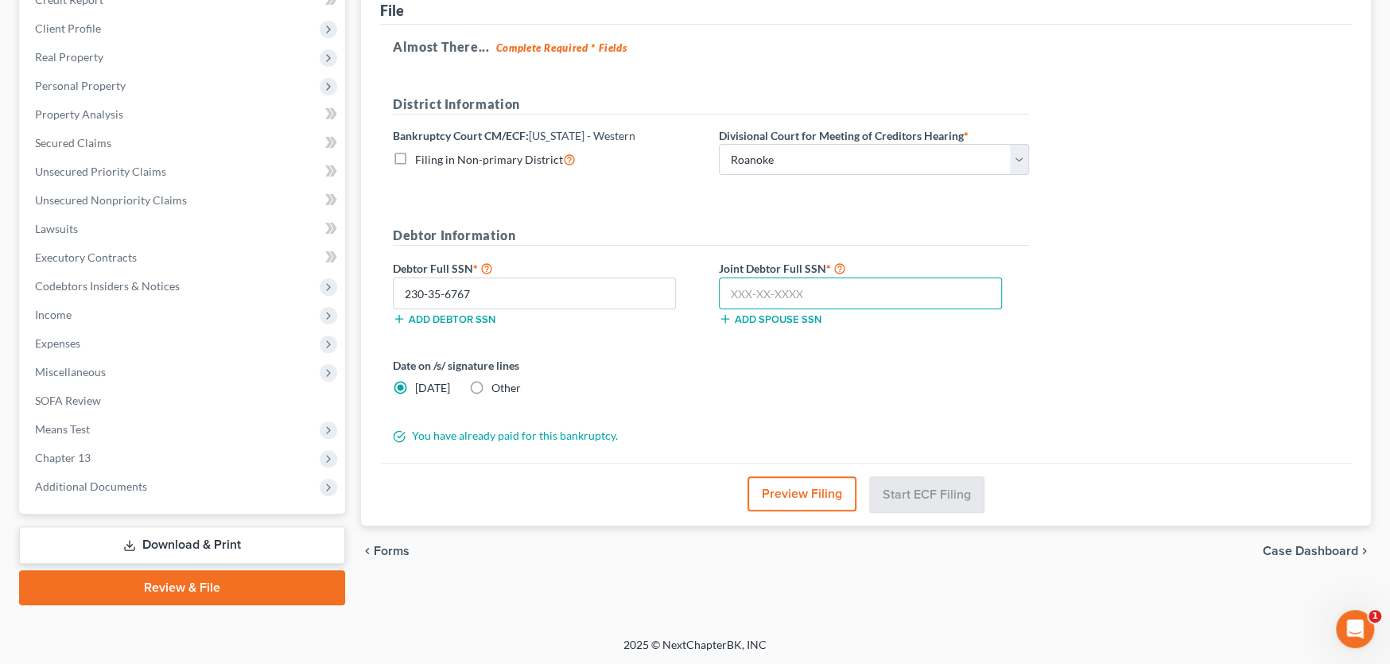
click at [846, 298] on input "text" at bounding box center [860, 293] width 283 height 32
type input "226-11-0784"
click at [937, 494] on button "Start ECF Filing" at bounding box center [927, 493] width 114 height 35
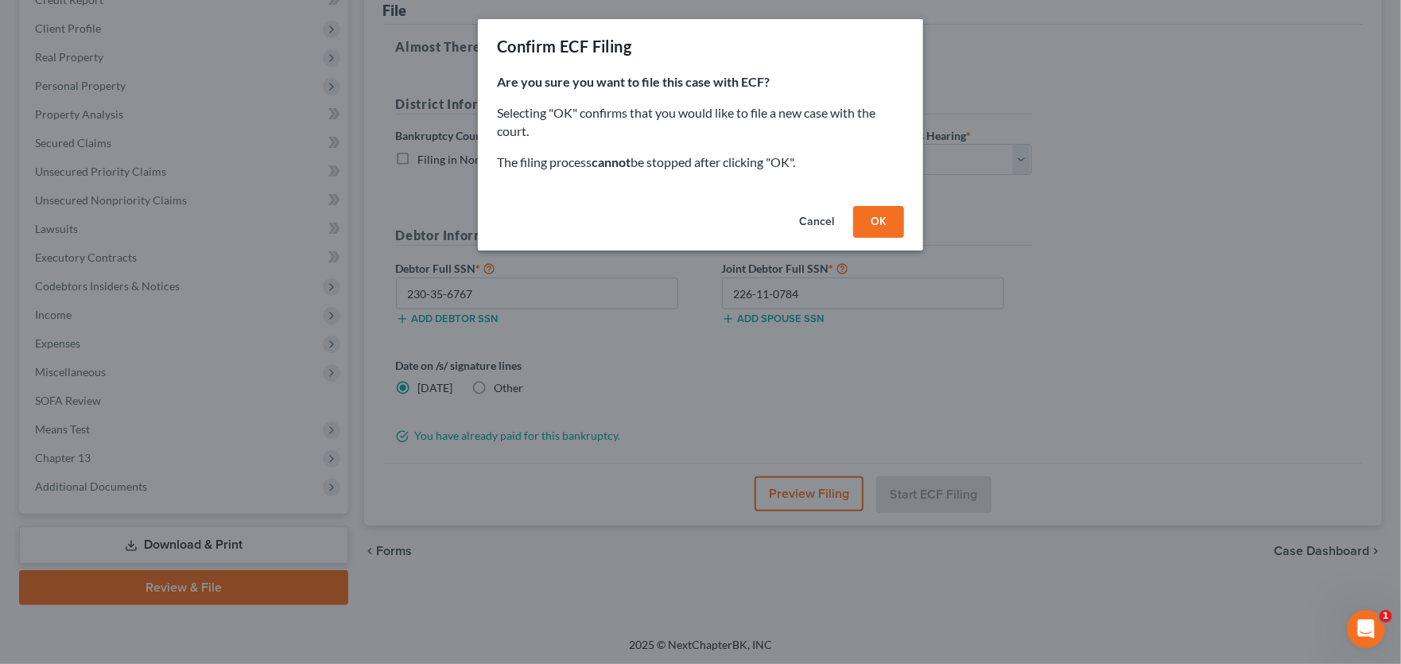
click at [881, 224] on button "OK" at bounding box center [878, 222] width 51 height 32
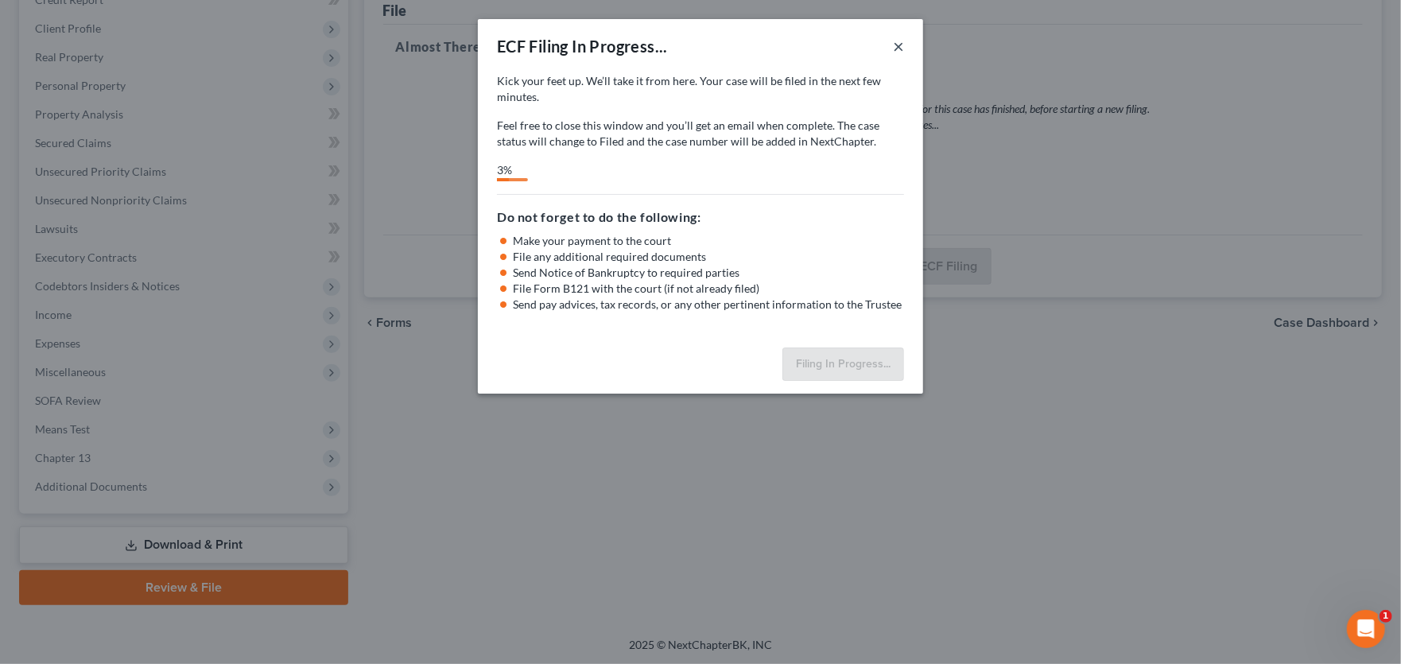
click at [895, 48] on button "×" at bounding box center [898, 46] width 11 height 19
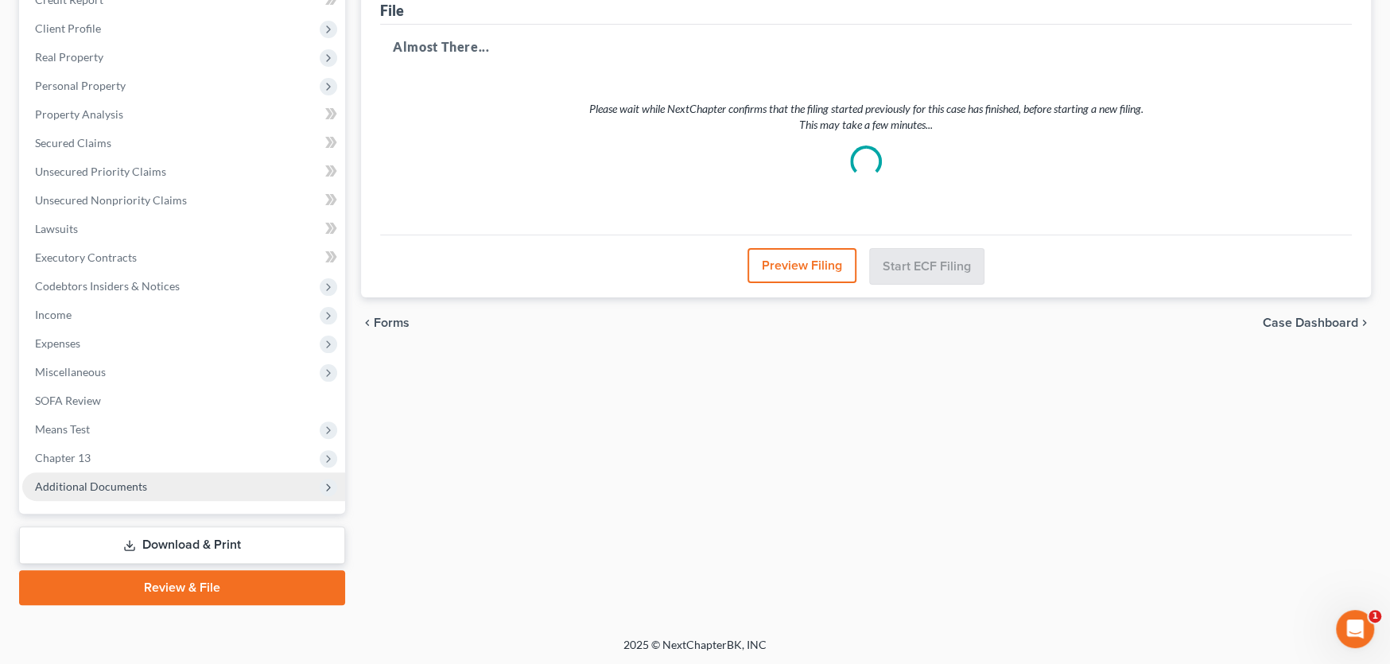
click at [125, 487] on span "Additional Documents" at bounding box center [91, 486] width 112 height 14
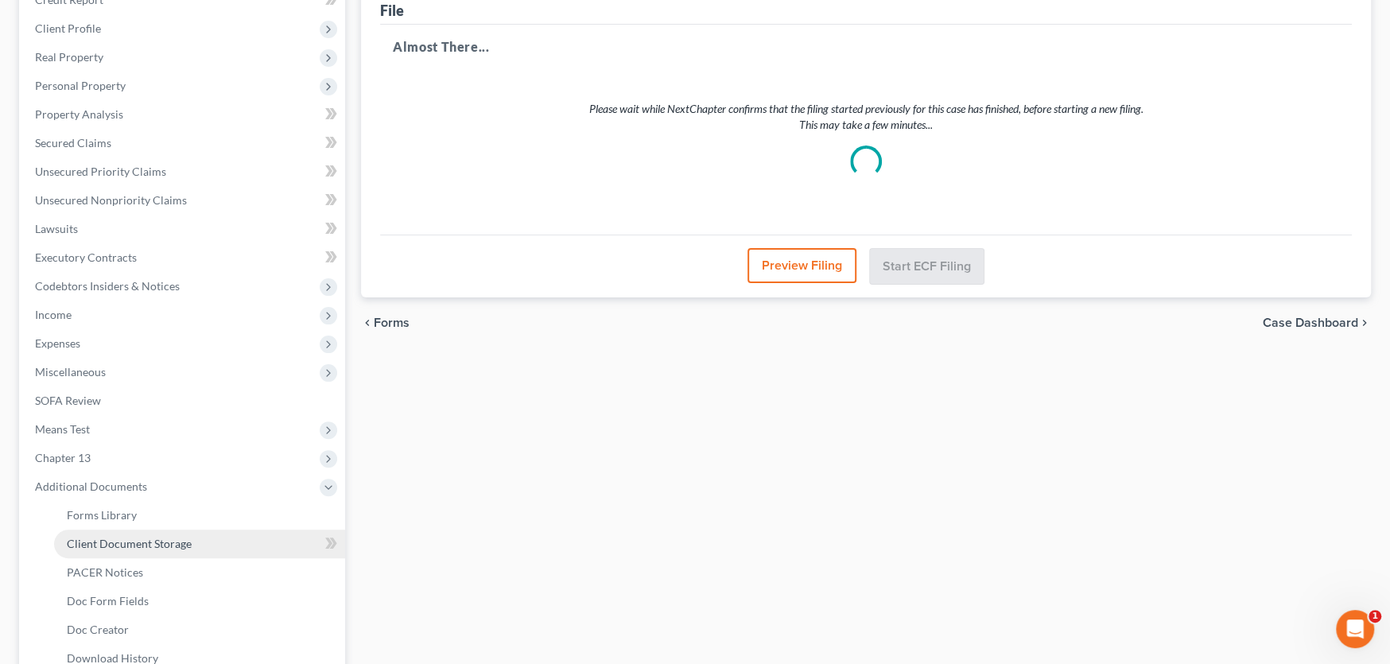
click at [125, 537] on span "Client Document Storage" at bounding box center [129, 544] width 125 height 14
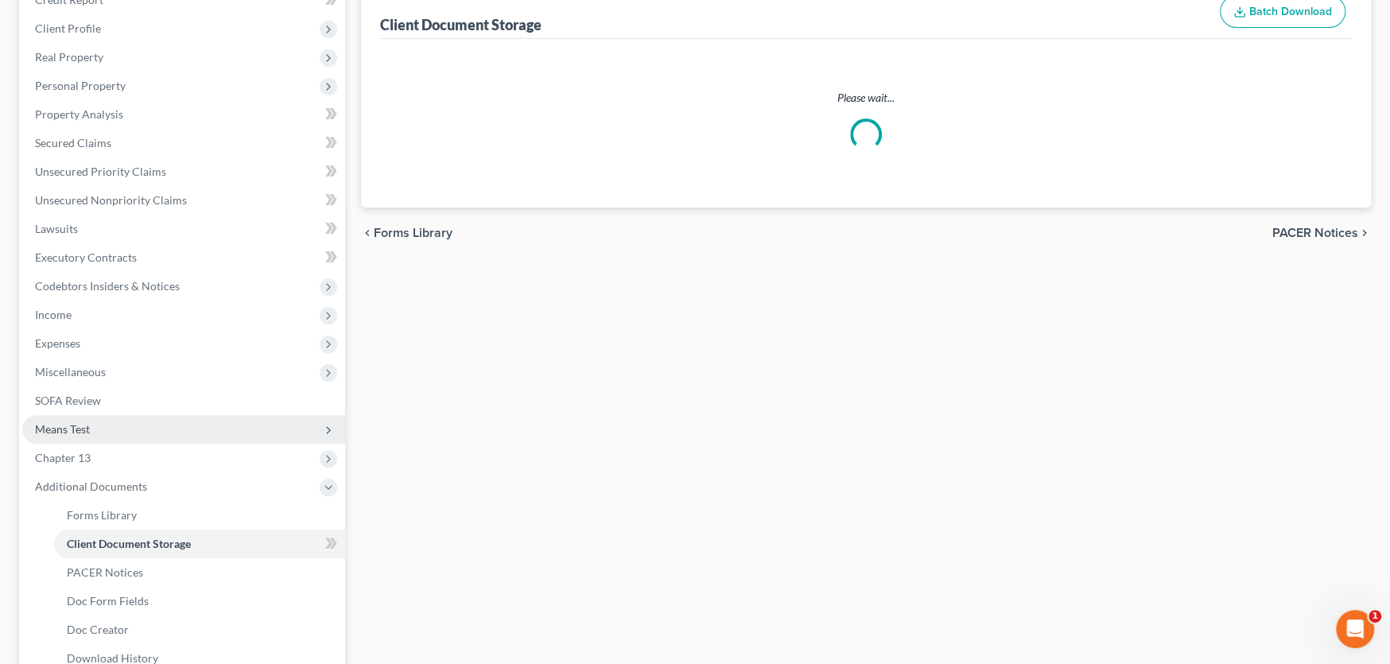
scroll to position [91, 0]
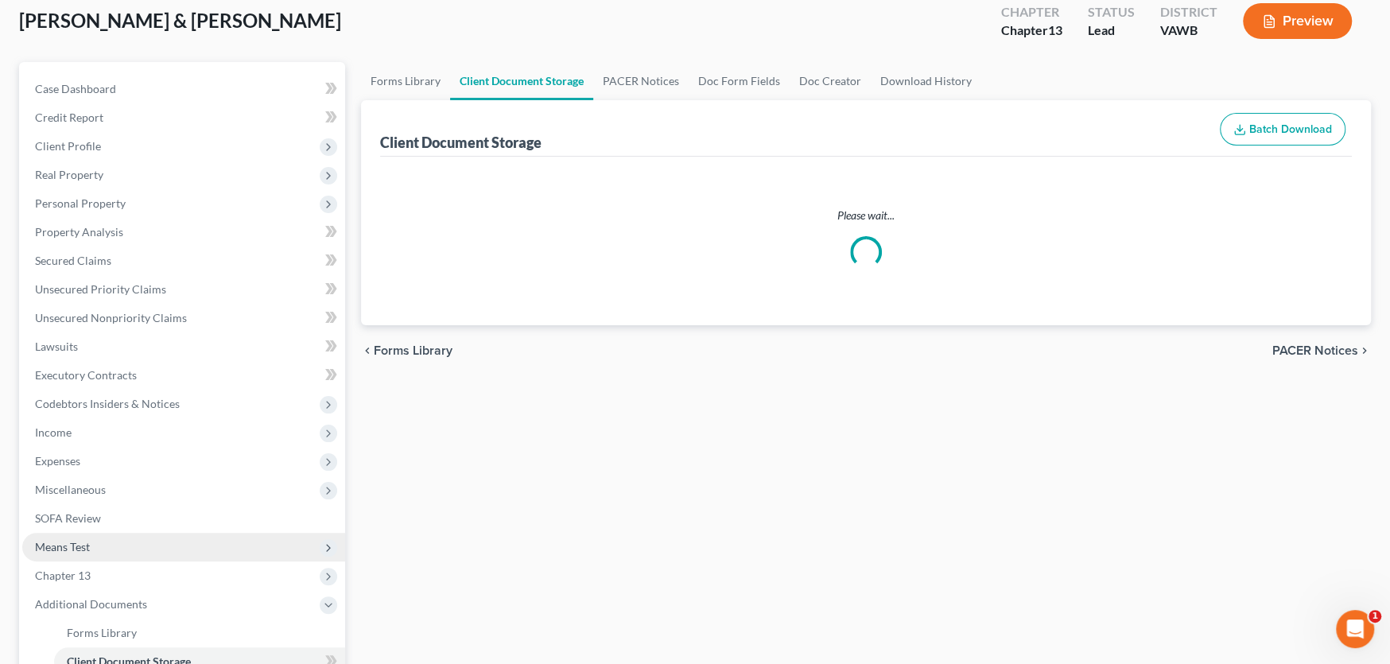
select select "0"
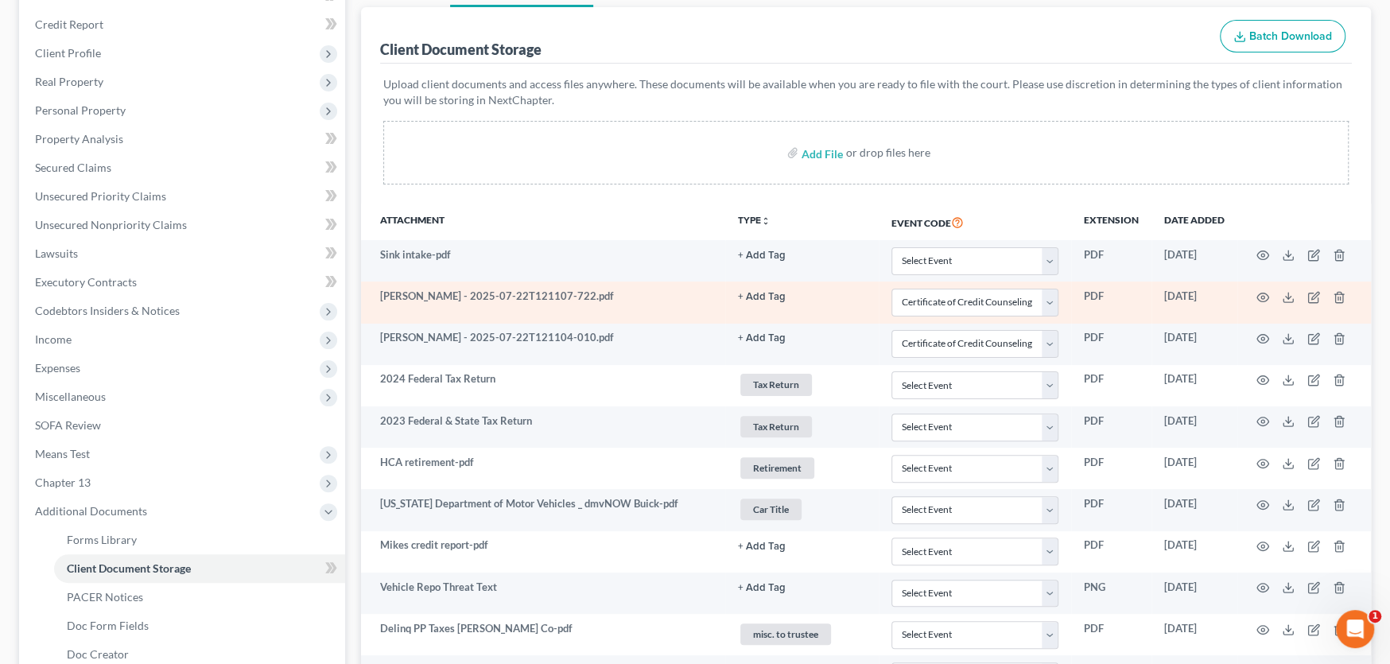
scroll to position [25, 0]
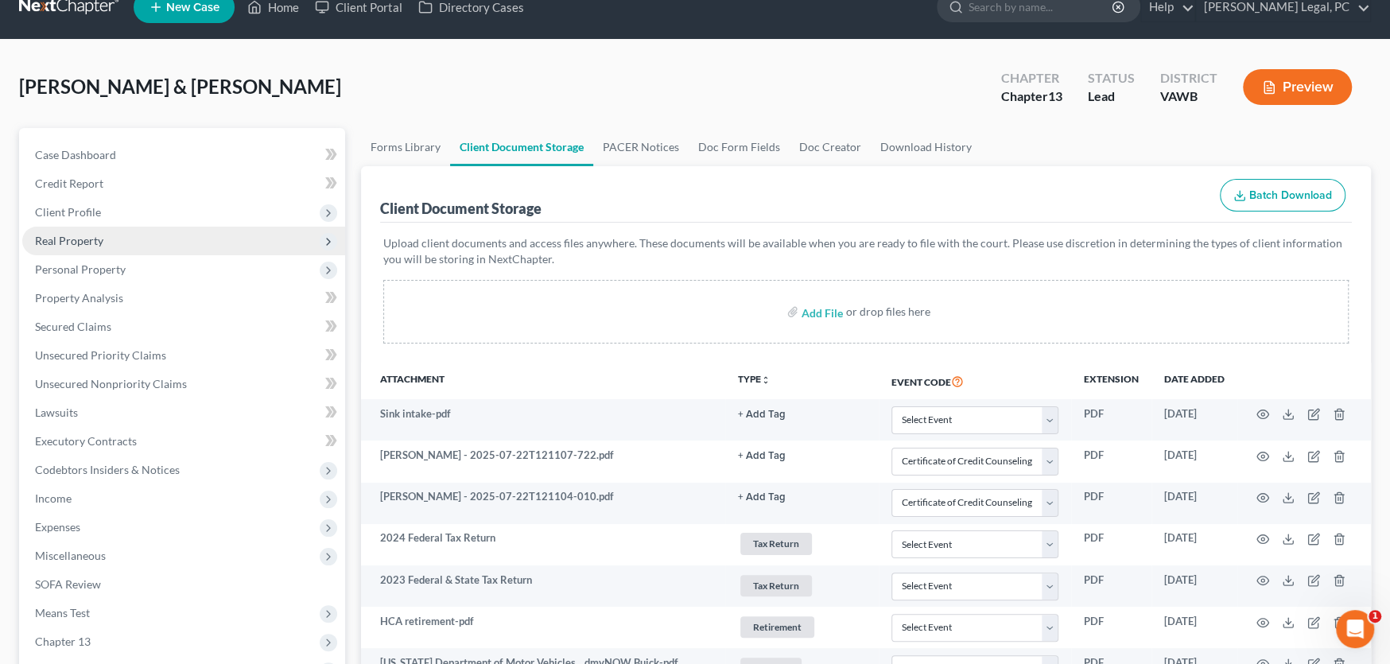
select select "0"
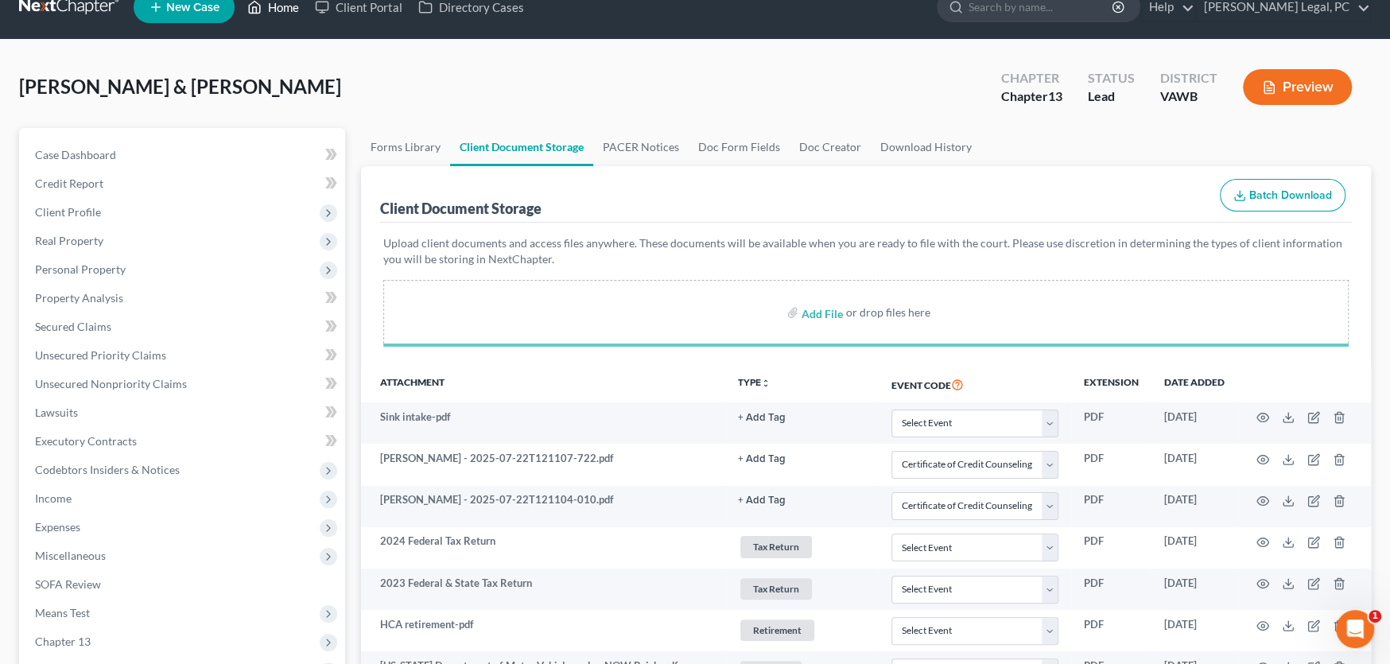
select select "0"
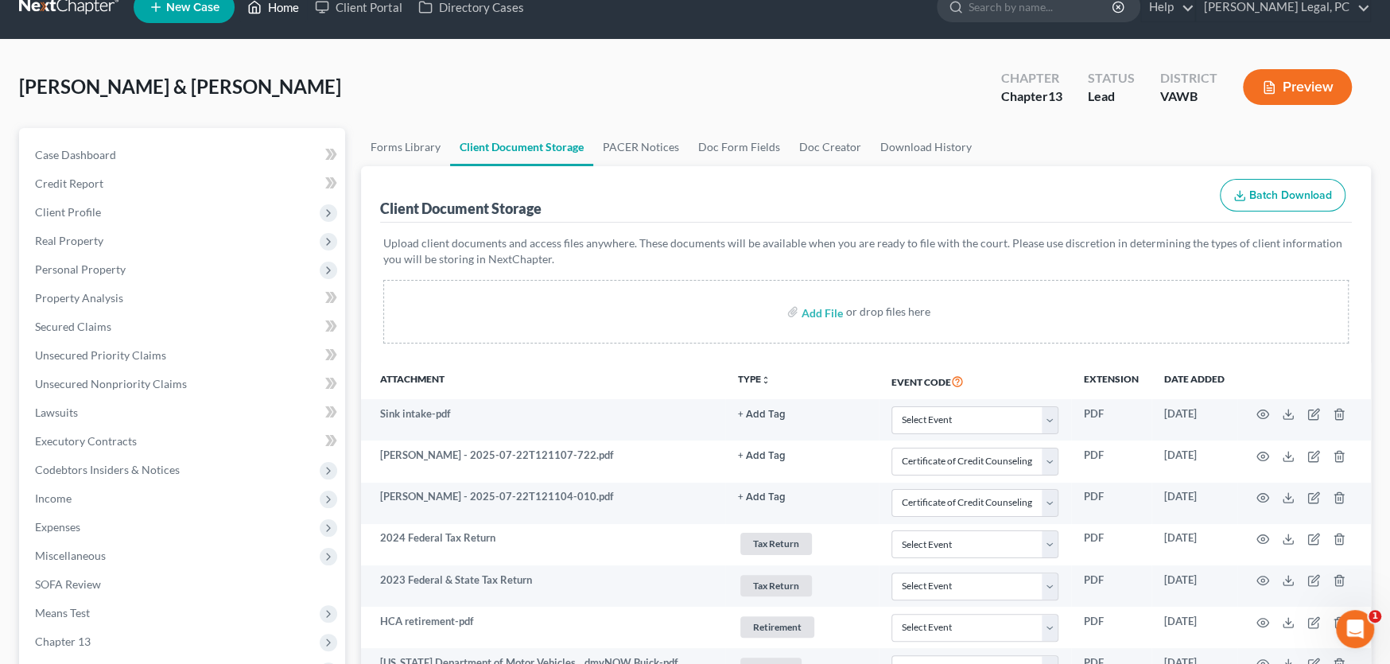
select select "0"
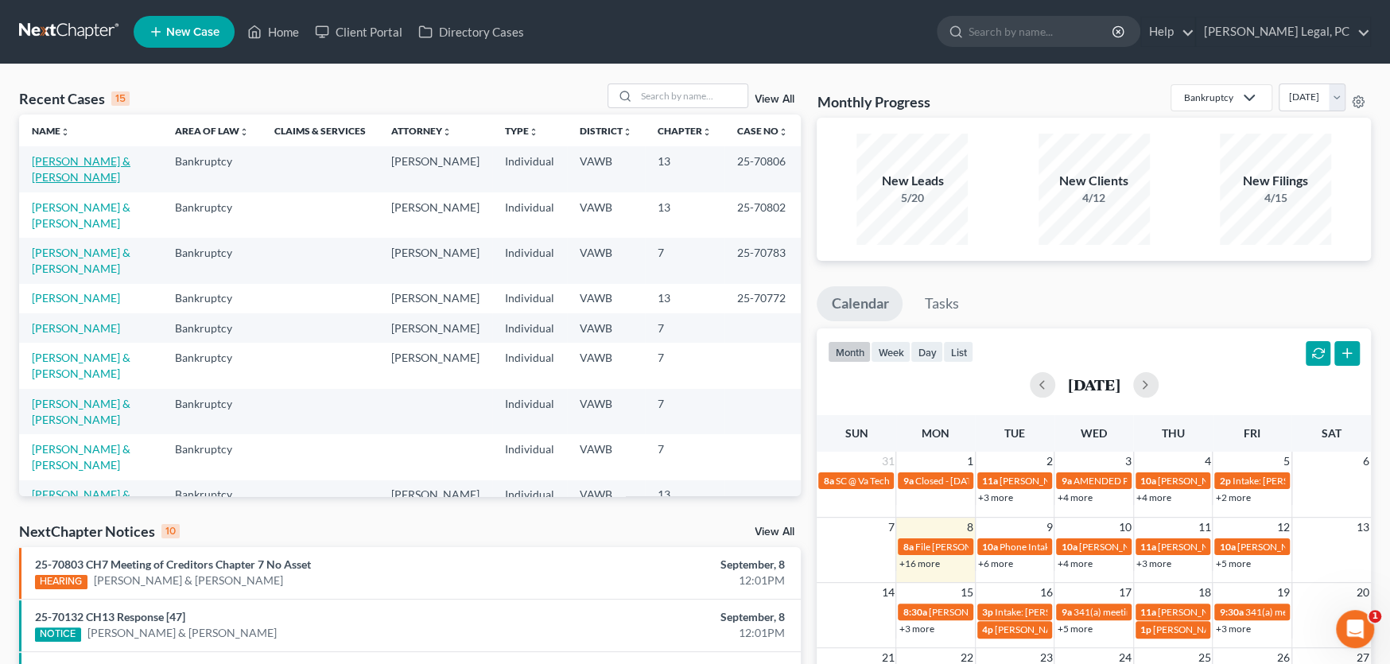
click at [90, 160] on link "[PERSON_NAME] & [PERSON_NAME]" at bounding box center [81, 168] width 99 height 29
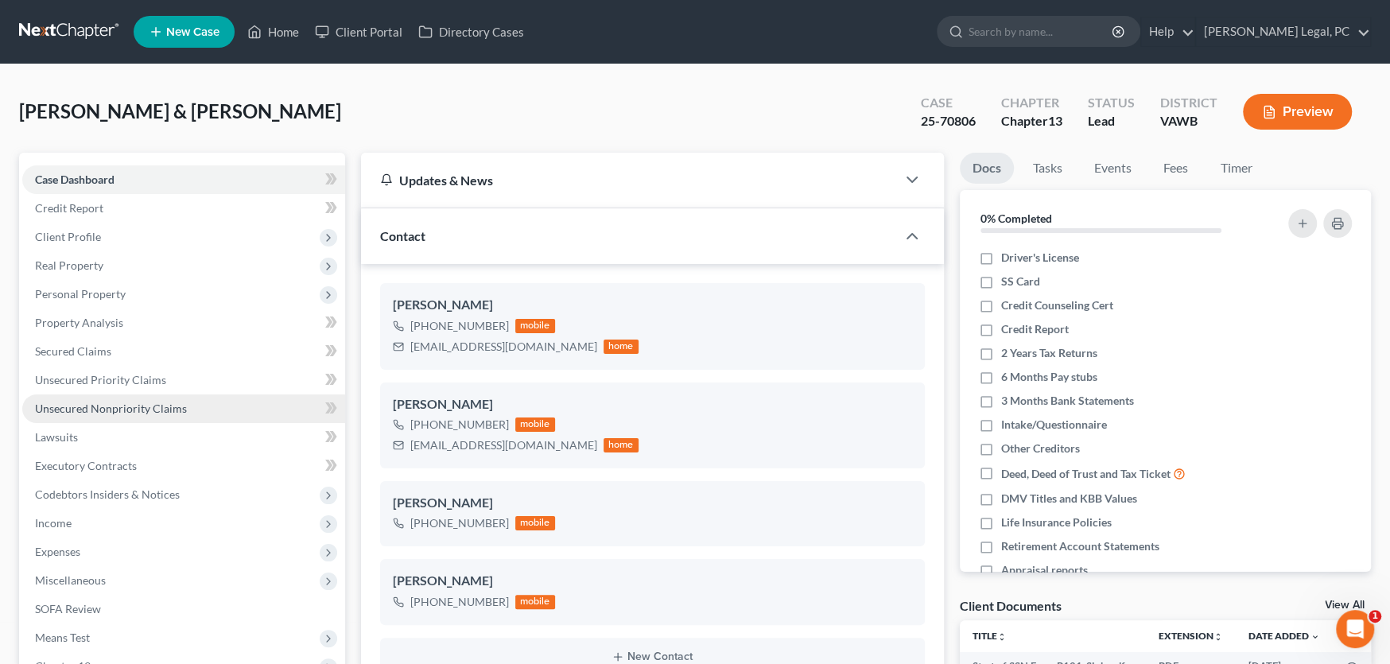
scroll to position [80, 0]
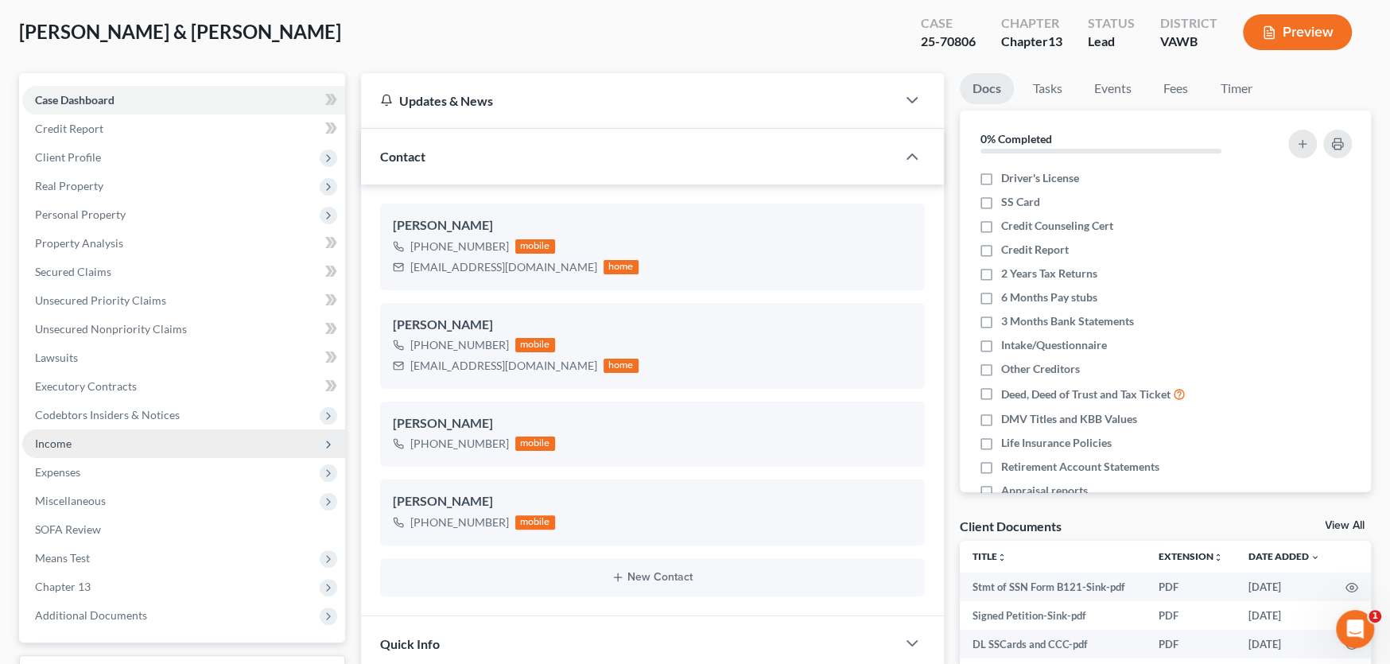
click at [70, 440] on span "Income" at bounding box center [53, 444] width 37 height 14
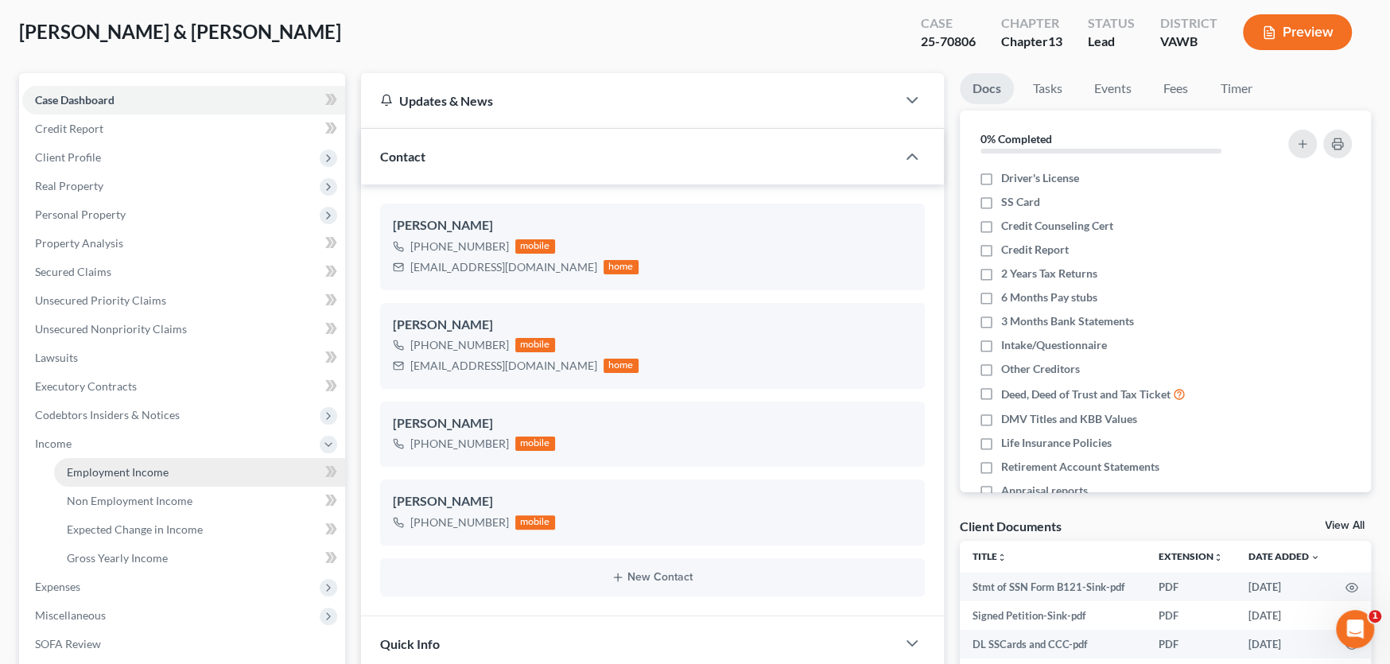
click at [98, 469] on span "Employment Income" at bounding box center [118, 472] width 102 height 14
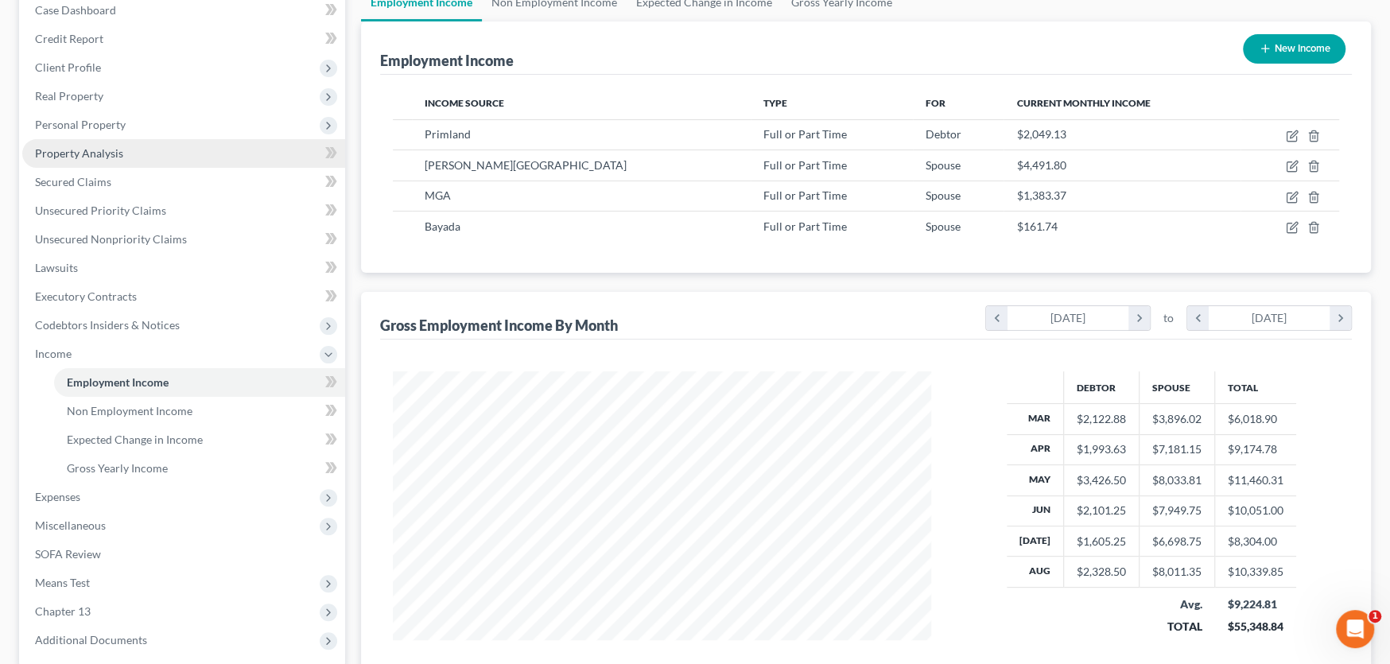
scroll to position [323, 0]
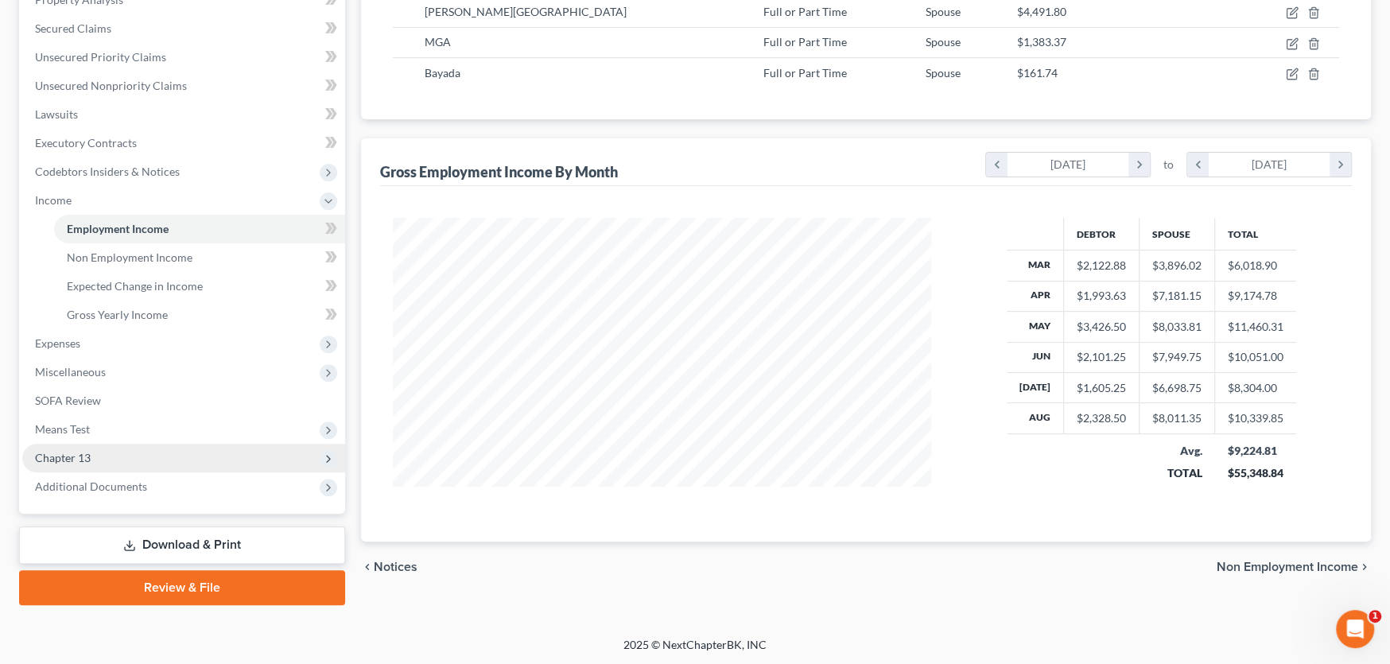
click at [87, 456] on span "Chapter 13" at bounding box center [63, 458] width 56 height 14
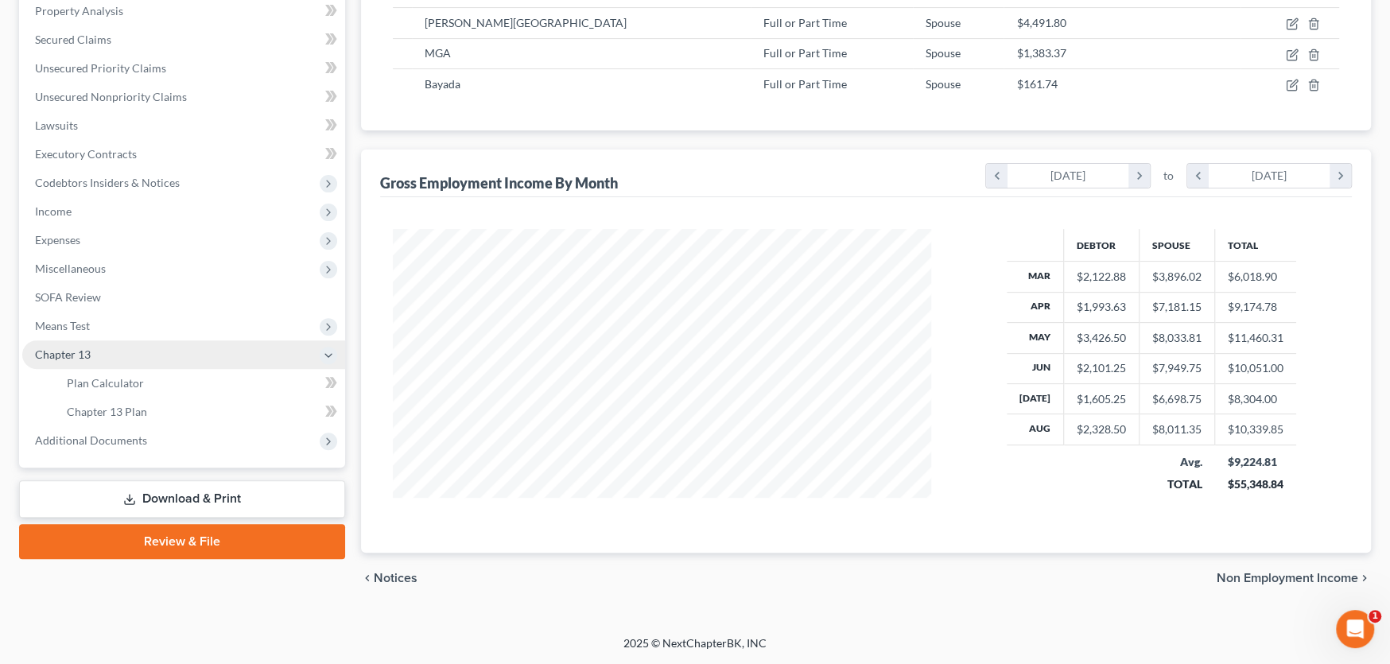
scroll to position [308, 0]
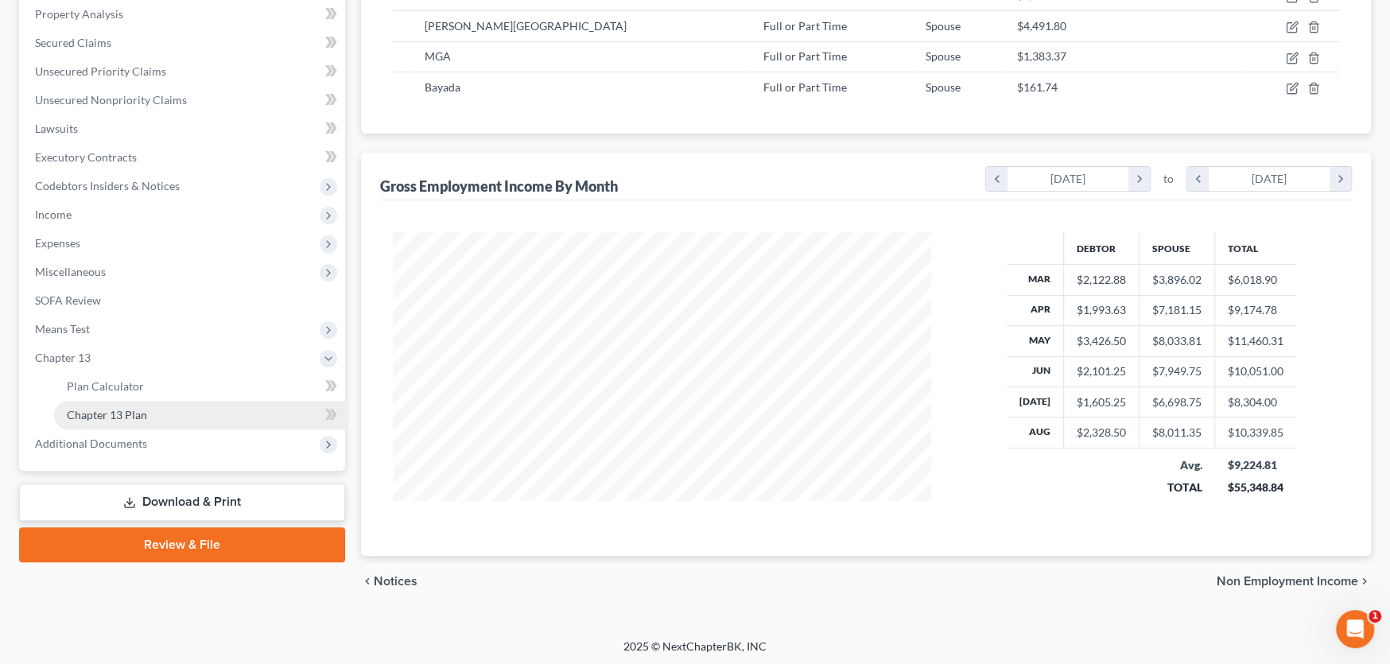
click at [124, 416] on span "Chapter 13 Plan" at bounding box center [107, 415] width 80 height 14
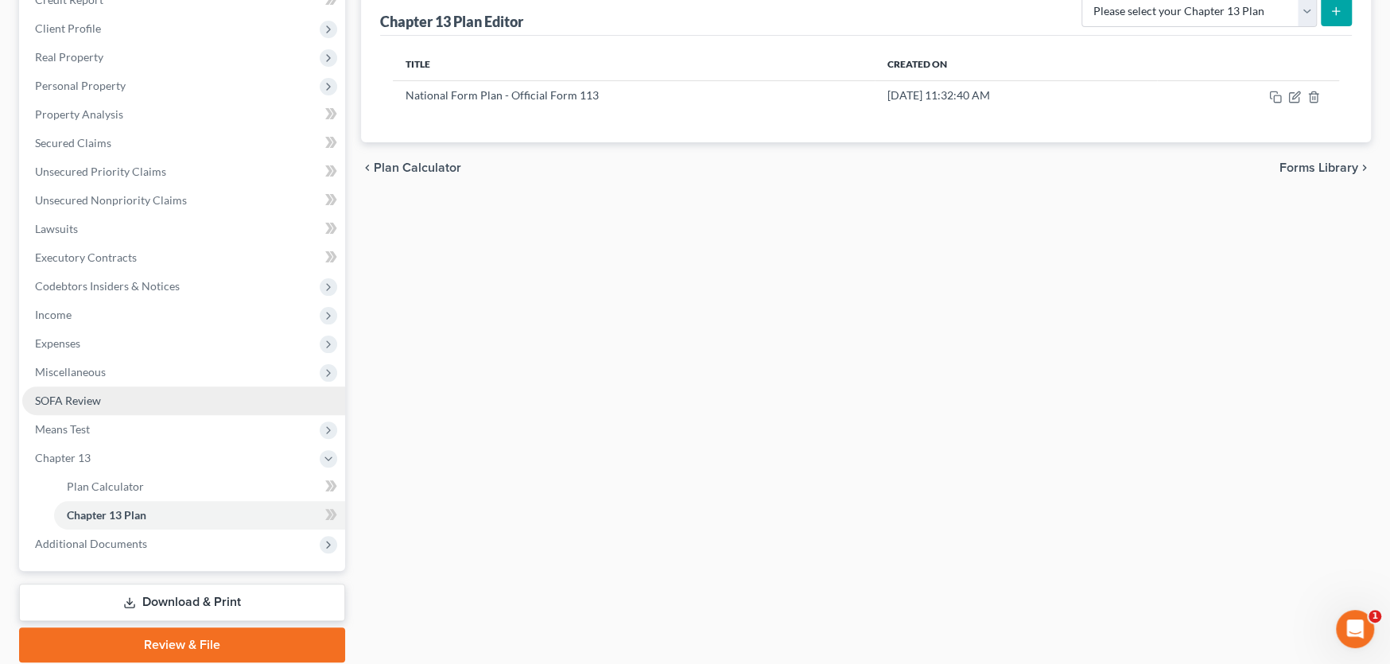
scroll to position [265, 0]
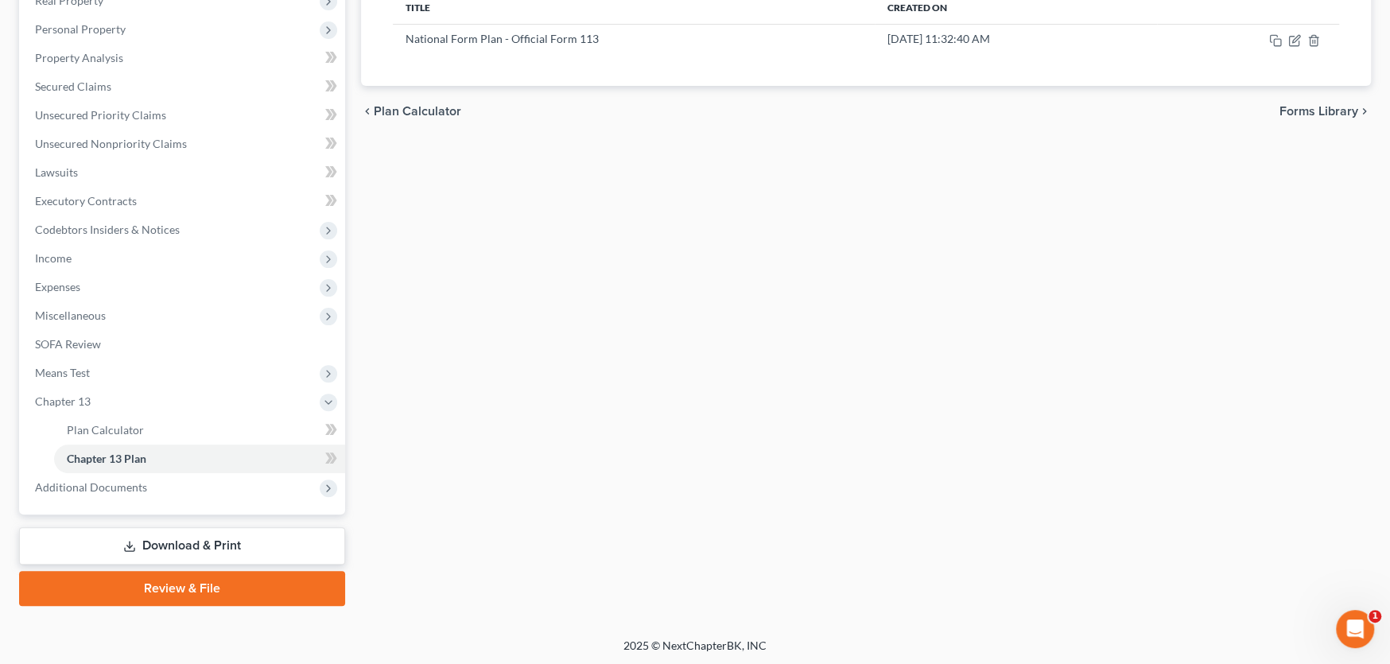
click at [194, 584] on link "Review & File" at bounding box center [182, 588] width 326 height 35
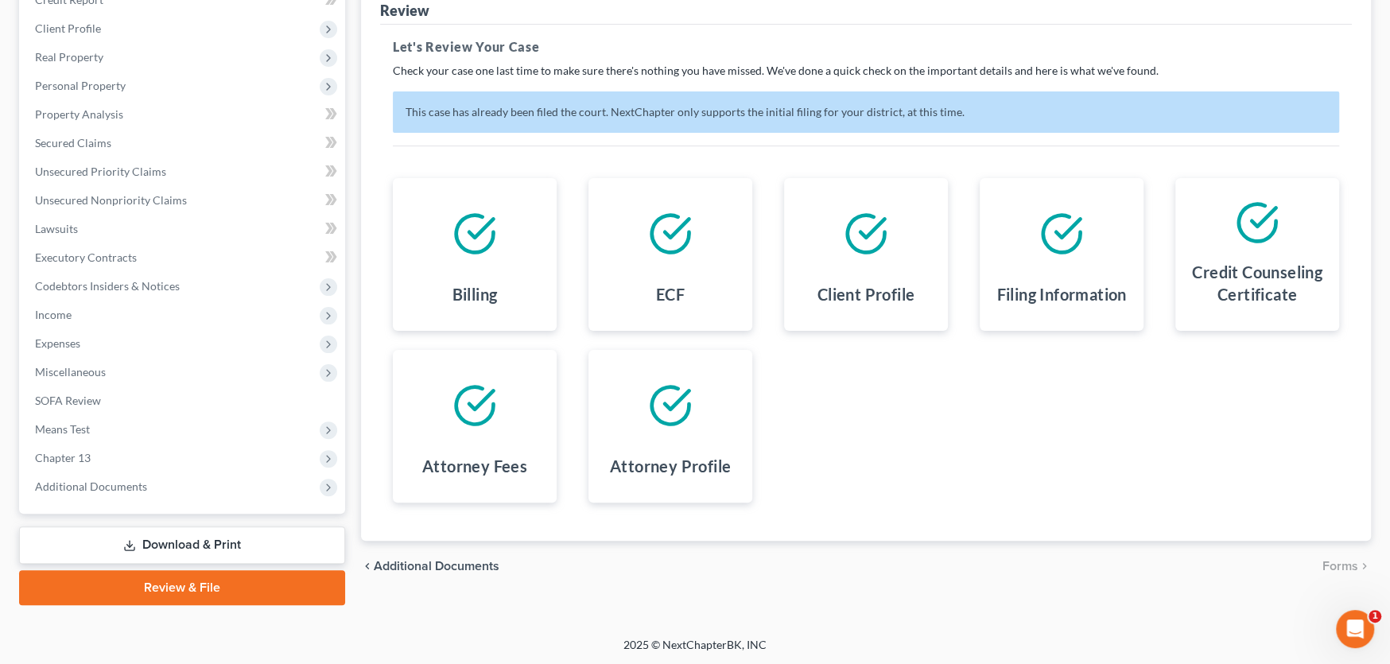
click at [184, 540] on link "Download & Print" at bounding box center [182, 544] width 326 height 37
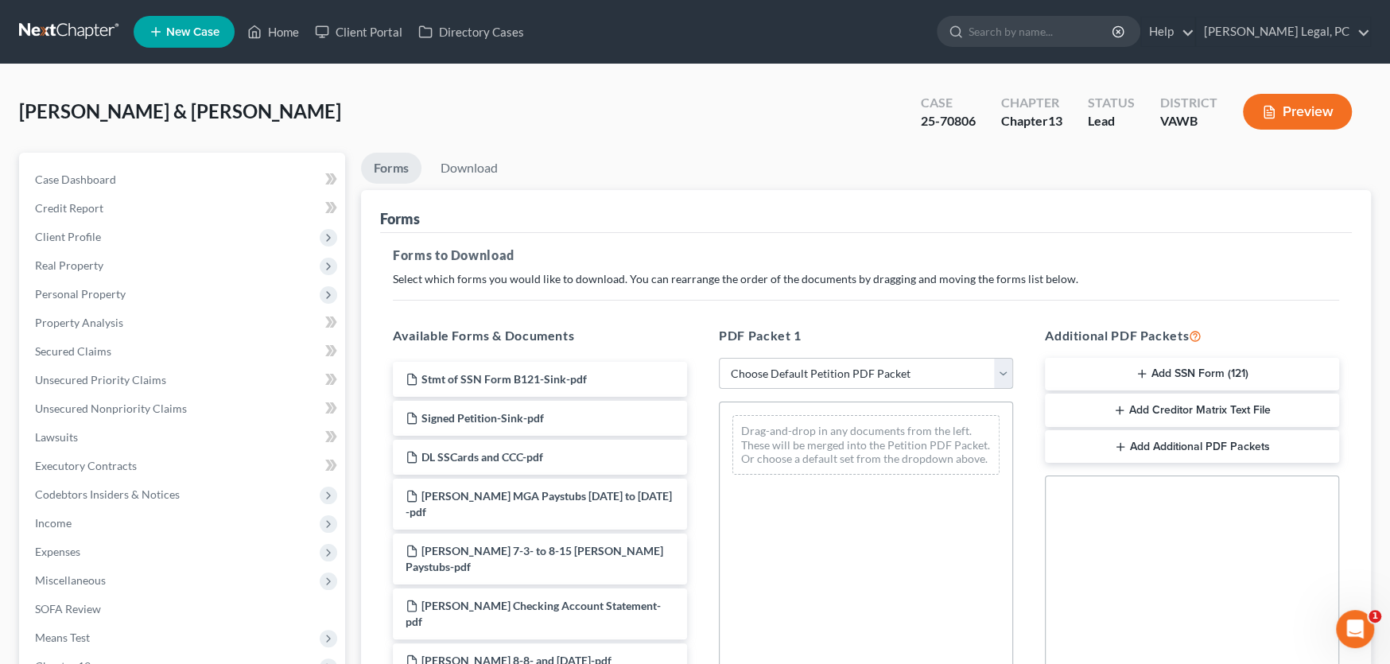
click at [961, 370] on select "Choose Default Petition PDF Packet Complete Bankruptcy Petition (all forms and …" at bounding box center [866, 374] width 294 height 32
select select "7"
click at [719, 358] on select "Choose Default Petition PDF Packet Complete Bankruptcy Petition (all forms and …" at bounding box center [866, 374] width 294 height 32
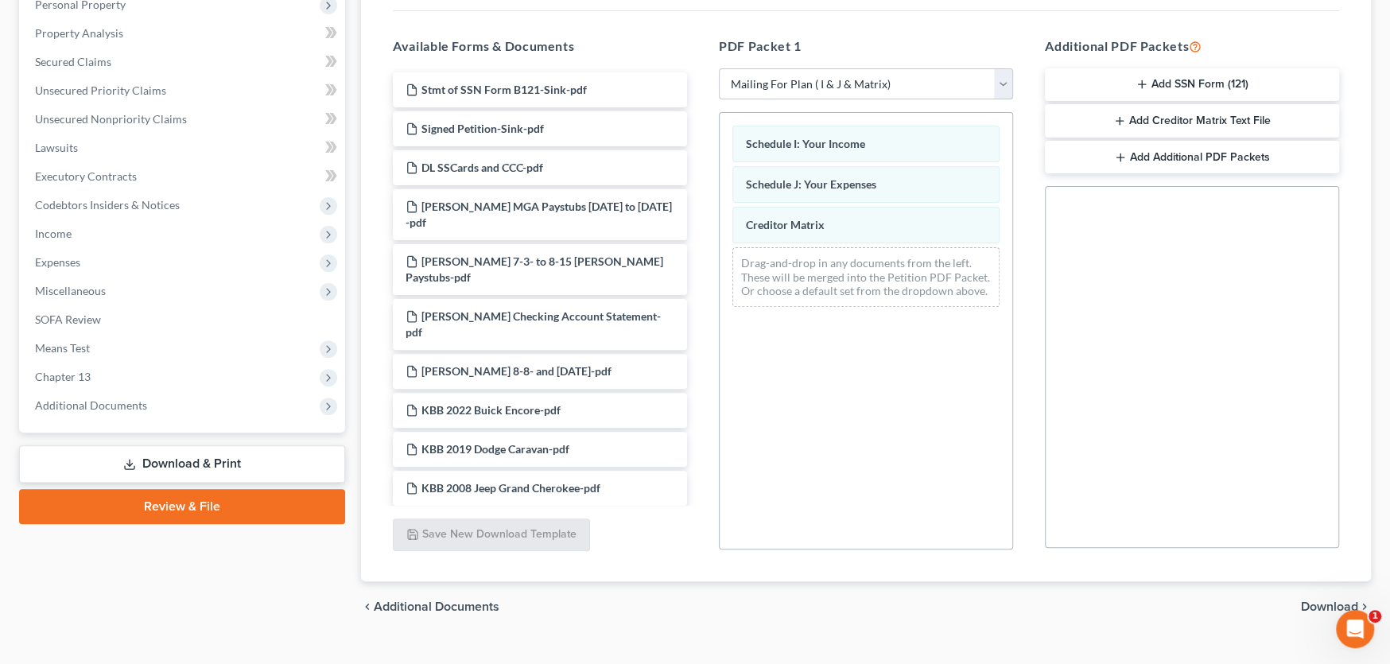
scroll to position [317, 0]
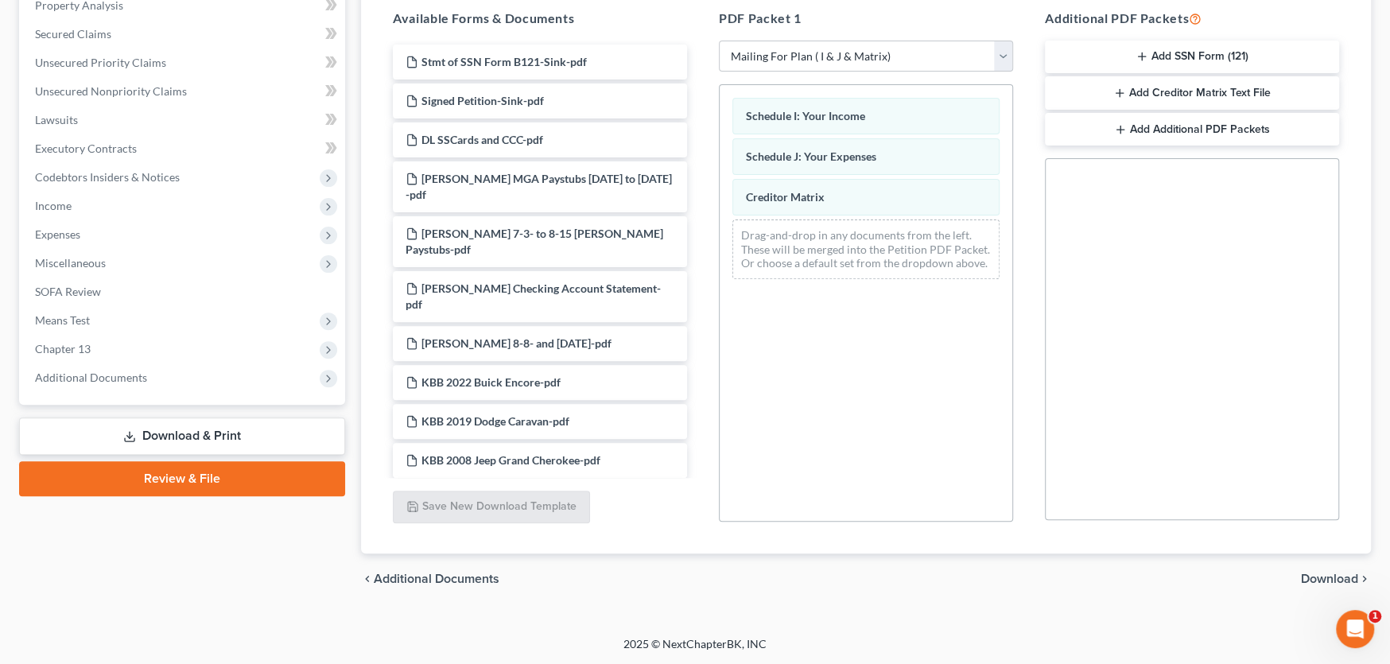
click at [1325, 576] on span "Download" at bounding box center [1329, 578] width 57 height 13
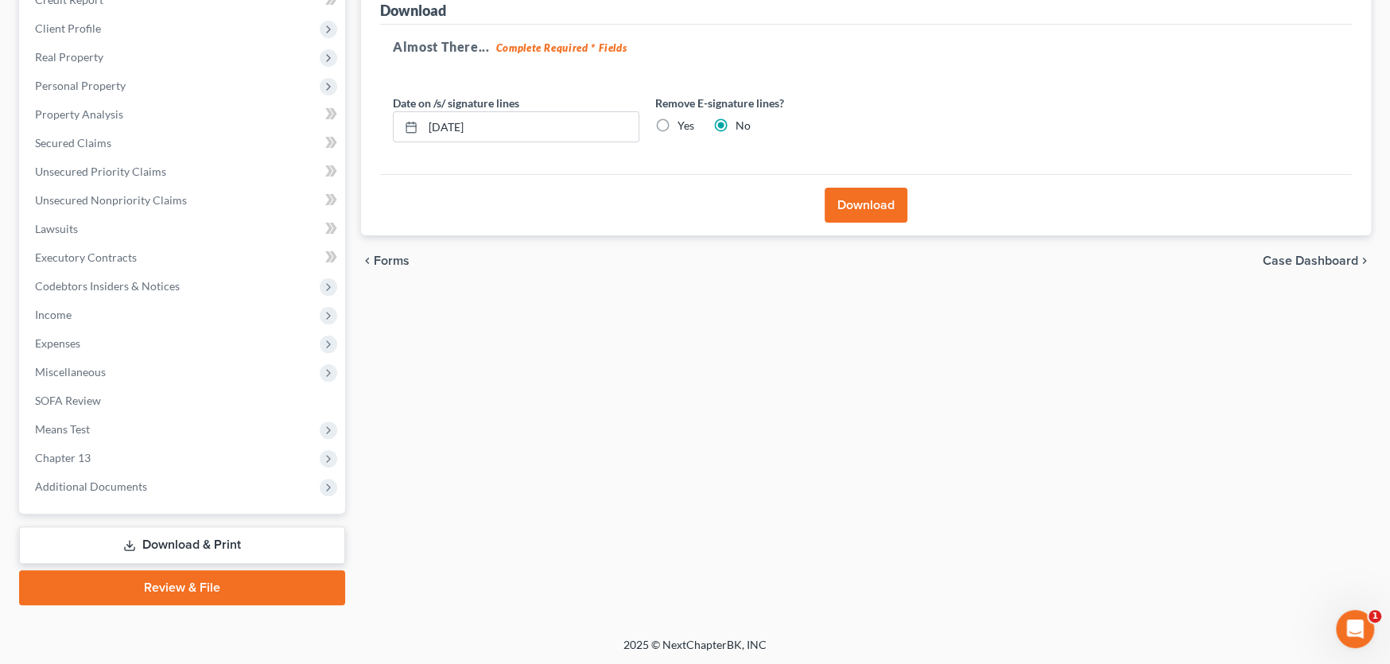
click at [856, 207] on button "Download" at bounding box center [866, 205] width 83 height 35
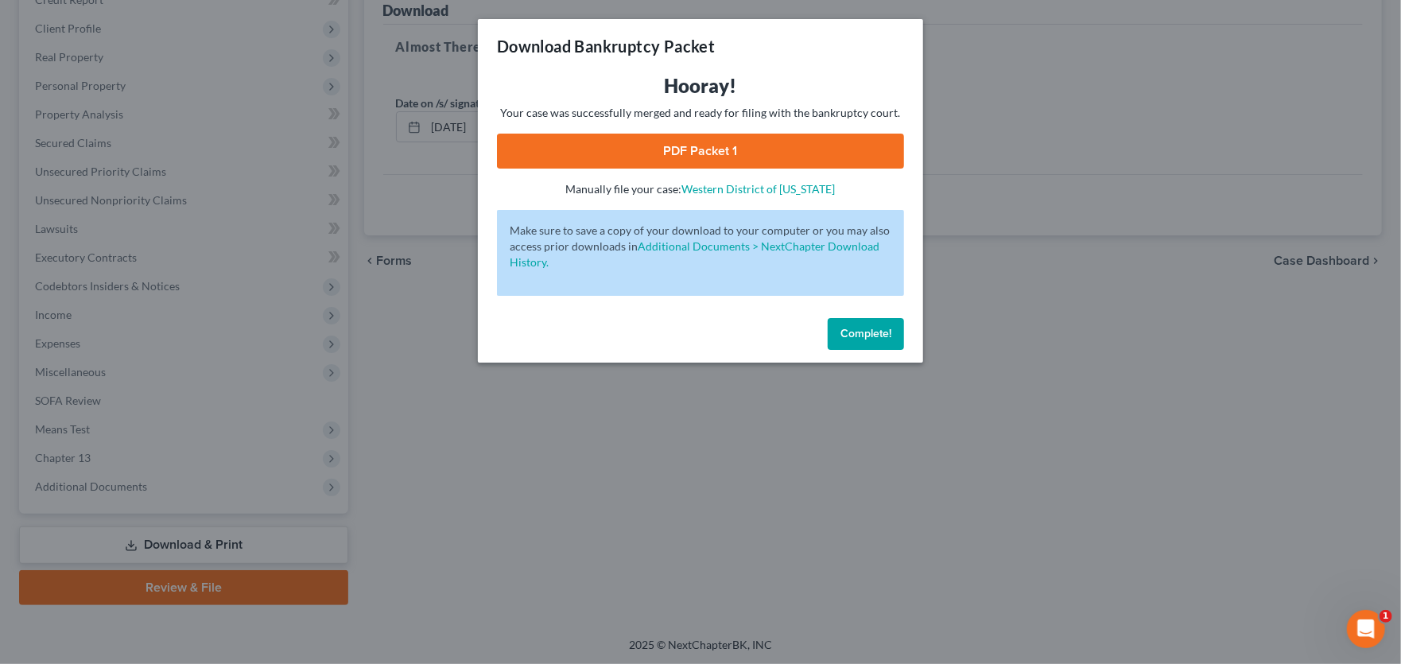
click at [719, 148] on link "PDF Packet 1" at bounding box center [700, 151] width 407 height 35
click at [877, 331] on span "Complete!" at bounding box center [865, 334] width 51 height 14
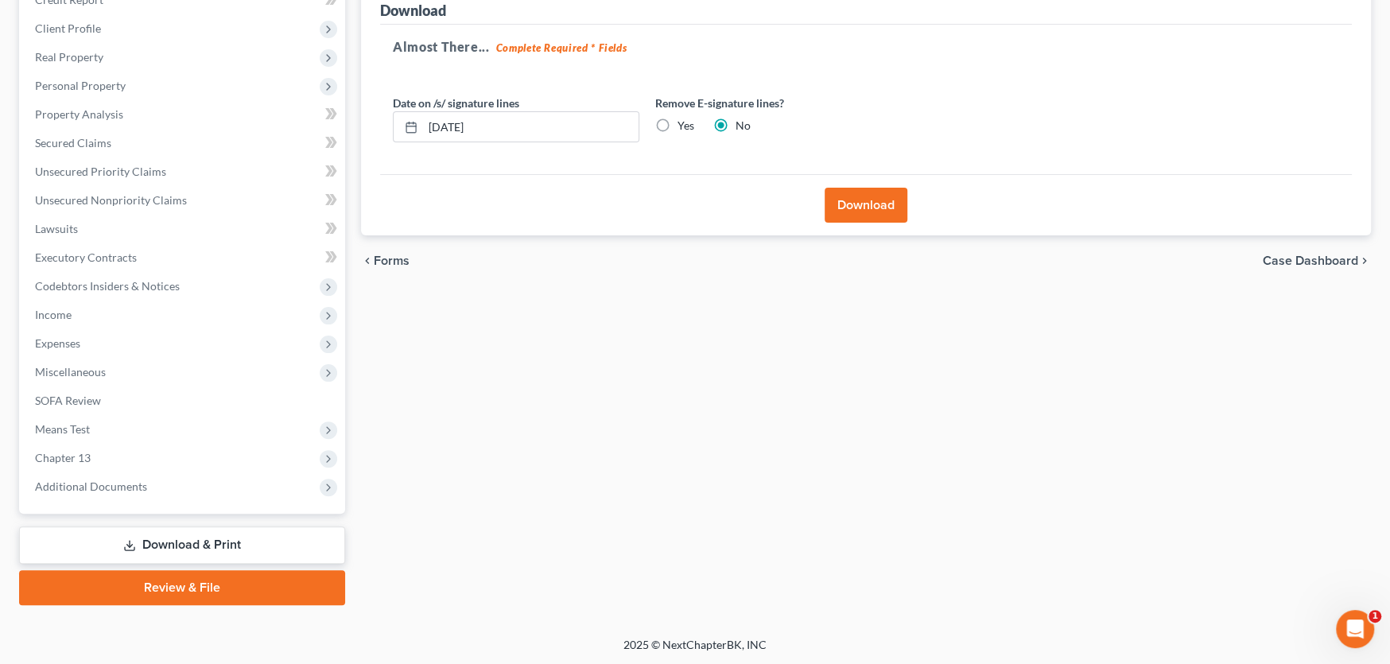
scroll to position [0, 0]
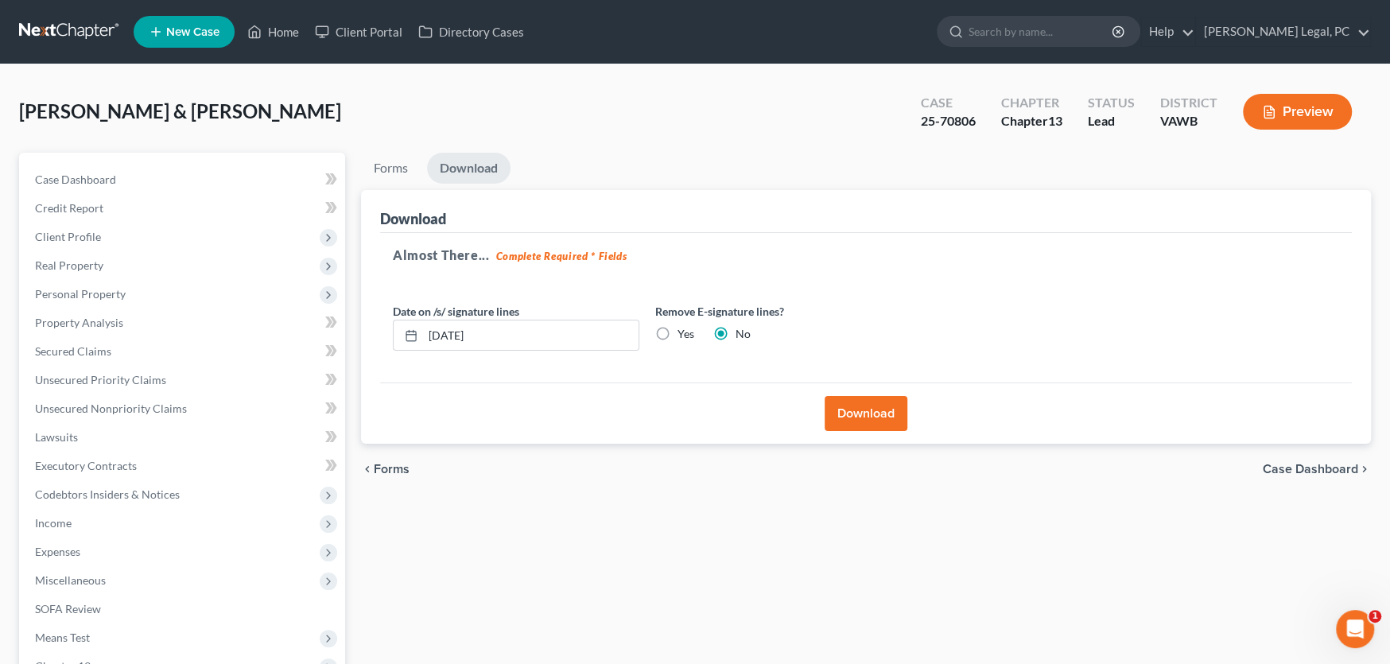
click at [70, 31] on link at bounding box center [70, 31] width 102 height 29
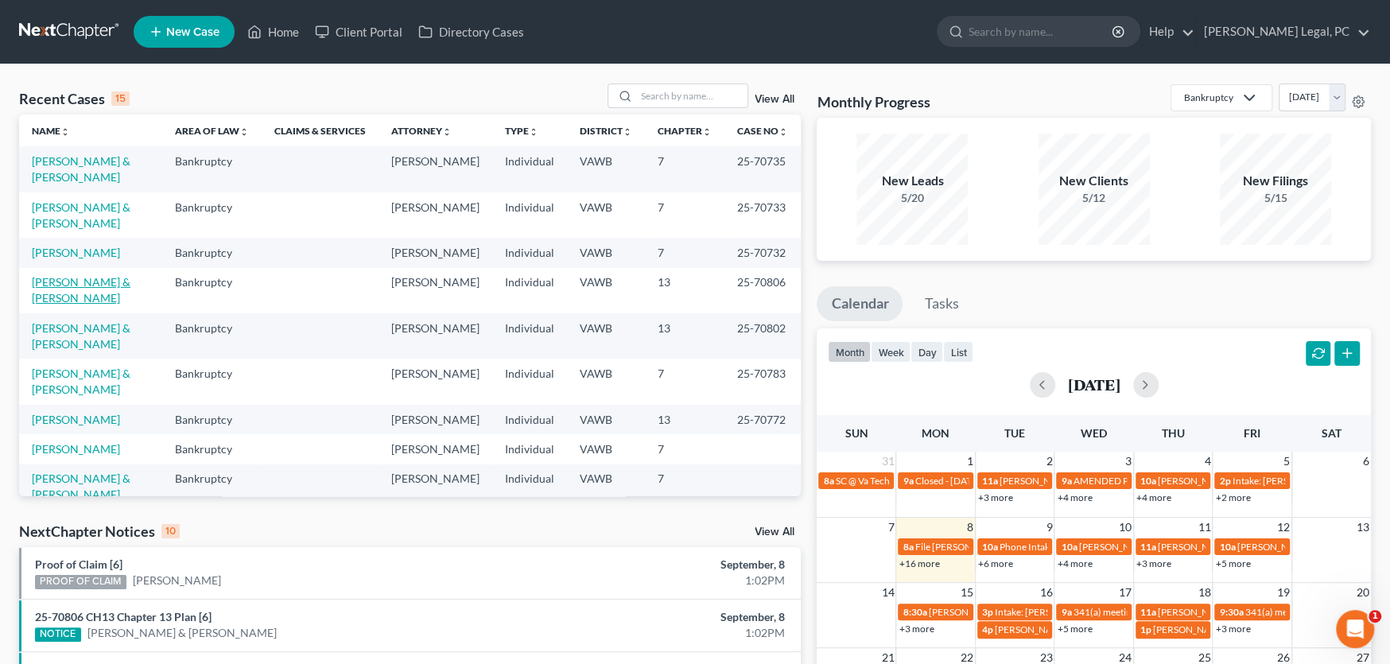
click at [54, 275] on link "[PERSON_NAME] & [PERSON_NAME]" at bounding box center [81, 289] width 99 height 29
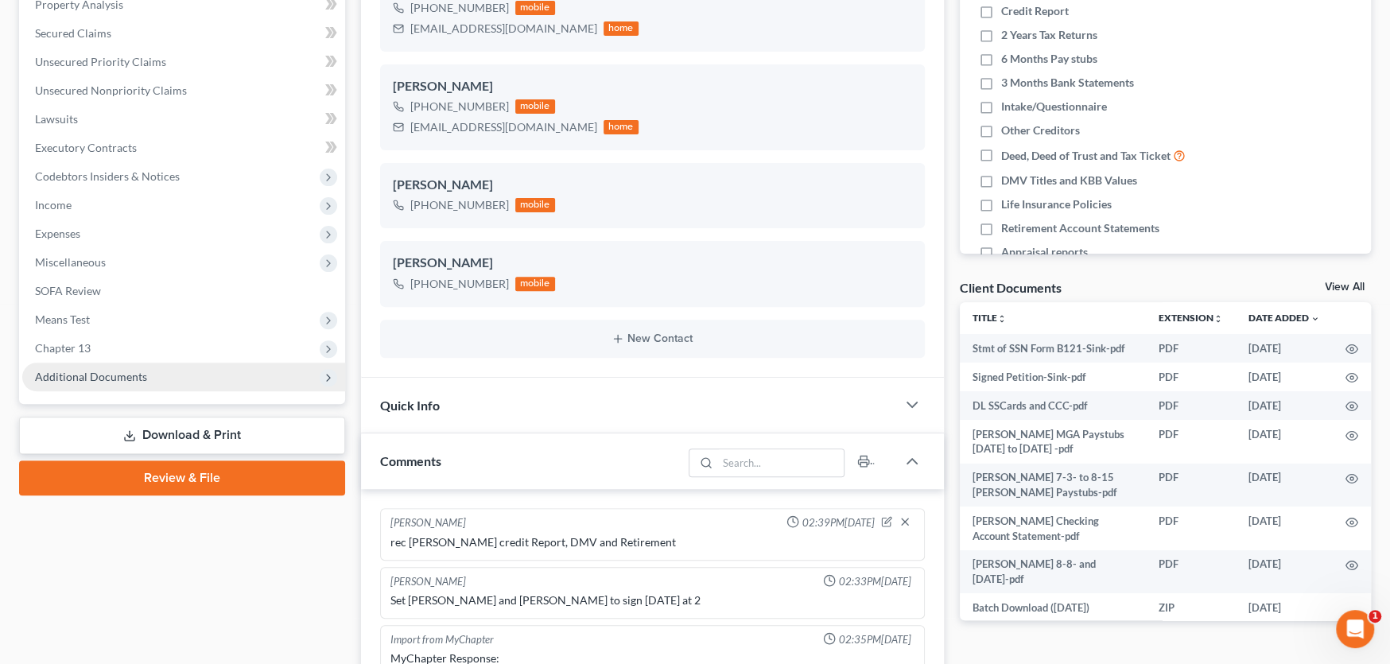
scroll to position [691, 0]
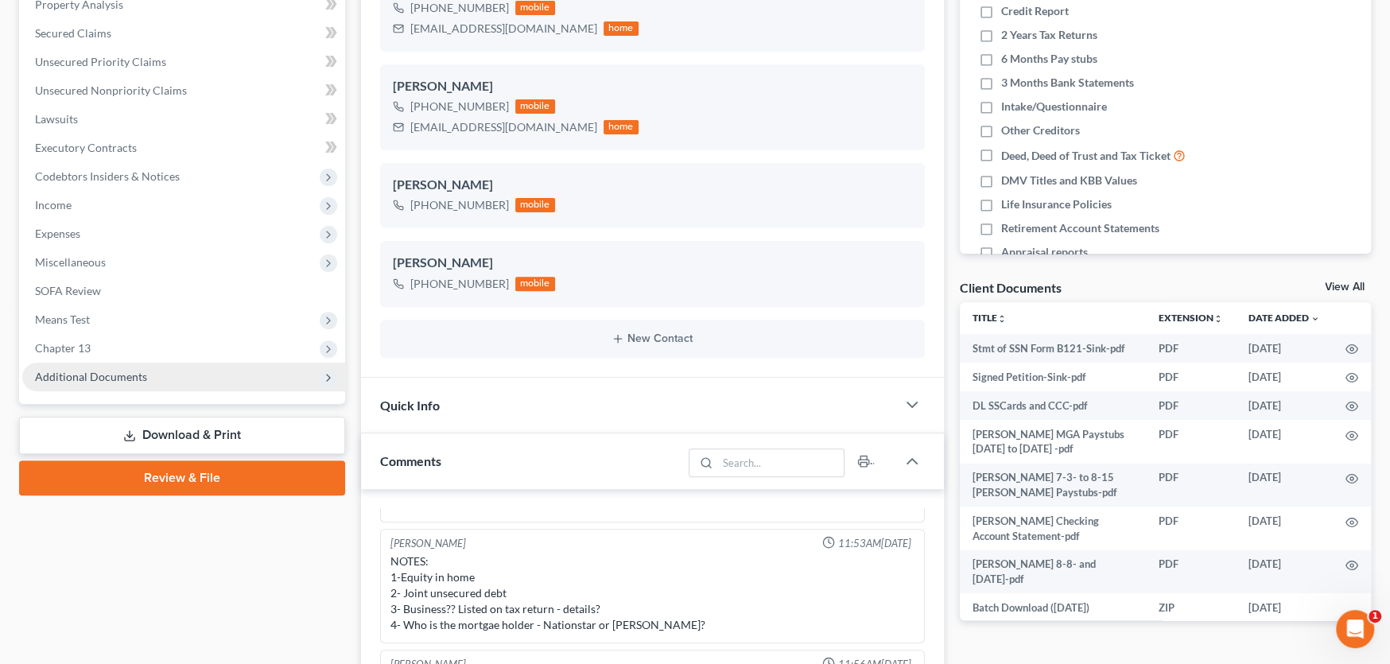
click at [131, 382] on span "Additional Documents" at bounding box center [183, 377] width 323 height 29
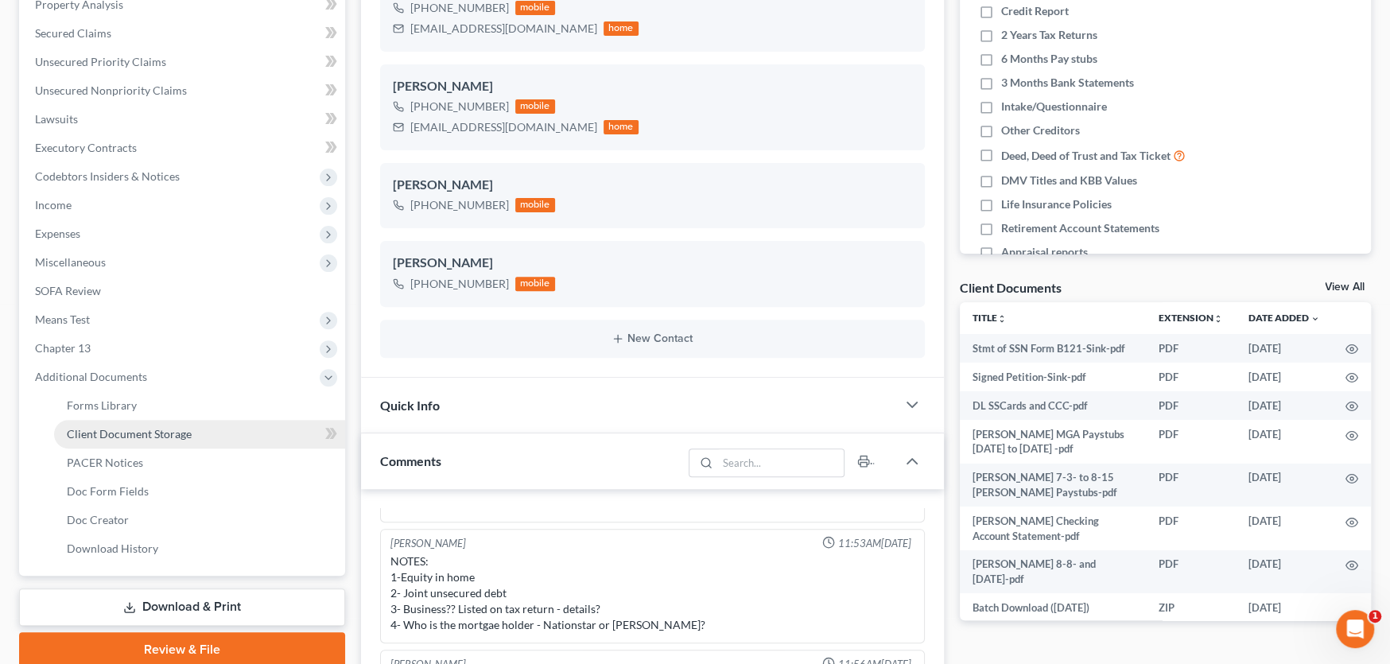
click at [119, 429] on span "Client Document Storage" at bounding box center [129, 434] width 125 height 14
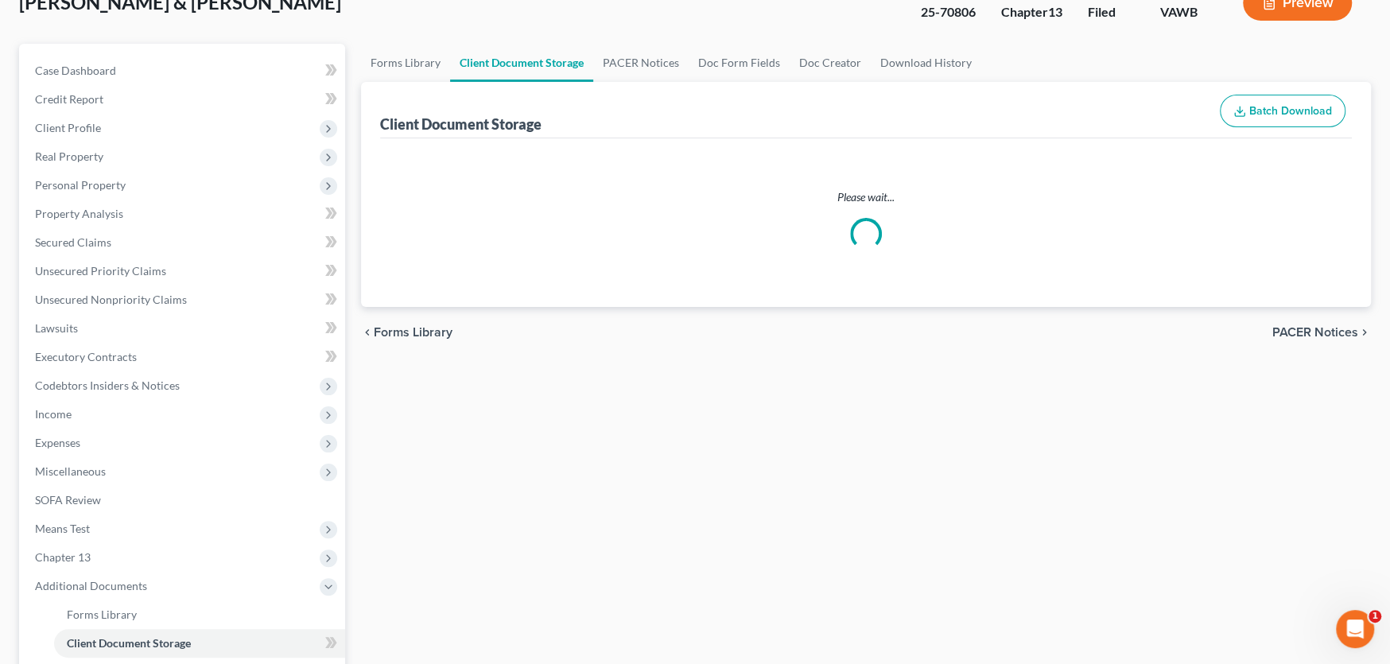
scroll to position [15, 0]
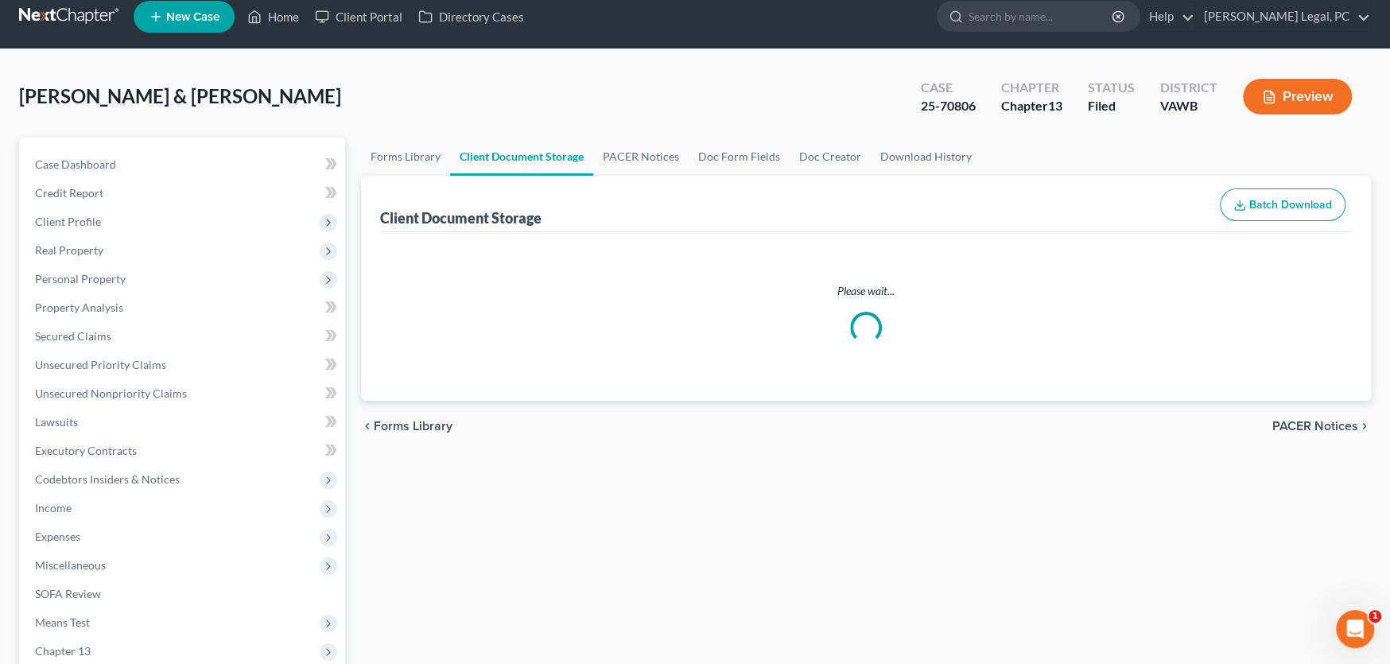
select select "0"
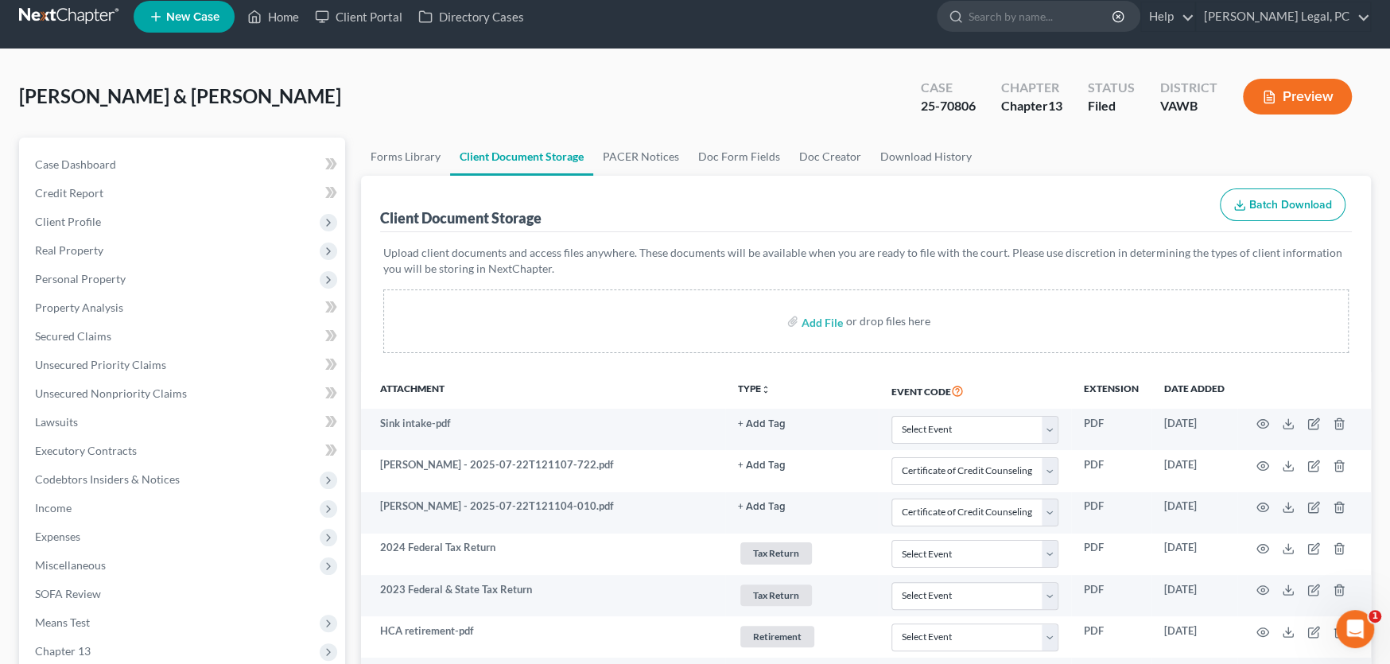
scroll to position [0, 0]
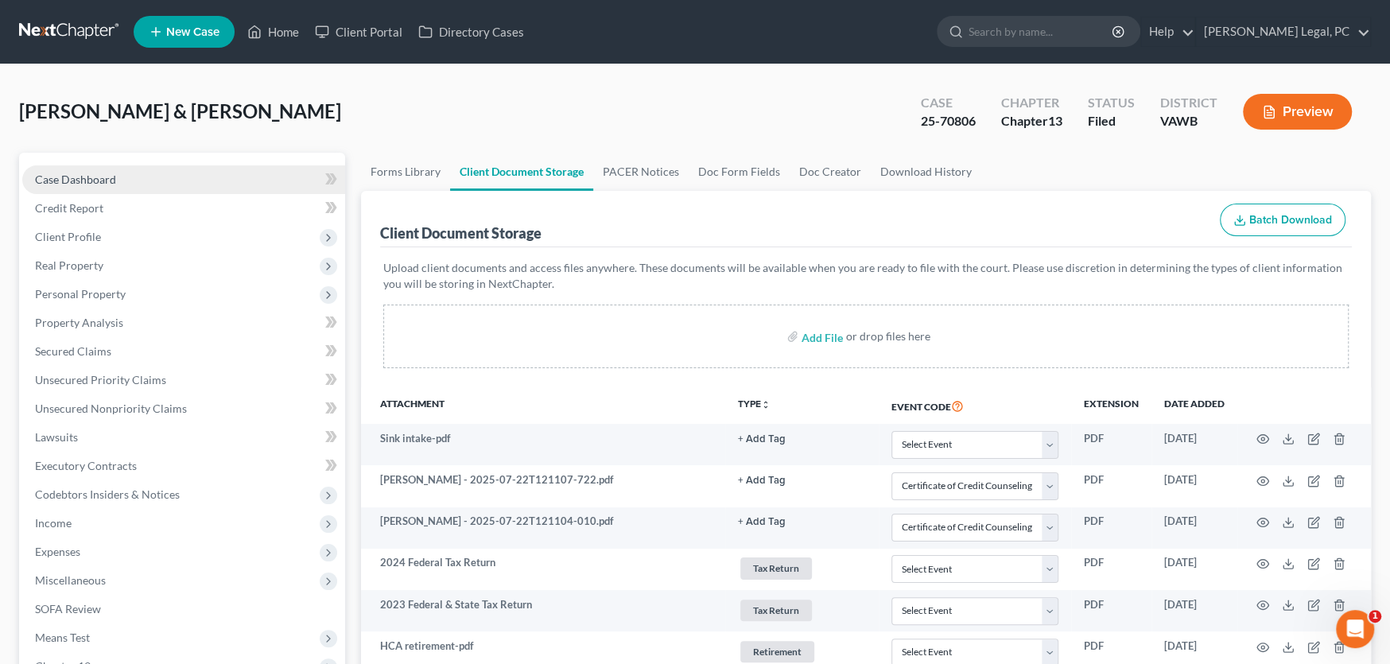
select select "0"
click at [68, 29] on link at bounding box center [70, 31] width 102 height 29
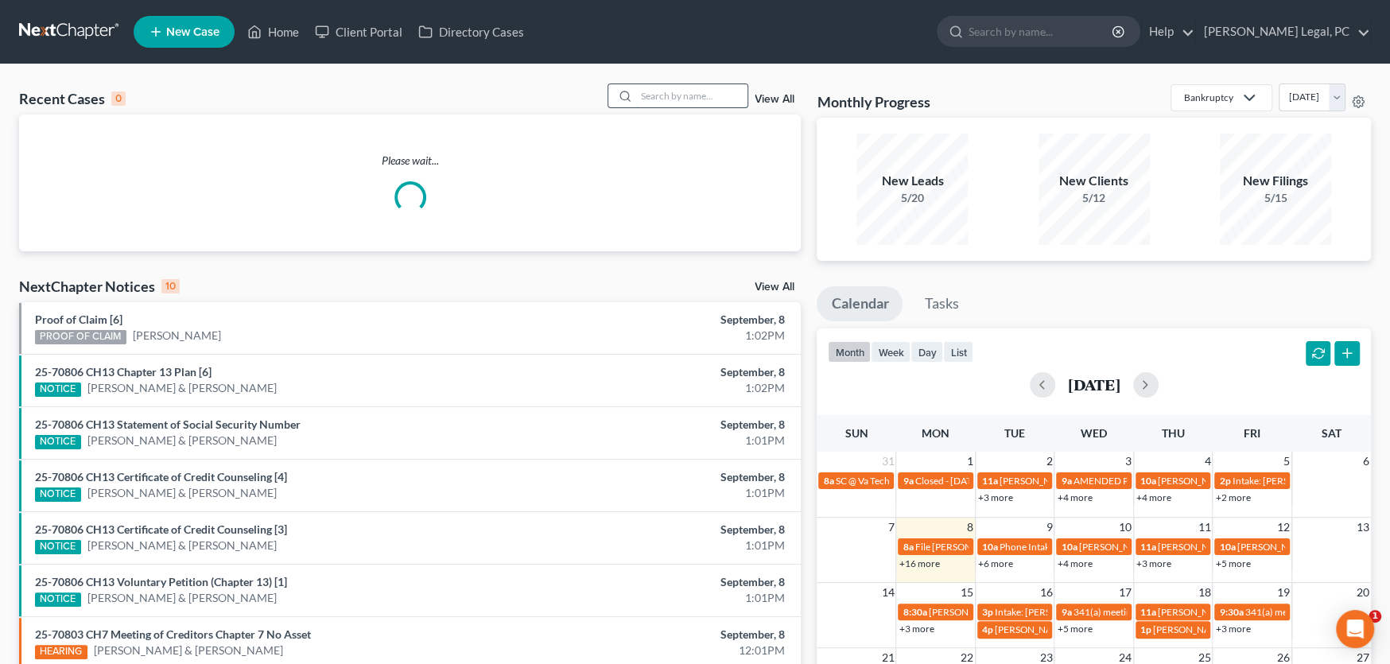
click at [653, 98] on input "search" at bounding box center [691, 95] width 111 height 23
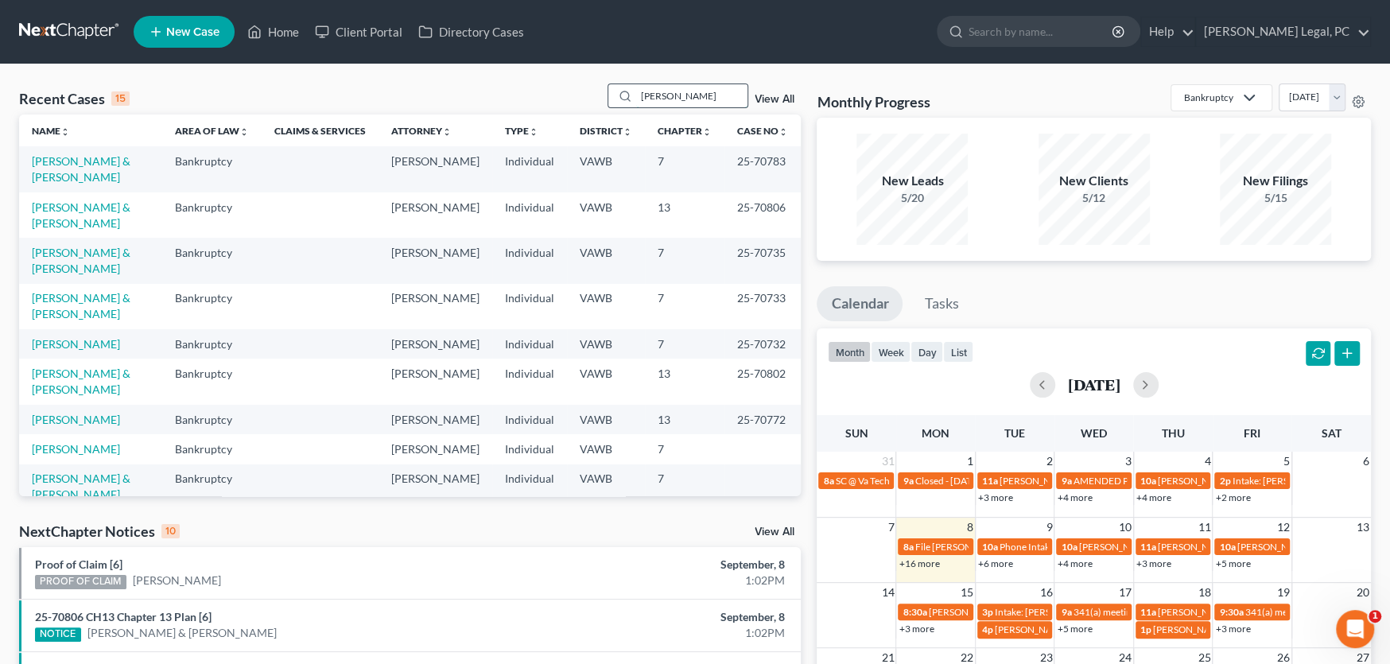
type input "[PERSON_NAME]"
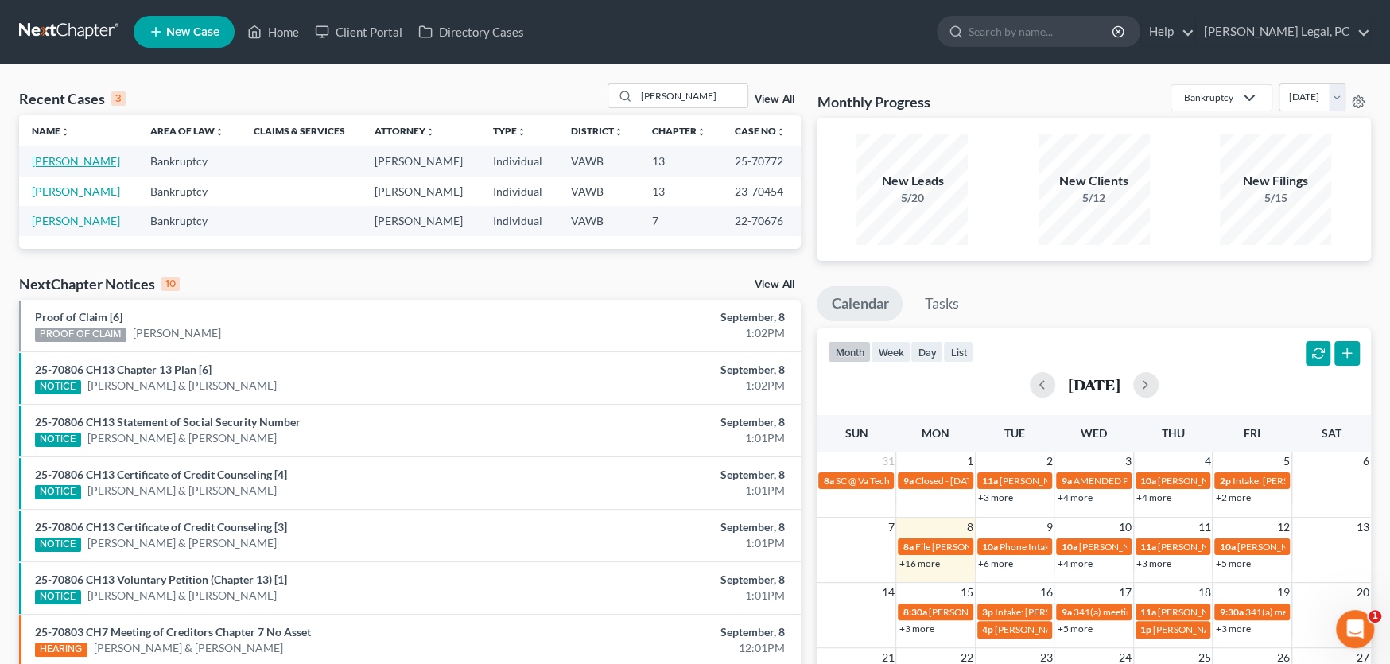
click at [65, 157] on link "[PERSON_NAME]" at bounding box center [76, 161] width 88 height 14
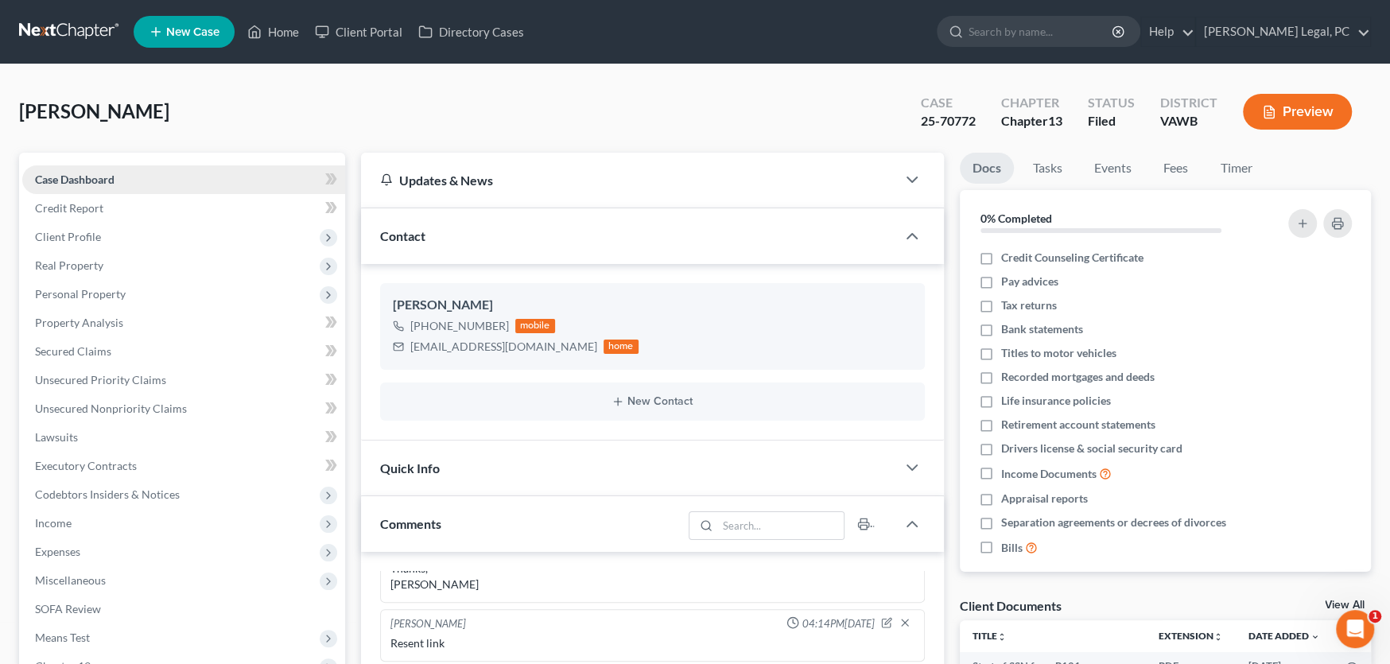
scroll to position [239, 0]
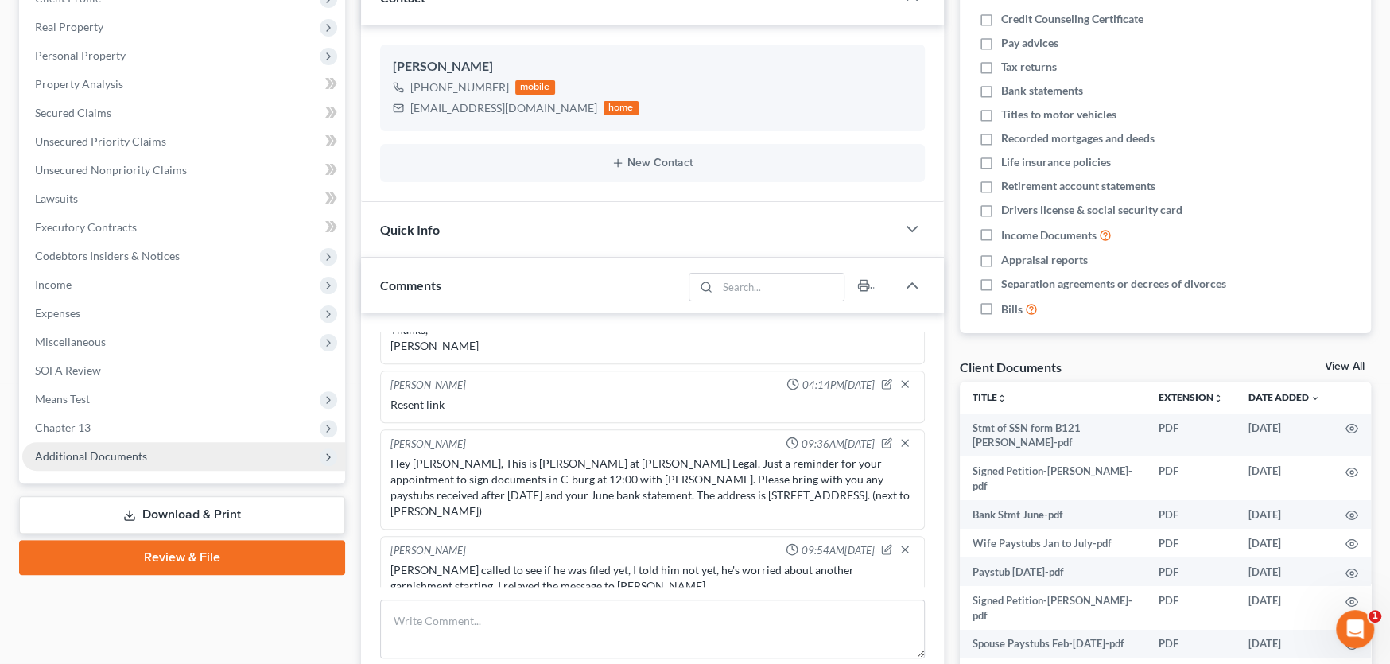
click at [97, 449] on span "Additional Documents" at bounding box center [91, 456] width 112 height 14
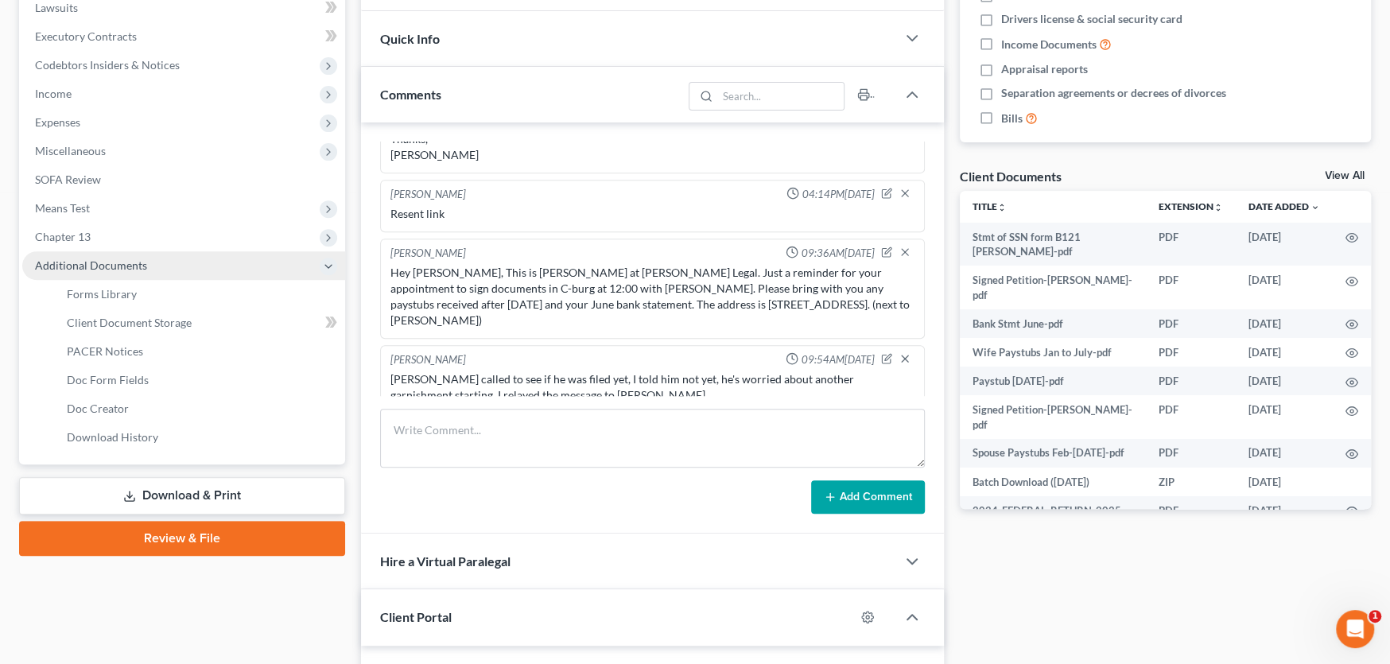
scroll to position [557, 0]
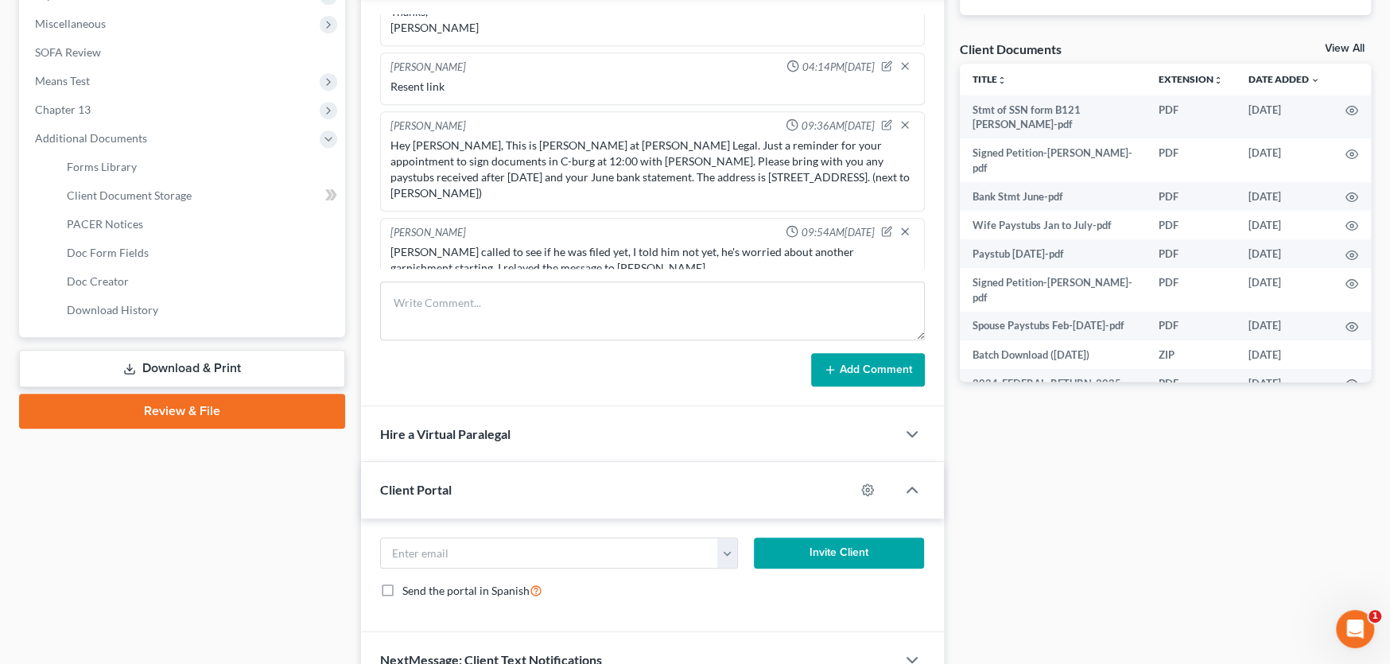
click at [192, 369] on link "Download & Print" at bounding box center [182, 368] width 326 height 37
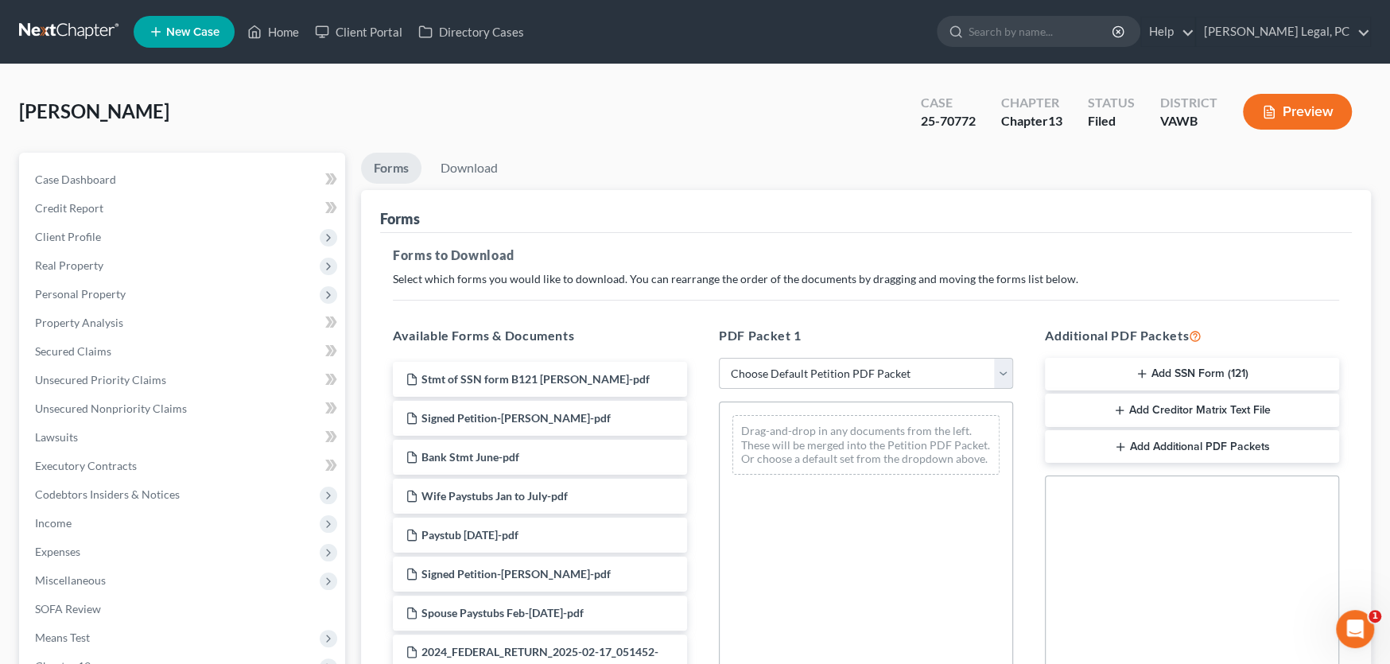
click at [901, 371] on select "Choose Default Petition PDF Packet Complete Bankruptcy Petition (all forms and …" at bounding box center [866, 374] width 294 height 32
select select "7"
click at [719, 358] on select "Choose Default Petition PDF Packet Complete Bankruptcy Petition (all forms and …" at bounding box center [866, 374] width 294 height 32
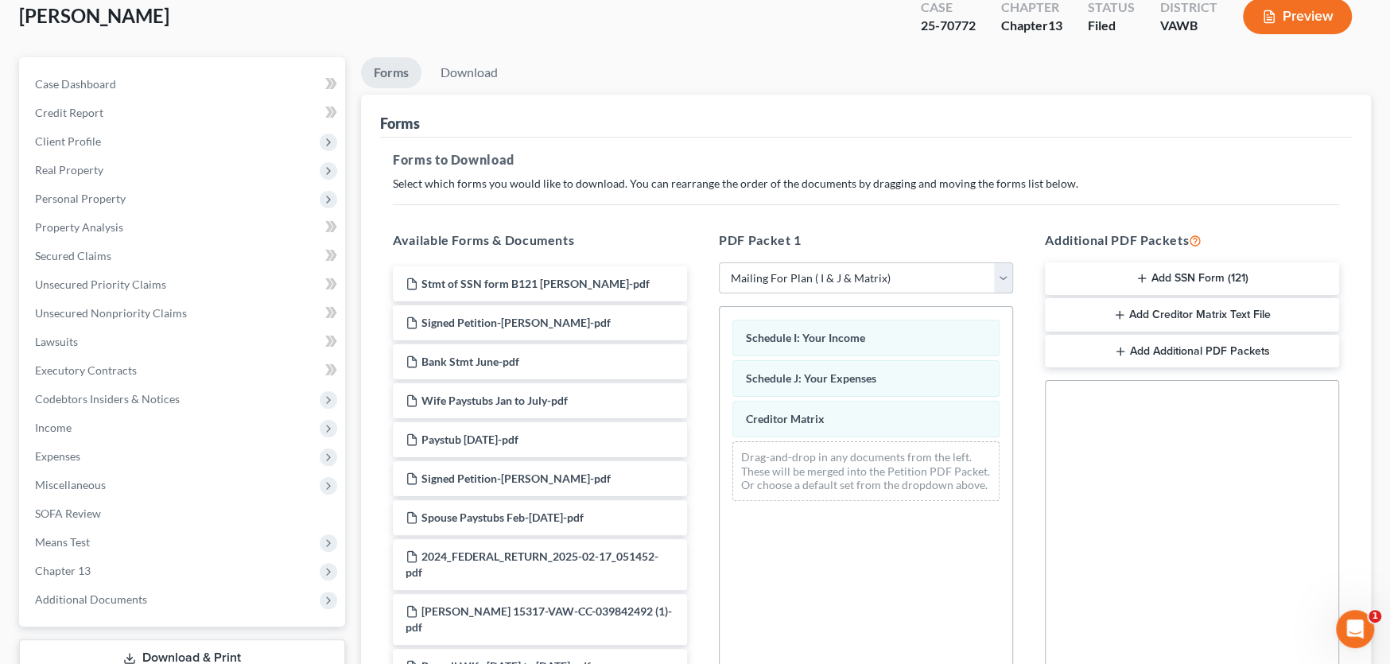
scroll to position [317, 0]
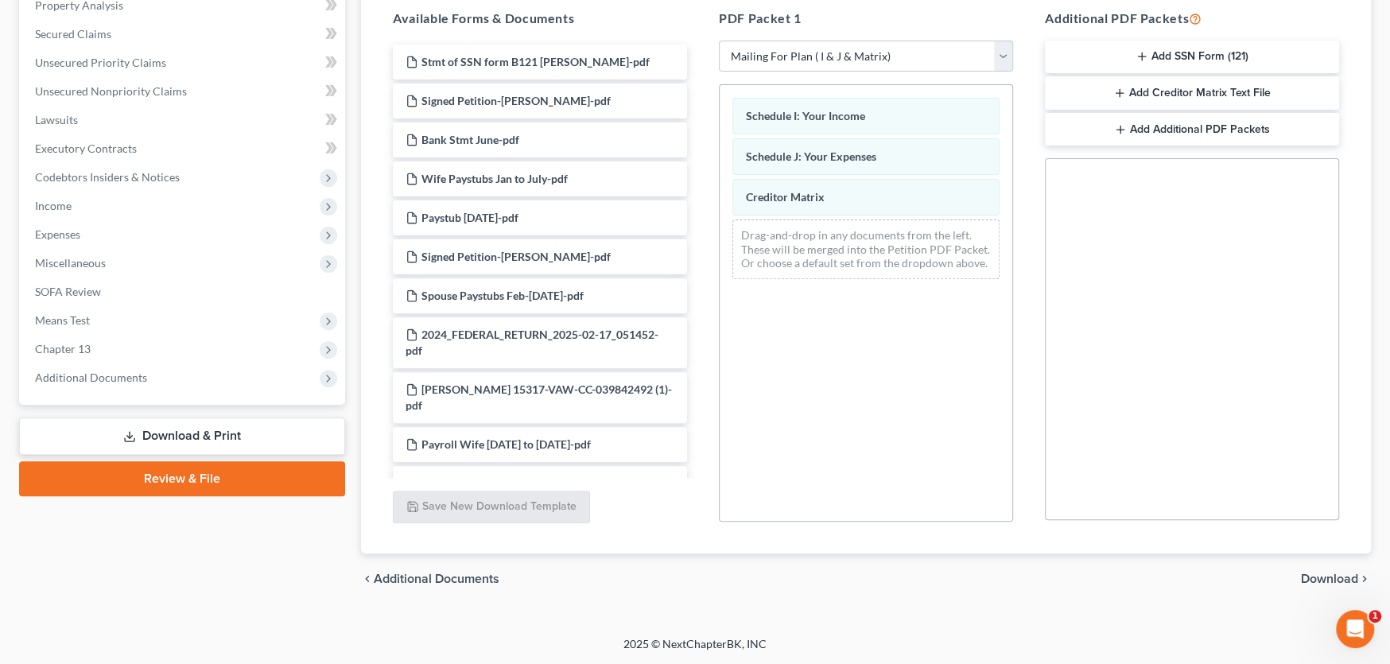
click at [1325, 573] on span "Download" at bounding box center [1329, 578] width 57 height 13
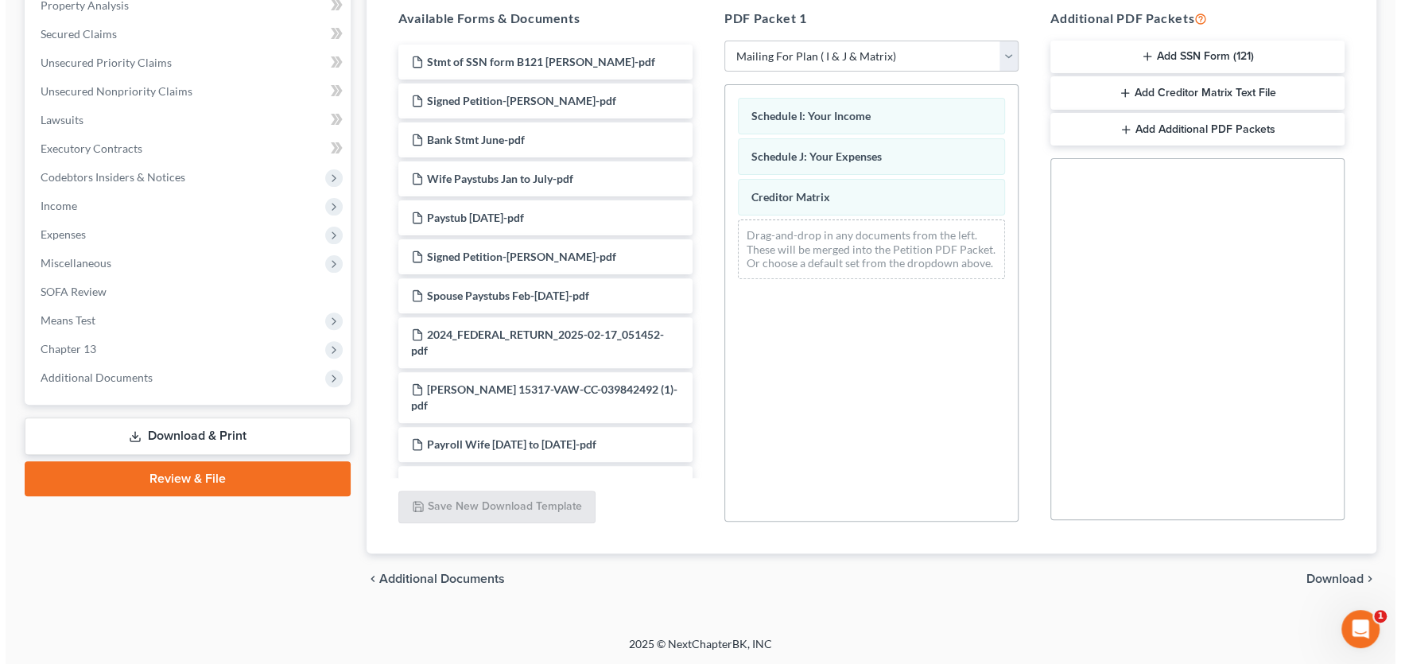
scroll to position [208, 0]
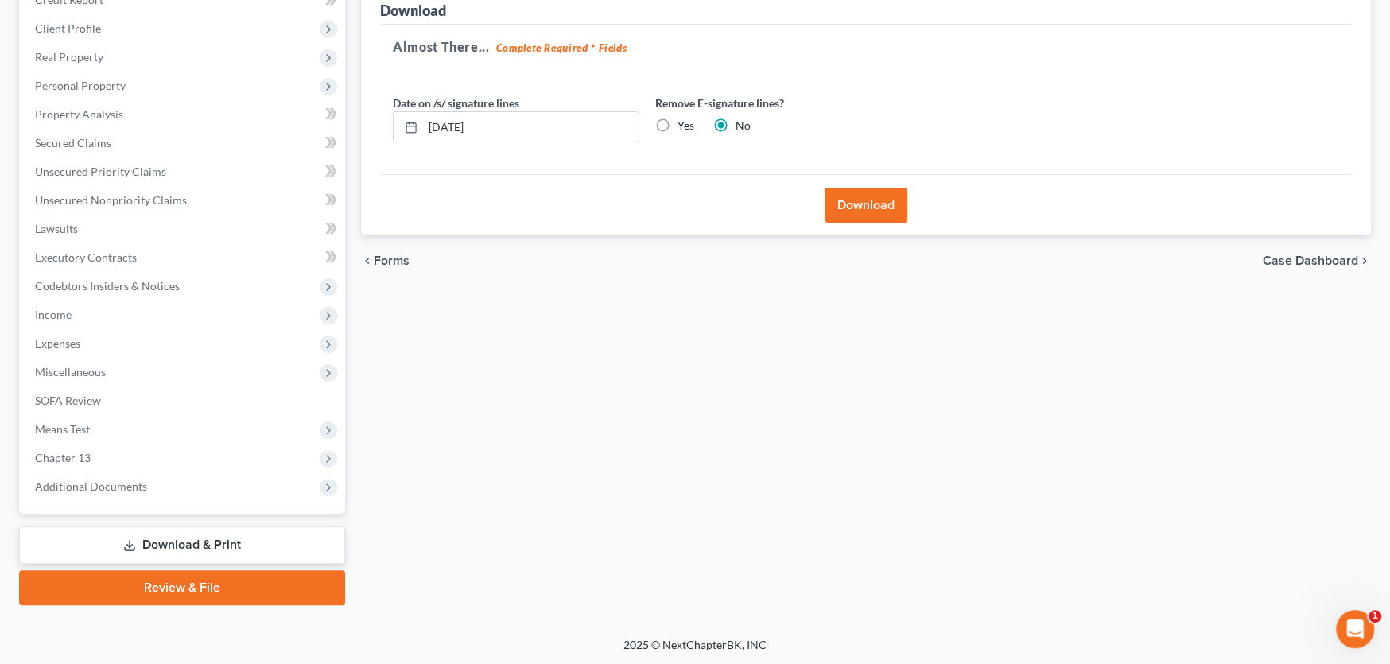
click at [852, 204] on button "Download" at bounding box center [866, 205] width 83 height 35
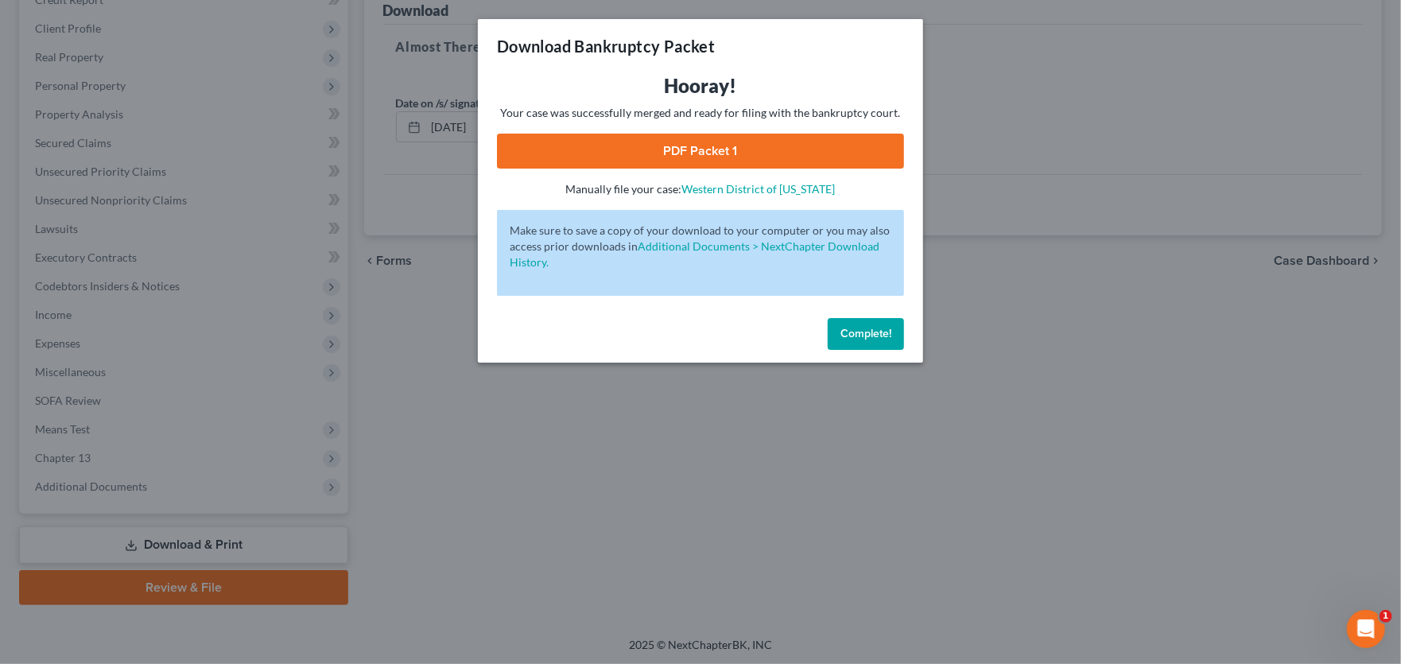
click at [719, 153] on link "PDF Packet 1" at bounding box center [700, 151] width 407 height 35
